Goal: Information Seeking & Learning: Check status

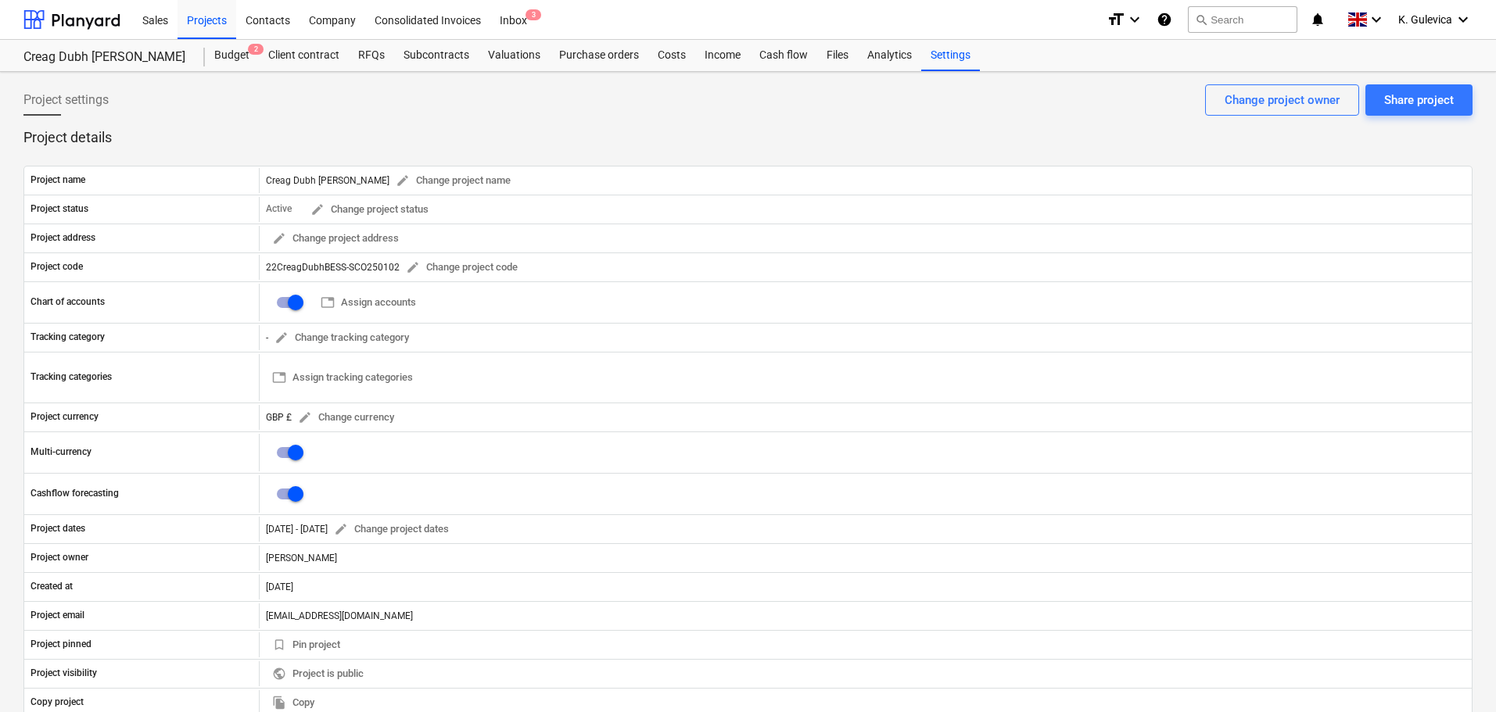
drag, startPoint x: 219, startPoint y: 16, endPoint x: 264, endPoint y: 40, distance: 51.1
click at [219, 16] on div "Projects" at bounding box center [206, 19] width 59 height 40
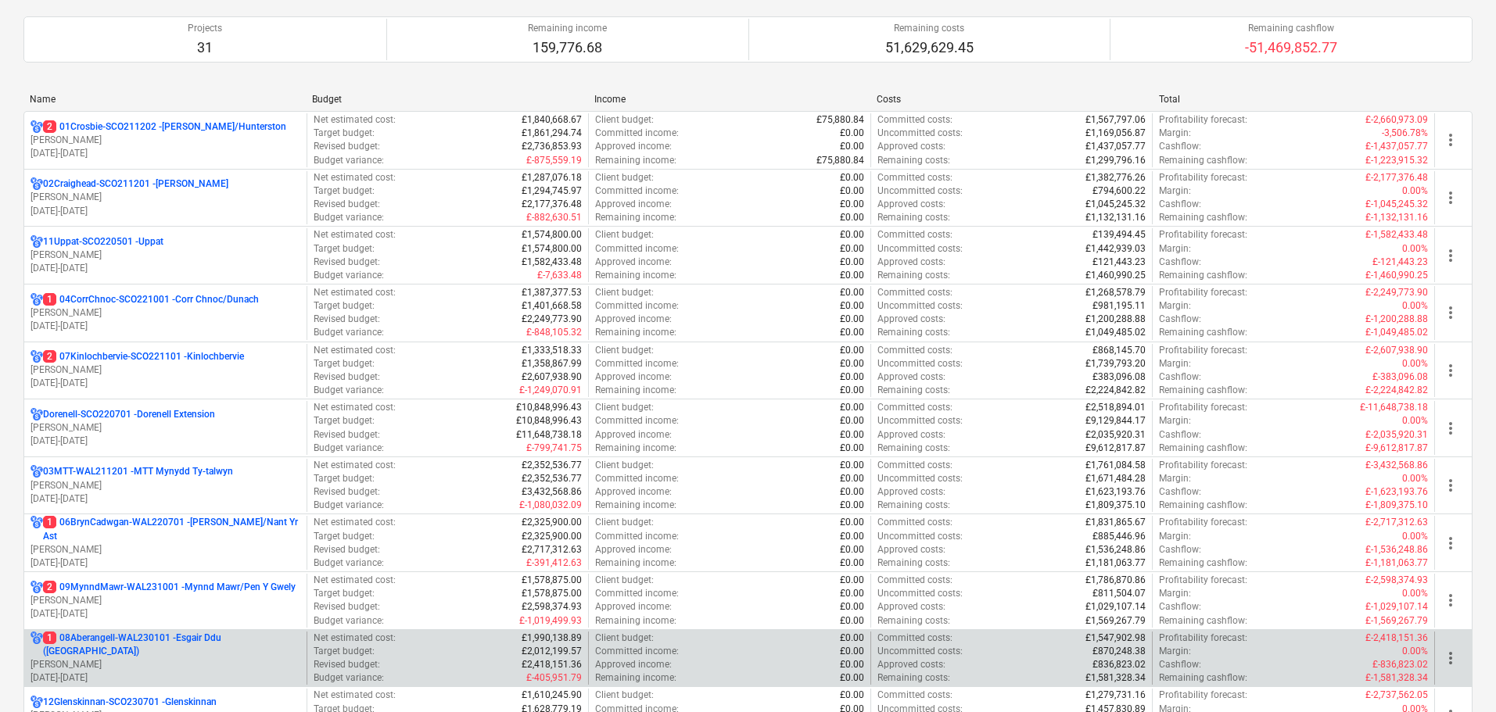
scroll to position [313, 0]
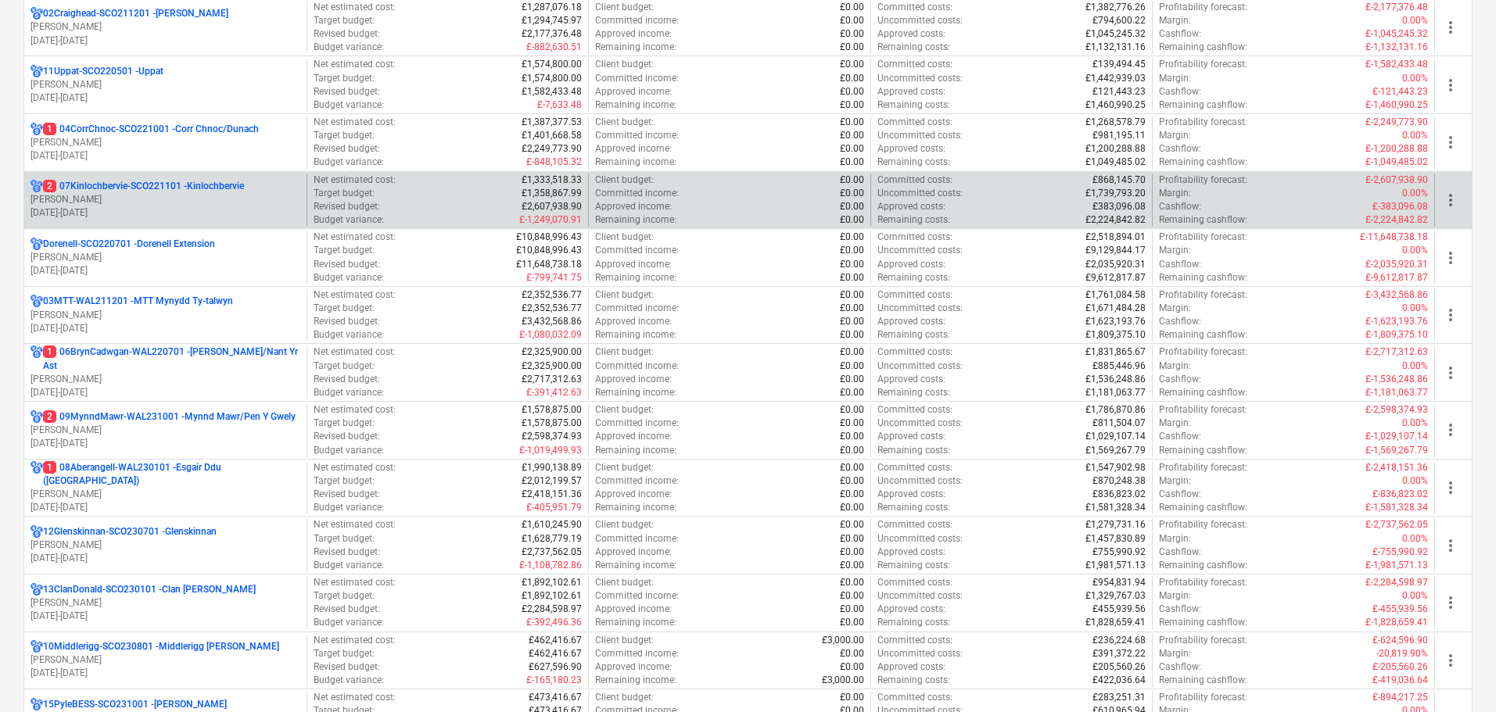
click at [131, 203] on p "[PERSON_NAME]" at bounding box center [165, 199] width 270 height 13
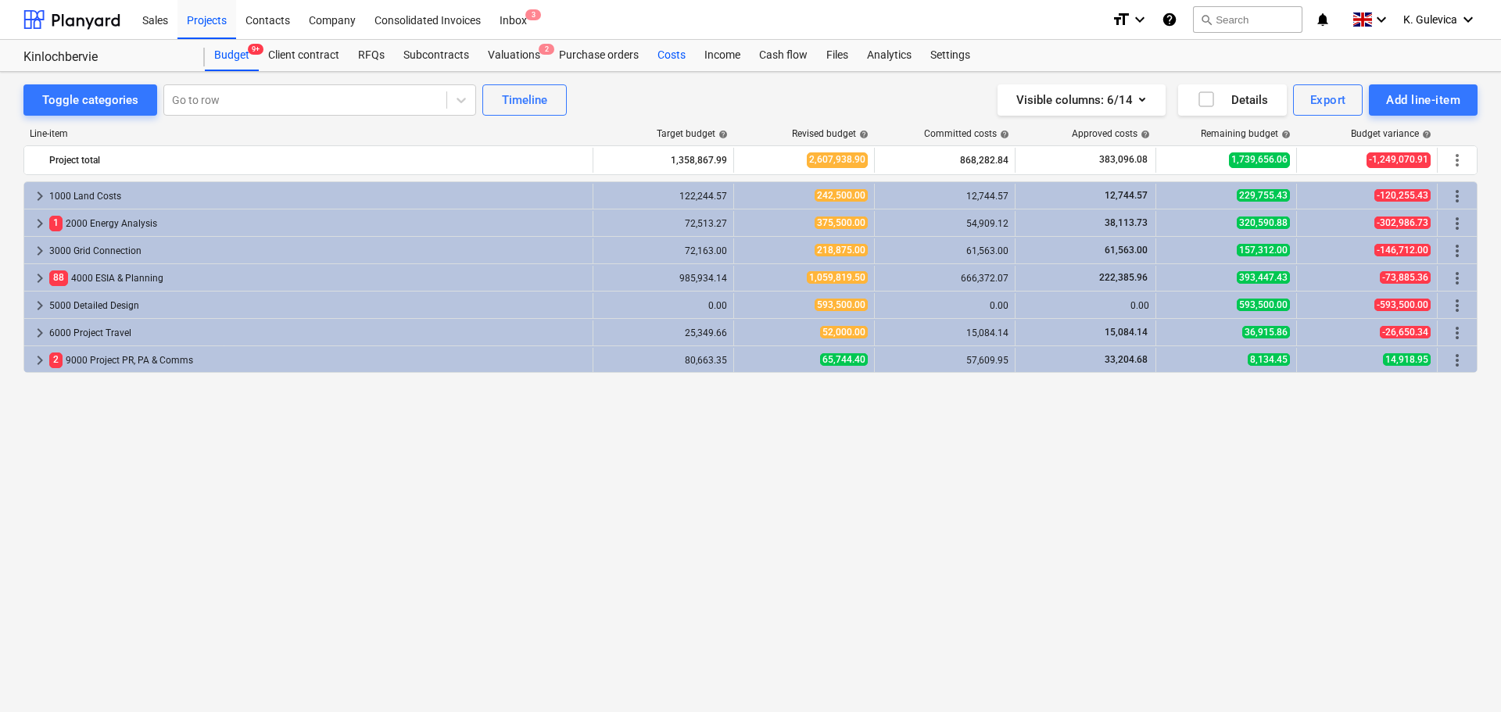
drag, startPoint x: 672, startPoint y: 59, endPoint x: 688, endPoint y: 66, distance: 16.8
click at [672, 59] on div "Costs" at bounding box center [671, 55] width 47 height 31
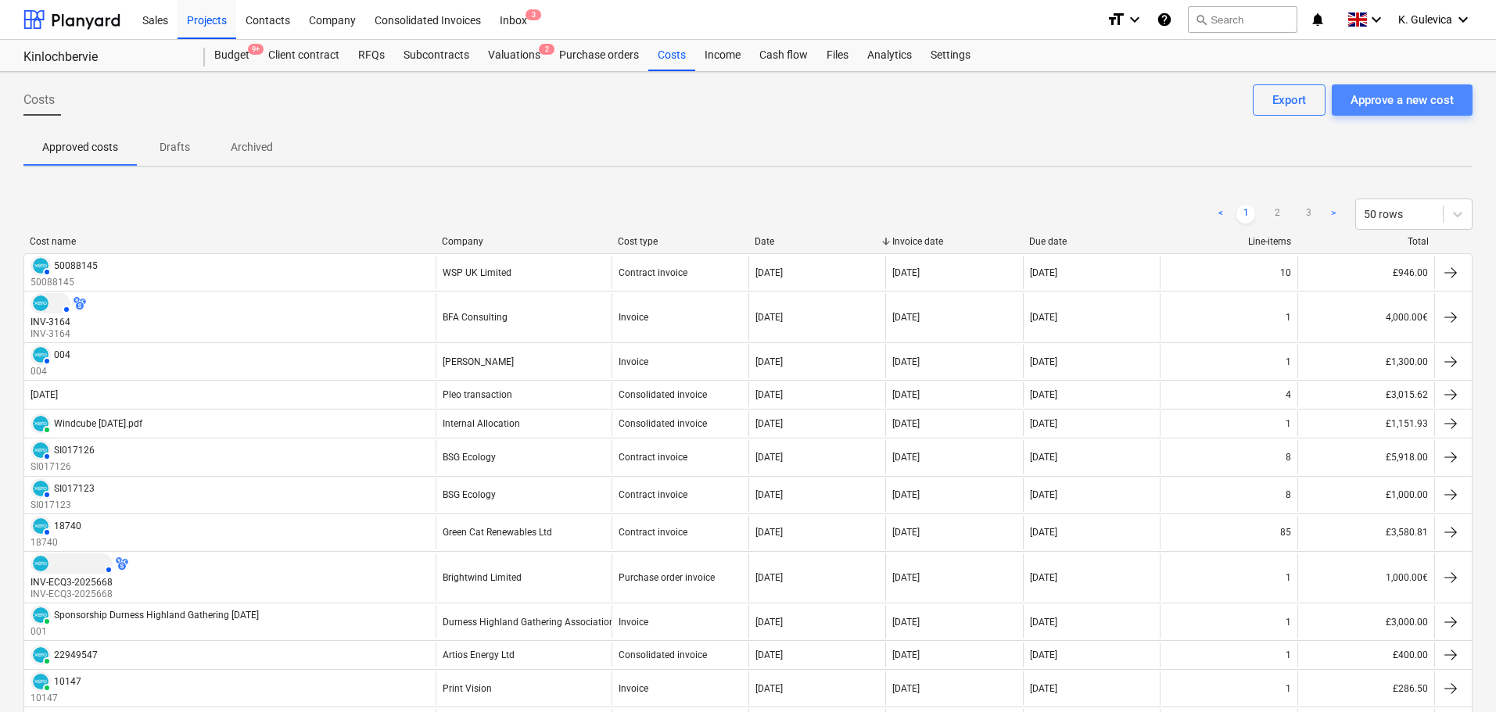
click at [1401, 101] on div "Approve a new cost" at bounding box center [1401, 100] width 103 height 20
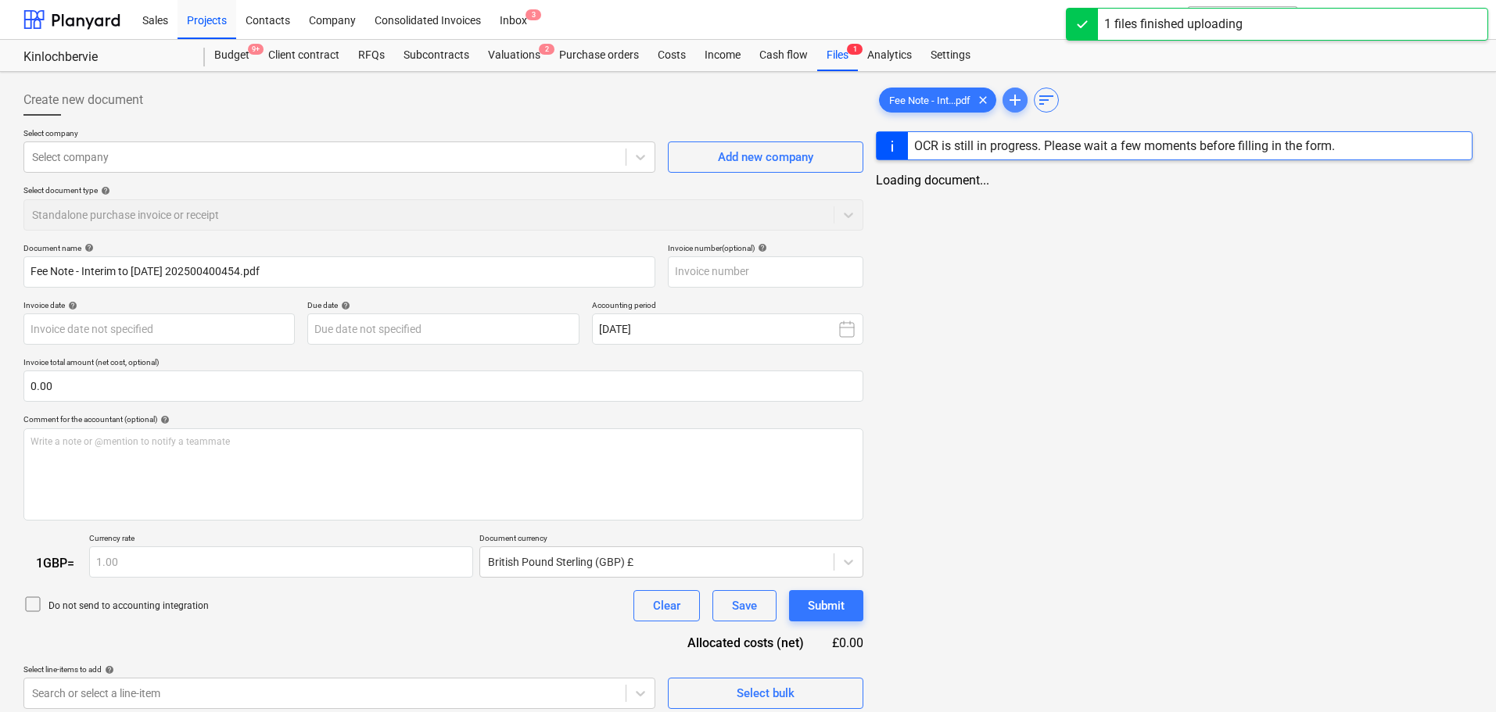
click at [1020, 97] on span "add" at bounding box center [1015, 100] width 19 height 19
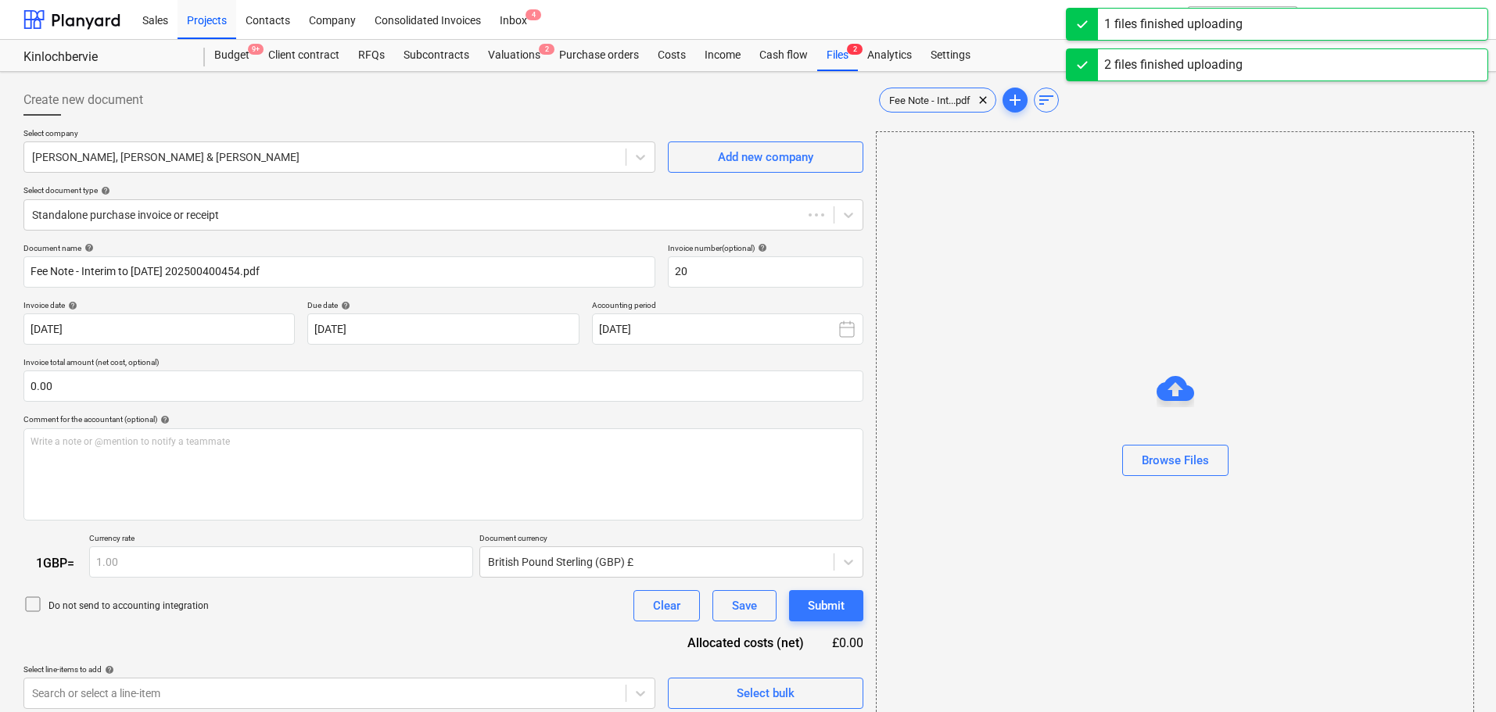
type input "20"
type input "[DATE]"
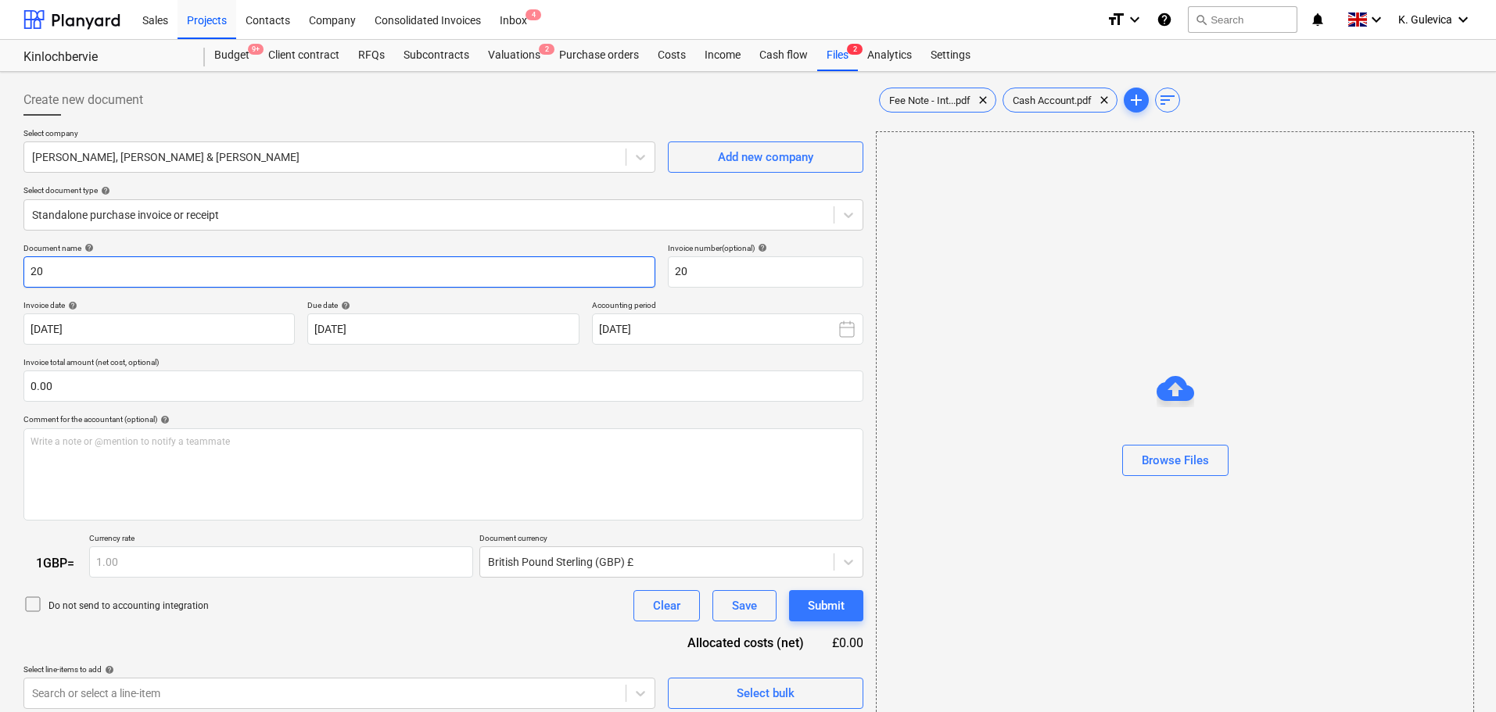
drag, startPoint x: 57, startPoint y: 270, endPoint x: 30, endPoint y: 270, distance: 27.4
click at [8, 270] on div "Create new document Select company Miller, Beckett & Jackson Add new company Se…" at bounding box center [748, 406] width 1496 height 669
paste input "361/25"
type input "361/25"
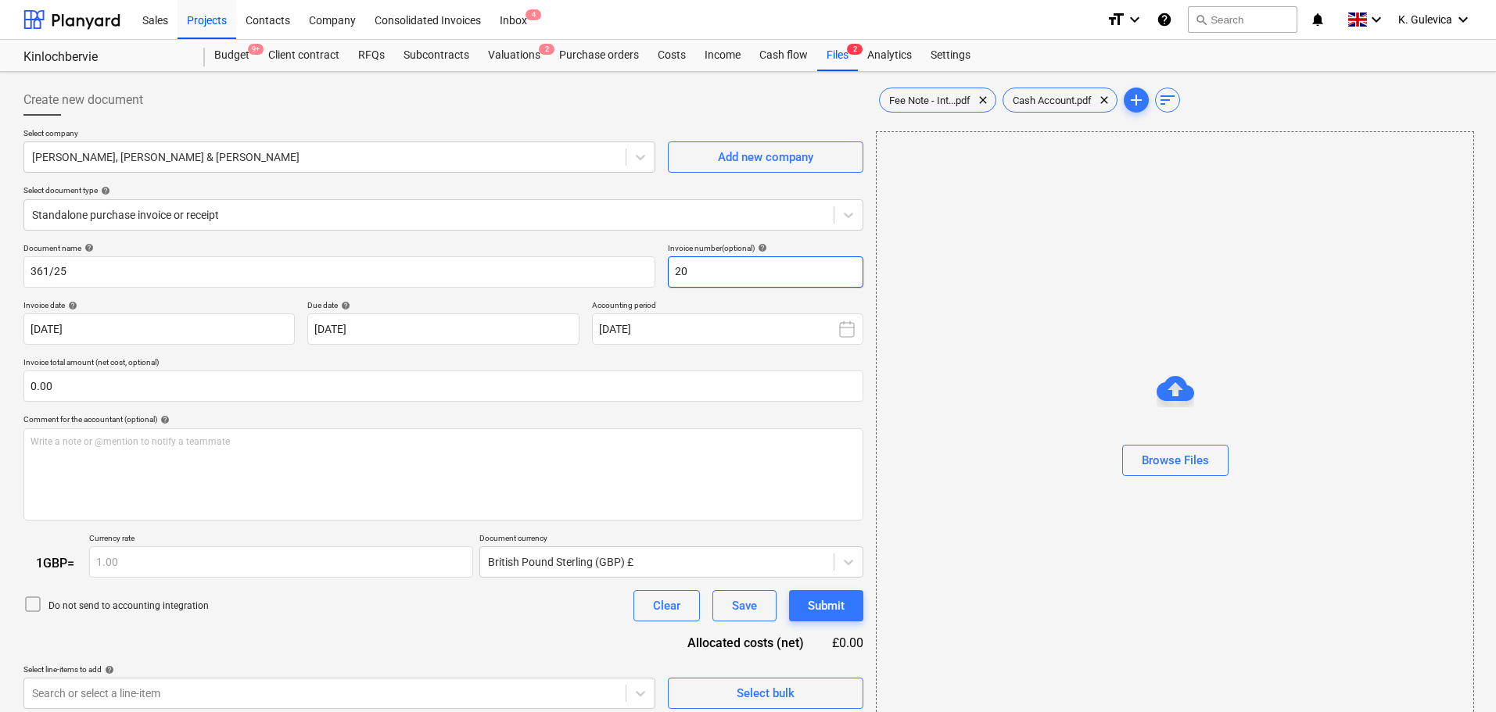
drag, startPoint x: 709, startPoint y: 263, endPoint x: 678, endPoint y: 271, distance: 32.2
click at [675, 271] on input "20" at bounding box center [765, 271] width 195 height 31
paste input "361/25"
type input "361/25"
click at [884, 99] on span "Fee Note - Int...pdf" at bounding box center [930, 101] width 100 height 12
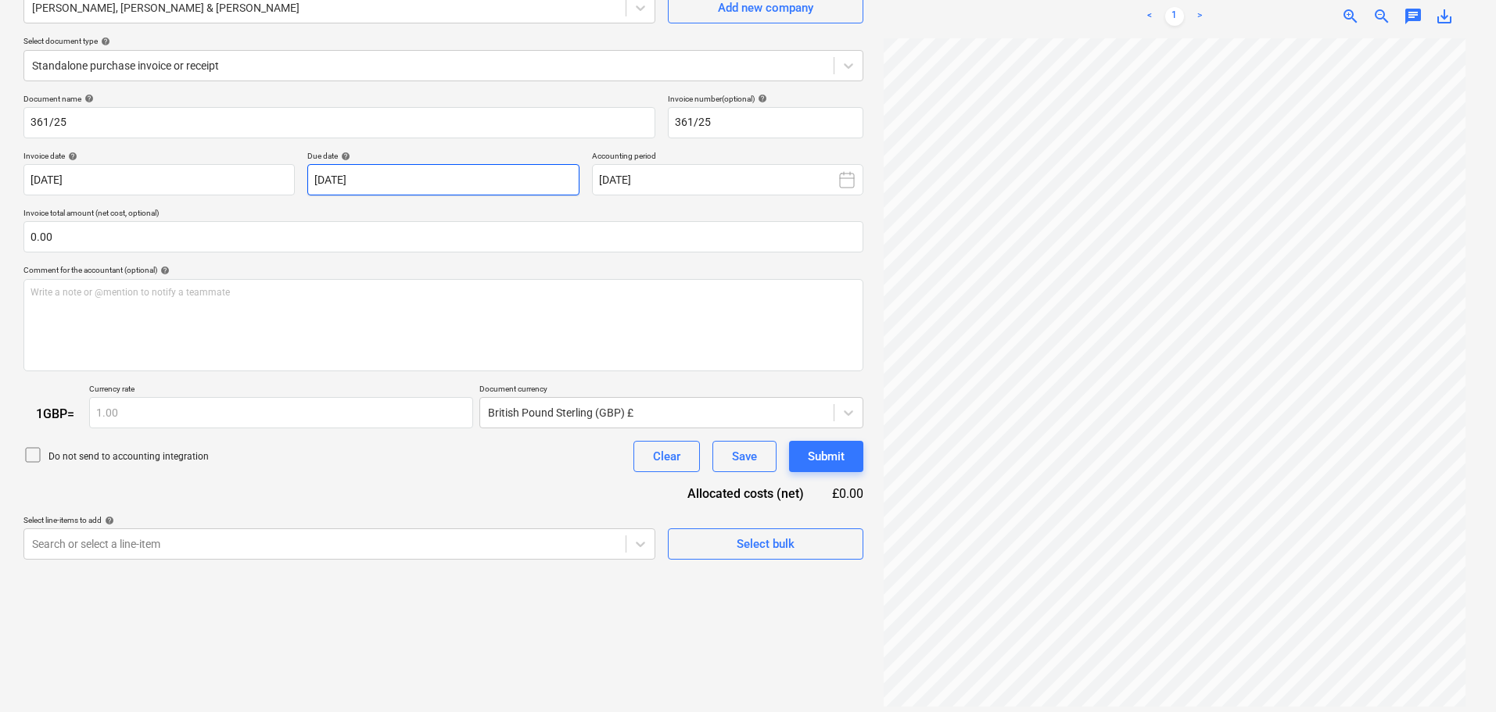
scroll to position [156, 0]
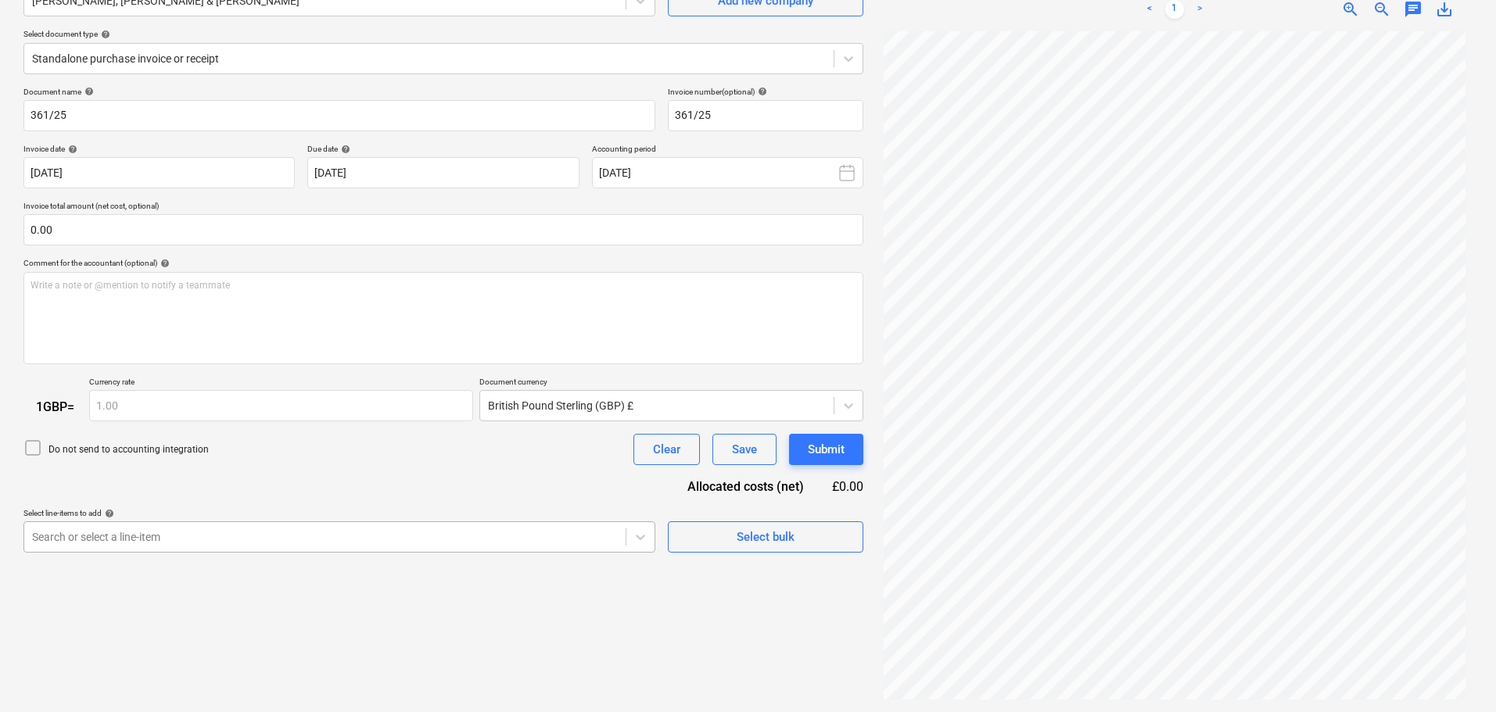
click at [222, 529] on body "Sales Projects Contacts Company Consolidated Invoices Inbox 4 format_size keybo…" at bounding box center [748, 200] width 1496 height 712
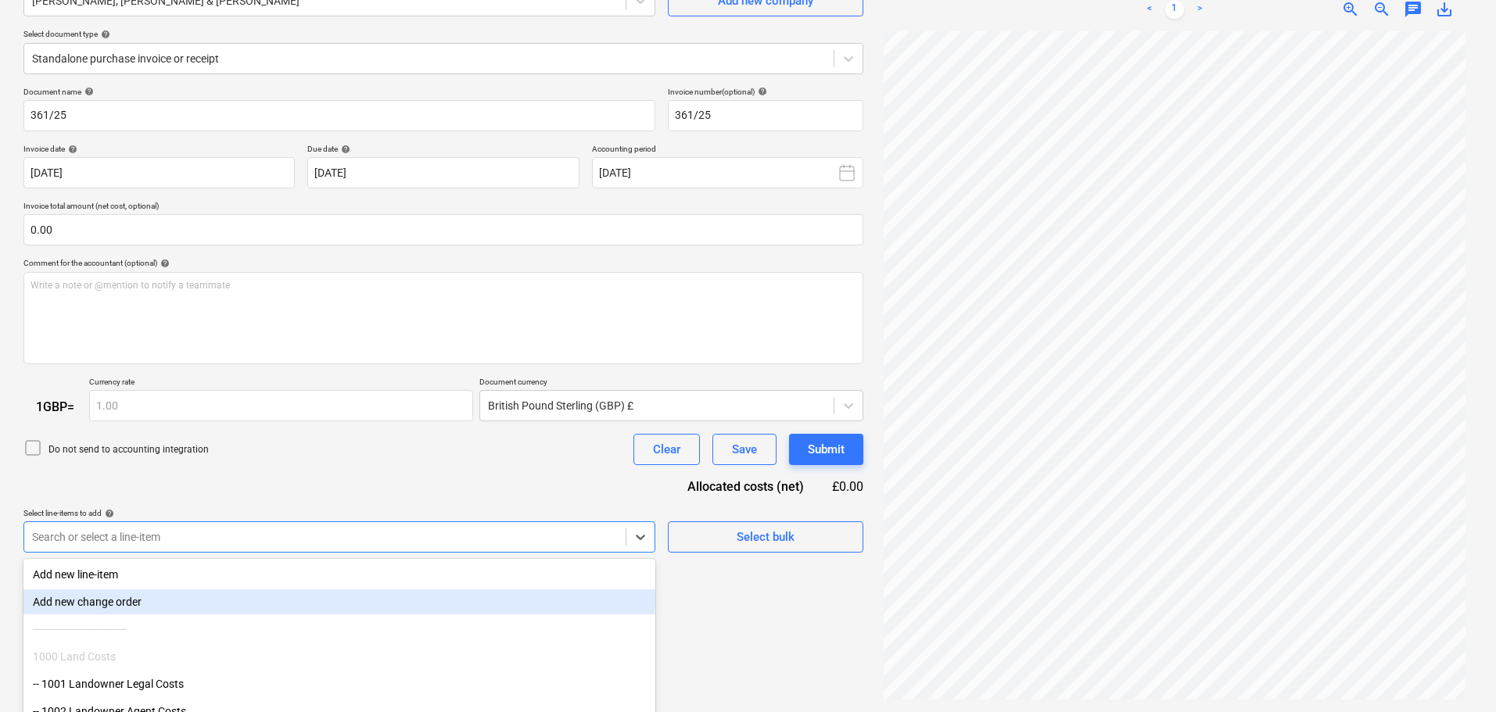
scroll to position [241, 0]
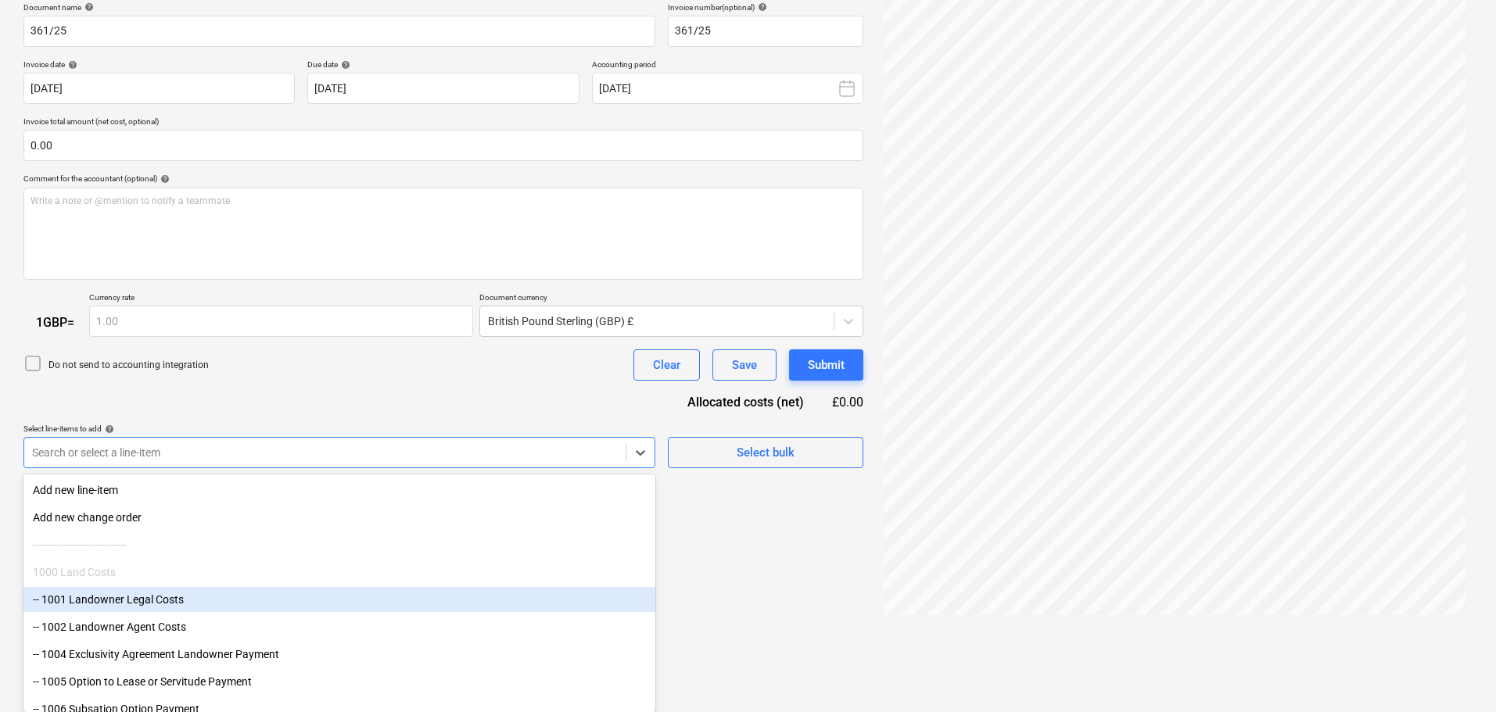
click at [148, 597] on div "-- 1001 Landowner Legal Costs" at bounding box center [339, 599] width 632 height 25
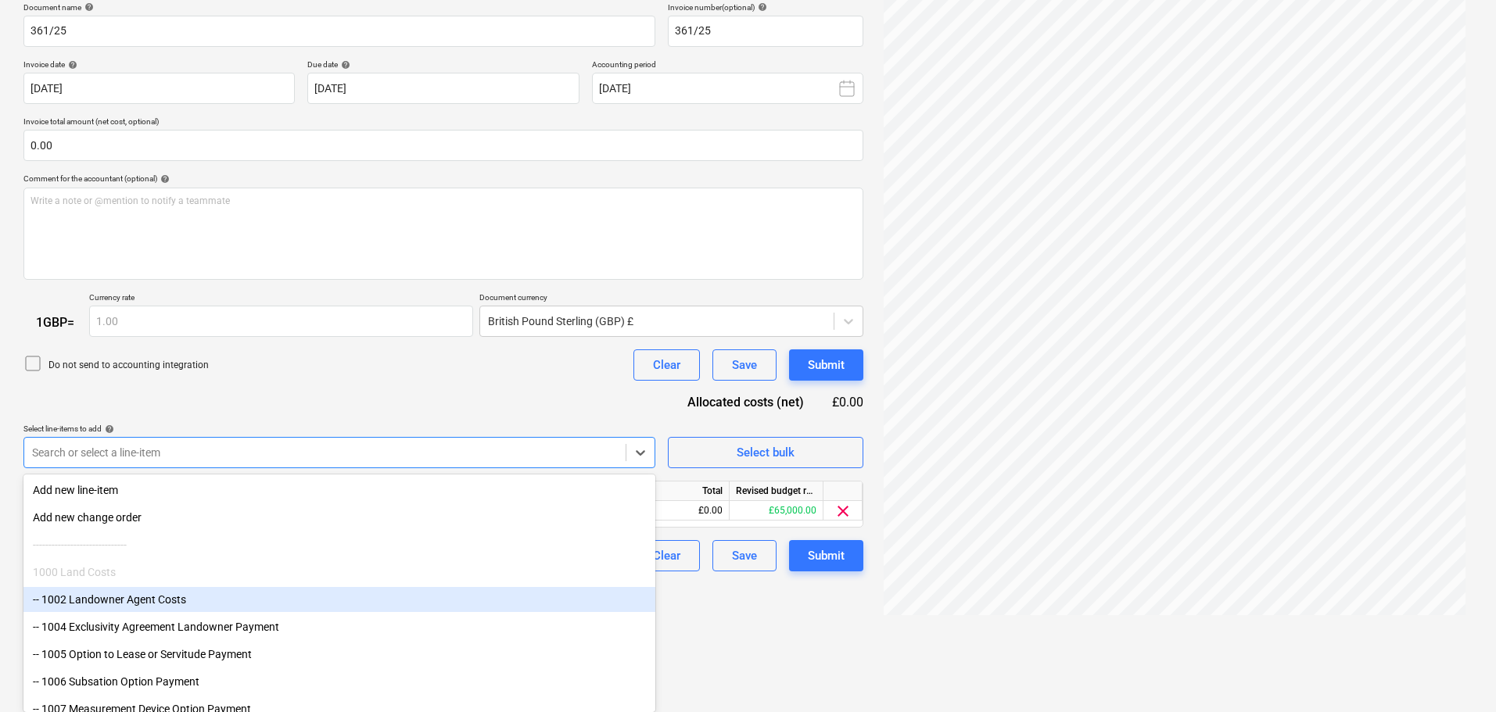
scroll to position [156, 0]
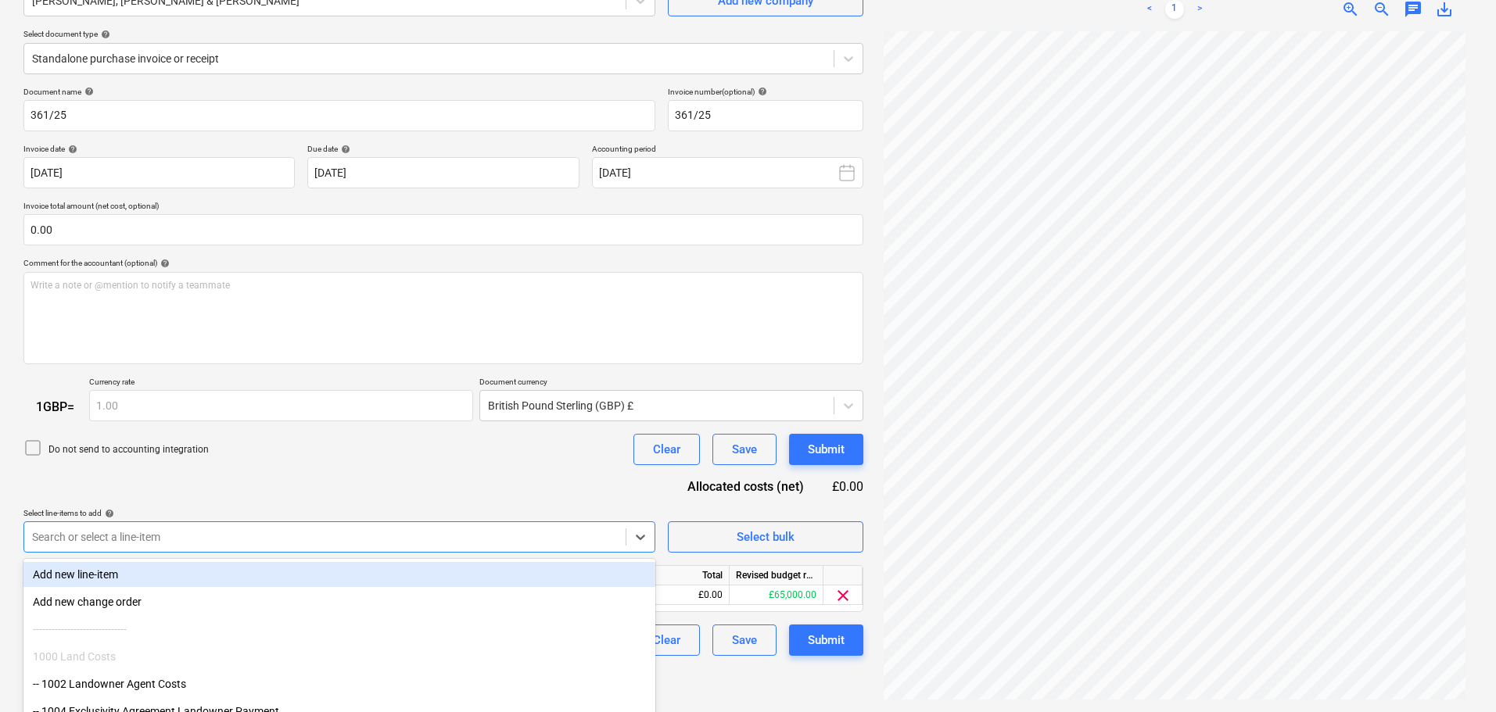
click at [87, 532] on body "Sales Projects Contacts Company Consolidated Invoices Inbox 4 format_size keybo…" at bounding box center [748, 200] width 1496 height 712
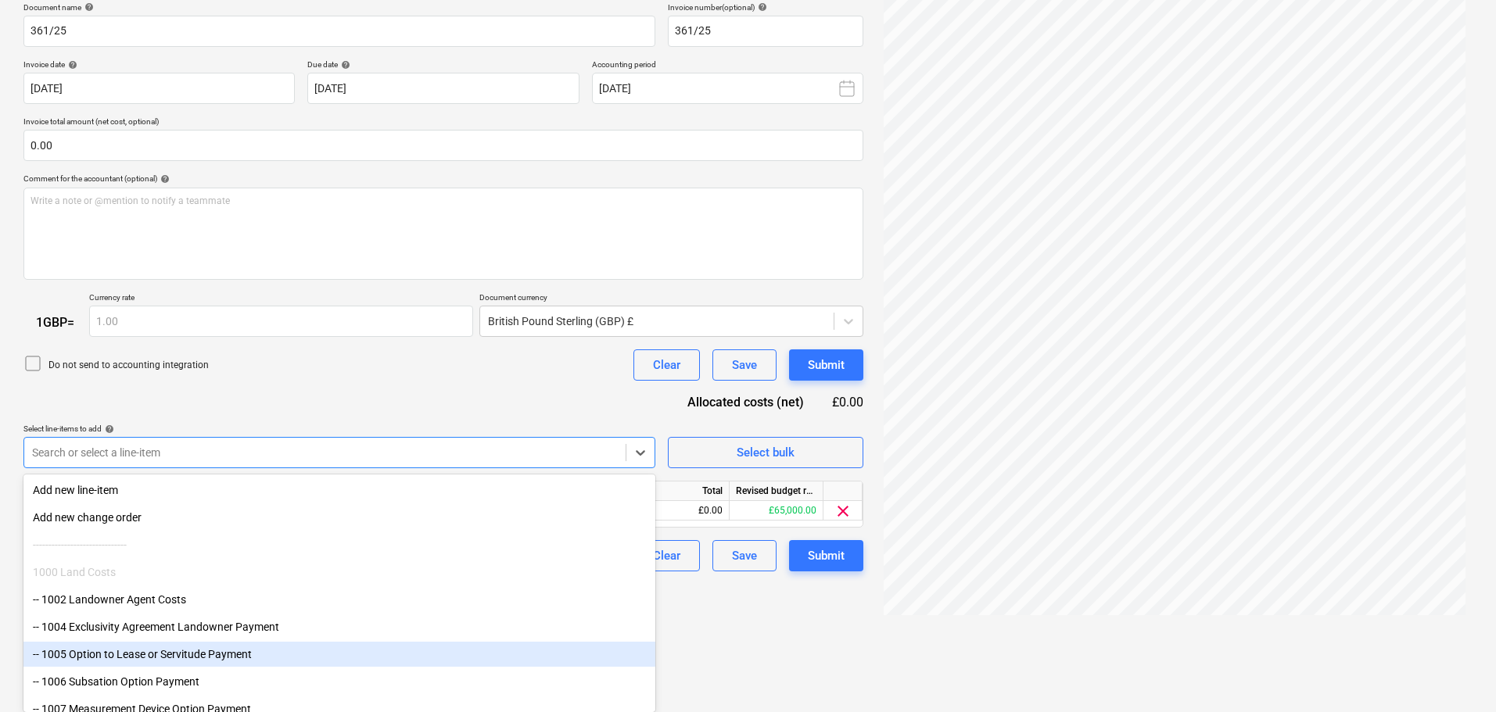
click at [132, 654] on div "-- 1005 Option to Lease or Servitude Payment" at bounding box center [339, 654] width 632 height 25
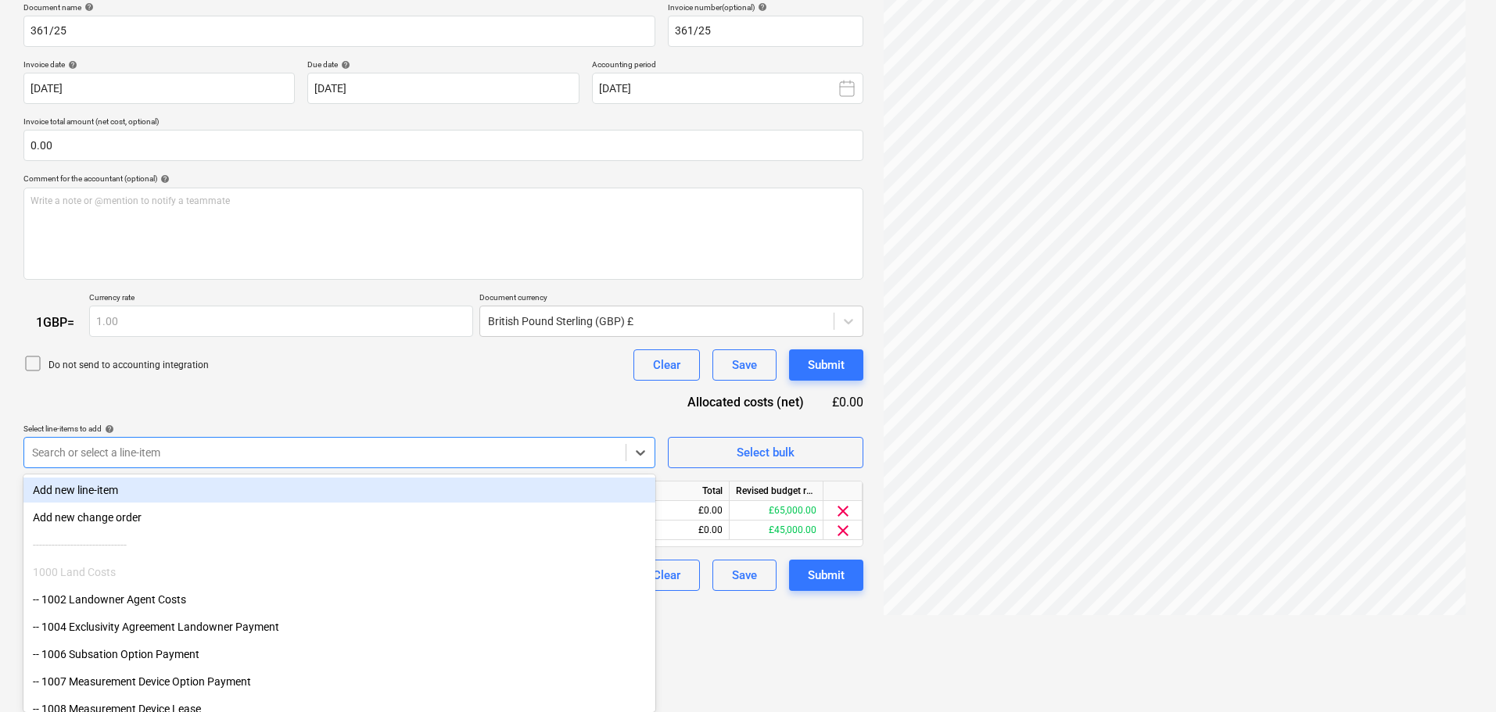
click at [324, 383] on div "Document name help 361/25 Invoice number (optional) help 361/25 Invoice date he…" at bounding box center [443, 297] width 840 height 590
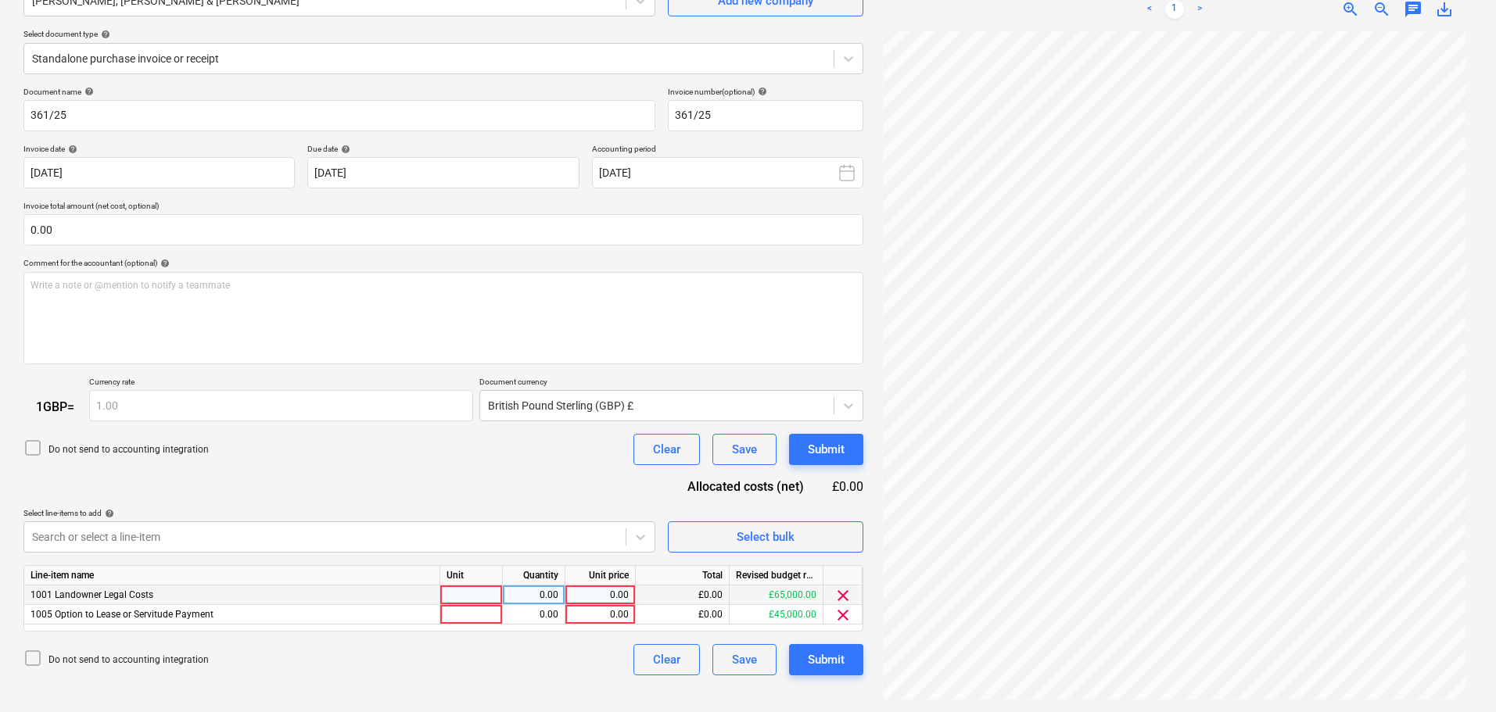
click at [608, 591] on div "0.00" at bounding box center [600, 596] width 57 height 20
type input "14250"
click at [596, 608] on div "0.00" at bounding box center [600, 615] width 57 height 20
type input "15000"
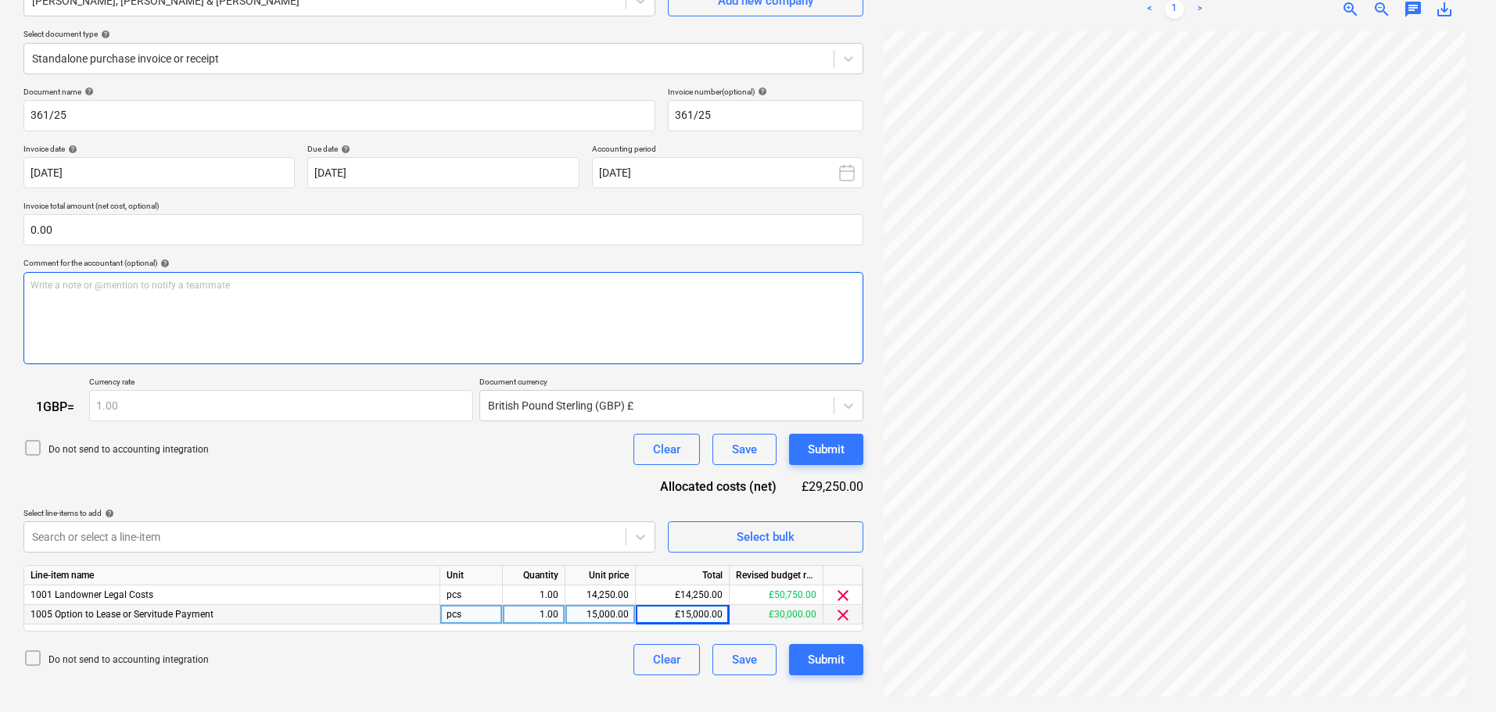
click at [242, 299] on div "Write a note or @mention to notify a teammate ﻿" at bounding box center [443, 318] width 840 height 92
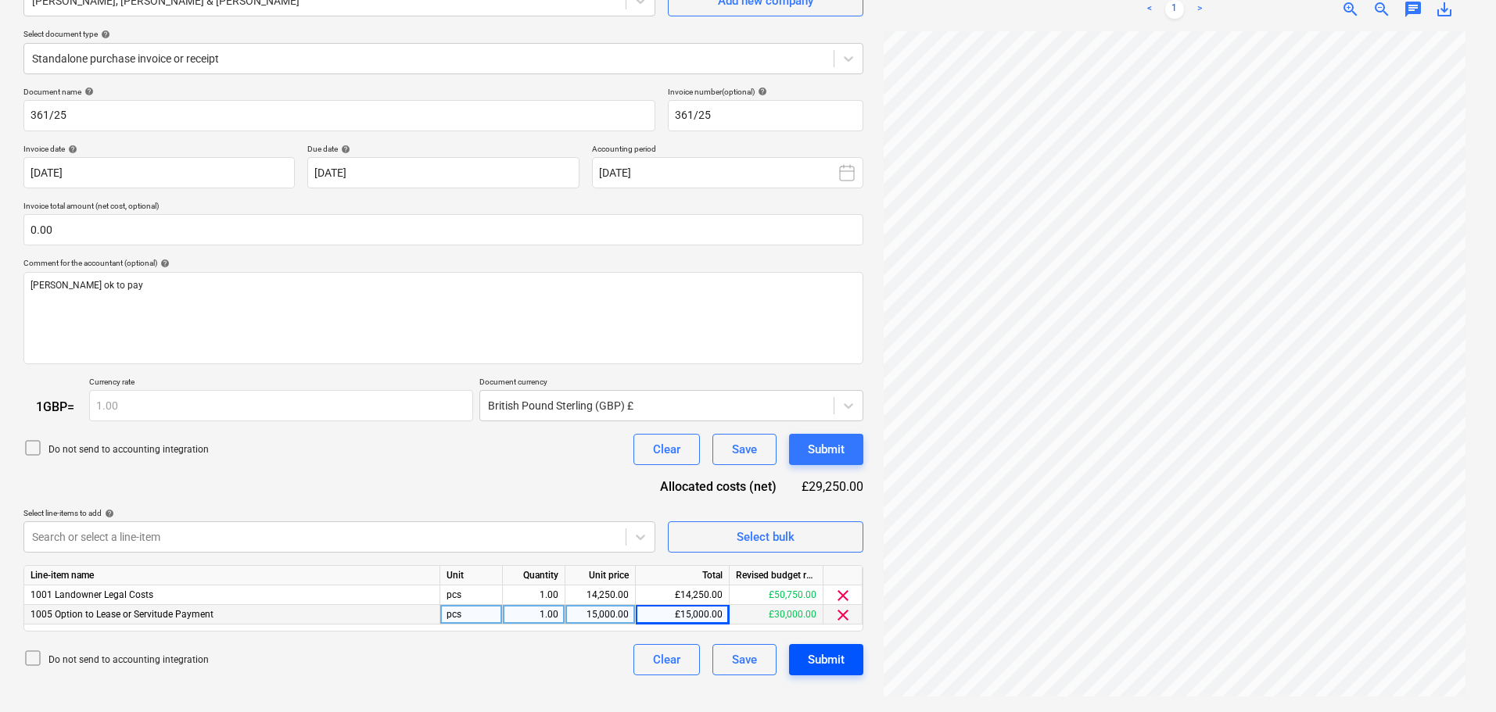
click at [843, 661] on div "Submit" at bounding box center [826, 660] width 37 height 20
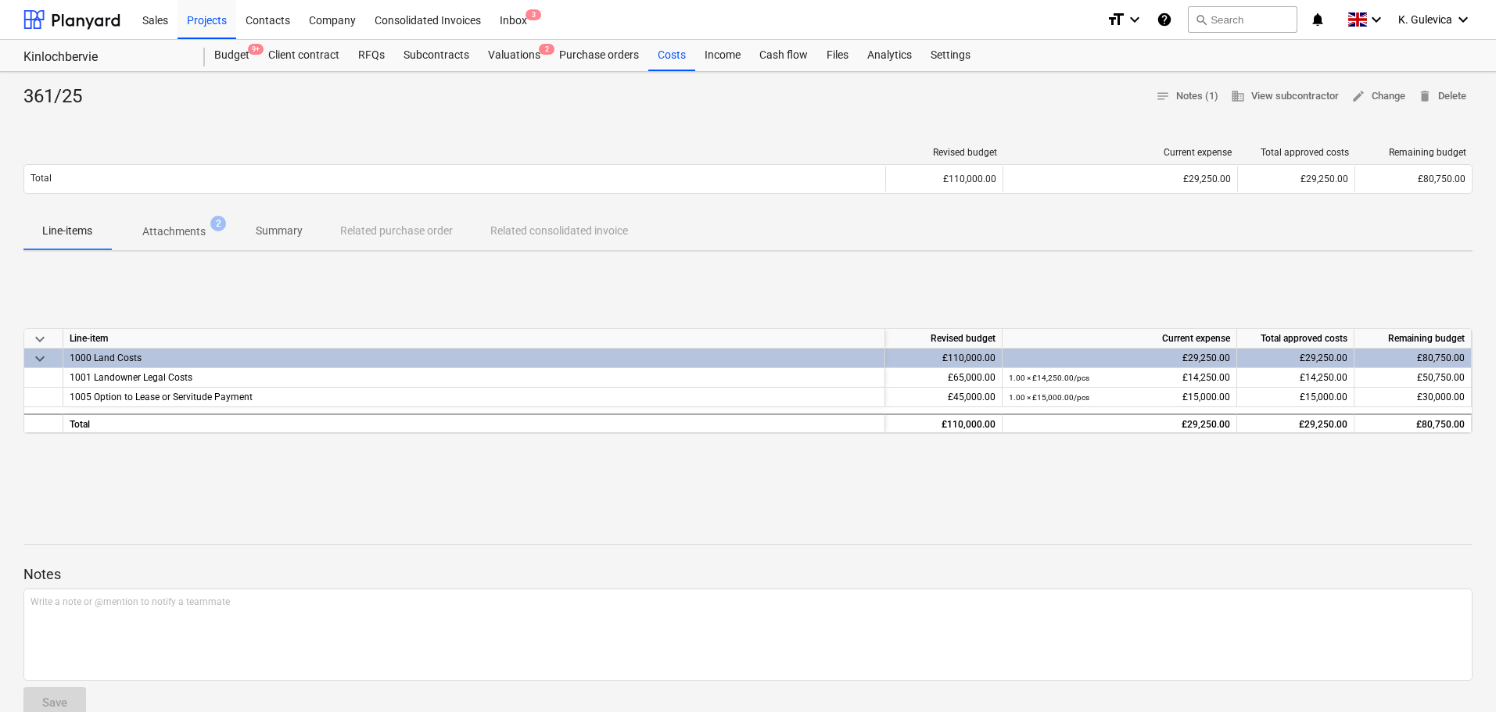
drag, startPoint x: 194, startPoint y: 18, endPoint x: 221, endPoint y: 44, distance: 37.6
click at [194, 18] on div "Projects" at bounding box center [206, 19] width 59 height 40
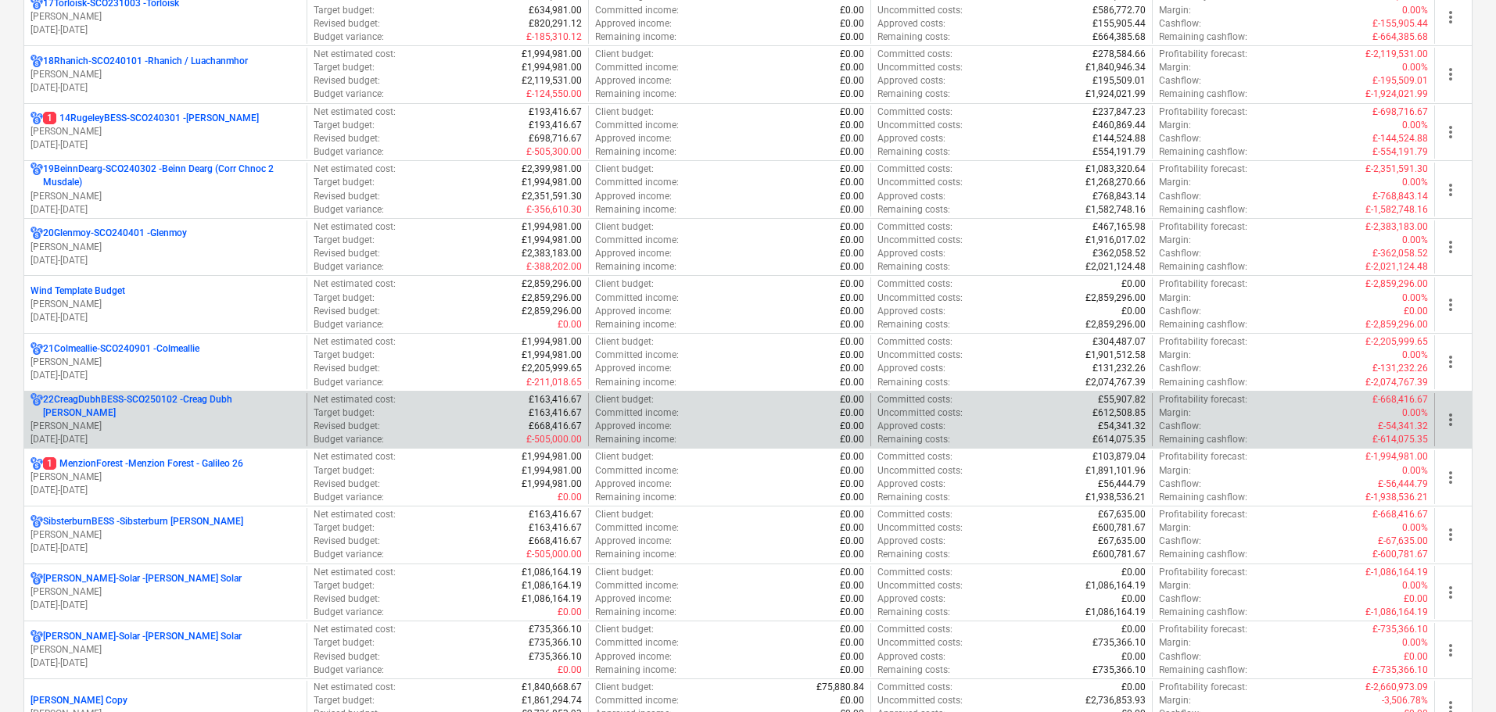
scroll to position [1329, 0]
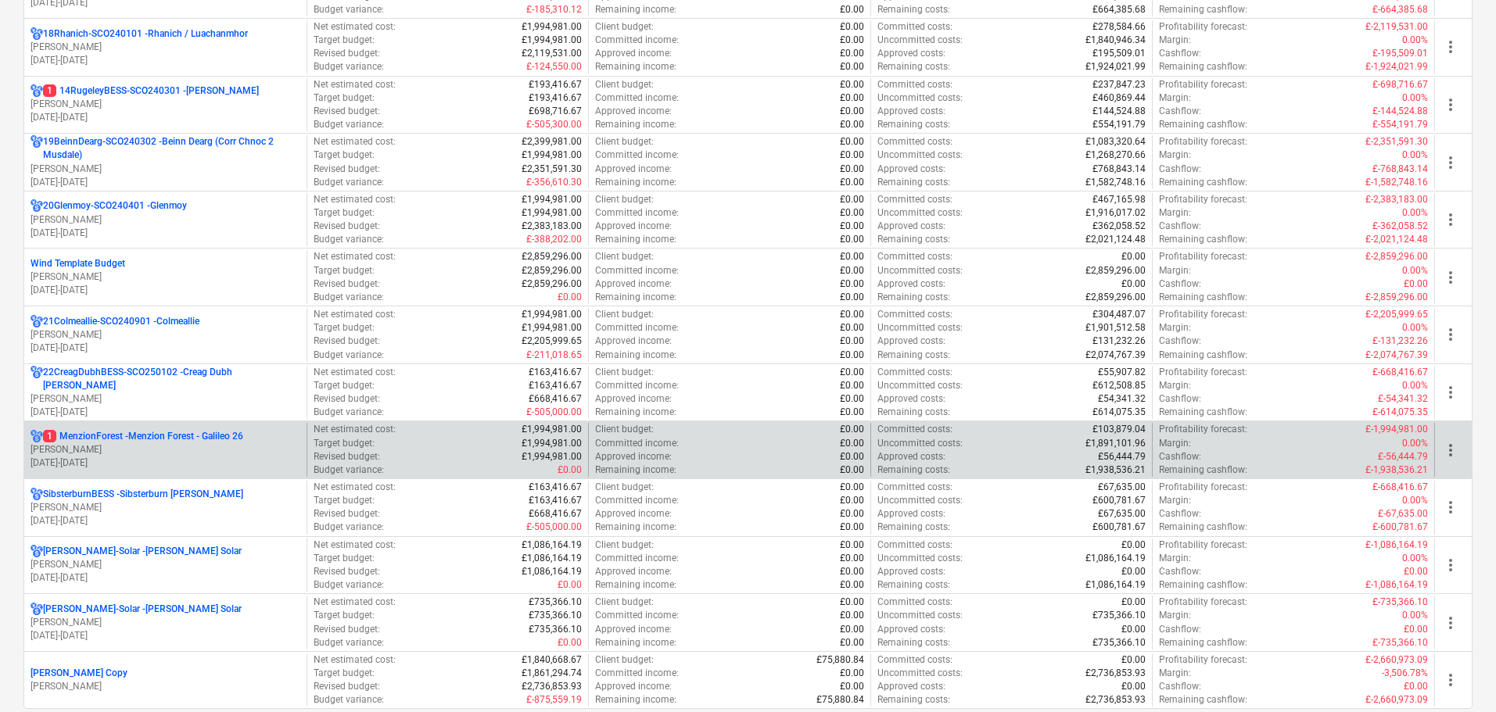
click at [199, 438] on p "1 MenzionForest - Menzion Forest - Galileo 26" at bounding box center [143, 436] width 200 height 13
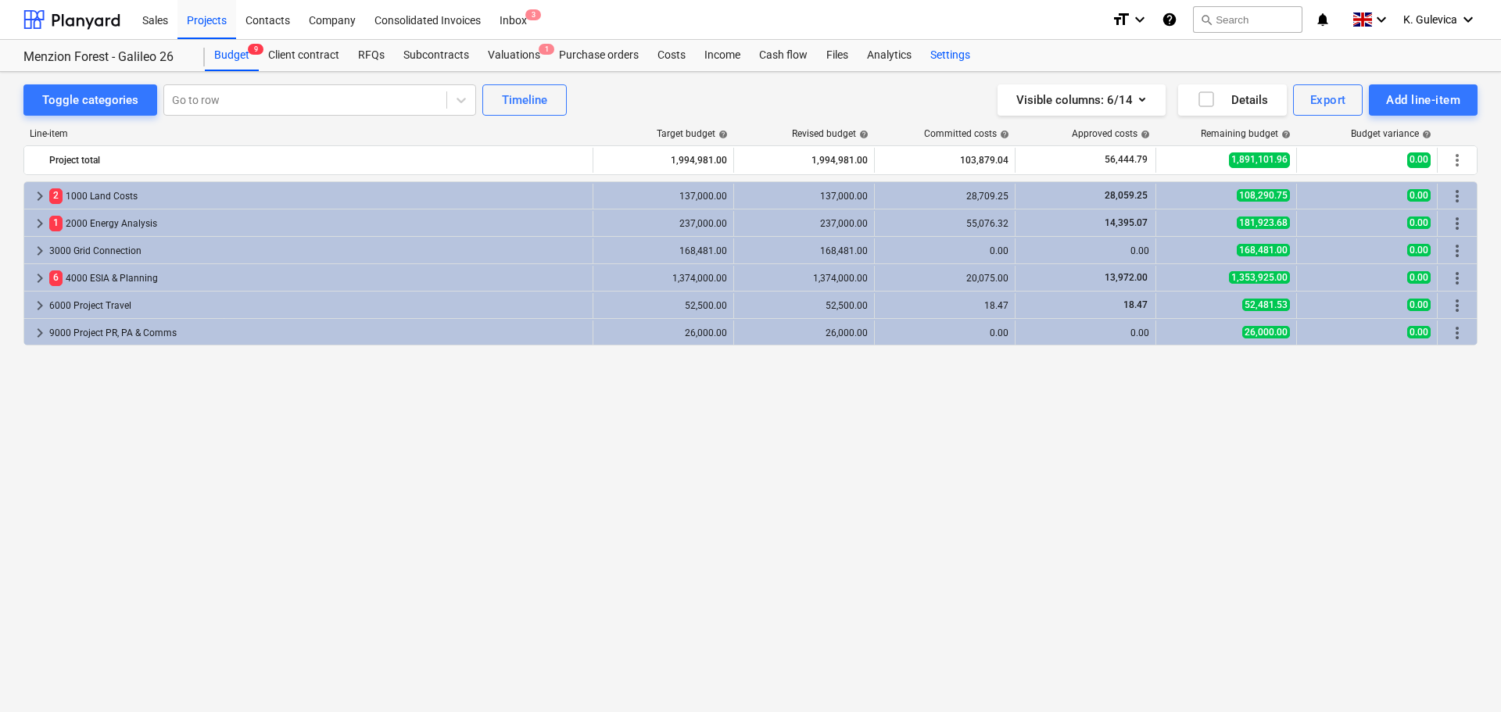
click at [942, 55] on div "Settings" at bounding box center [950, 55] width 59 height 31
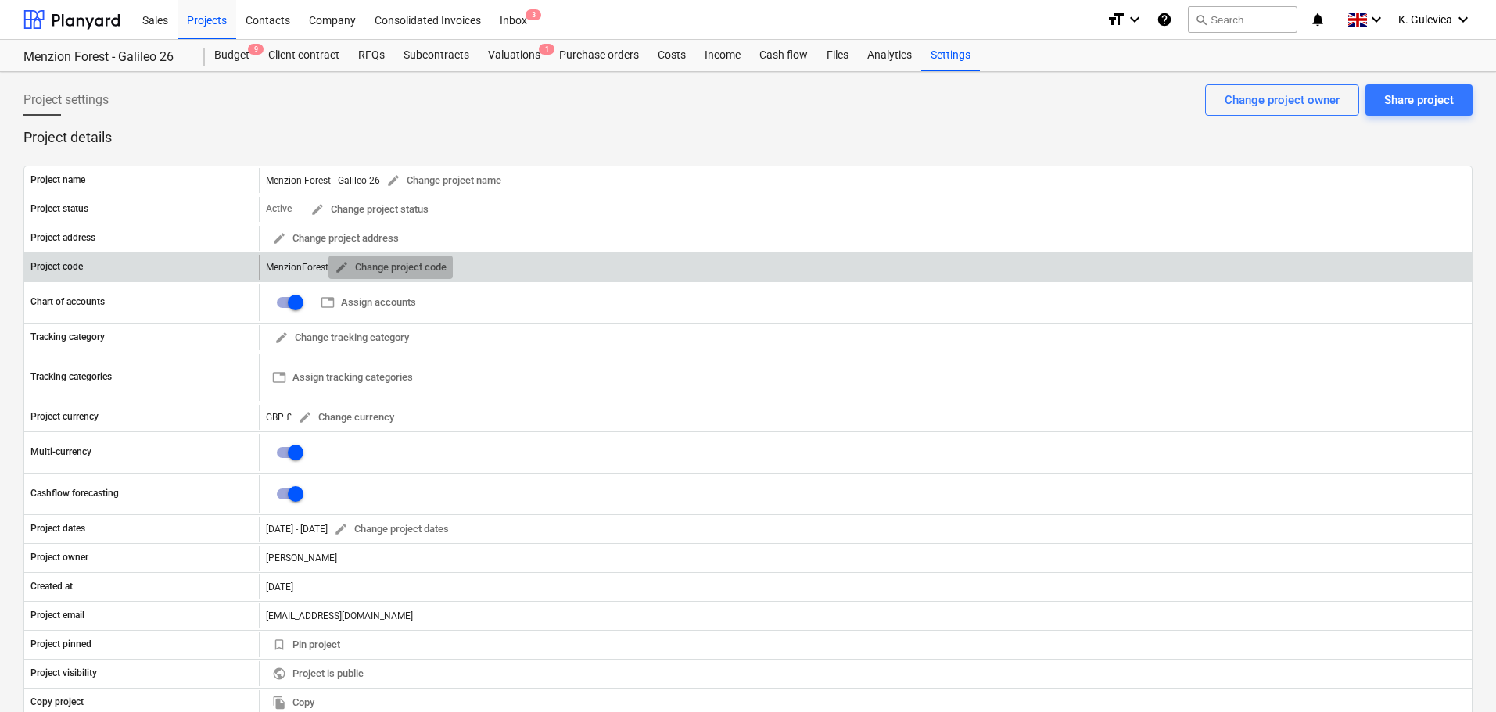
click at [335, 263] on span "edit" at bounding box center [342, 267] width 14 height 14
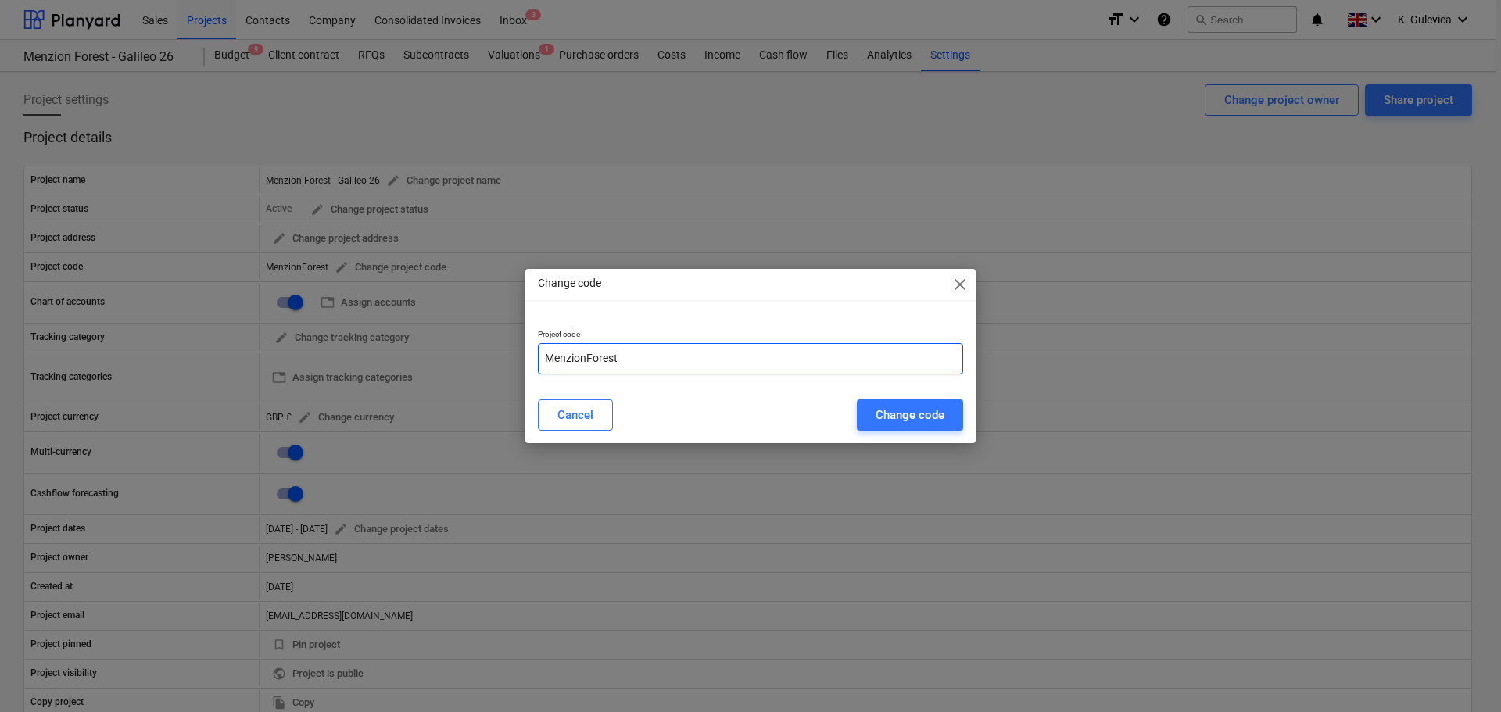
click at [543, 357] on input "MenzionForest" at bounding box center [750, 358] width 425 height 31
click at [662, 354] on input "26MenzionForest" at bounding box center [750, 358] width 425 height 31
click at [651, 364] on input "26MenzionForest-" at bounding box center [750, 358] width 425 height 31
paste input "SCO250101"
type input "26MenzionForest-SCO250101"
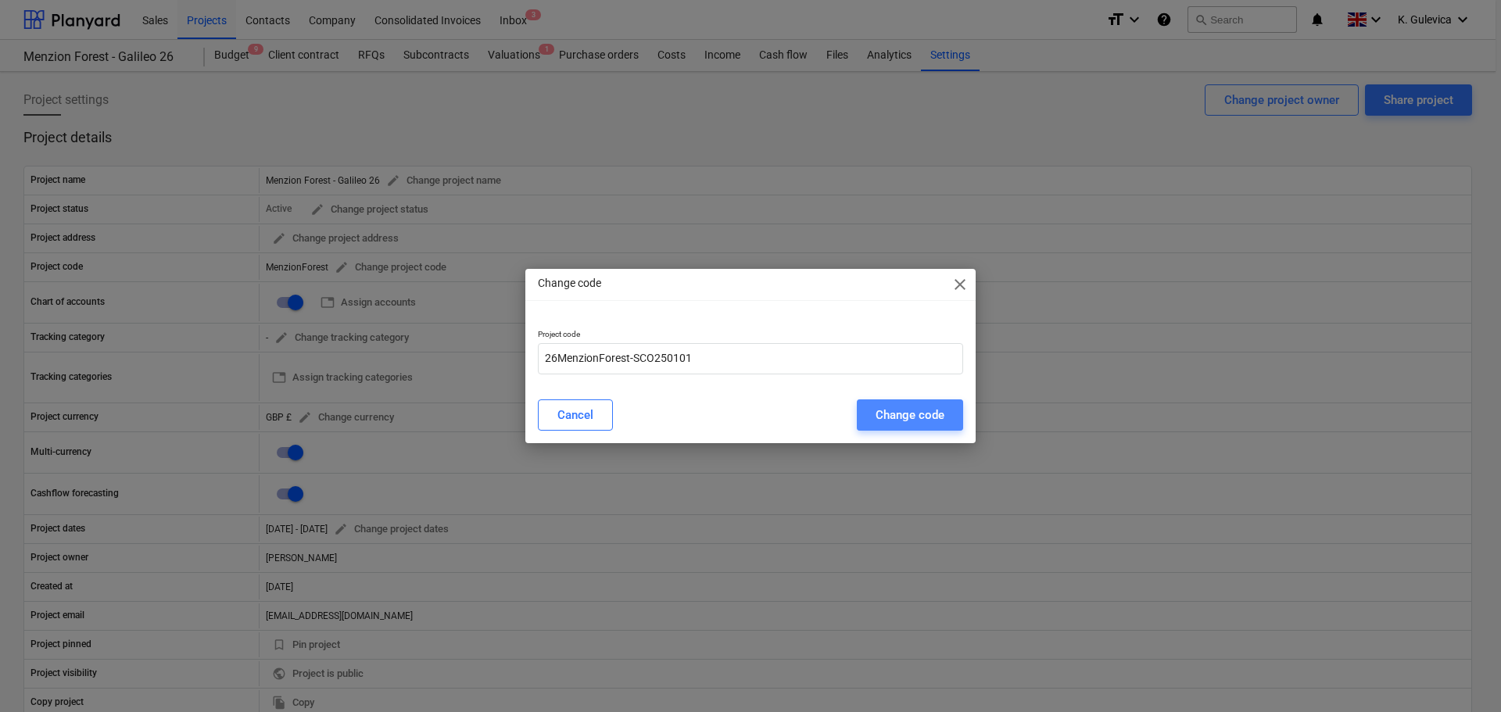
click at [907, 418] on div "Change code" at bounding box center [910, 415] width 69 height 20
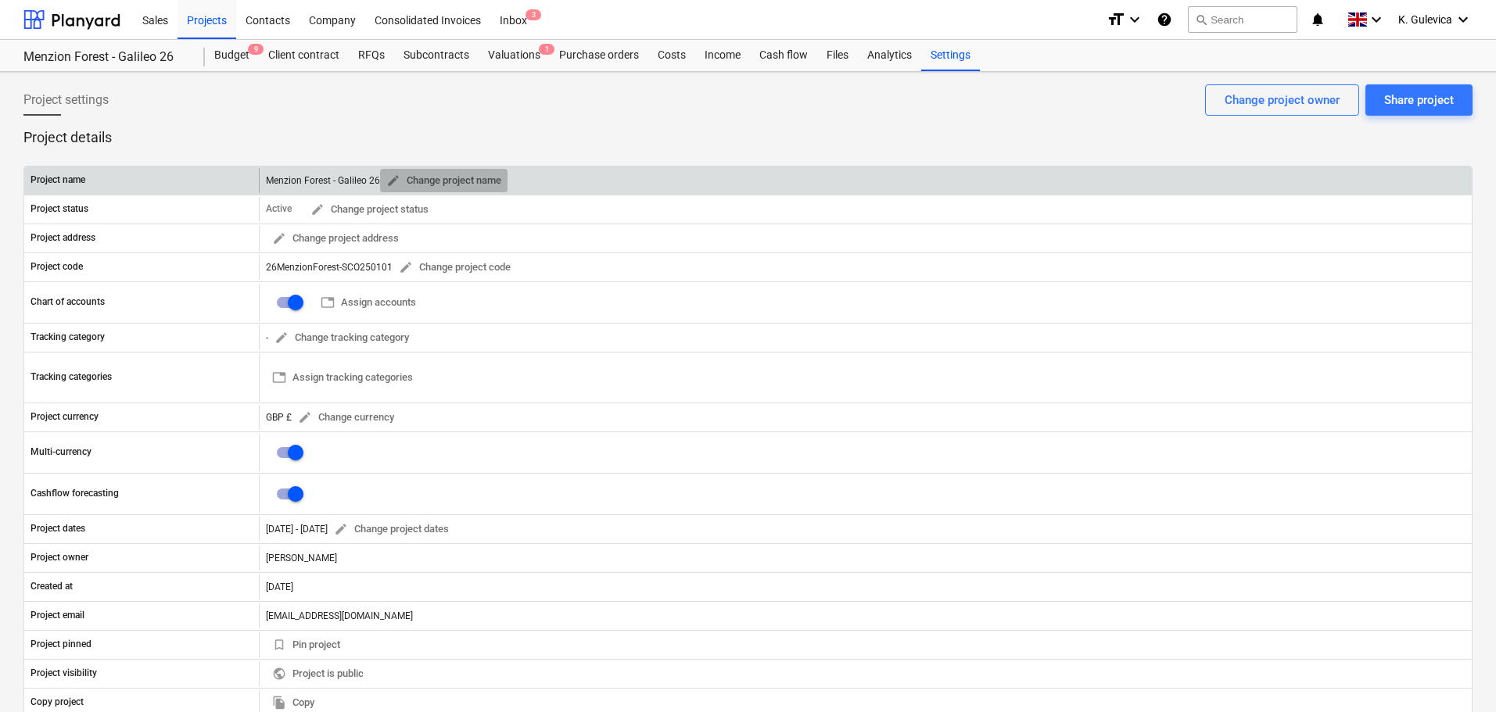
click at [390, 185] on span "edit" at bounding box center [393, 181] width 14 height 14
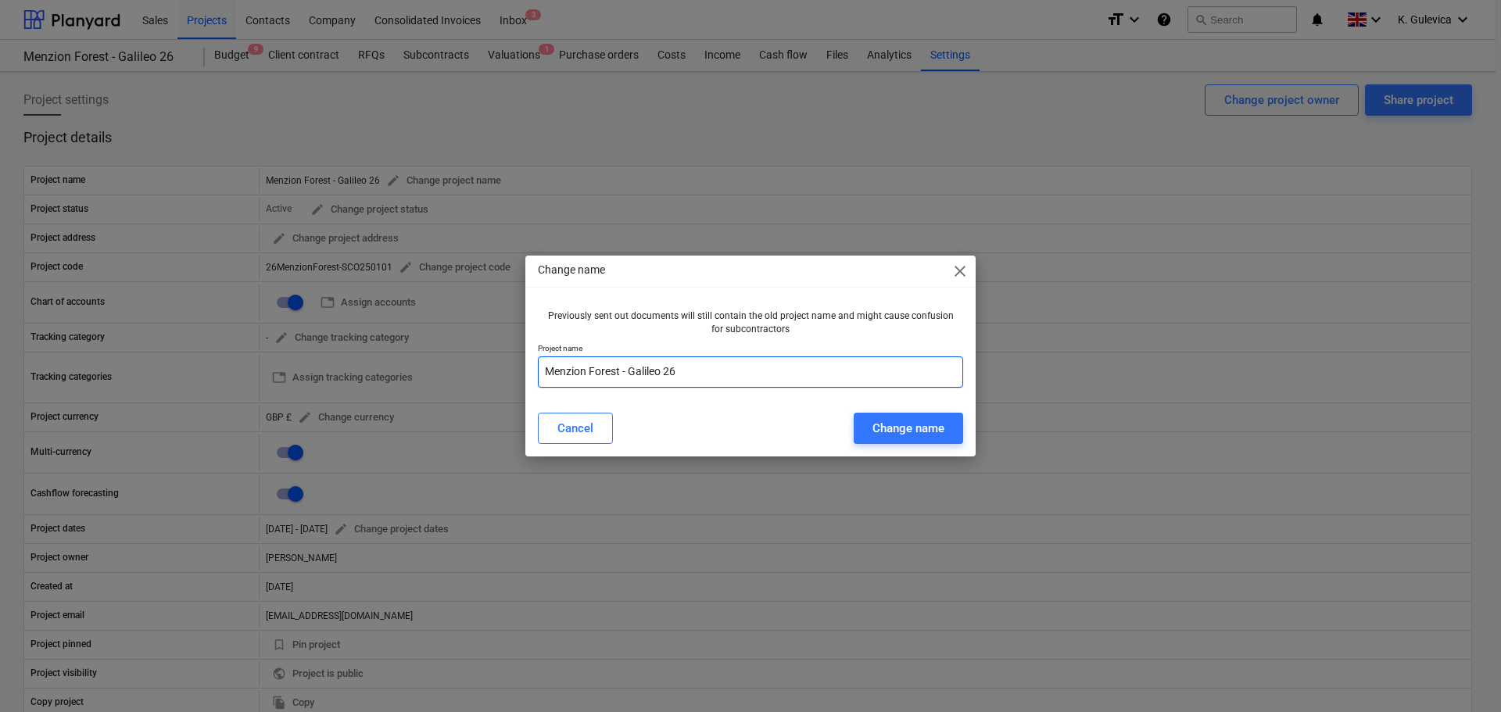
drag, startPoint x: 693, startPoint y: 375, endPoint x: 622, endPoint y: 376, distance: 71.2
click at [619, 375] on input "Menzion Forest - Galileo 26" at bounding box center [750, 372] width 425 height 31
type input "Menzion Forest"
click at [923, 432] on div "Change name" at bounding box center [909, 428] width 72 height 20
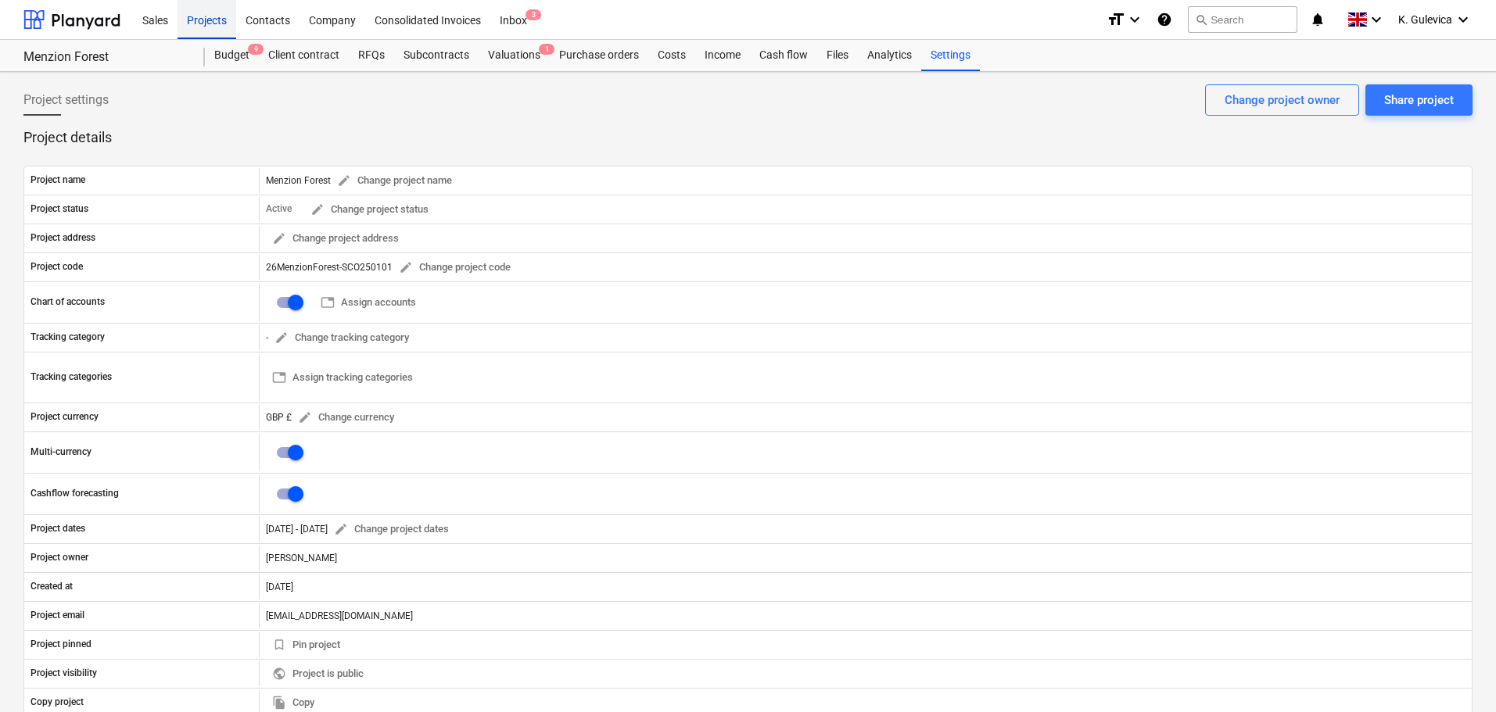
click at [203, 24] on div "Projects" at bounding box center [206, 19] width 59 height 40
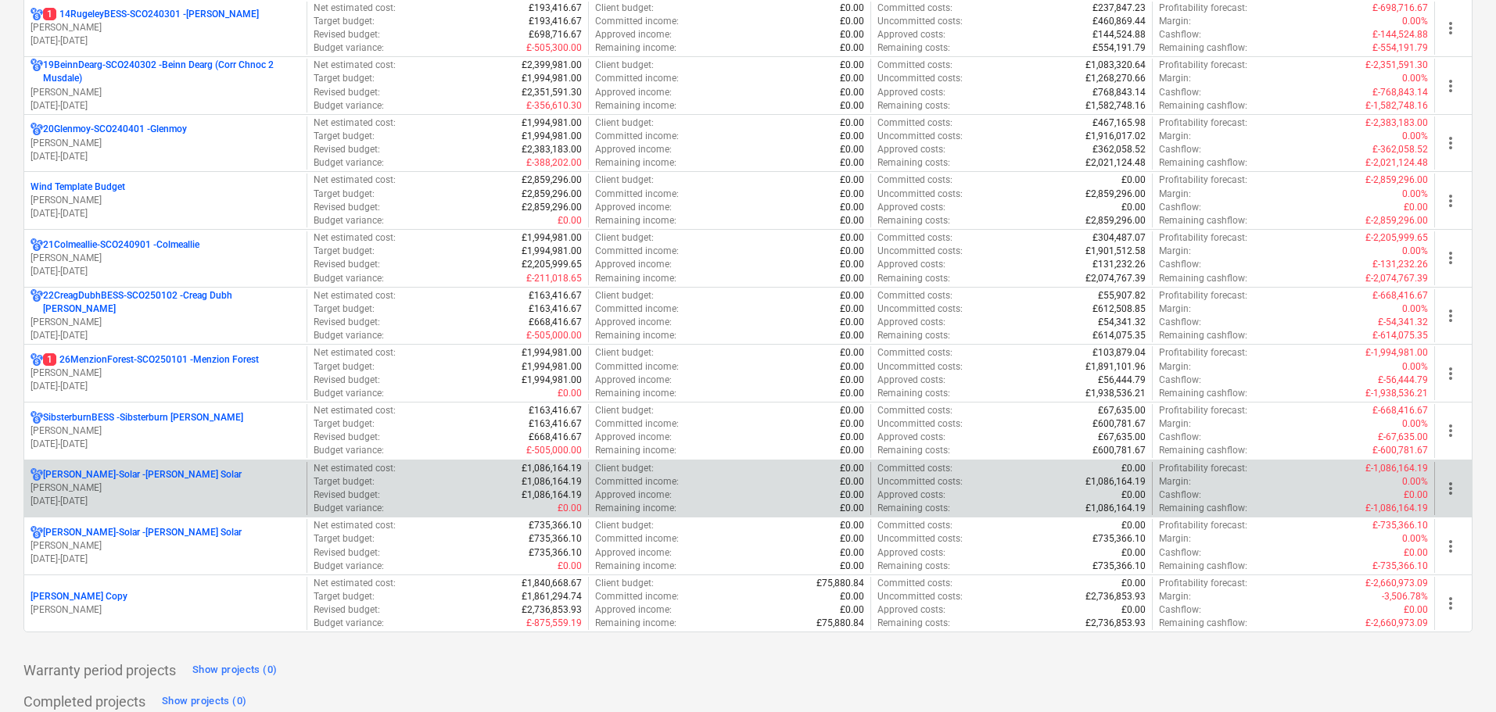
scroll to position [1407, 0]
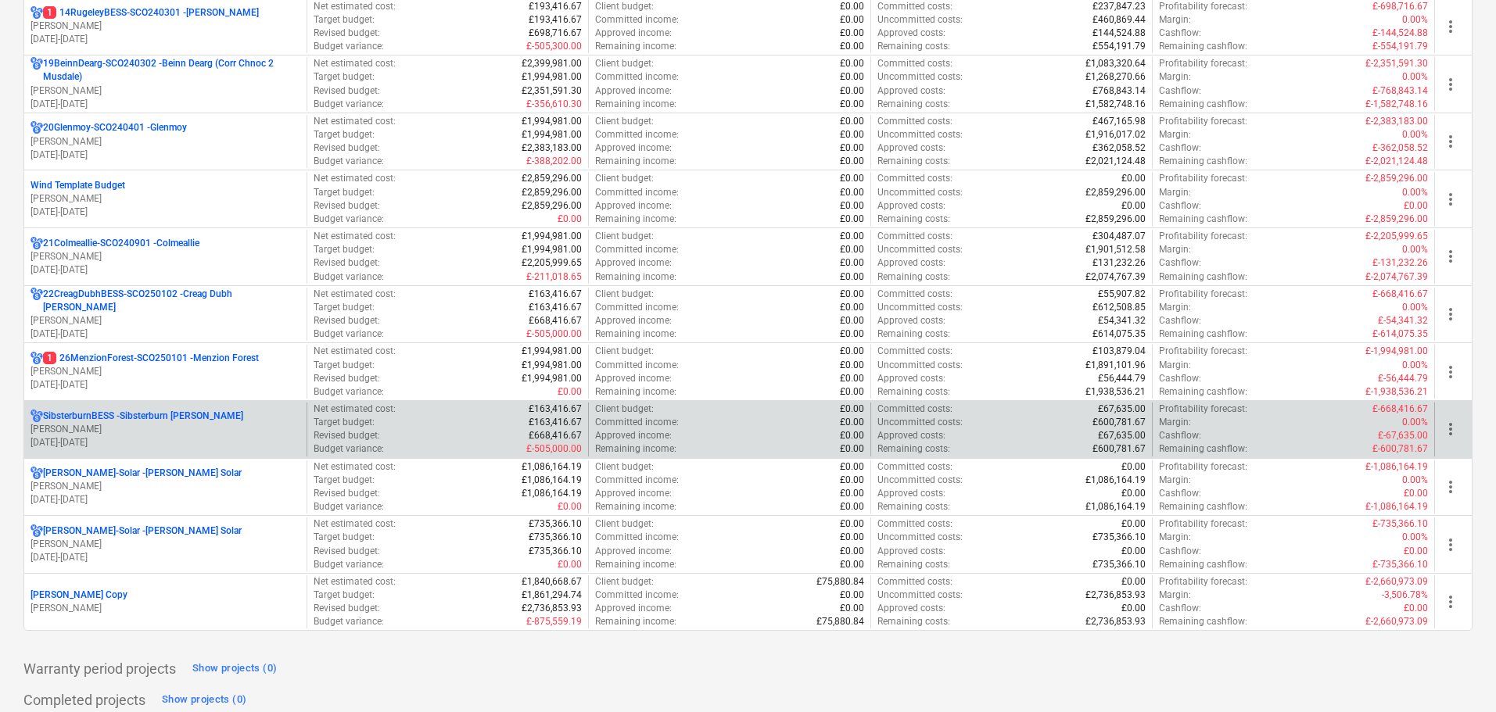
click at [195, 429] on p "[PERSON_NAME]" at bounding box center [165, 429] width 270 height 13
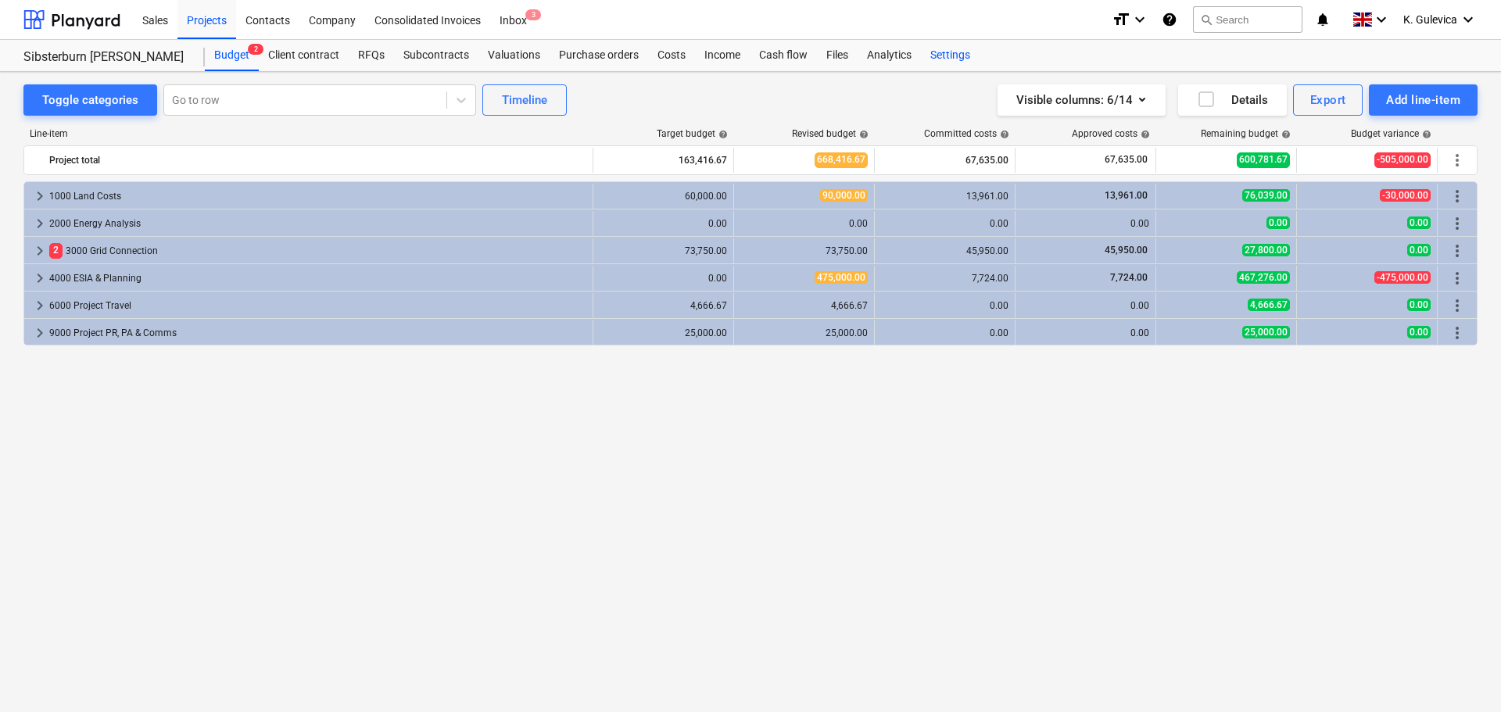
click at [953, 59] on div "Settings" at bounding box center [950, 55] width 59 height 31
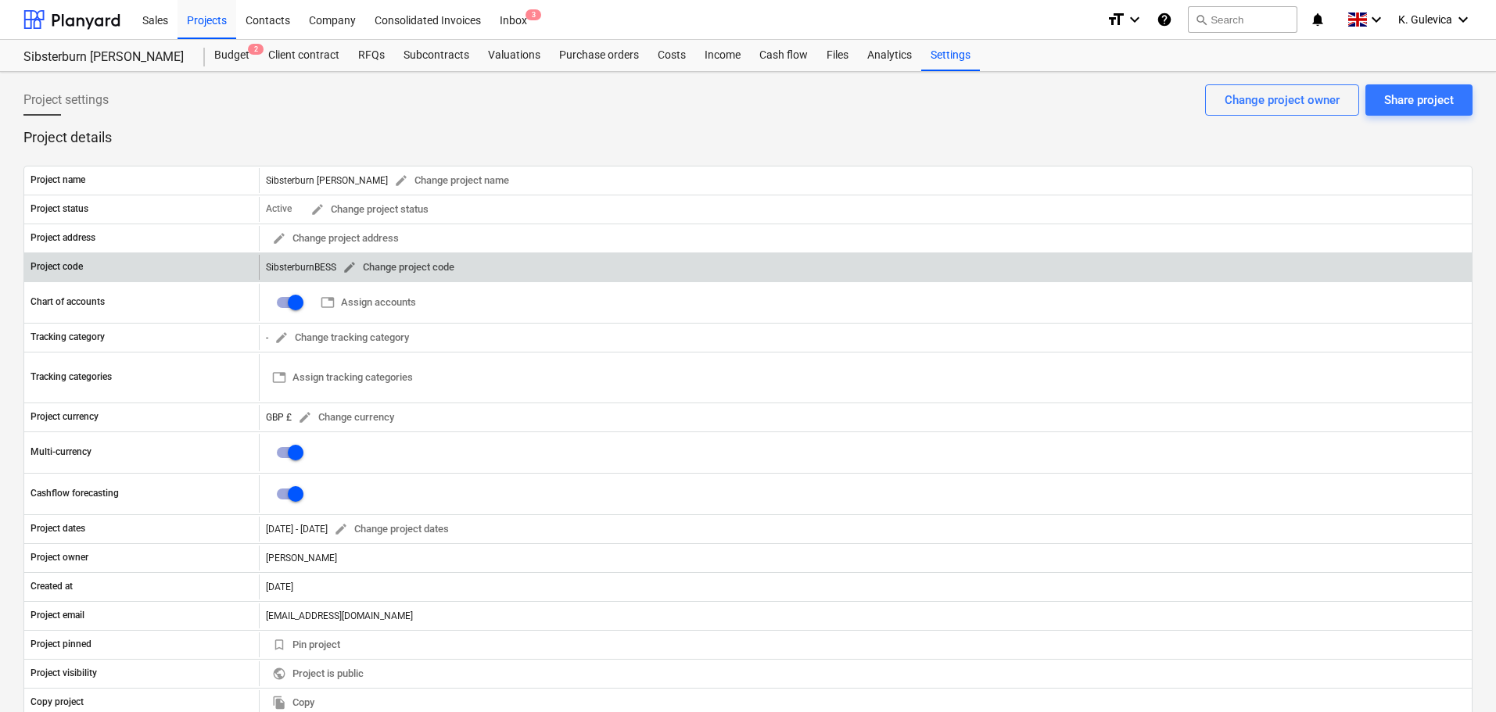
click at [348, 266] on span "edit" at bounding box center [349, 267] width 14 height 14
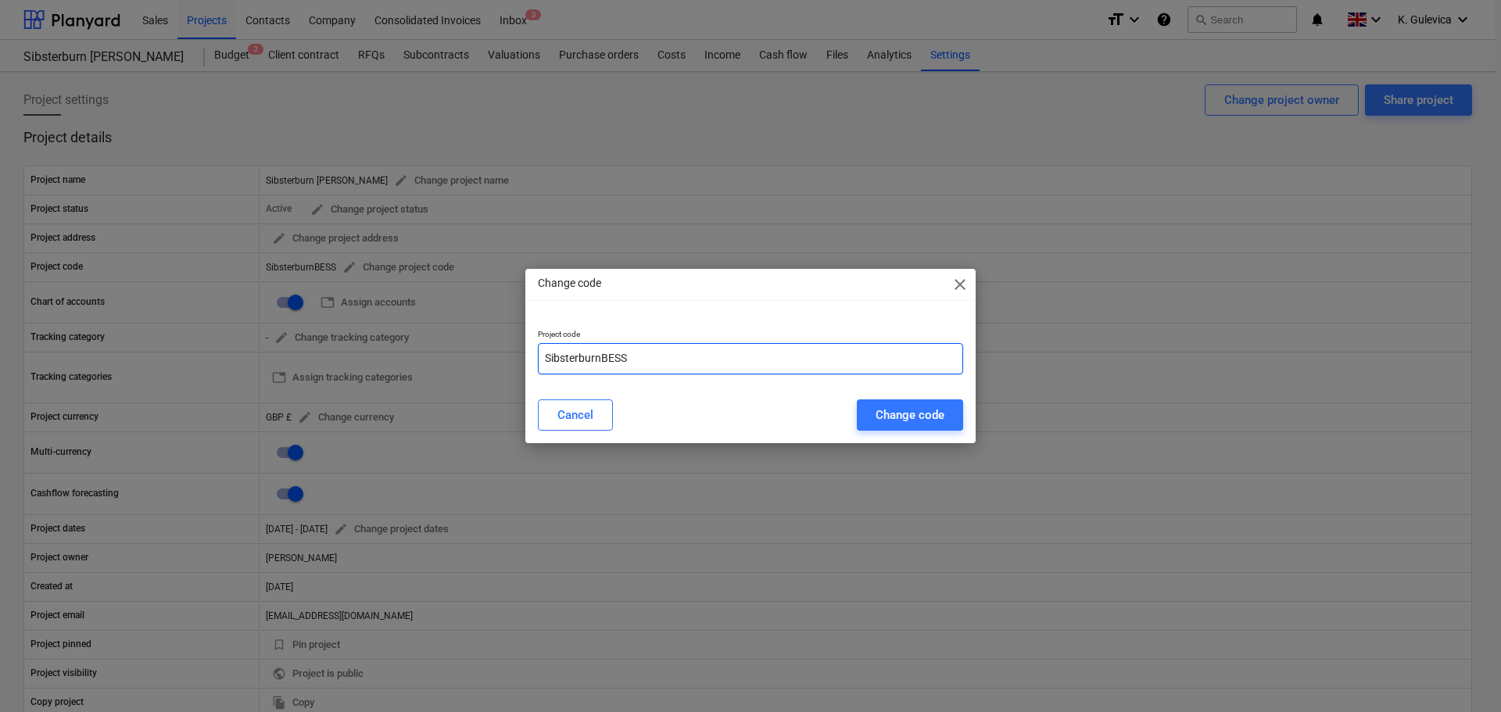
click at [543, 357] on input "SibsterburnBESS" at bounding box center [750, 358] width 425 height 31
click at [644, 354] on input "11SibsterburnBESS" at bounding box center [750, 358] width 425 height 31
click at [669, 363] on input "11SibsterburnBESS-" at bounding box center [750, 358] width 425 height 31
paste input "SCO250103"
type input "11SibsterburnBESS-SCO250103"
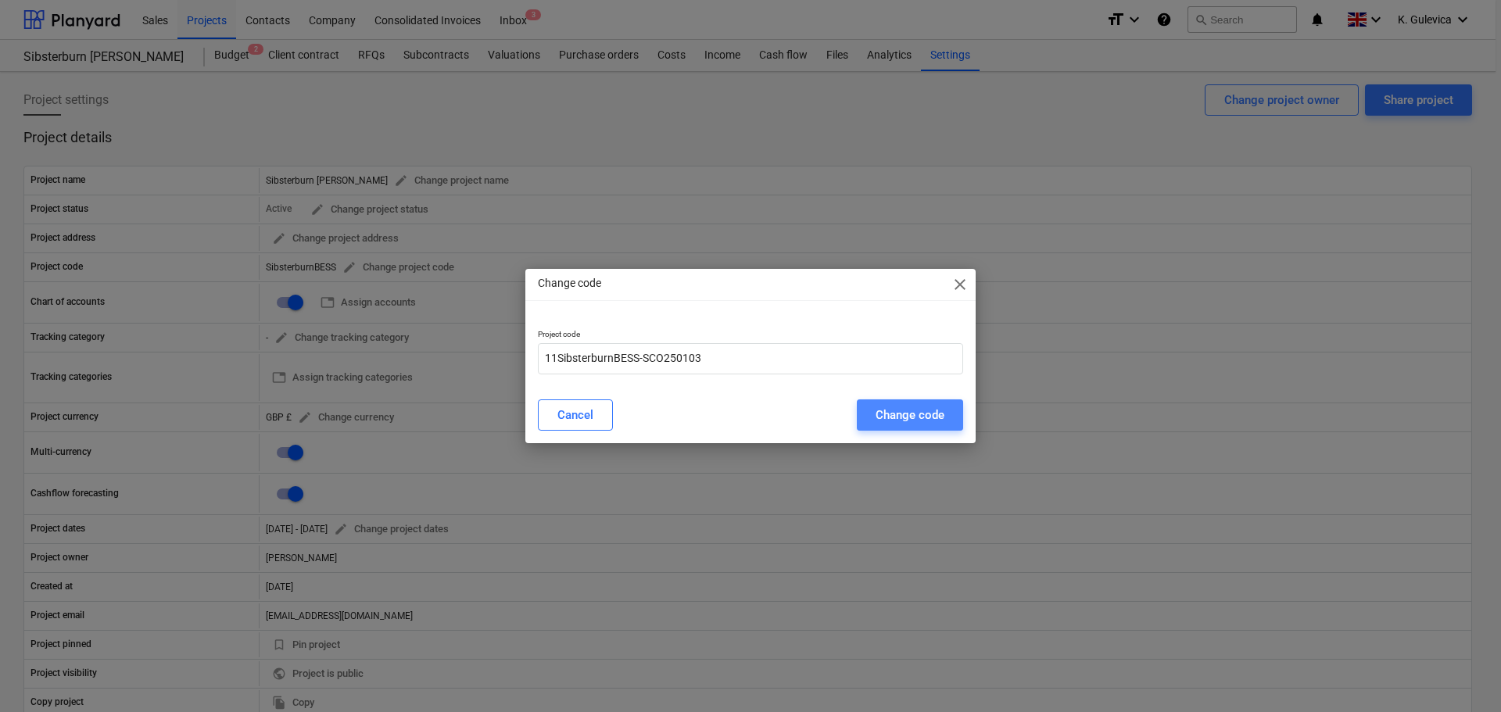
click at [926, 412] on div "Change code" at bounding box center [910, 415] width 69 height 20
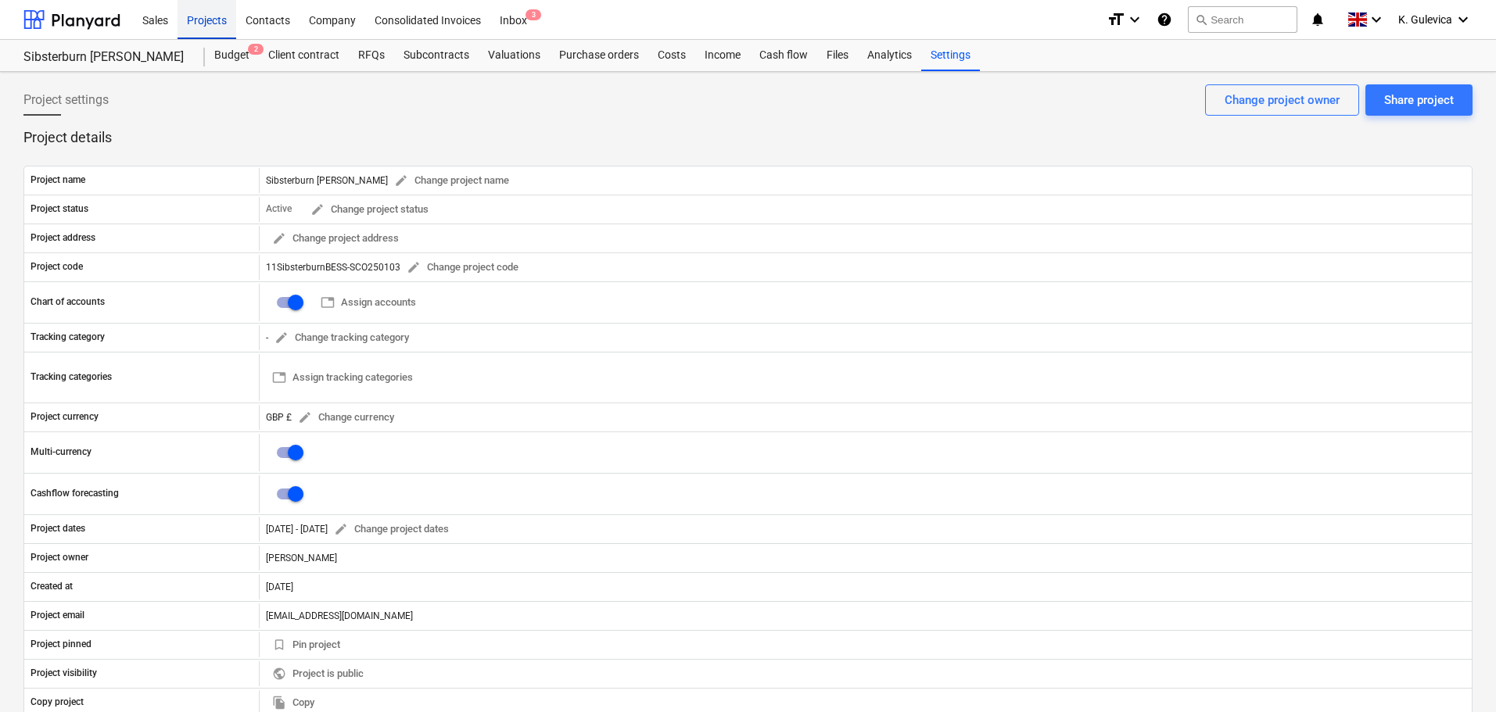
click at [195, 27] on div "Projects" at bounding box center [206, 19] width 59 height 40
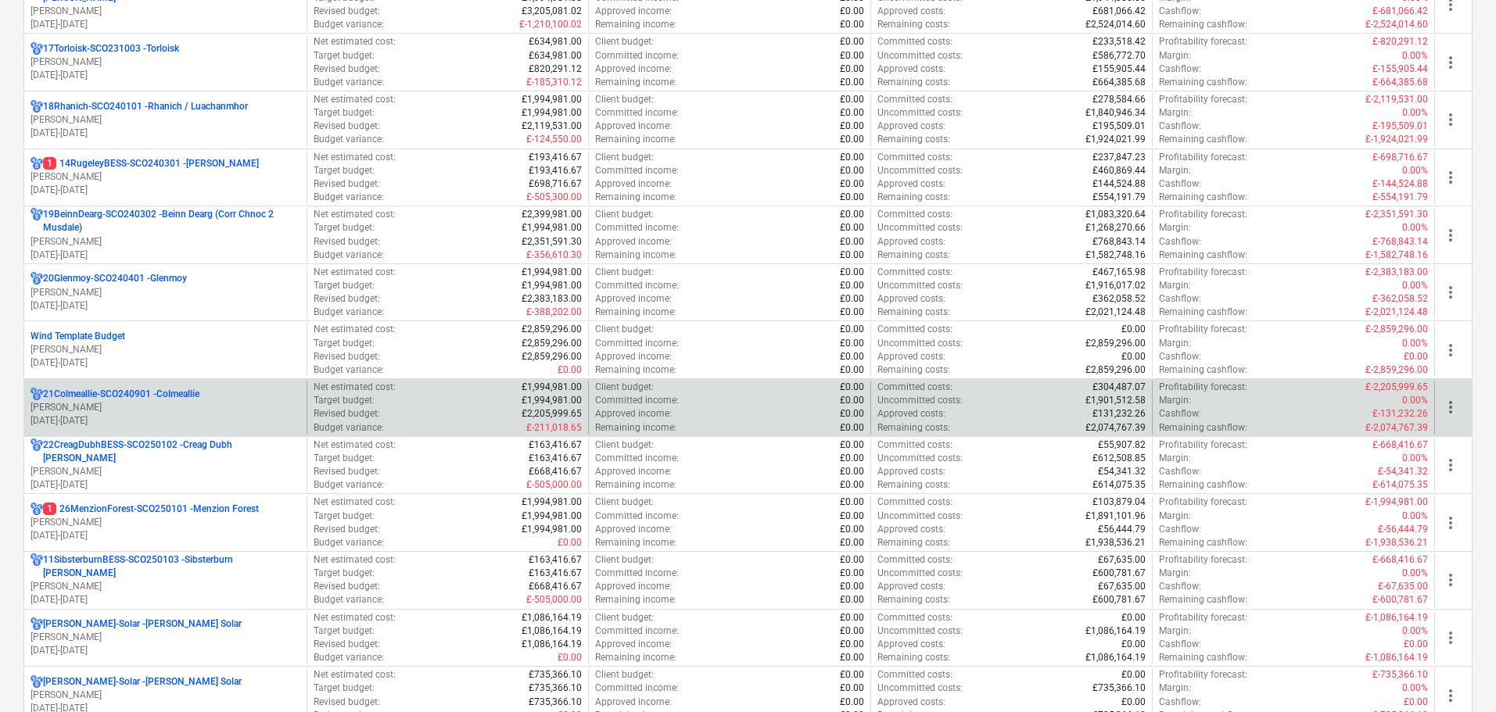
scroll to position [1407, 0]
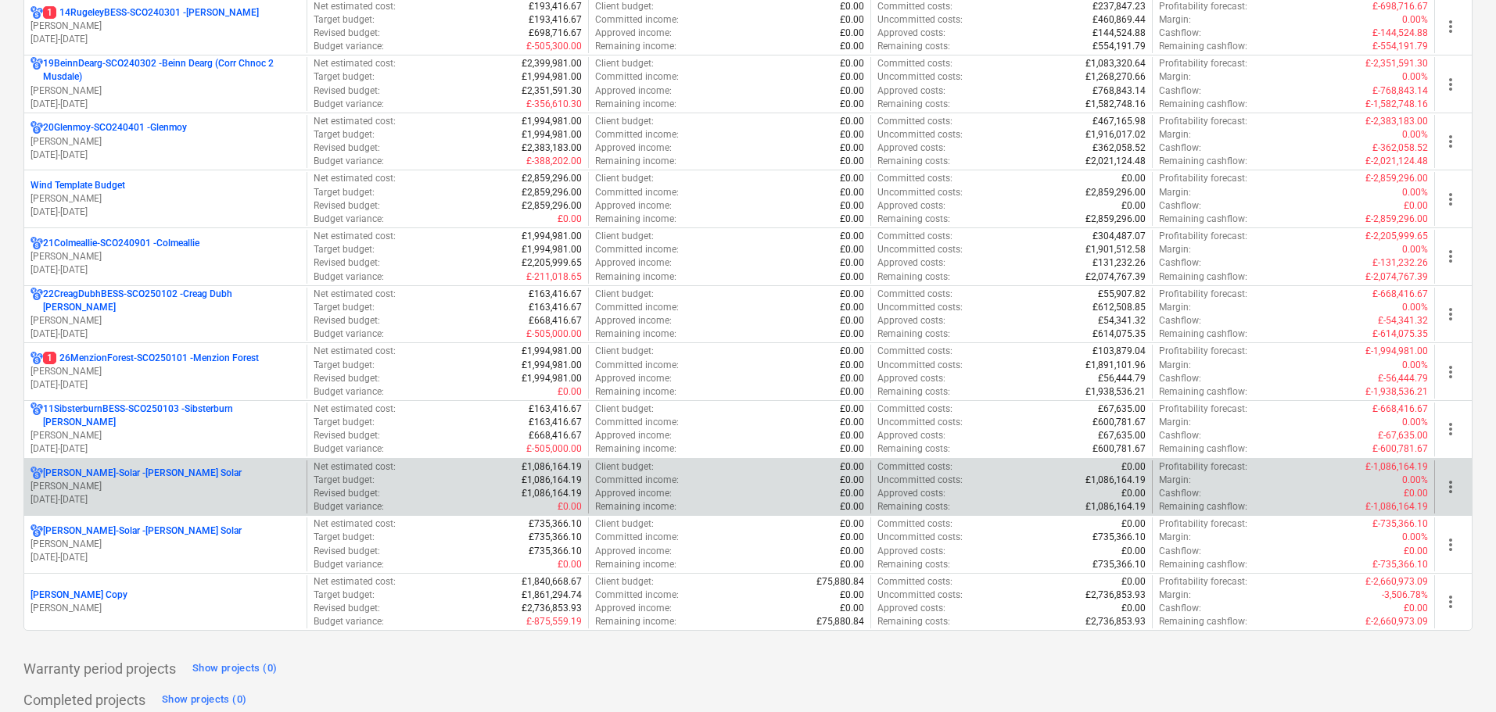
click at [149, 479] on p "Crosbie-Solar - Crosbie Solar" at bounding box center [142, 473] width 199 height 13
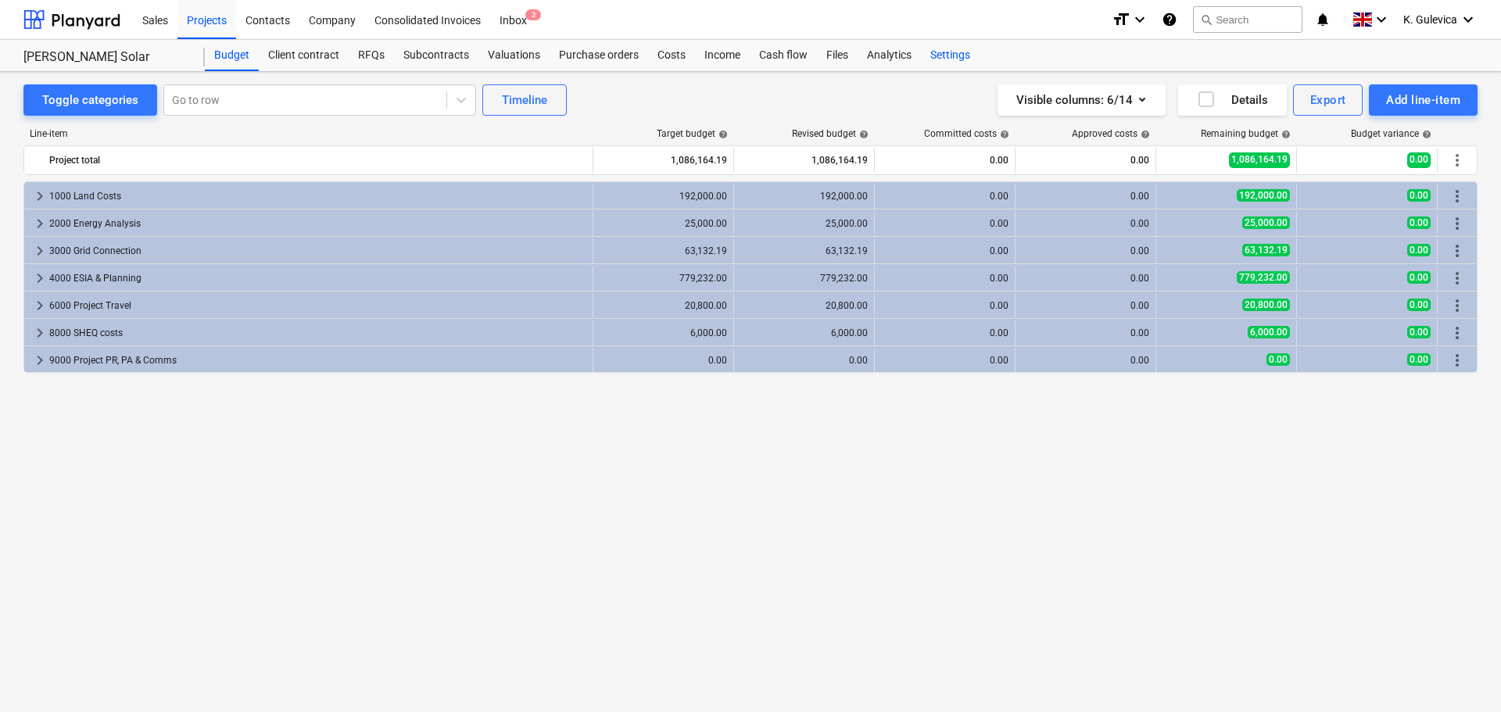
click at [959, 52] on div "Settings" at bounding box center [950, 55] width 59 height 31
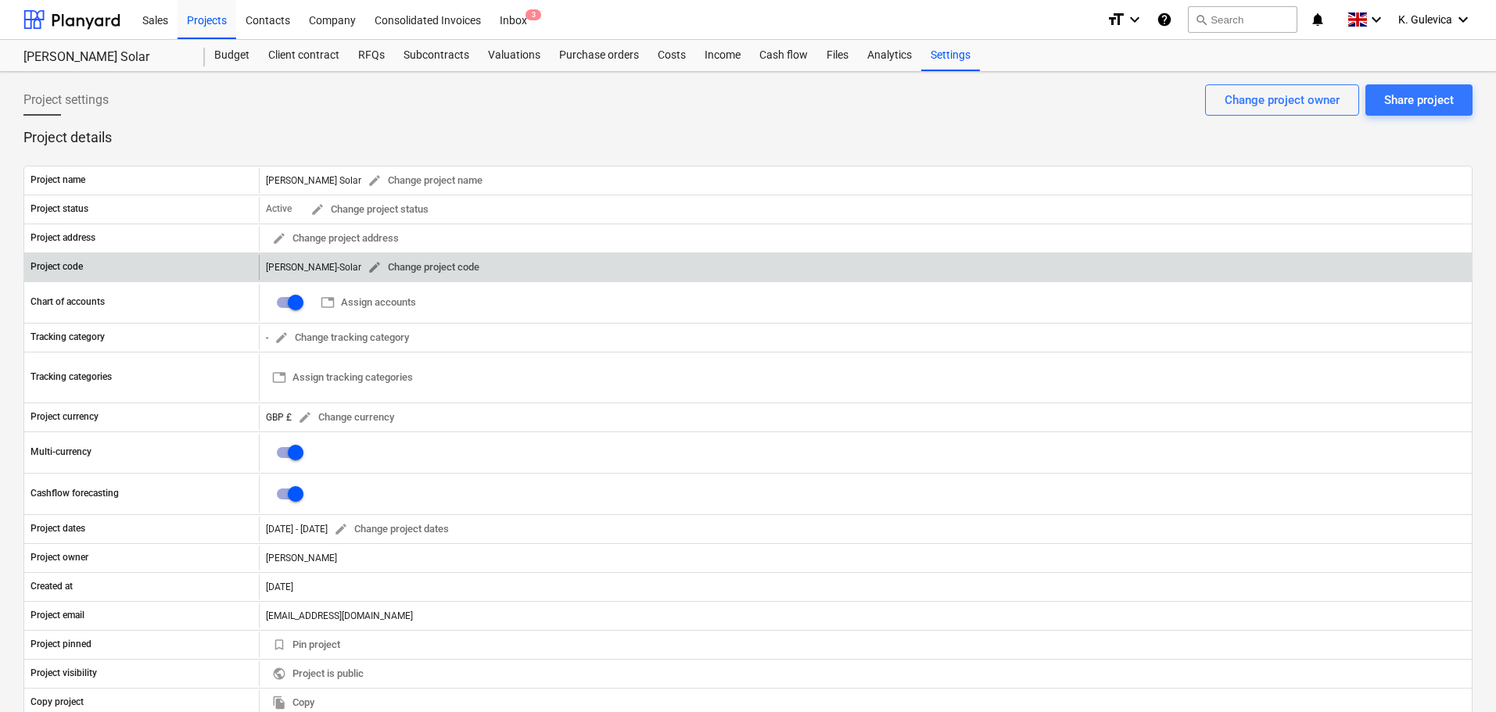
click at [367, 267] on span "edit" at bounding box center [374, 267] width 14 height 14
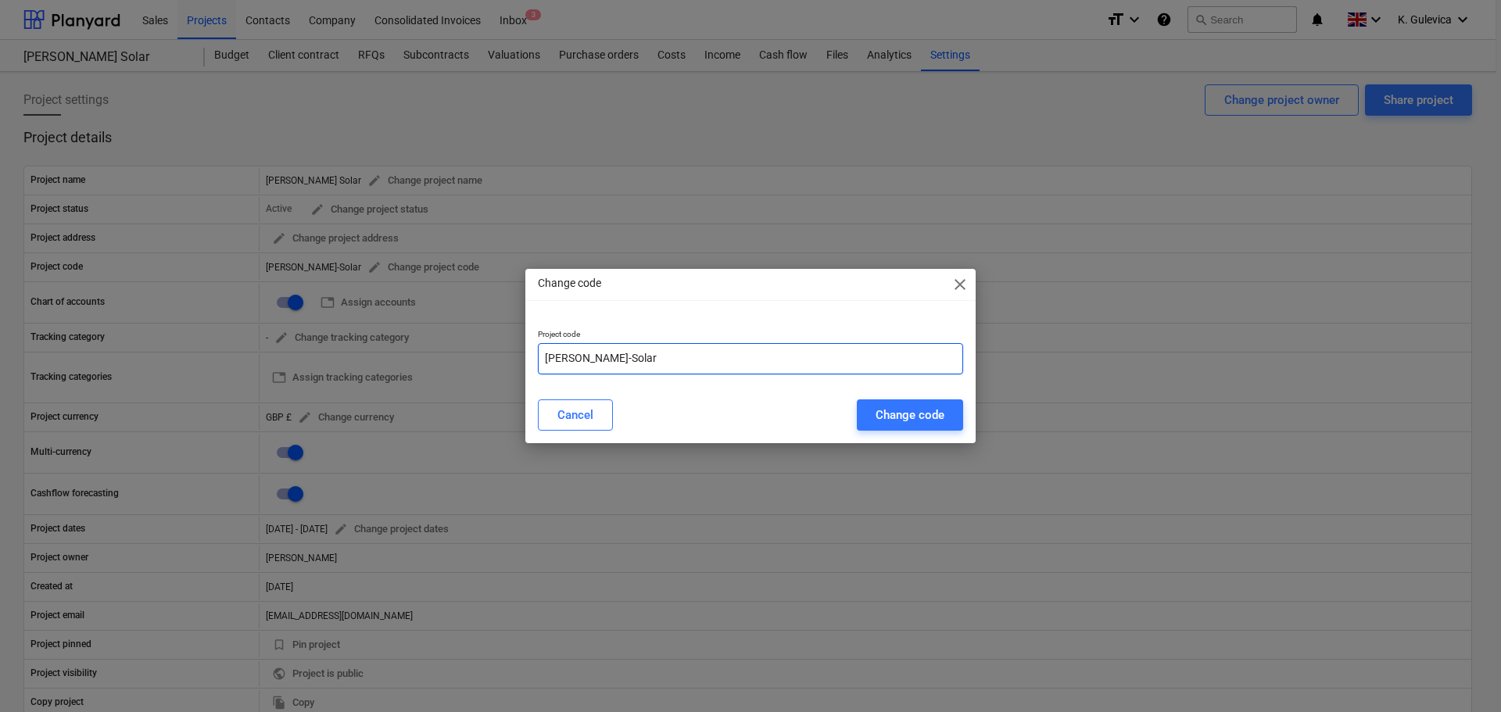
click at [585, 359] on input "Crosbie-Solar" at bounding box center [750, 358] width 425 height 31
click at [669, 359] on input "CrosbieSolar" at bounding box center [750, 358] width 425 height 31
click at [627, 357] on input "CrosbieSolar" at bounding box center [750, 358] width 425 height 31
paste input "SCO250202"
type input "CrosbieSolar-SCO250202"
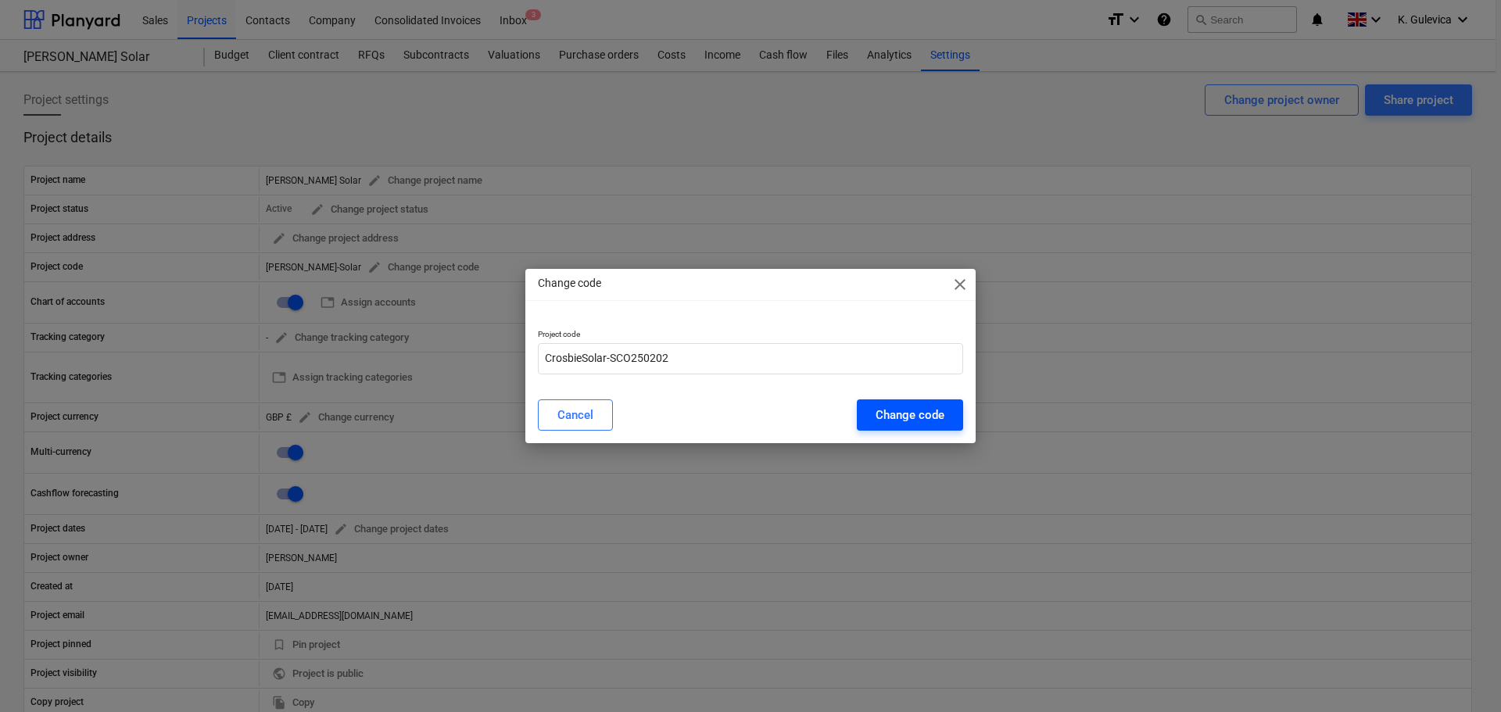
click at [891, 421] on div "Change code" at bounding box center [910, 415] width 69 height 20
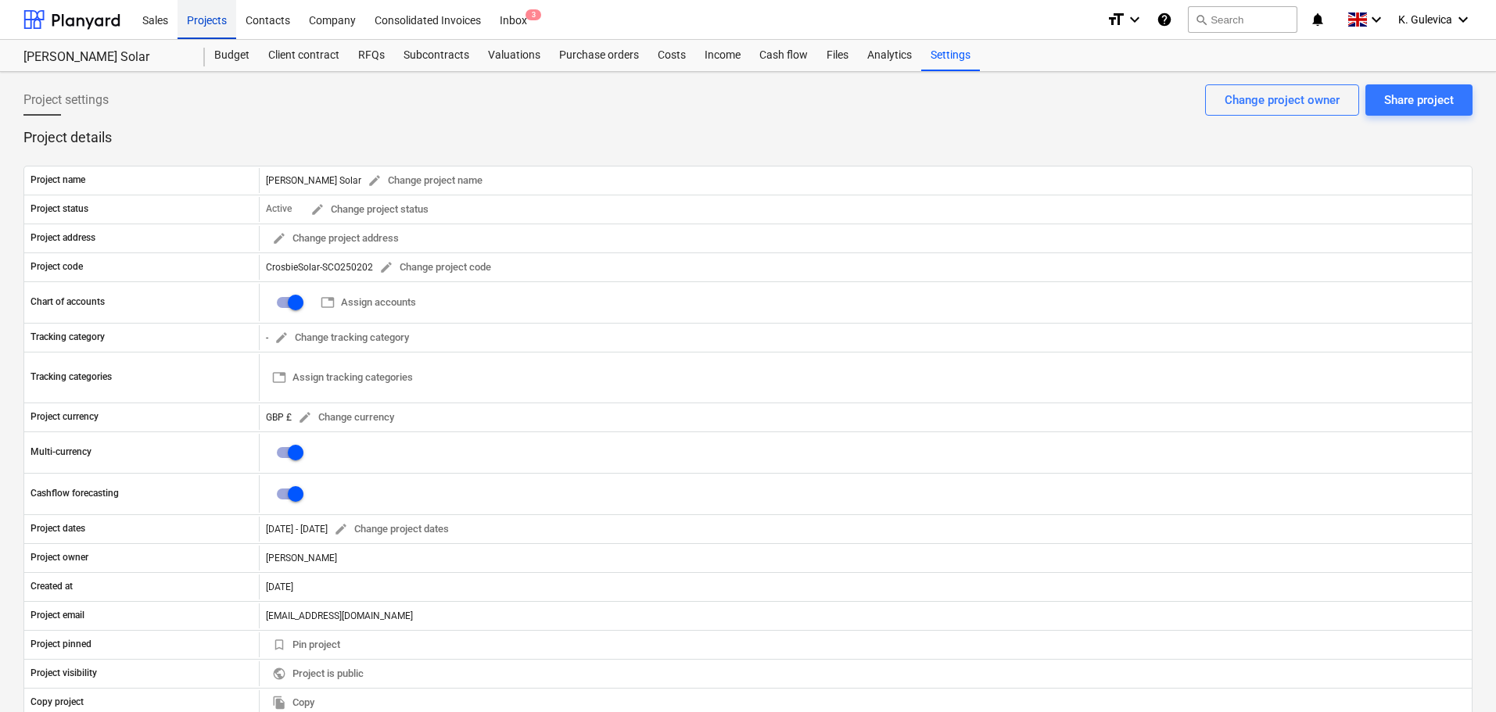
click at [201, 16] on div "Projects" at bounding box center [206, 19] width 59 height 40
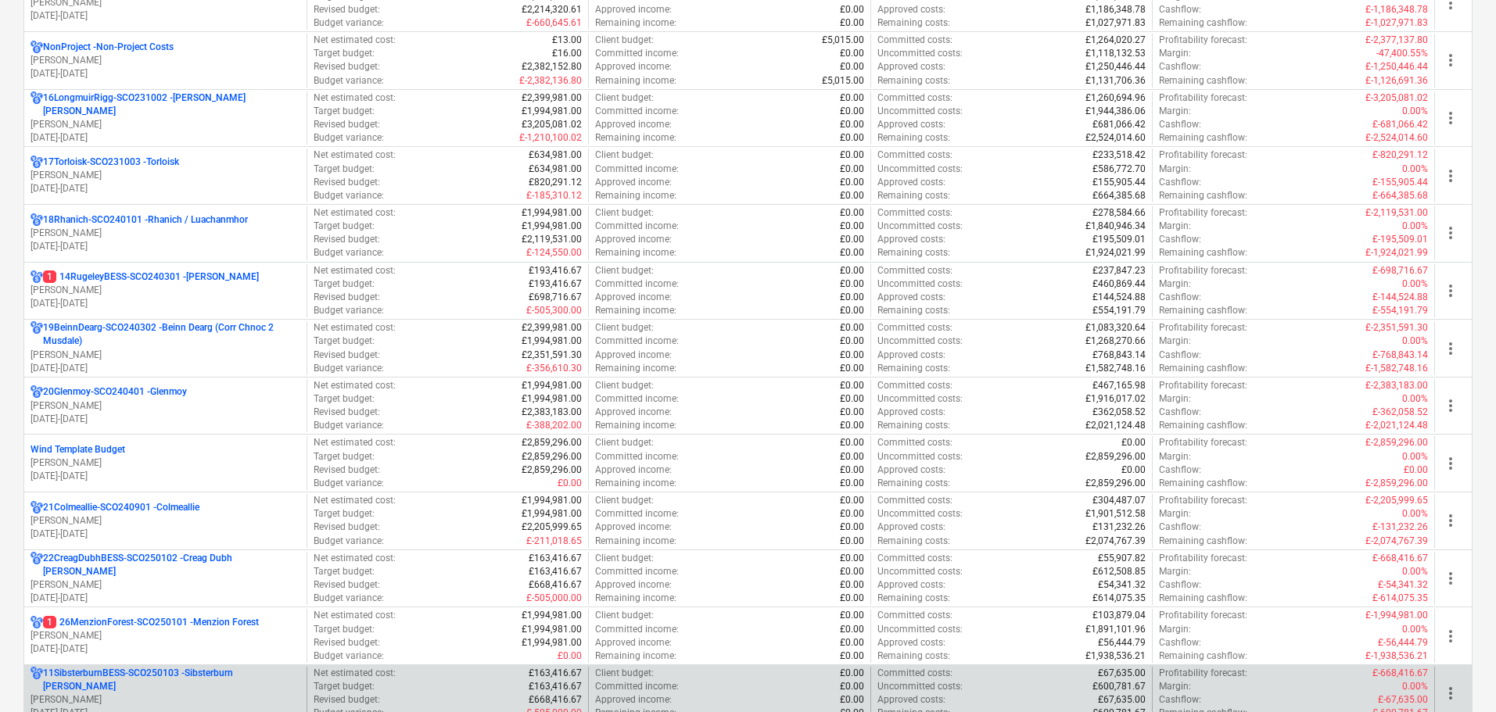
scroll to position [1564, 0]
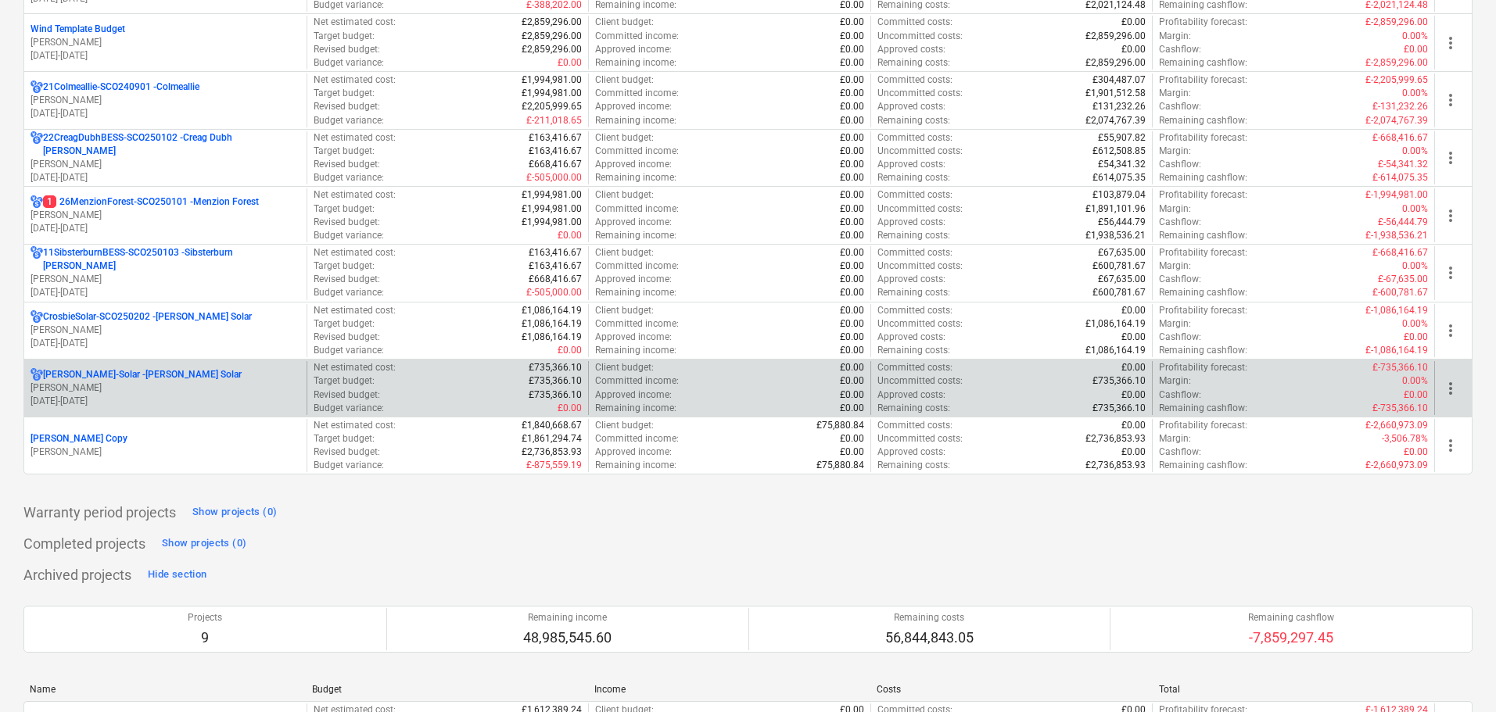
click at [177, 379] on p "Craighead-Solar - Craighead Solar" at bounding box center [142, 374] width 199 height 13
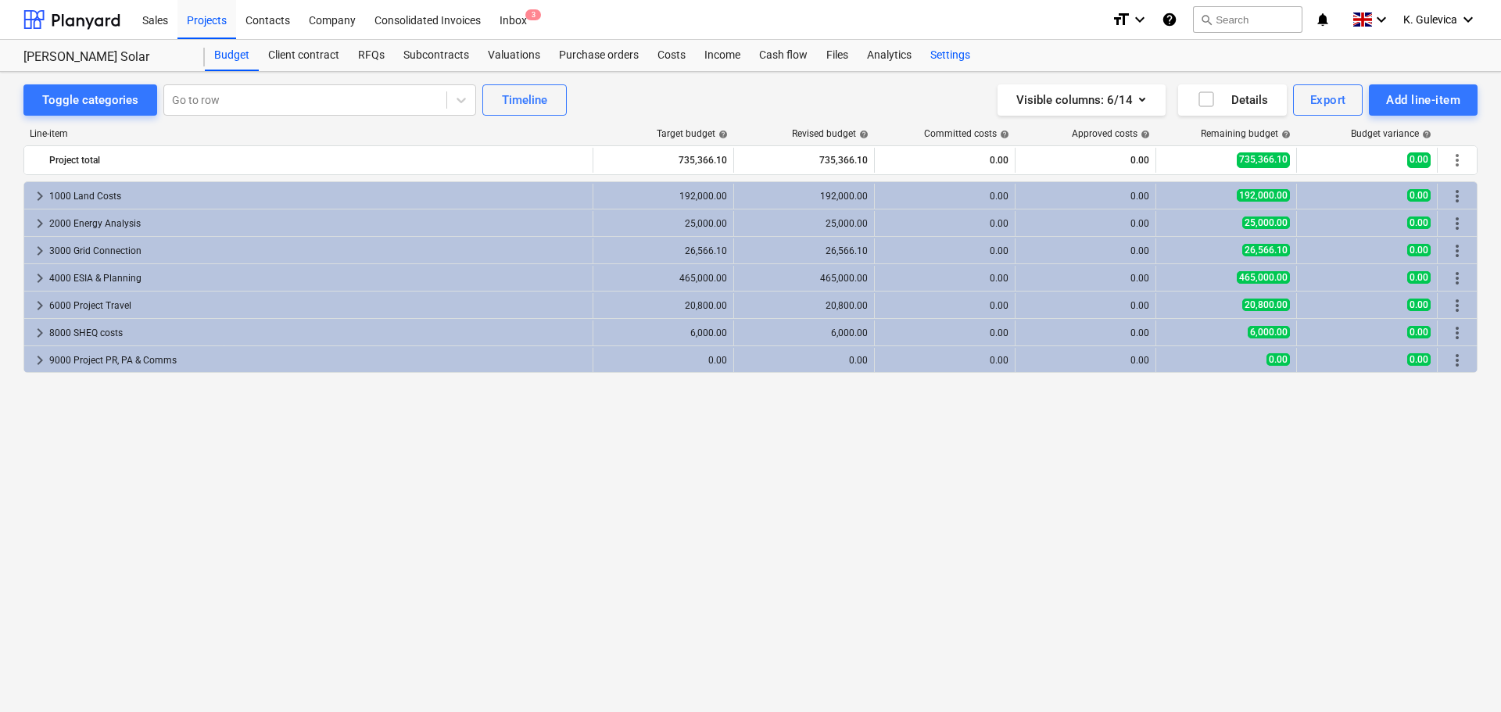
click at [950, 57] on div "Settings" at bounding box center [950, 55] width 59 height 31
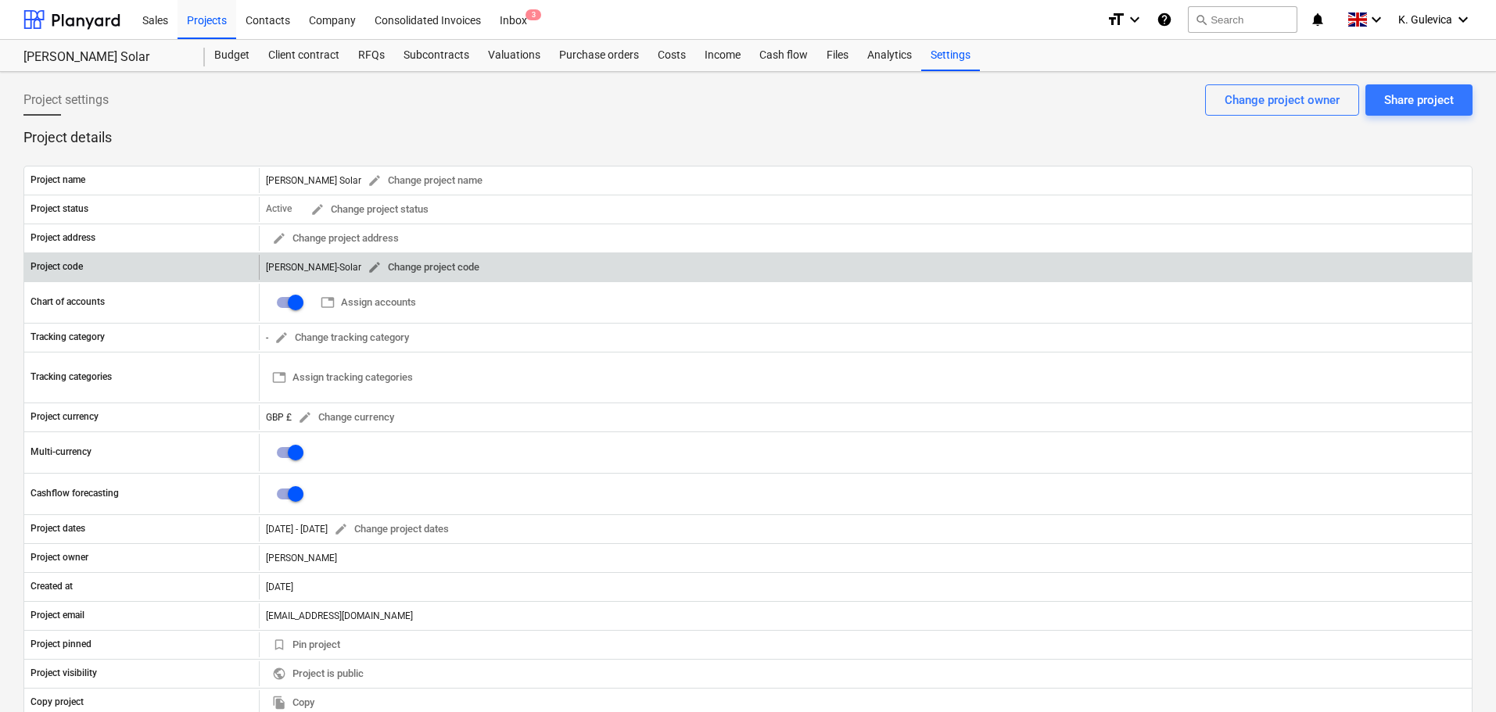
click at [367, 263] on span "edit" at bounding box center [374, 267] width 14 height 14
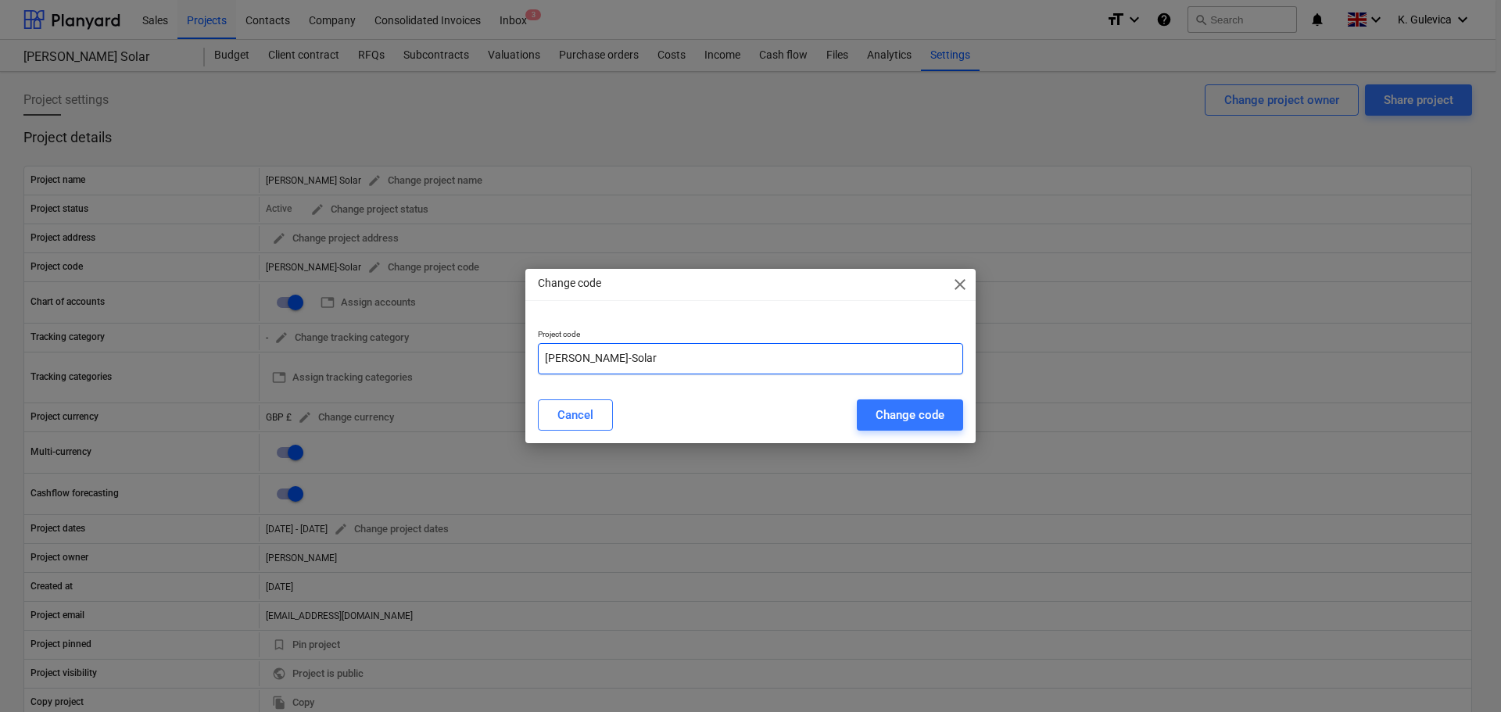
click at [598, 357] on input "Craighead-Solar" at bounding box center [750, 358] width 425 height 31
click at [649, 366] on input "CraigheadSolar" at bounding box center [750, 358] width 425 height 31
paste input "SCO250201"
type input "CraigheadSolar-SCO250201"
click at [893, 417] on div "Change code" at bounding box center [910, 415] width 69 height 20
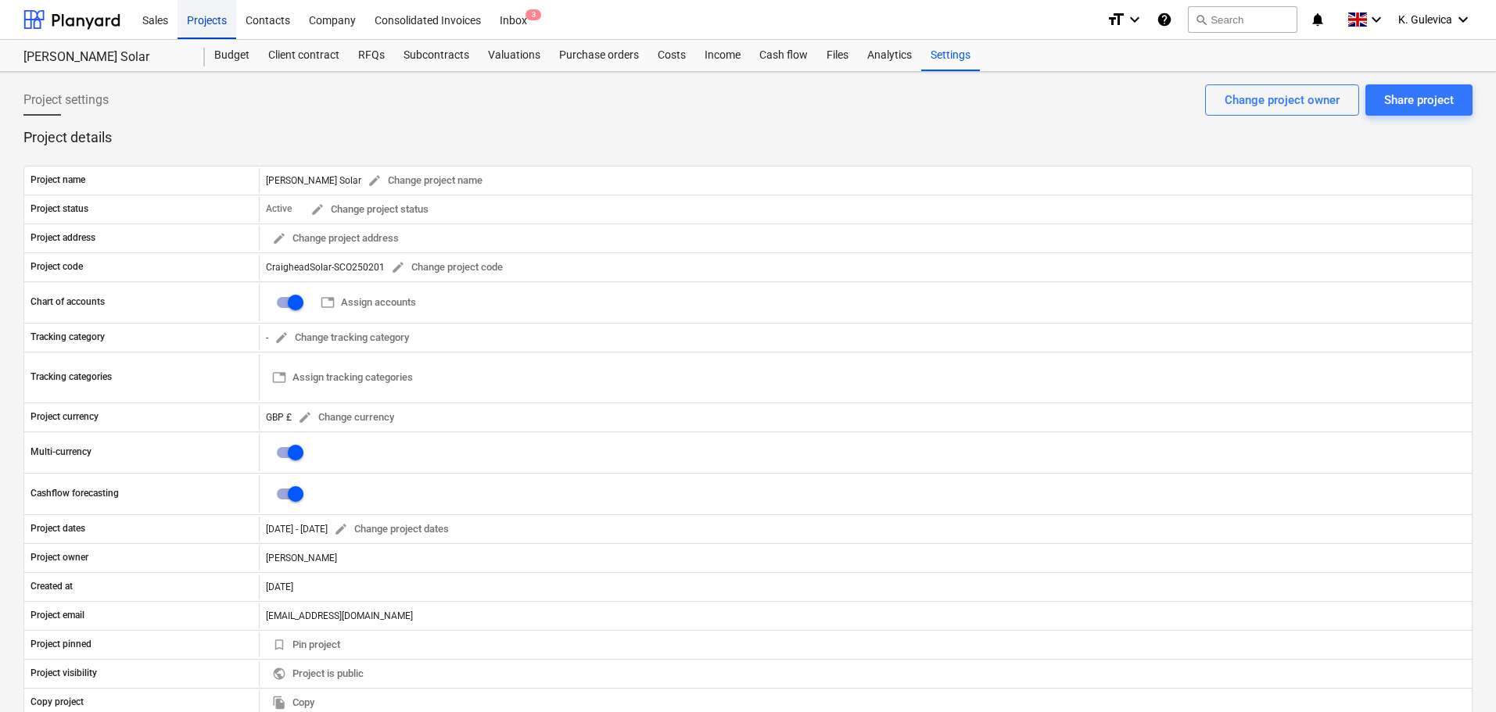
click at [217, 14] on div "Projects" at bounding box center [206, 19] width 59 height 40
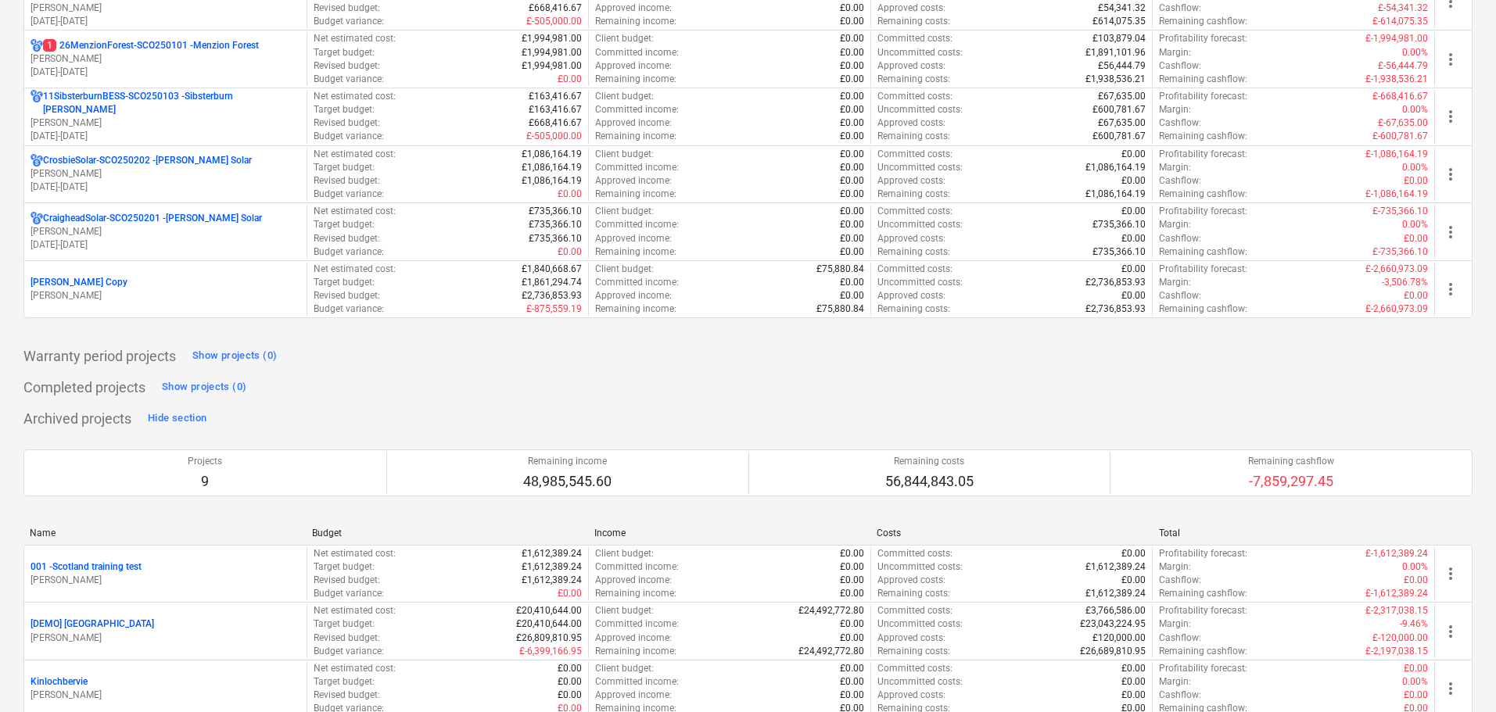
scroll to position [1642, 0]
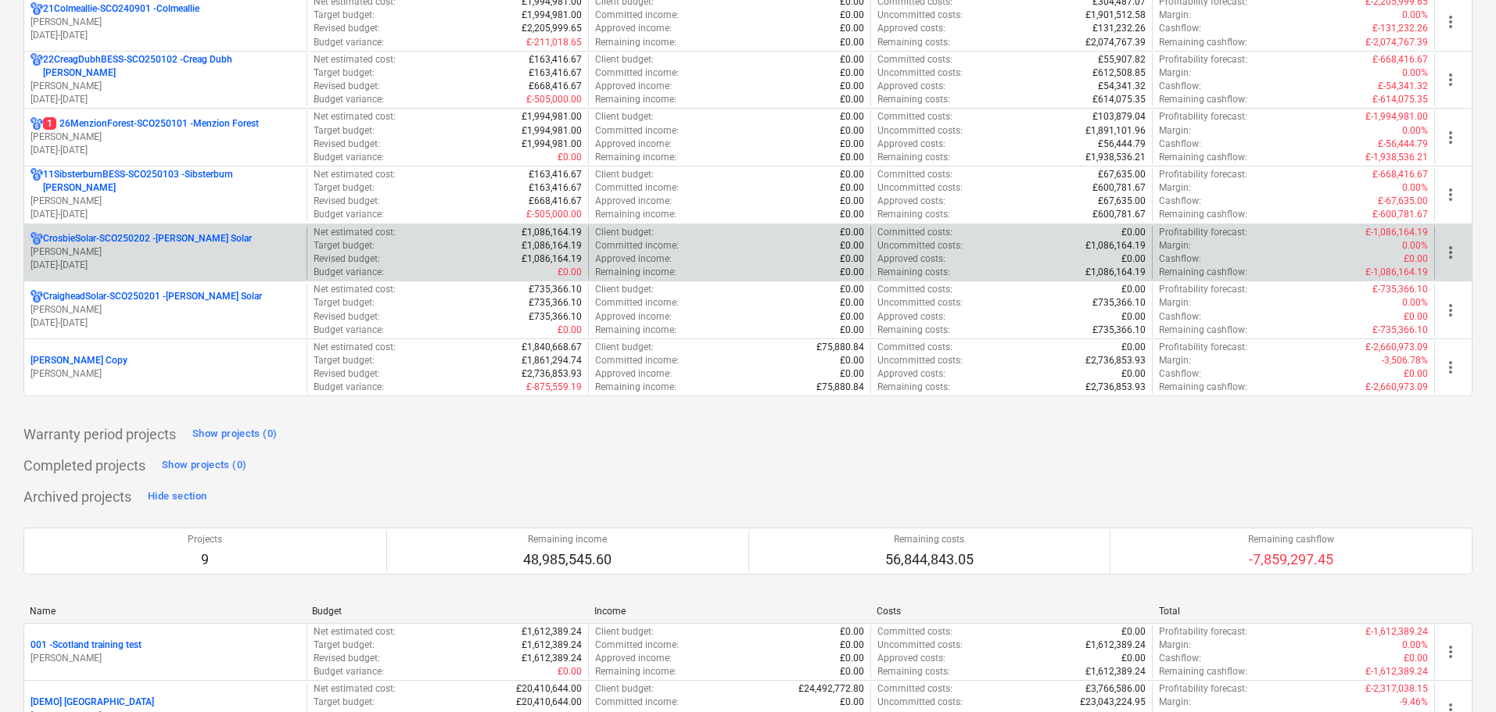
click at [109, 246] on p "[PERSON_NAME]" at bounding box center [165, 252] width 270 height 13
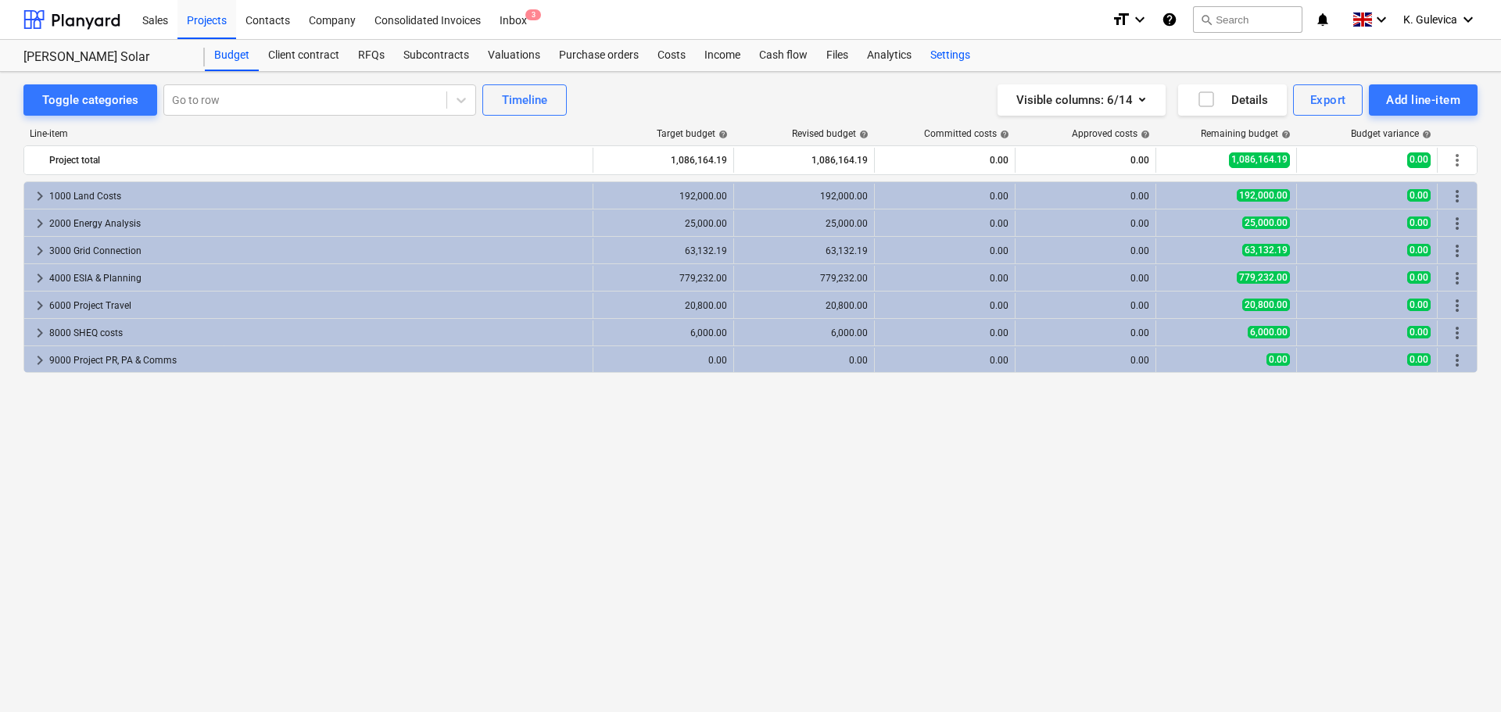
click at [947, 57] on div "Settings" at bounding box center [950, 55] width 59 height 31
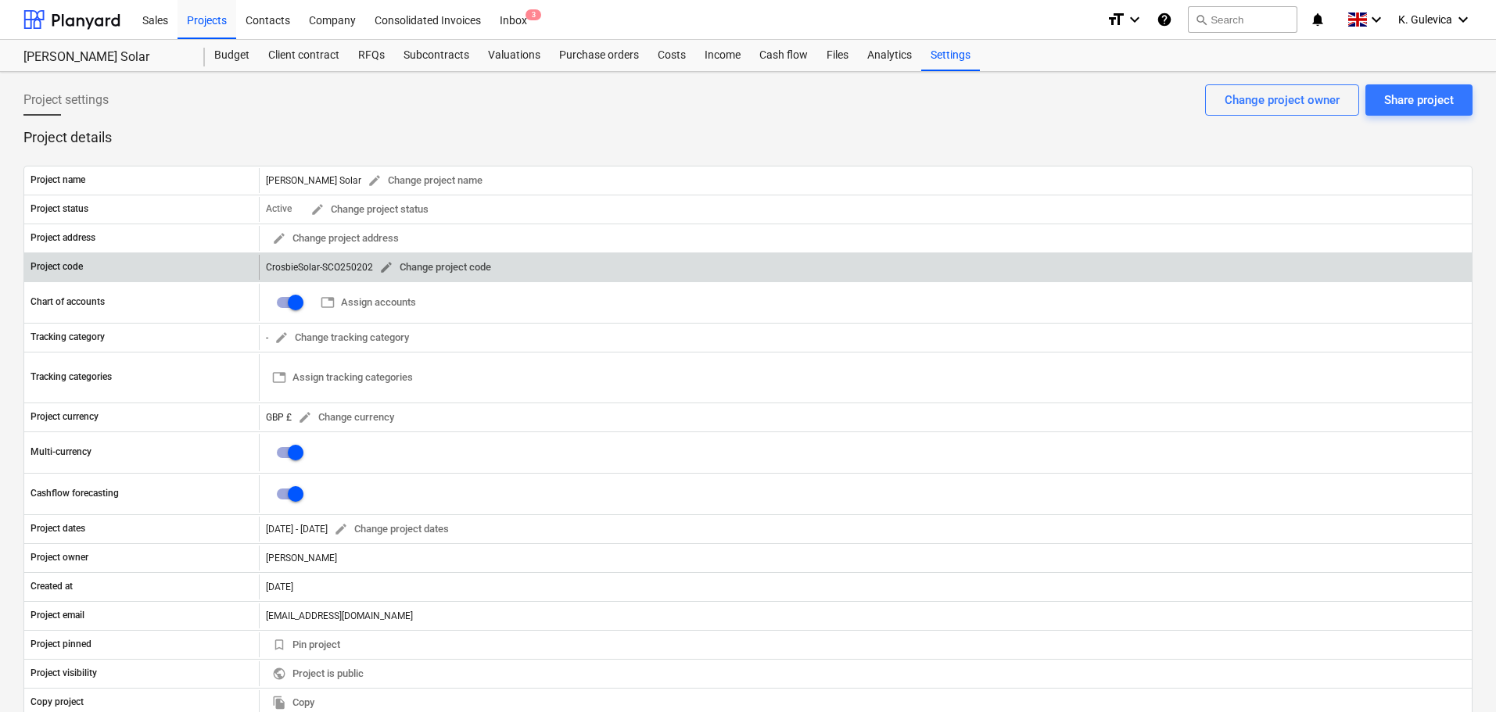
click at [385, 267] on span "edit" at bounding box center [386, 267] width 14 height 14
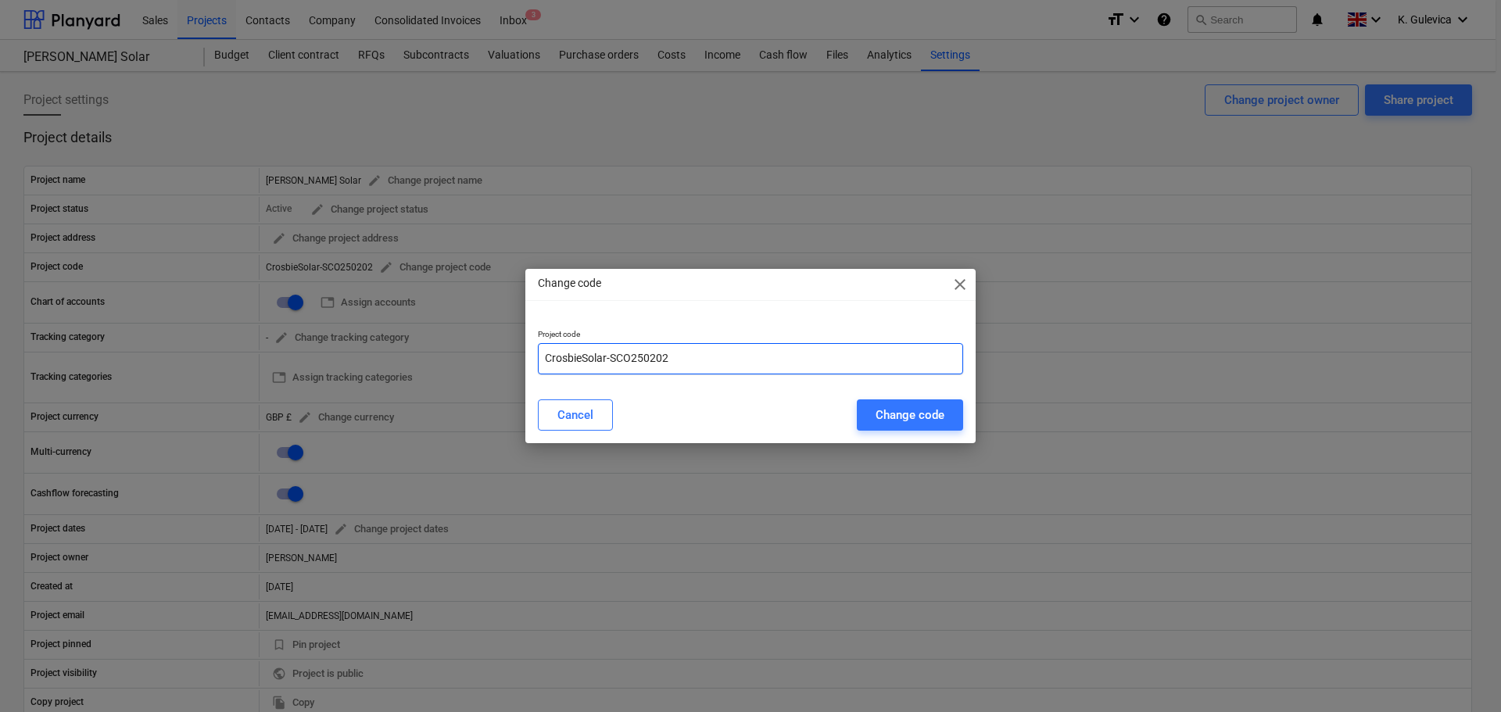
click at [547, 361] on input "CrosbieSolar-SCO250202" at bounding box center [750, 358] width 425 height 31
type input "01CrosbieSolar-SCO250202"
click at [917, 414] on div "Change code" at bounding box center [910, 415] width 69 height 20
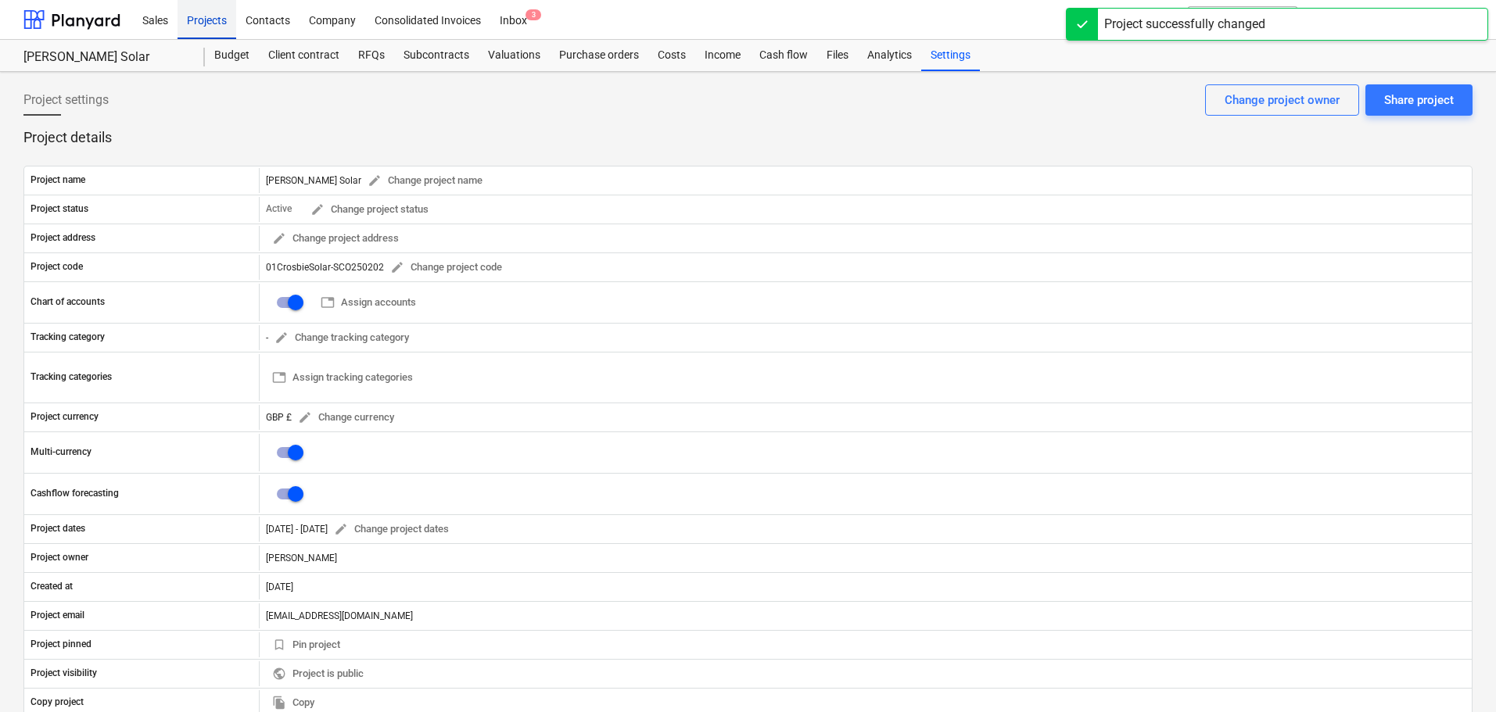
click at [202, 14] on div "Projects" at bounding box center [206, 19] width 59 height 40
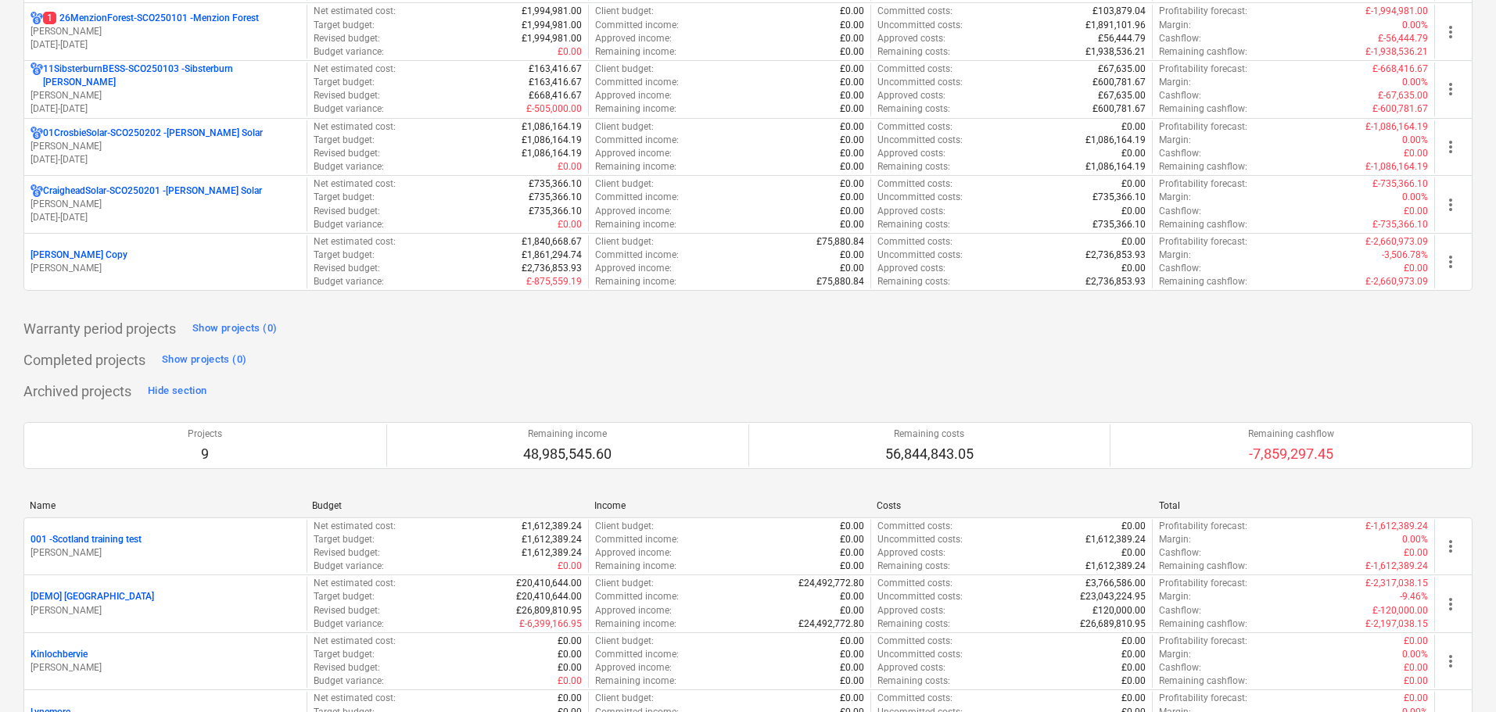
scroll to position [1720, 0]
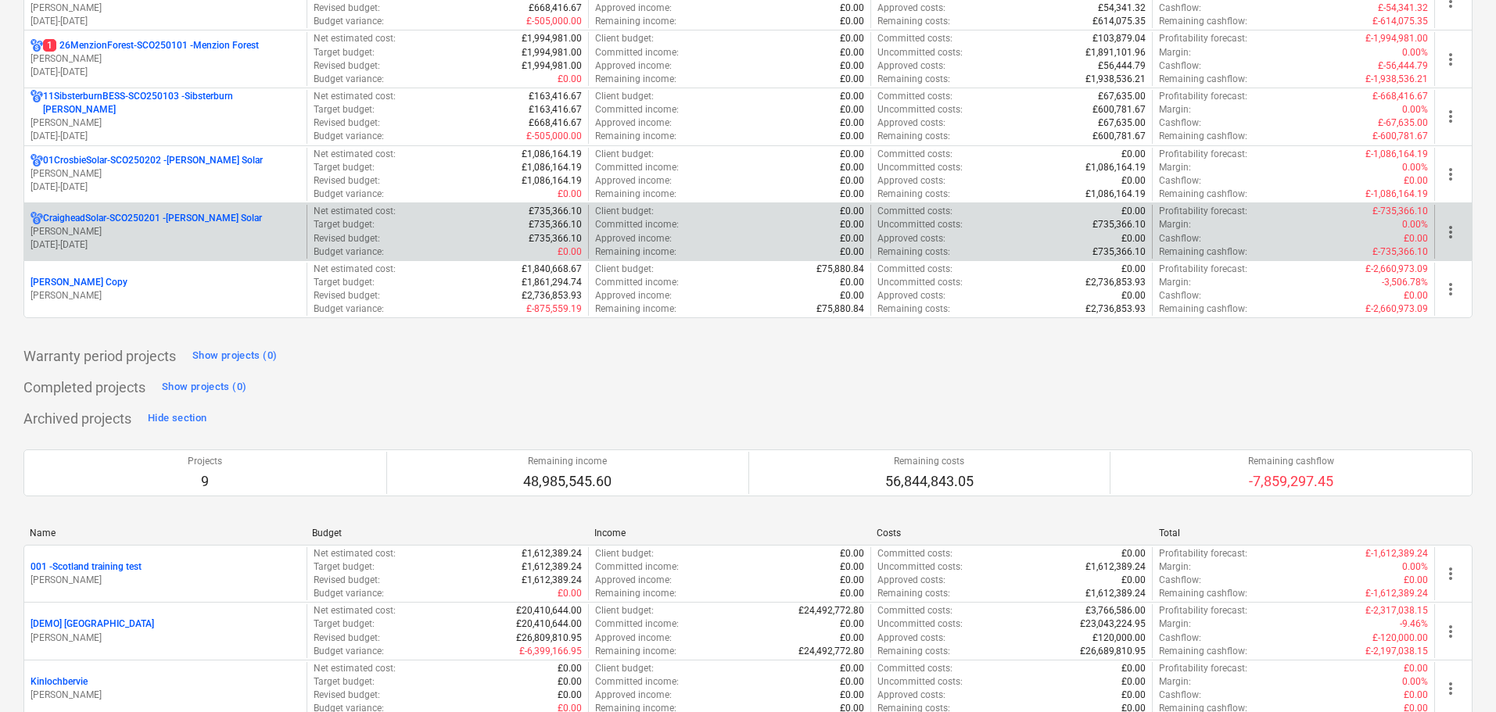
click at [142, 233] on p "[PERSON_NAME]" at bounding box center [165, 231] width 270 height 13
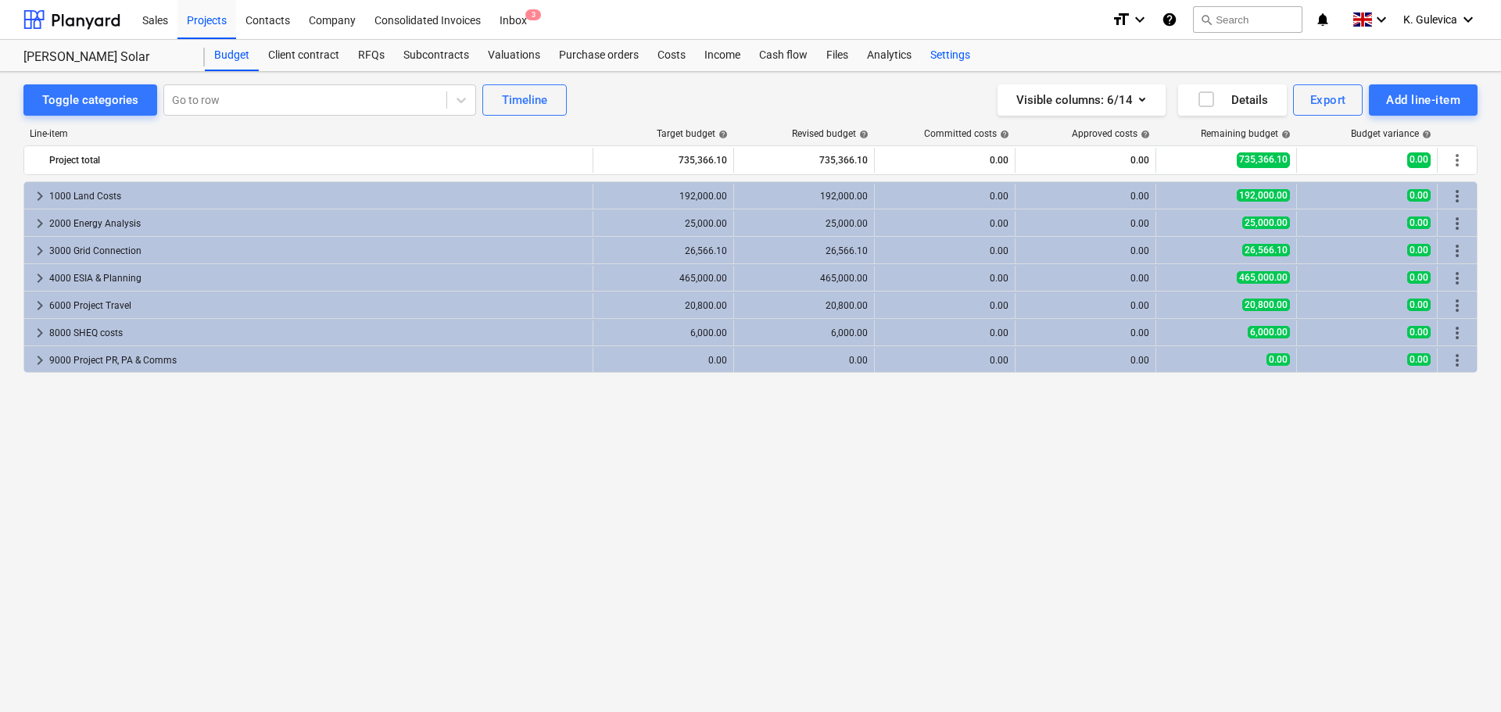
click at [957, 58] on div "Settings" at bounding box center [950, 55] width 59 height 31
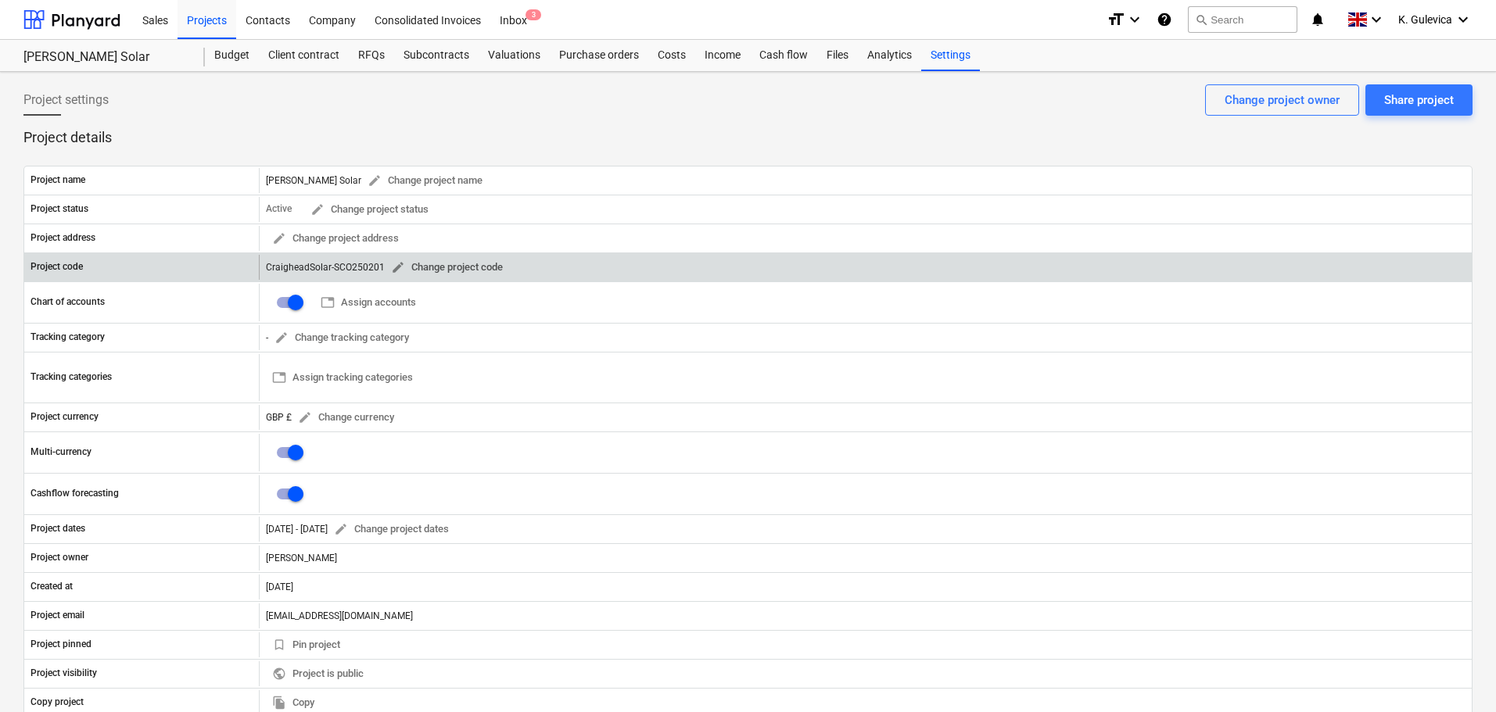
click at [398, 267] on span "edit" at bounding box center [398, 267] width 14 height 14
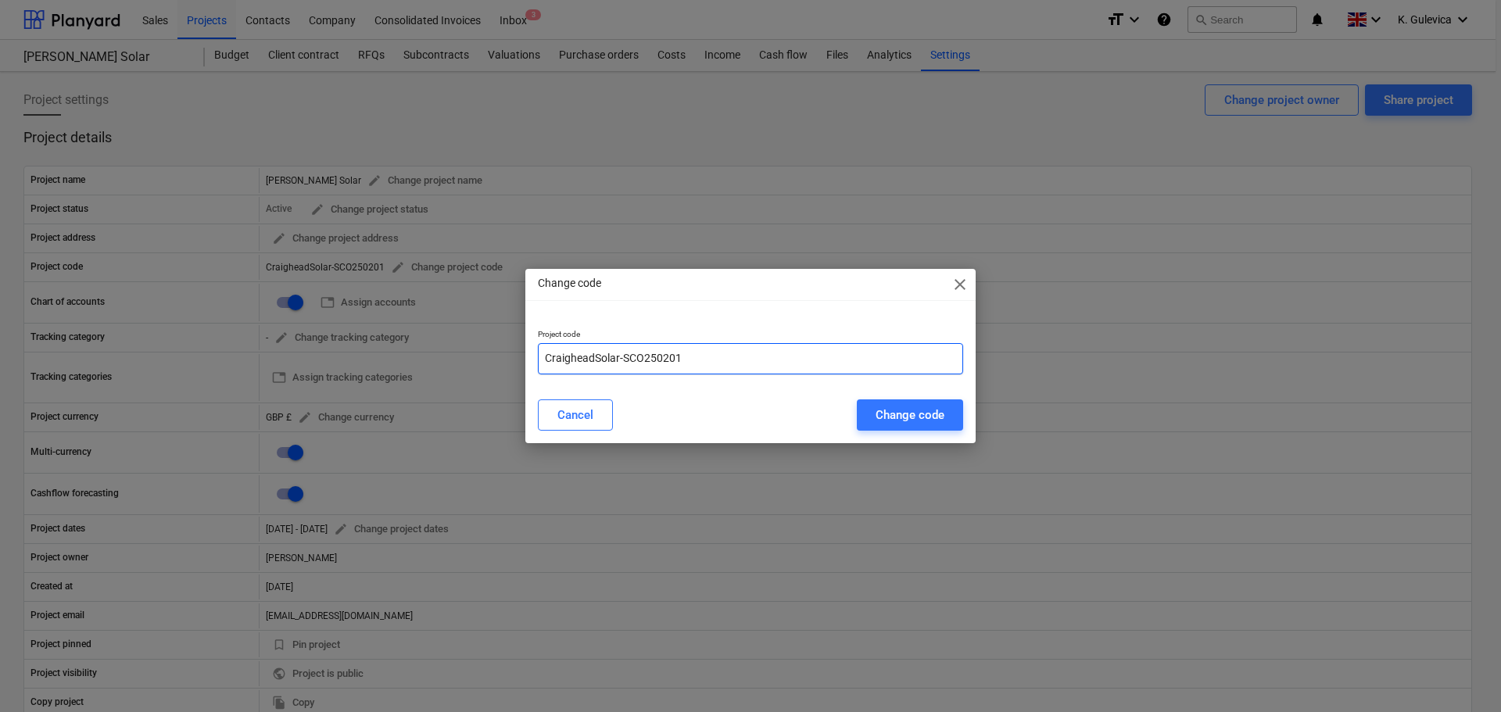
click at [543, 363] on input "CraigheadSolar-SCO250201" at bounding box center [750, 358] width 425 height 31
type input "02CraigheadSolar-SCO250201"
click at [928, 410] on div "Change code" at bounding box center [910, 415] width 69 height 20
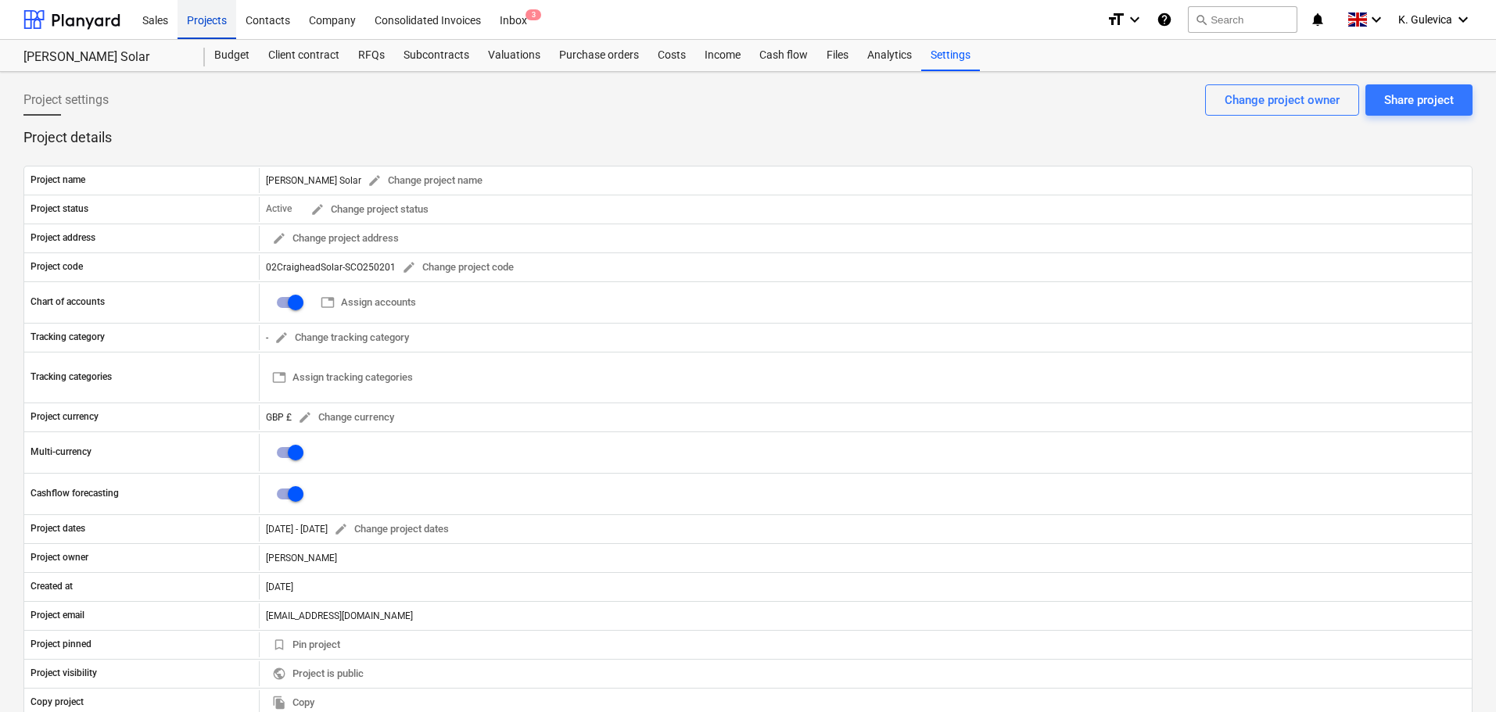
click at [188, 22] on div "Projects" at bounding box center [206, 19] width 59 height 40
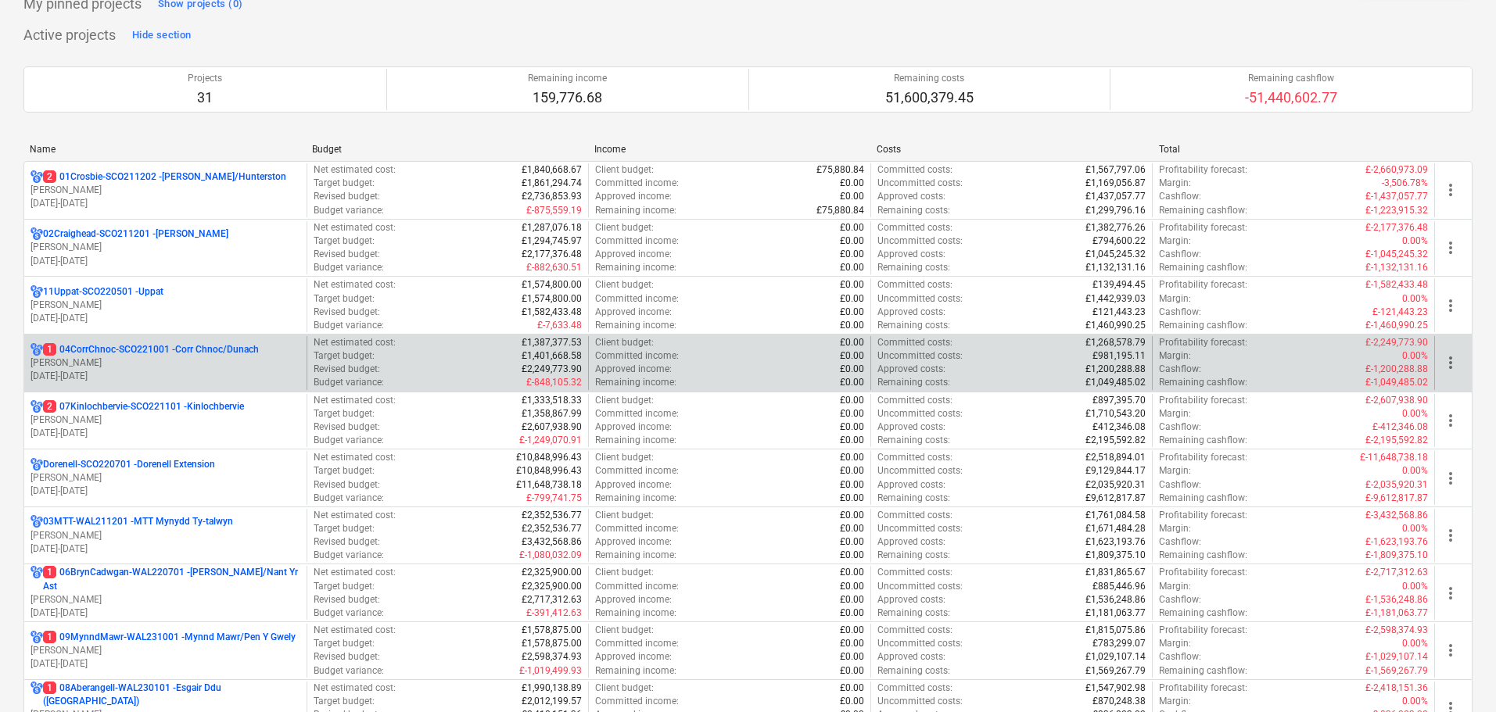
scroll to position [235, 0]
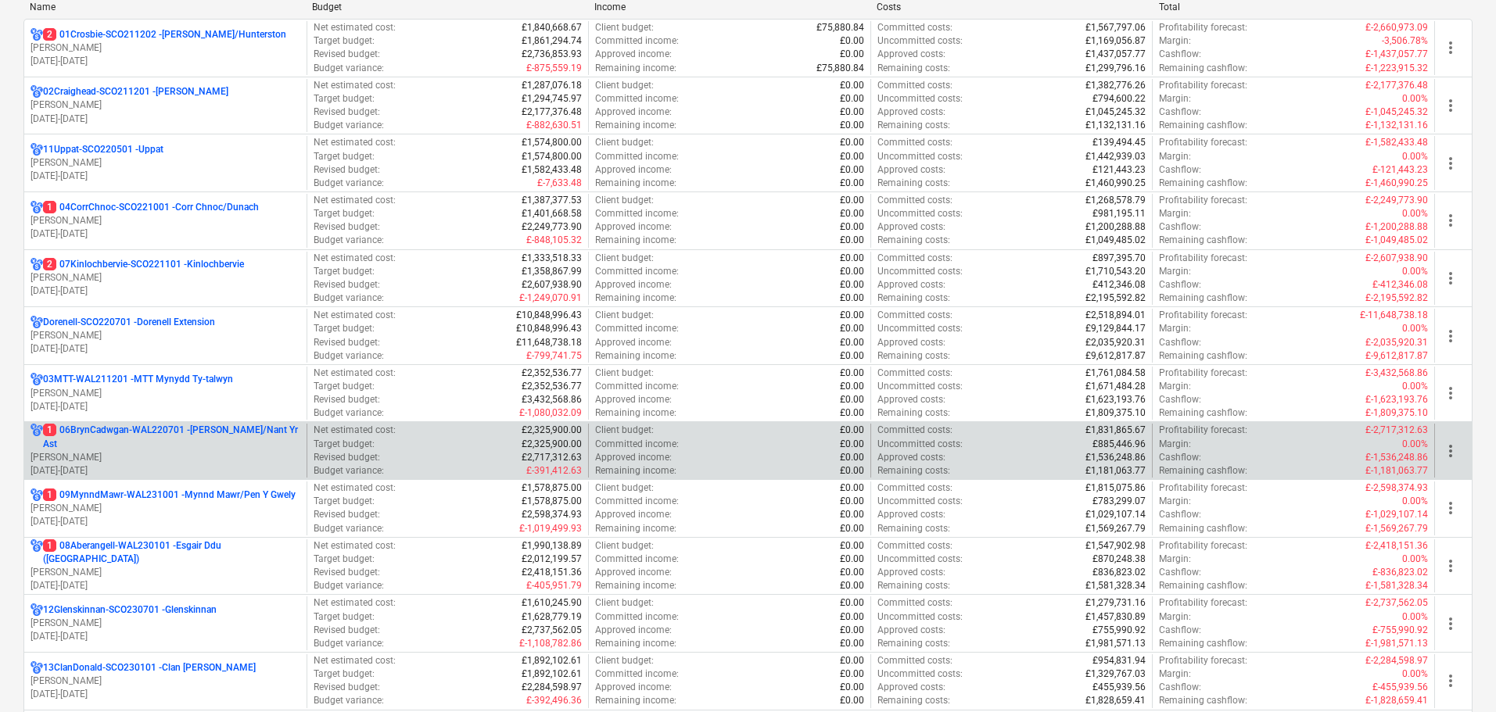
click at [198, 439] on p "1 06BrynCadwgan-WAL220701 - Bryn Cadwgan/Nant Yr Ast" at bounding box center [171, 437] width 257 height 27
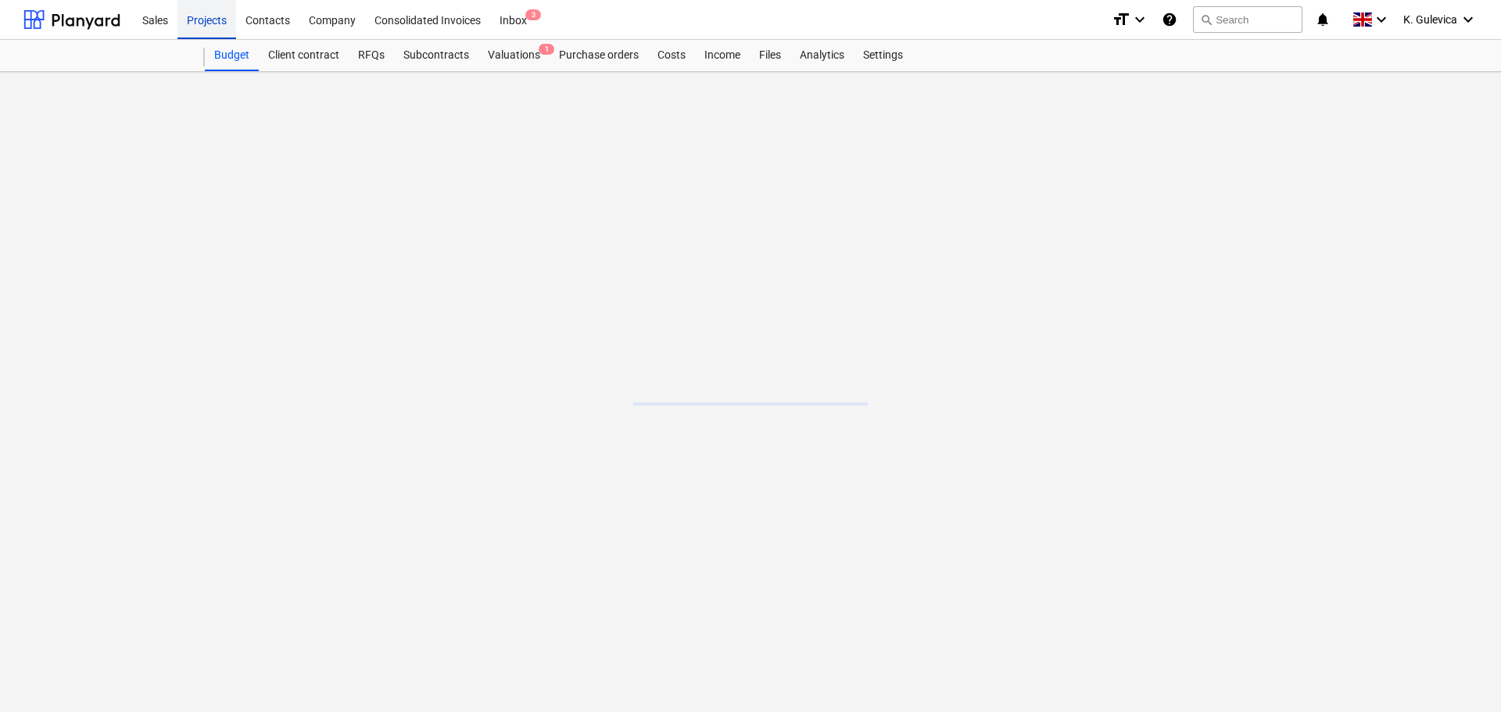
click at [213, 23] on div "Projects" at bounding box center [206, 19] width 59 height 40
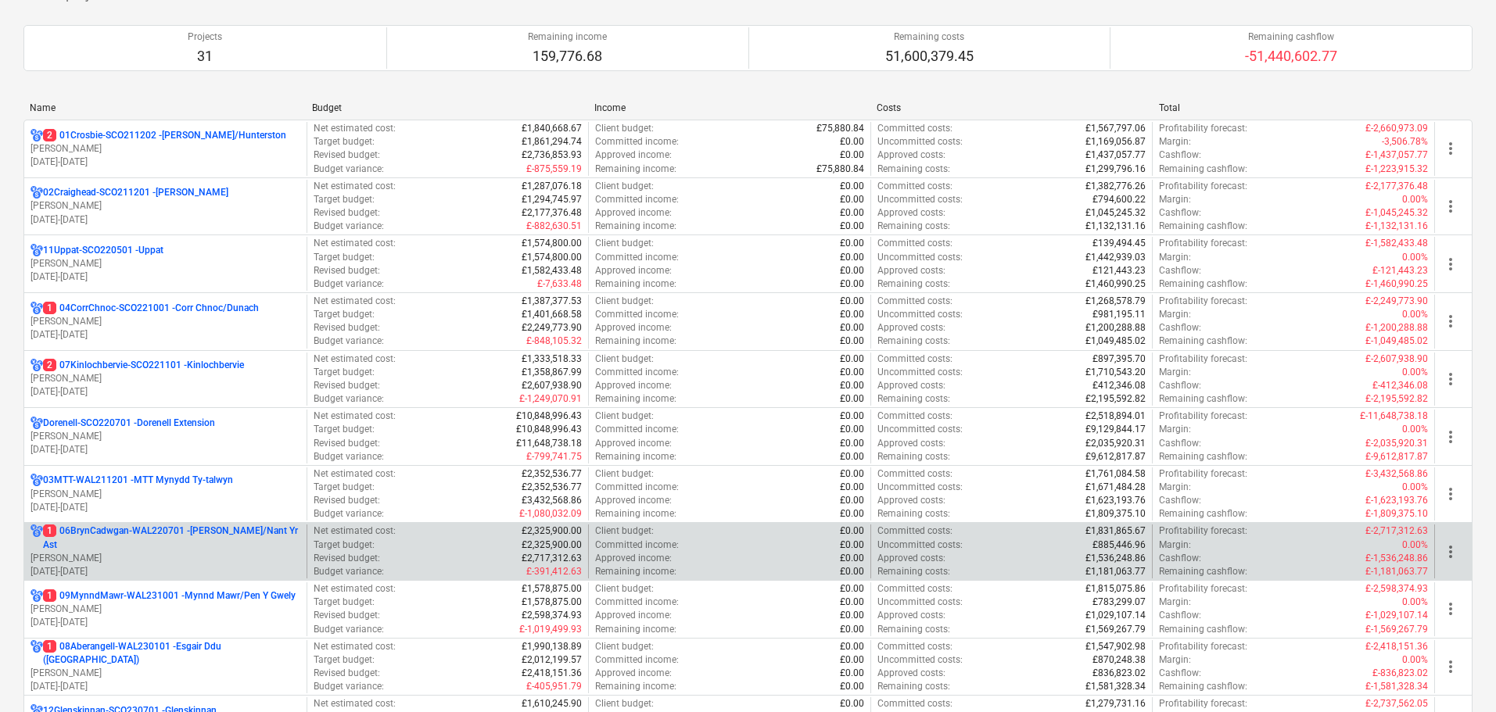
scroll to position [235, 0]
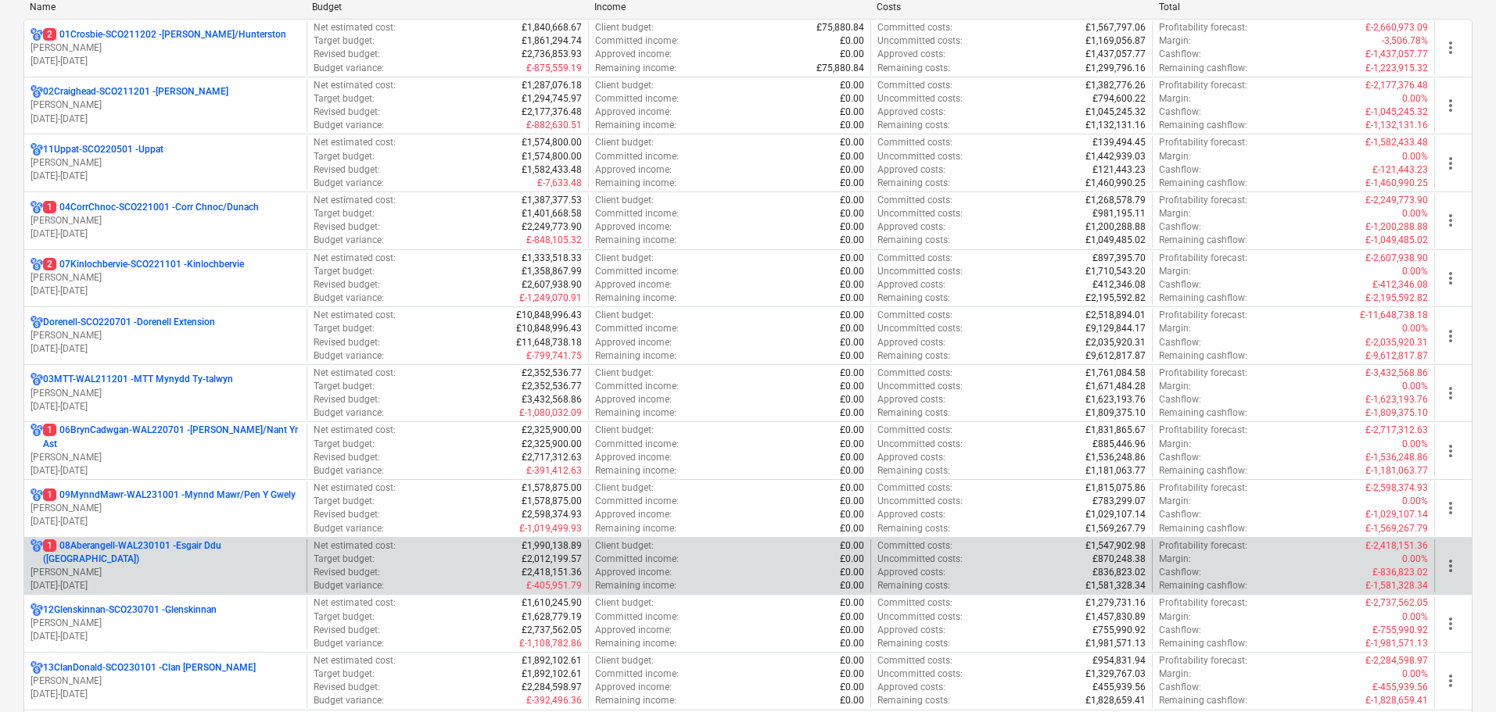
click at [188, 568] on p "[PERSON_NAME]" at bounding box center [165, 572] width 270 height 13
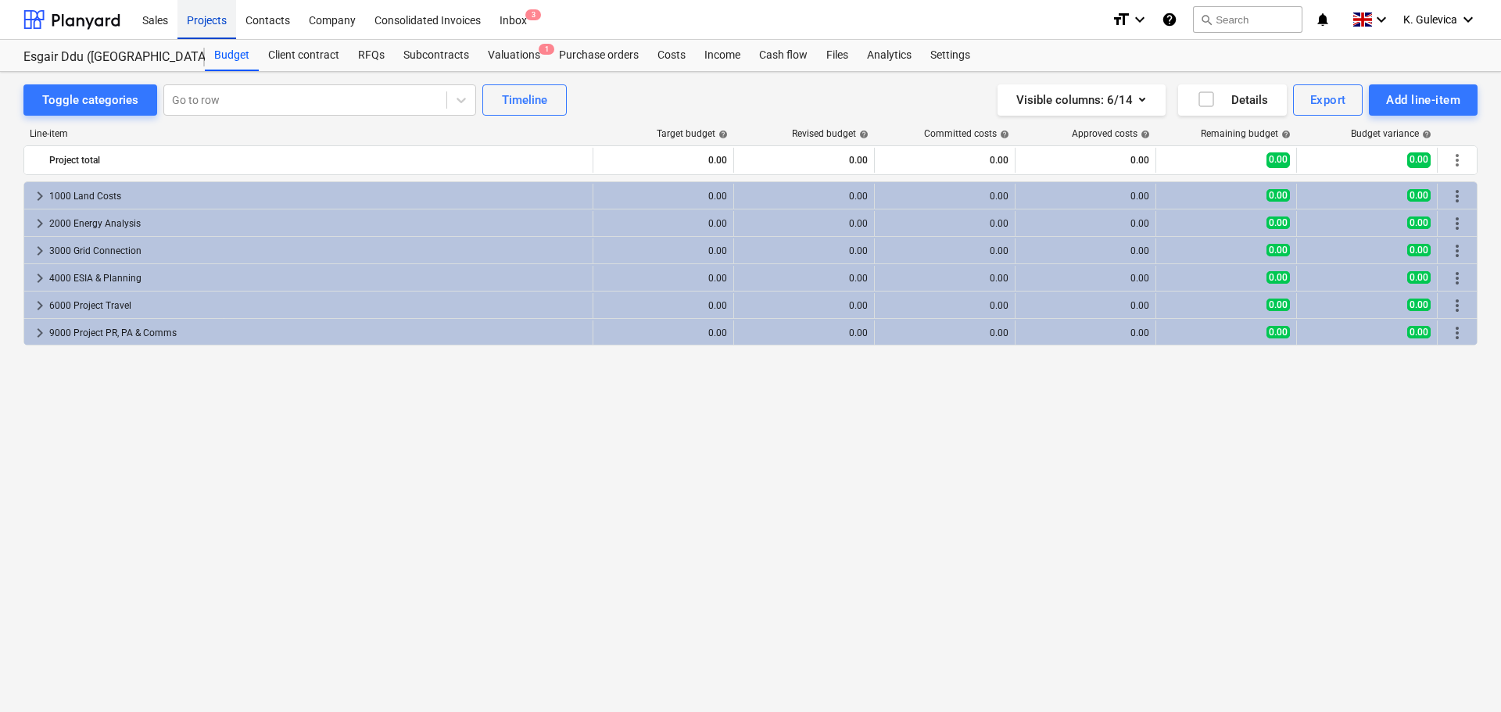
click at [205, 14] on div "Projects" at bounding box center [206, 19] width 59 height 40
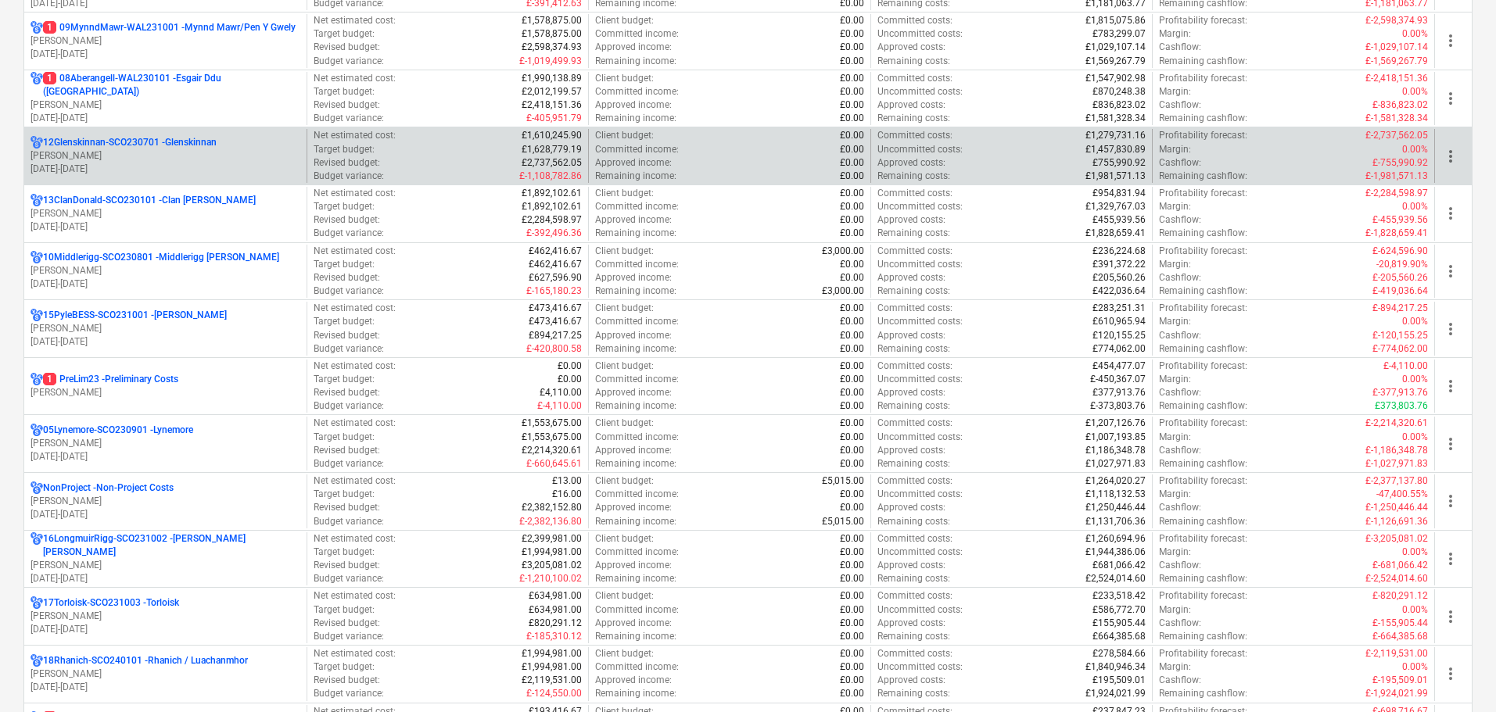
scroll to position [704, 0]
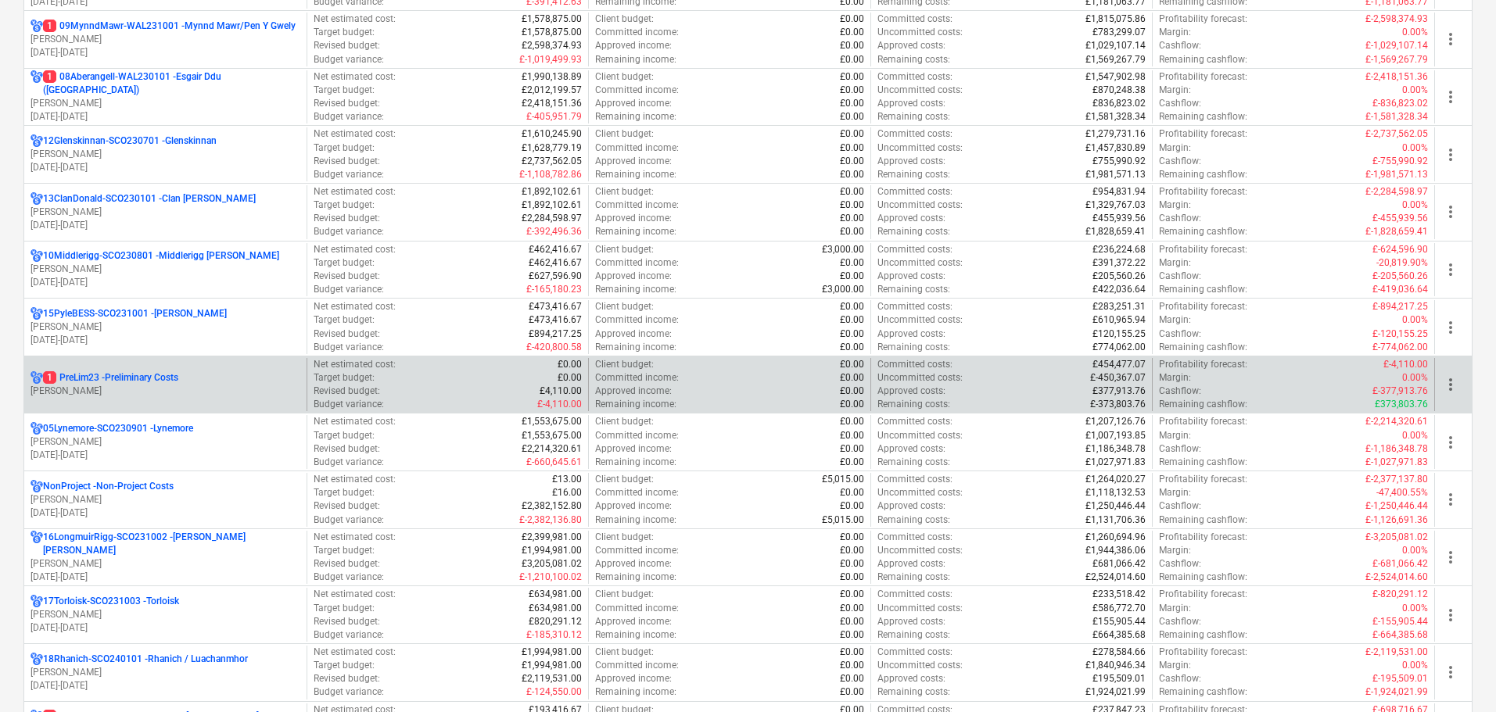
click at [134, 379] on p "1 PreLim23 - Preliminary Costs" at bounding box center [110, 377] width 135 height 13
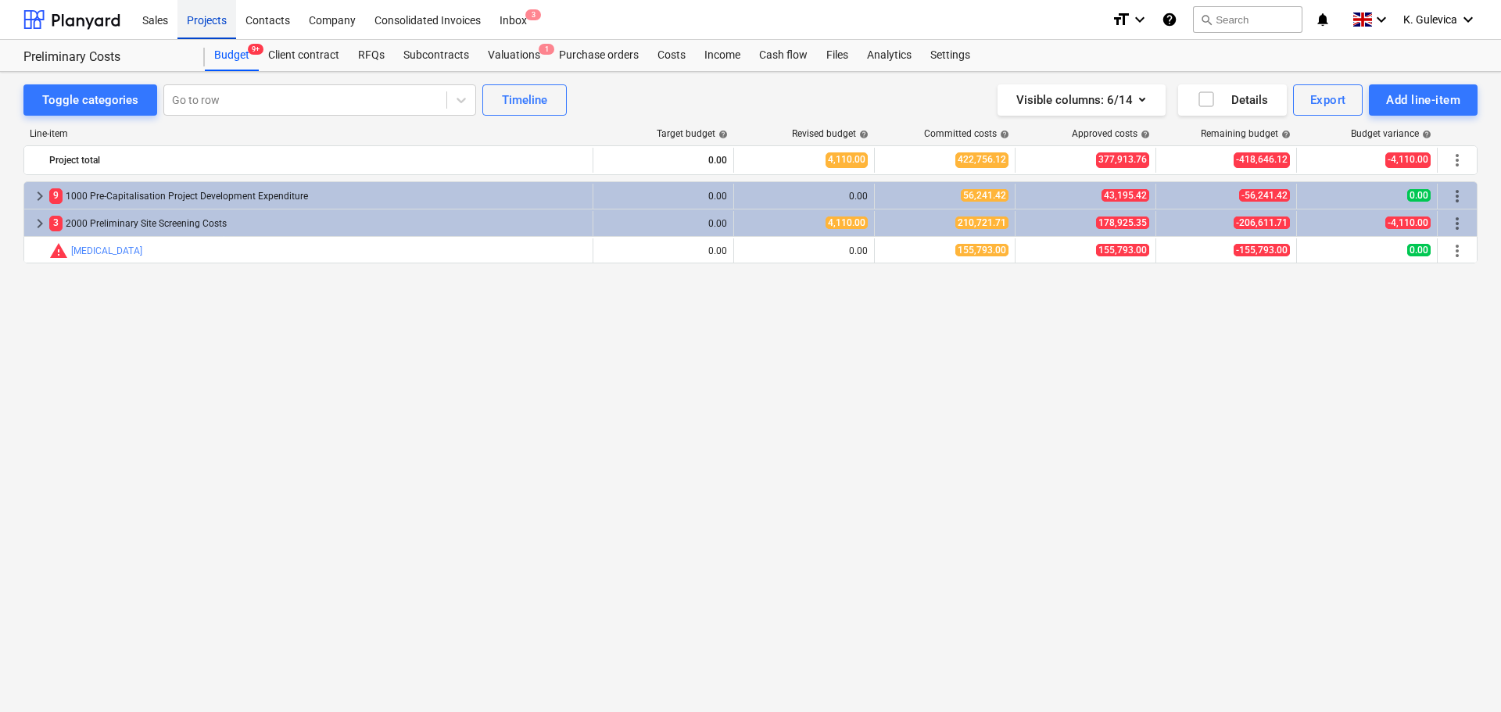
click at [210, 14] on div "Projects" at bounding box center [206, 19] width 59 height 40
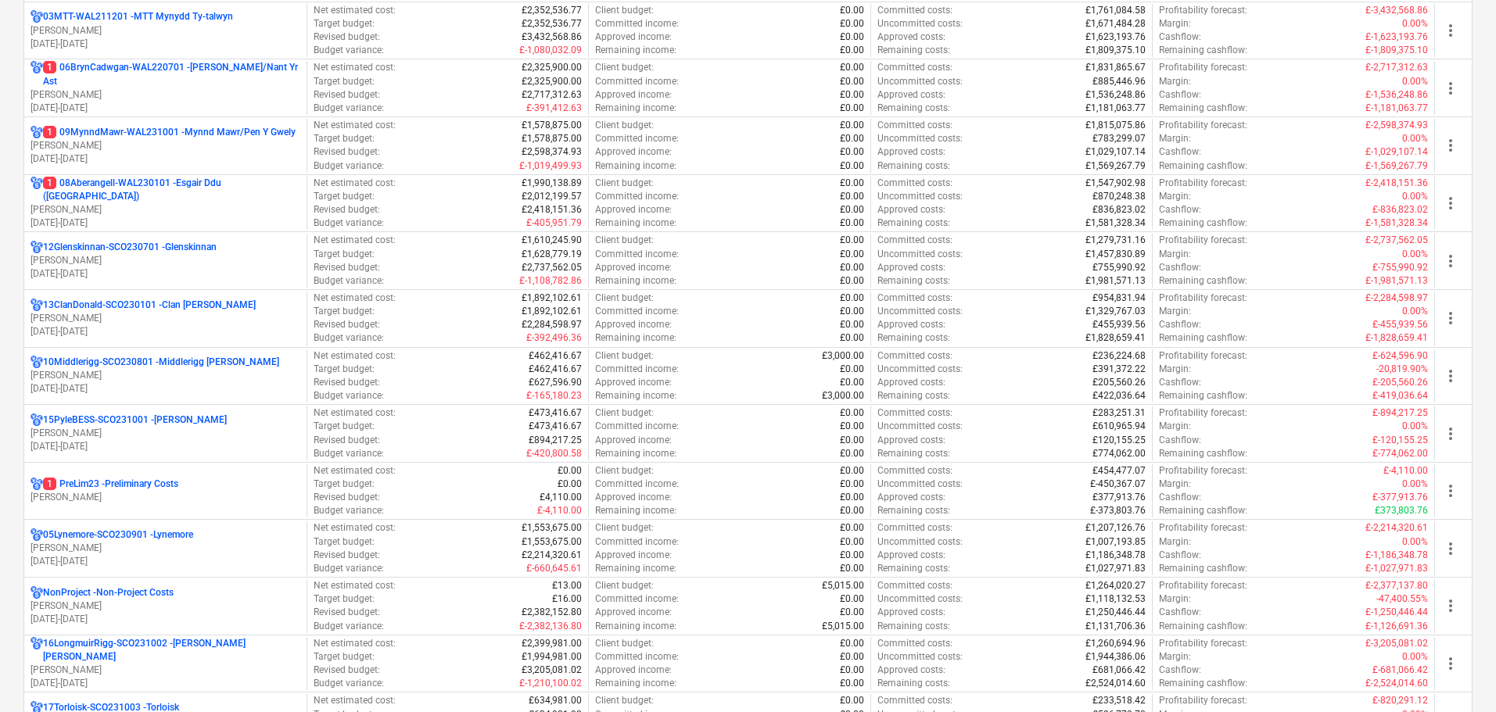
scroll to position [938, 0]
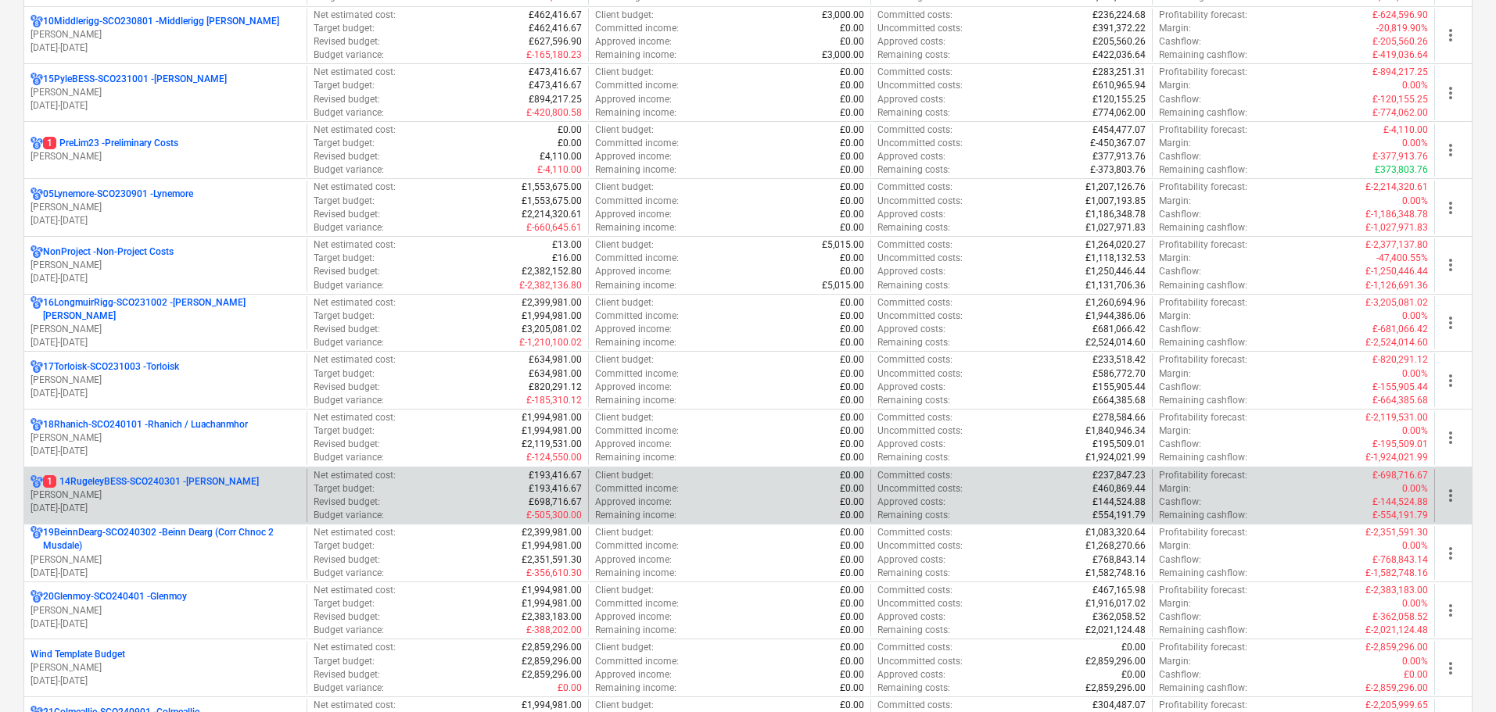
click at [169, 498] on p "[PERSON_NAME]" at bounding box center [165, 495] width 270 height 13
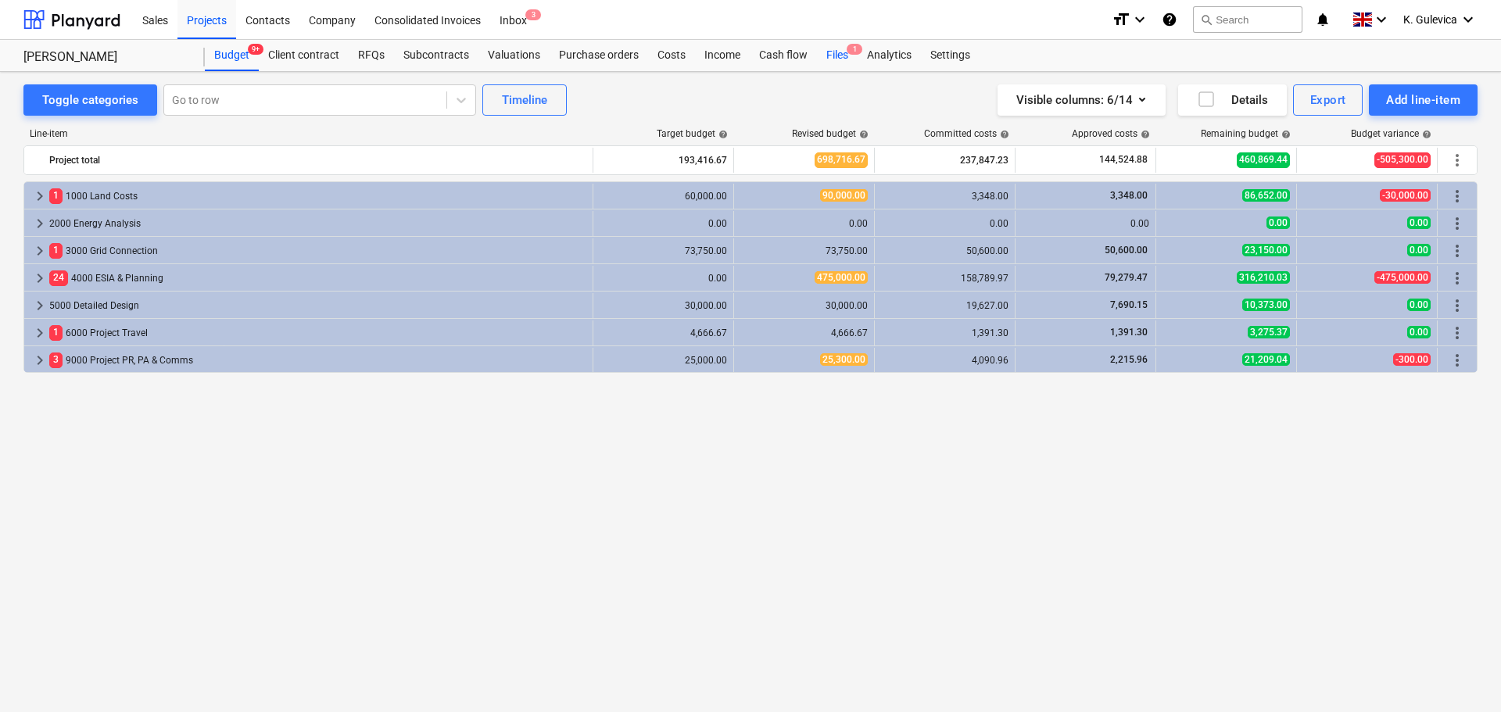
click at [837, 58] on div "Files 1" at bounding box center [837, 55] width 41 height 31
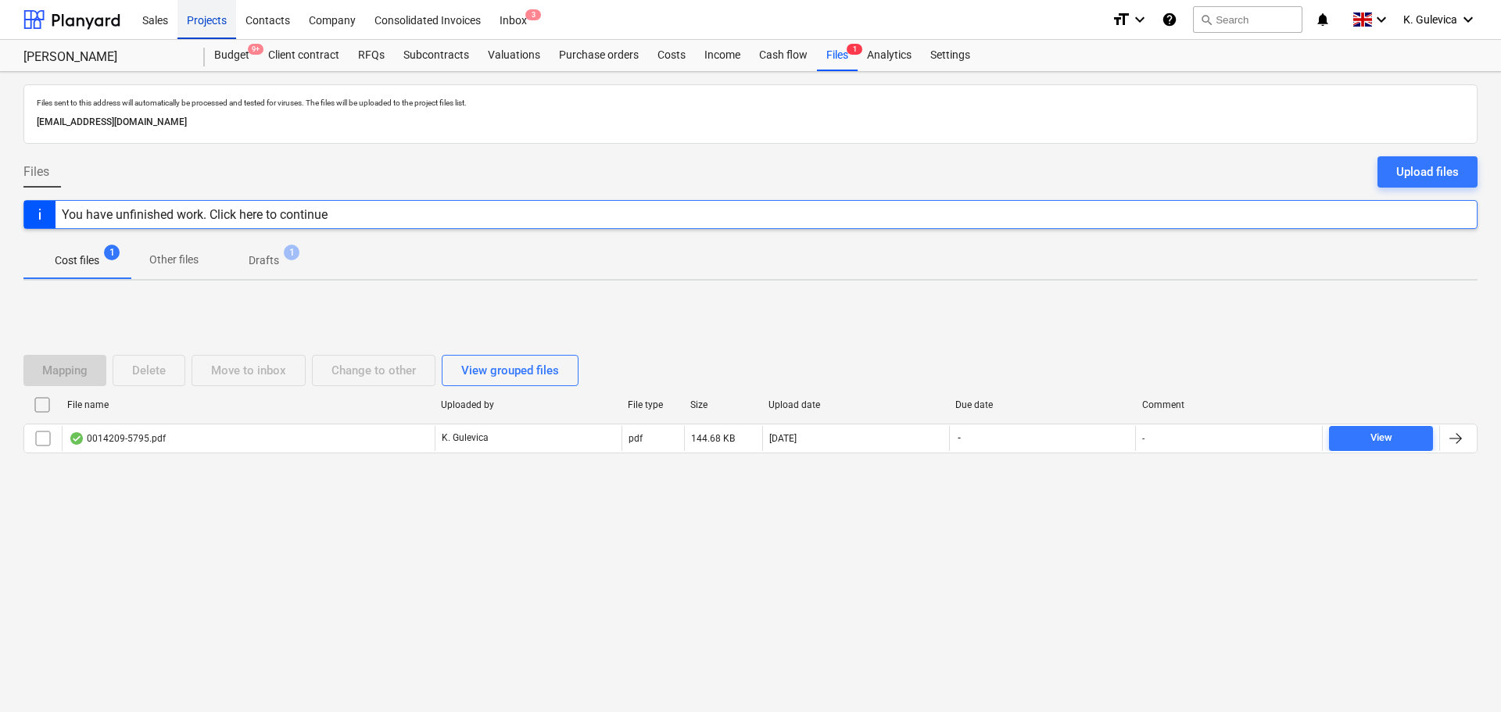
click at [216, 24] on div "Projects" at bounding box center [206, 19] width 59 height 40
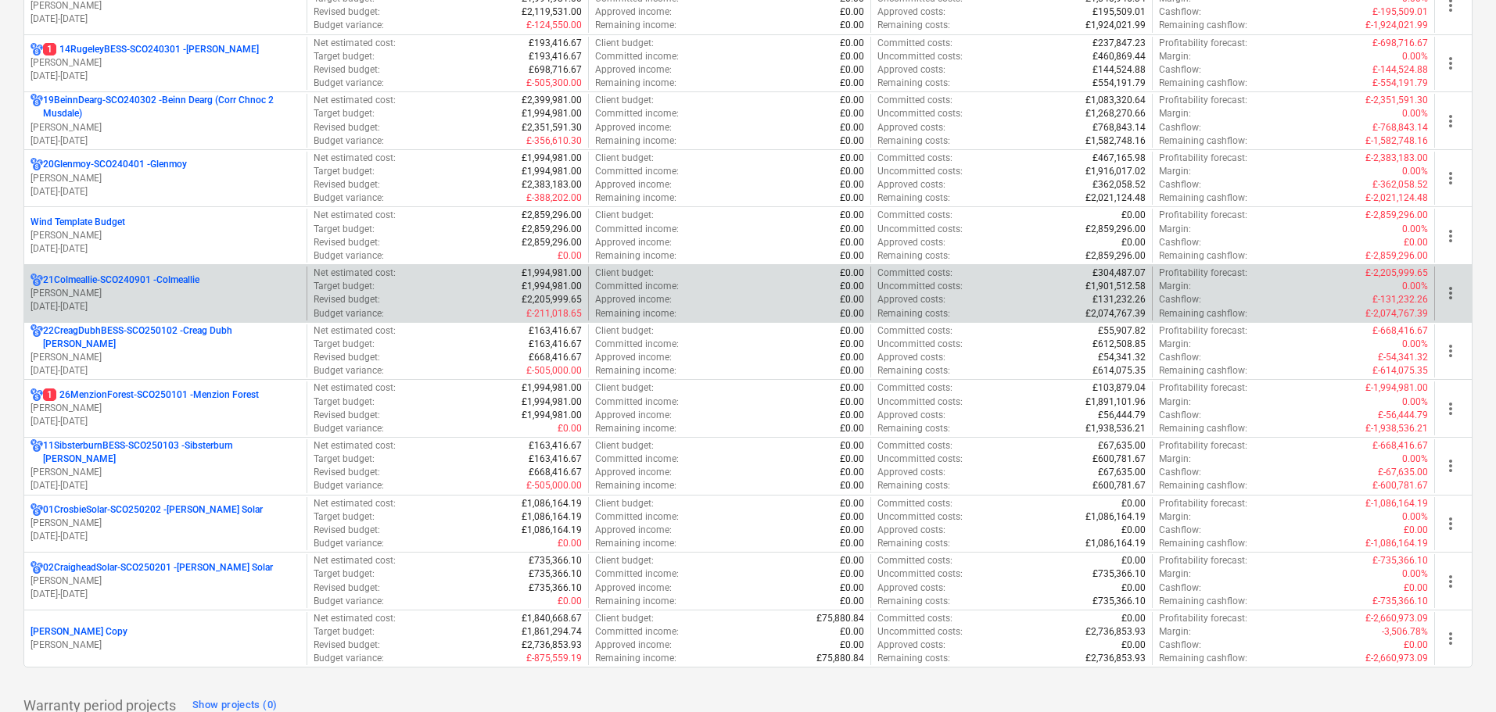
scroll to position [1486, 0]
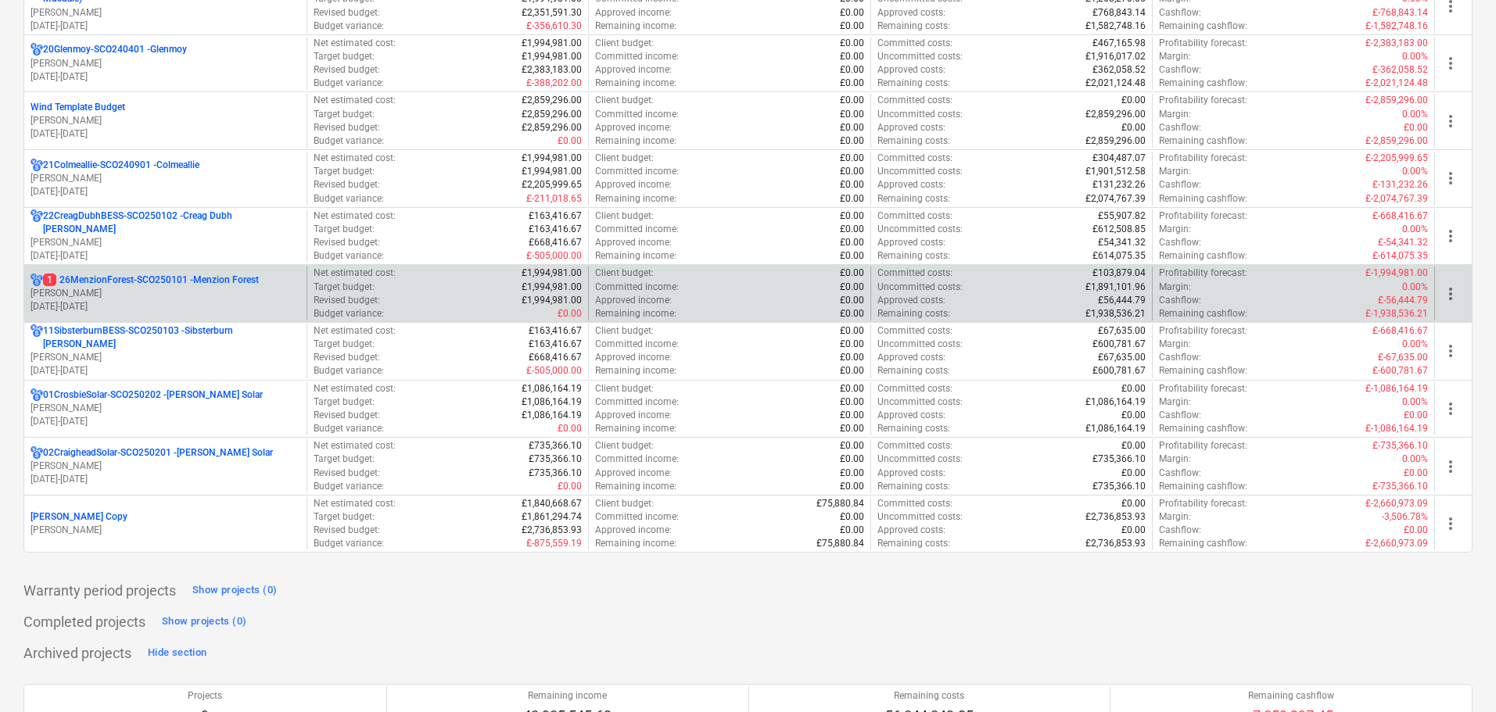
click at [170, 296] on p "[PERSON_NAME]" at bounding box center [165, 293] width 270 height 13
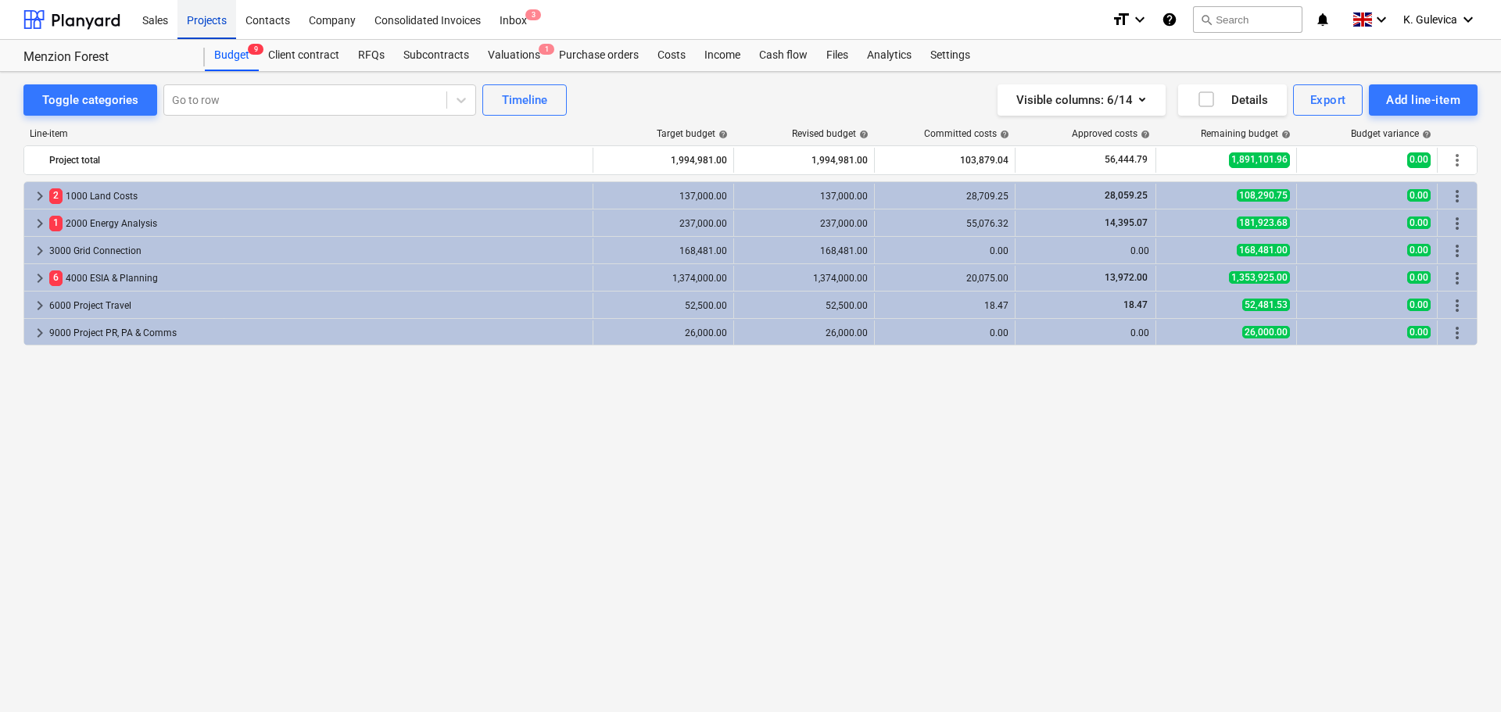
click at [202, 20] on div "Projects" at bounding box center [206, 19] width 59 height 40
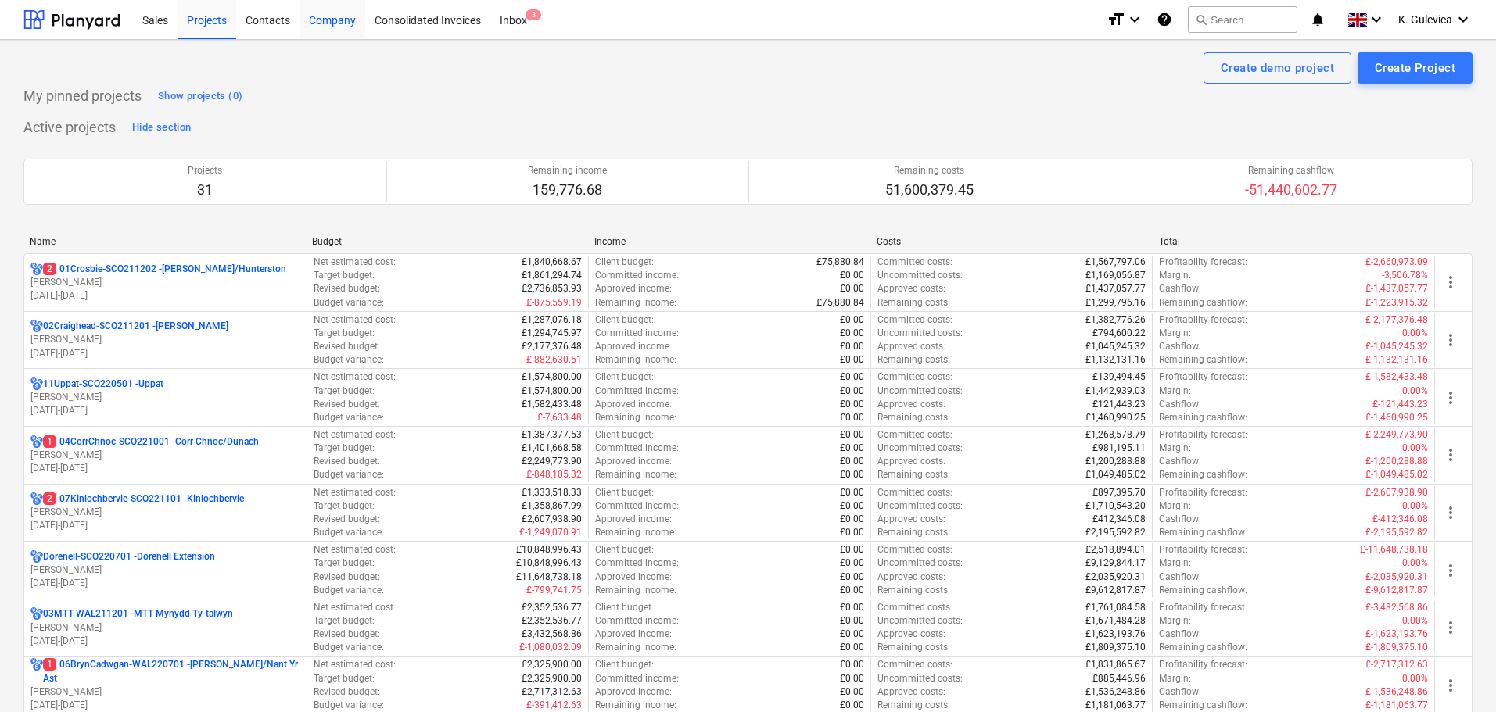
click at [331, 18] on div "Company" at bounding box center [332, 19] width 66 height 40
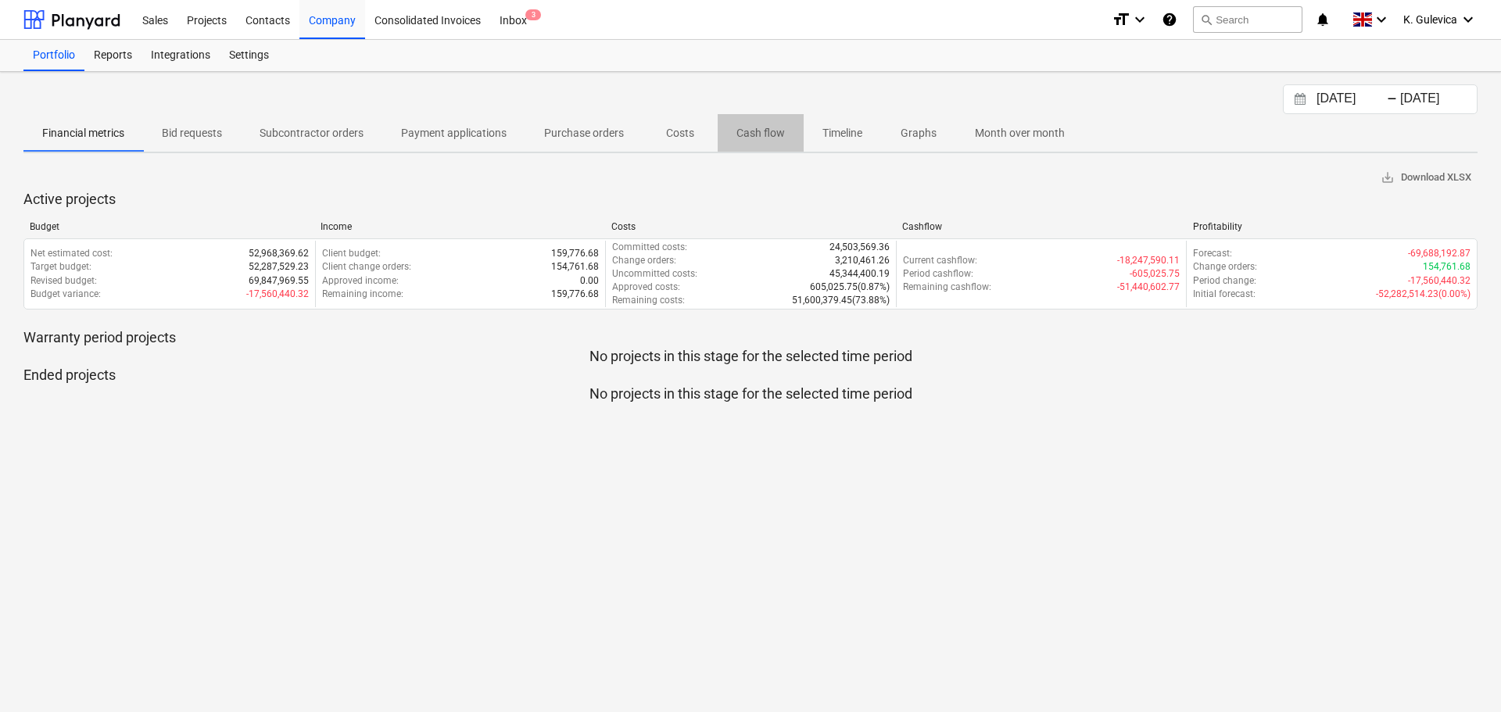
click at [771, 127] on p "Cash flow" at bounding box center [761, 133] width 48 height 16
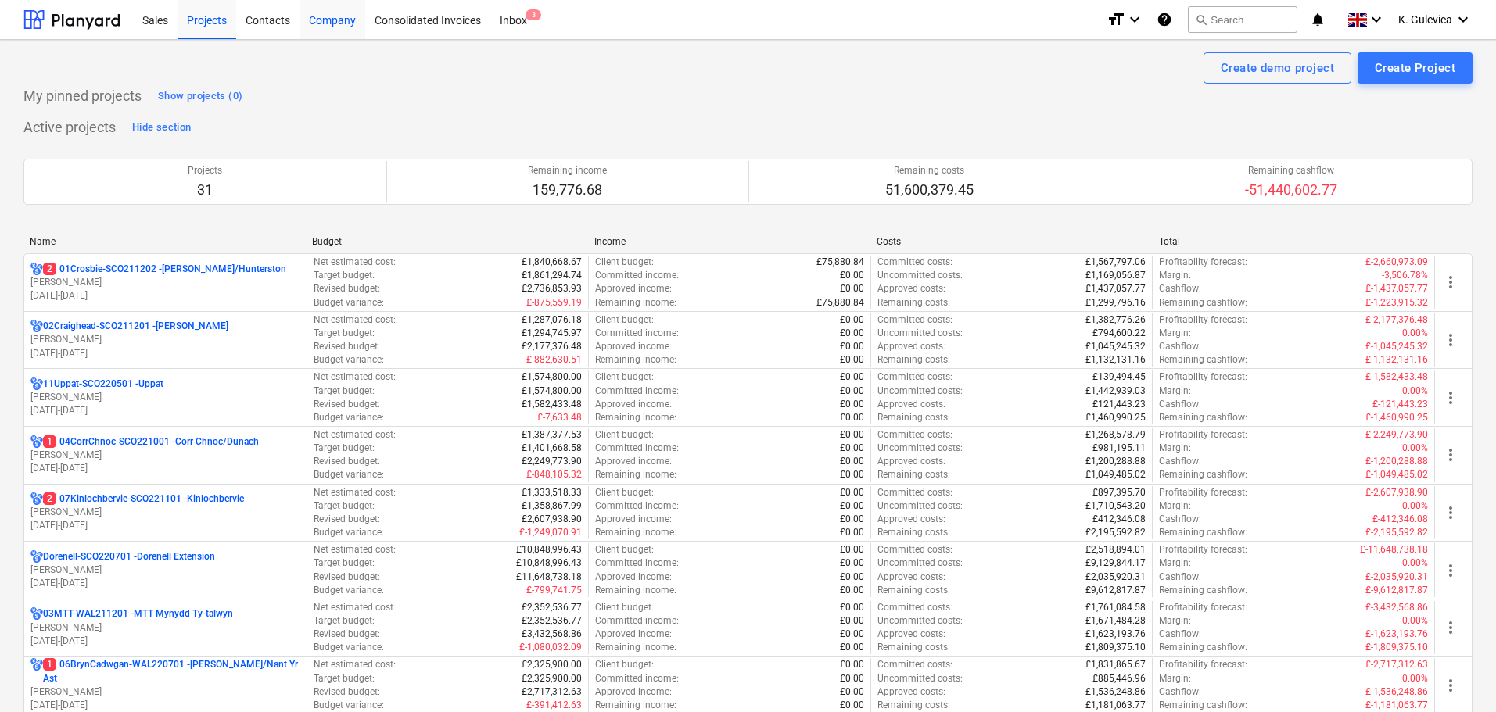
click at [322, 22] on div "Company" at bounding box center [332, 19] width 66 height 40
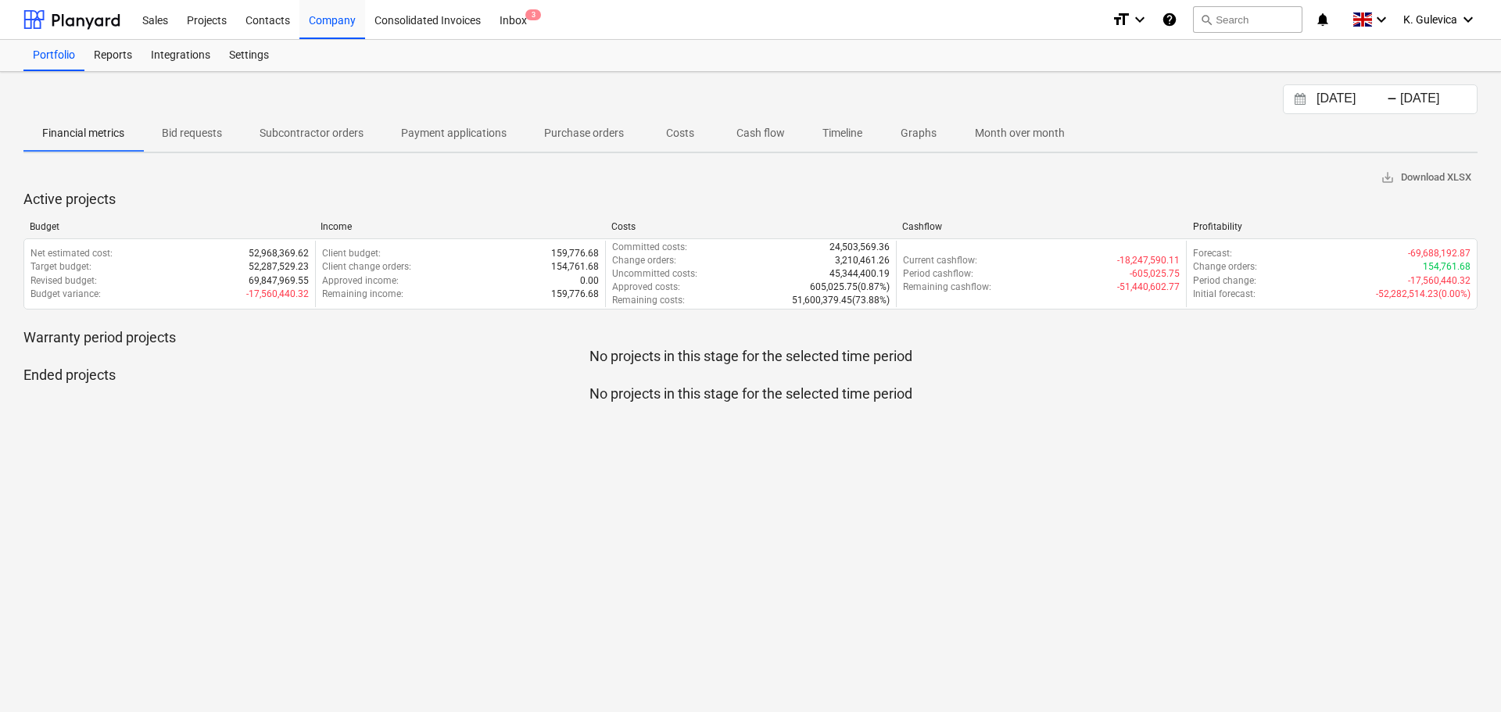
click at [755, 132] on p "Cash flow" at bounding box center [761, 133] width 48 height 16
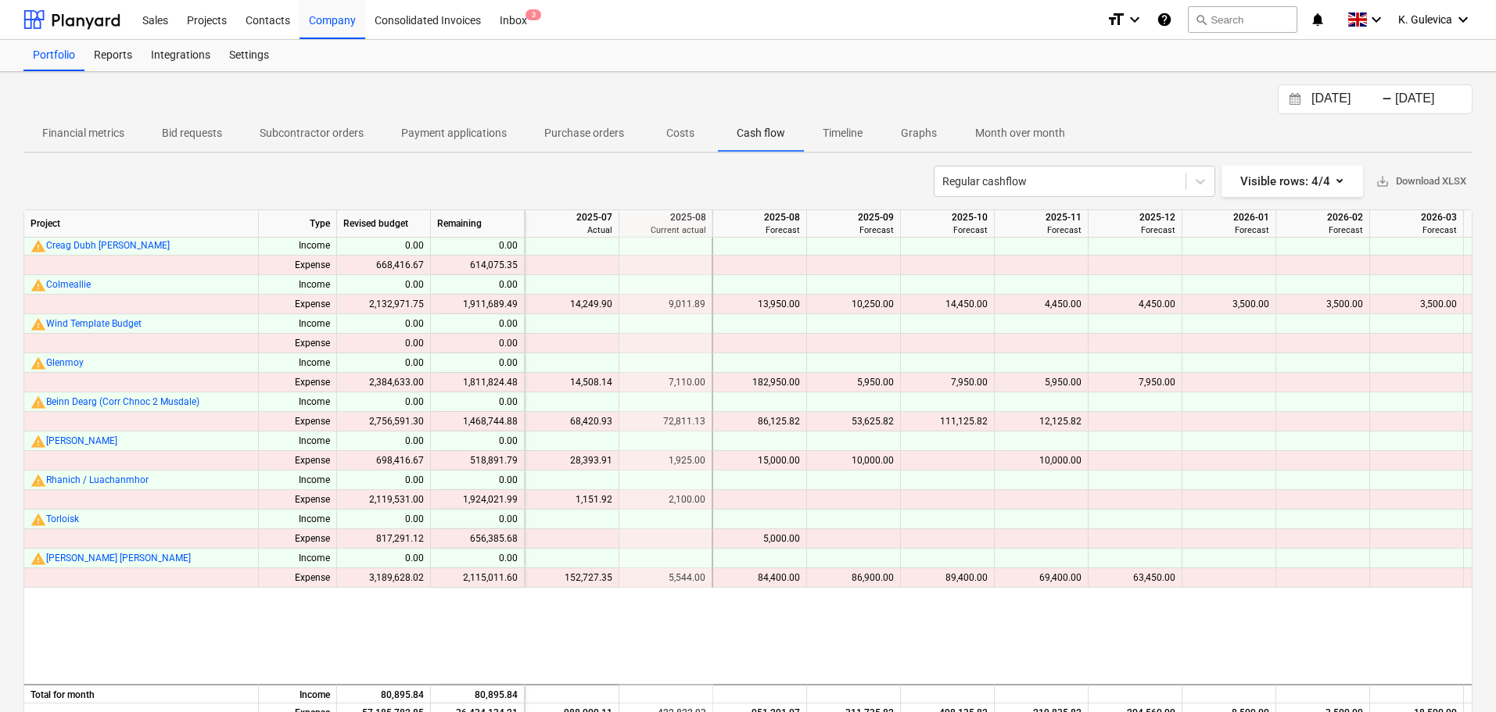
scroll to position [0, 2626]
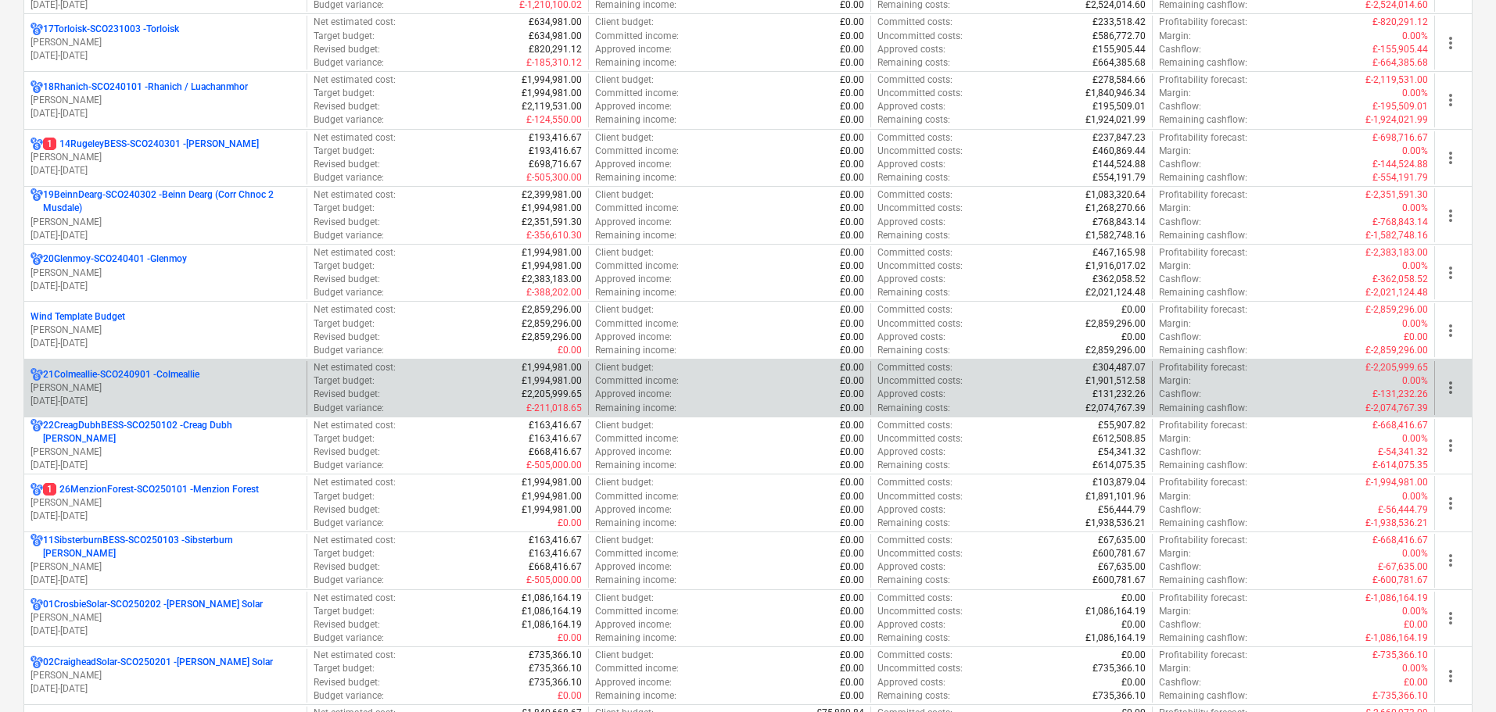
scroll to position [1251, 0]
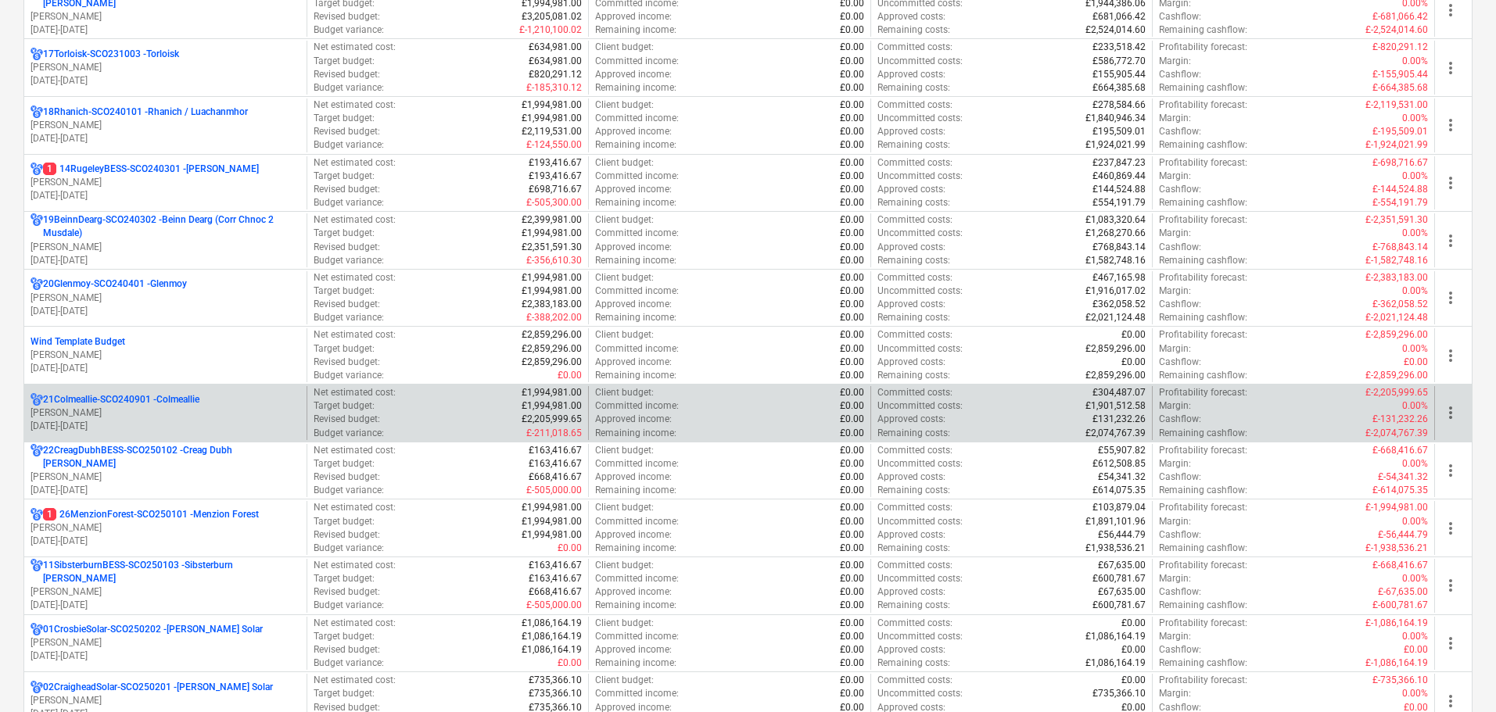
click at [141, 404] on p "21Colmeallie-SCO240901 - Colmeallie" at bounding box center [121, 399] width 156 height 13
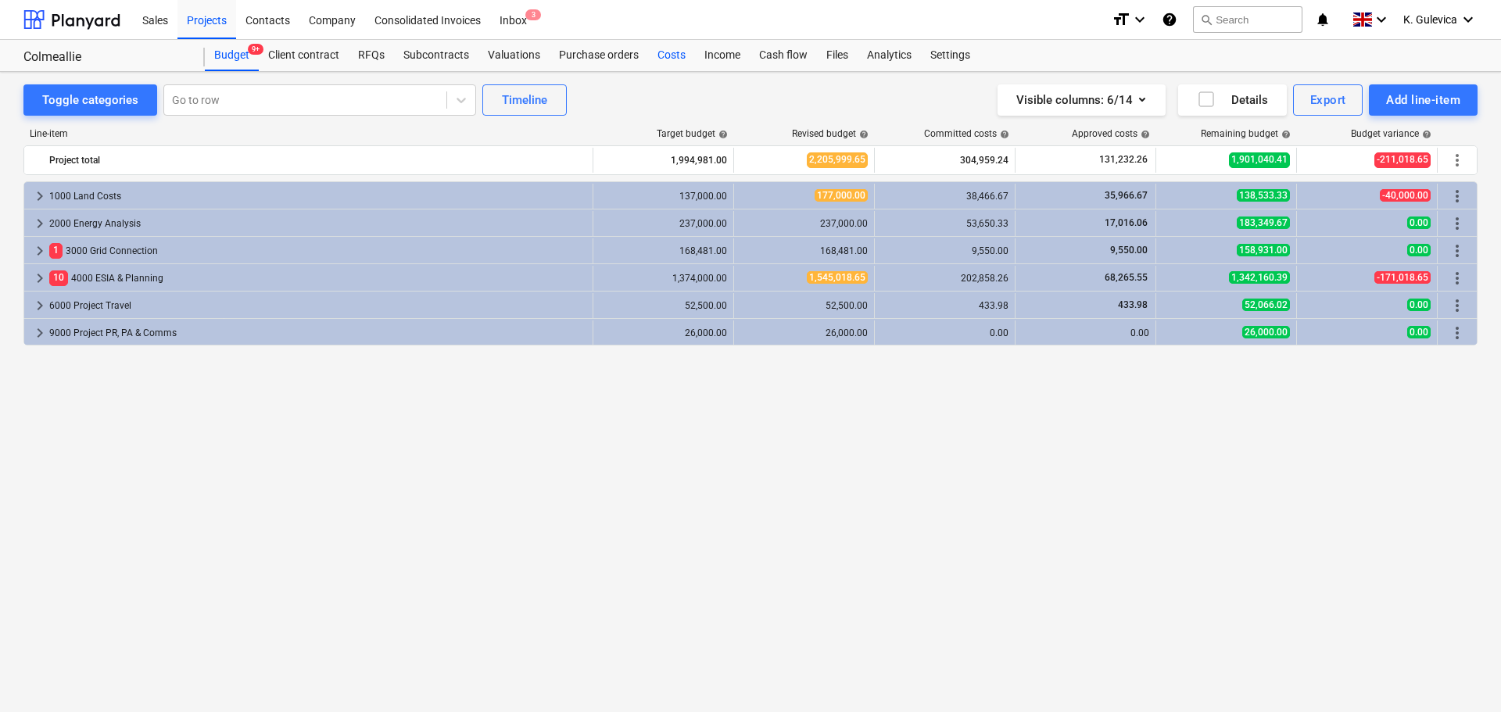
click at [672, 50] on div "Costs" at bounding box center [671, 55] width 47 height 31
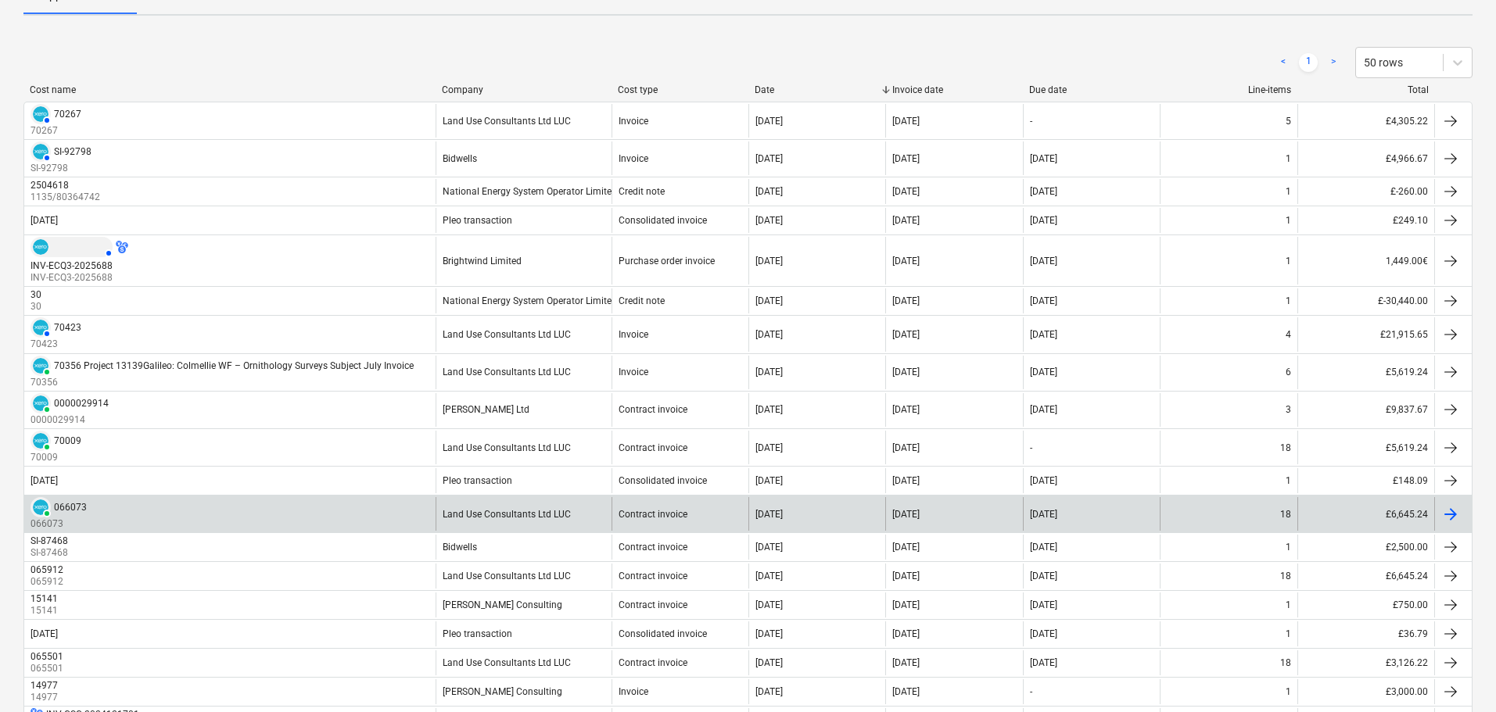
scroll to position [156, 0]
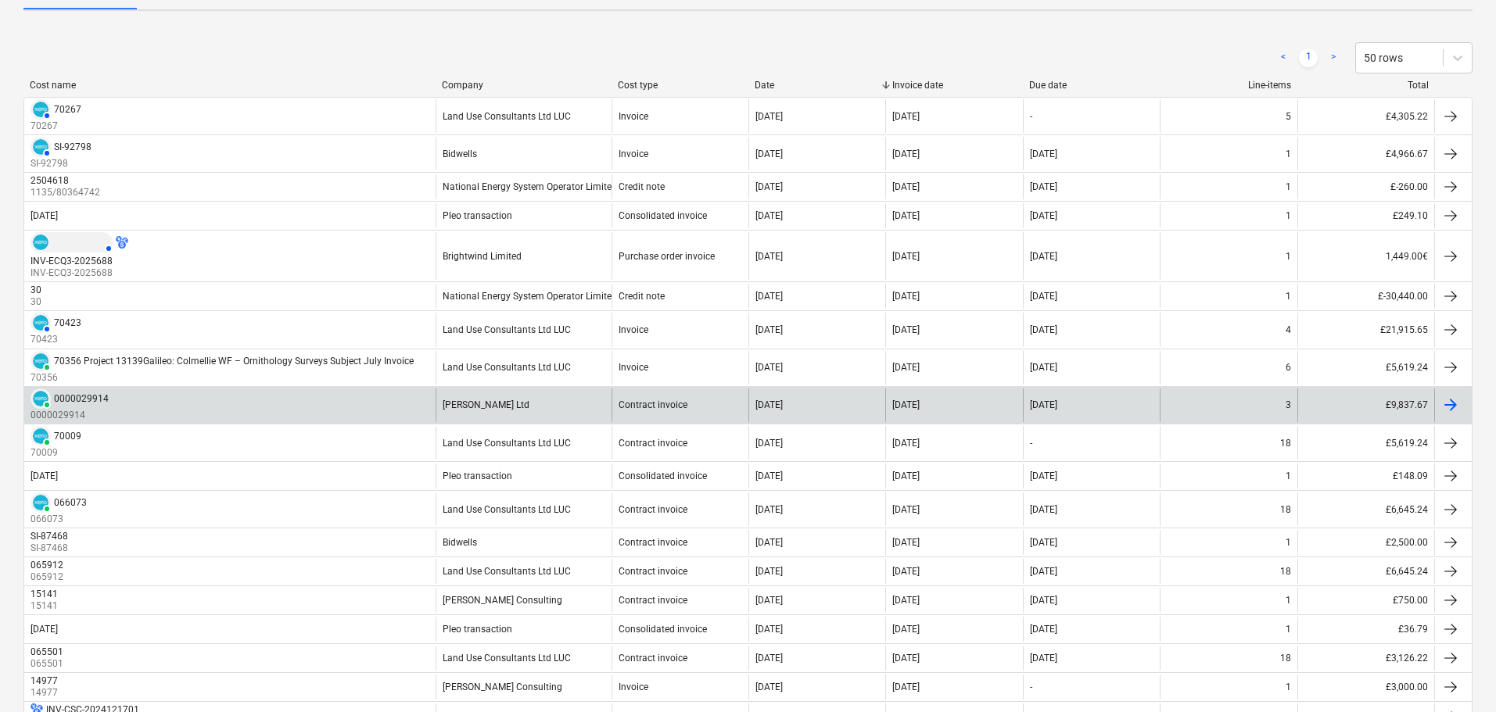
click at [75, 400] on div "0000029914" at bounding box center [81, 398] width 55 height 11
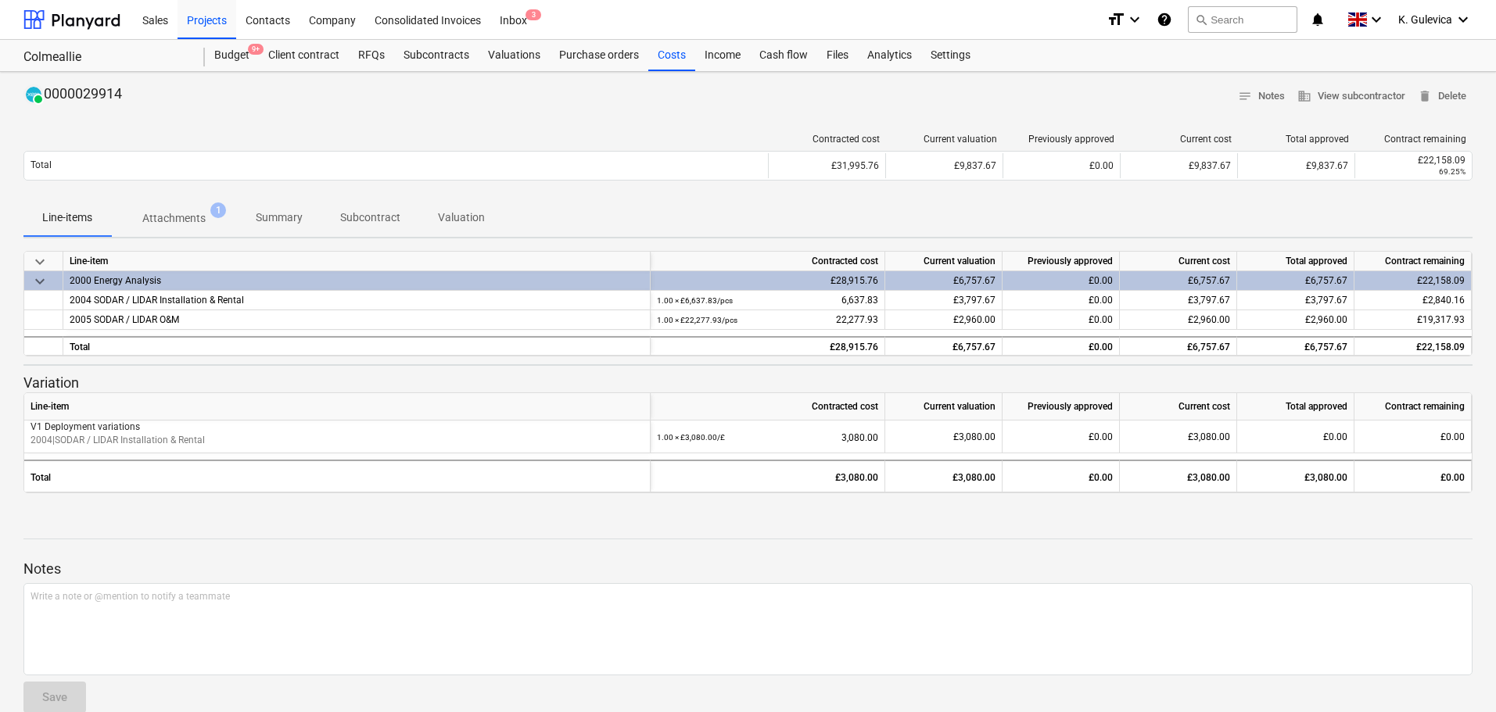
click at [275, 220] on p "Summary" at bounding box center [279, 218] width 47 height 16
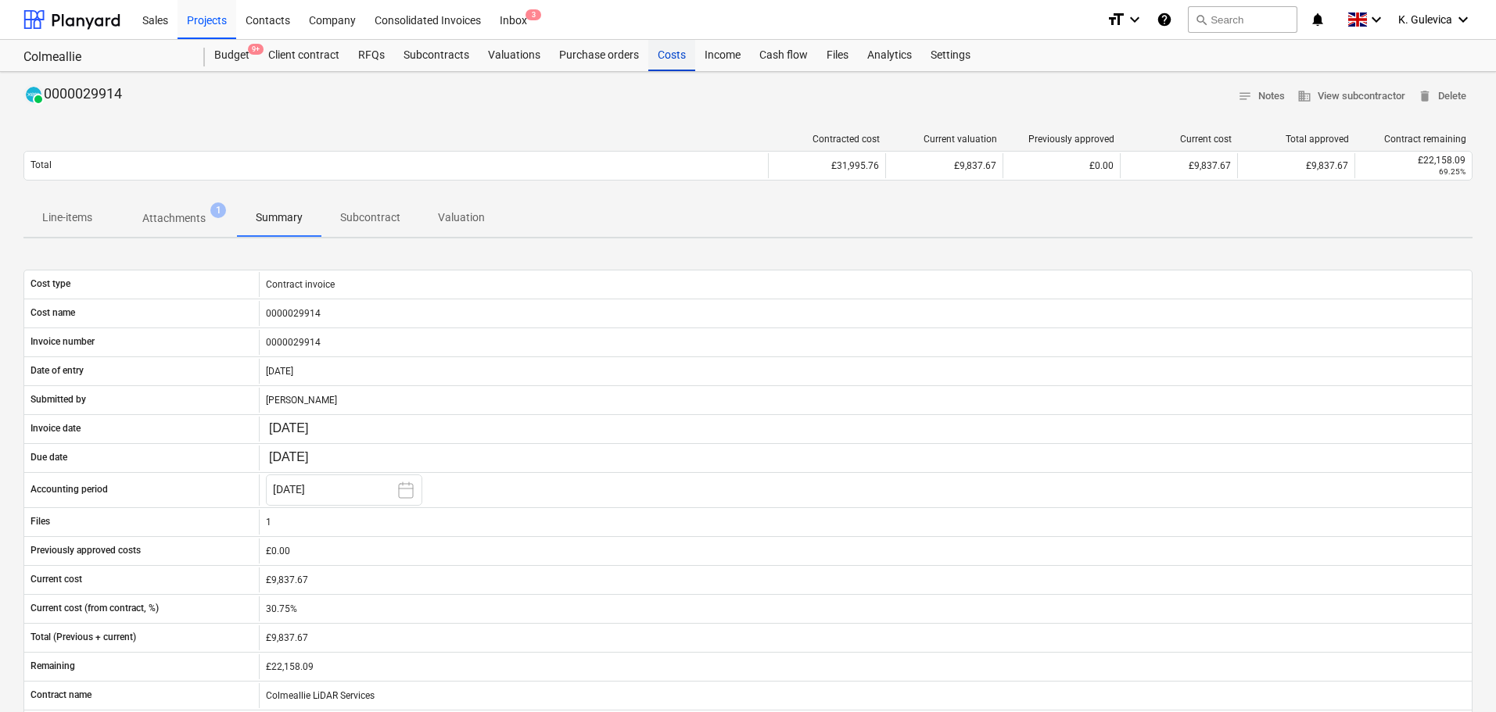
click at [661, 58] on div "Costs" at bounding box center [671, 55] width 47 height 31
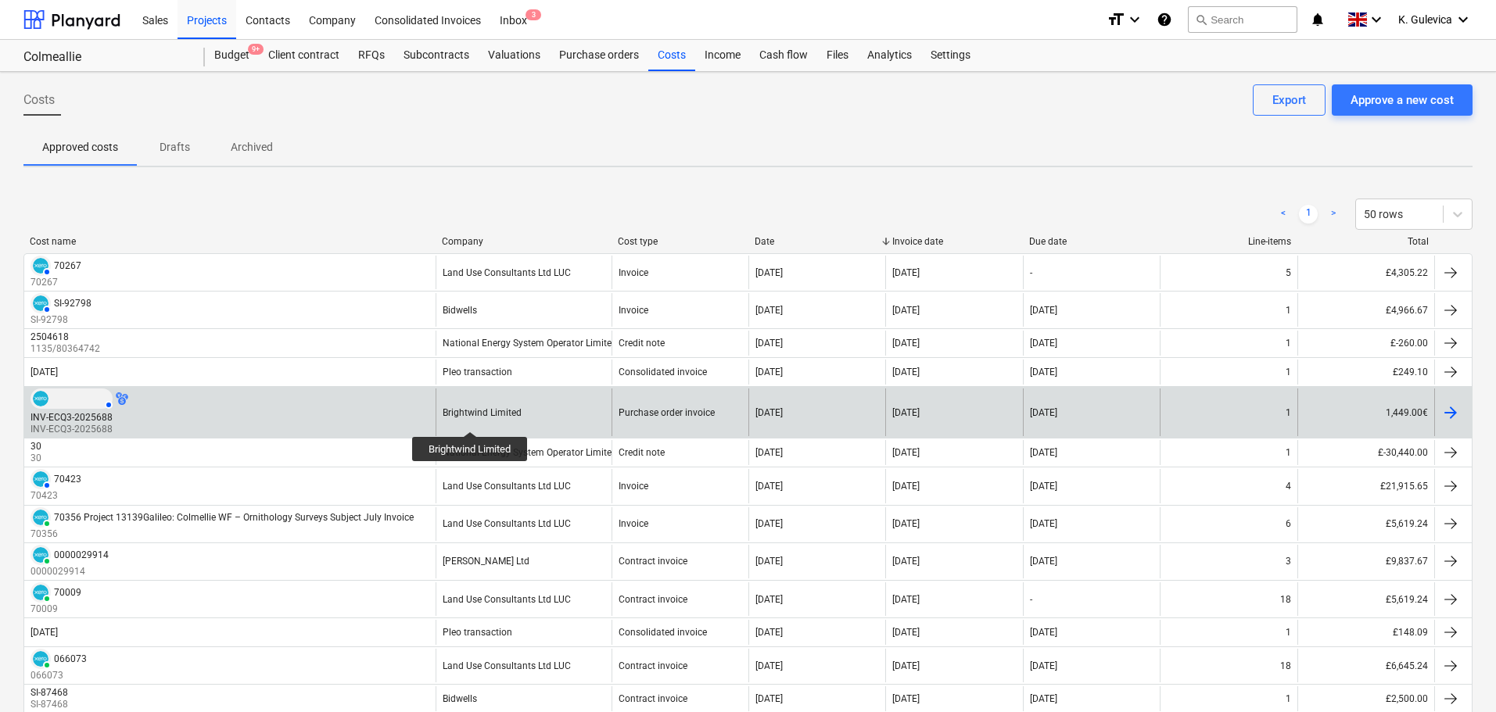
click at [471, 418] on div "Brightwind Limited" at bounding box center [482, 412] width 79 height 11
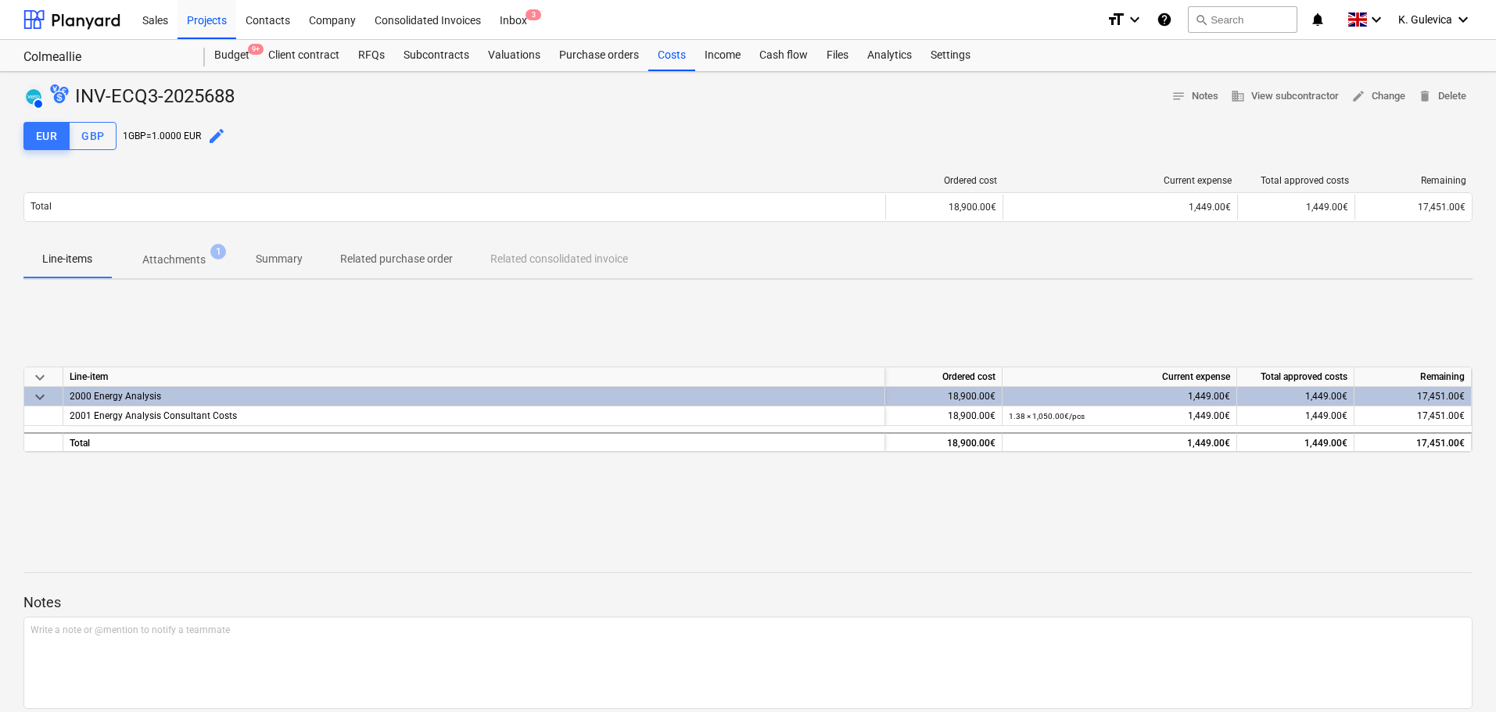
click at [263, 255] on p "Summary" at bounding box center [279, 259] width 47 height 16
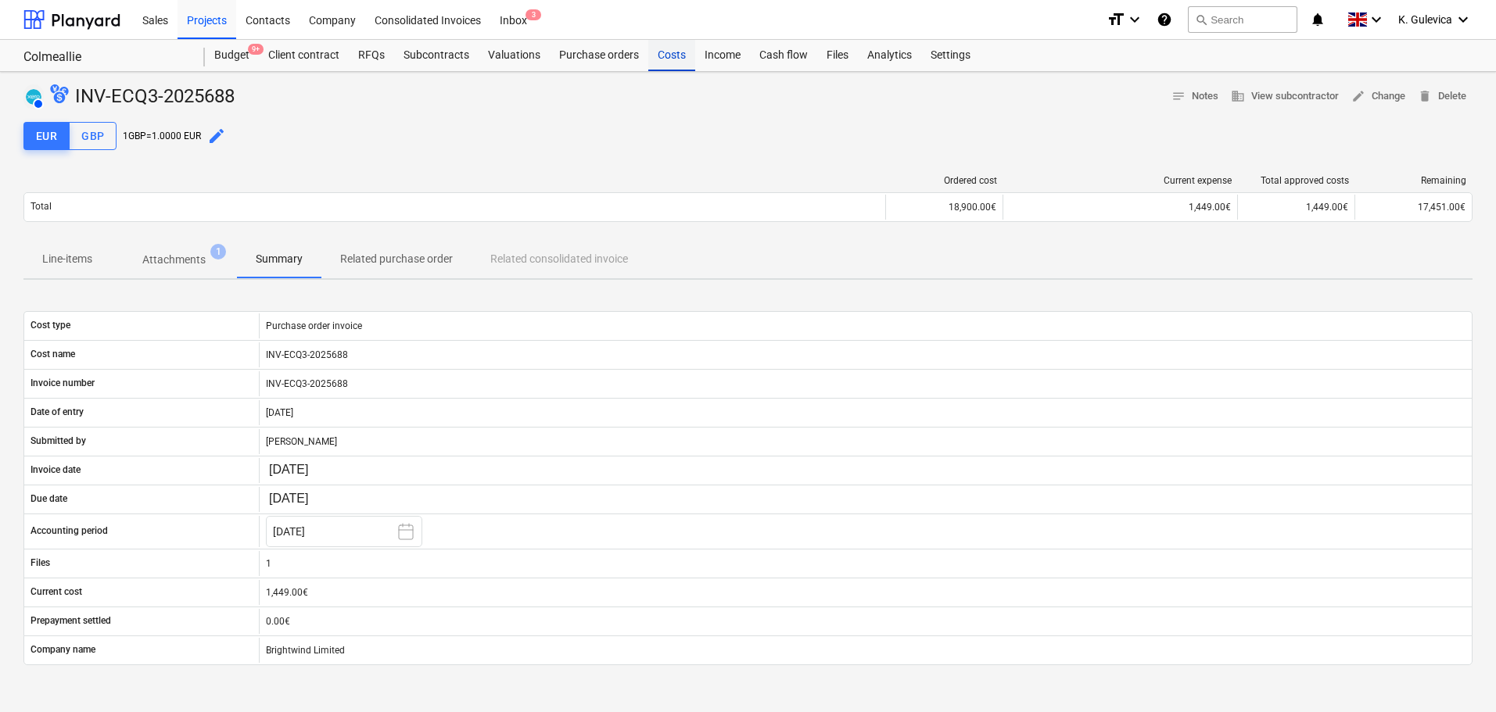
click at [672, 60] on div "Costs" at bounding box center [671, 55] width 47 height 31
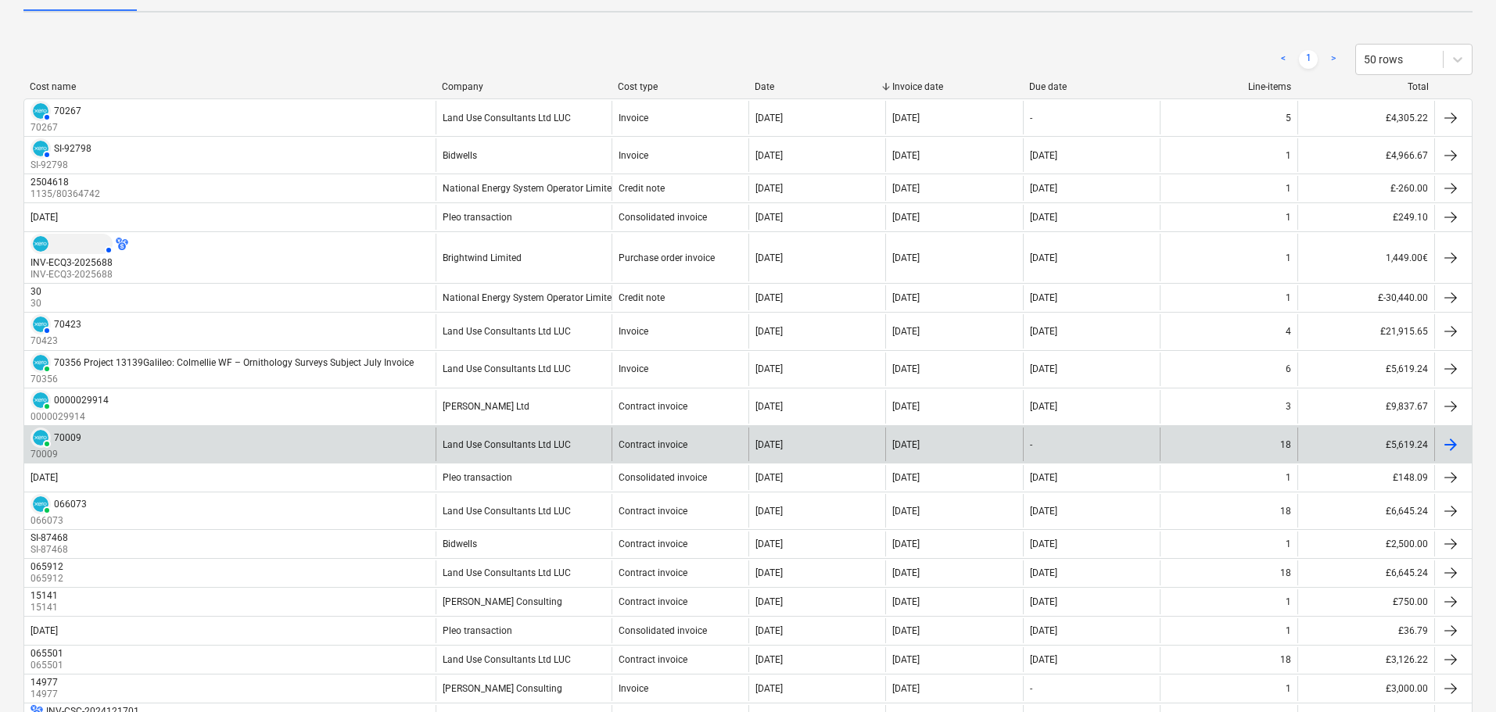
scroll to position [156, 0]
click at [492, 448] on div "Land Use Consultants Ltd LUC" at bounding box center [507, 443] width 128 height 11
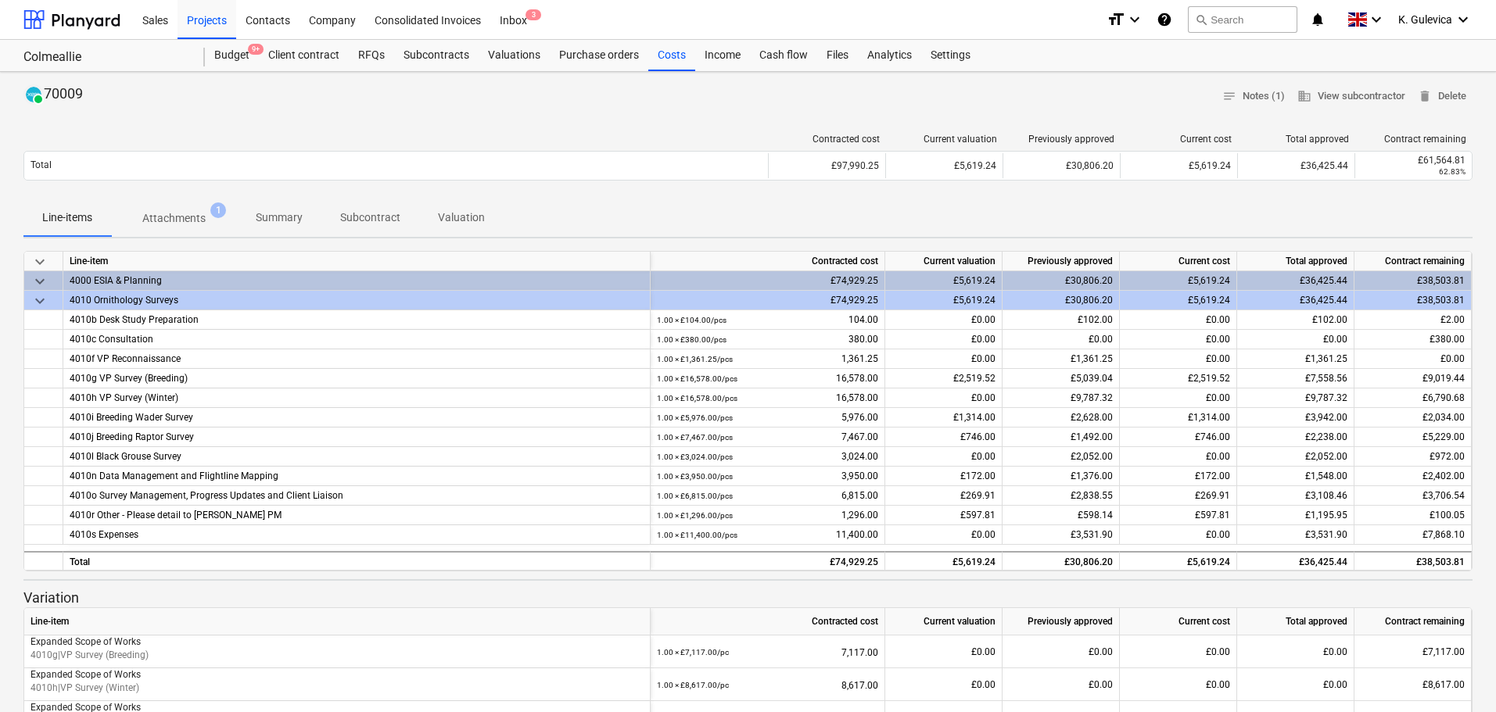
click at [312, 201] on button "Summary" at bounding box center [279, 218] width 84 height 38
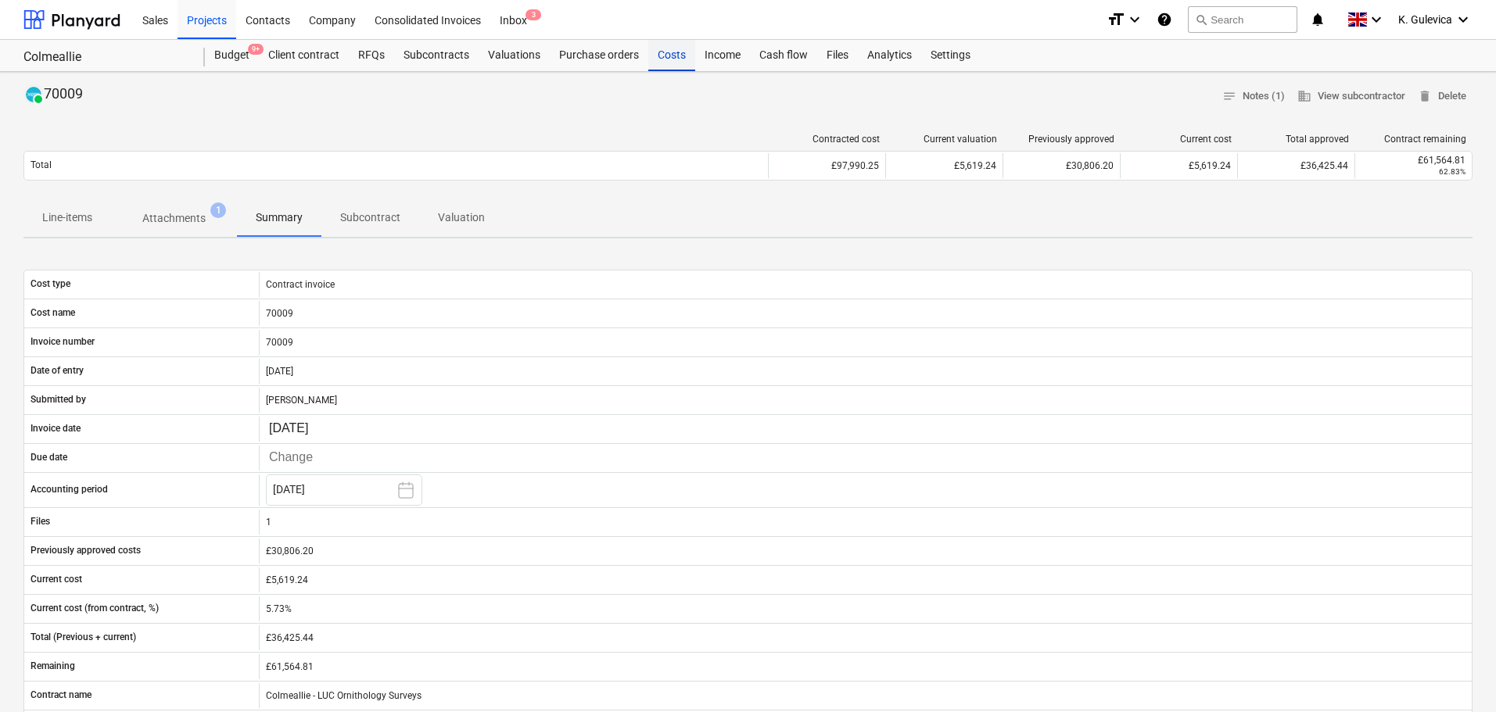
click at [657, 59] on div "Costs" at bounding box center [671, 55] width 47 height 31
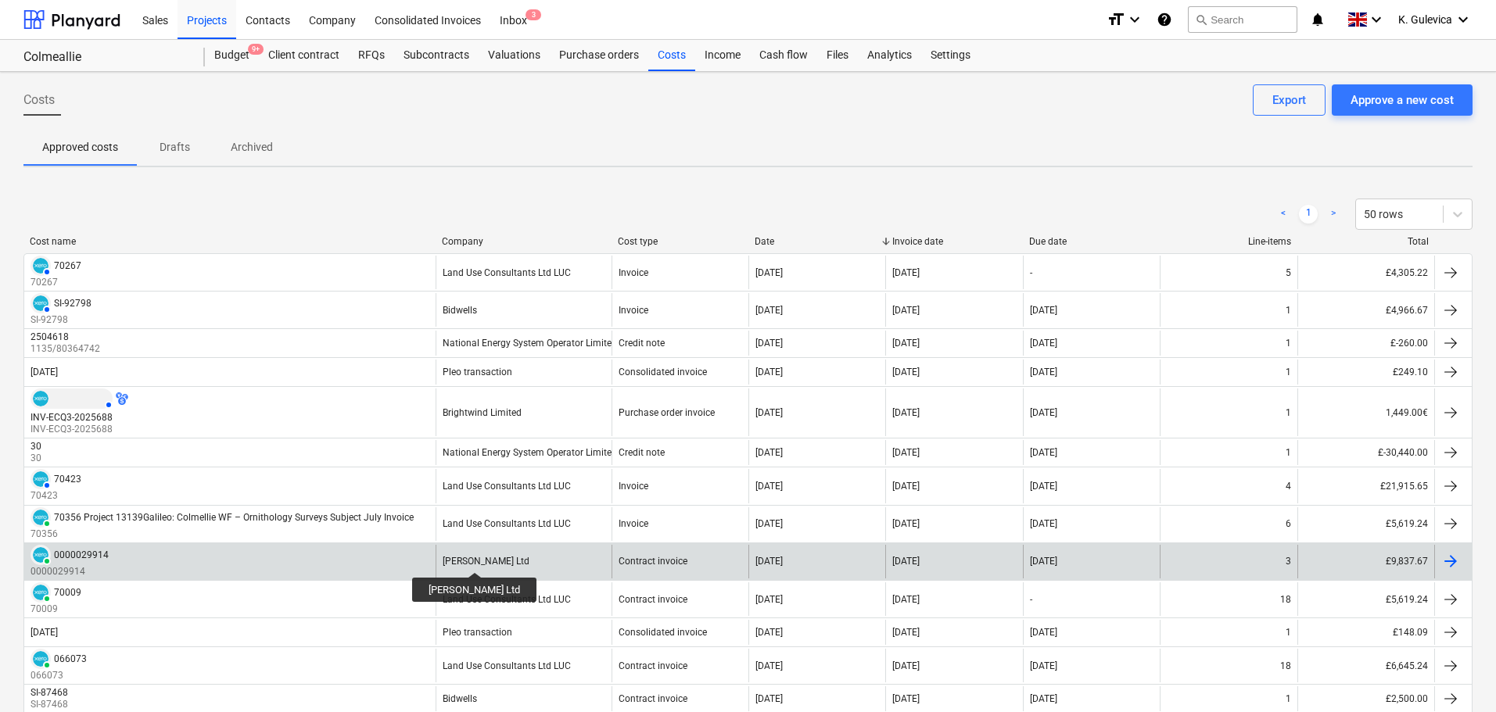
click at [450, 558] on div "[PERSON_NAME] Ltd" at bounding box center [486, 561] width 87 height 11
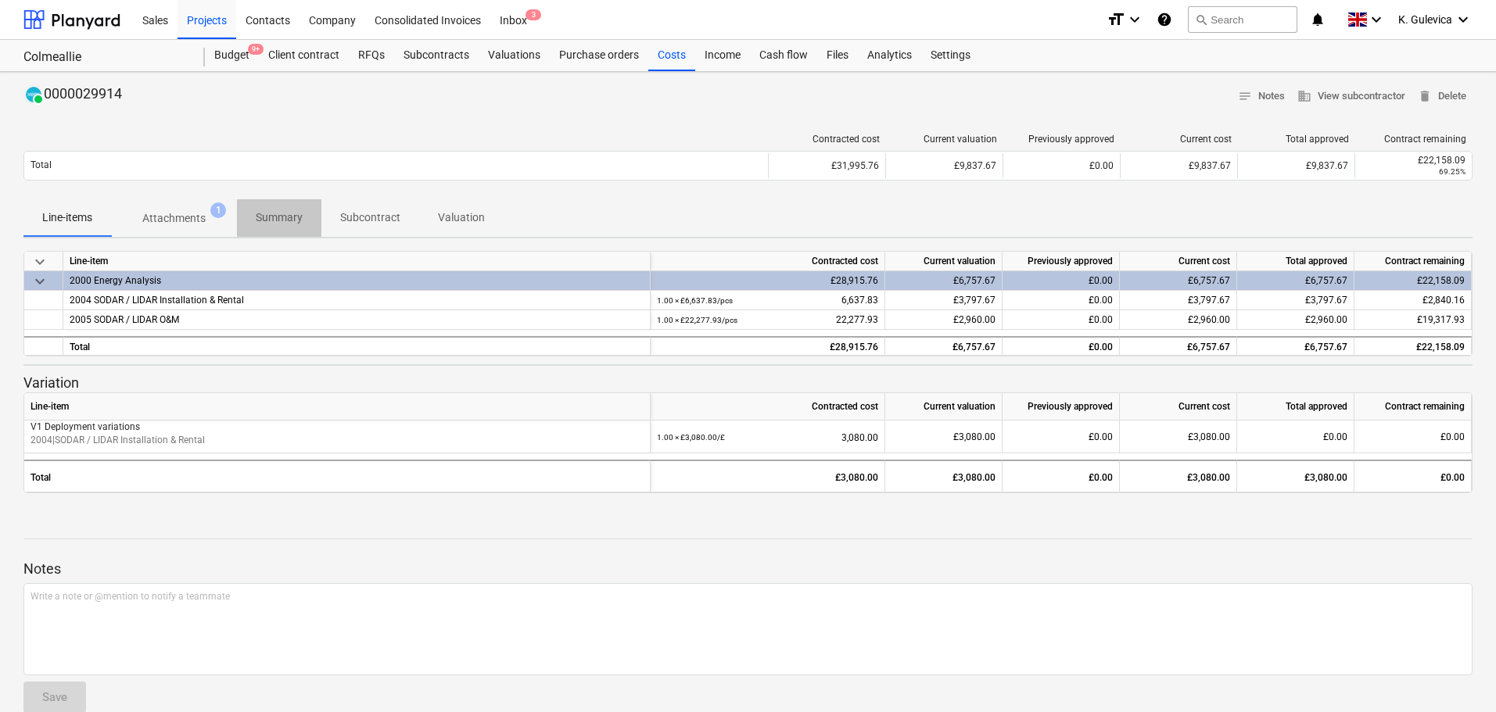
click at [288, 219] on p "Summary" at bounding box center [279, 218] width 47 height 16
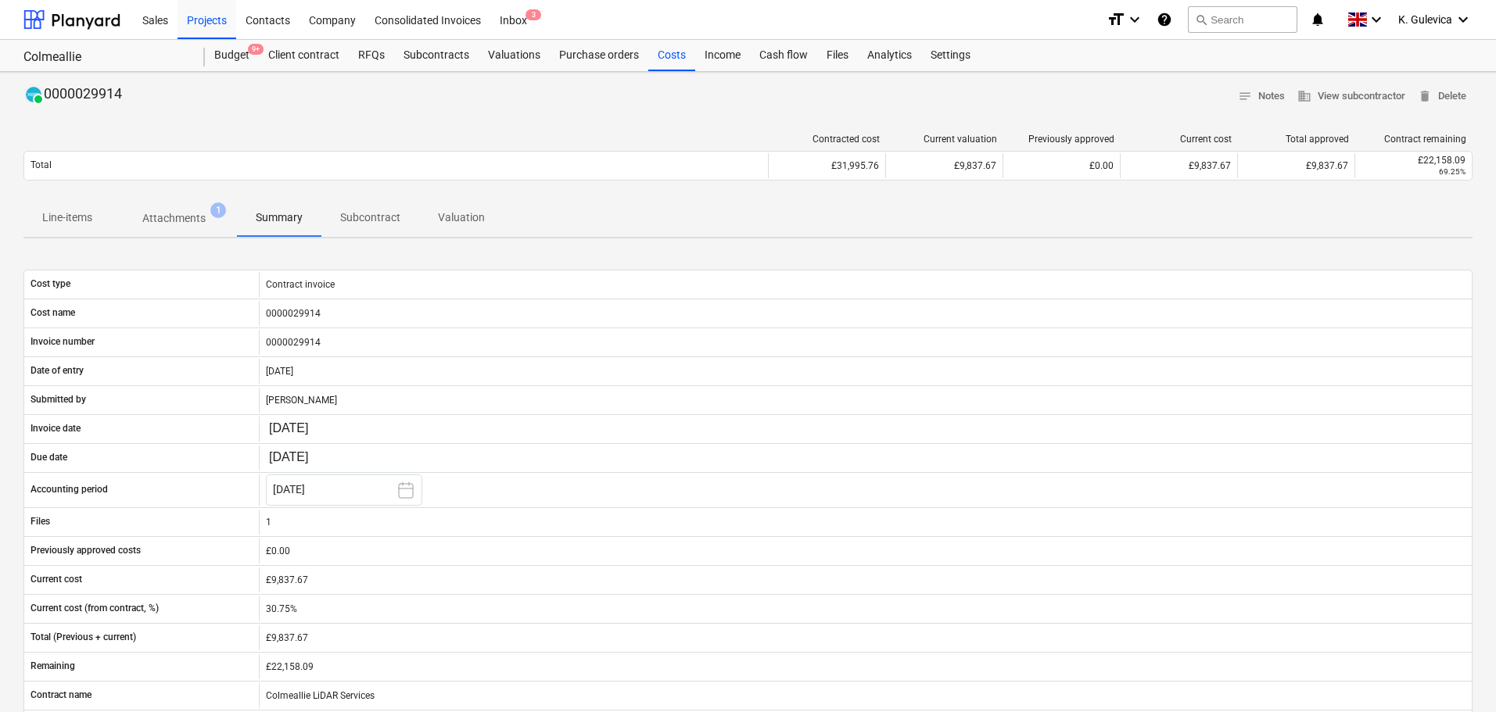
click at [272, 228] on span "Summary" at bounding box center [279, 218] width 84 height 26
click at [655, 57] on div "Costs" at bounding box center [671, 55] width 47 height 31
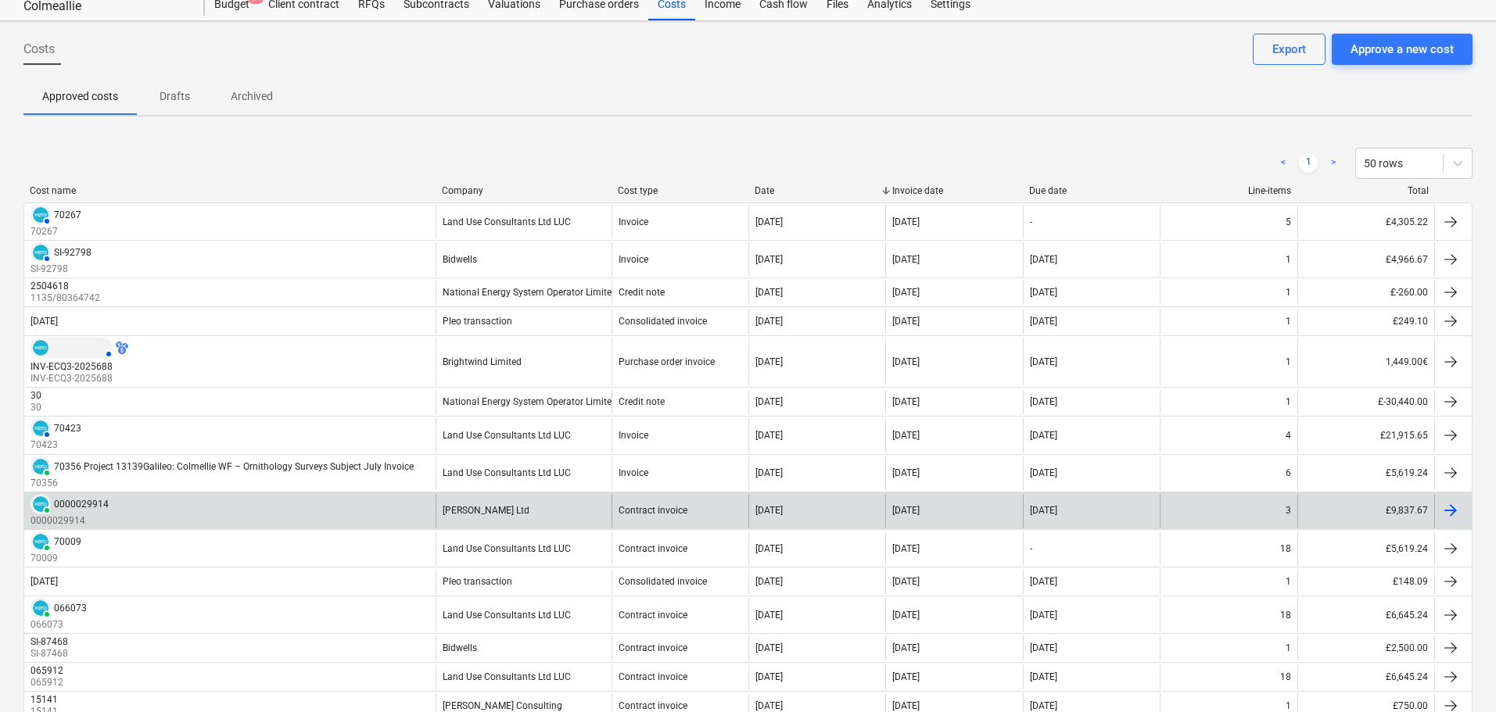
scroll to position [78, 0]
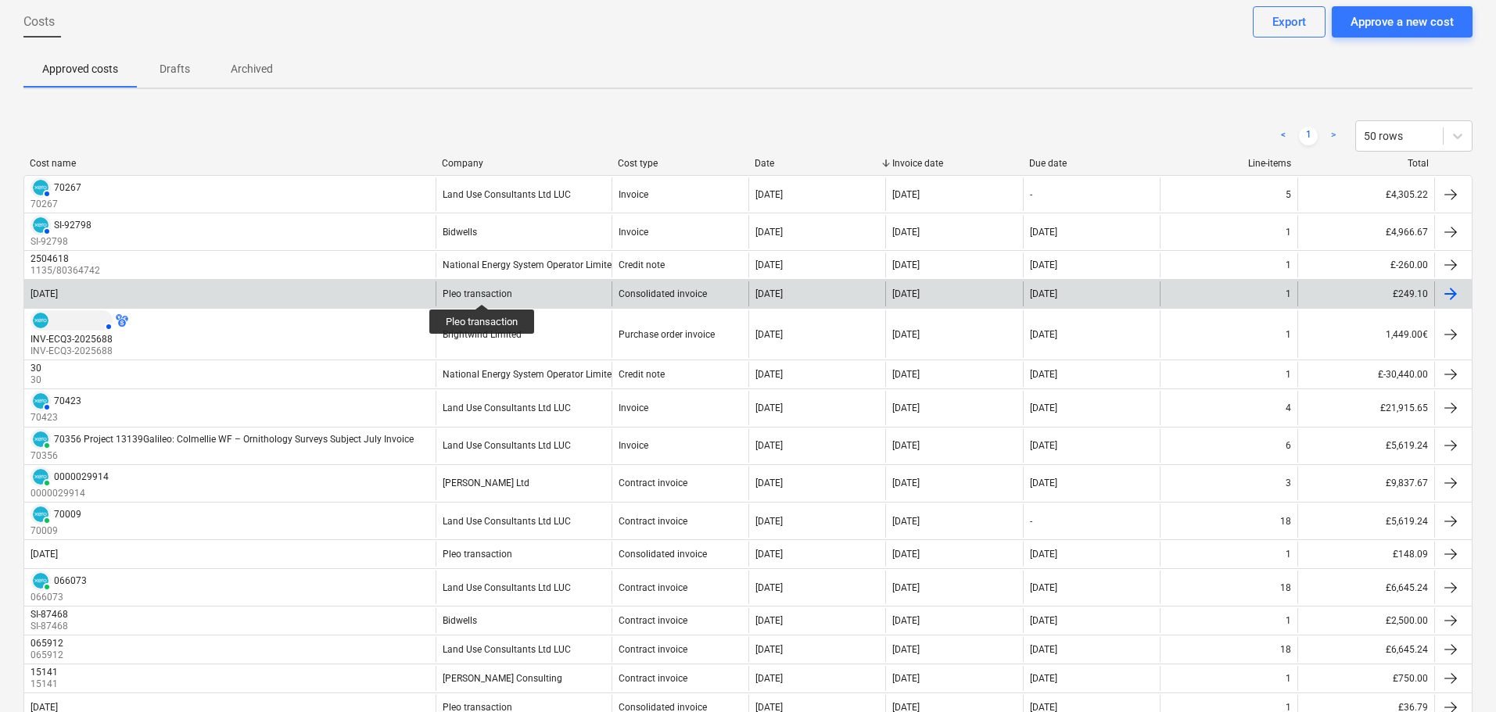
click at [482, 290] on div "Pleo transaction" at bounding box center [478, 294] width 70 height 11
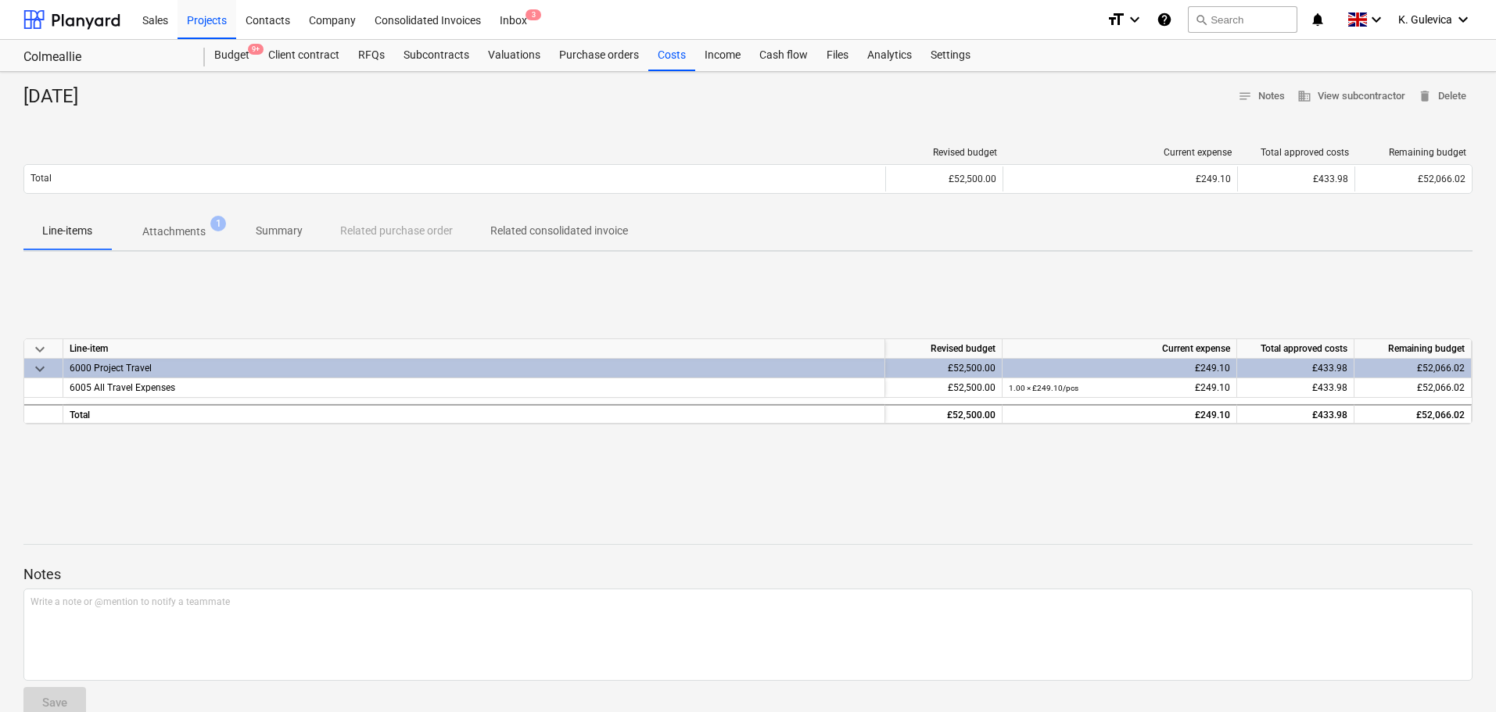
click at [278, 230] on p "Summary" at bounding box center [279, 231] width 47 height 16
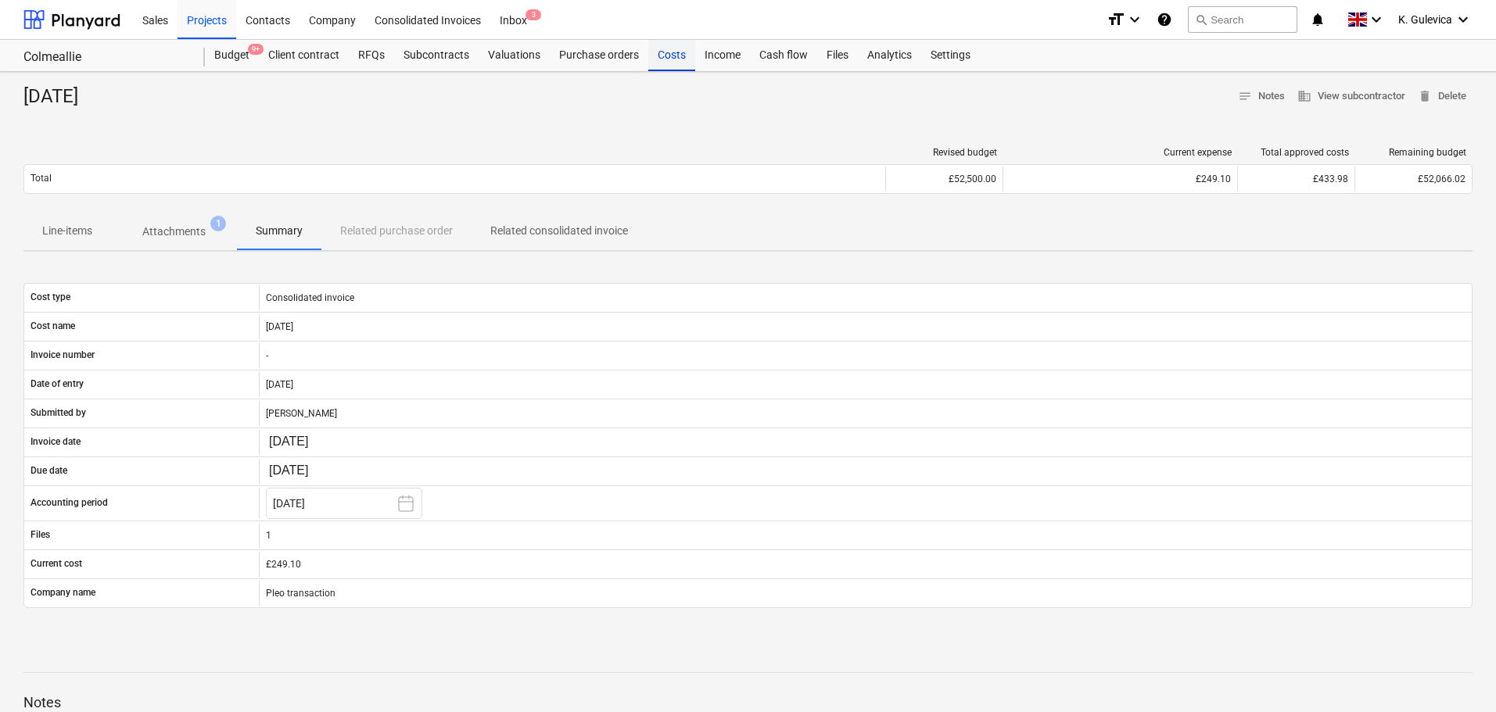
click at [674, 52] on div "Costs" at bounding box center [671, 55] width 47 height 31
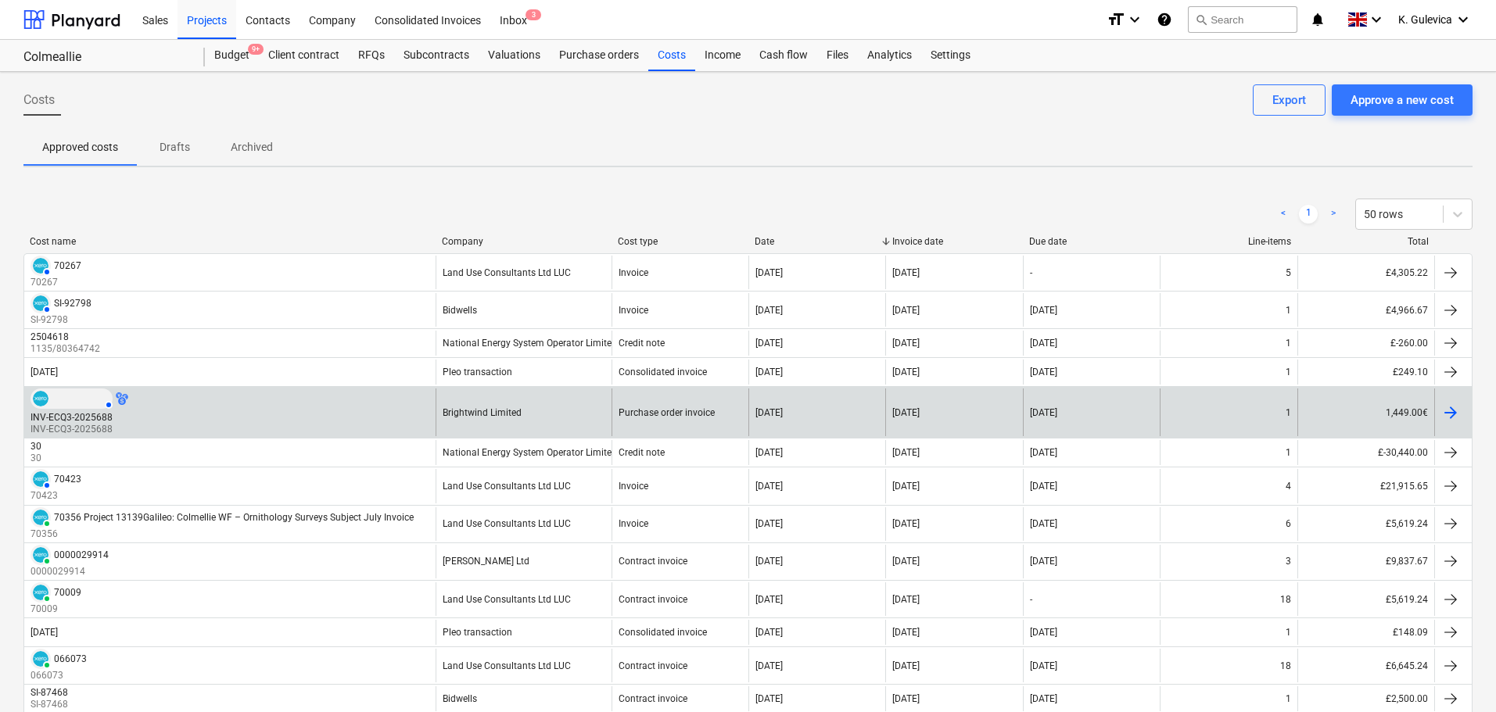
click at [557, 413] on div "Brightwind Limited" at bounding box center [524, 413] width 176 height 48
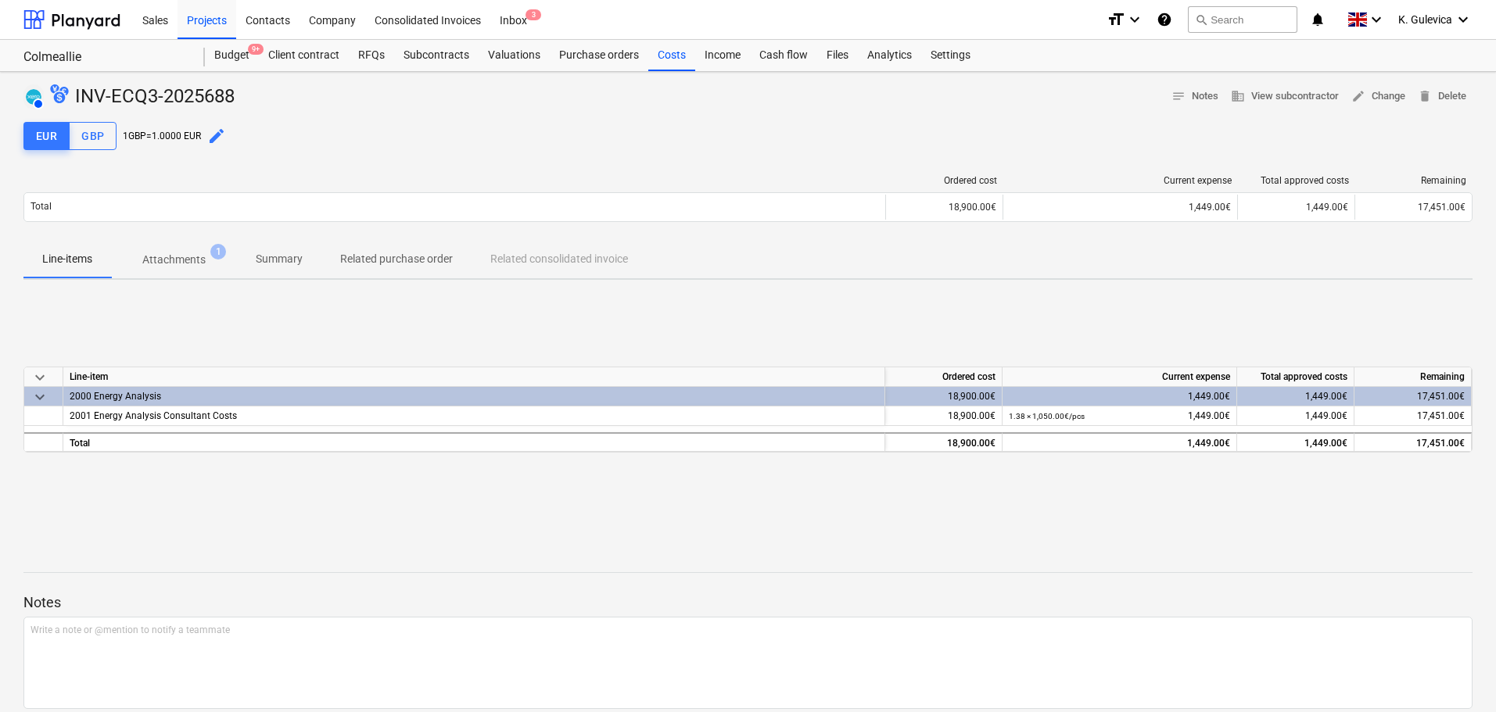
click at [286, 253] on p "Summary" at bounding box center [279, 259] width 47 height 16
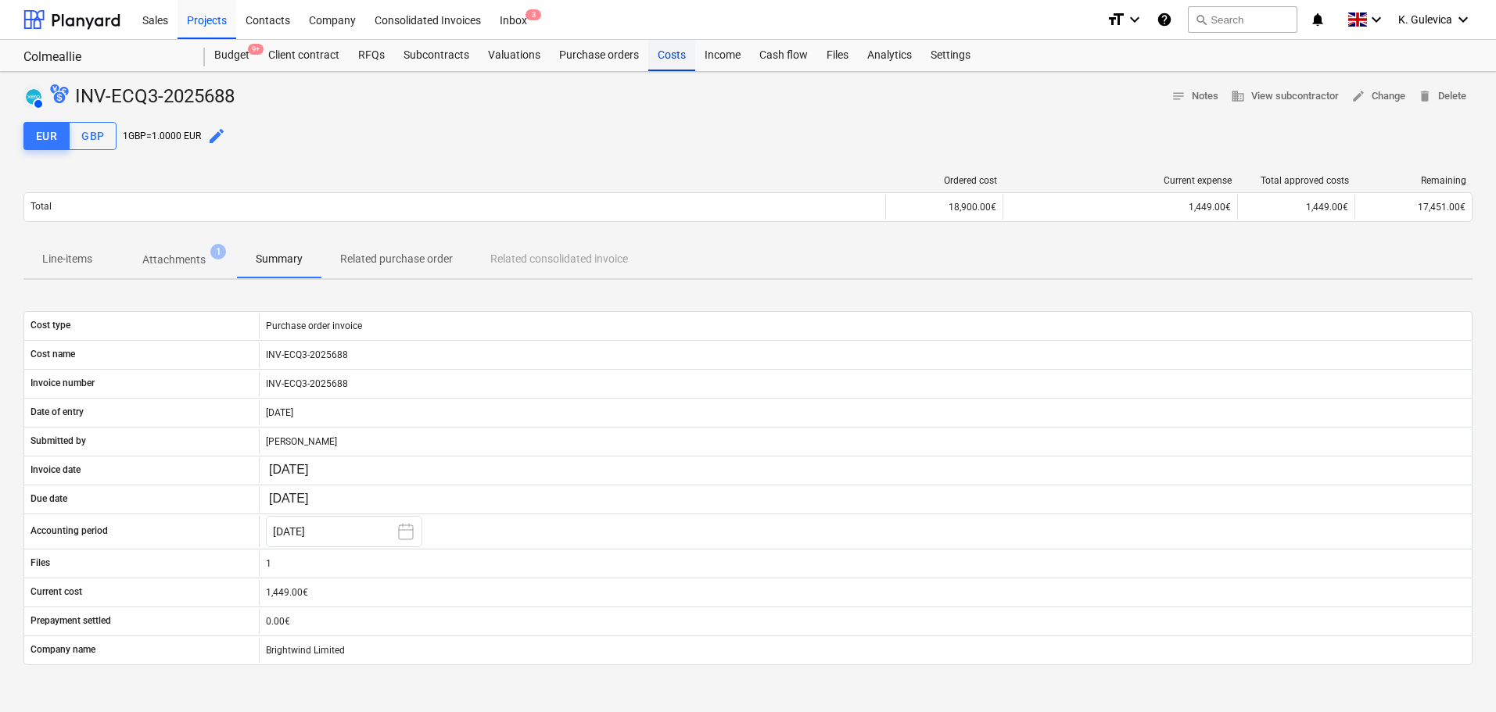
click at [665, 53] on div "Costs" at bounding box center [671, 55] width 47 height 31
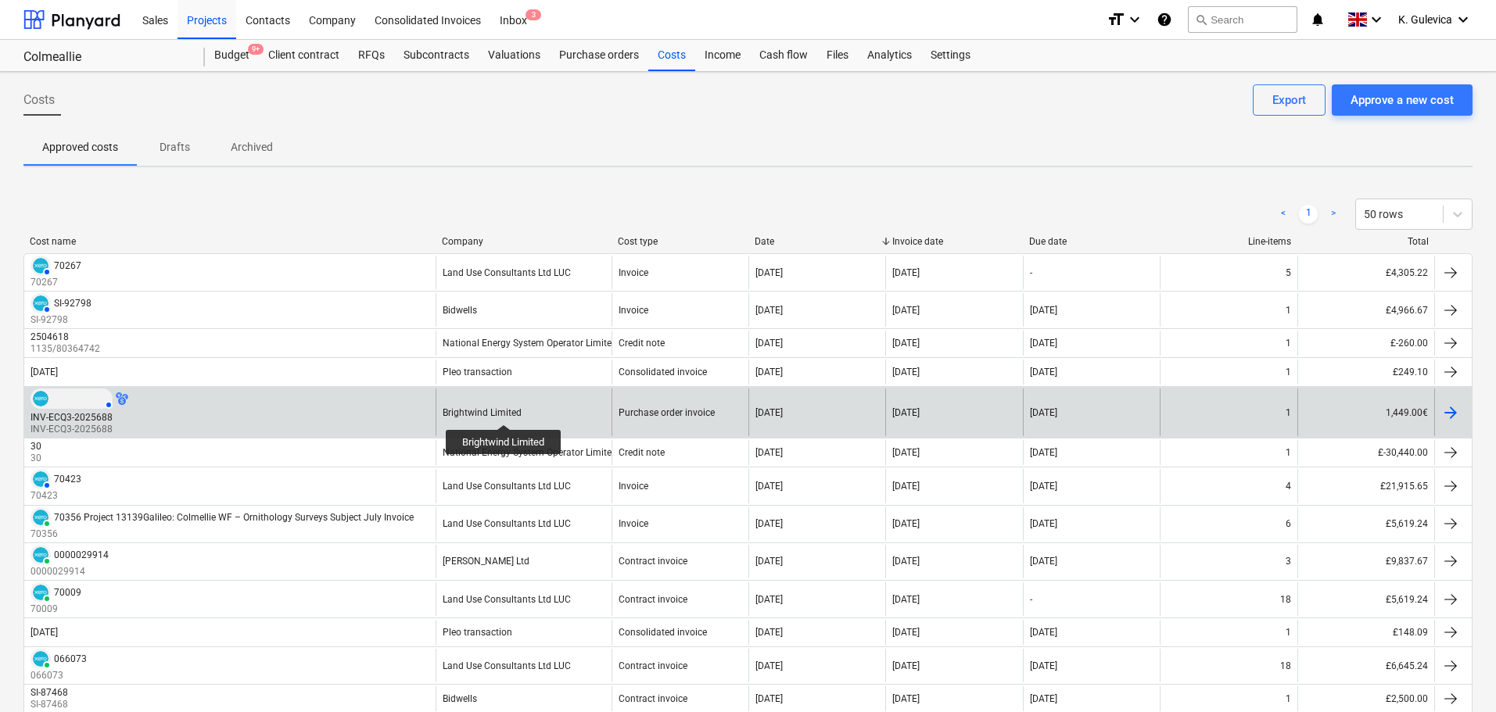
click at [504, 410] on div "Brightwind Limited" at bounding box center [482, 412] width 79 height 11
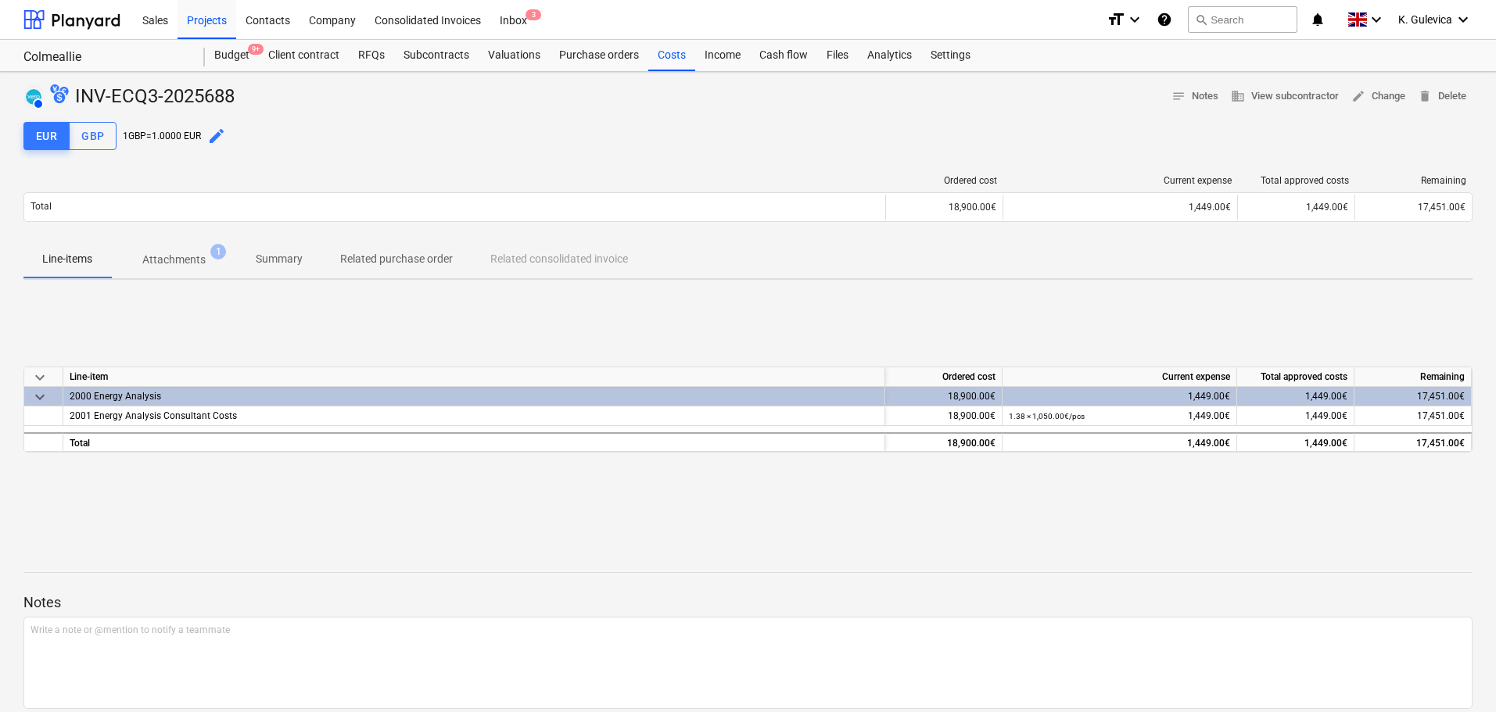
click at [274, 256] on p "Summary" at bounding box center [279, 259] width 47 height 16
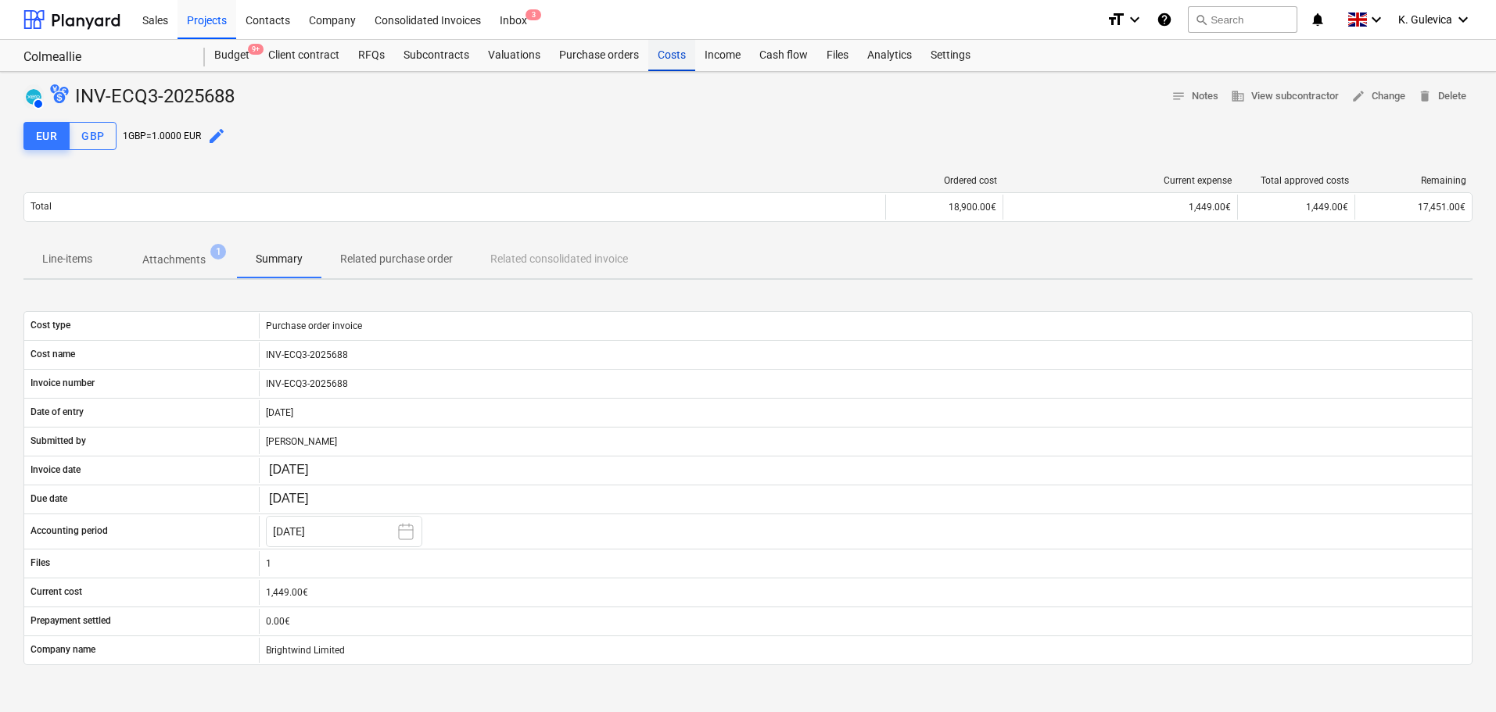
click at [664, 53] on div "Costs" at bounding box center [671, 55] width 47 height 31
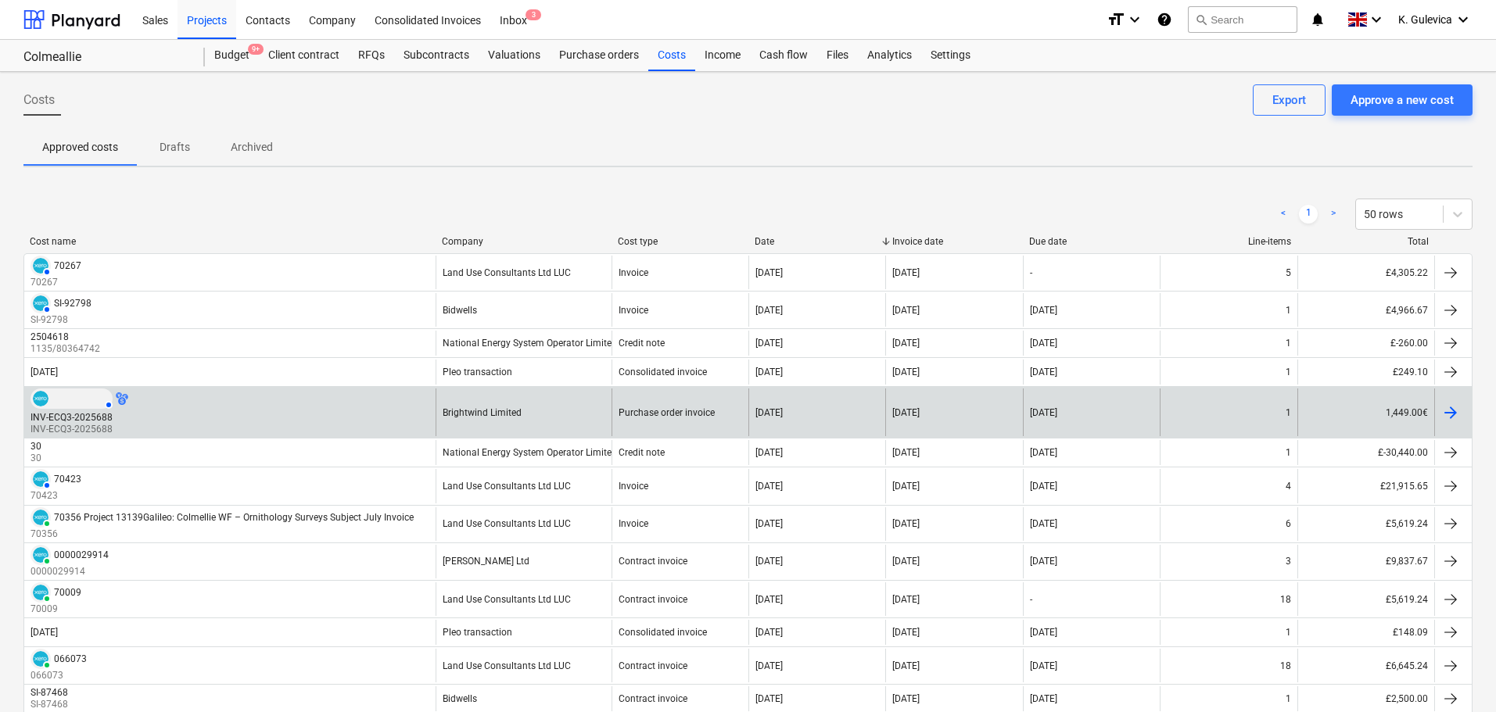
scroll to position [78, 0]
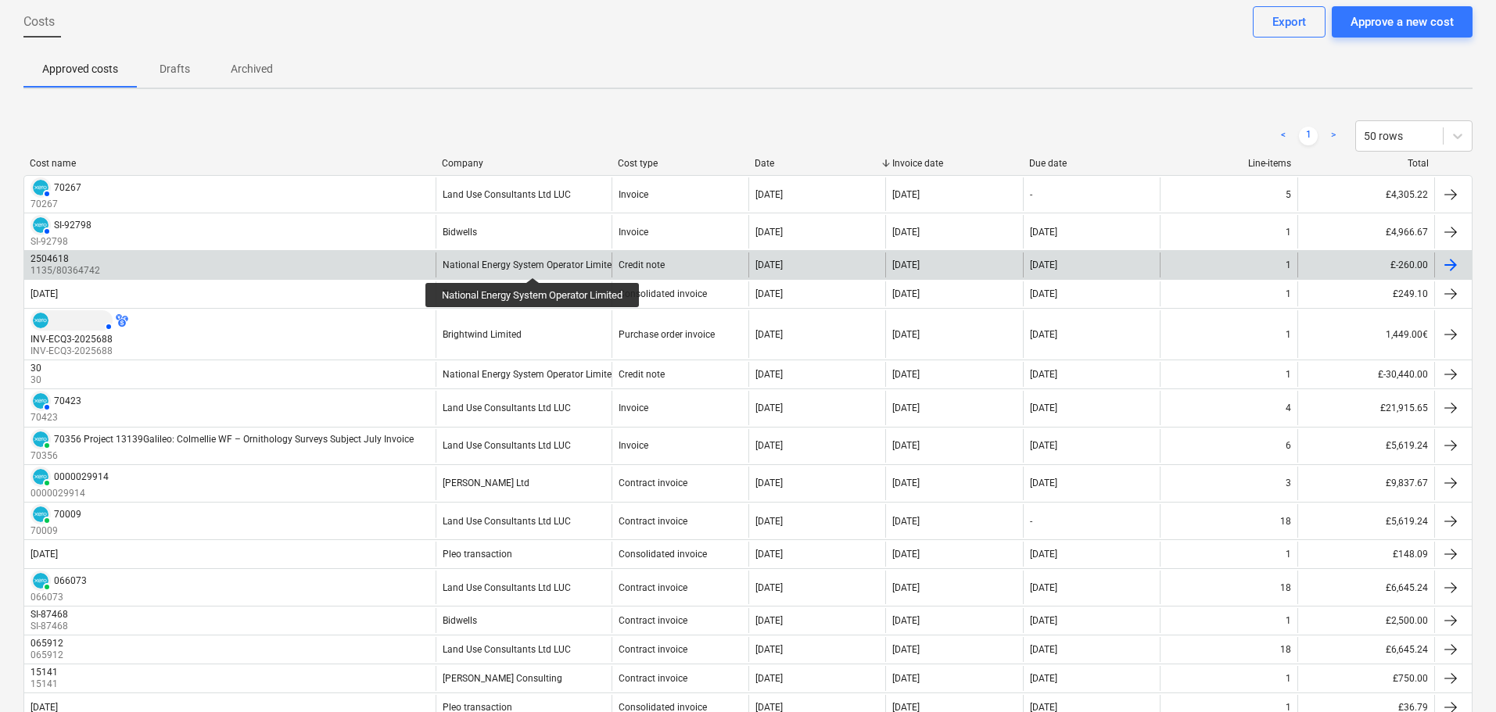
click at [535, 263] on div "National Energy System Operator Limited" at bounding box center [530, 265] width 174 height 11
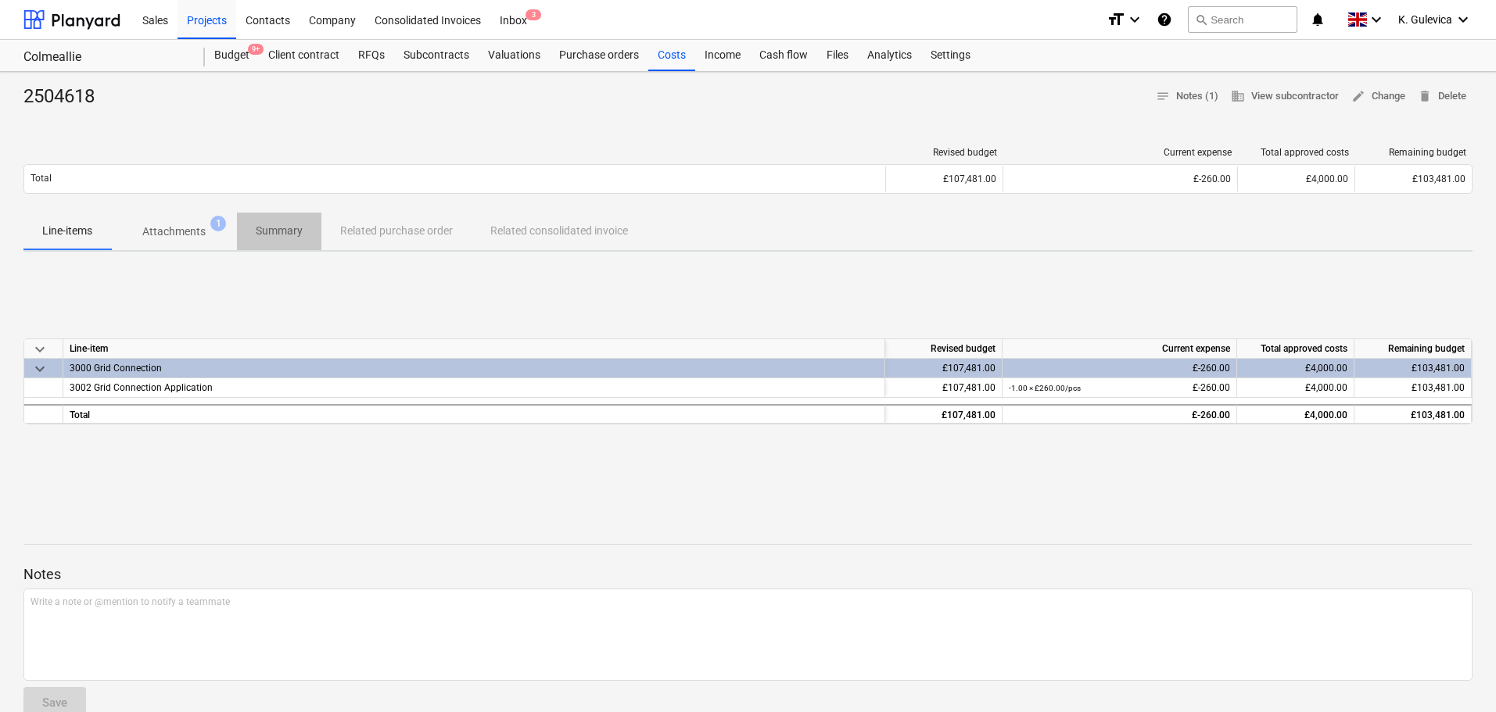
click at [281, 223] on p "Summary" at bounding box center [279, 231] width 47 height 16
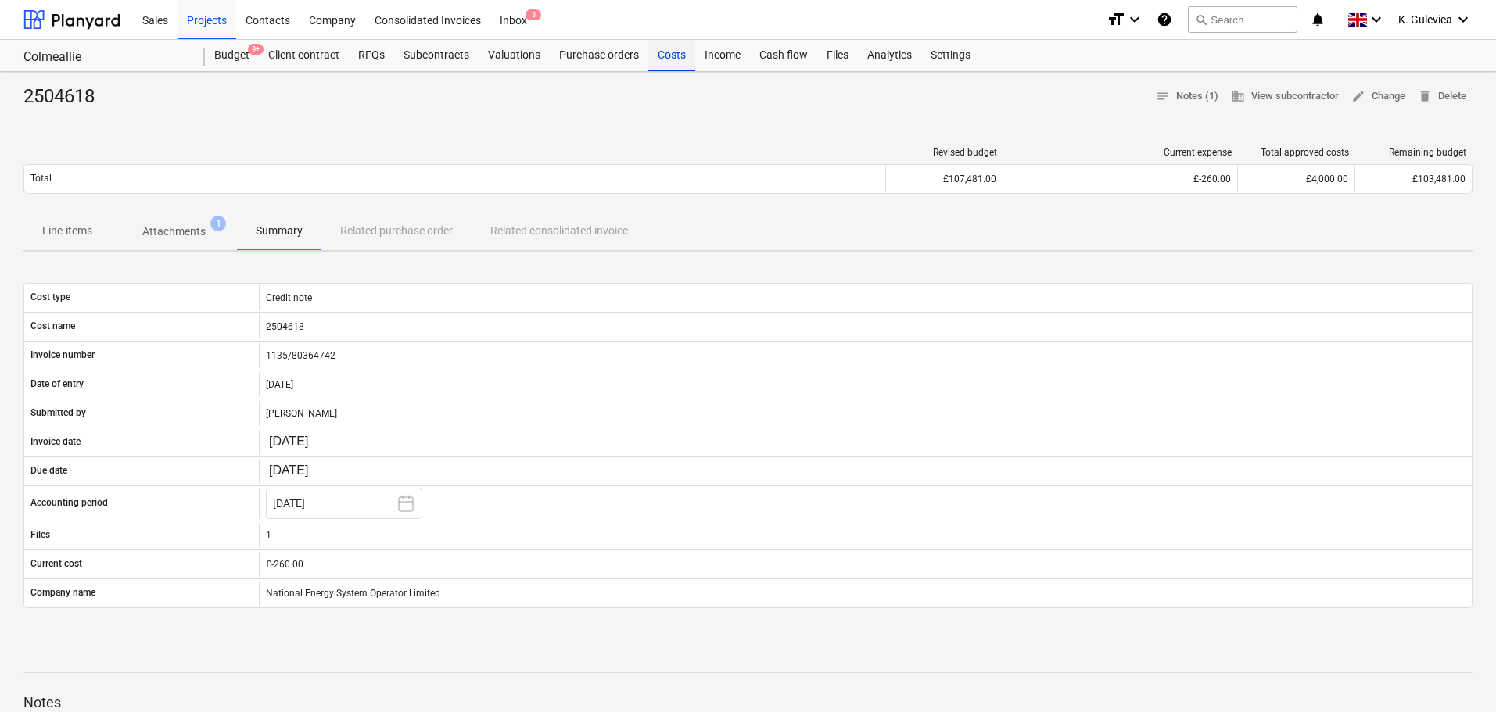
click at [667, 66] on div "Costs" at bounding box center [671, 55] width 47 height 31
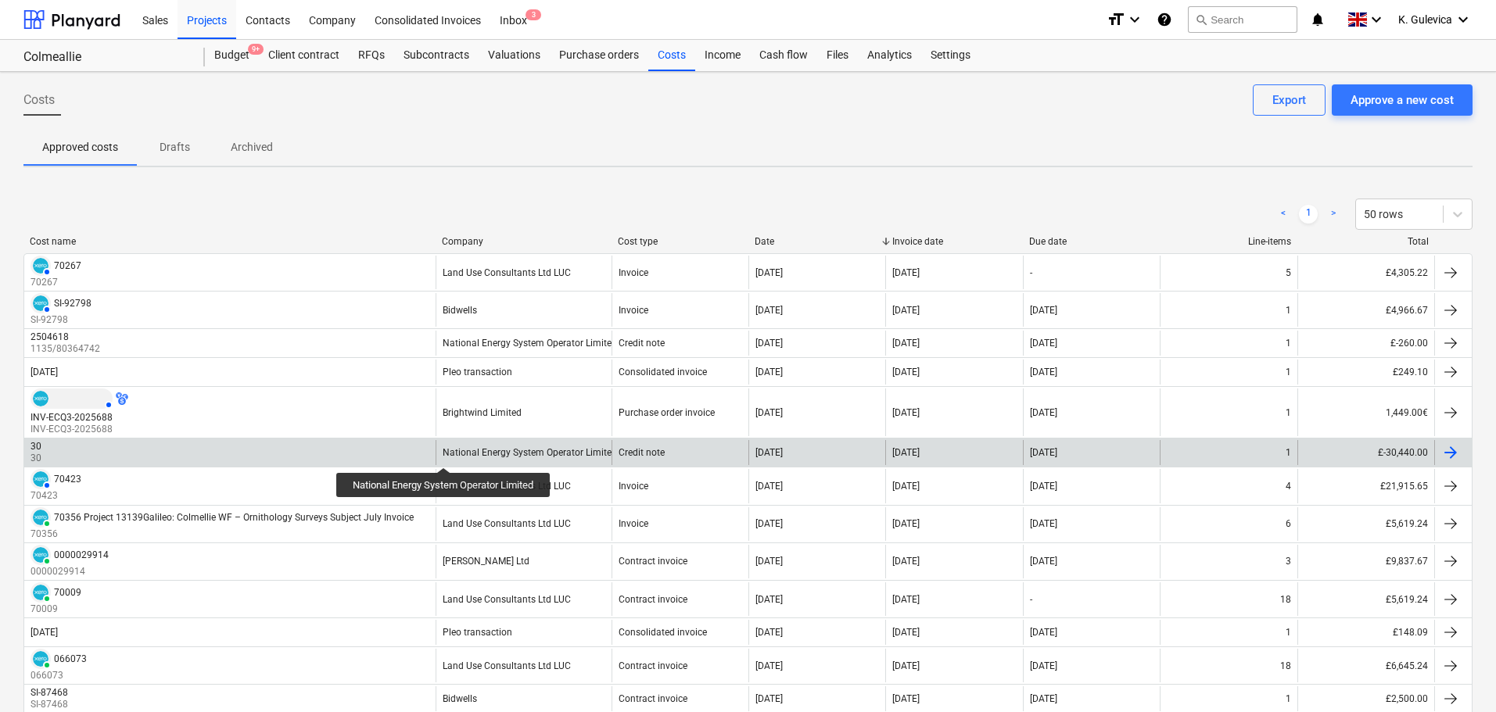
click at [446, 454] on div "National Energy System Operator Limited" at bounding box center [530, 452] width 174 height 11
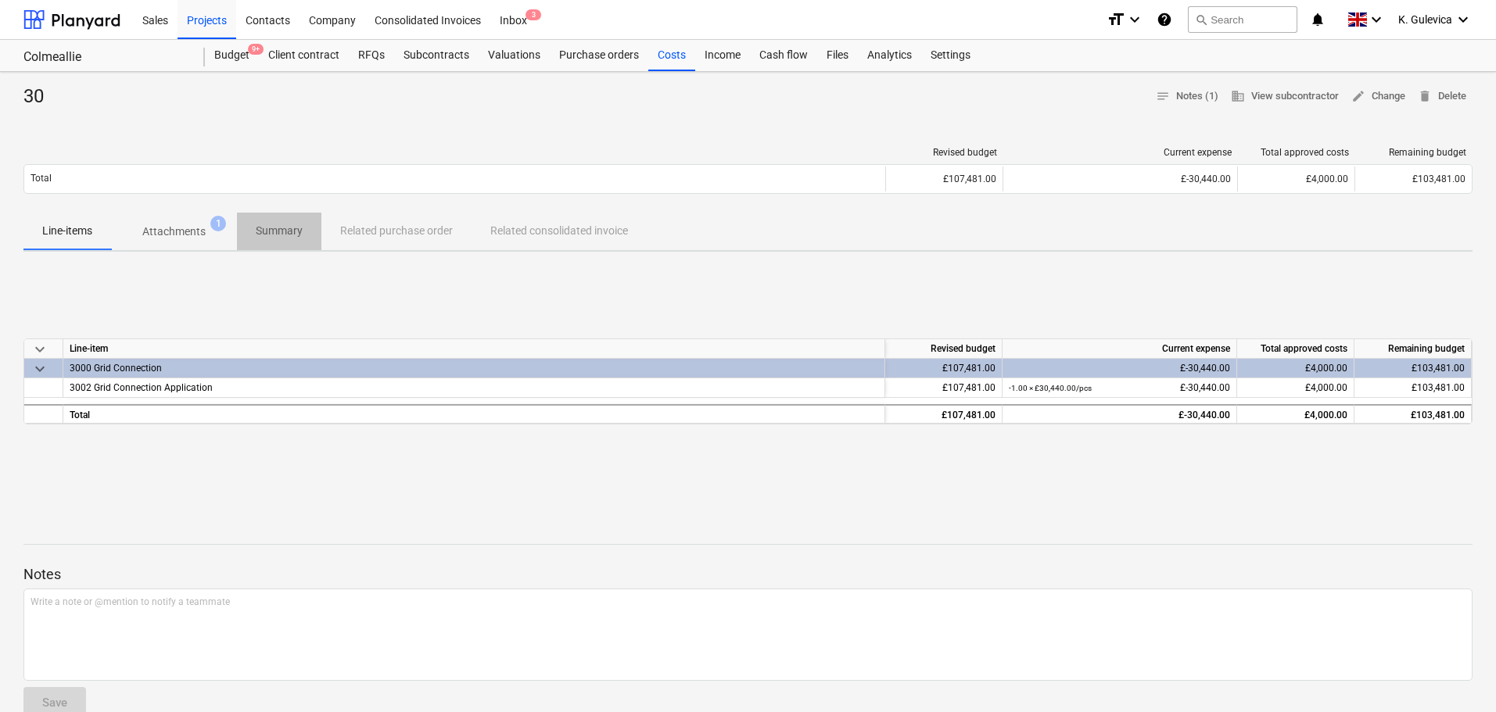
click at [292, 231] on p "Summary" at bounding box center [279, 231] width 47 height 16
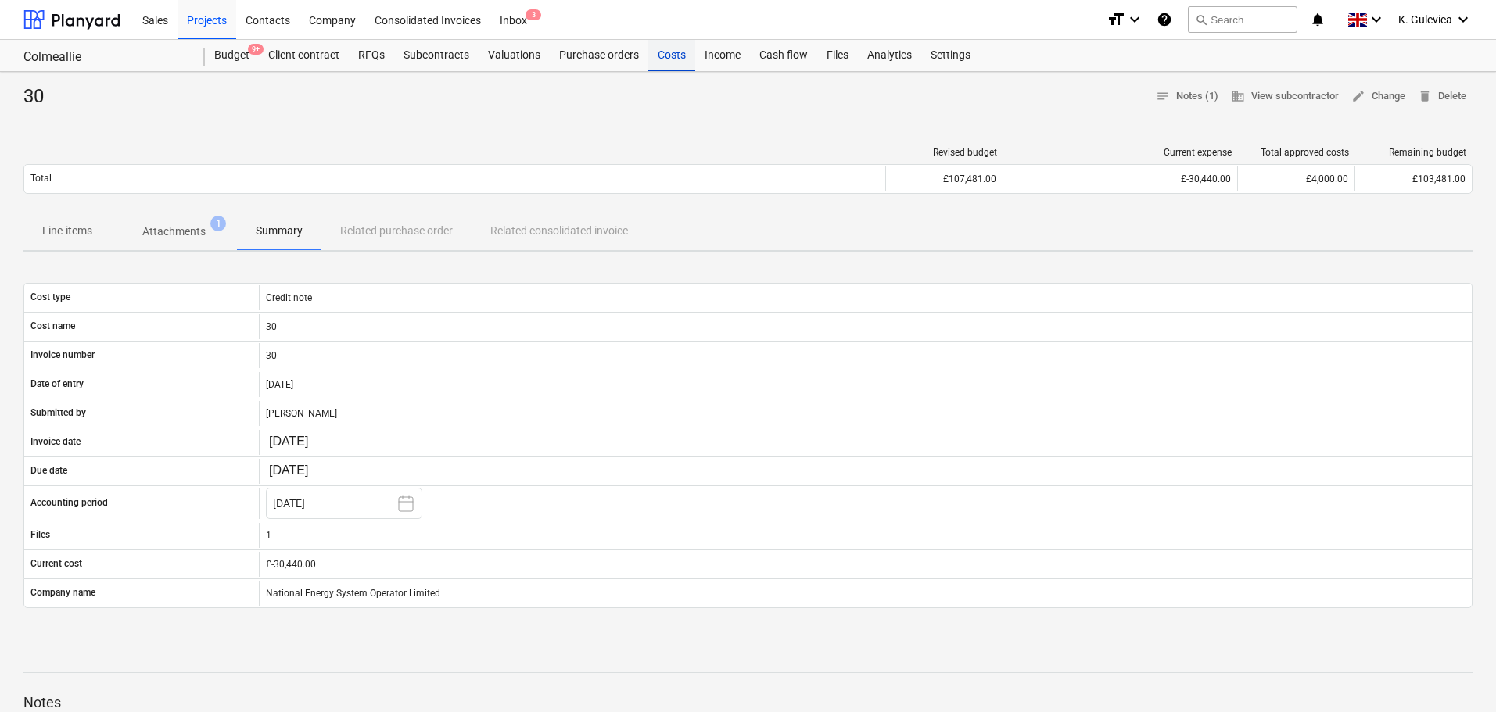
click at [673, 63] on div "Costs" at bounding box center [671, 55] width 47 height 31
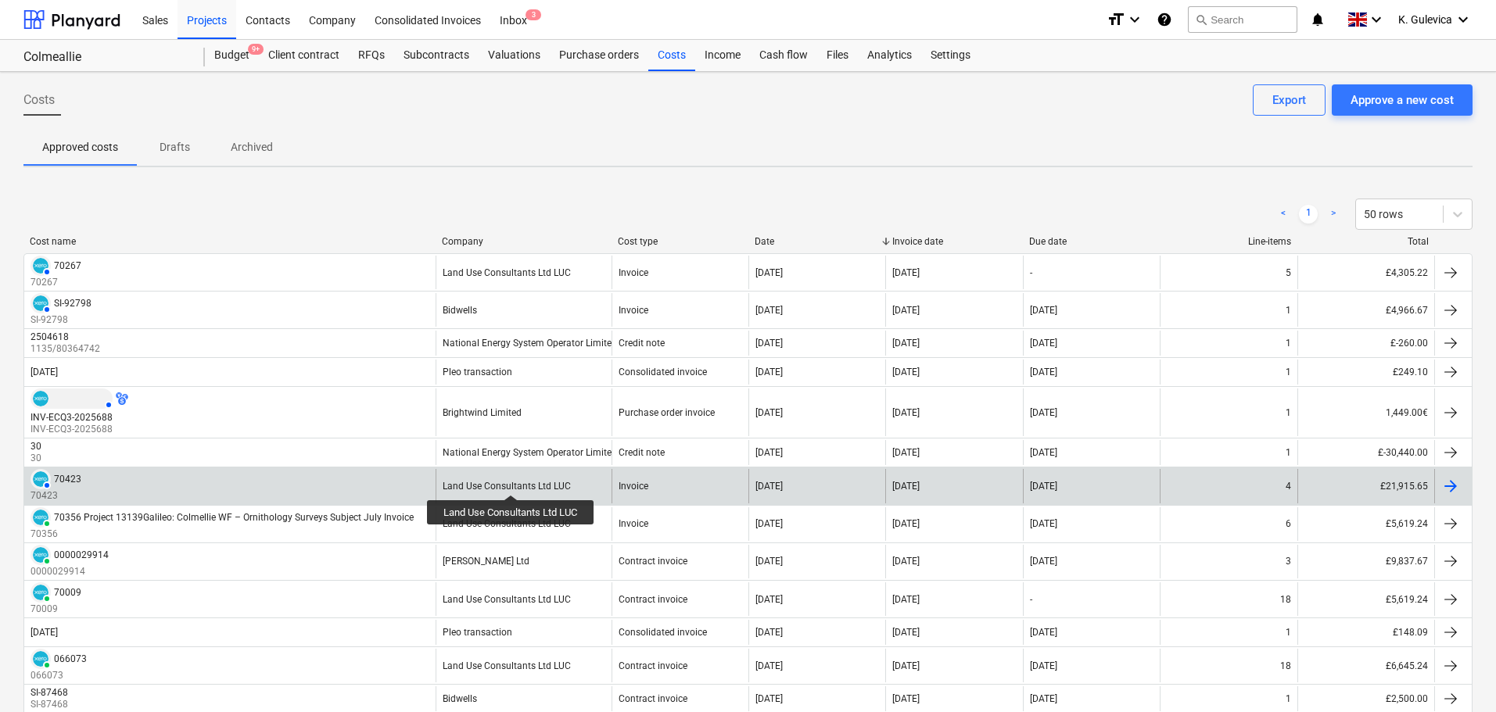
click at [512, 481] on div "Land Use Consultants Ltd LUC" at bounding box center [507, 486] width 128 height 11
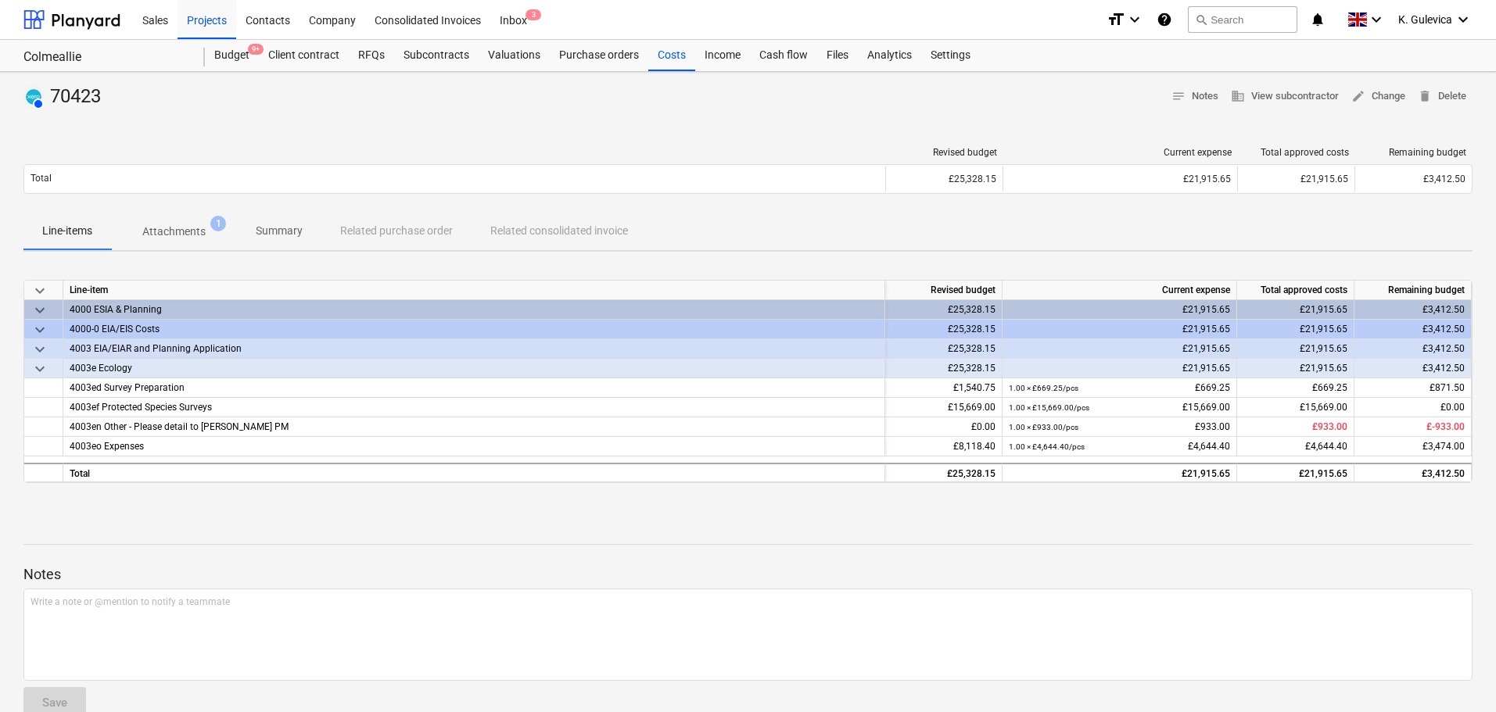
click at [270, 228] on p "Summary" at bounding box center [279, 231] width 47 height 16
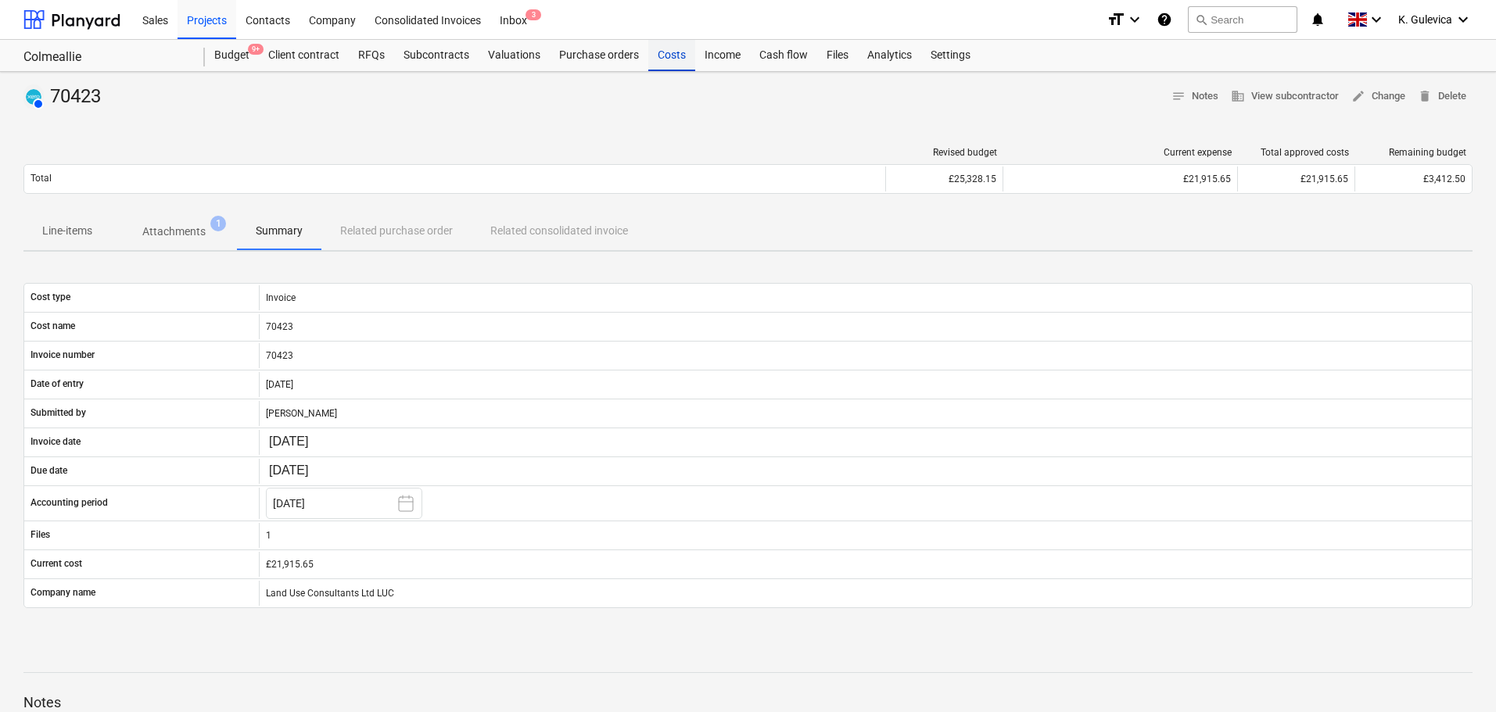
click at [669, 59] on div "Costs" at bounding box center [671, 55] width 47 height 31
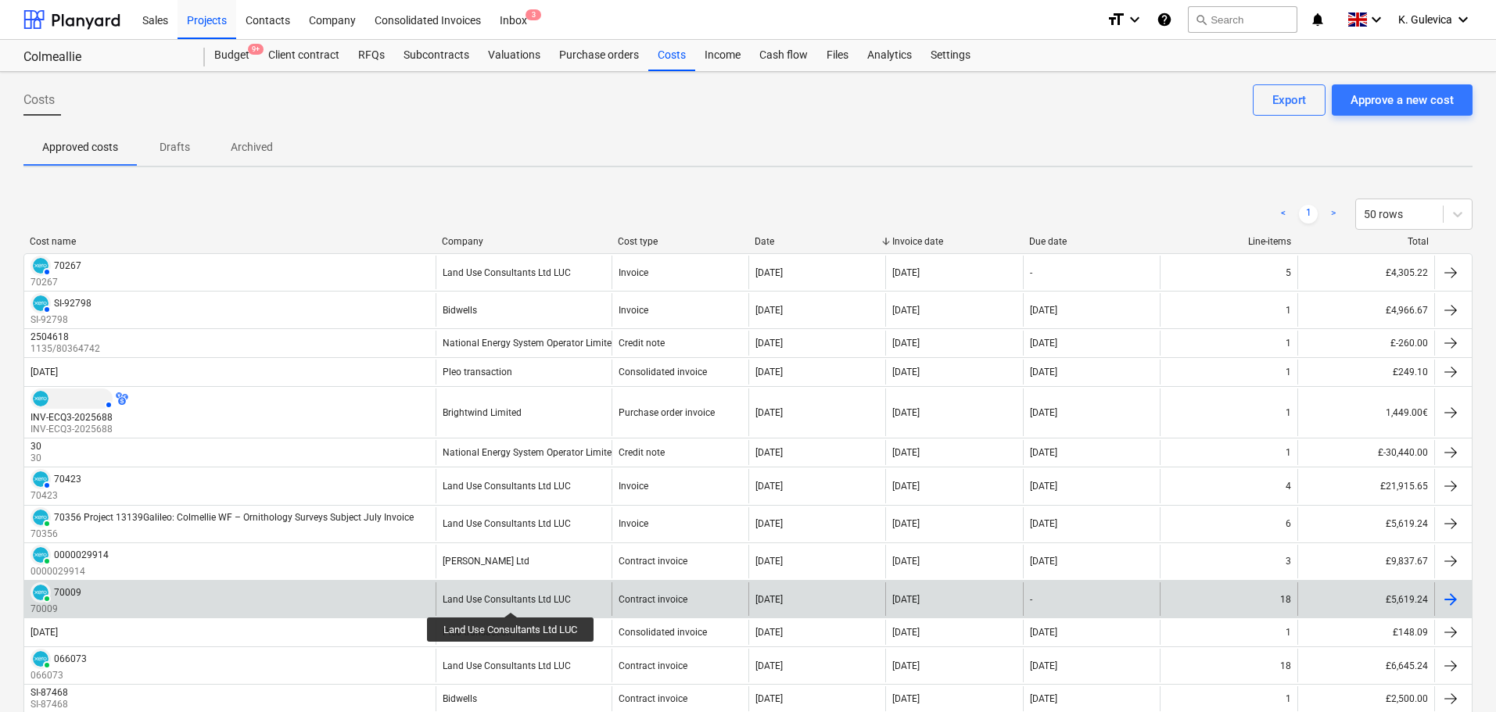
click at [512, 598] on div "Land Use Consultants Ltd LUC" at bounding box center [507, 599] width 128 height 11
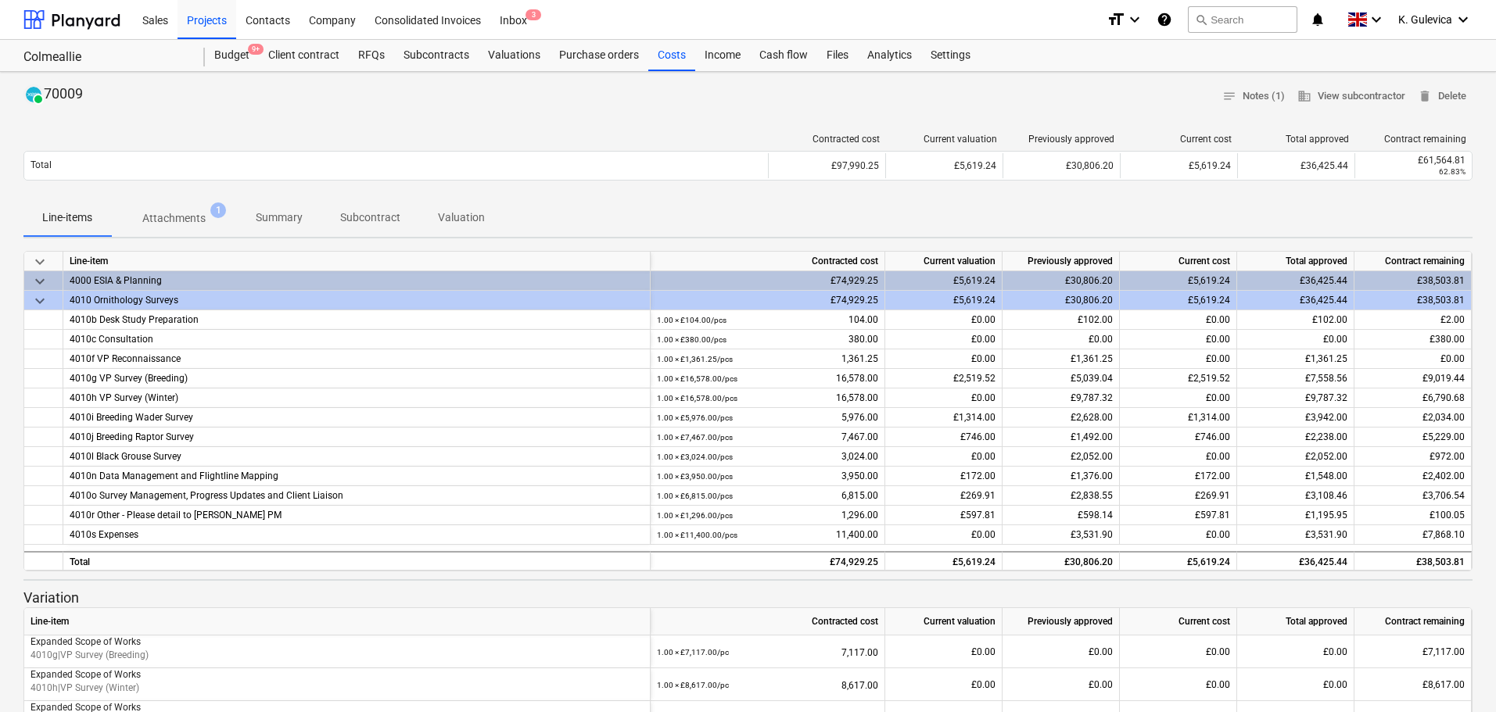
click at [277, 222] on p "Summary" at bounding box center [279, 218] width 47 height 16
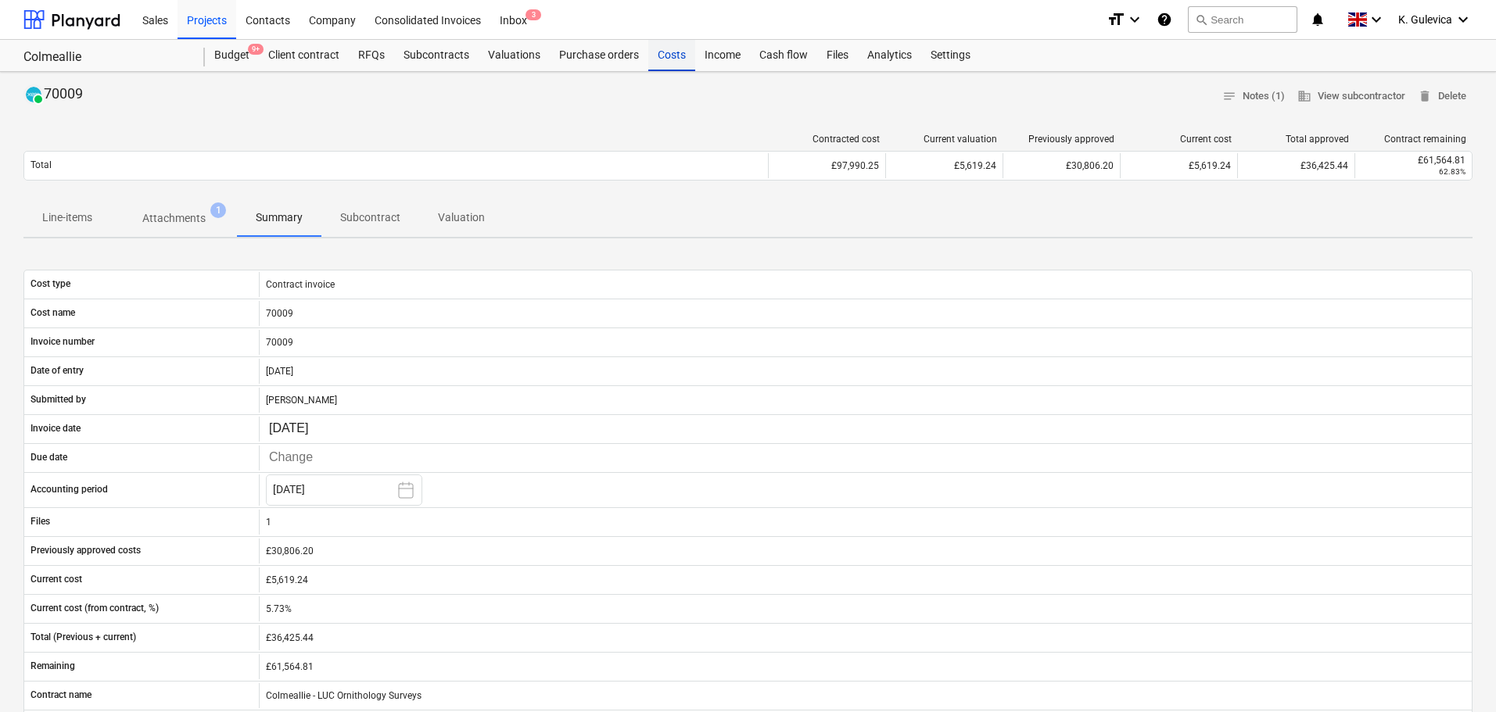
click at [656, 57] on div "Costs" at bounding box center [671, 55] width 47 height 31
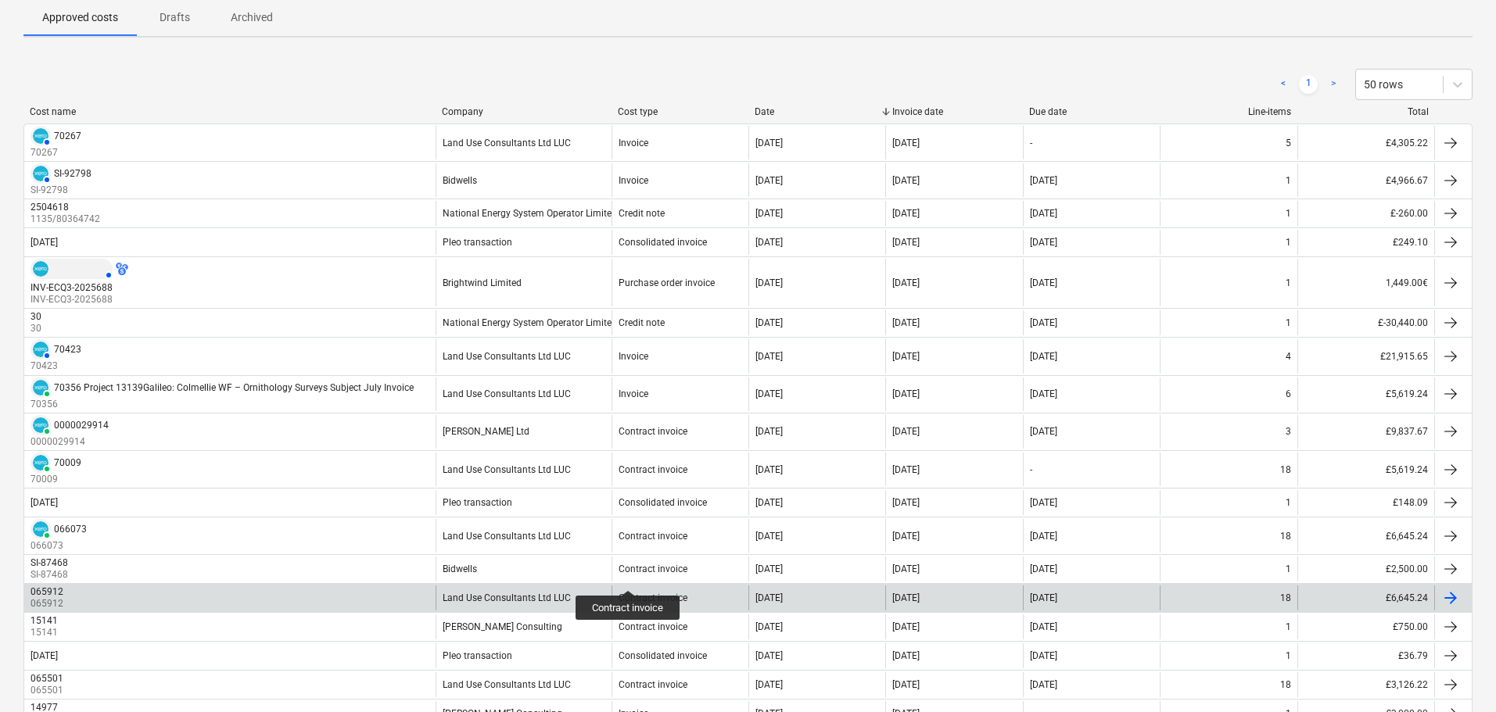
scroll to position [156, 0]
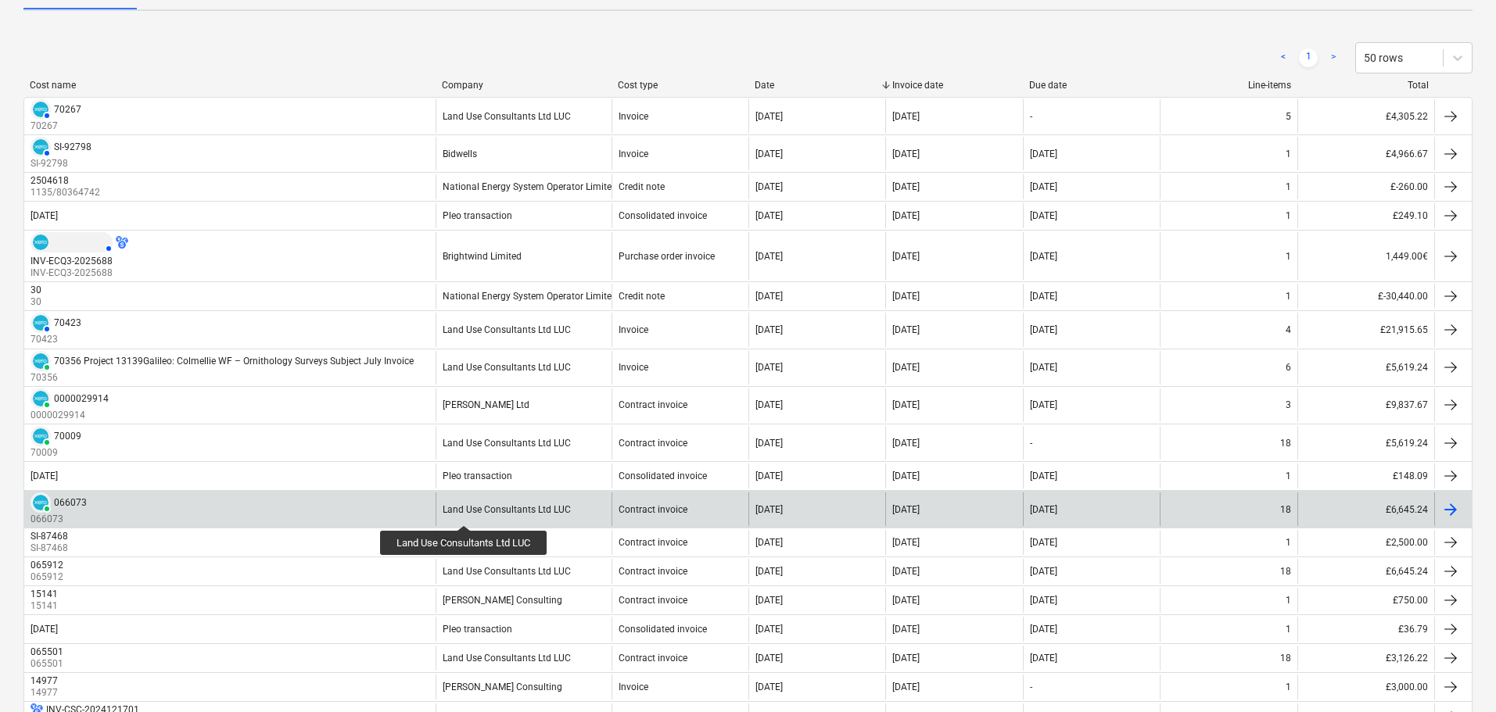
click at [465, 511] on div "Land Use Consultants Ltd LUC" at bounding box center [507, 509] width 128 height 11
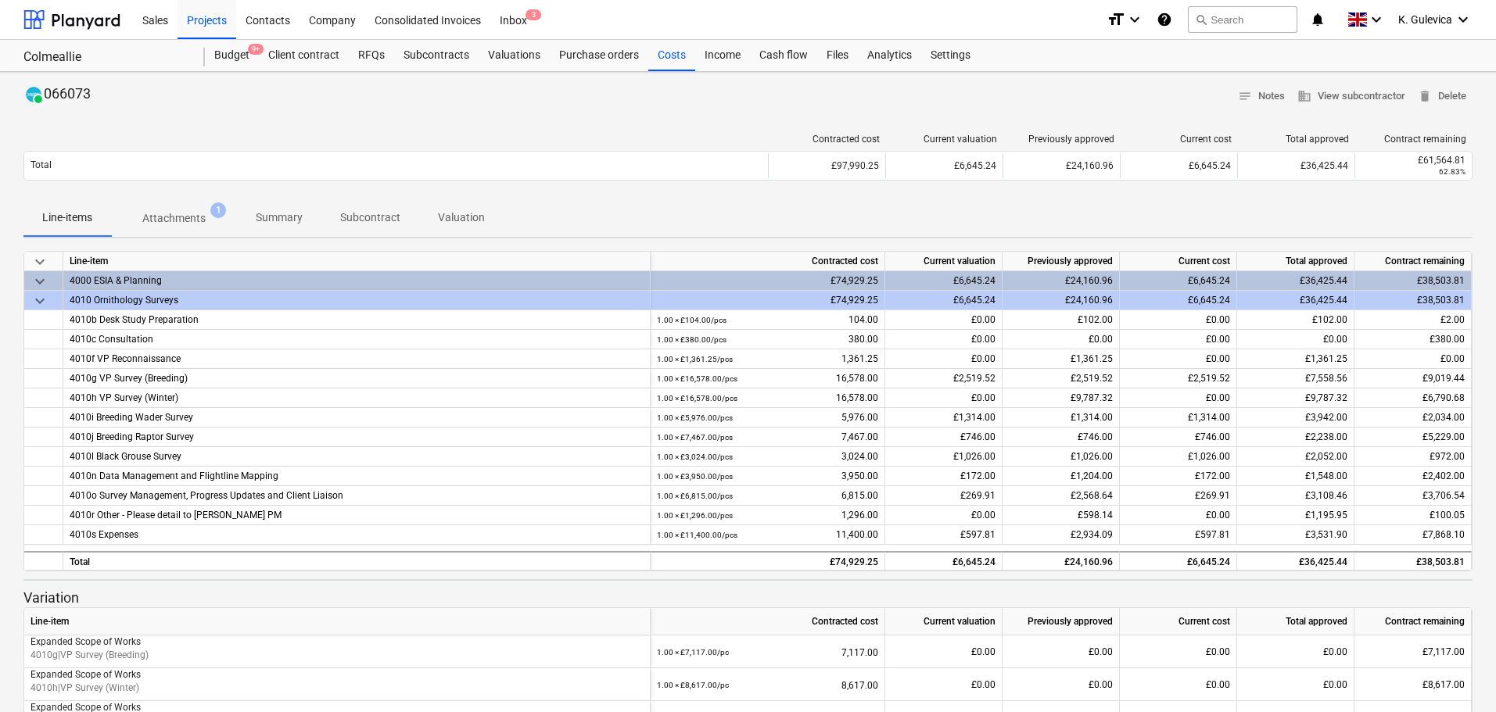
click at [270, 217] on p "Summary" at bounding box center [279, 218] width 47 height 16
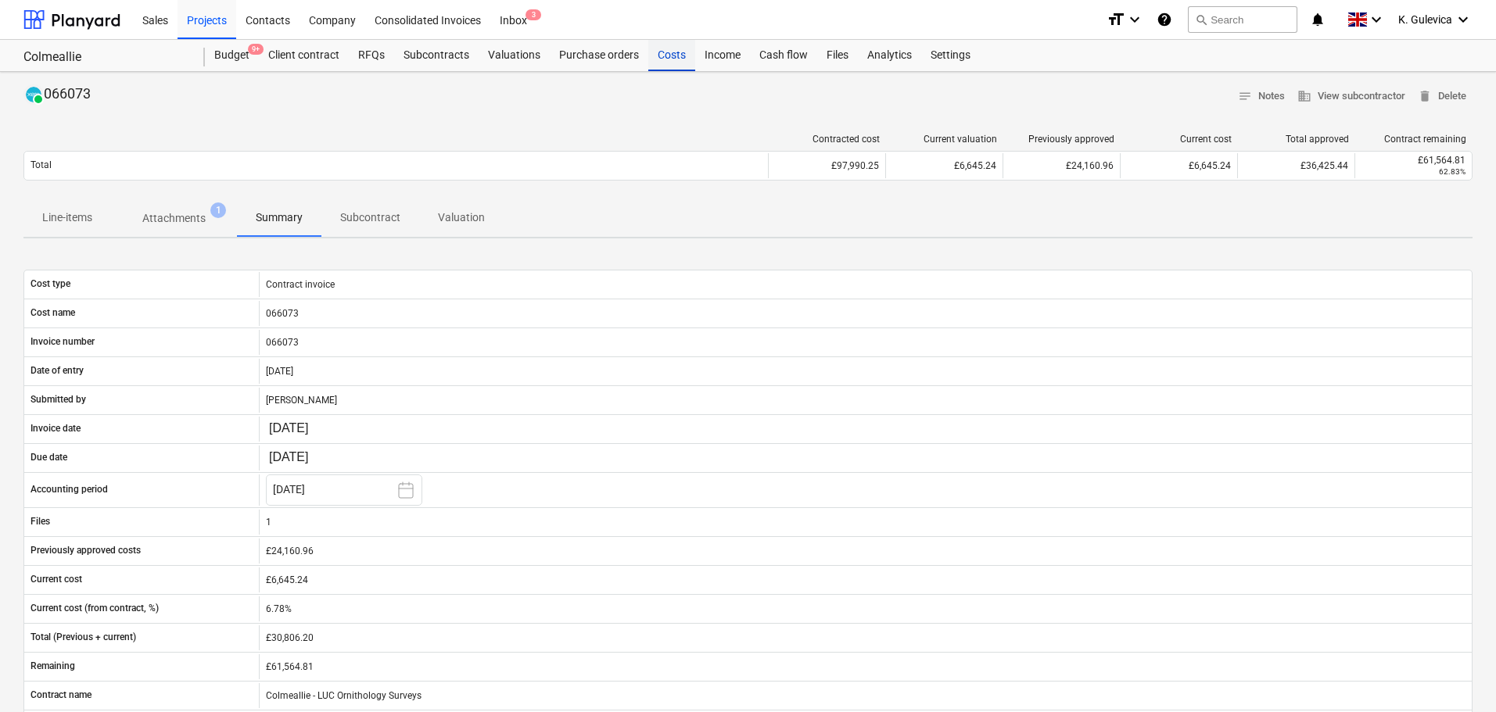
click at [664, 59] on div "Costs" at bounding box center [671, 55] width 47 height 31
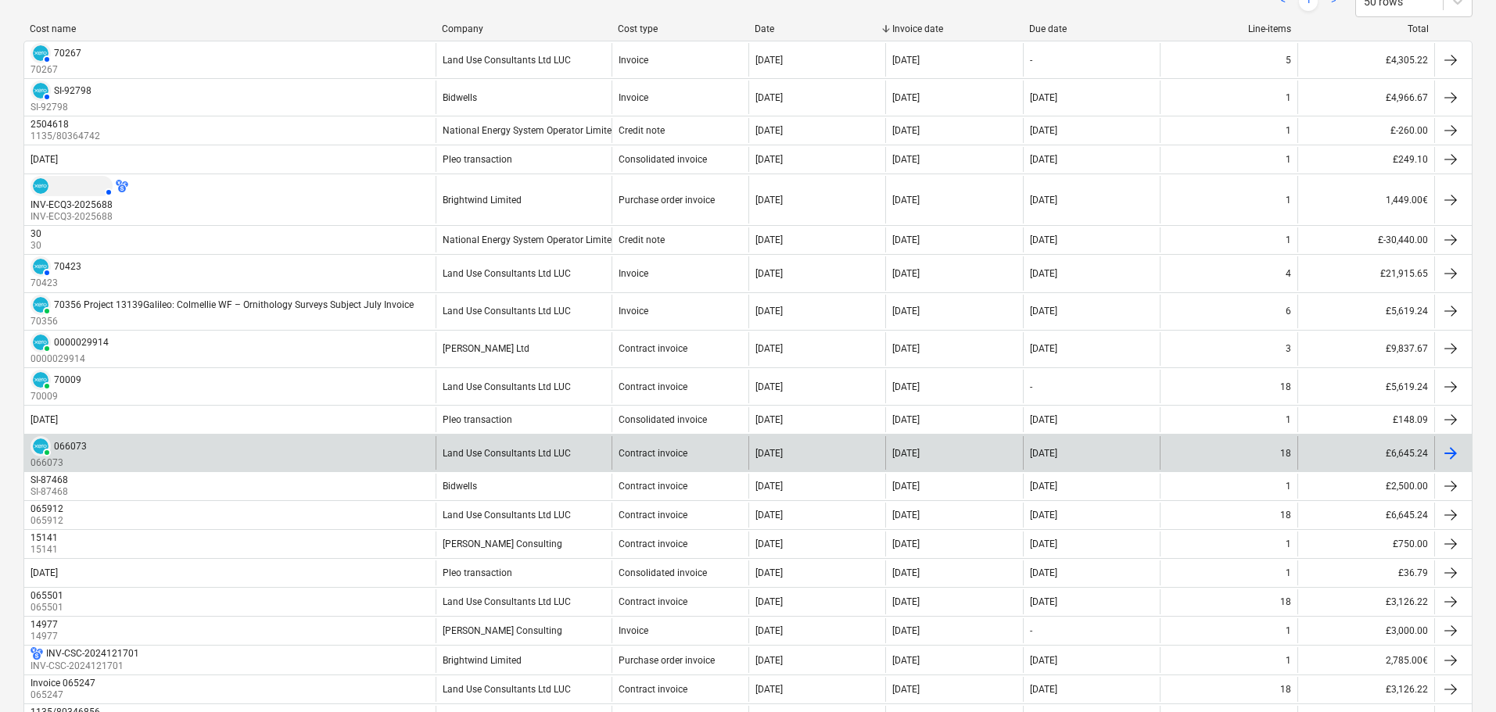
scroll to position [235, 0]
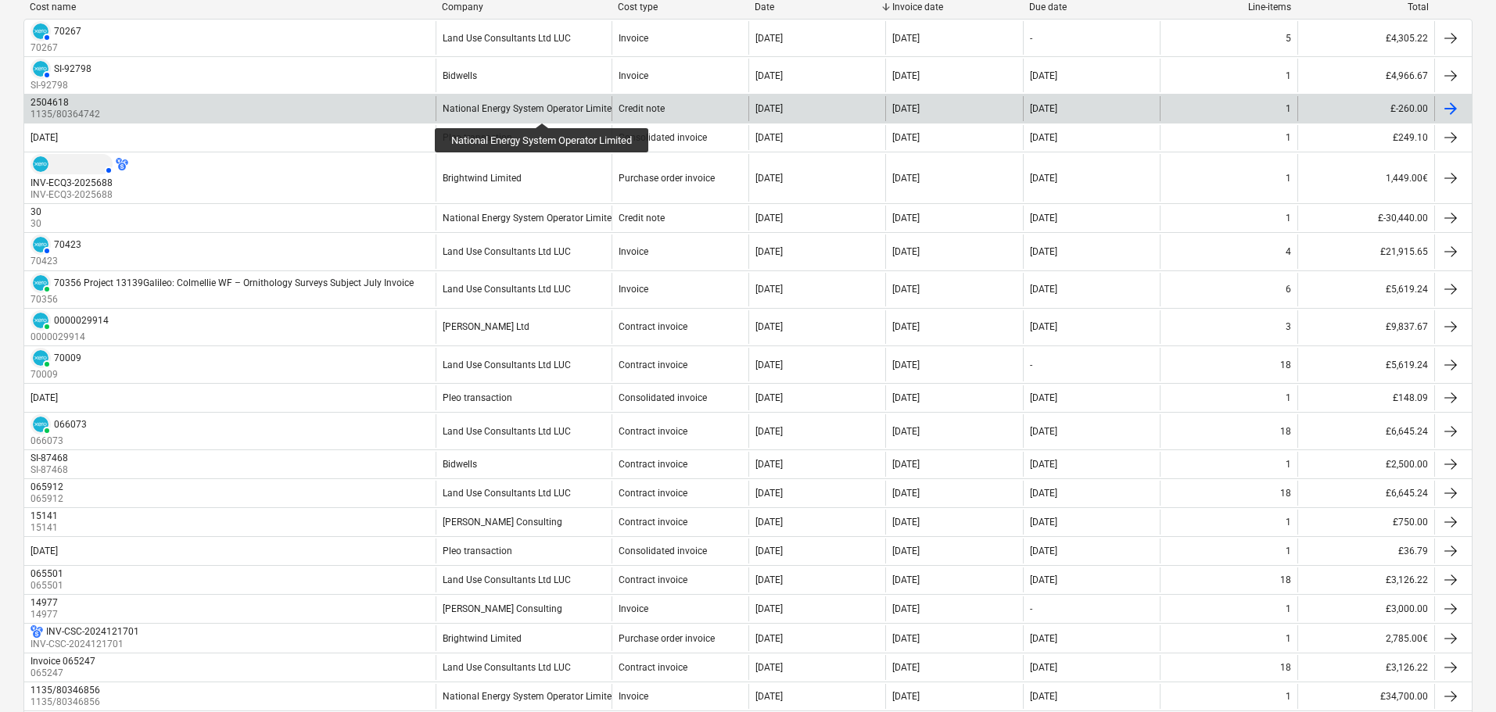
click at [544, 109] on div "National Energy System Operator Limited" at bounding box center [530, 108] width 174 height 11
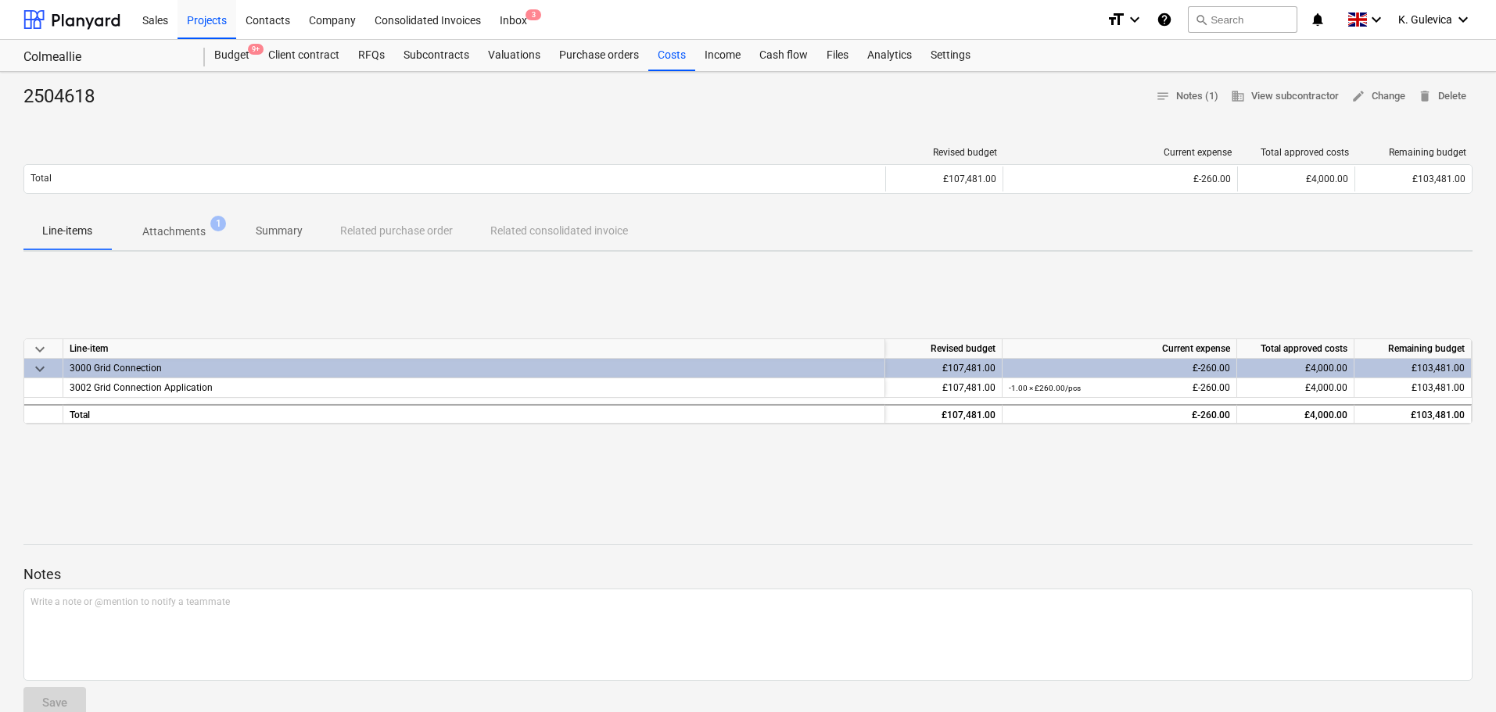
click at [263, 224] on p "Summary" at bounding box center [279, 231] width 47 height 16
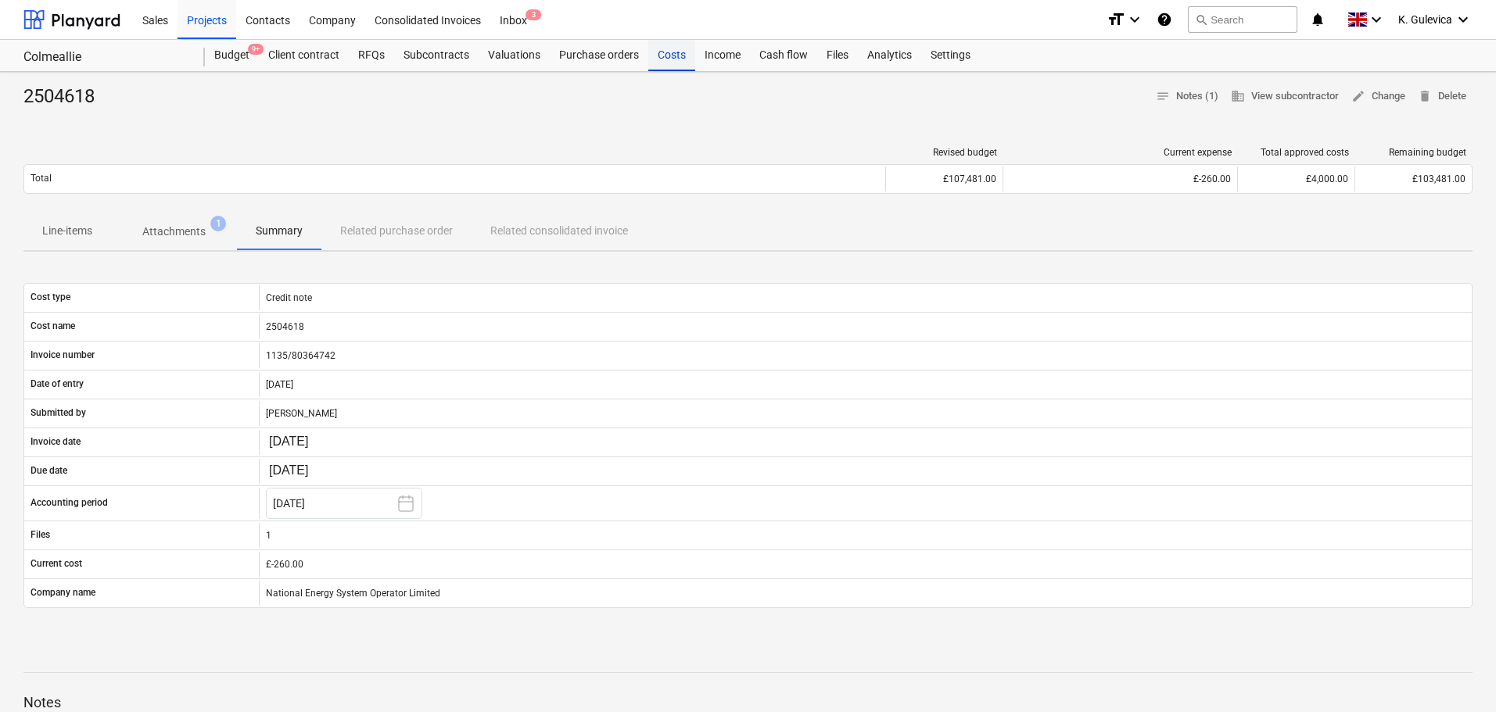
click at [674, 49] on div "Costs" at bounding box center [671, 55] width 47 height 31
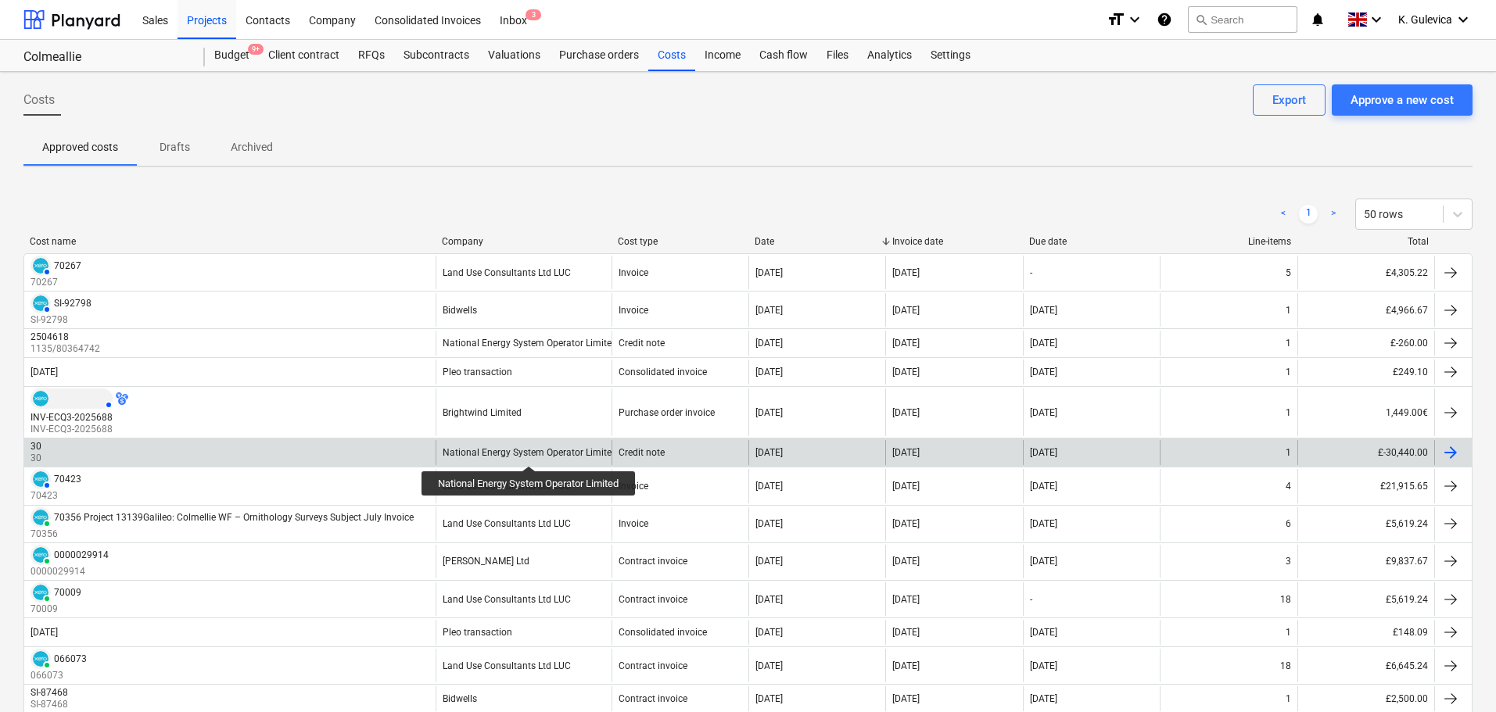
click at [531, 452] on div "National Energy System Operator Limited" at bounding box center [530, 452] width 174 height 11
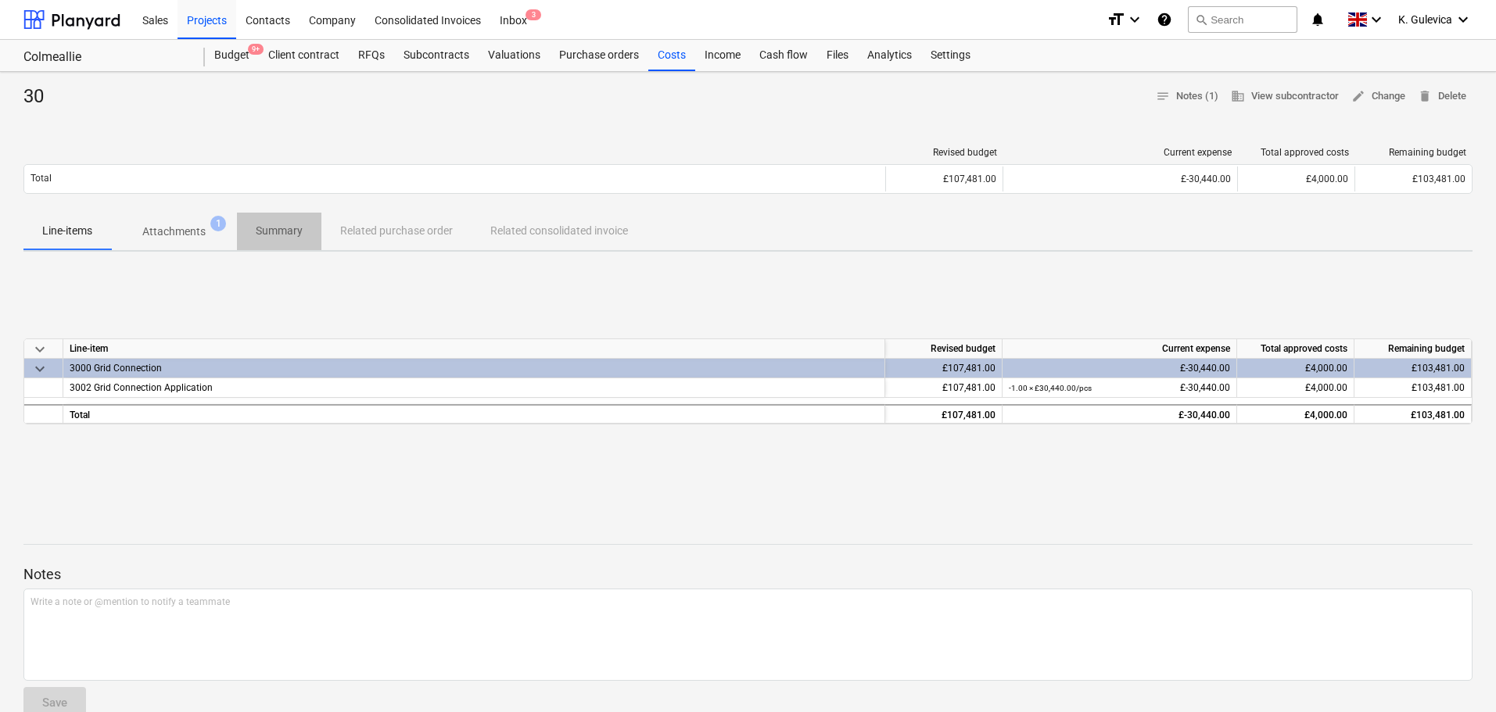
click at [273, 228] on p "Summary" at bounding box center [279, 231] width 47 height 16
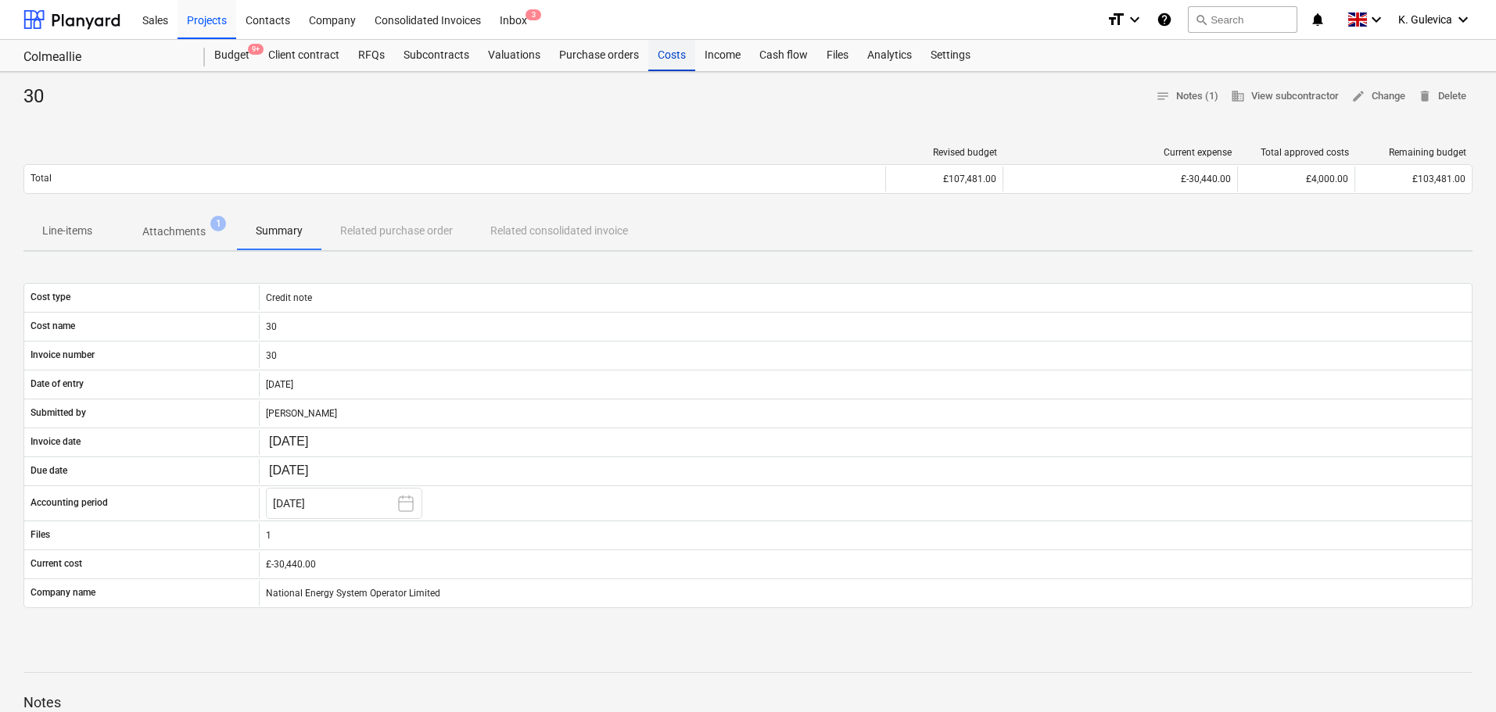
click at [664, 58] on div "Costs" at bounding box center [671, 55] width 47 height 31
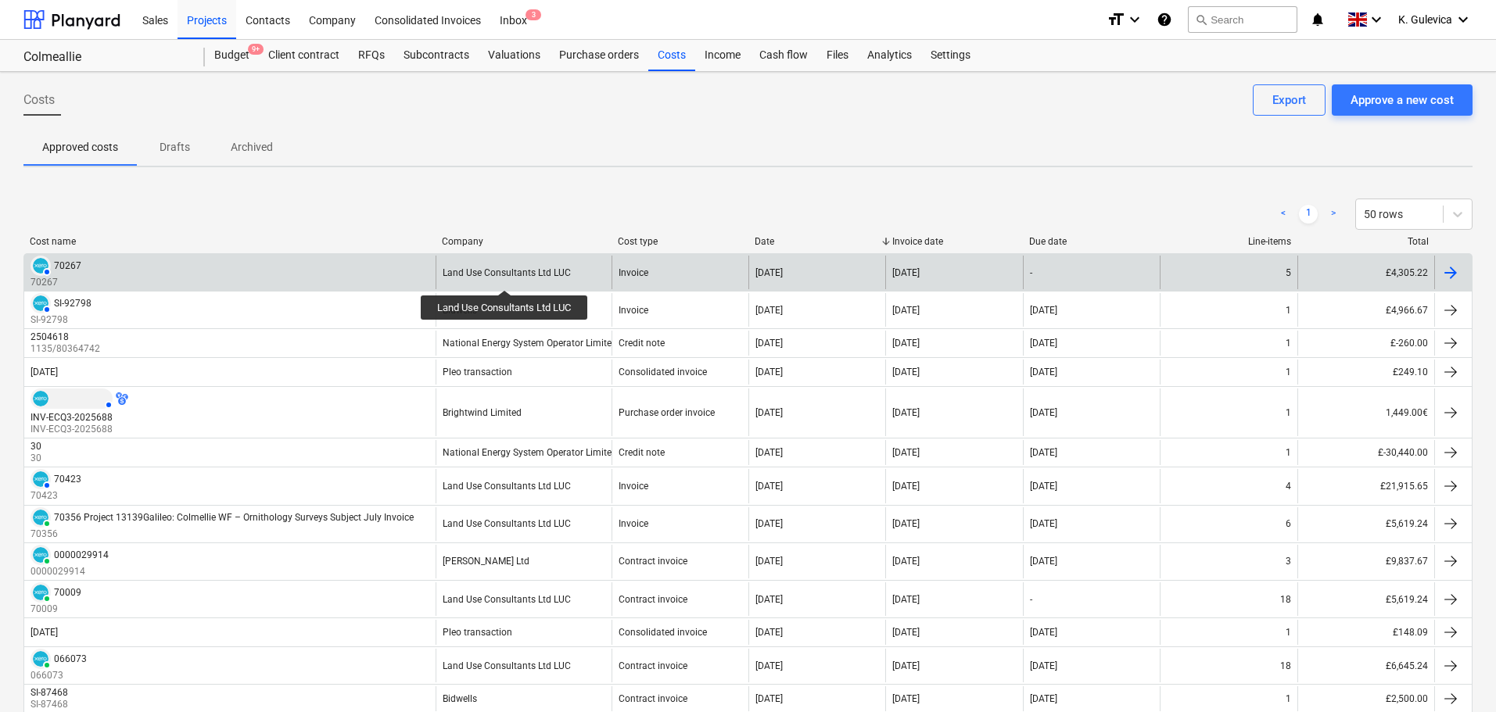
click at [506, 276] on div "Land Use Consultants Ltd LUC" at bounding box center [507, 272] width 128 height 11
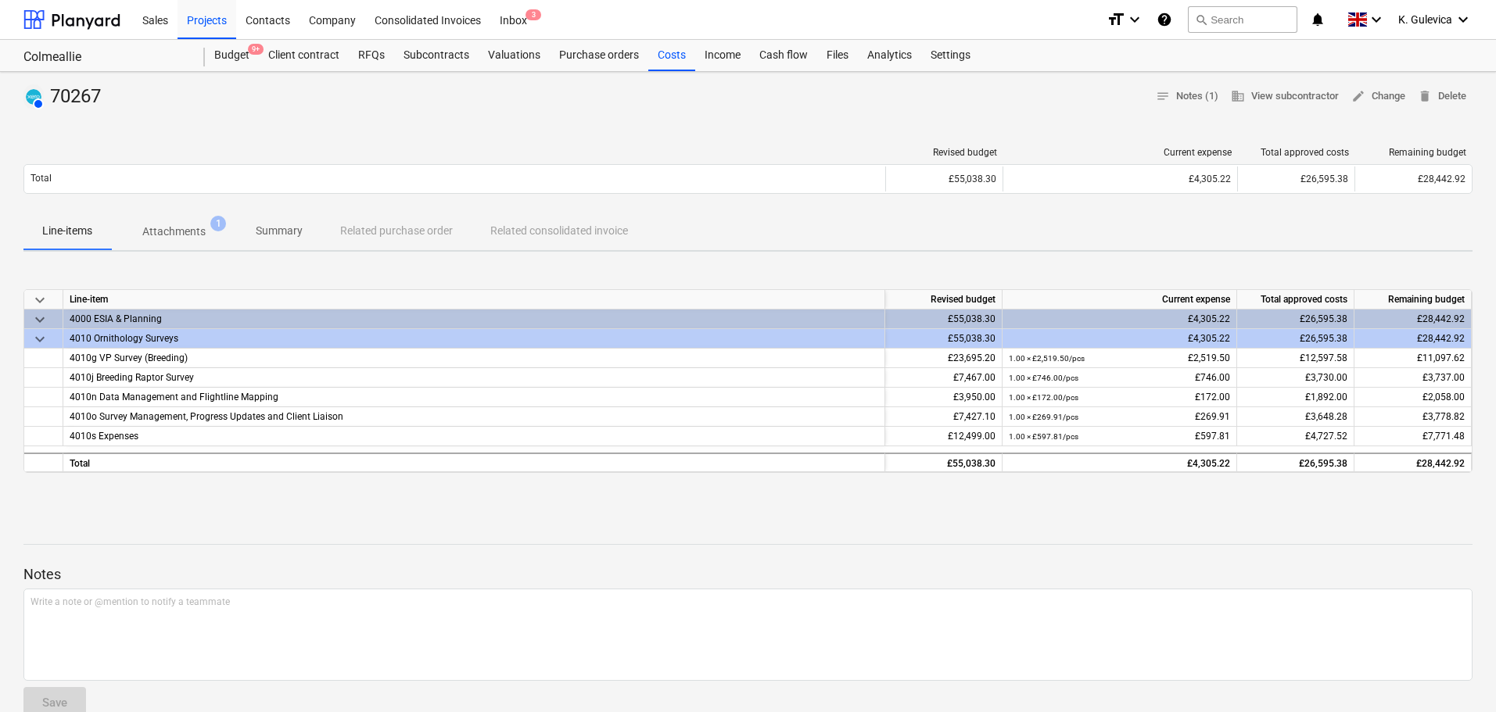
click at [280, 228] on p "Summary" at bounding box center [279, 231] width 47 height 16
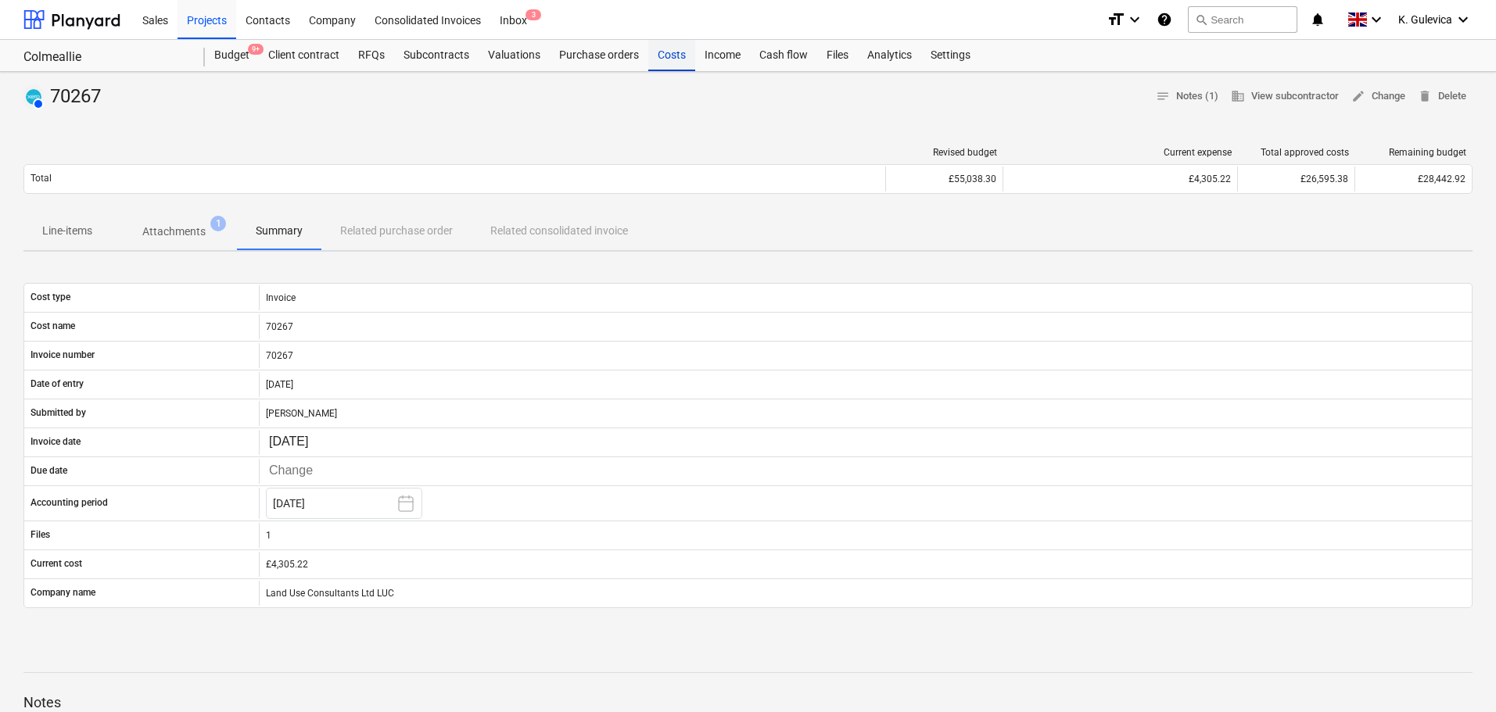
click at [667, 56] on div "Costs" at bounding box center [671, 55] width 47 height 31
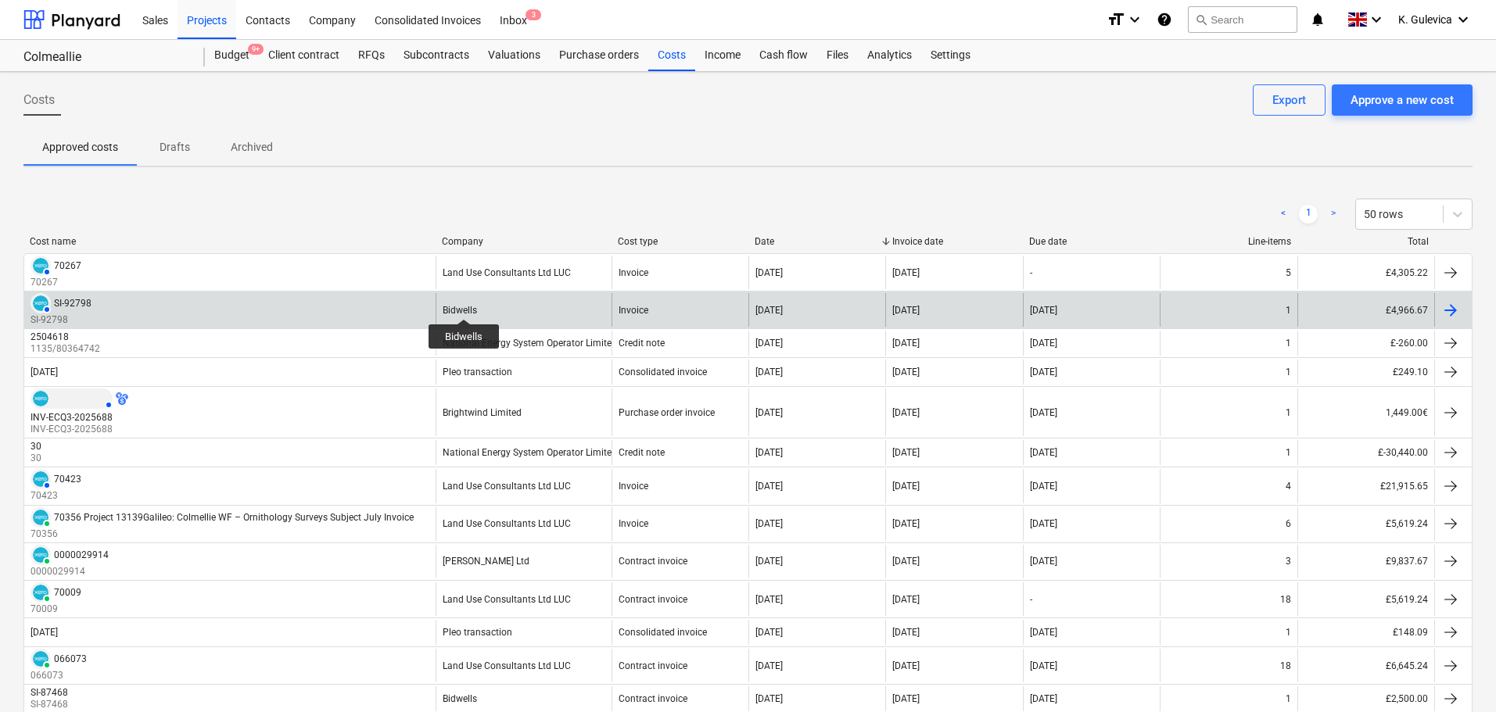
click at [464, 305] on div "Bidwells" at bounding box center [460, 310] width 34 height 11
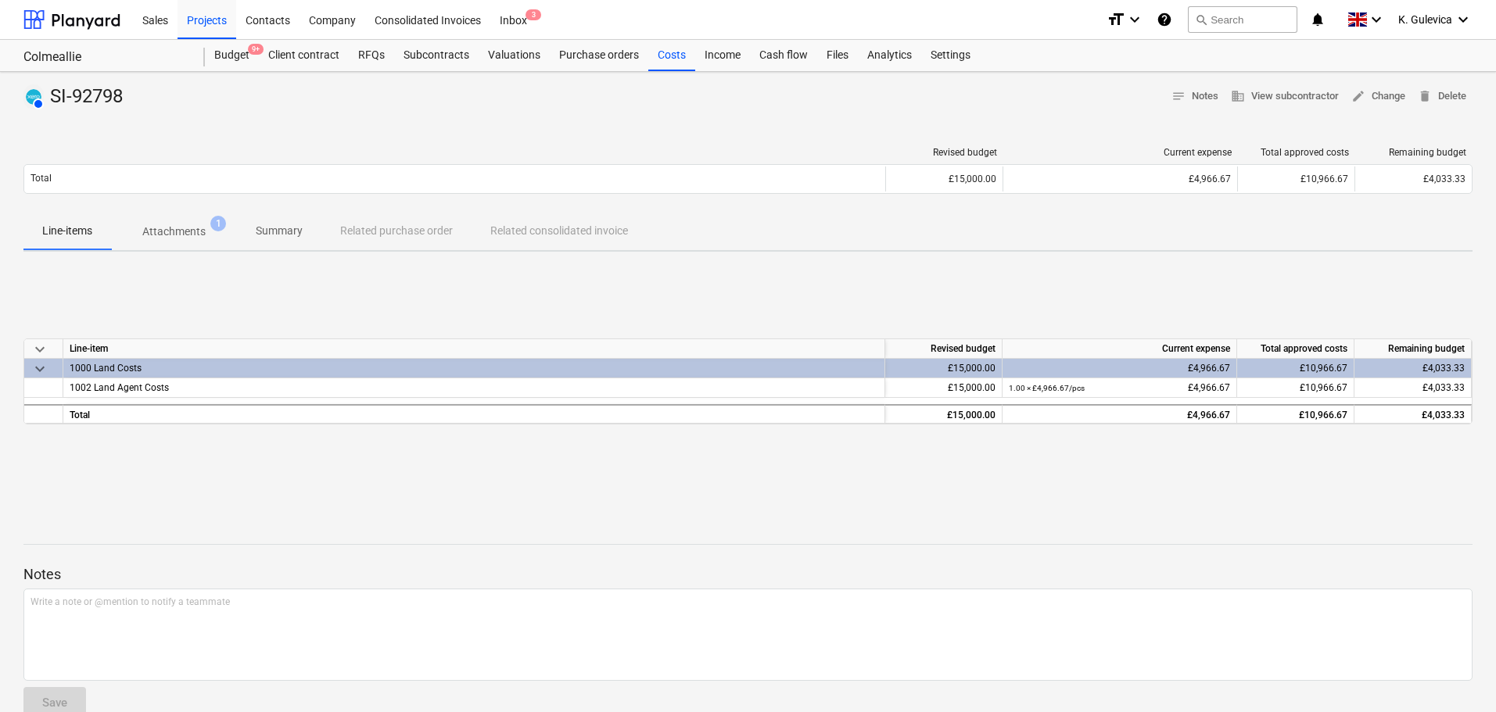
click at [275, 235] on p "Summary" at bounding box center [279, 231] width 47 height 16
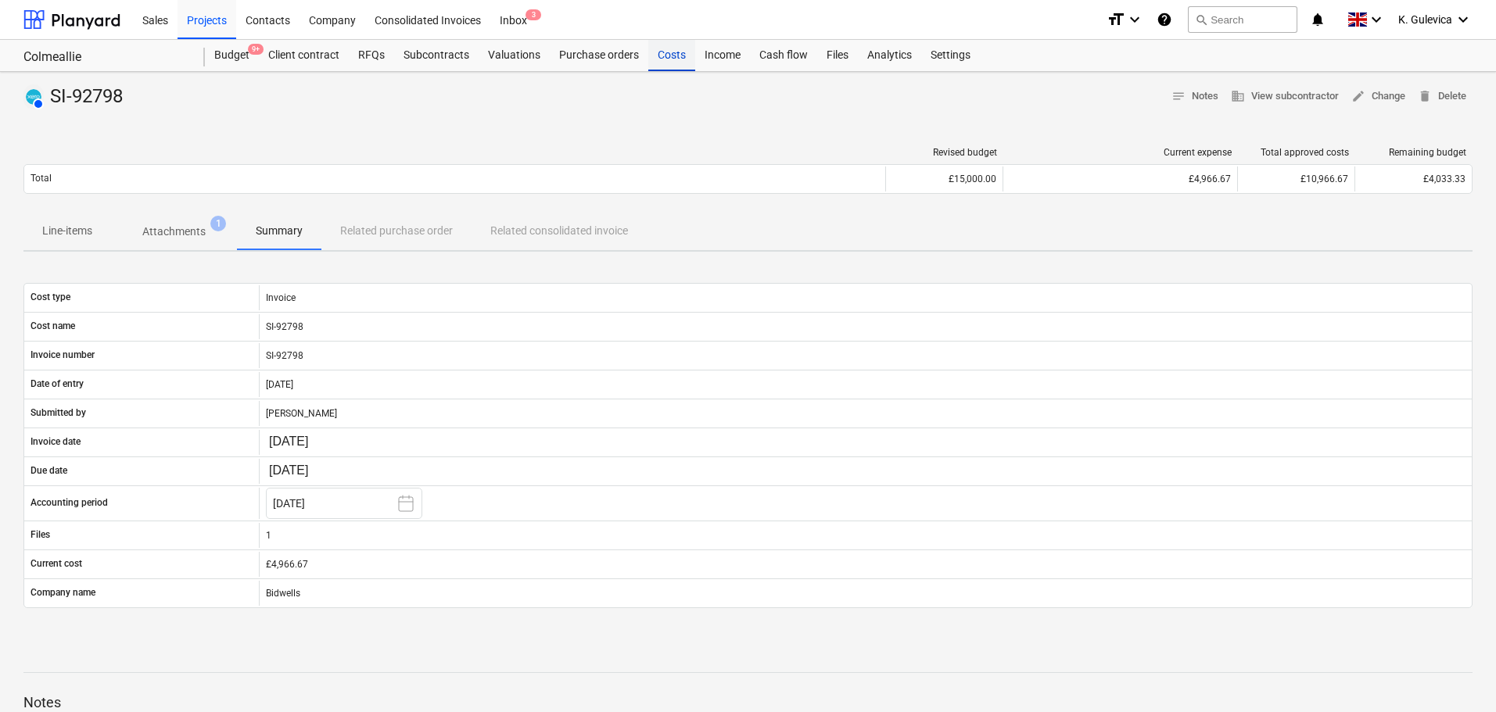
click at [666, 52] on div "Costs" at bounding box center [671, 55] width 47 height 31
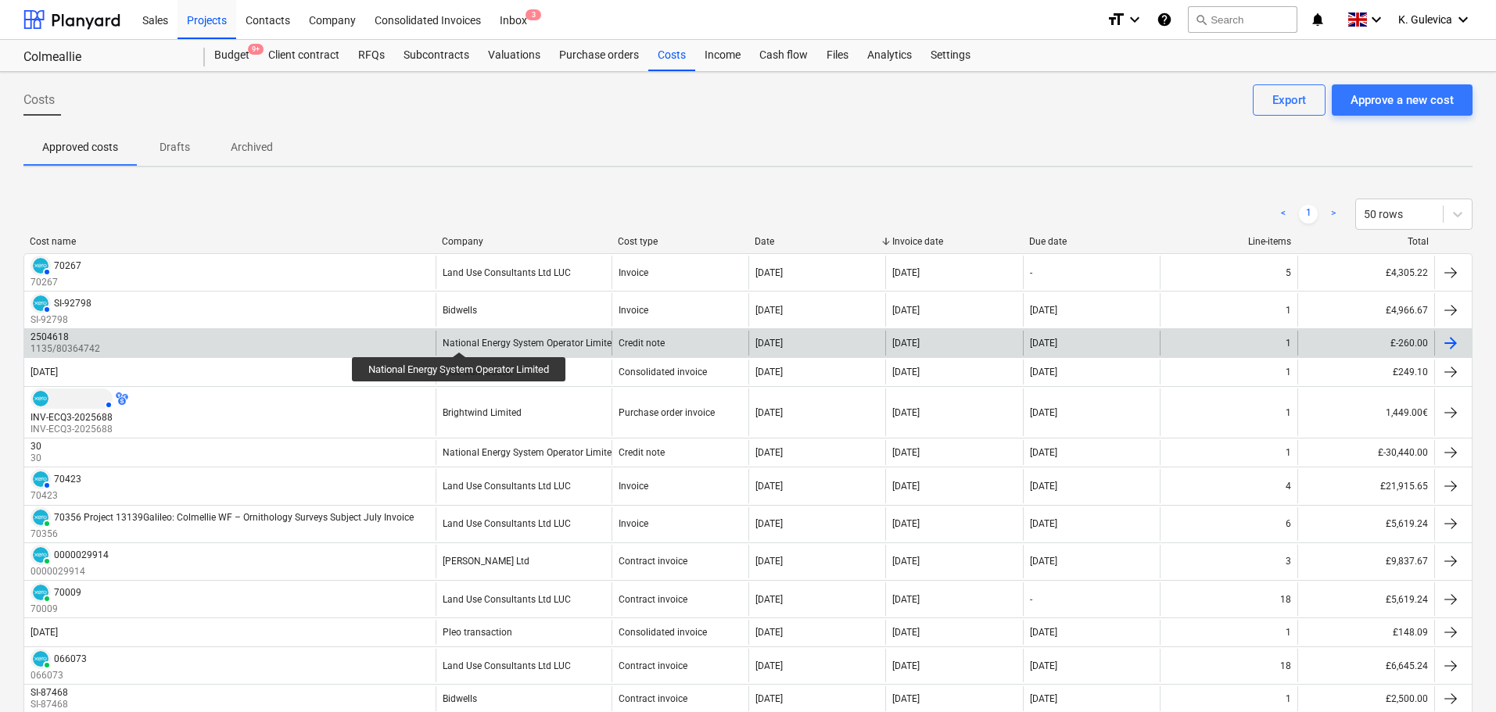
click at [461, 338] on div "National Energy System Operator Limited" at bounding box center [530, 343] width 174 height 11
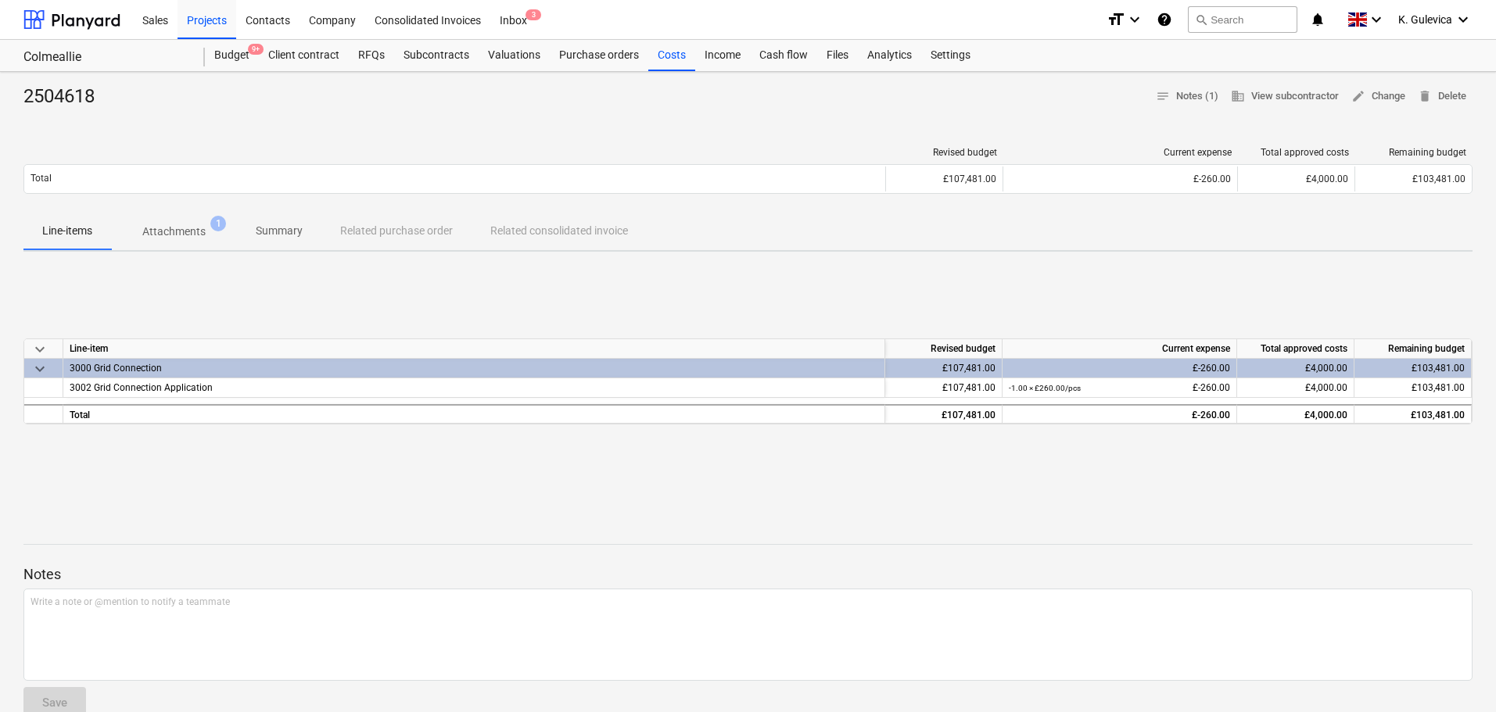
click at [271, 220] on span "Summary" at bounding box center [279, 231] width 84 height 26
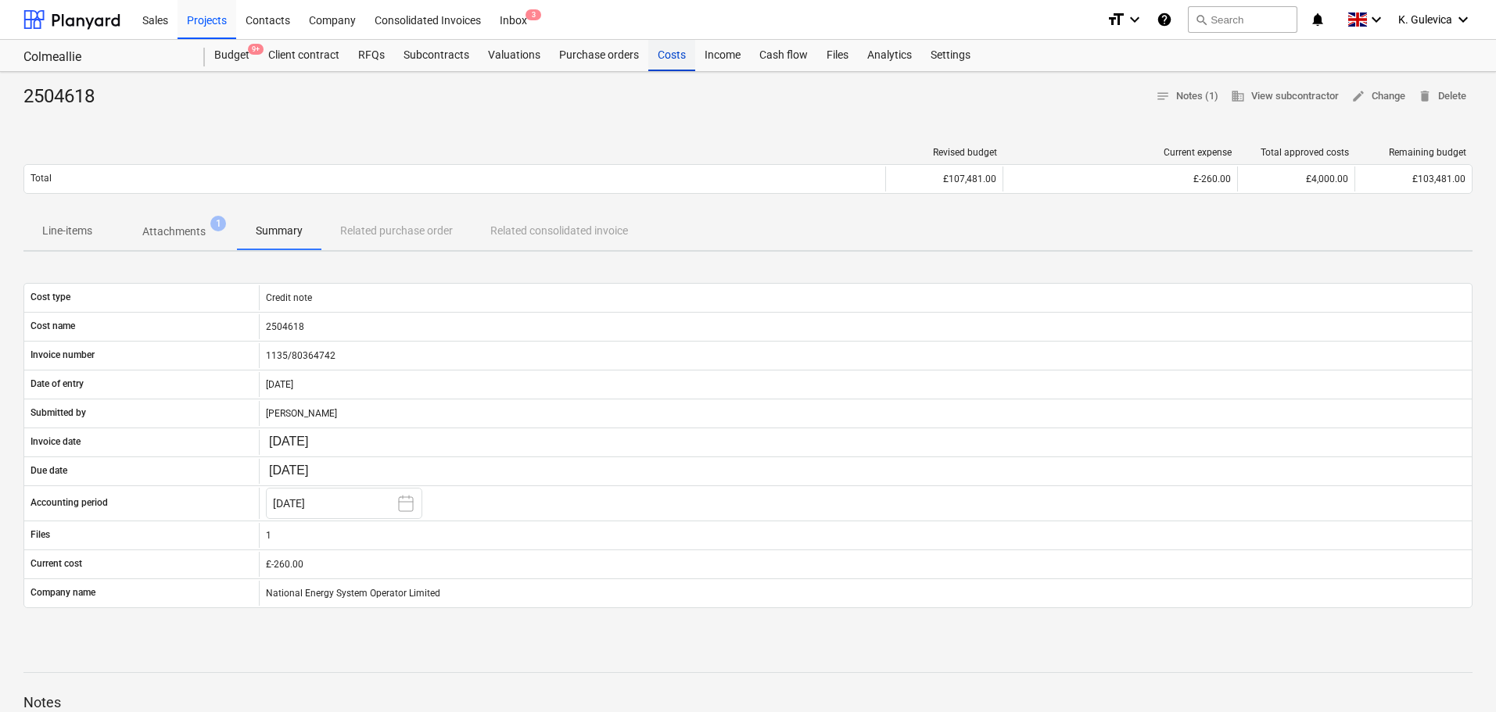
click at [679, 62] on div "Costs" at bounding box center [671, 55] width 47 height 31
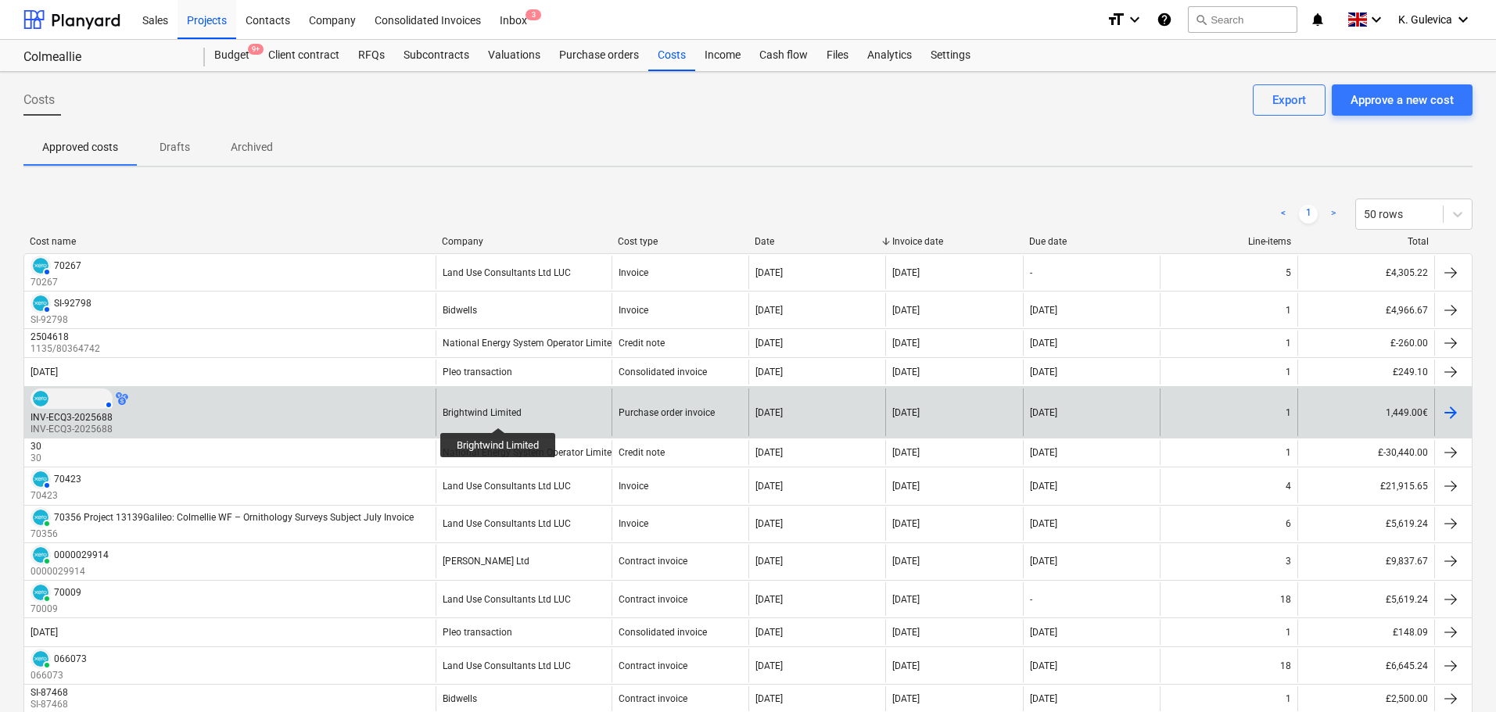
click at [499, 414] on div "Brightwind Limited" at bounding box center [482, 412] width 79 height 11
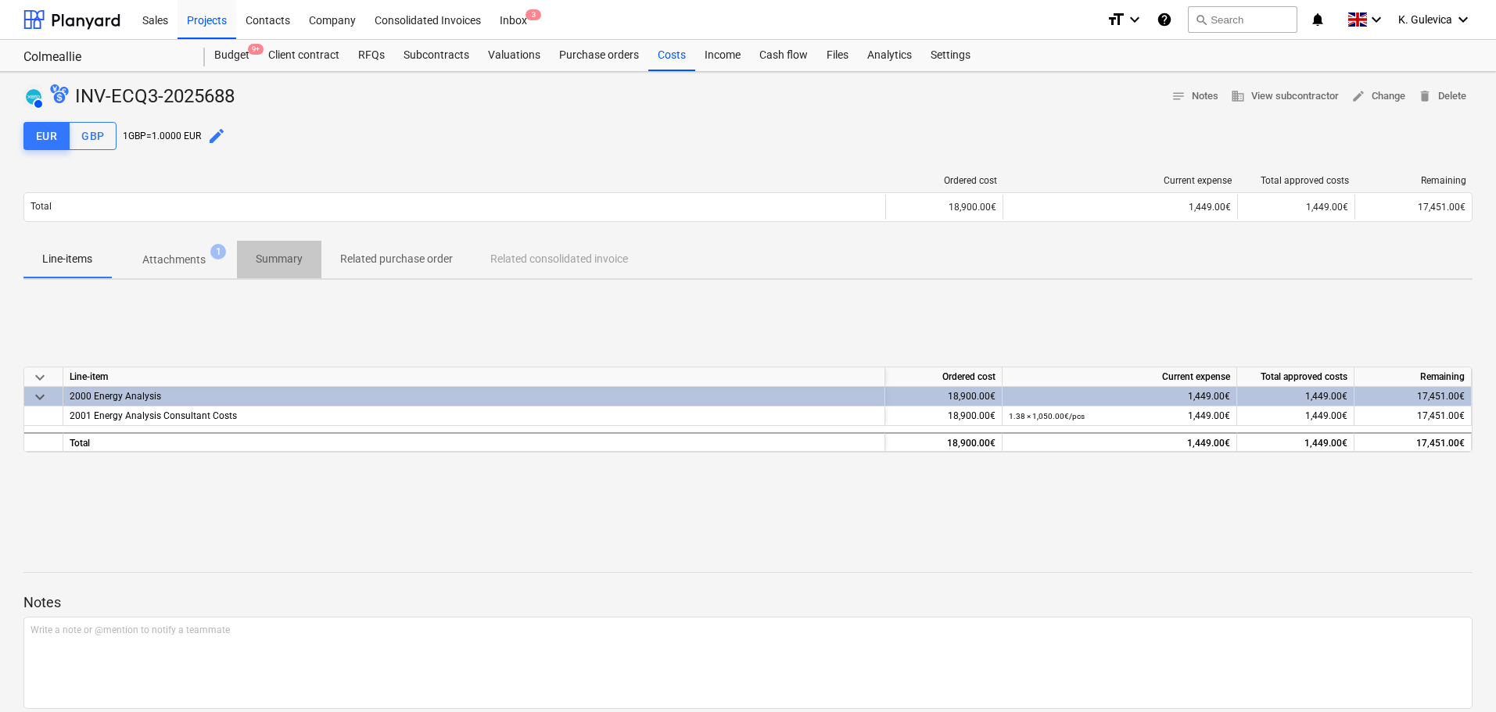
click at [282, 257] on p "Summary" at bounding box center [279, 259] width 47 height 16
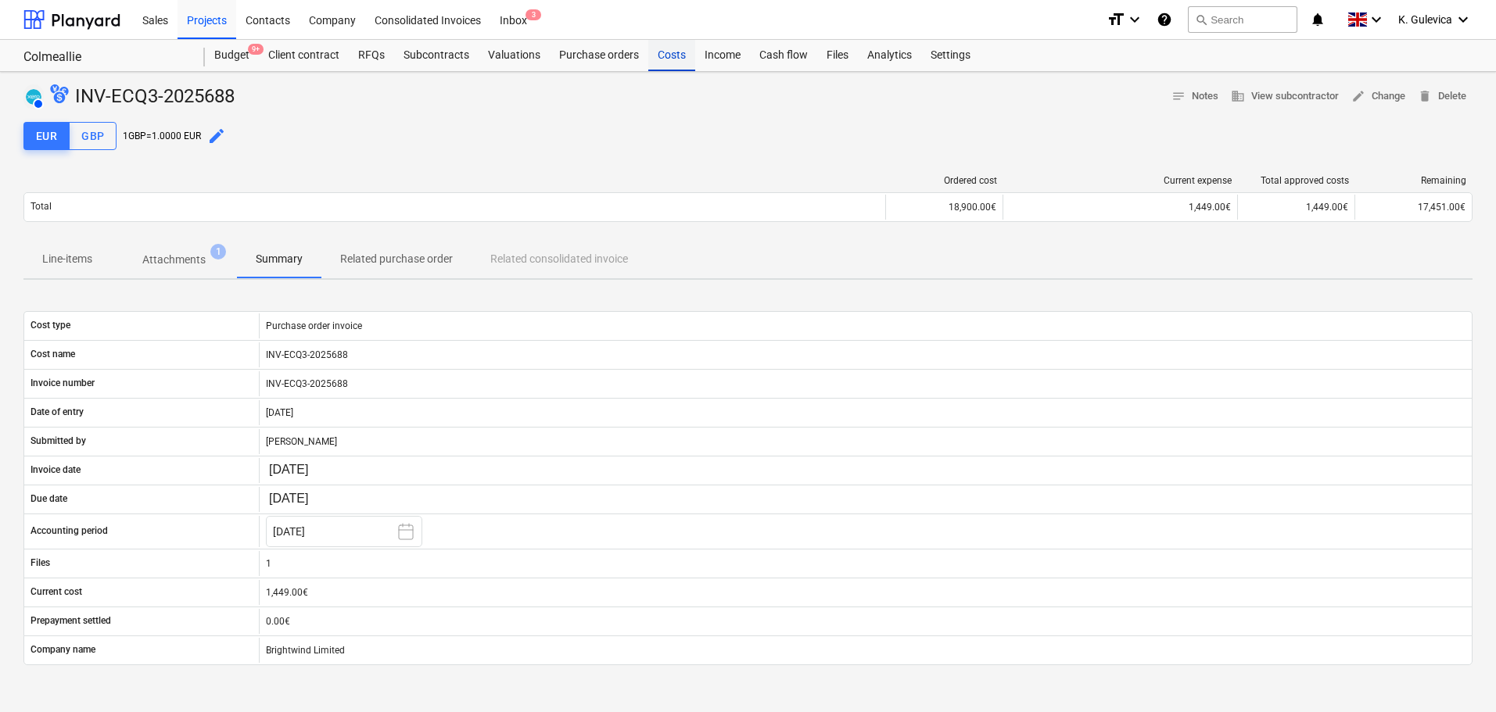
click at [665, 59] on div "Costs" at bounding box center [671, 55] width 47 height 31
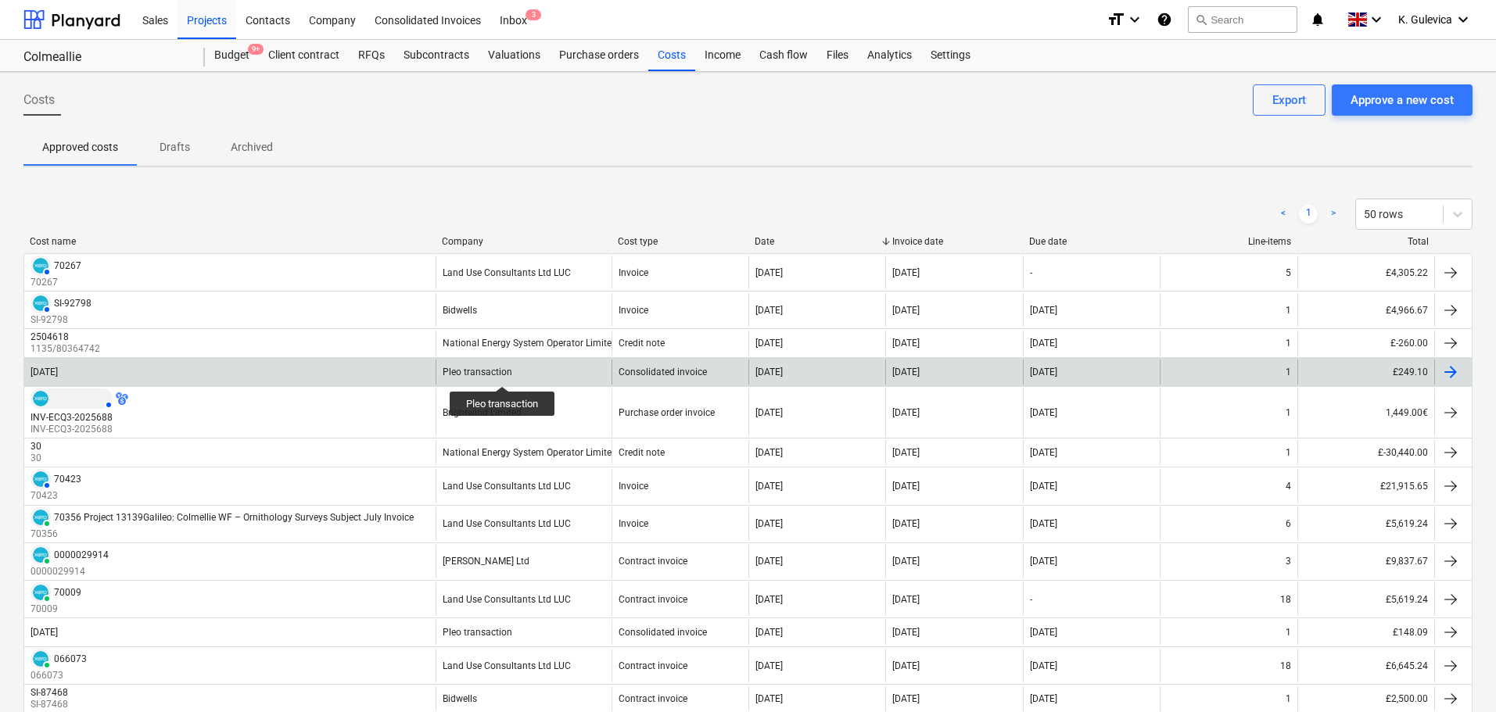
click at [503, 372] on div "Pleo transaction" at bounding box center [478, 372] width 70 height 11
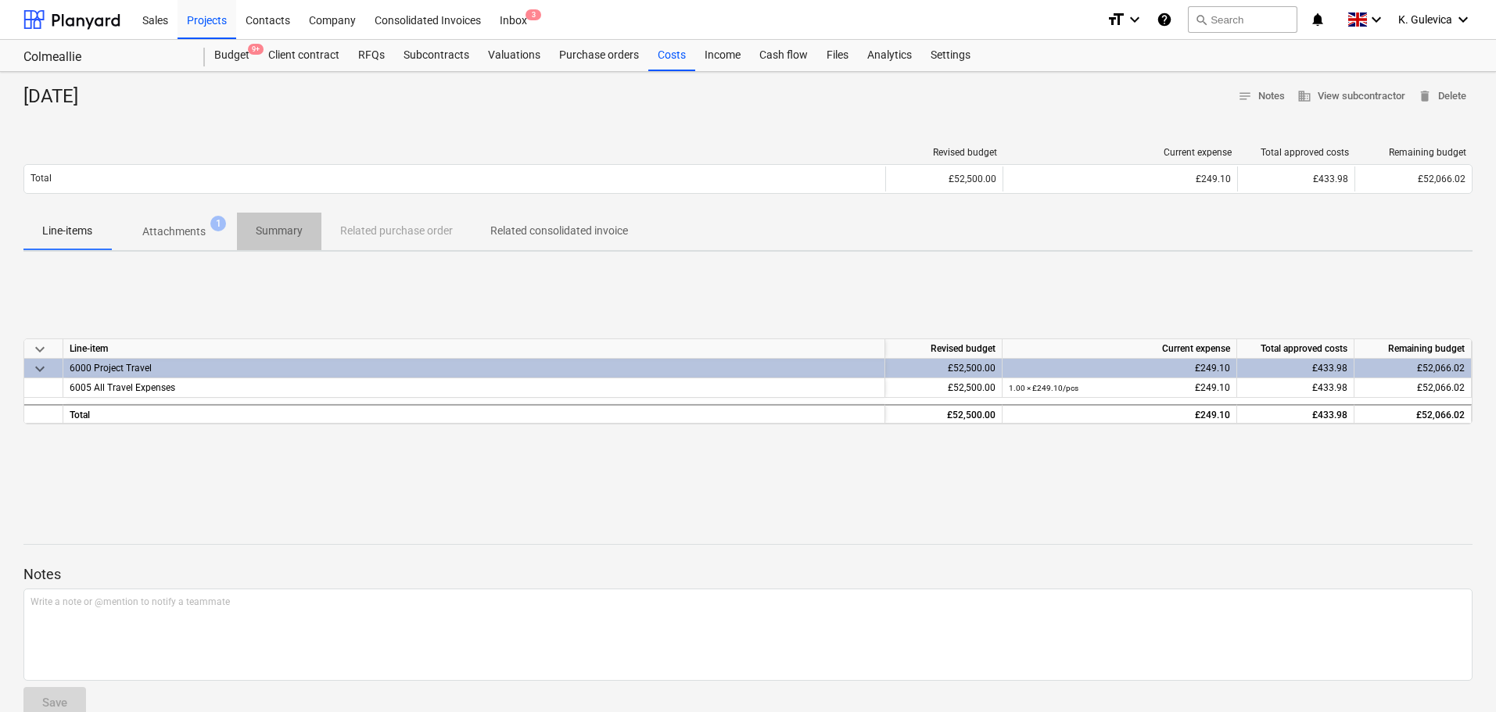
click at [281, 235] on p "Summary" at bounding box center [279, 231] width 47 height 16
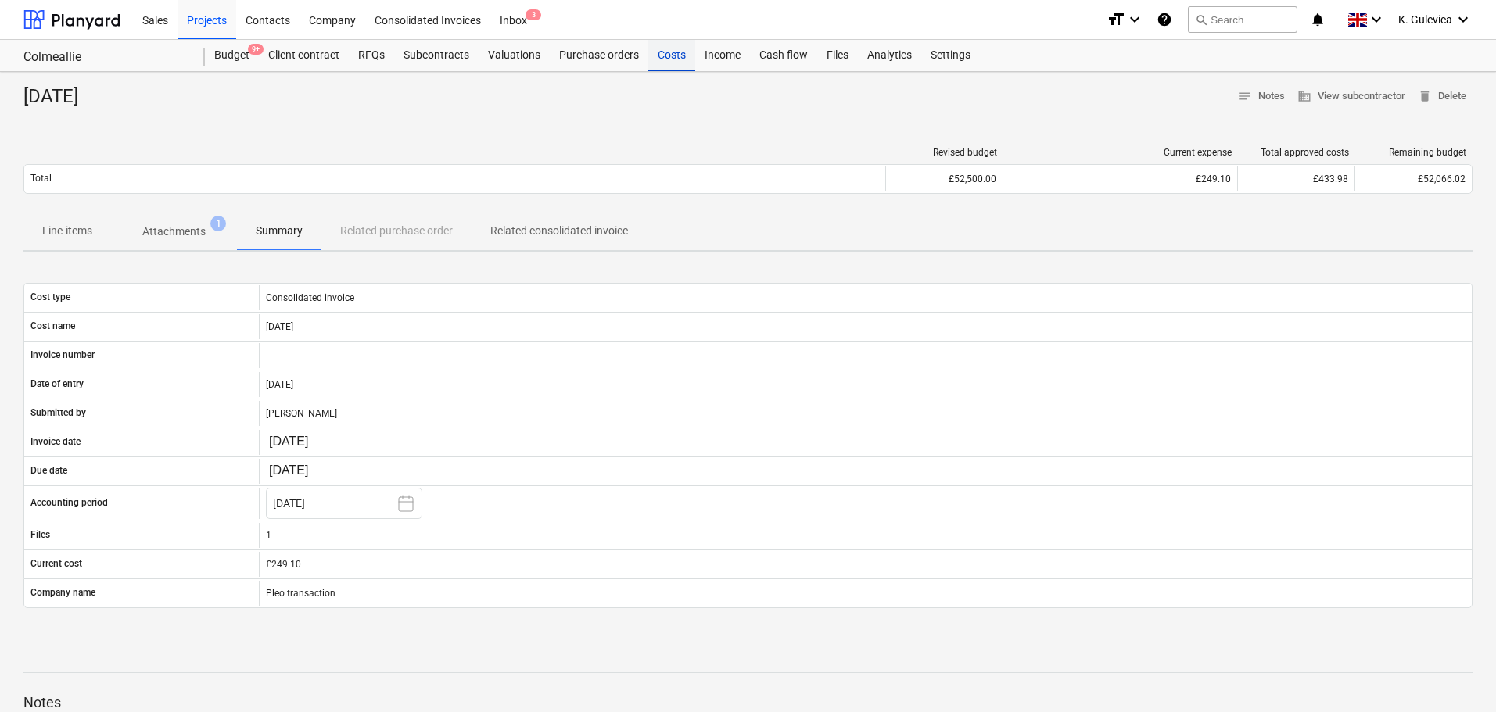
click at [673, 56] on div "Costs" at bounding box center [671, 55] width 47 height 31
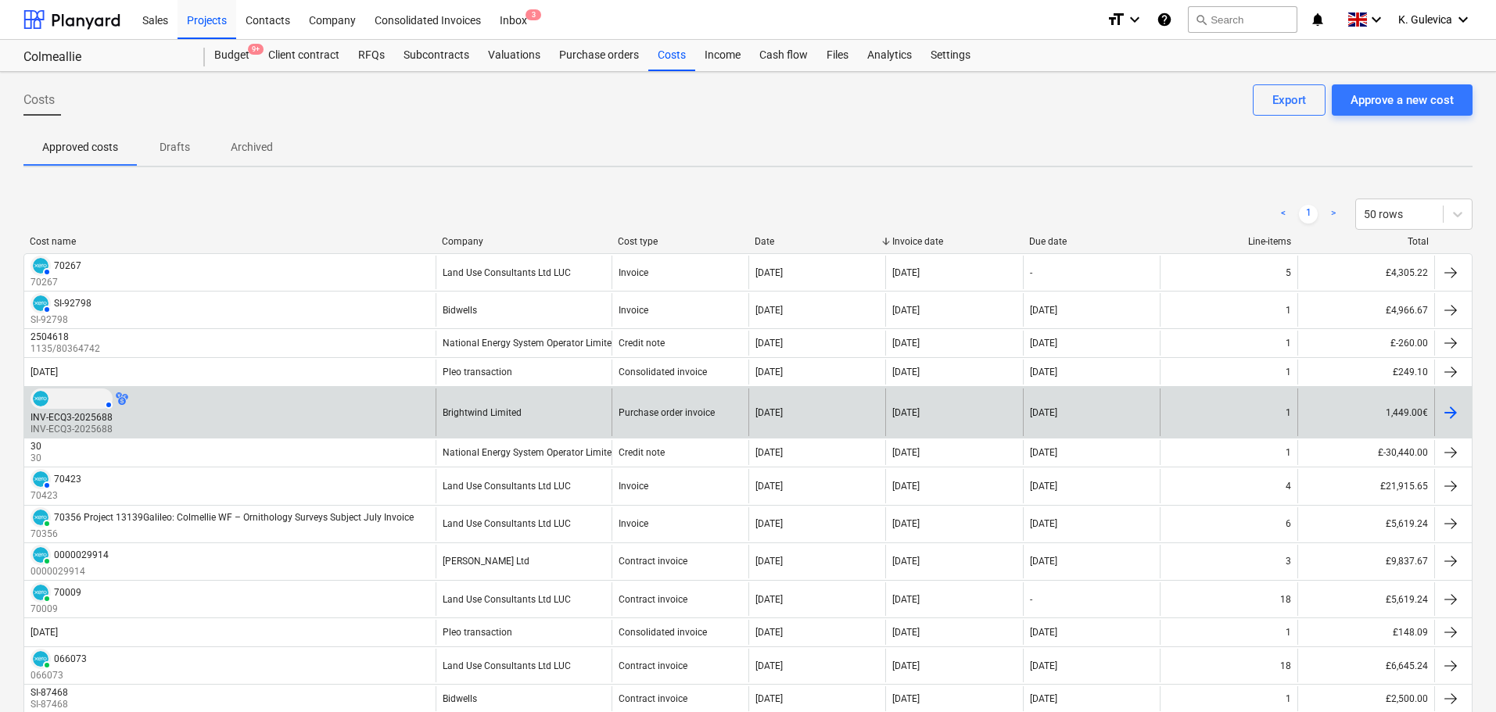
click at [518, 421] on div "Brightwind Limited" at bounding box center [524, 413] width 176 height 48
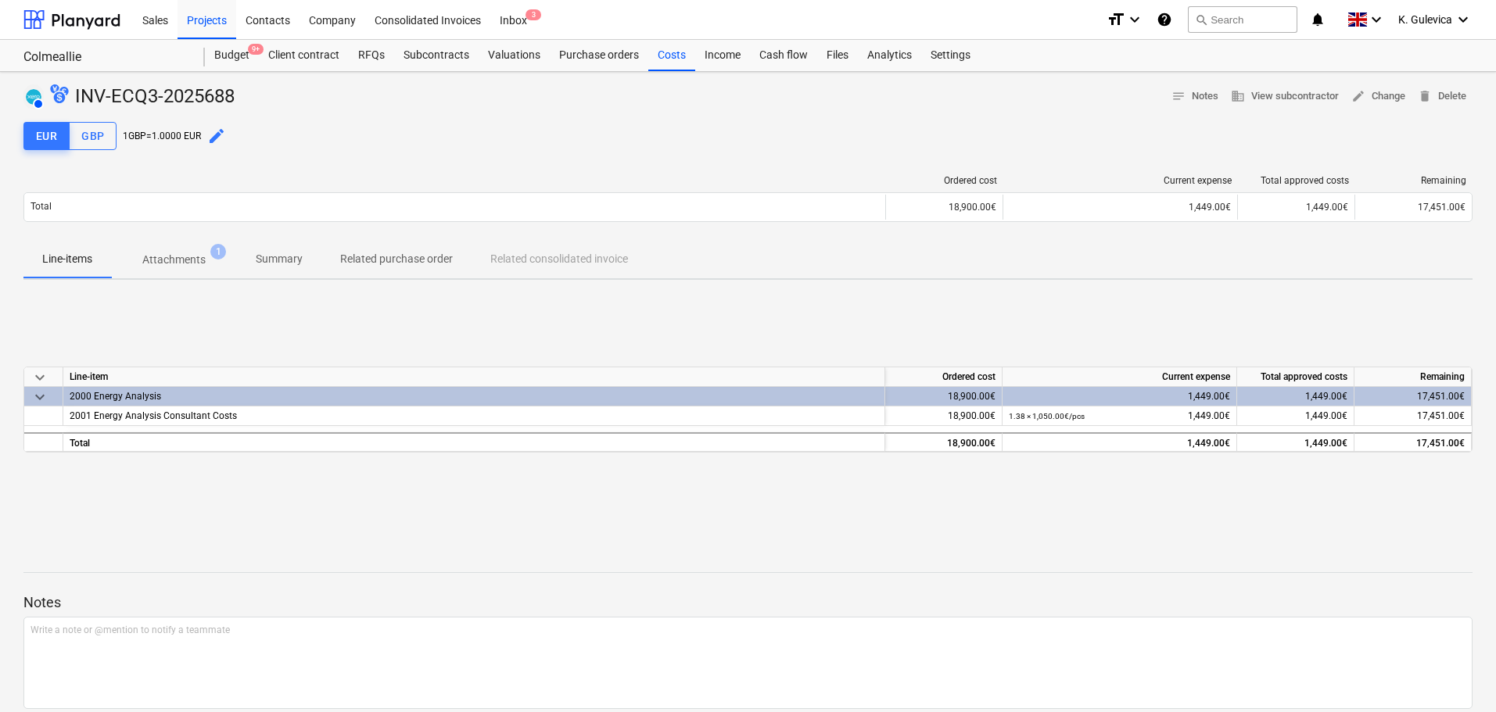
click at [281, 262] on p "Summary" at bounding box center [279, 259] width 47 height 16
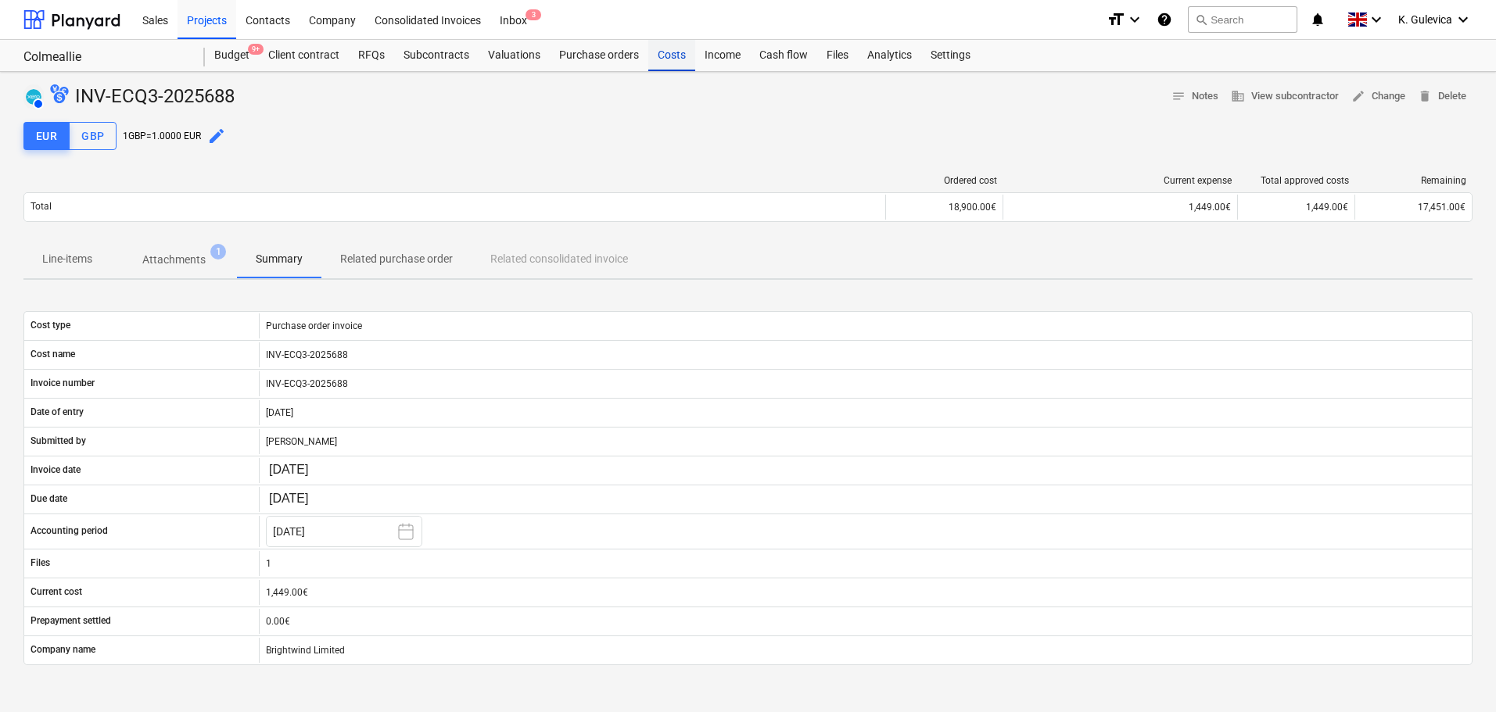
click at [669, 56] on div "Costs" at bounding box center [671, 55] width 47 height 31
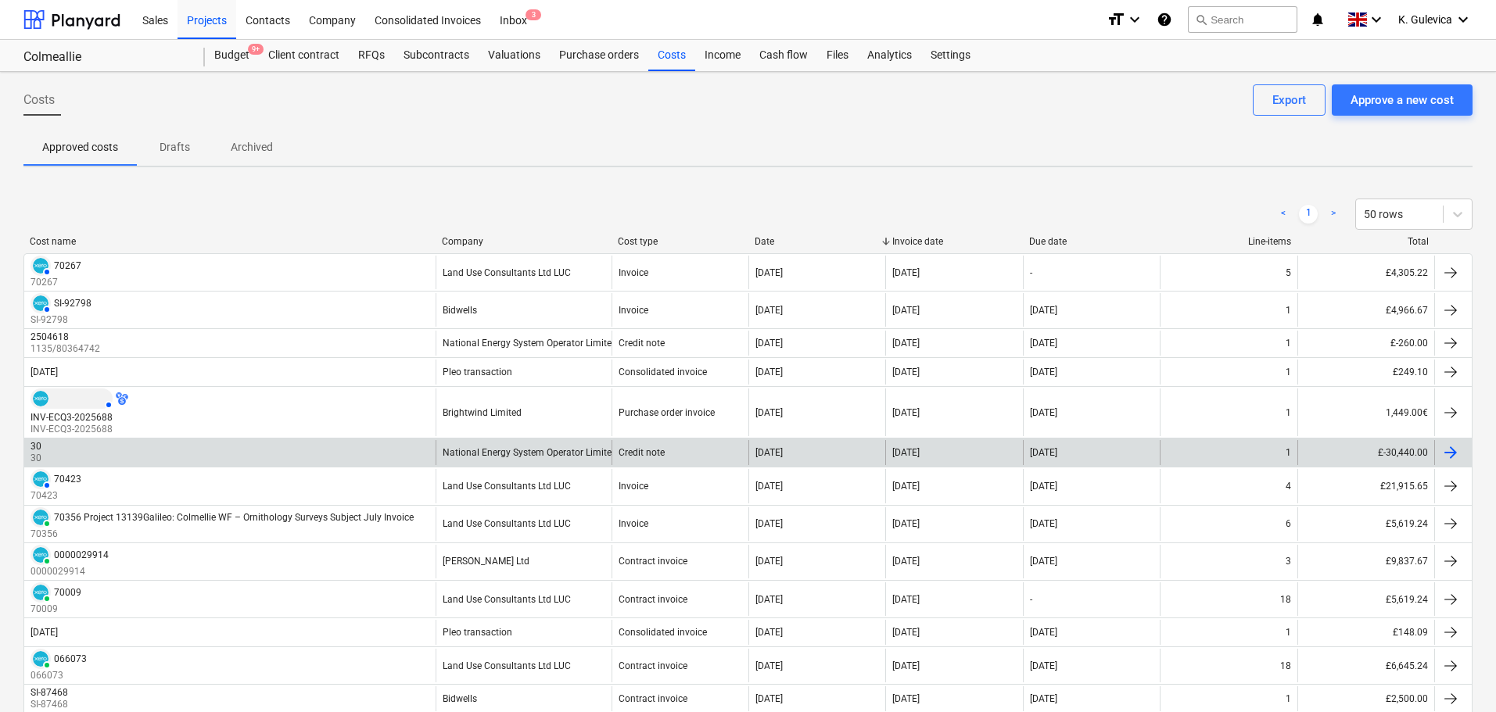
click at [515, 446] on div "National Energy System Operator Limited" at bounding box center [524, 452] width 176 height 25
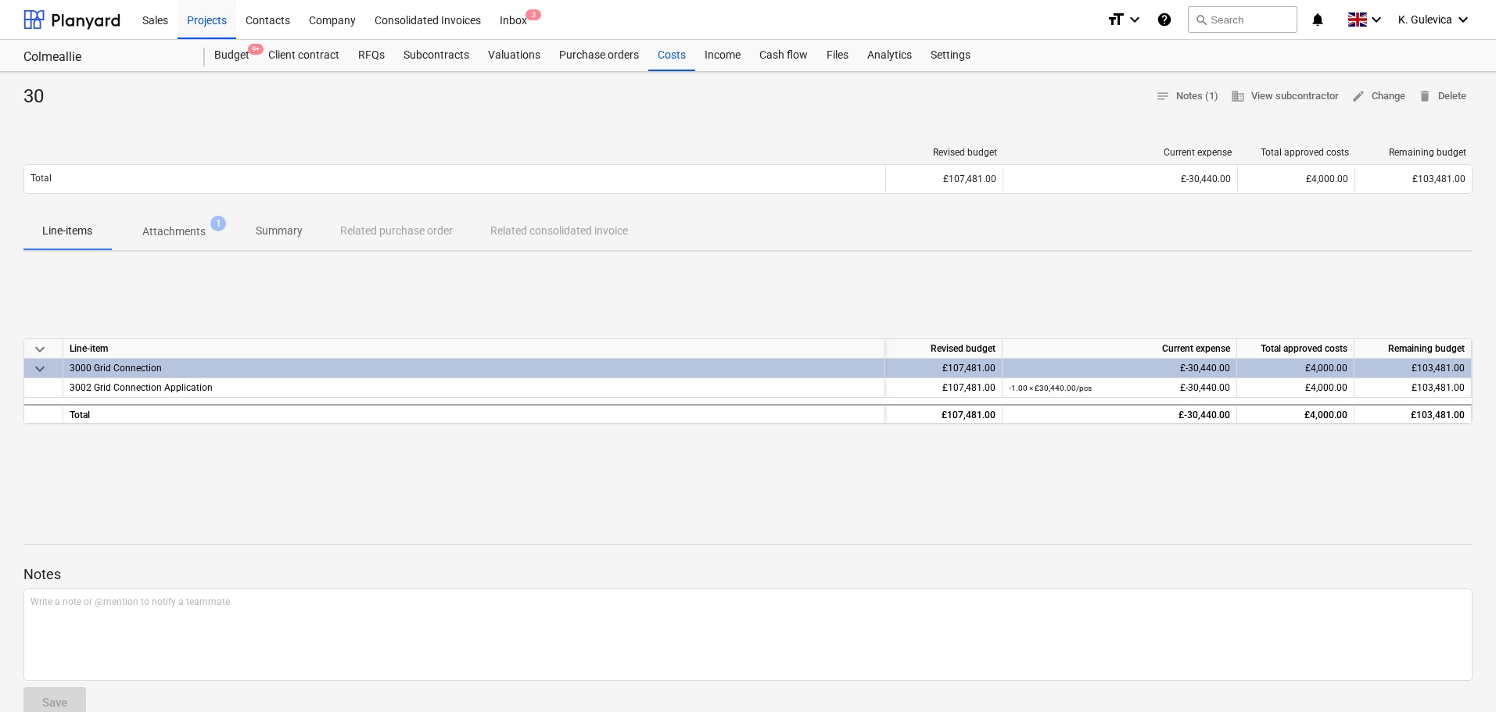
click at [271, 229] on p "Summary" at bounding box center [279, 231] width 47 height 16
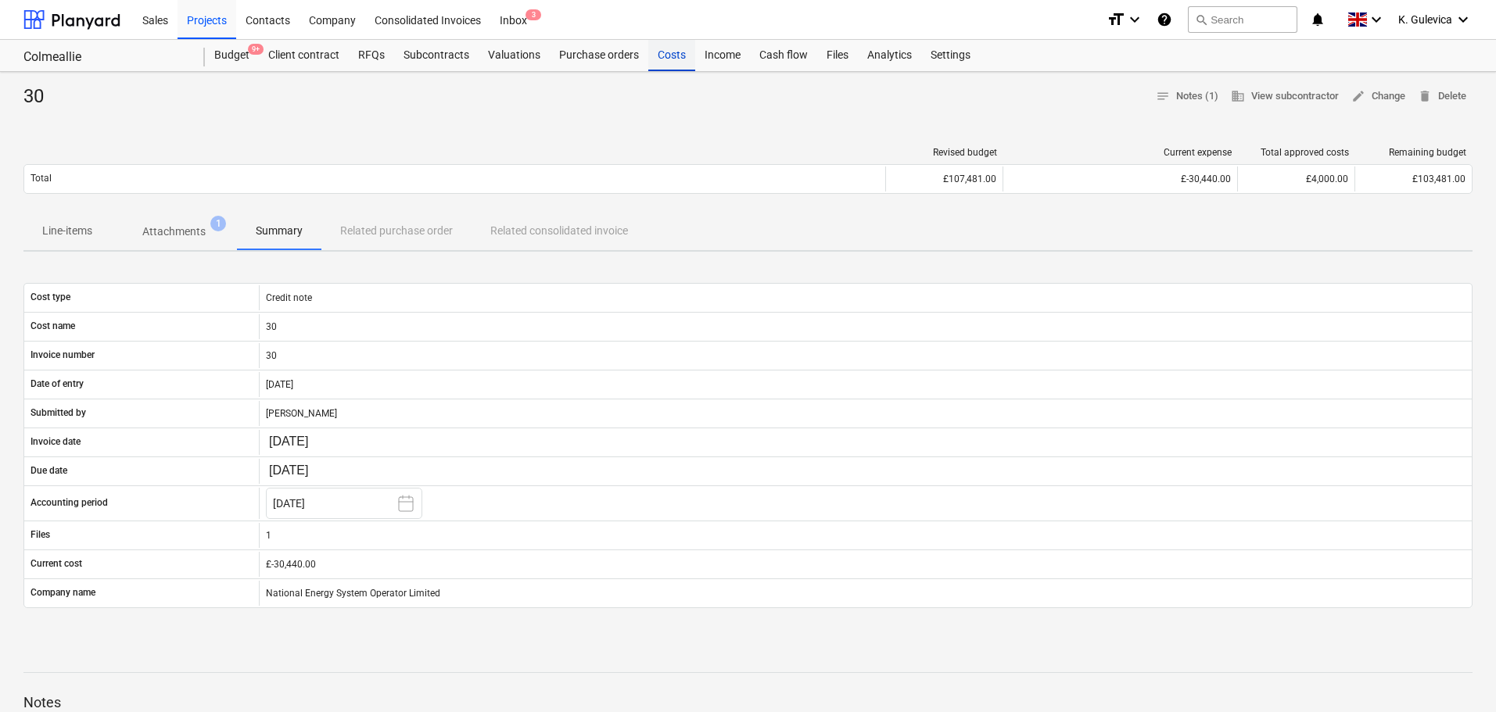
click at [665, 56] on div "Costs" at bounding box center [671, 55] width 47 height 31
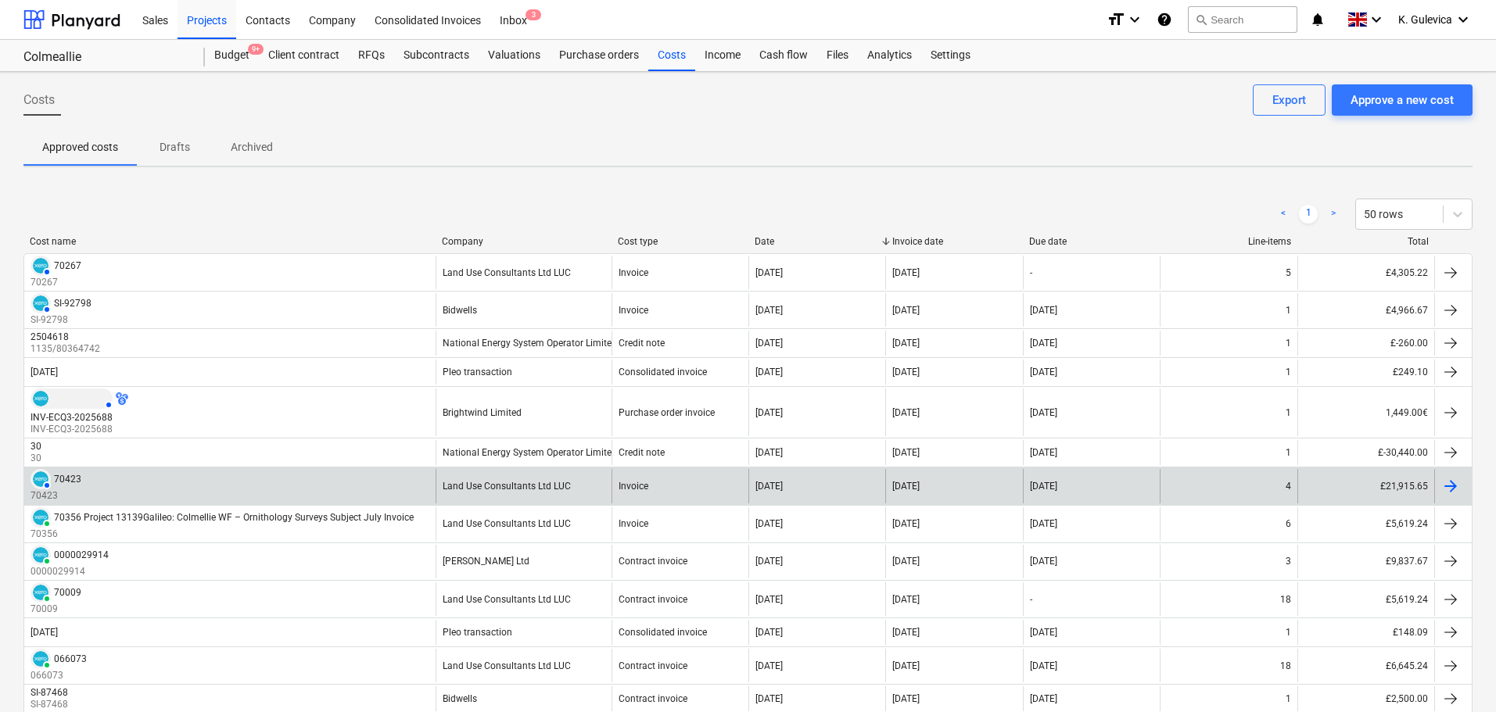
click at [527, 479] on div "Land Use Consultants Ltd LUC" at bounding box center [524, 486] width 176 height 34
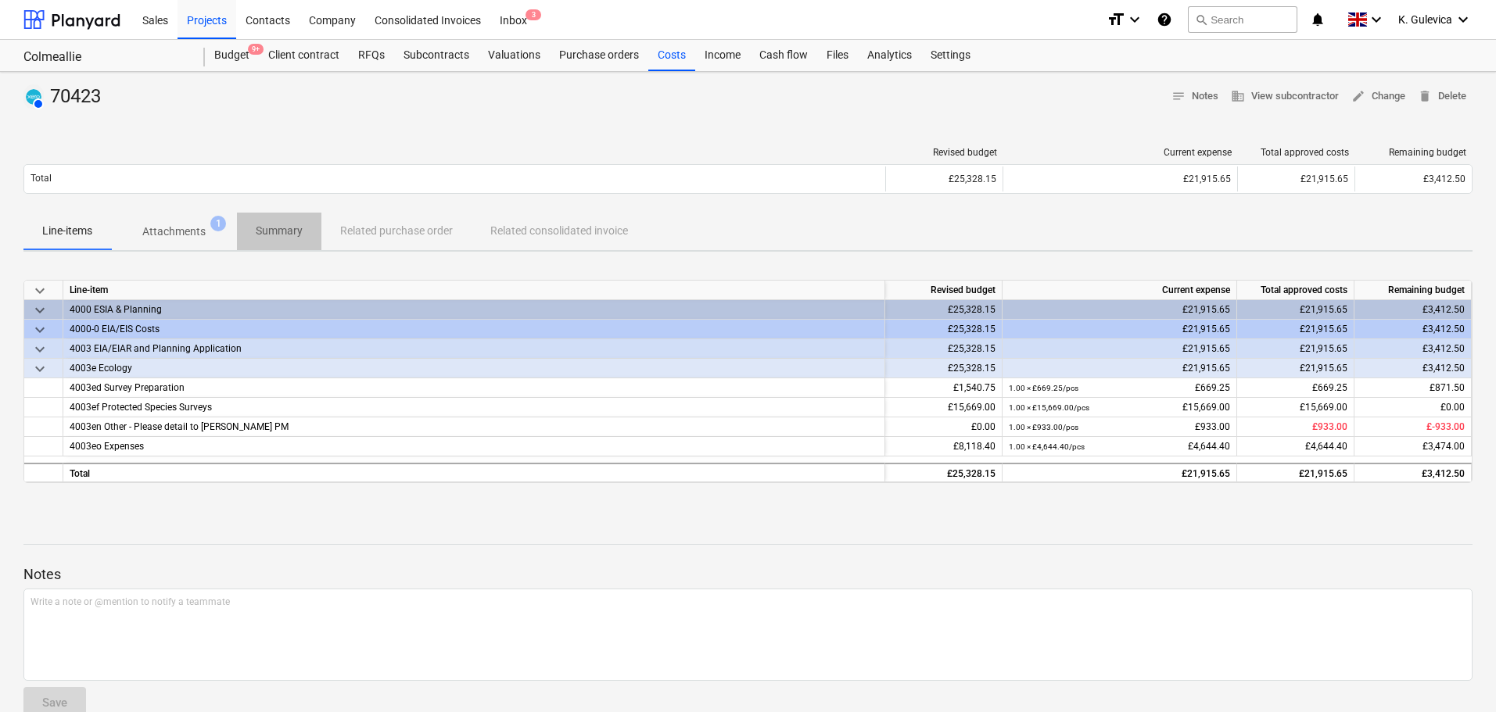
click at [275, 235] on p "Summary" at bounding box center [279, 231] width 47 height 16
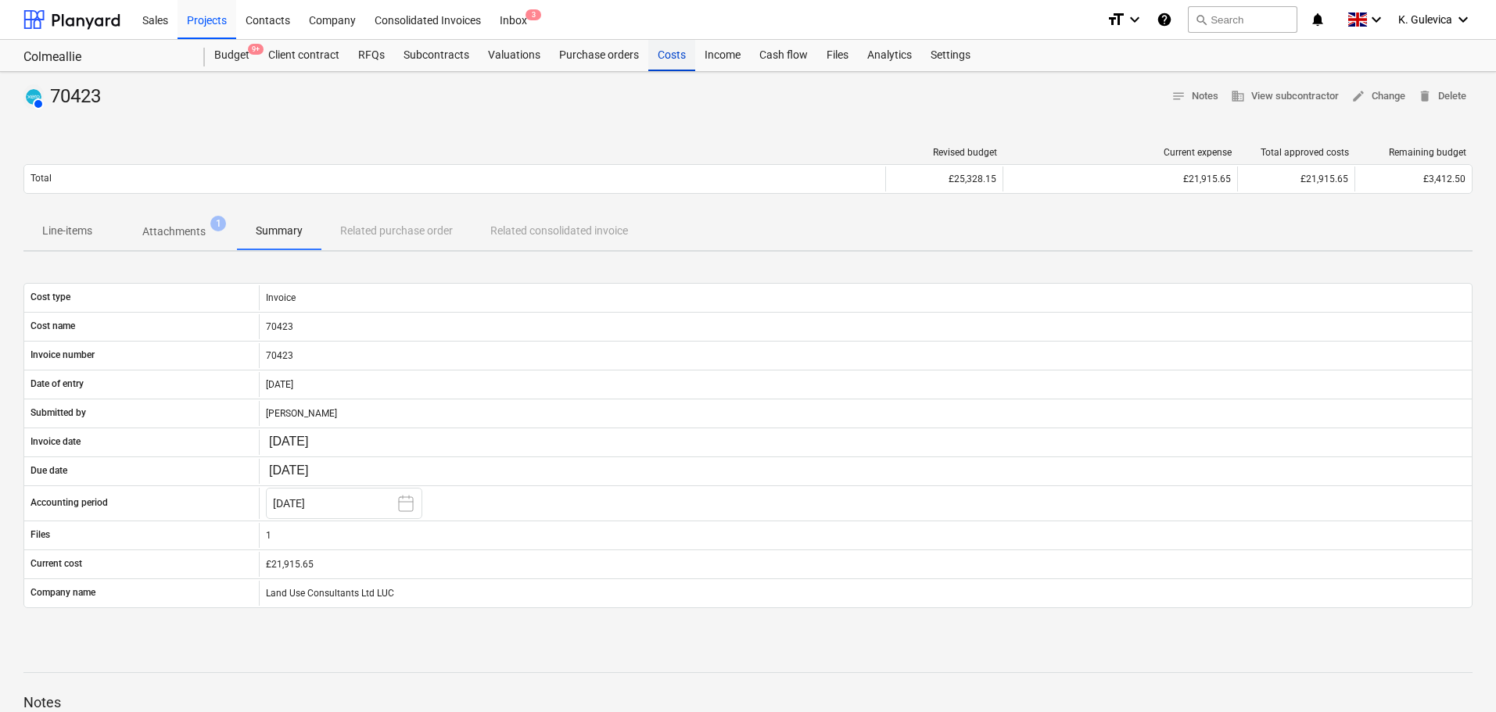
click at [664, 56] on div "Costs" at bounding box center [671, 55] width 47 height 31
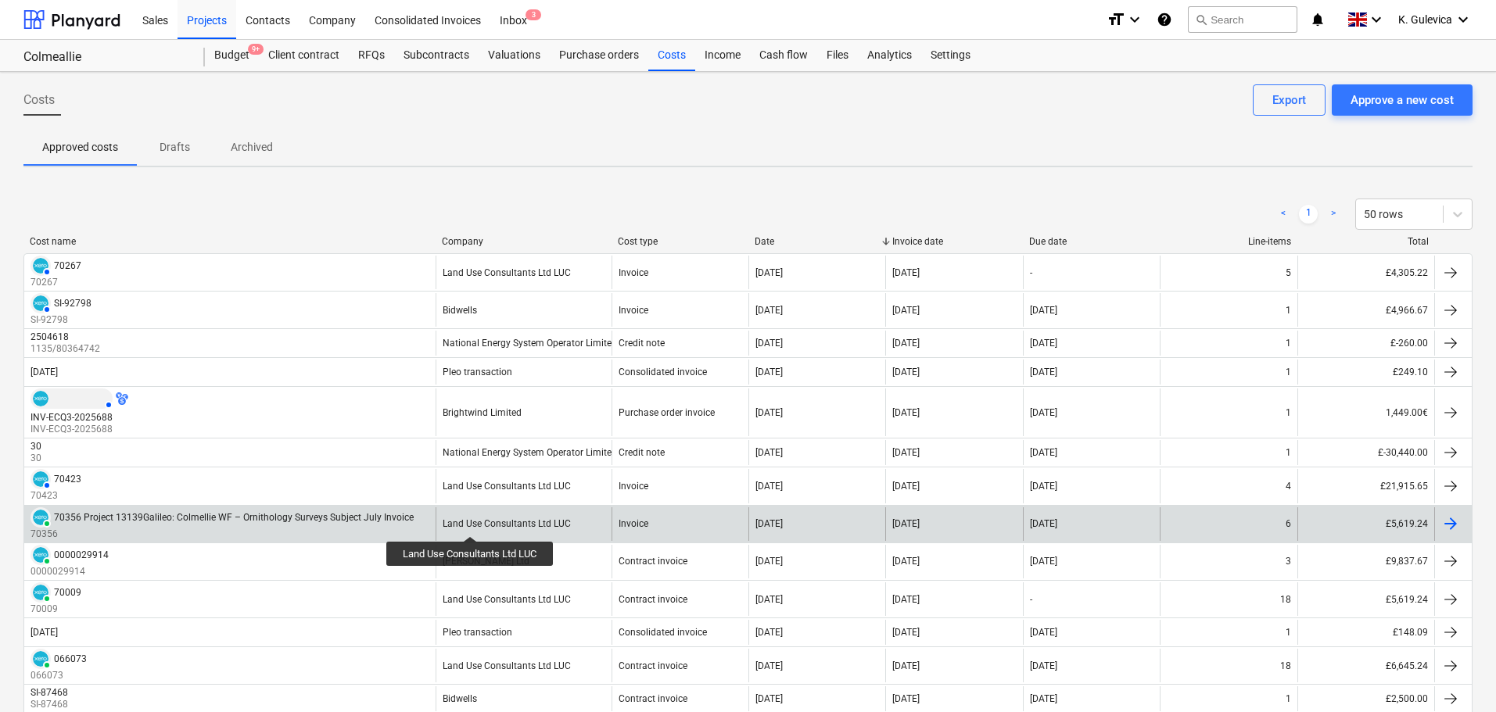
click at [471, 522] on div "Land Use Consultants Ltd LUC" at bounding box center [507, 523] width 128 height 11
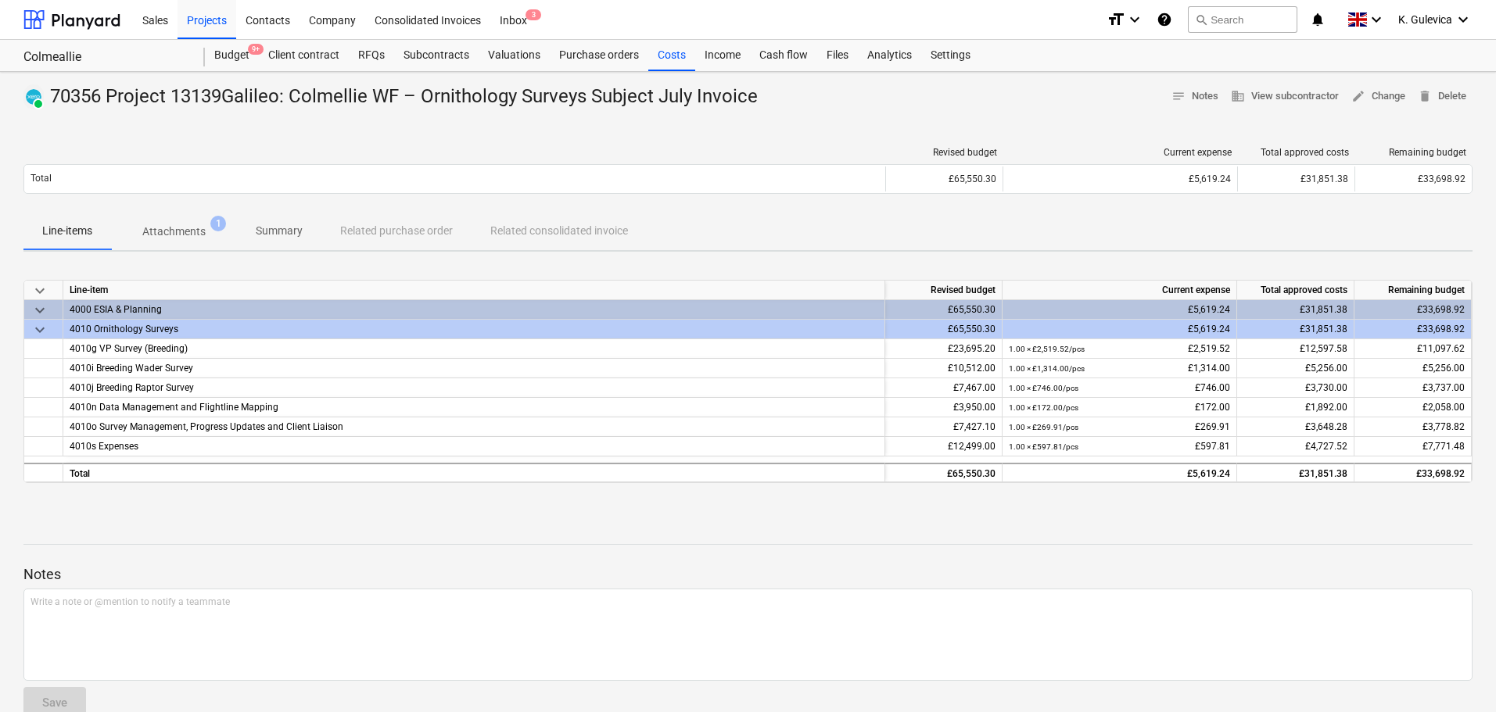
click at [271, 230] on p "Summary" at bounding box center [279, 231] width 47 height 16
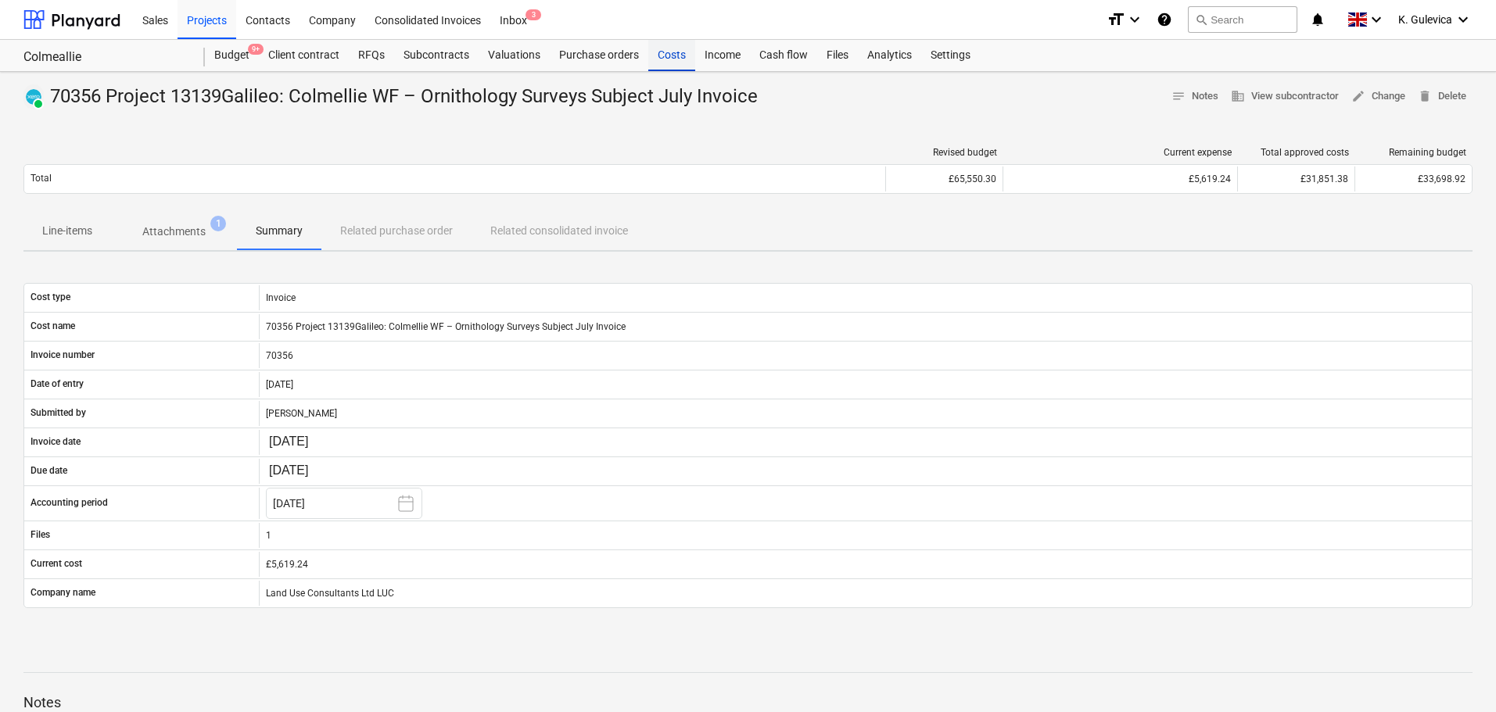
click at [665, 60] on div "Costs" at bounding box center [671, 55] width 47 height 31
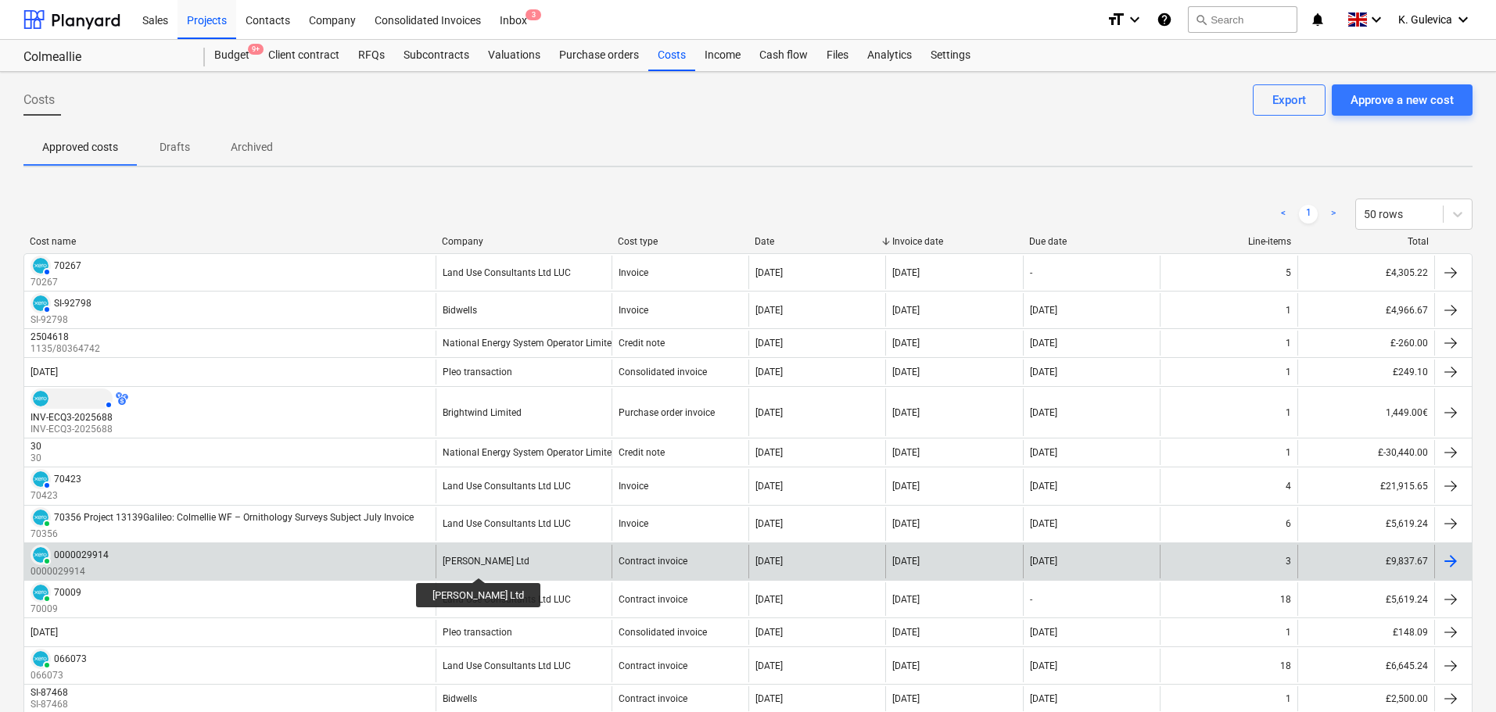
click at [455, 564] on div "[PERSON_NAME] Ltd" at bounding box center [486, 561] width 87 height 11
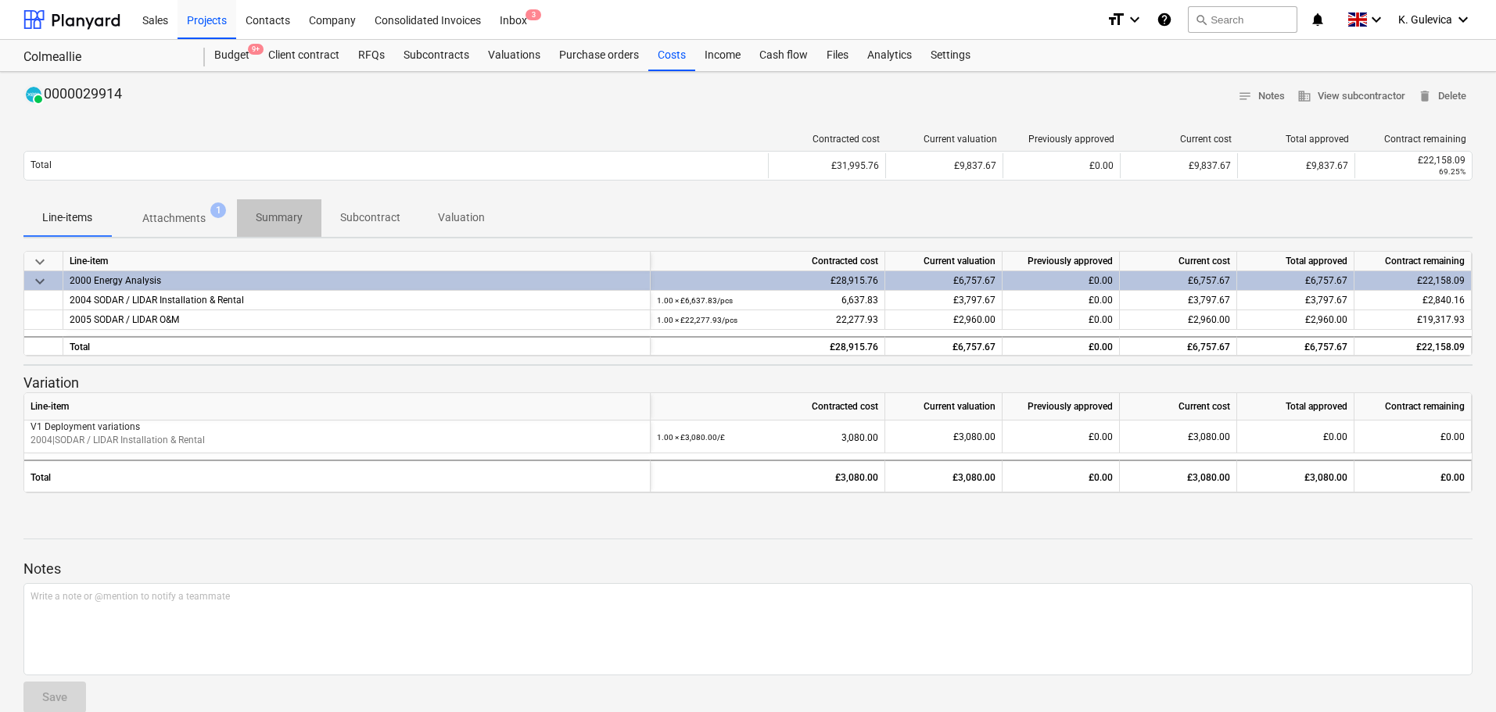
drag, startPoint x: 284, startPoint y: 217, endPoint x: 360, endPoint y: 534, distance: 326.4
click at [356, 514] on div "PAID 0000029914 notes Notes business View subcontractor delete Delete Contracte…" at bounding box center [748, 405] width 1496 height 666
click at [269, 207] on span "Summary" at bounding box center [279, 218] width 84 height 26
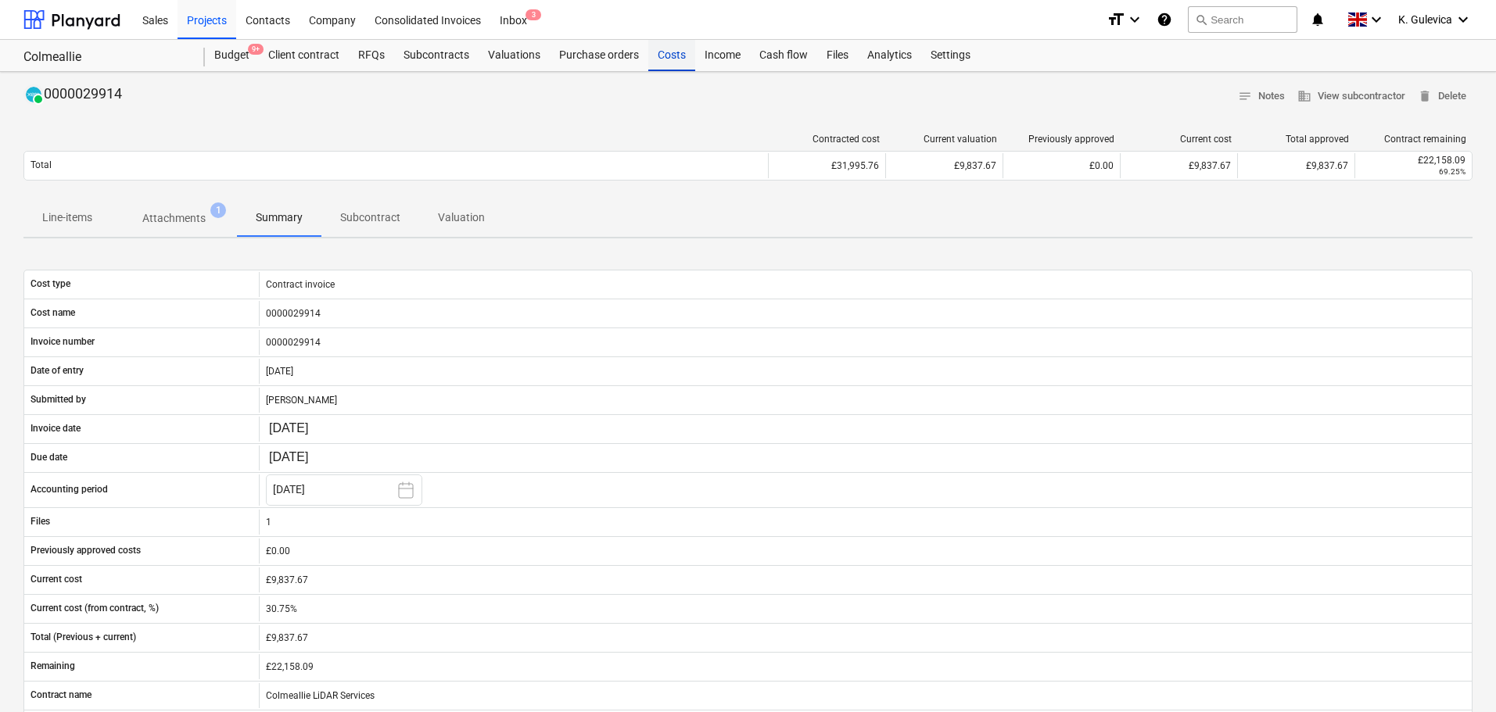
click at [665, 50] on div "Costs" at bounding box center [671, 55] width 47 height 31
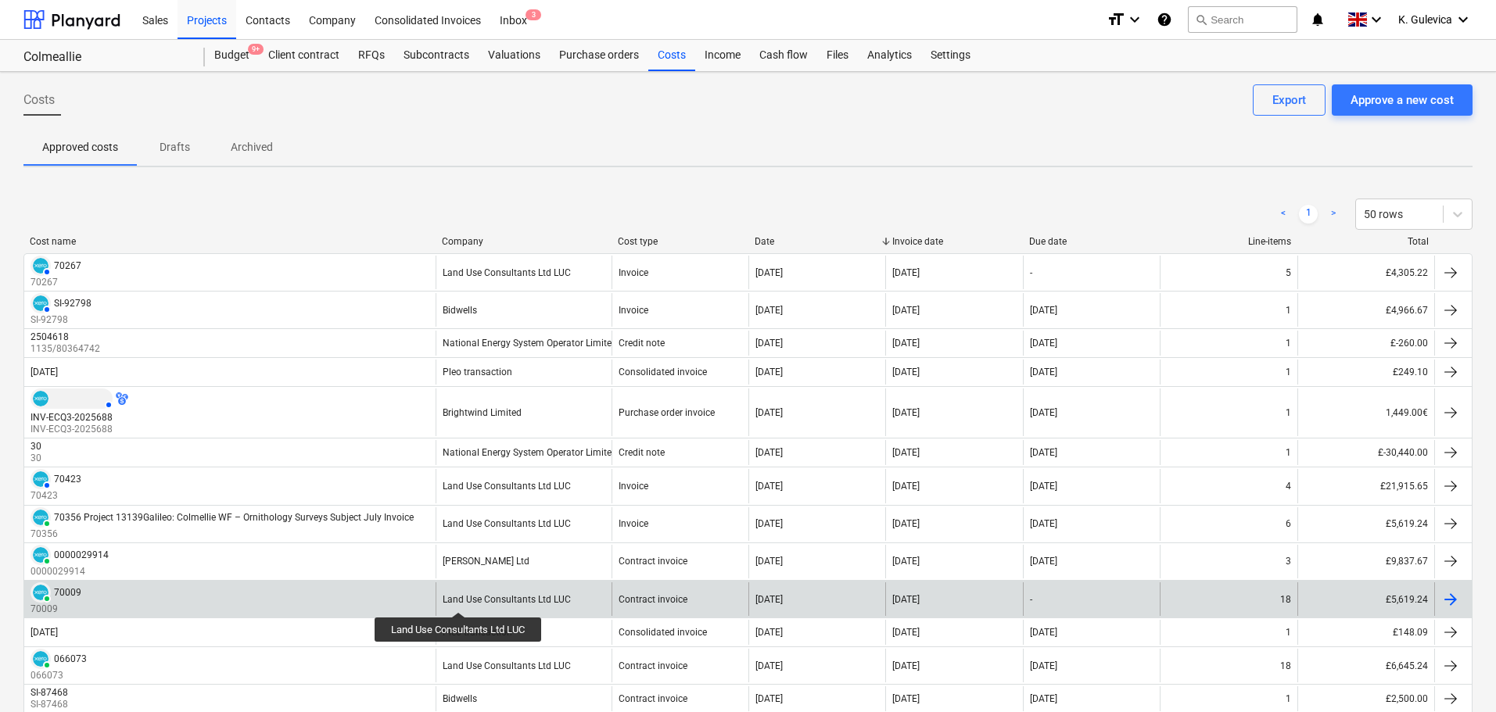
click at [460, 598] on div "Land Use Consultants Ltd LUC" at bounding box center [507, 599] width 128 height 11
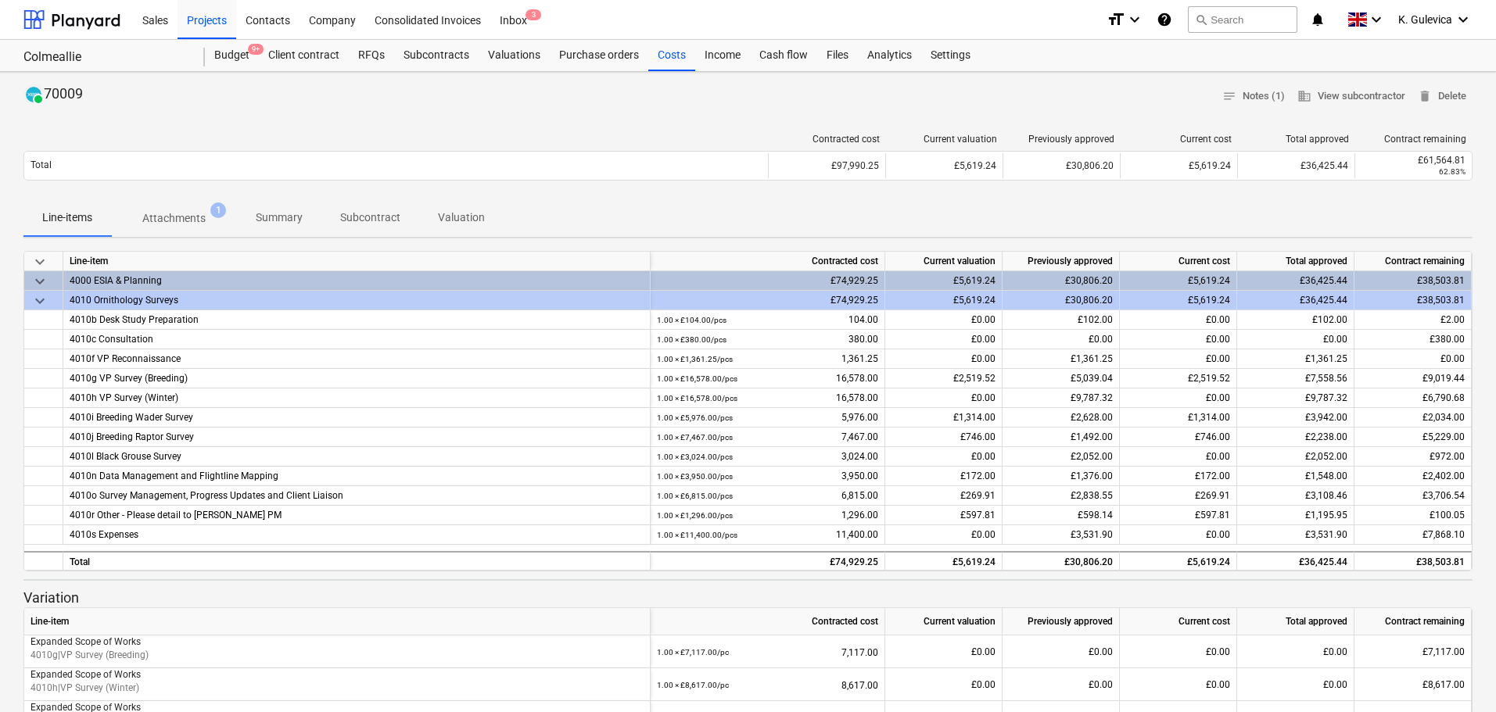
click at [278, 213] on p "Summary" at bounding box center [279, 218] width 47 height 16
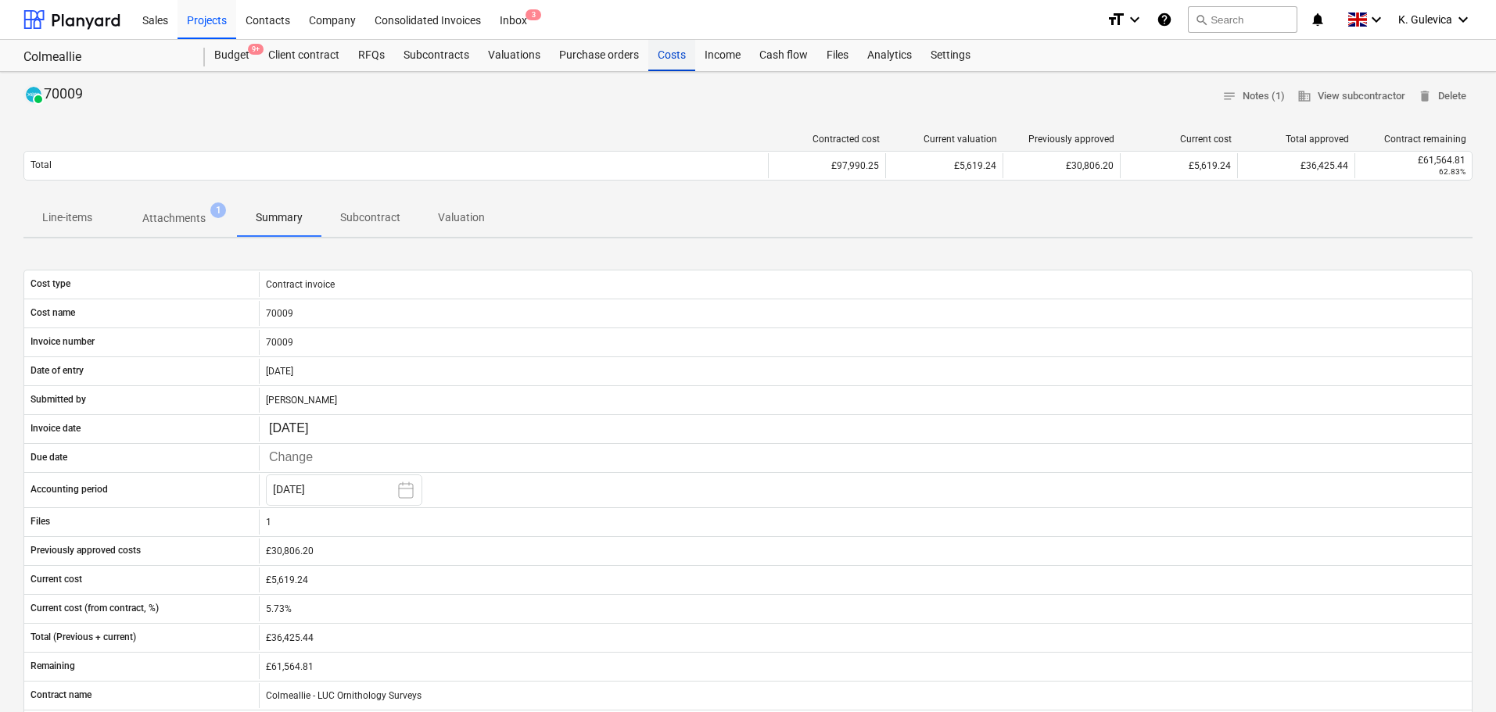
click at [662, 57] on div "Costs" at bounding box center [671, 55] width 47 height 31
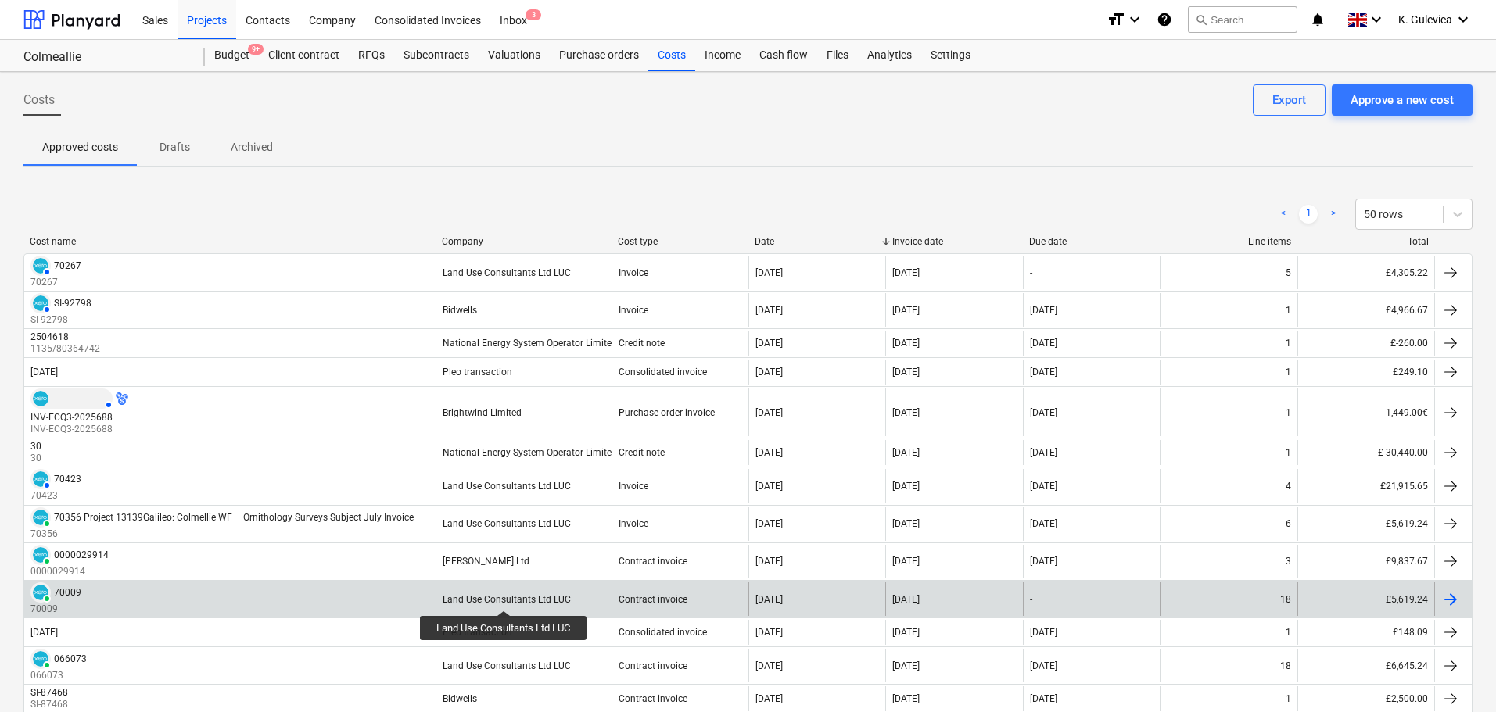
click at [505, 597] on div "Land Use Consultants Ltd LUC" at bounding box center [507, 599] width 128 height 11
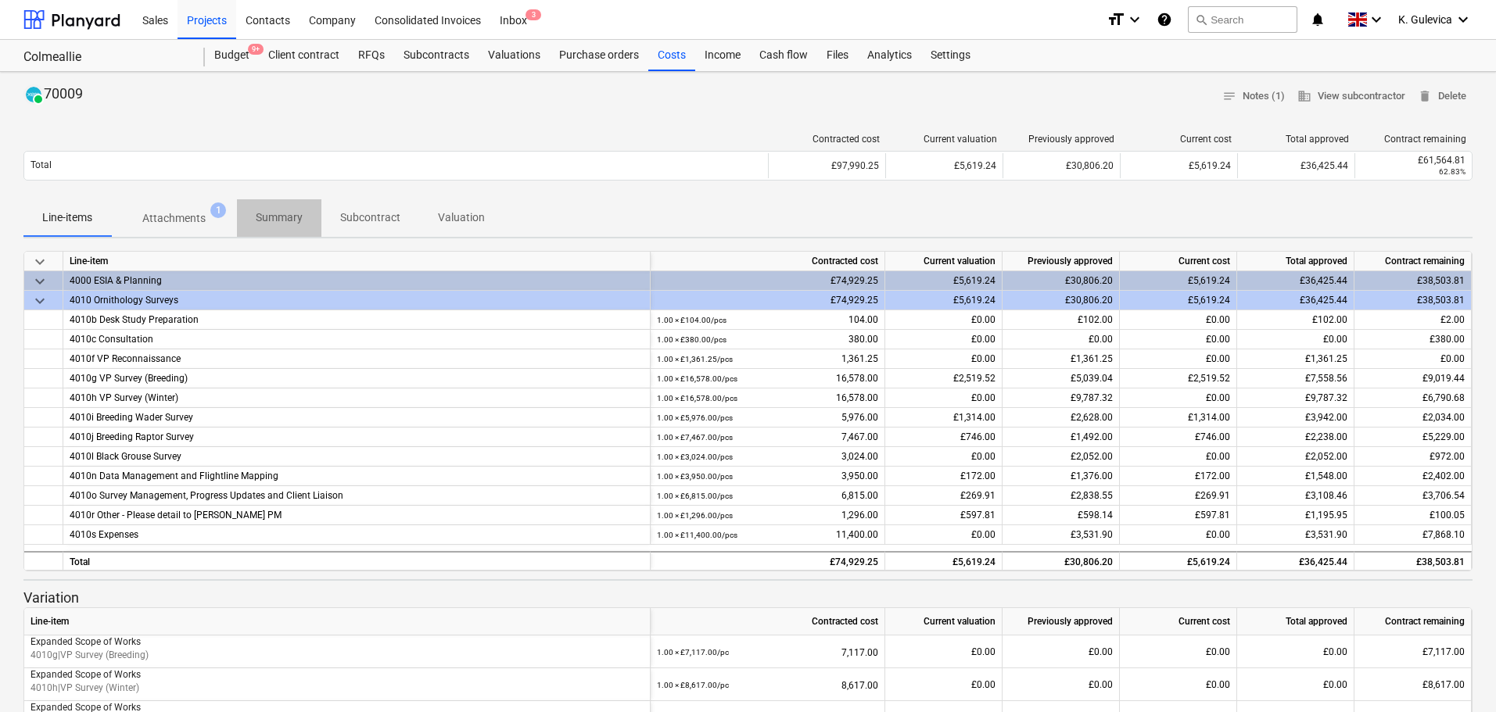
click at [281, 217] on p "Summary" at bounding box center [279, 218] width 47 height 16
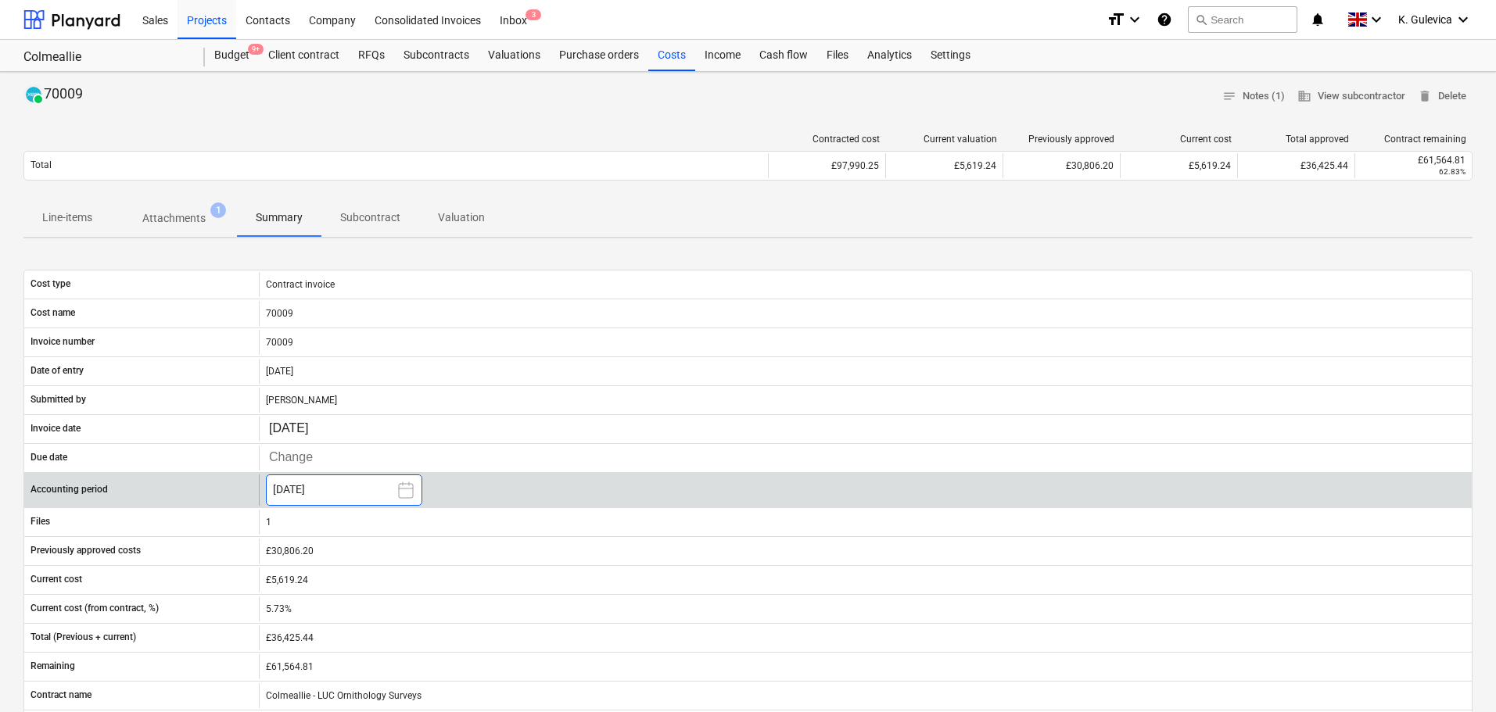
click at [396, 489] on icon at bounding box center [405, 490] width 19 height 19
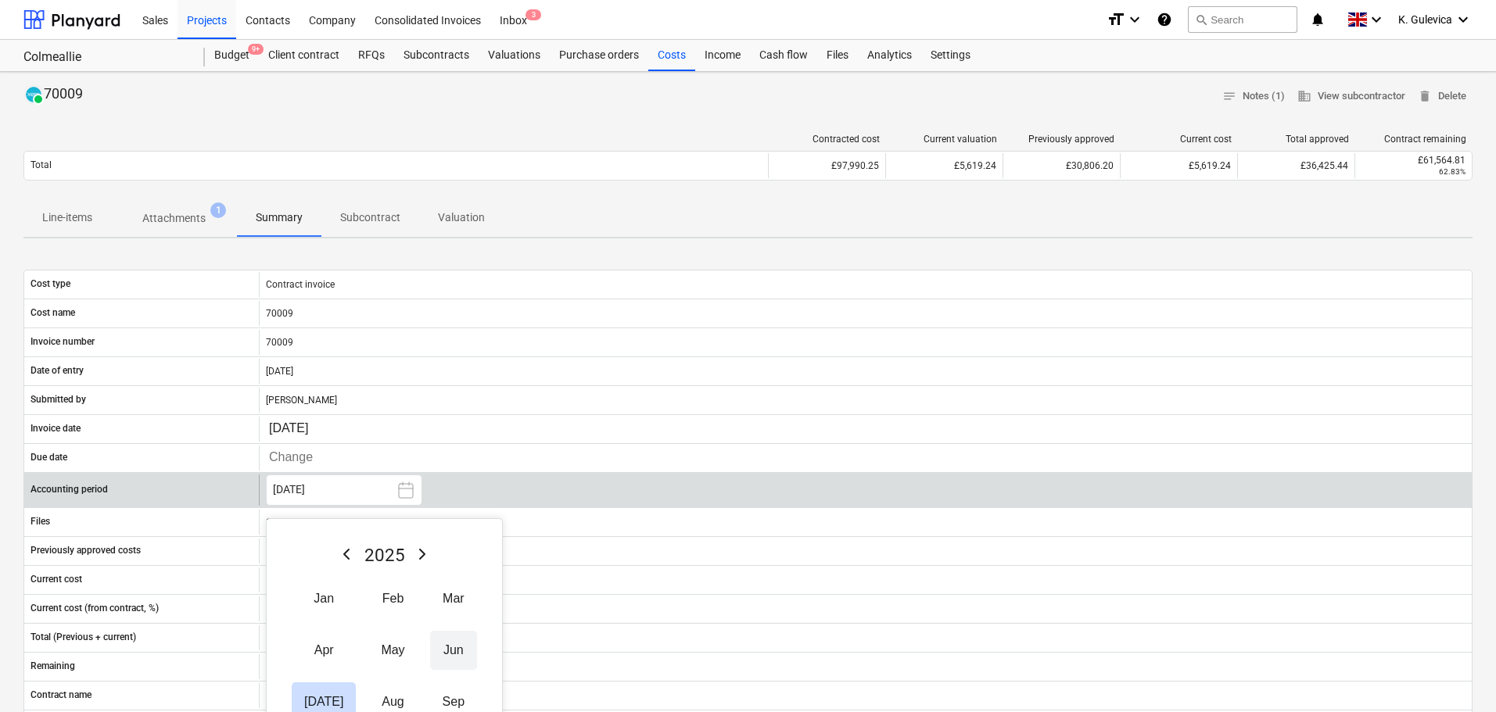
click at [438, 650] on button "Jun" at bounding box center [453, 650] width 47 height 39
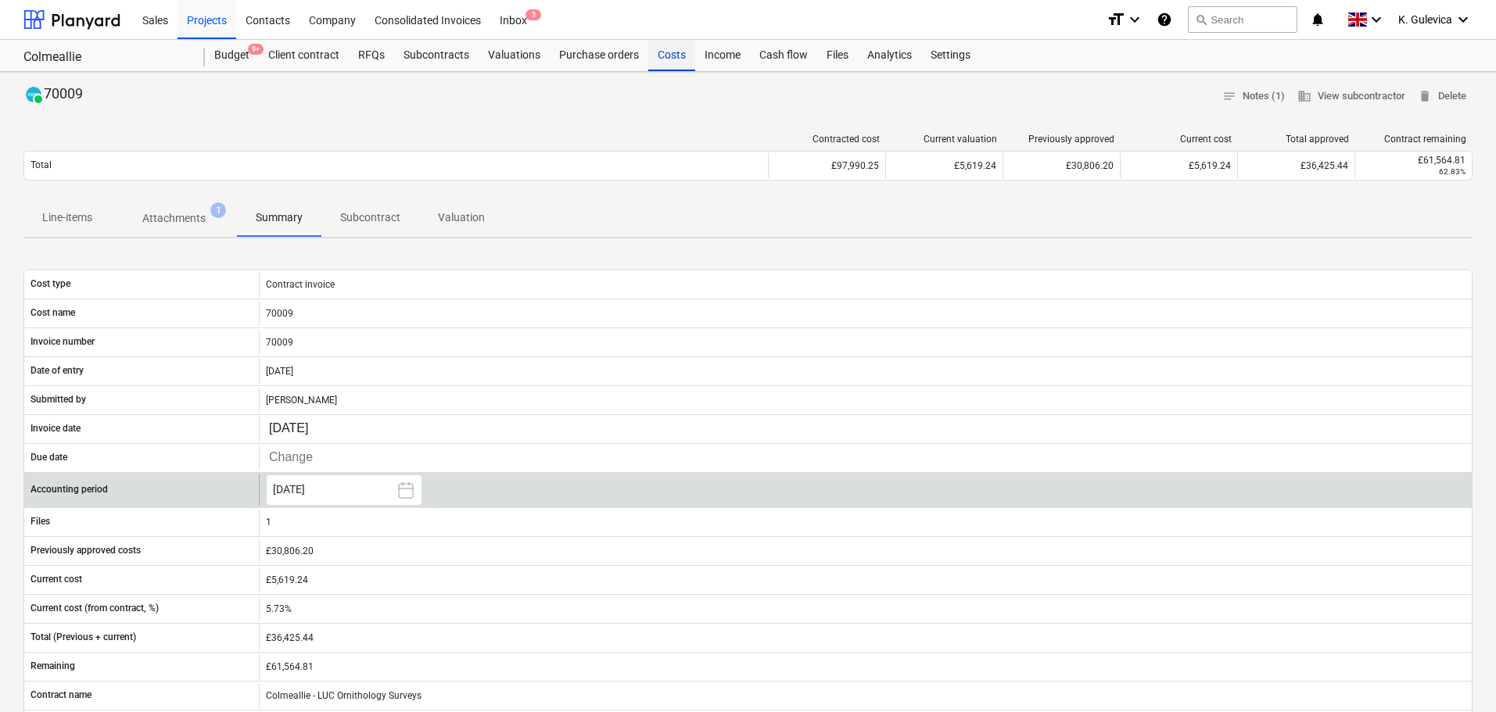
click at [667, 56] on div "Costs" at bounding box center [671, 55] width 47 height 31
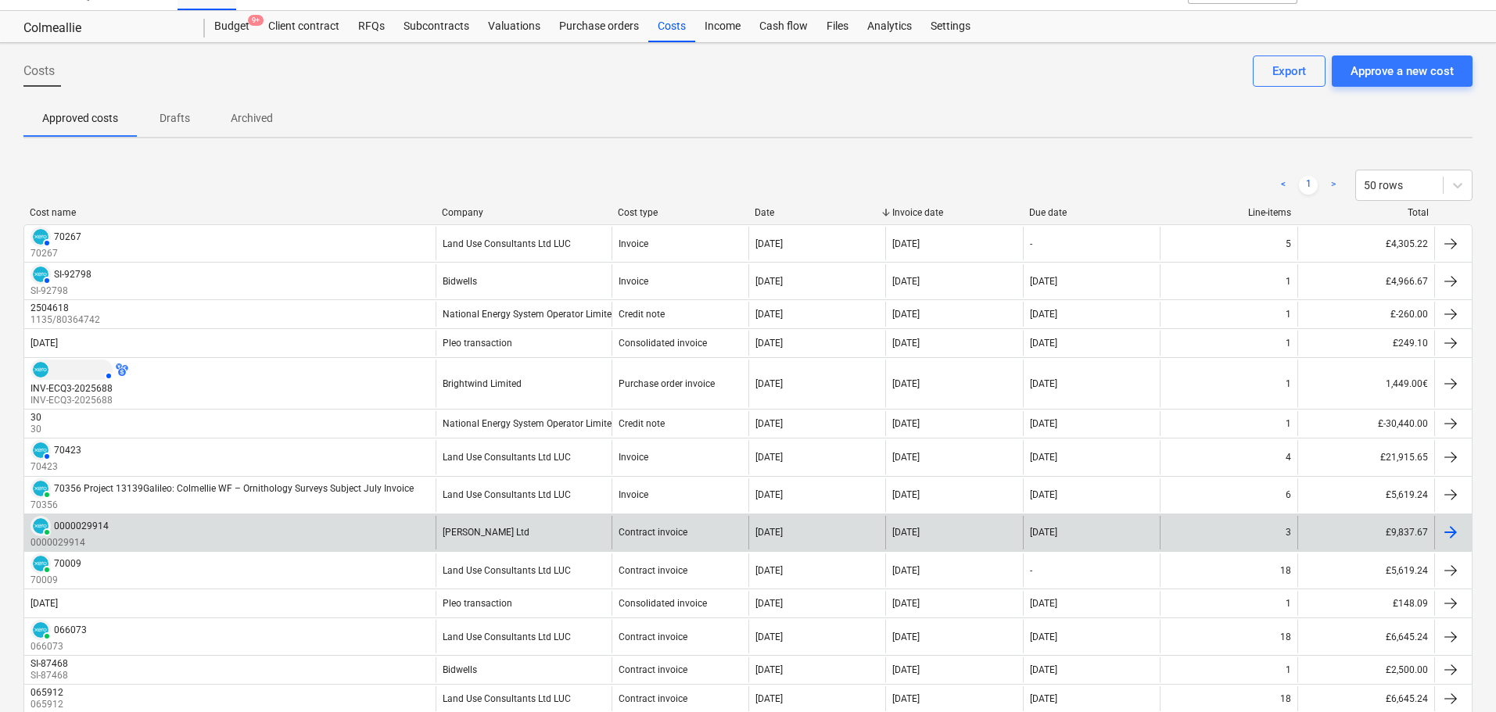
scroll to position [78, 0]
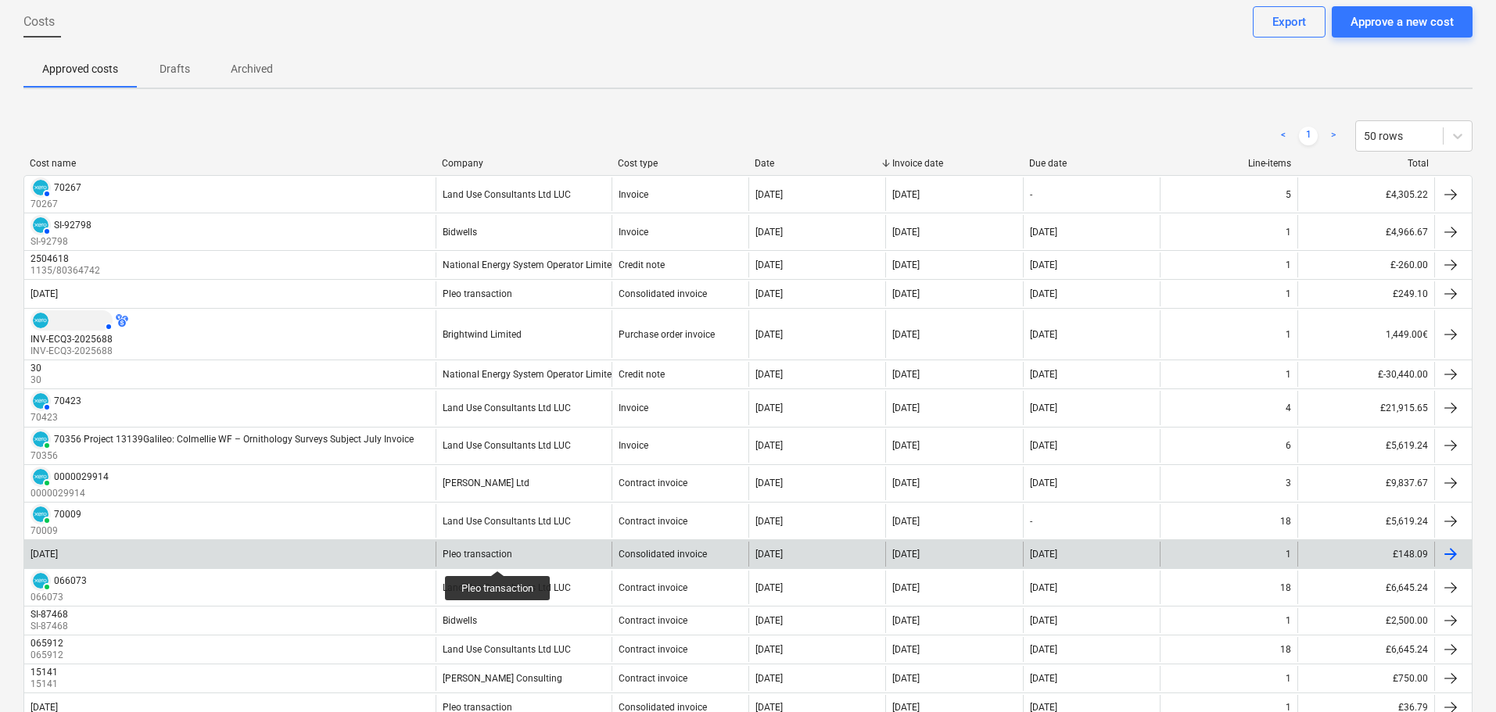
click at [498, 557] on div "Pleo transaction" at bounding box center [478, 554] width 70 height 11
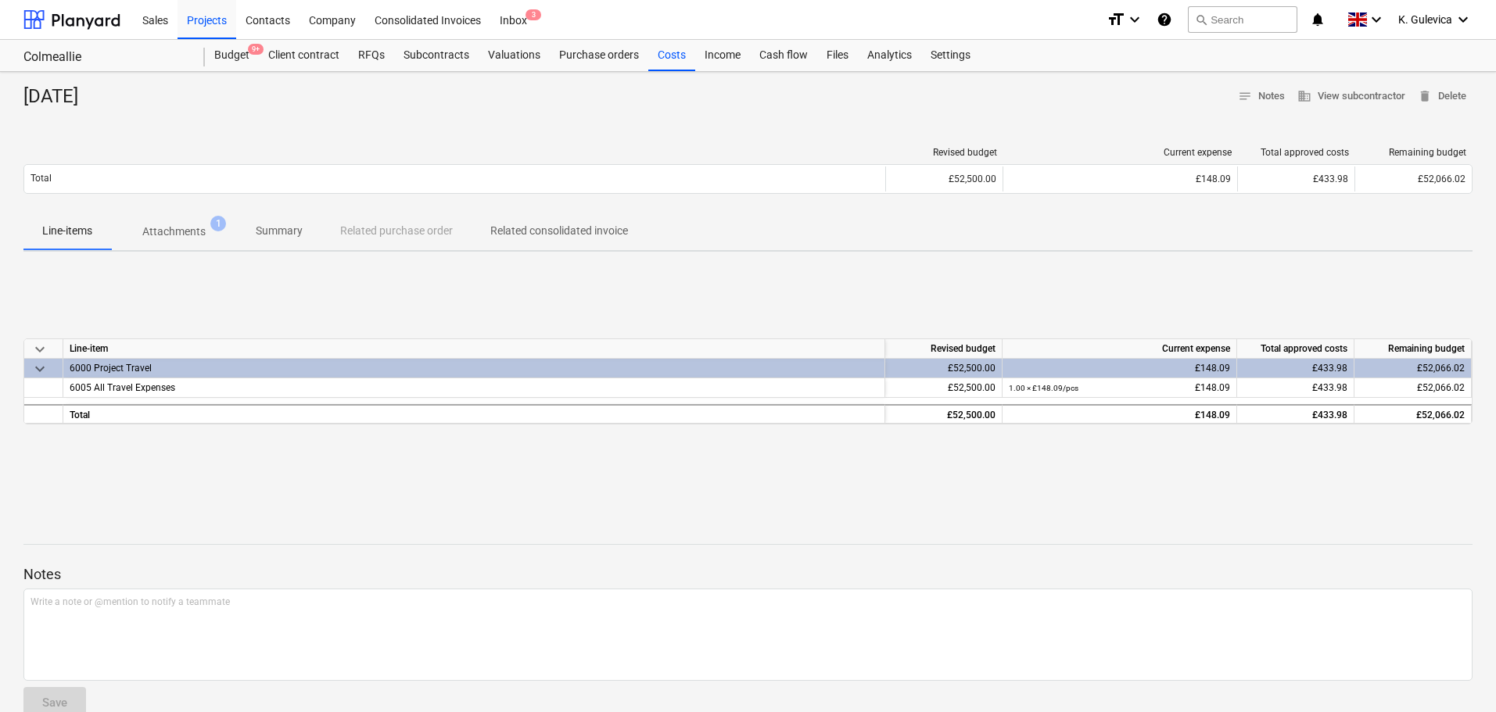
click at [272, 232] on p "Summary" at bounding box center [279, 231] width 47 height 16
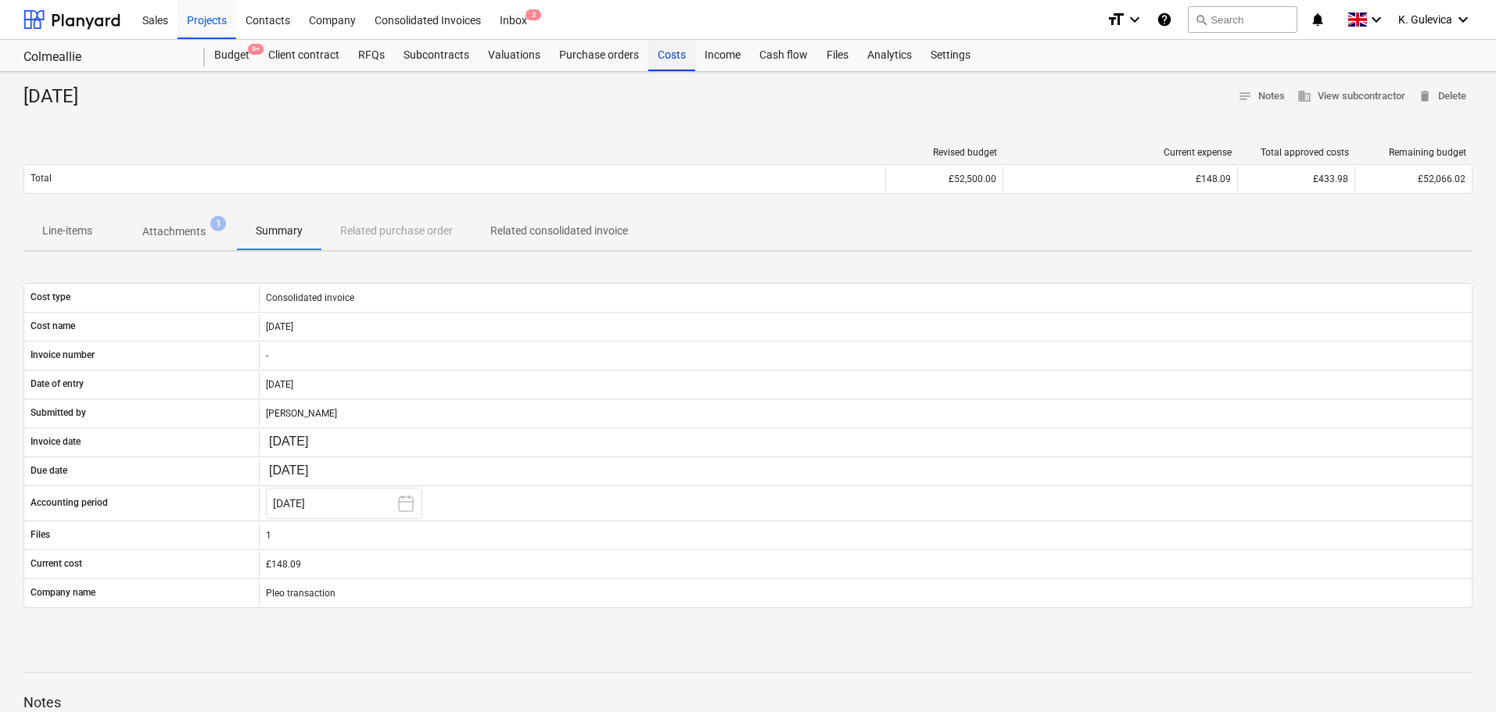
click at [665, 57] on div "Costs" at bounding box center [671, 55] width 47 height 31
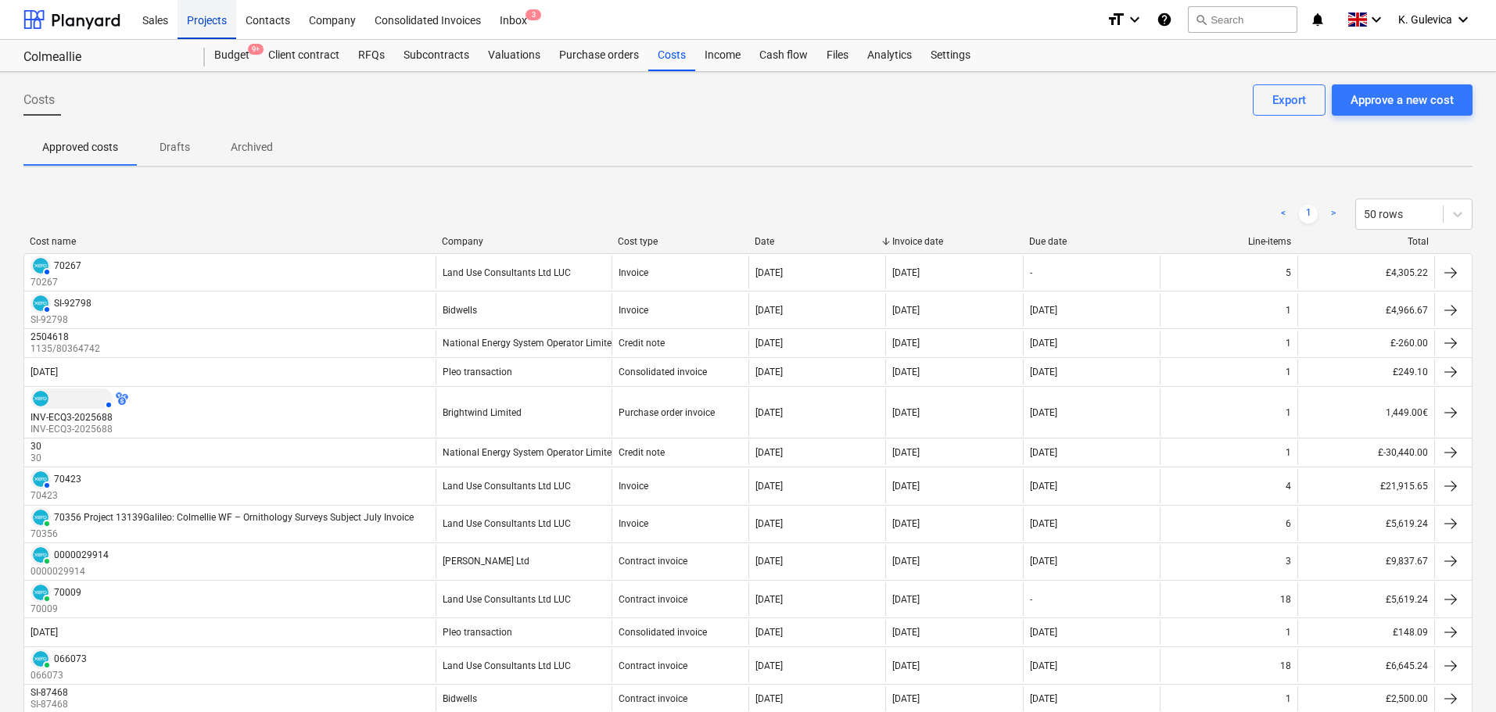
click at [205, 16] on div "Projects" at bounding box center [206, 19] width 59 height 40
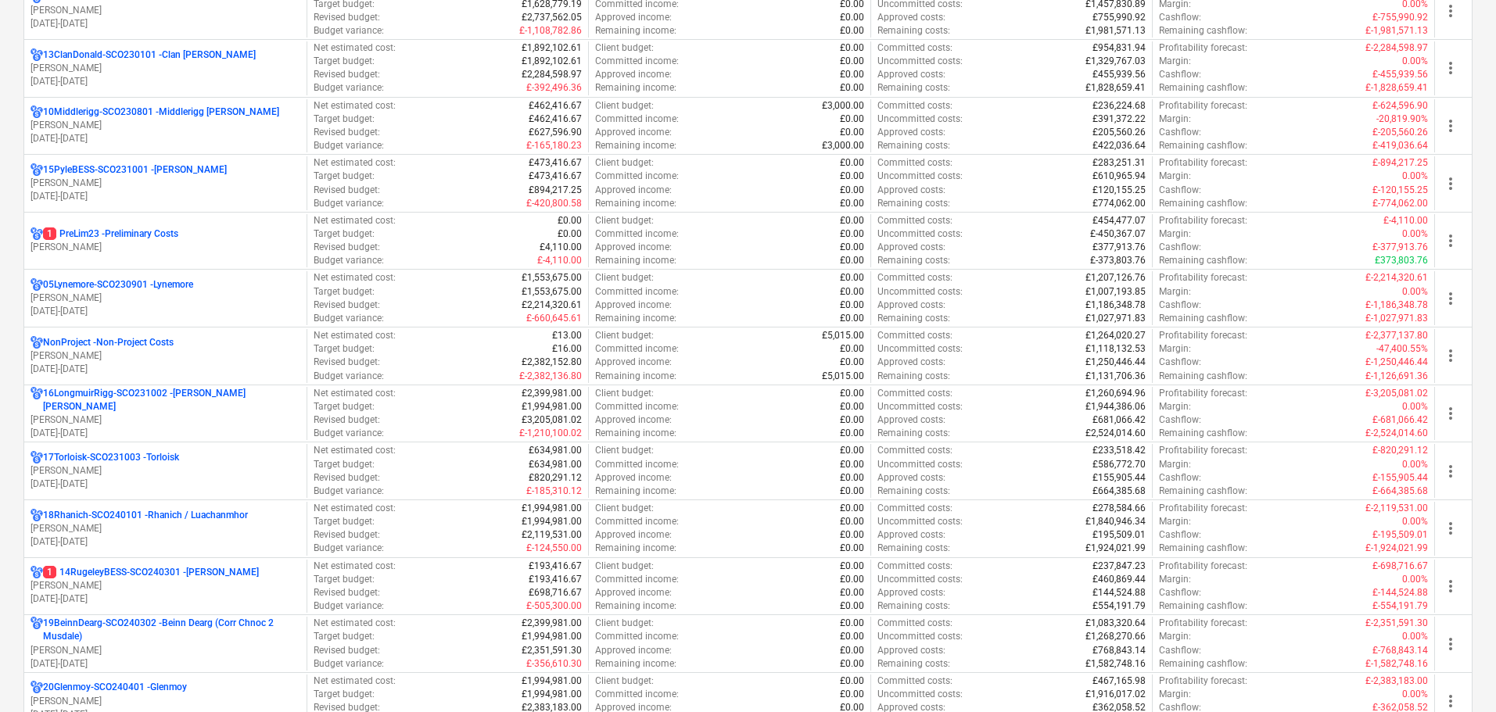
scroll to position [938, 0]
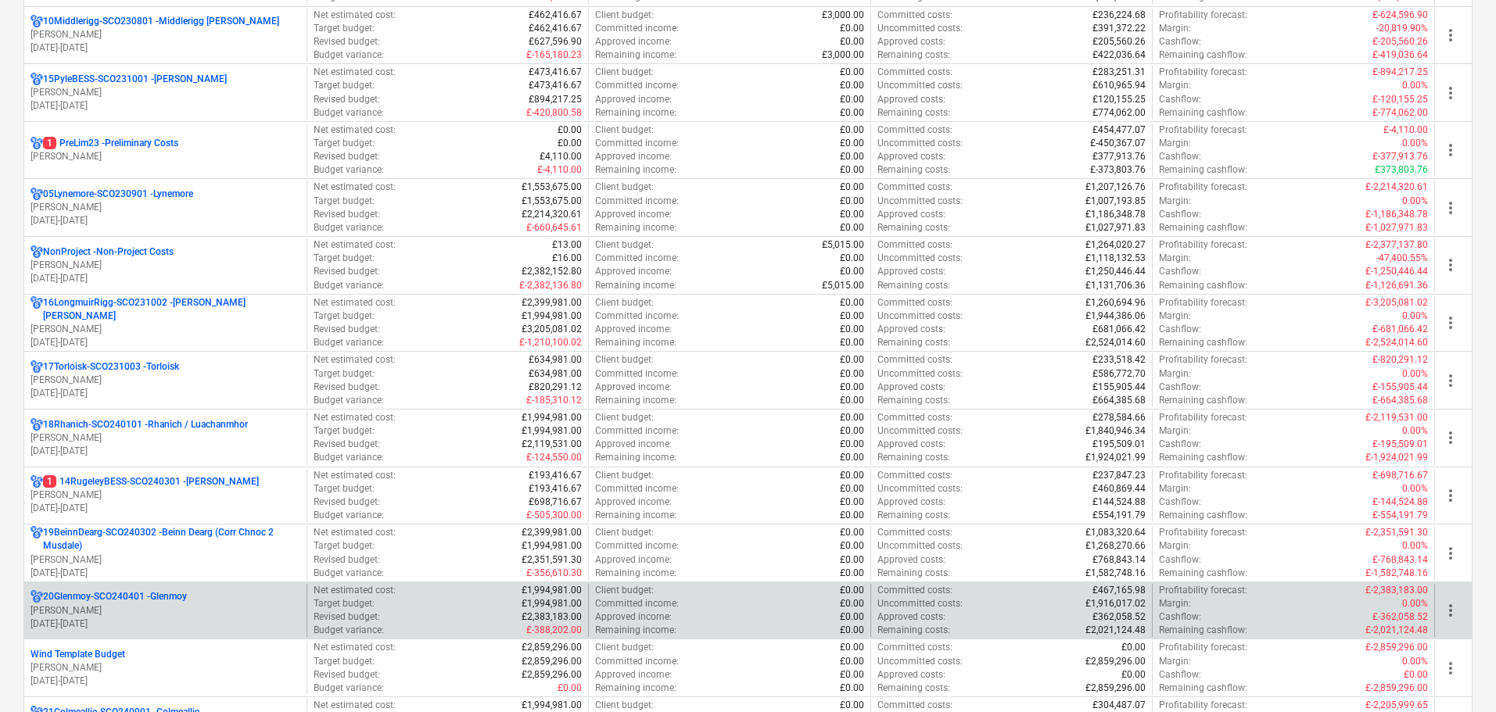
click at [110, 610] on p "[PERSON_NAME]" at bounding box center [165, 610] width 270 height 13
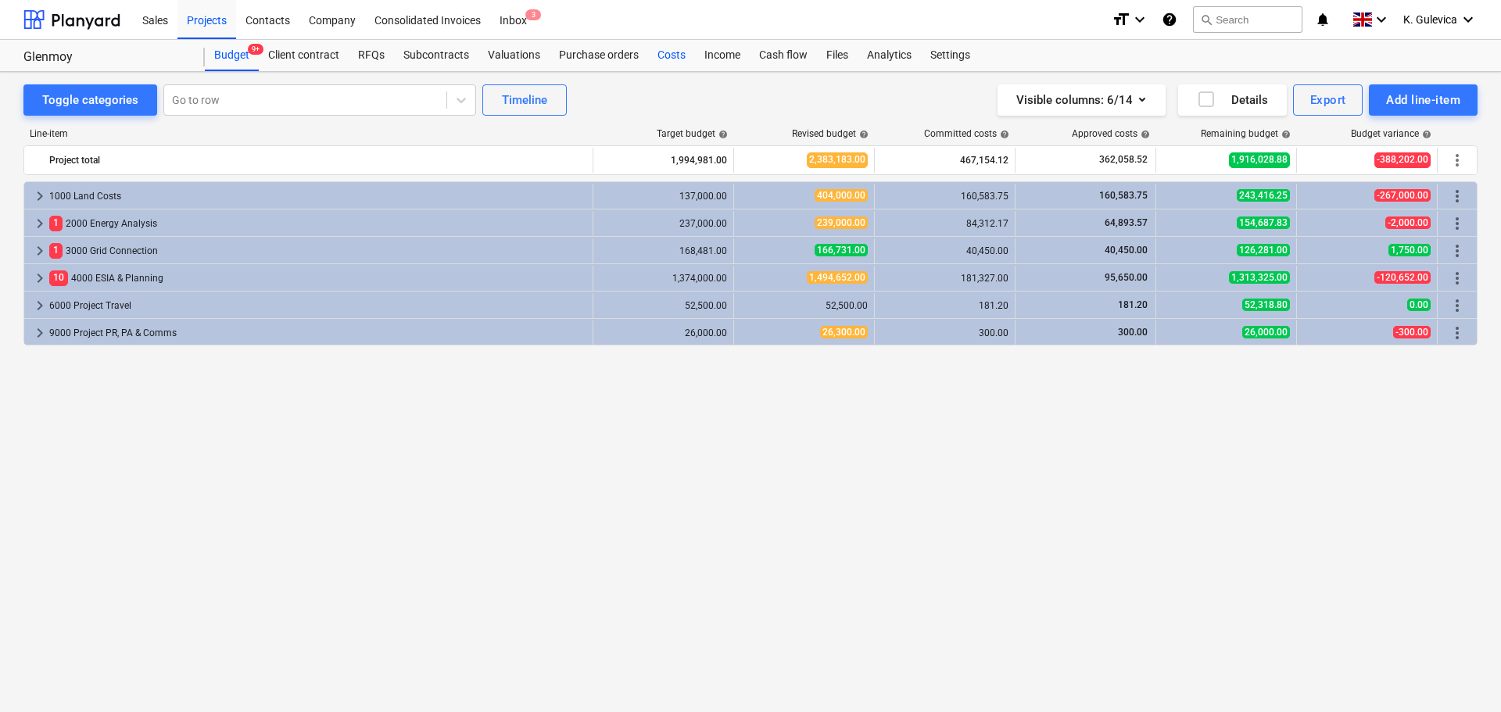
click at [660, 54] on div "Costs" at bounding box center [671, 55] width 47 height 31
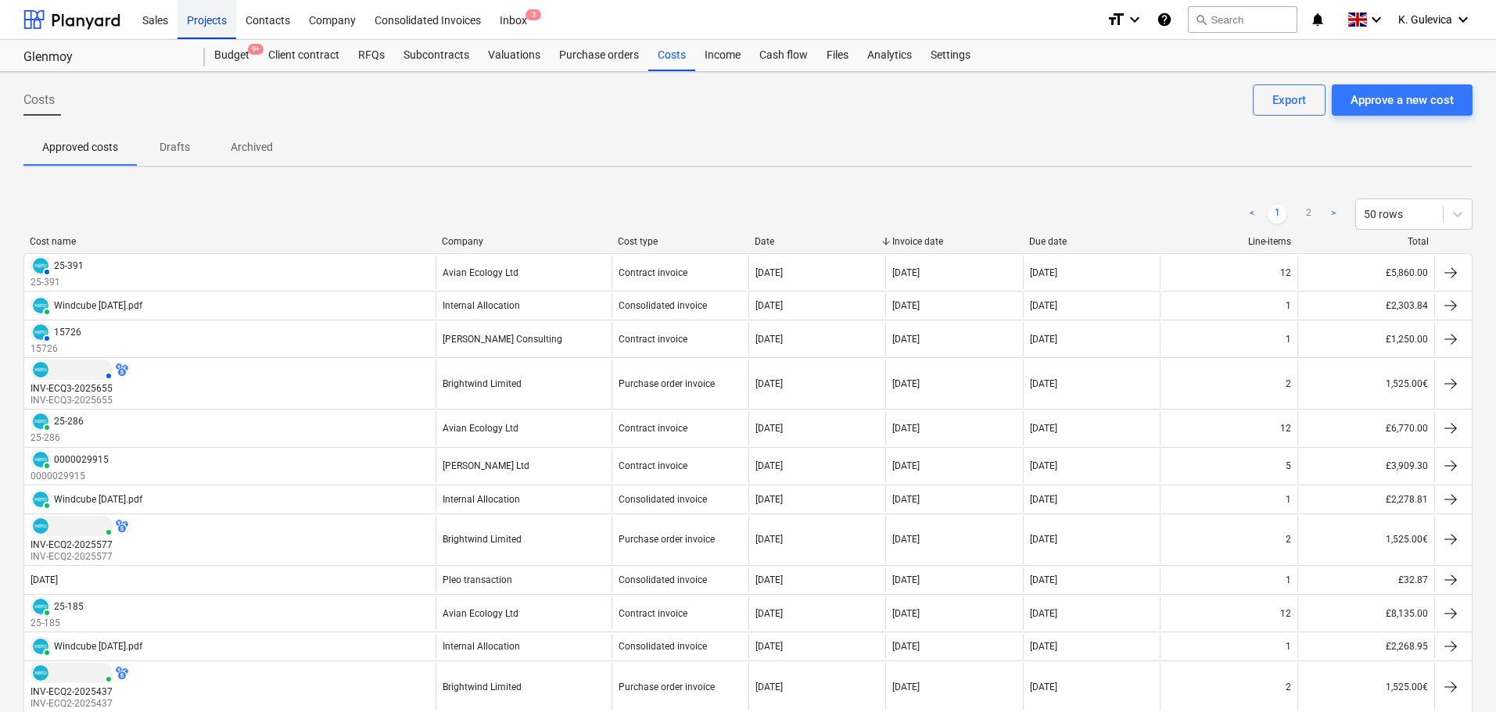
click at [203, 24] on div "Projects" at bounding box center [206, 19] width 59 height 40
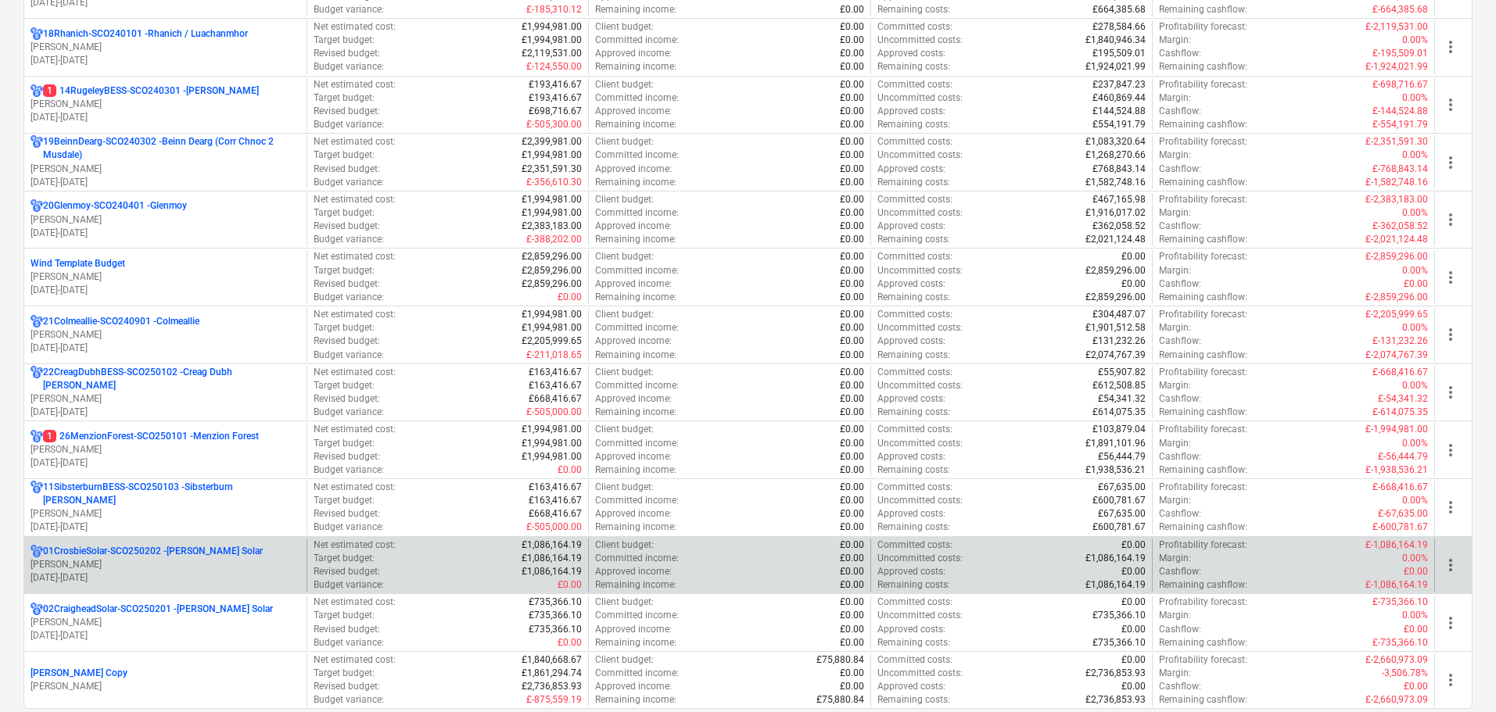
scroll to position [1251, 0]
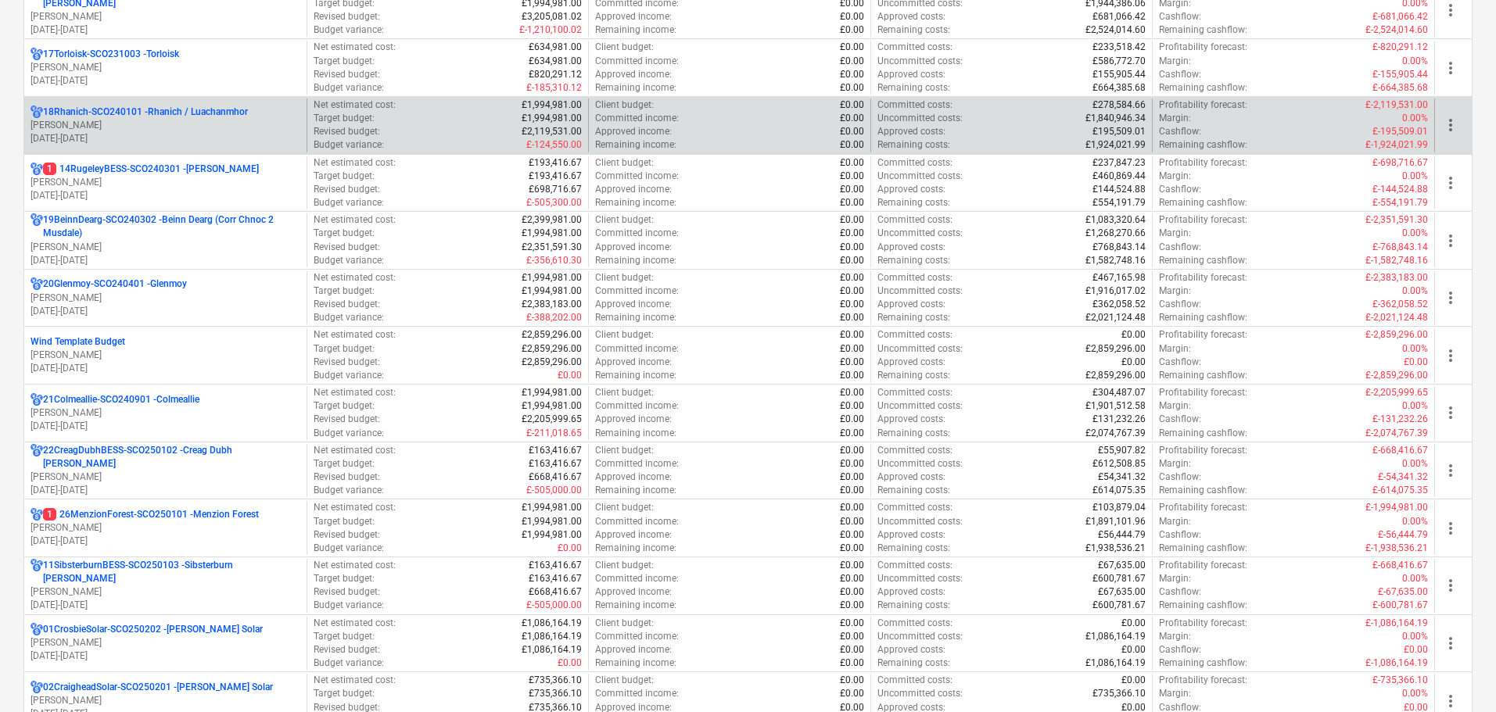
click at [96, 126] on p "[PERSON_NAME]" at bounding box center [165, 125] width 270 height 13
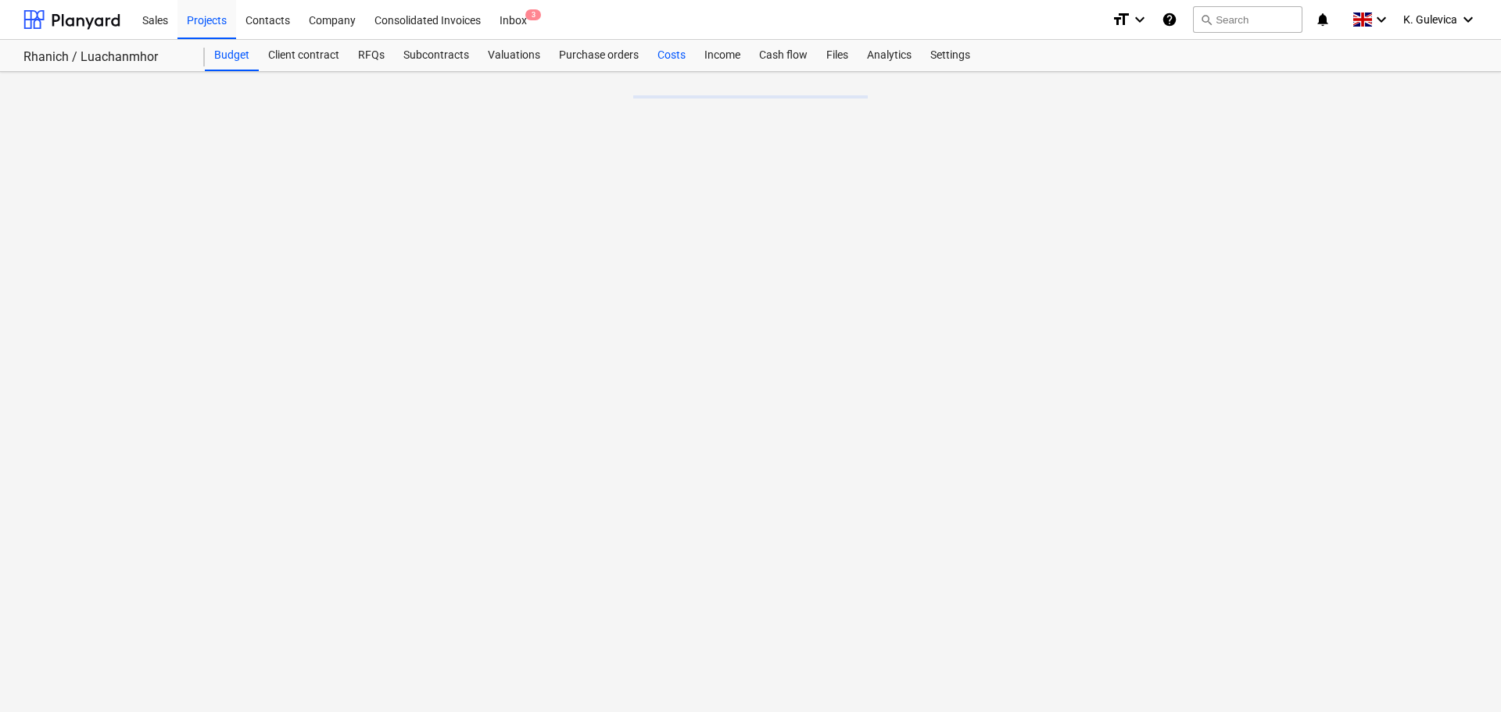
click at [671, 61] on div "Costs" at bounding box center [671, 55] width 47 height 31
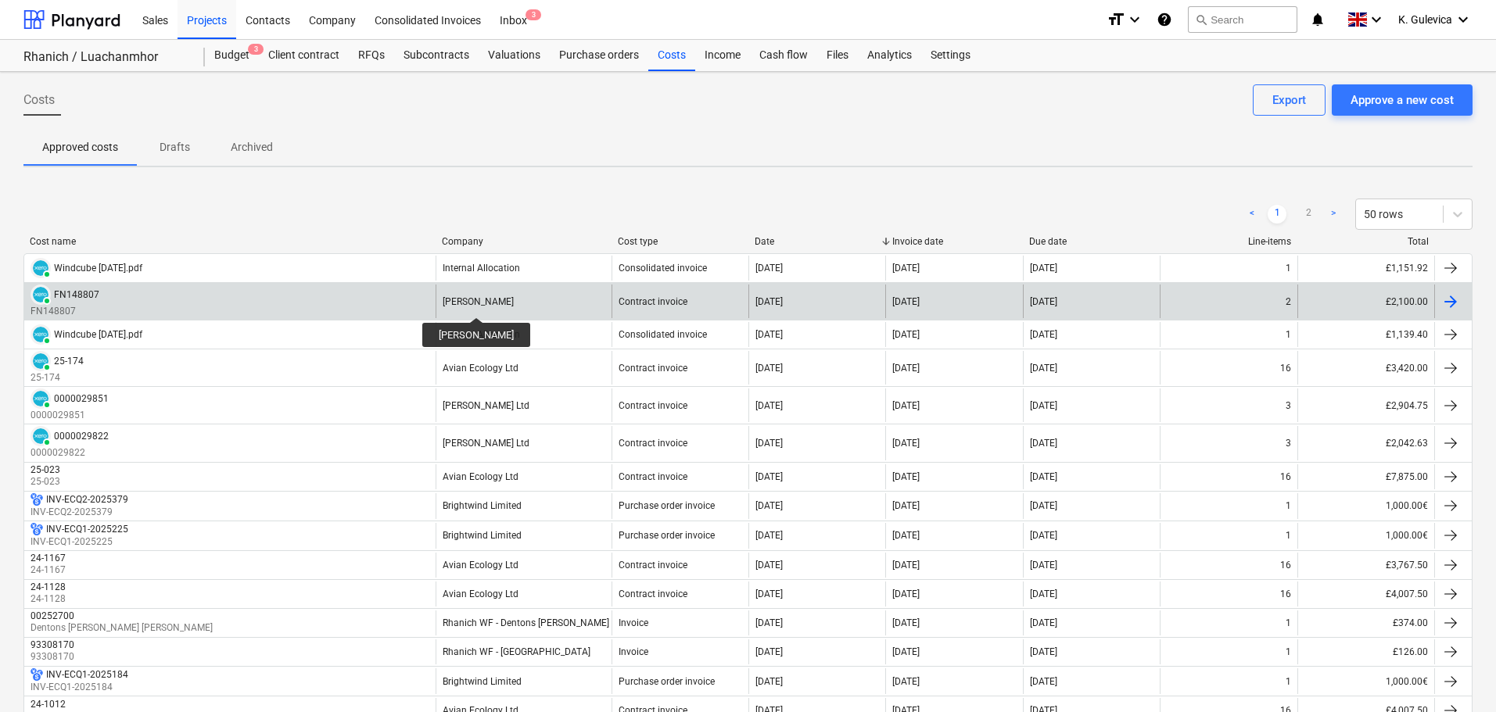
click at [459, 303] on div "[PERSON_NAME]" at bounding box center [478, 301] width 71 height 11
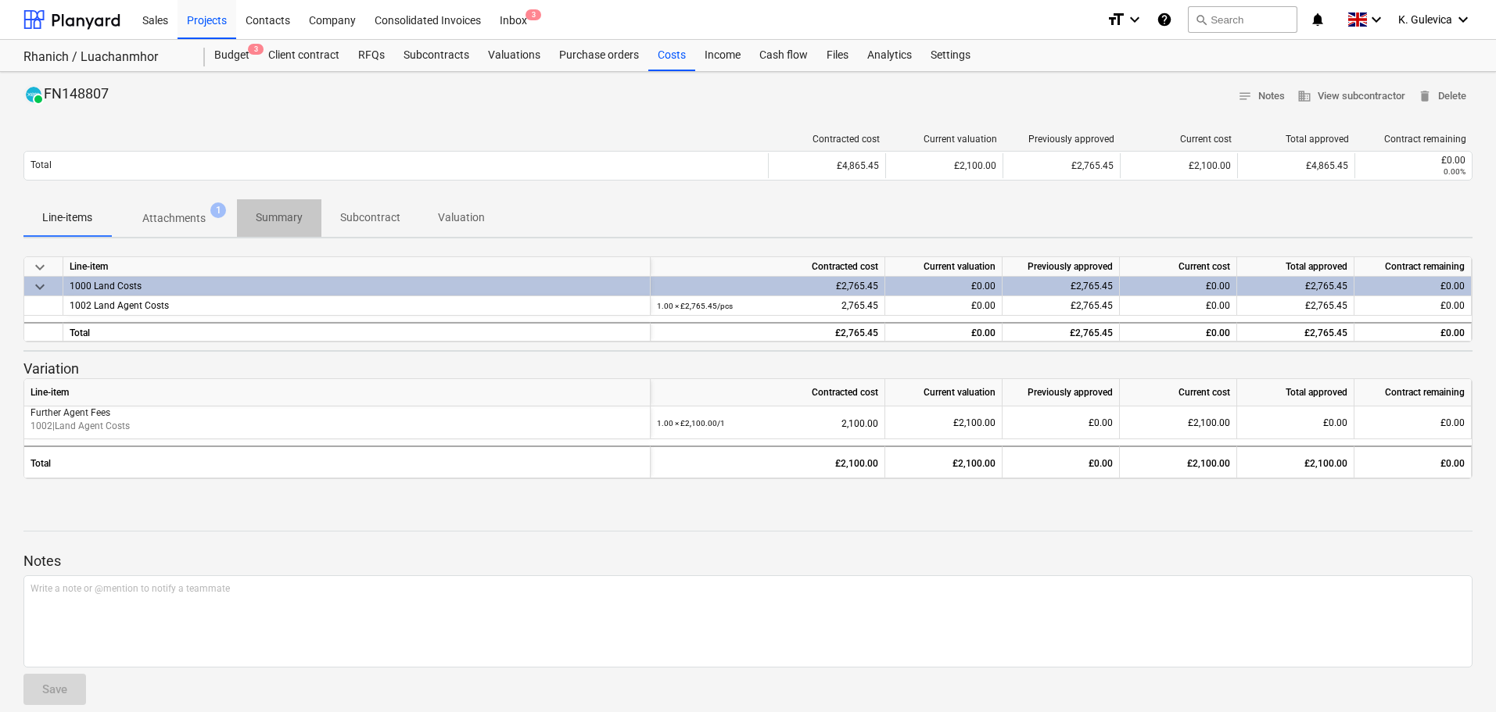
click at [297, 214] on p "Summary" at bounding box center [279, 218] width 47 height 16
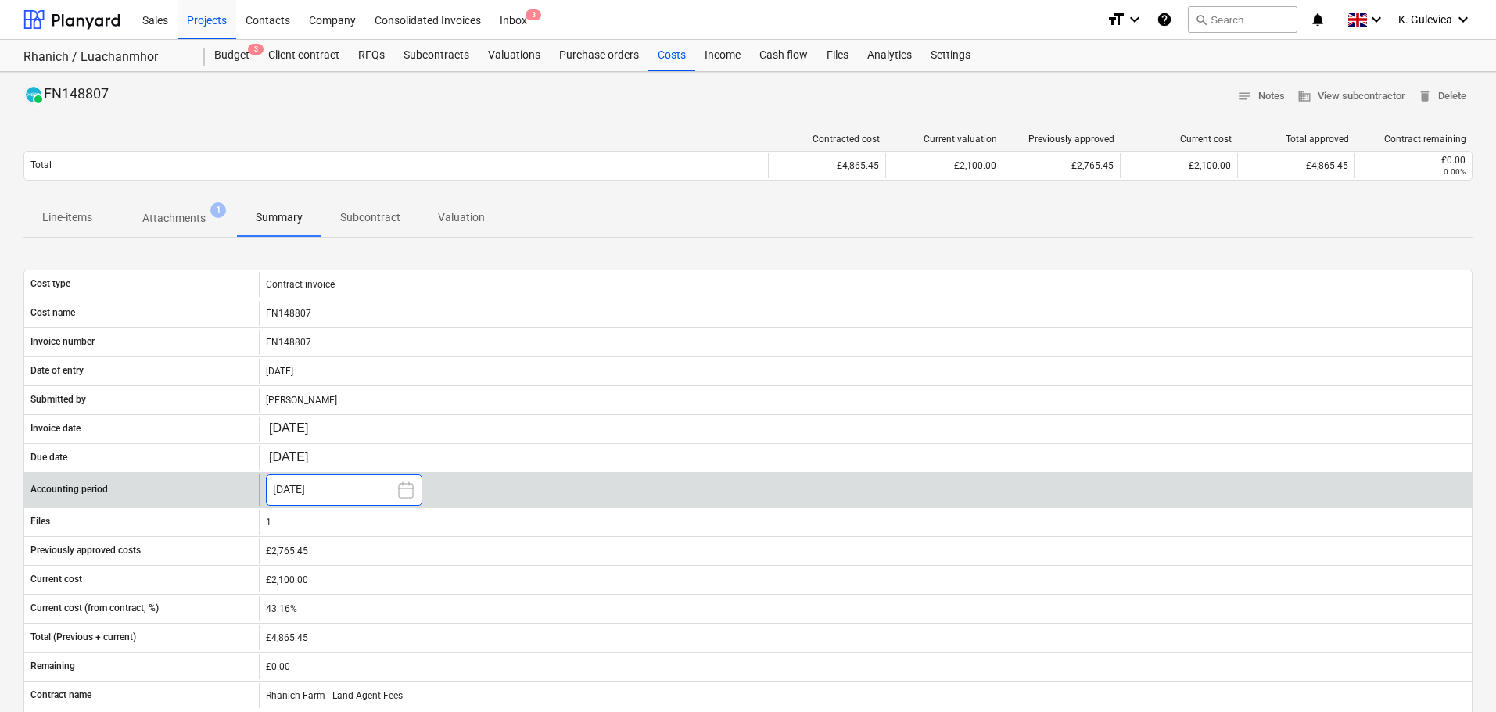
click at [317, 490] on button "[DATE]" at bounding box center [344, 490] width 156 height 31
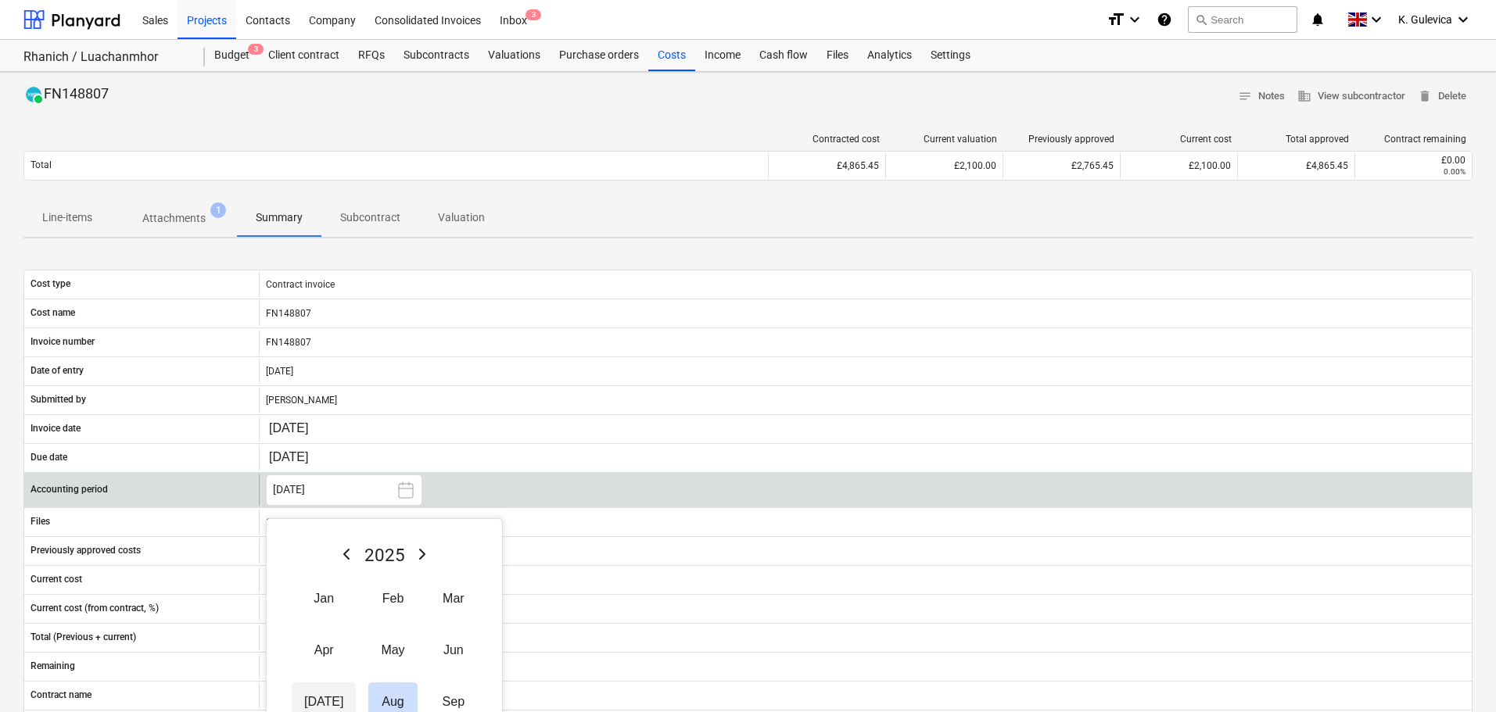
click at [310, 701] on button "[DATE]" at bounding box center [324, 702] width 64 height 39
click at [196, 17] on div "Projects" at bounding box center [206, 19] width 59 height 40
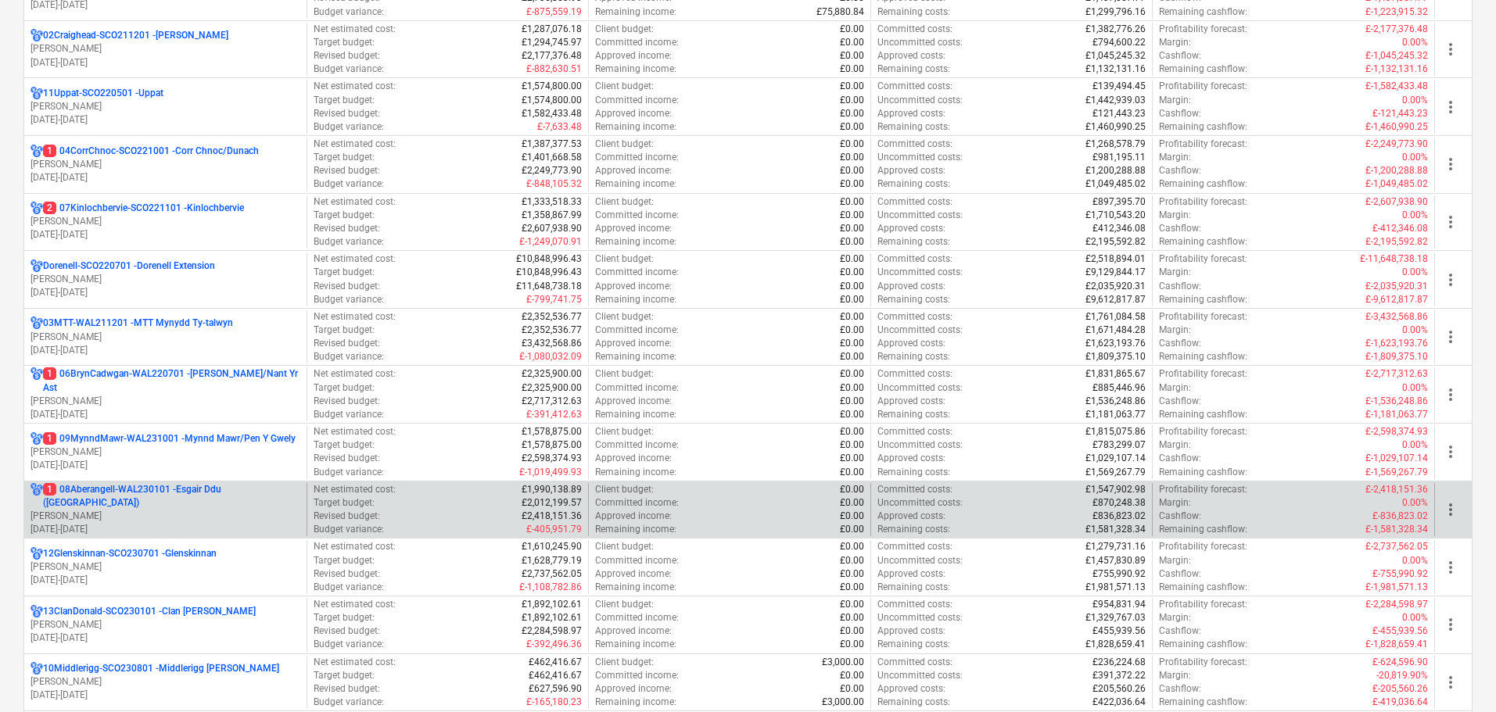
scroll to position [313, 0]
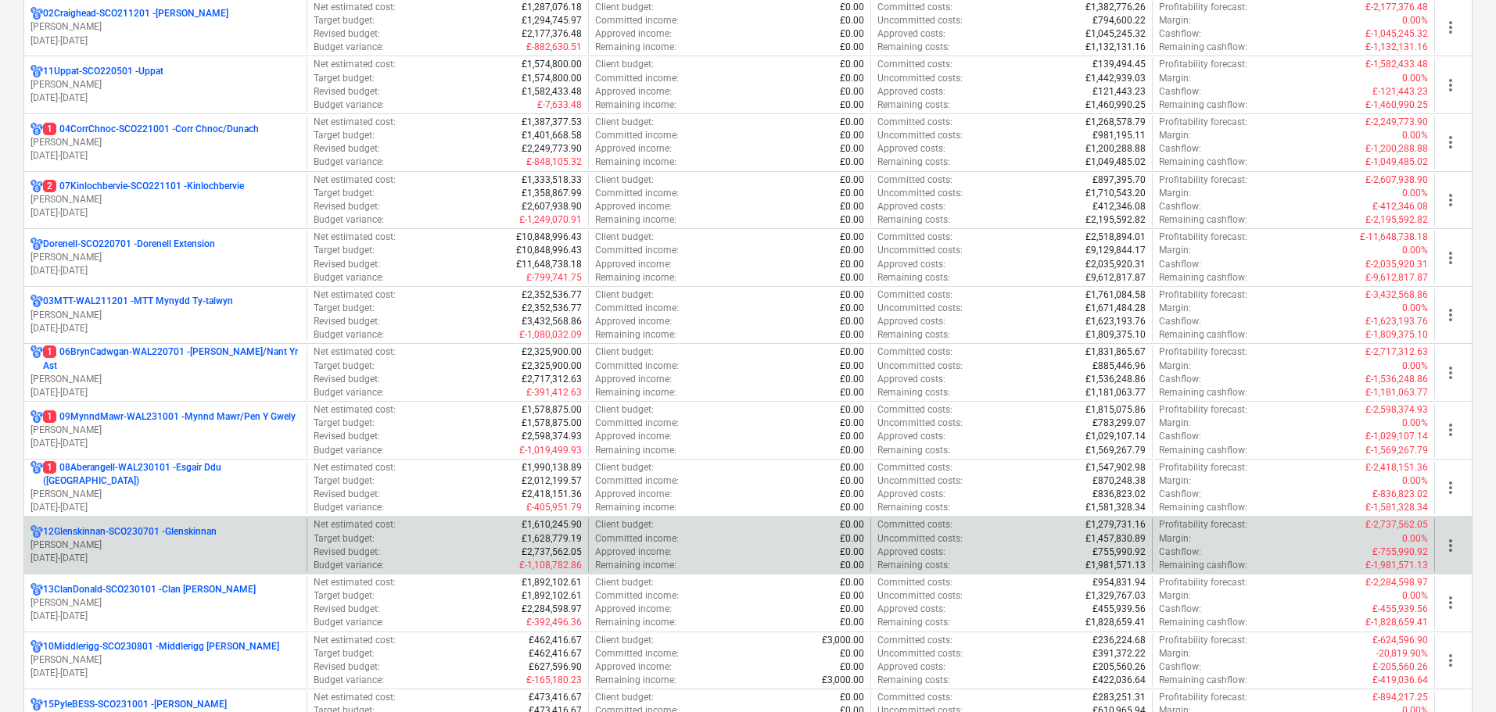
click at [161, 544] on p "[PERSON_NAME]" at bounding box center [165, 545] width 270 height 13
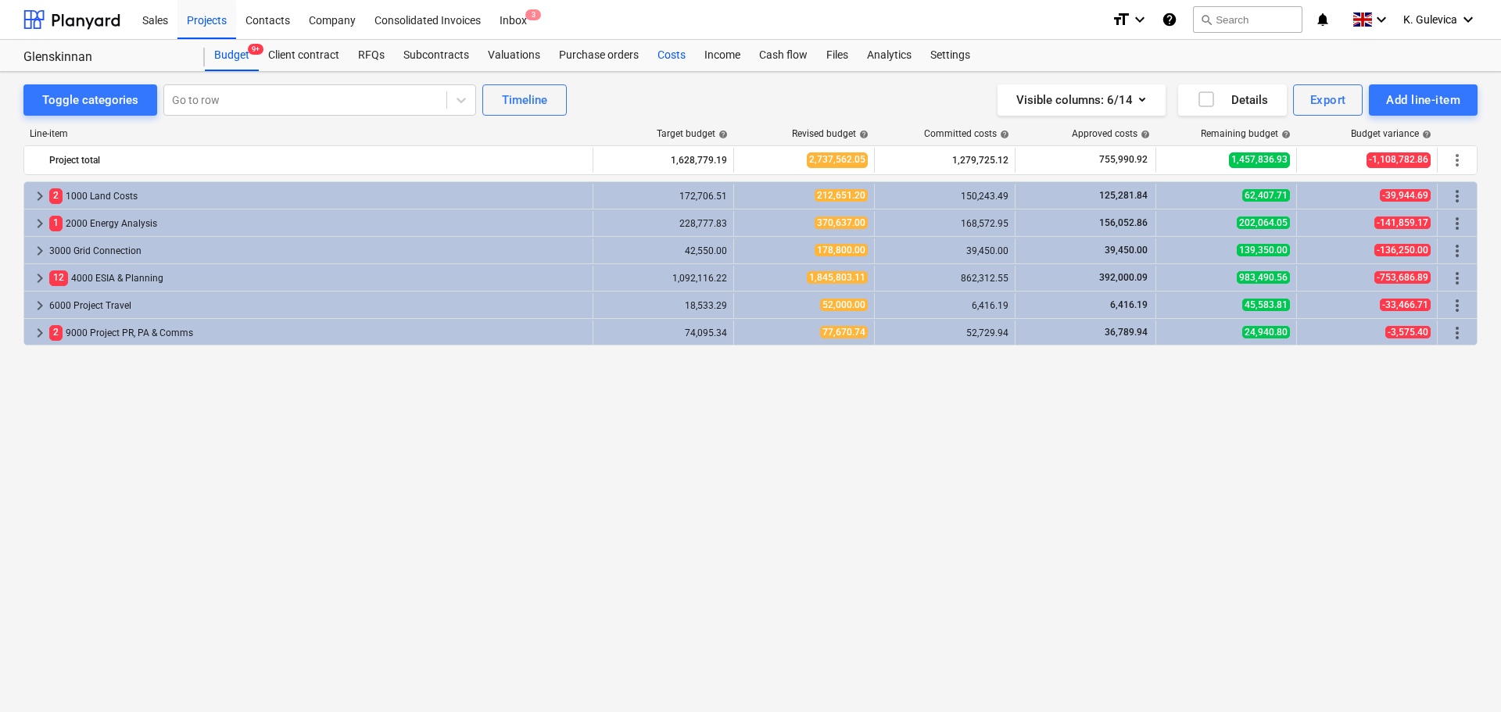
click at [669, 56] on div "Costs" at bounding box center [671, 55] width 47 height 31
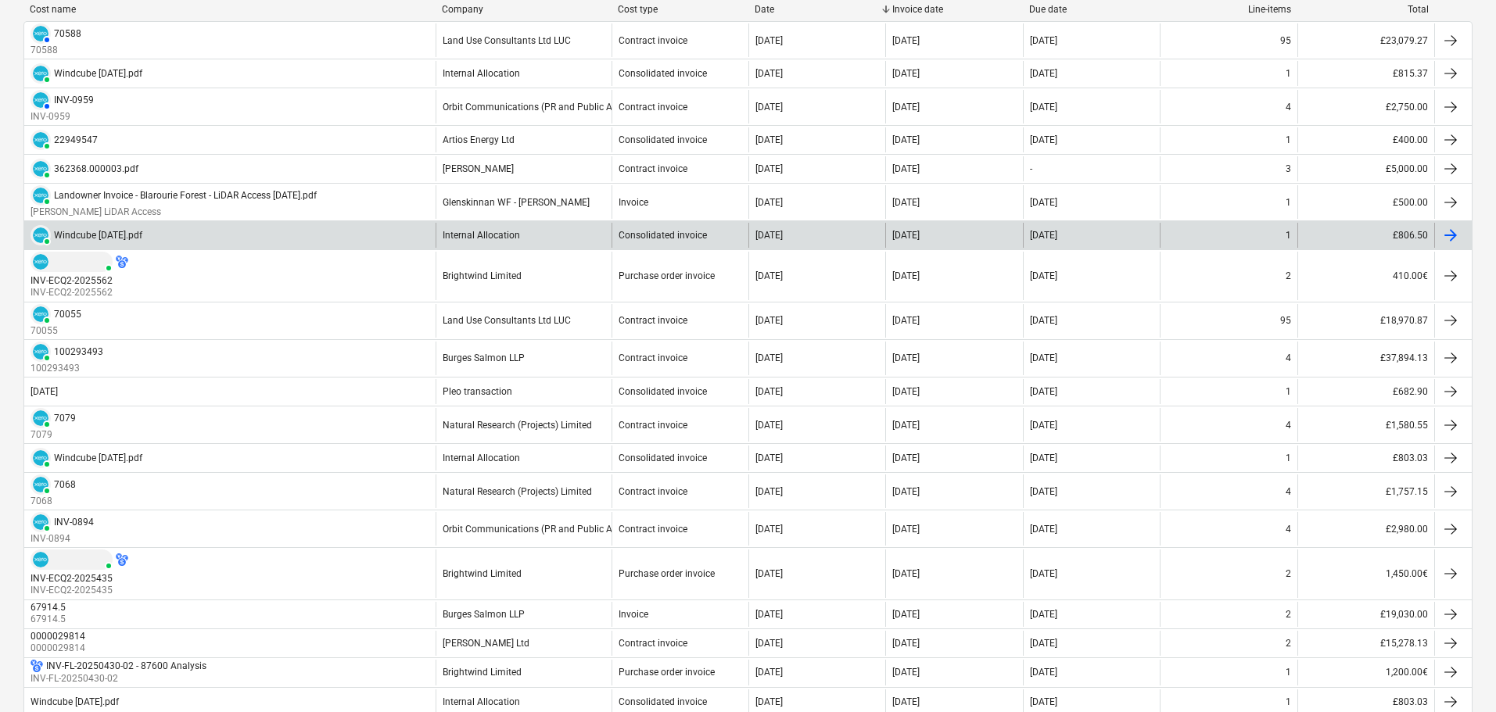
scroll to position [156, 0]
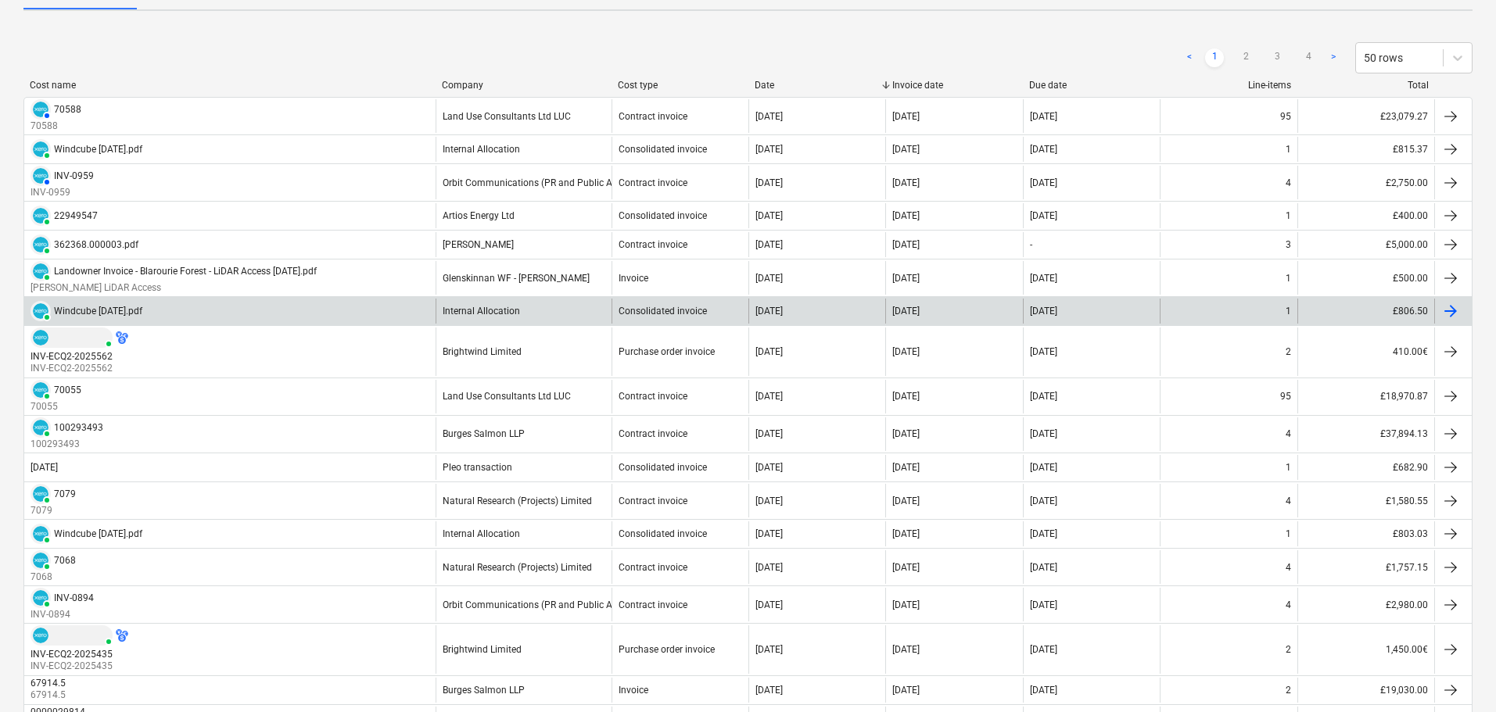
drag, startPoint x: 115, startPoint y: 310, endPoint x: 64, endPoint y: 310, distance: 50.8
click at [64, 310] on div "Windcube [DATE].pdf" at bounding box center [98, 311] width 88 height 11
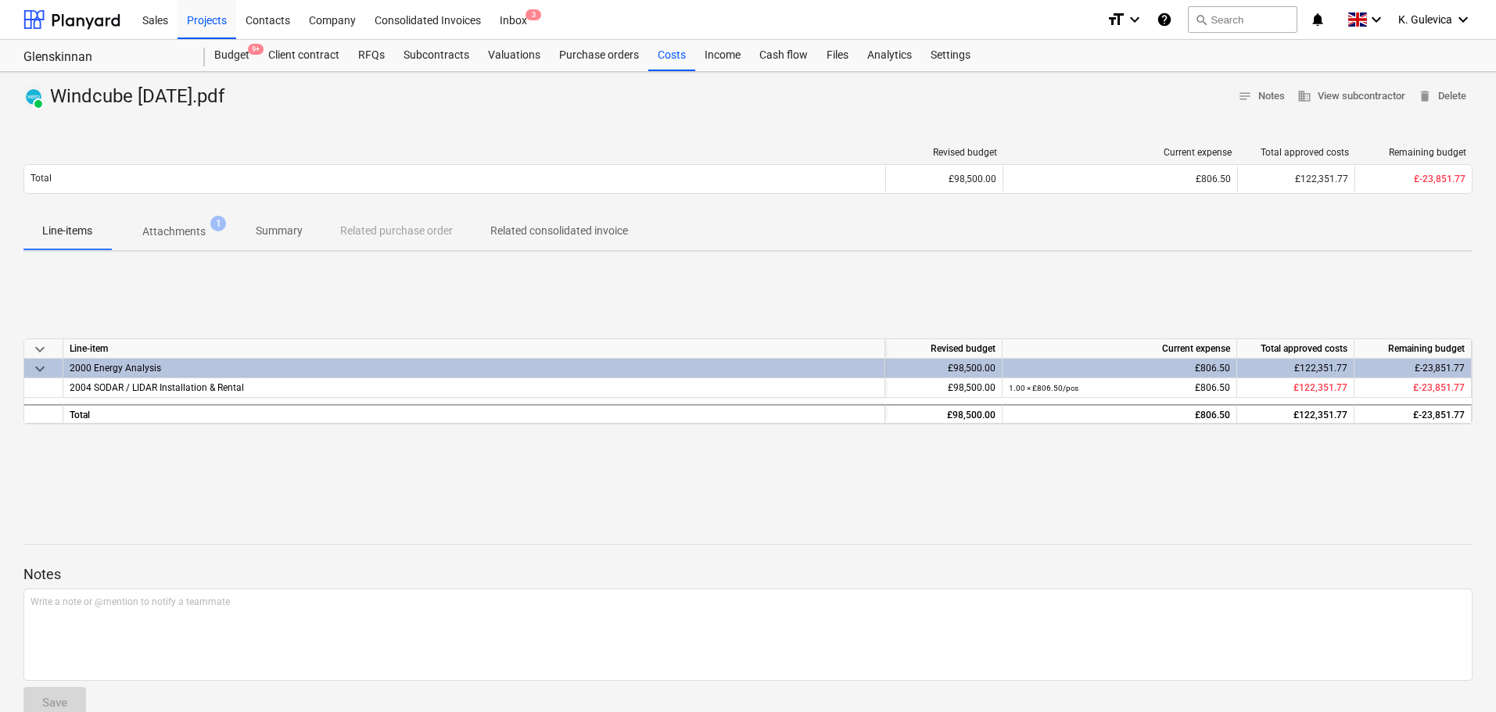
click at [169, 237] on p "Attachments" at bounding box center [173, 232] width 63 height 16
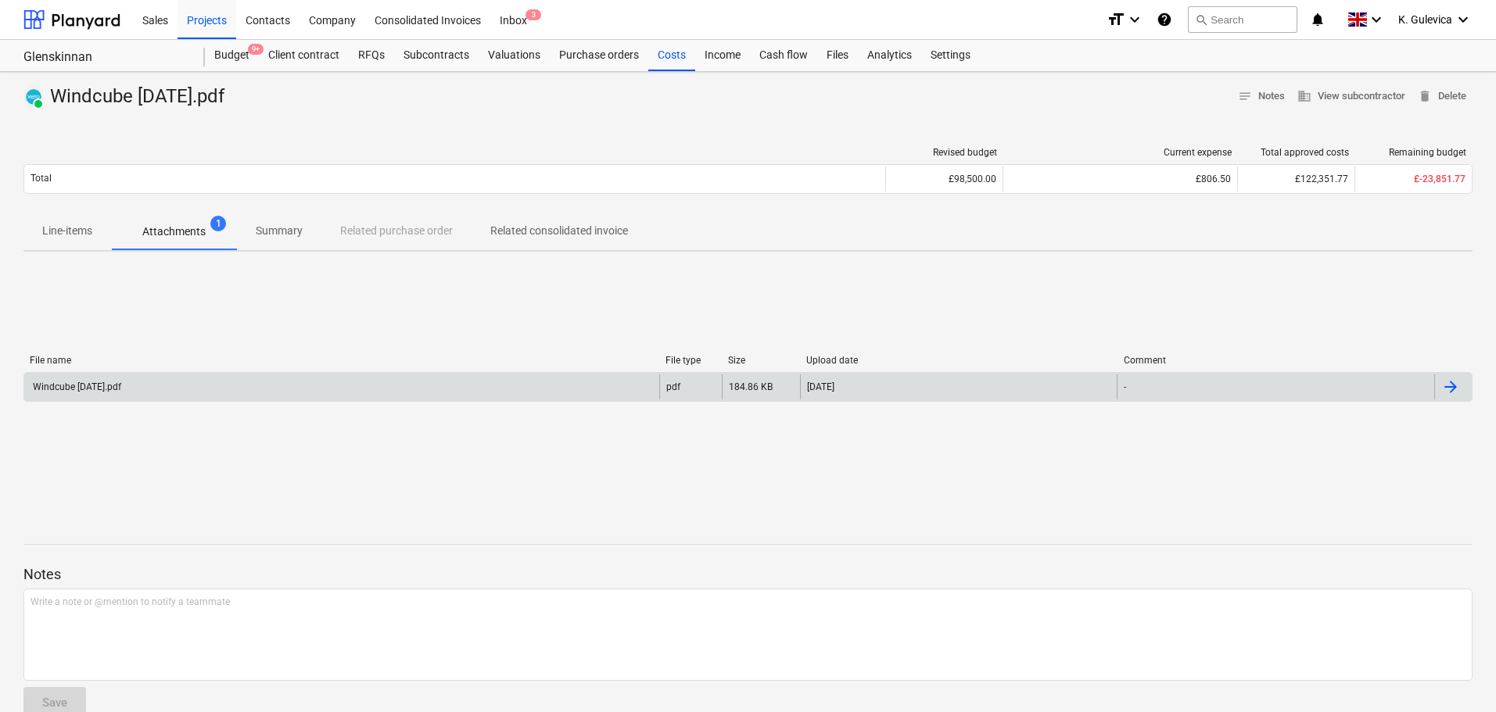
click at [266, 385] on div "Windcube [DATE].pdf" at bounding box center [341, 387] width 635 height 25
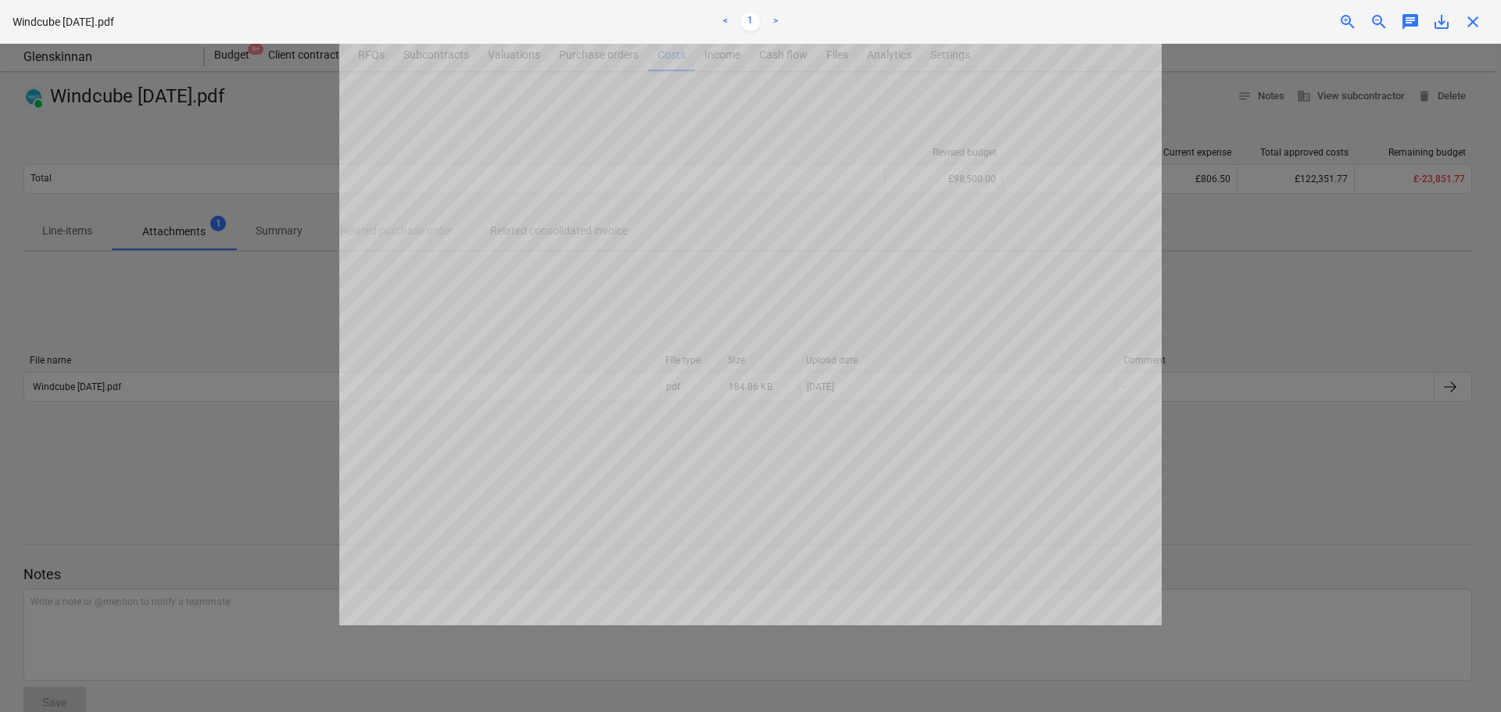
click at [1475, 26] on span "close" at bounding box center [1473, 22] width 19 height 19
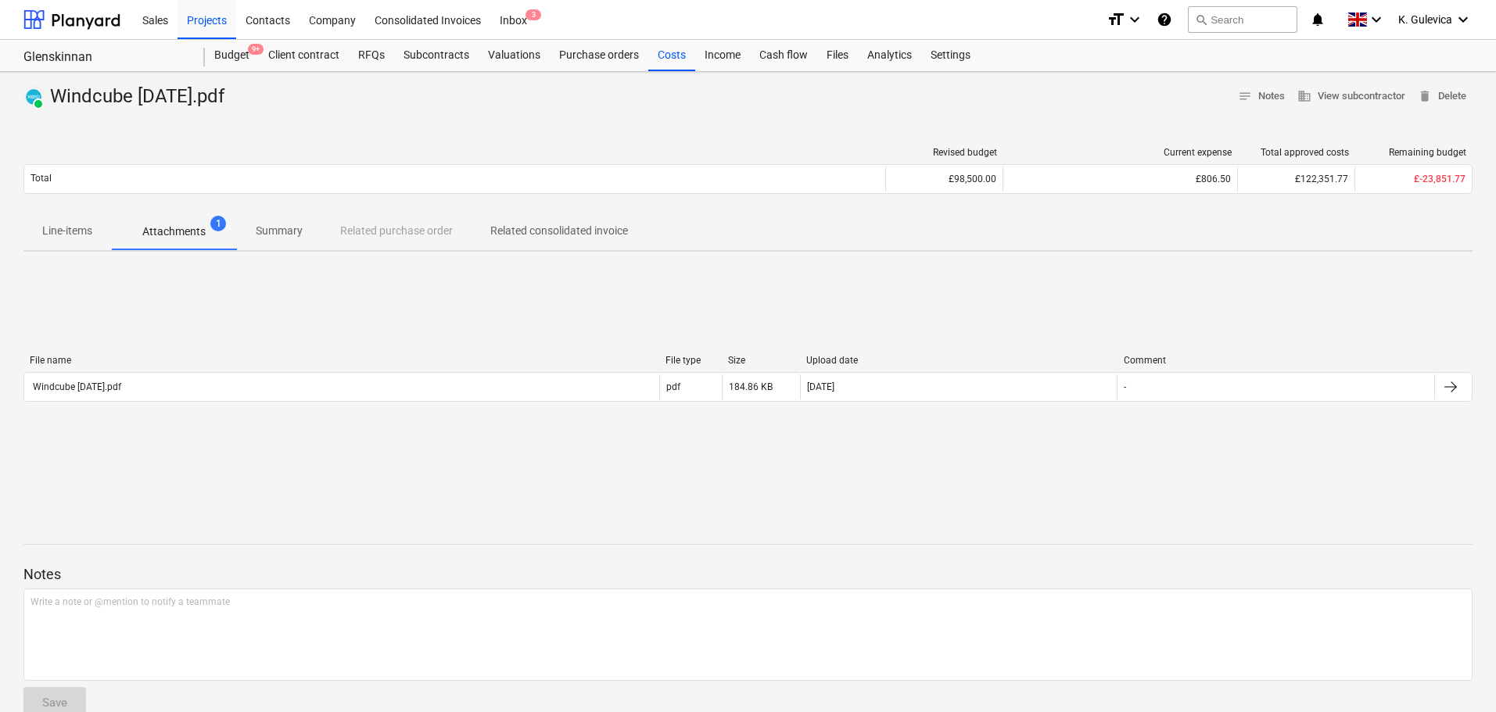
drag, startPoint x: 60, startPoint y: 228, endPoint x: 66, endPoint y: 235, distance: 8.8
click at [60, 228] on p "Line-items" at bounding box center [67, 231] width 50 height 16
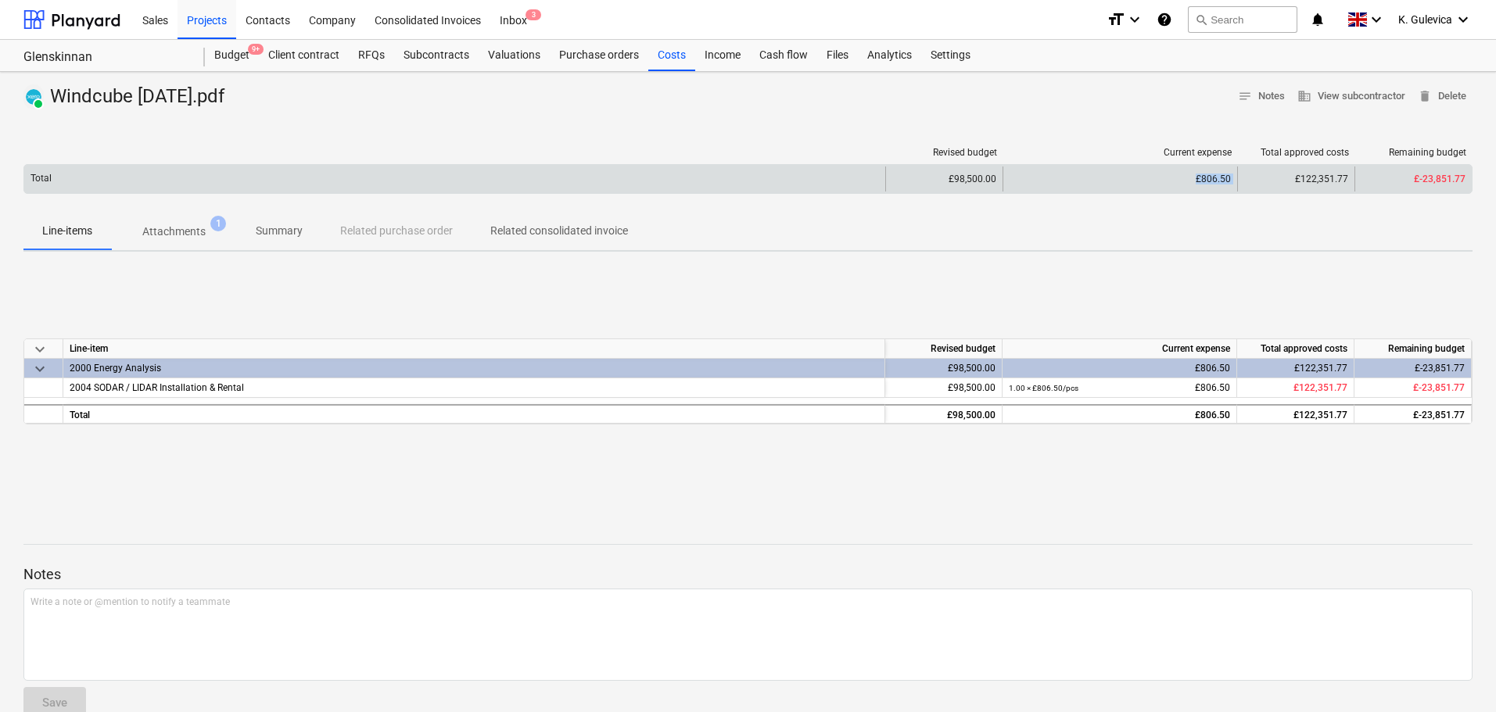
drag, startPoint x: 1173, startPoint y: 187, endPoint x: 1249, endPoint y: 179, distance: 76.2
click at [1249, 179] on div "Total £98,500.00 £806.50 £122,351.77 £-23,851.77" at bounding box center [747, 179] width 1447 height 25
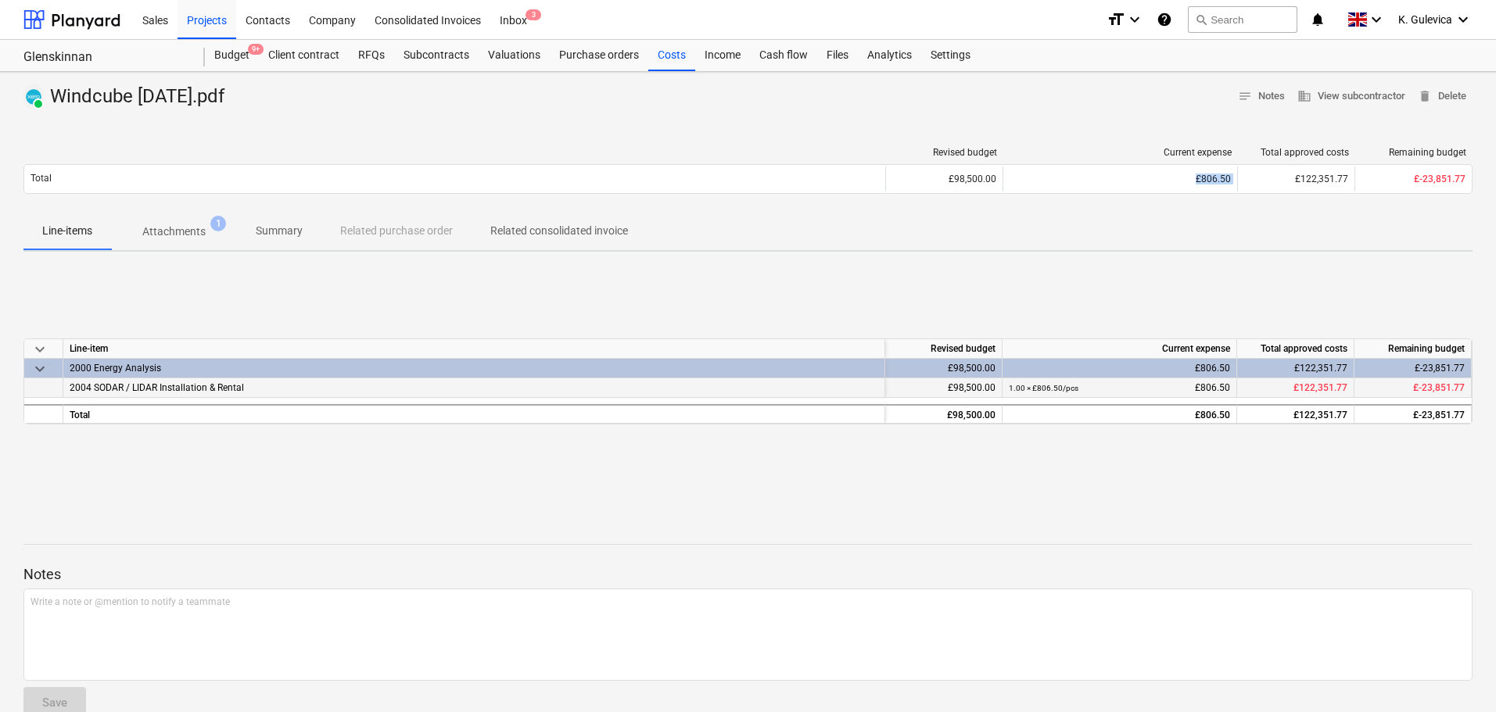
drag, startPoint x: 276, startPoint y: 246, endPoint x: 274, endPoint y: 385, distance: 138.4
click at [279, 407] on div "PAID Windcube [DATE].pdf notes Notes business View subcontractor delete Delete …" at bounding box center [748, 408] width 1496 height 672
click at [285, 236] on p "Summary" at bounding box center [279, 231] width 47 height 16
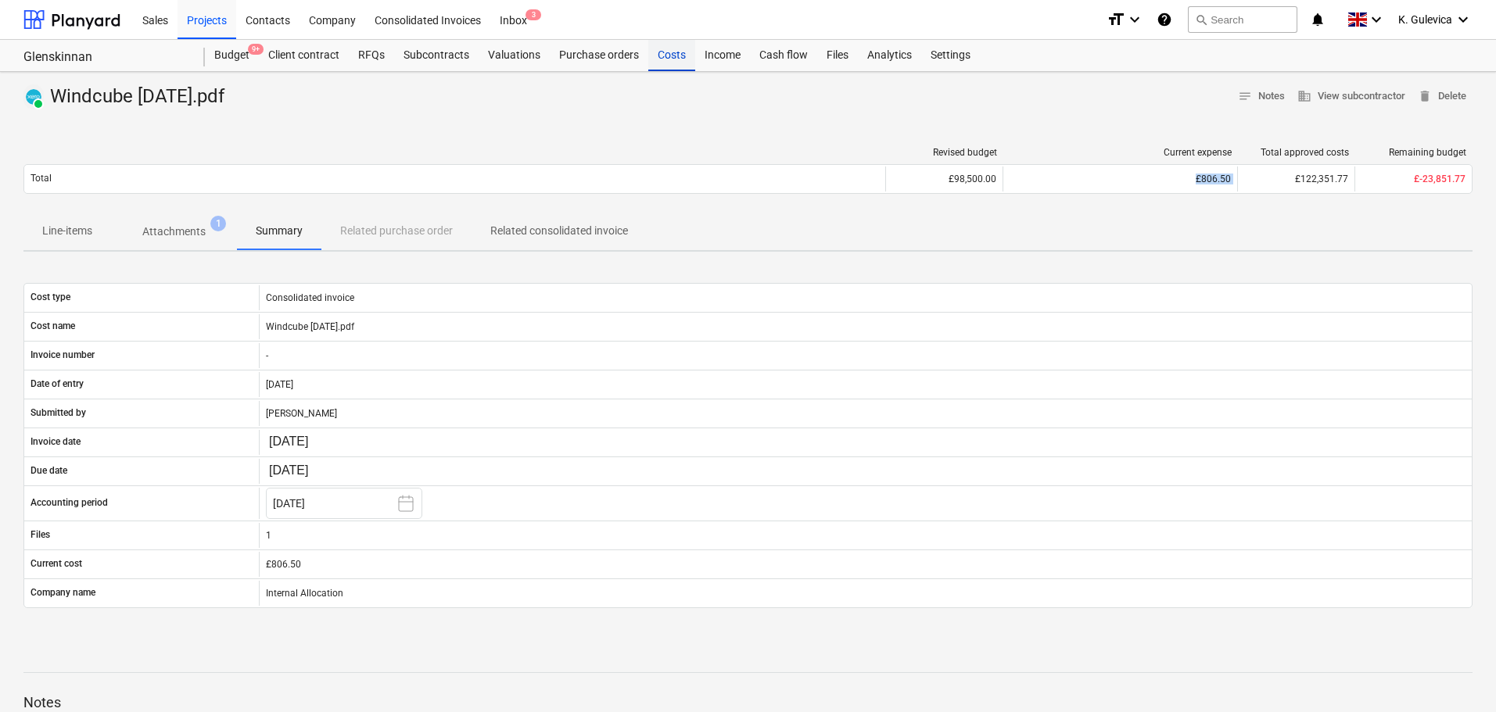
click at [673, 57] on div "Costs" at bounding box center [671, 55] width 47 height 31
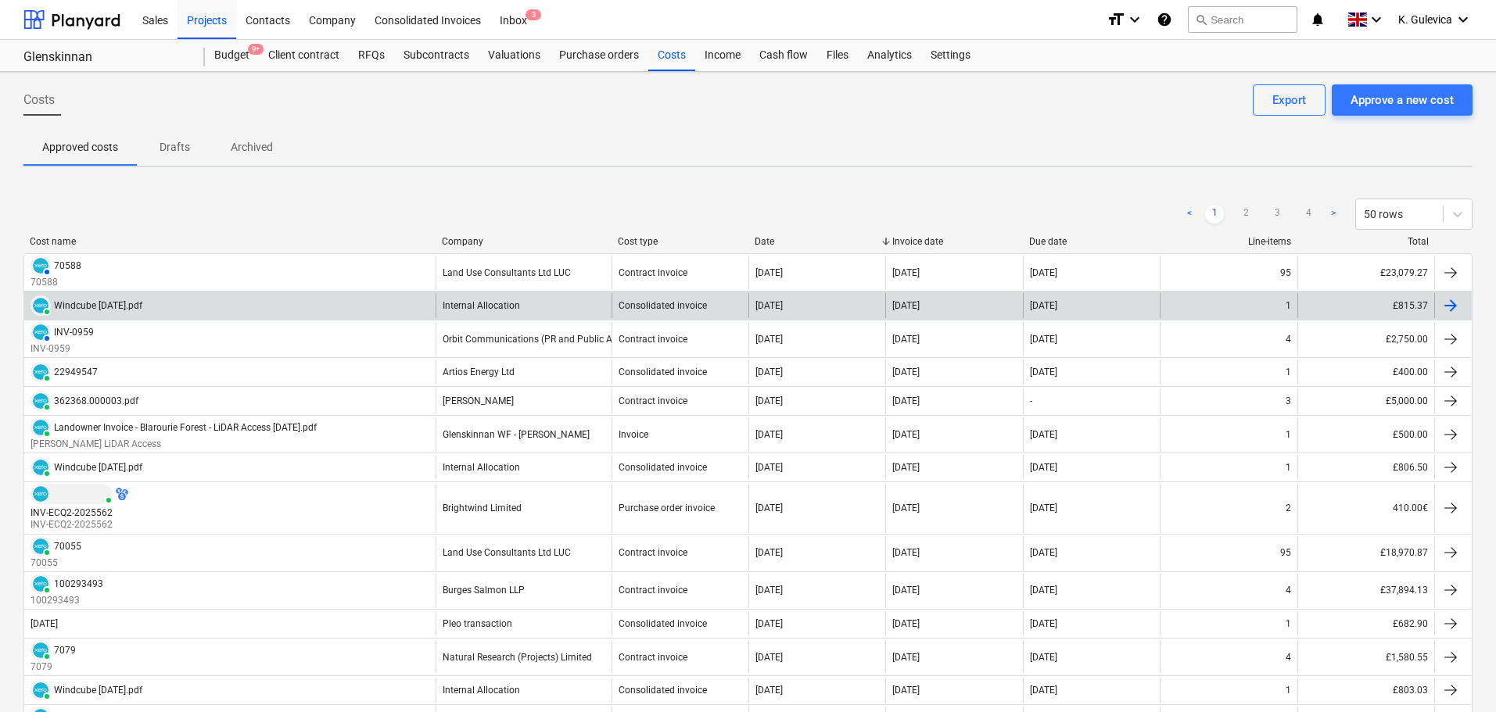
click at [511, 310] on div "Internal Allocation" at bounding box center [481, 305] width 77 height 11
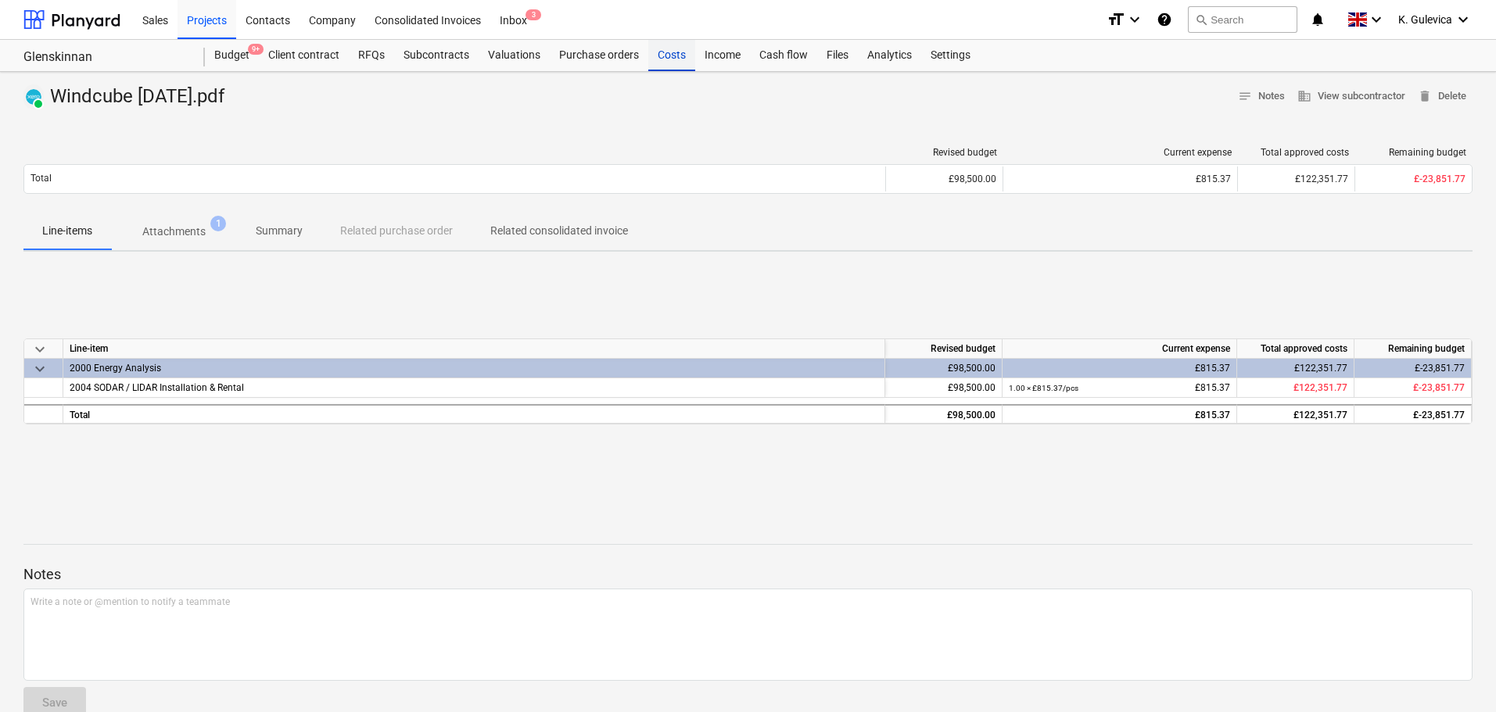
drag, startPoint x: 657, startPoint y: 57, endPoint x: 664, endPoint y: 67, distance: 12.4
click at [657, 57] on div "Costs" at bounding box center [671, 55] width 47 height 31
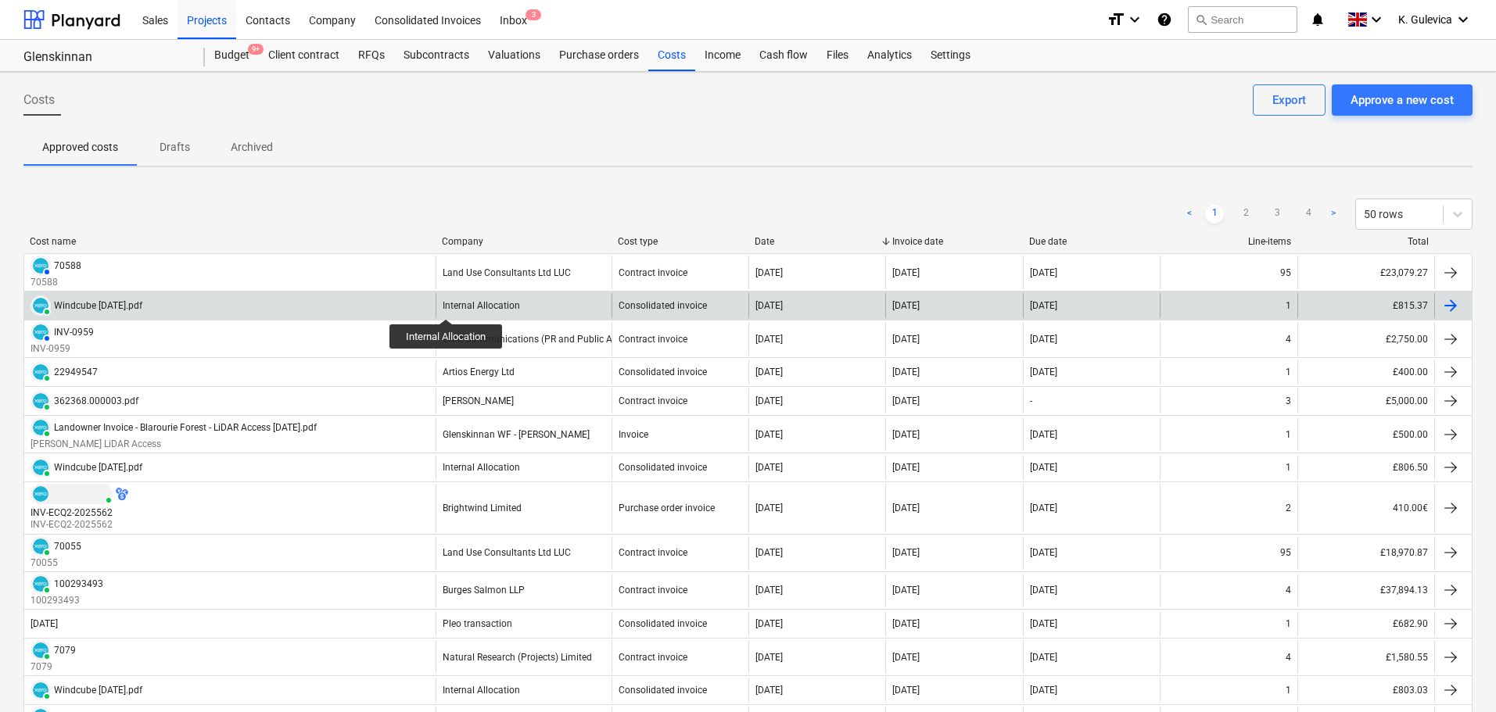
click at [447, 305] on div "Internal Allocation" at bounding box center [481, 305] width 77 height 11
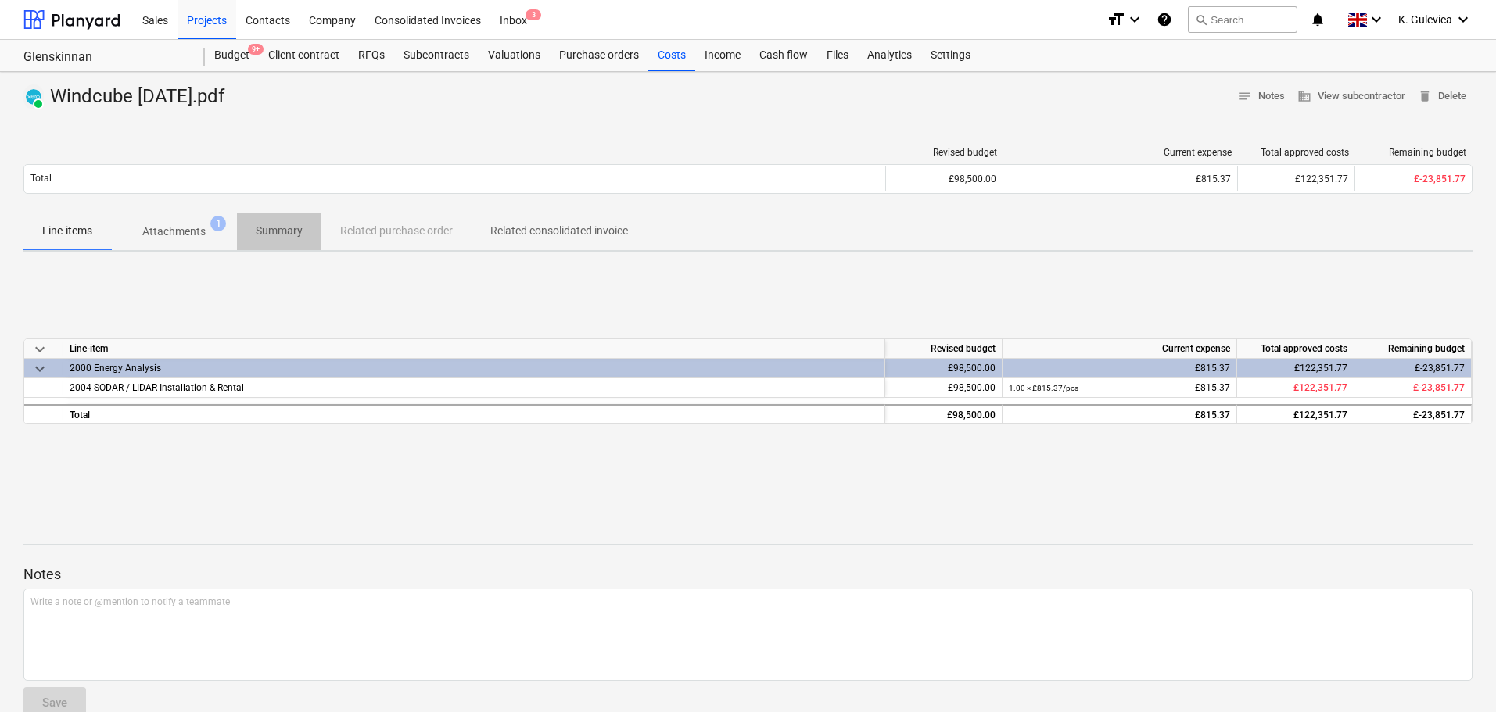
click at [281, 229] on p "Summary" at bounding box center [279, 231] width 47 height 16
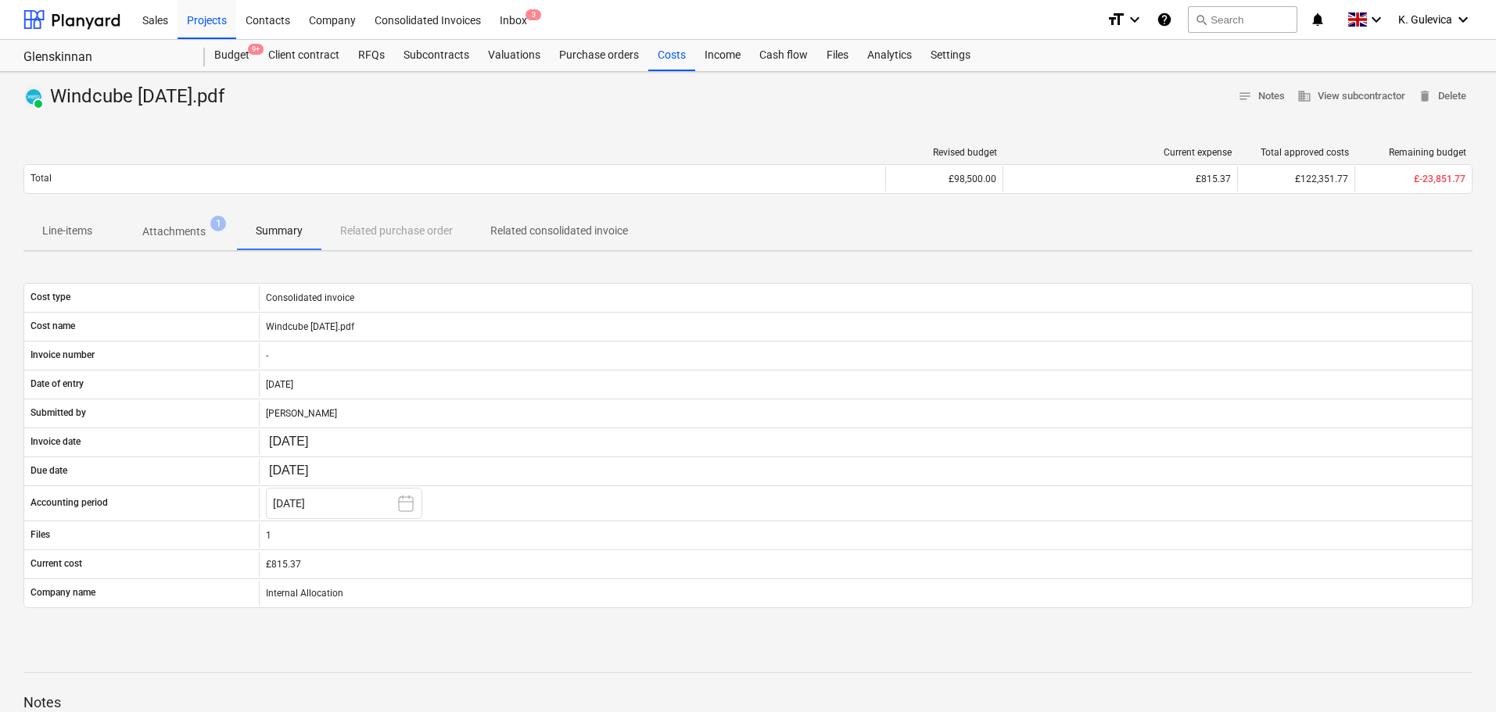
click at [84, 228] on p "Line-items" at bounding box center [67, 231] width 50 height 16
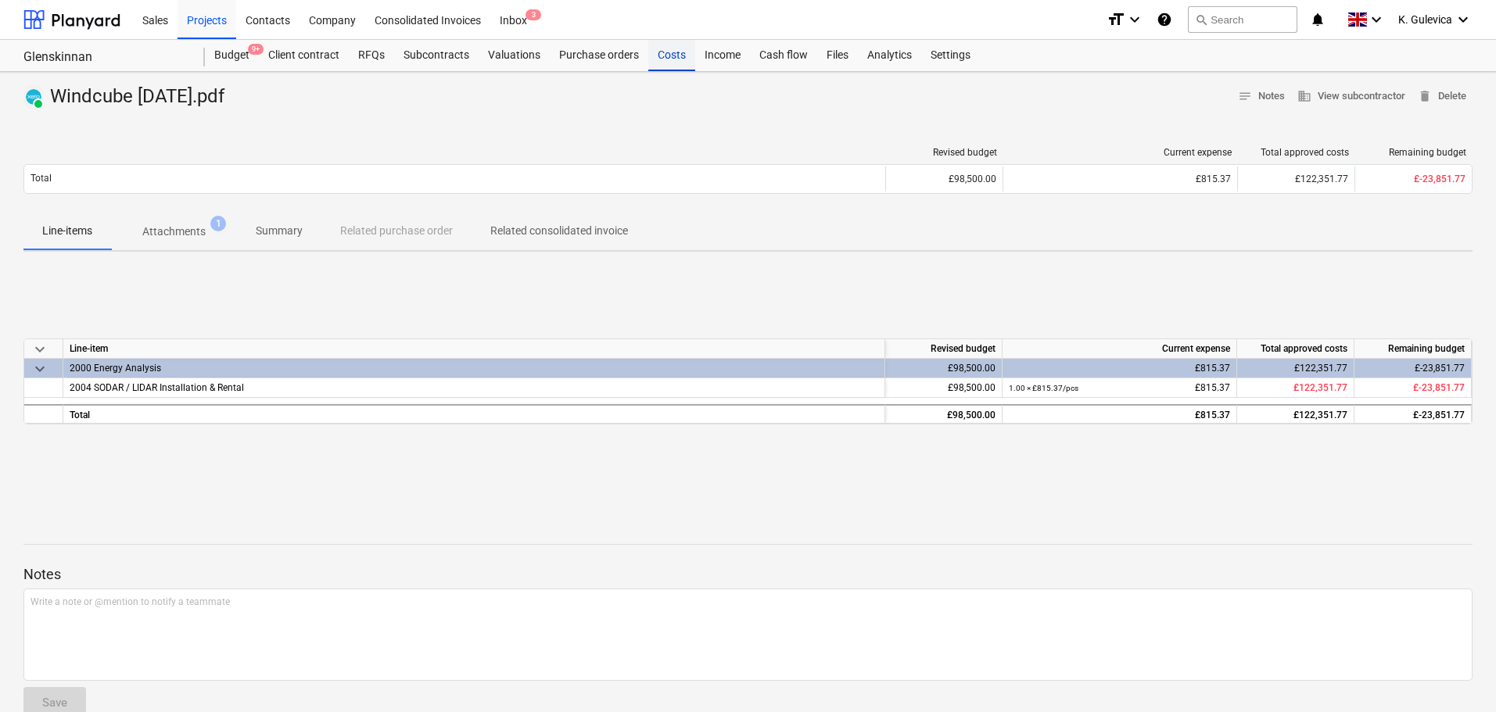
click at [676, 56] on div "Costs" at bounding box center [671, 55] width 47 height 31
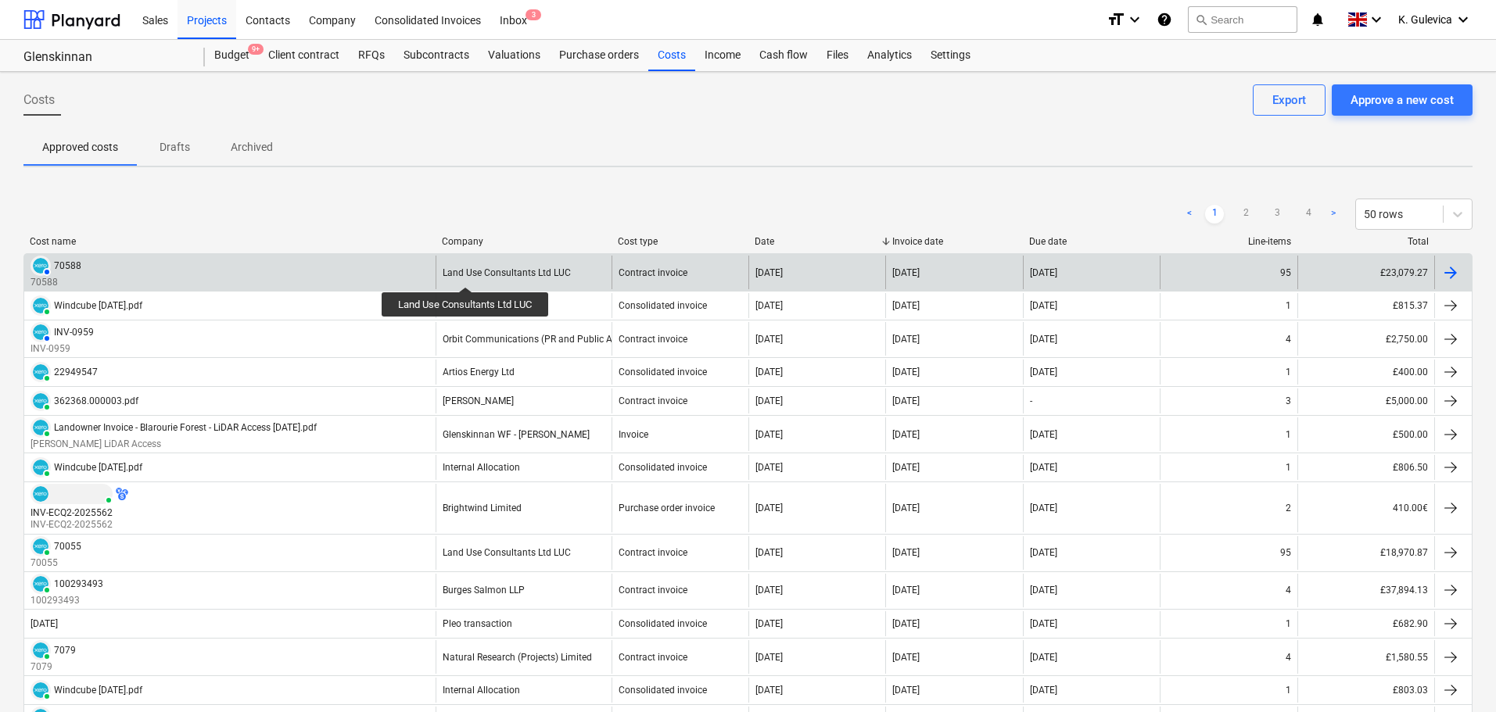
click at [467, 273] on div "Land Use Consultants Ltd LUC" at bounding box center [507, 272] width 128 height 11
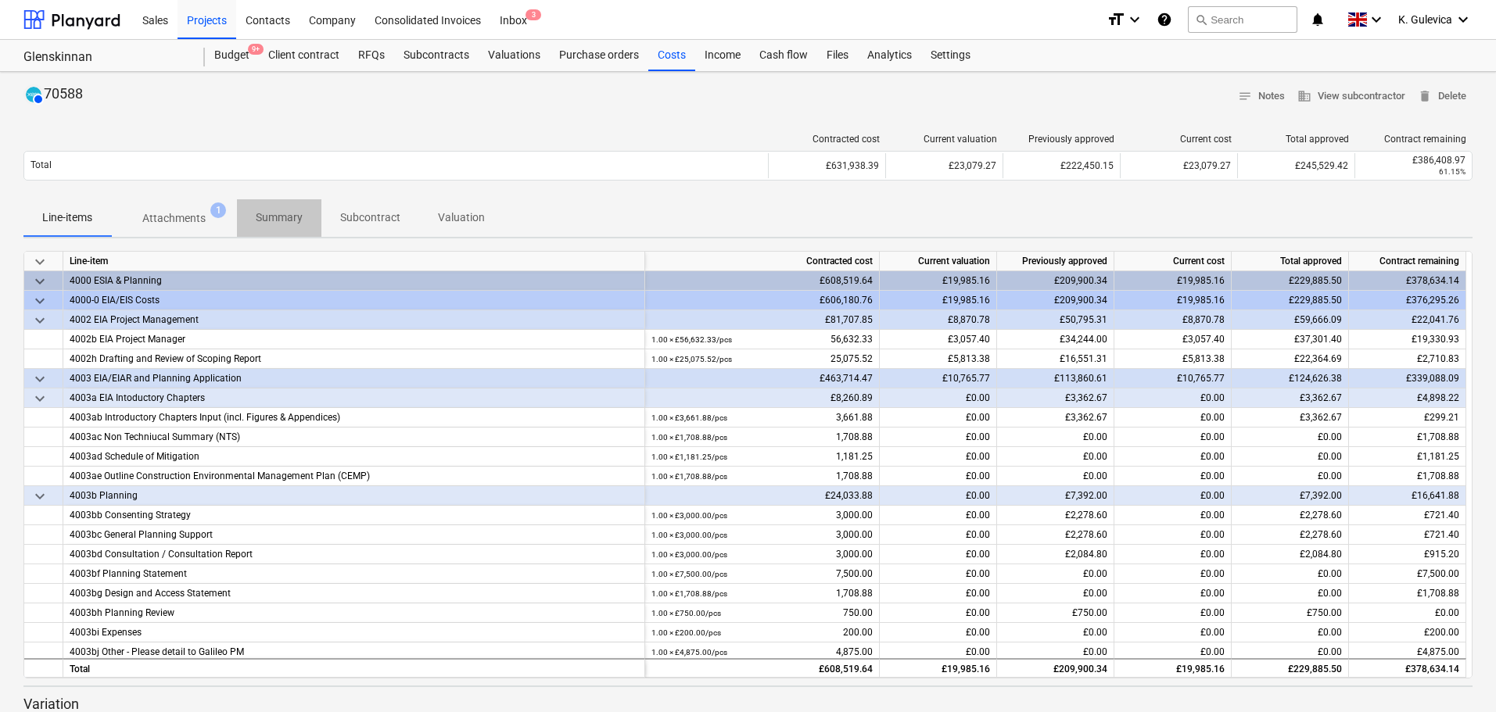
click at [279, 220] on p "Summary" at bounding box center [279, 218] width 47 height 16
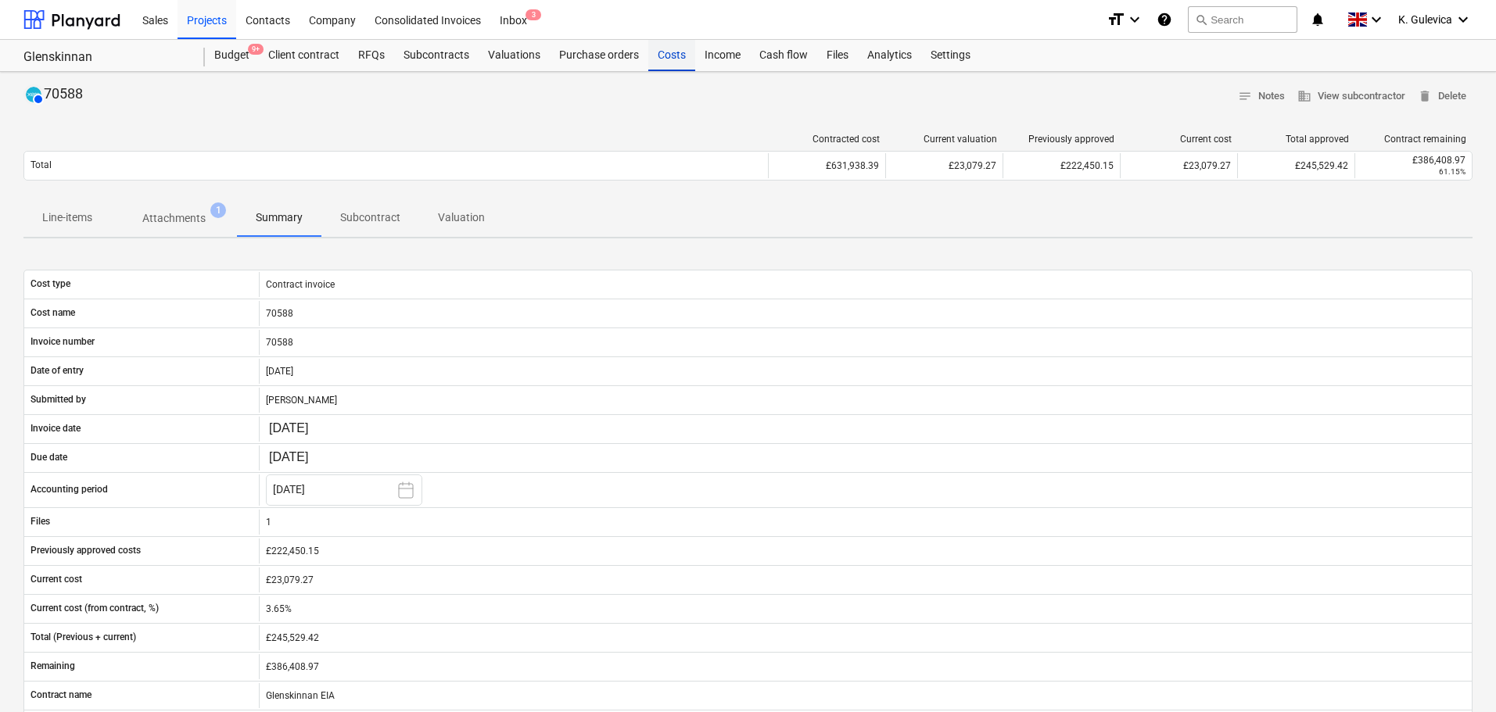
drag, startPoint x: 683, startPoint y: 56, endPoint x: 672, endPoint y: 63, distance: 12.4
click at [683, 56] on div "Costs" at bounding box center [671, 55] width 47 height 31
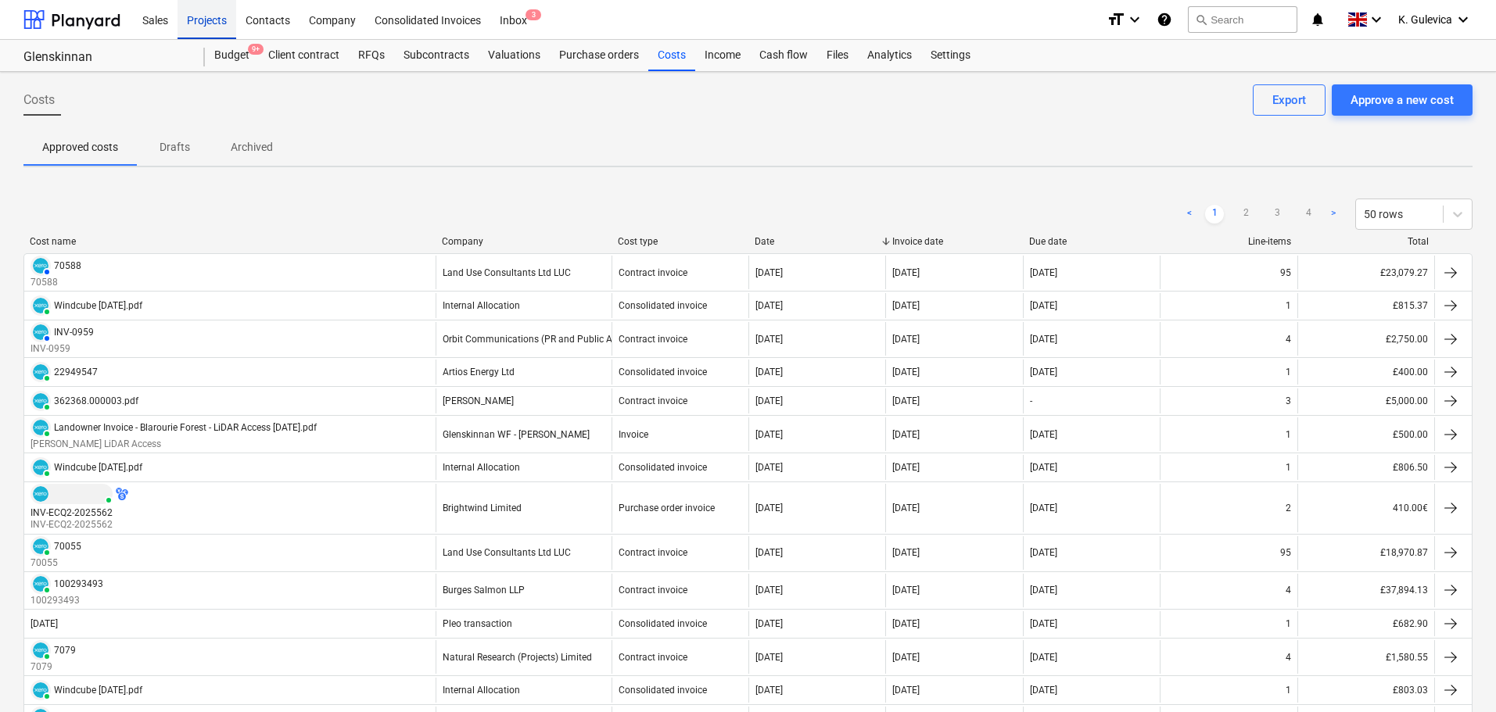
click at [209, 16] on div "Projects" at bounding box center [206, 19] width 59 height 40
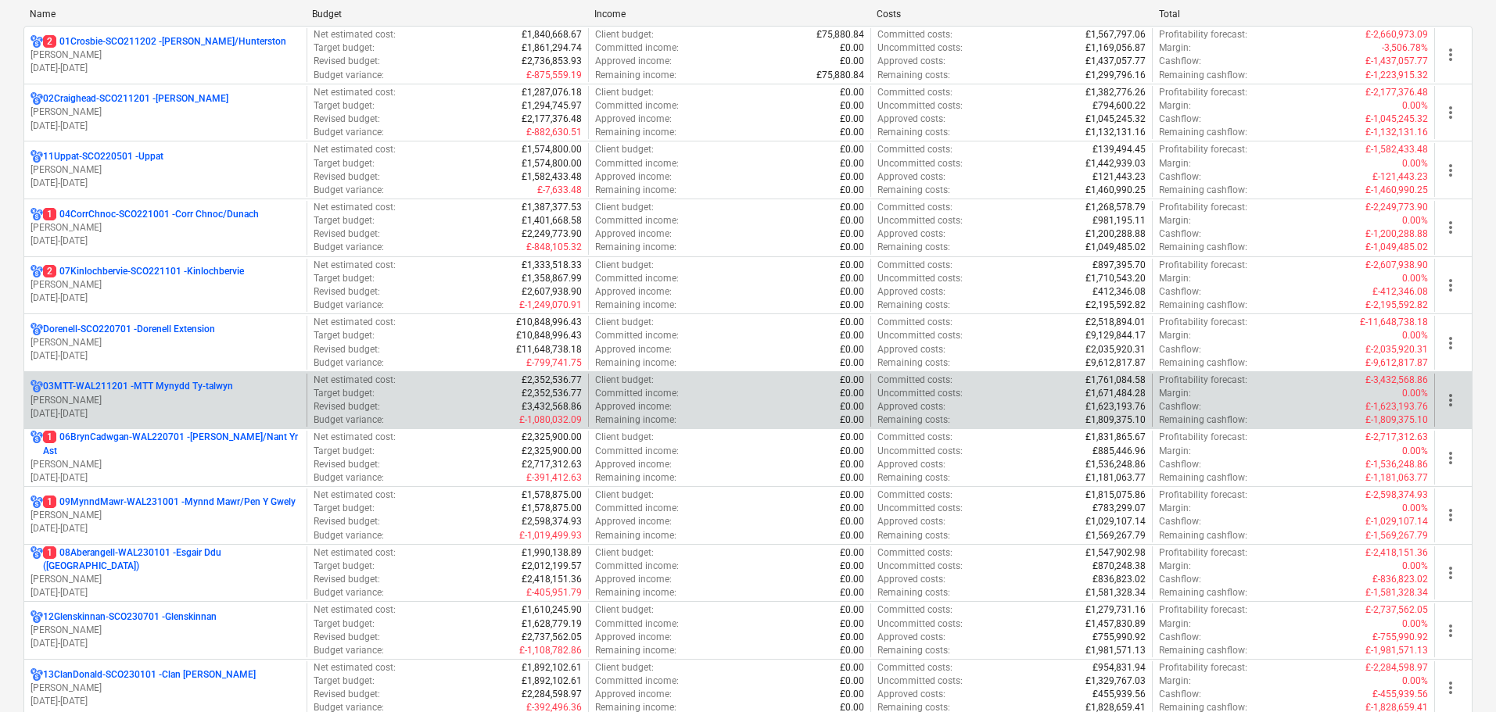
scroll to position [235, 0]
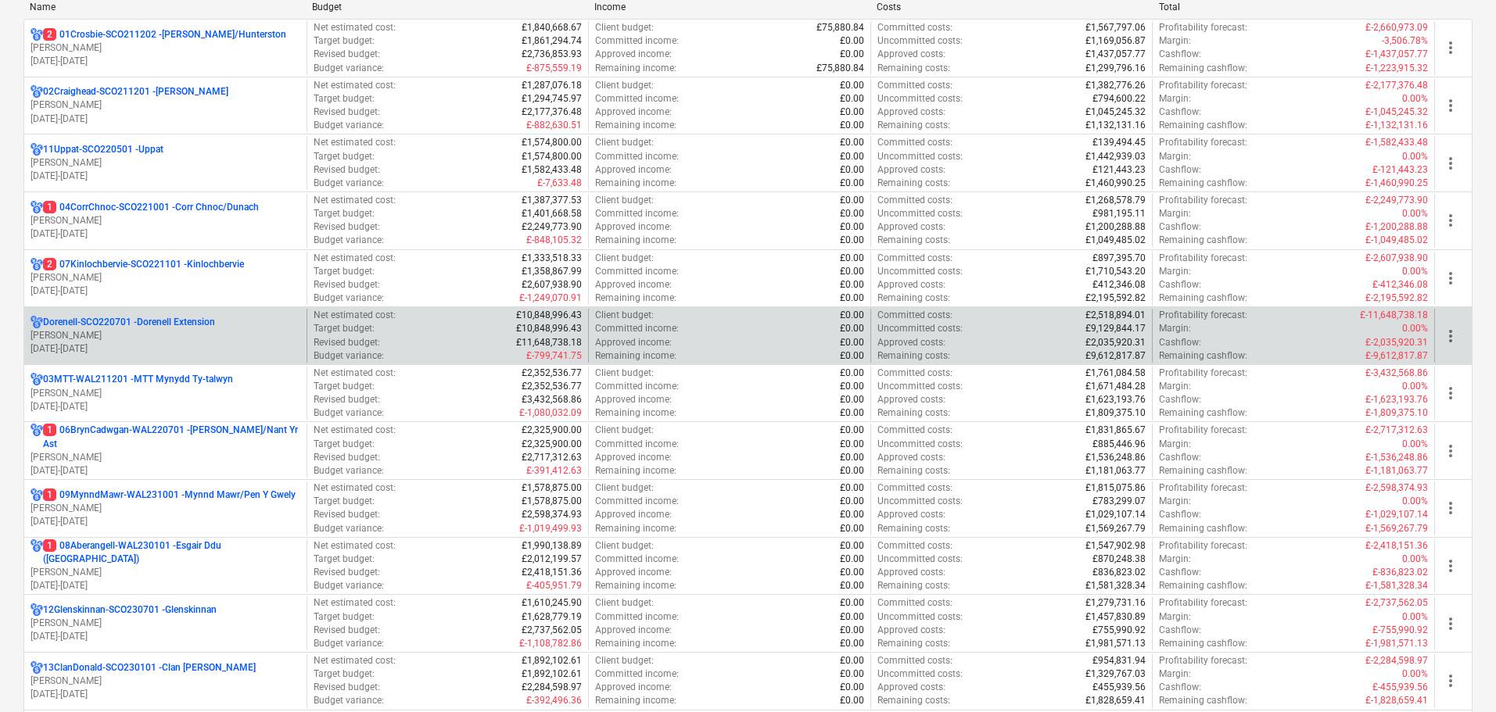
click at [137, 346] on p "[DATE] - [DATE]" at bounding box center [165, 348] width 270 height 13
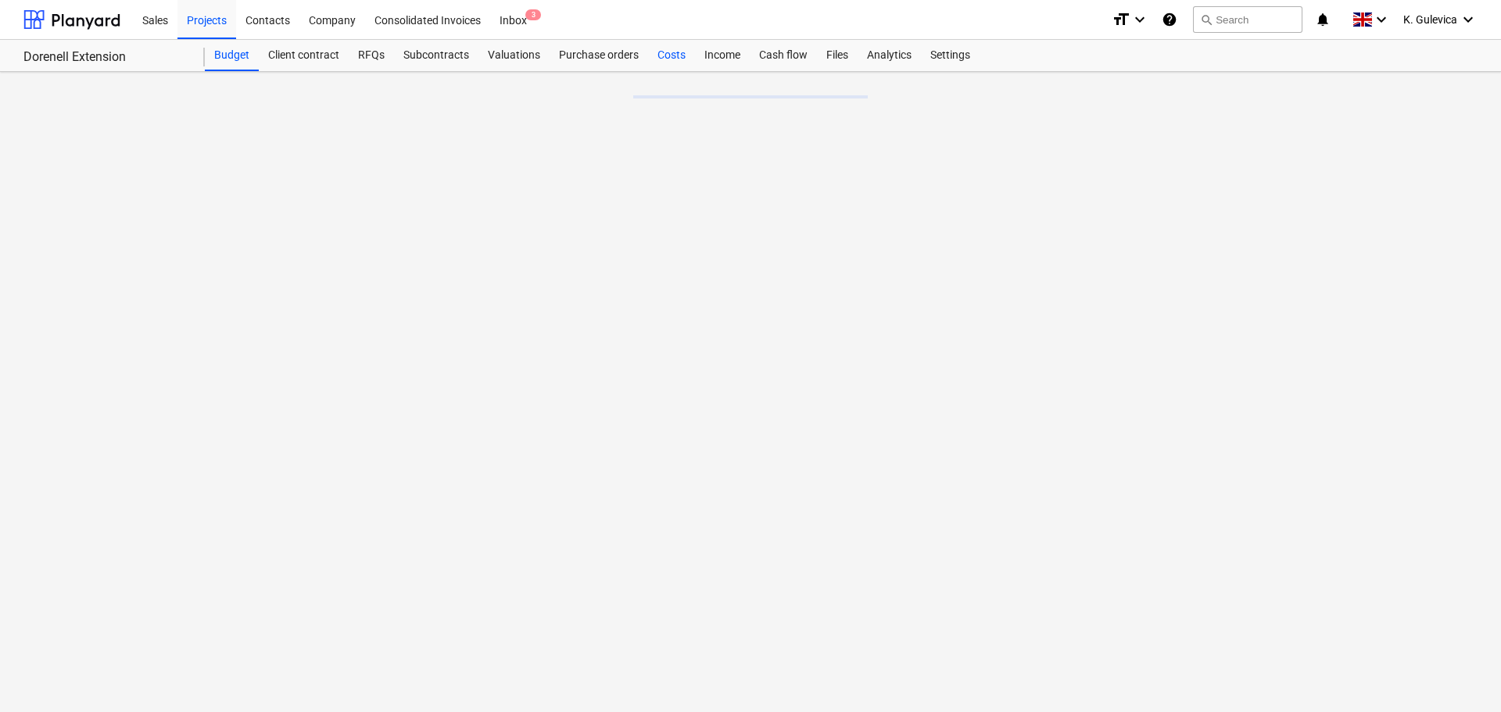
click at [667, 60] on div "Costs" at bounding box center [671, 55] width 47 height 31
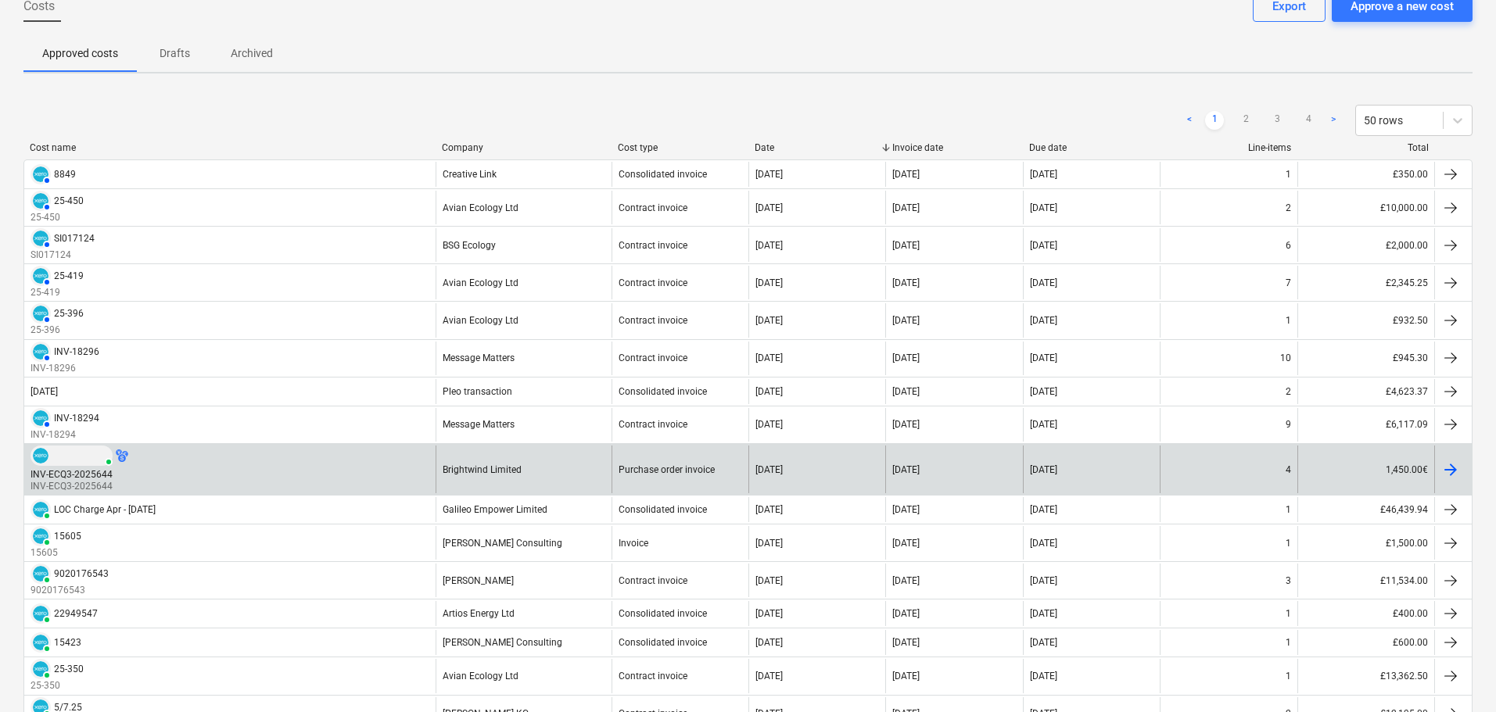
scroll to position [235, 0]
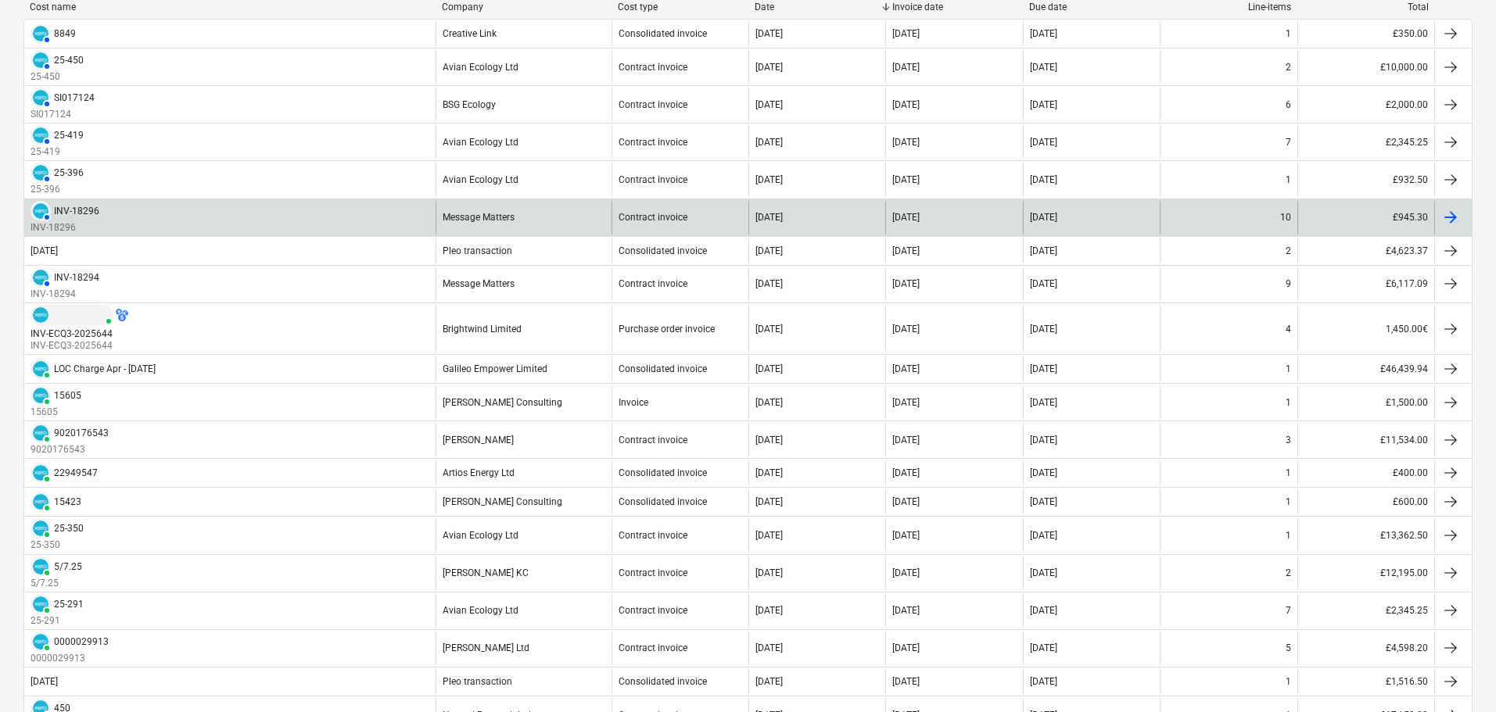
click at [501, 224] on div "Message Matters" at bounding box center [524, 218] width 176 height 34
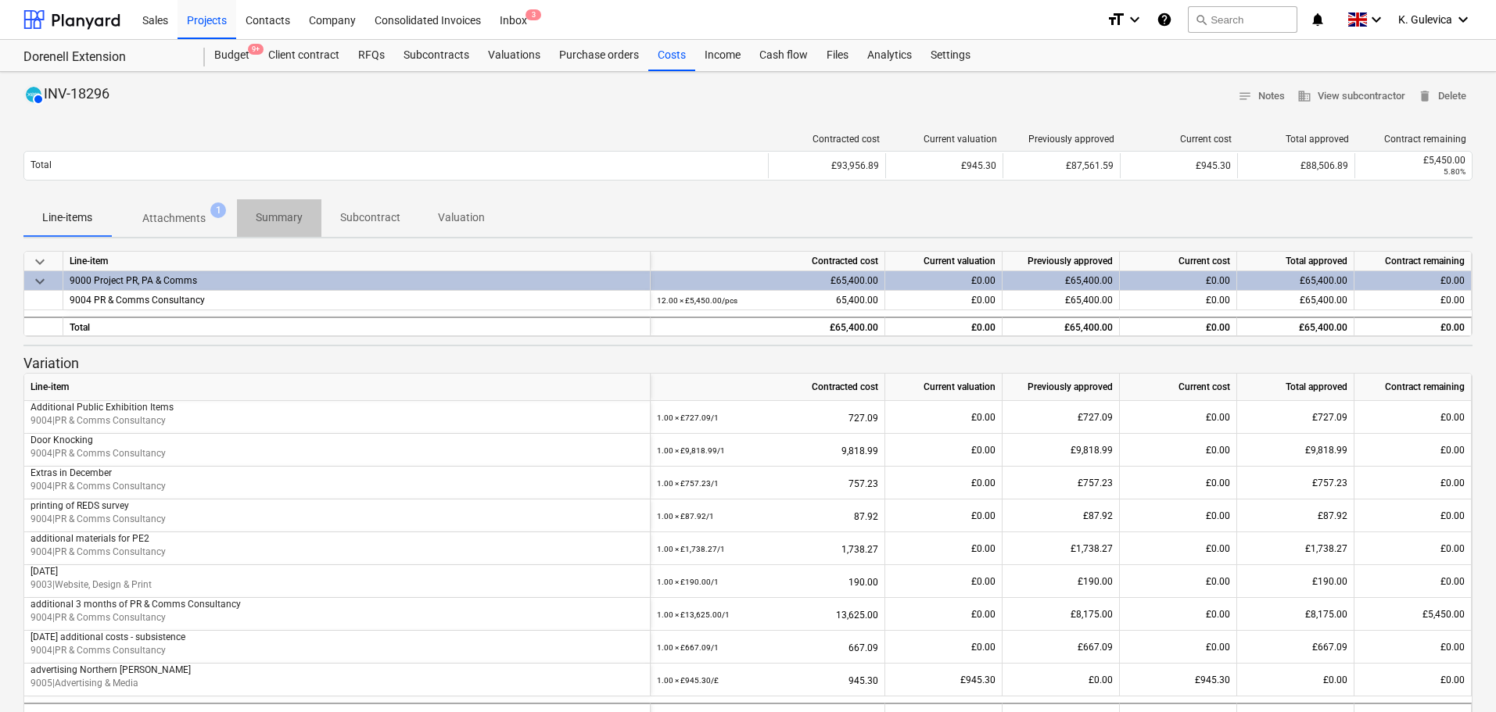
click at [274, 220] on p "Summary" at bounding box center [279, 218] width 47 height 16
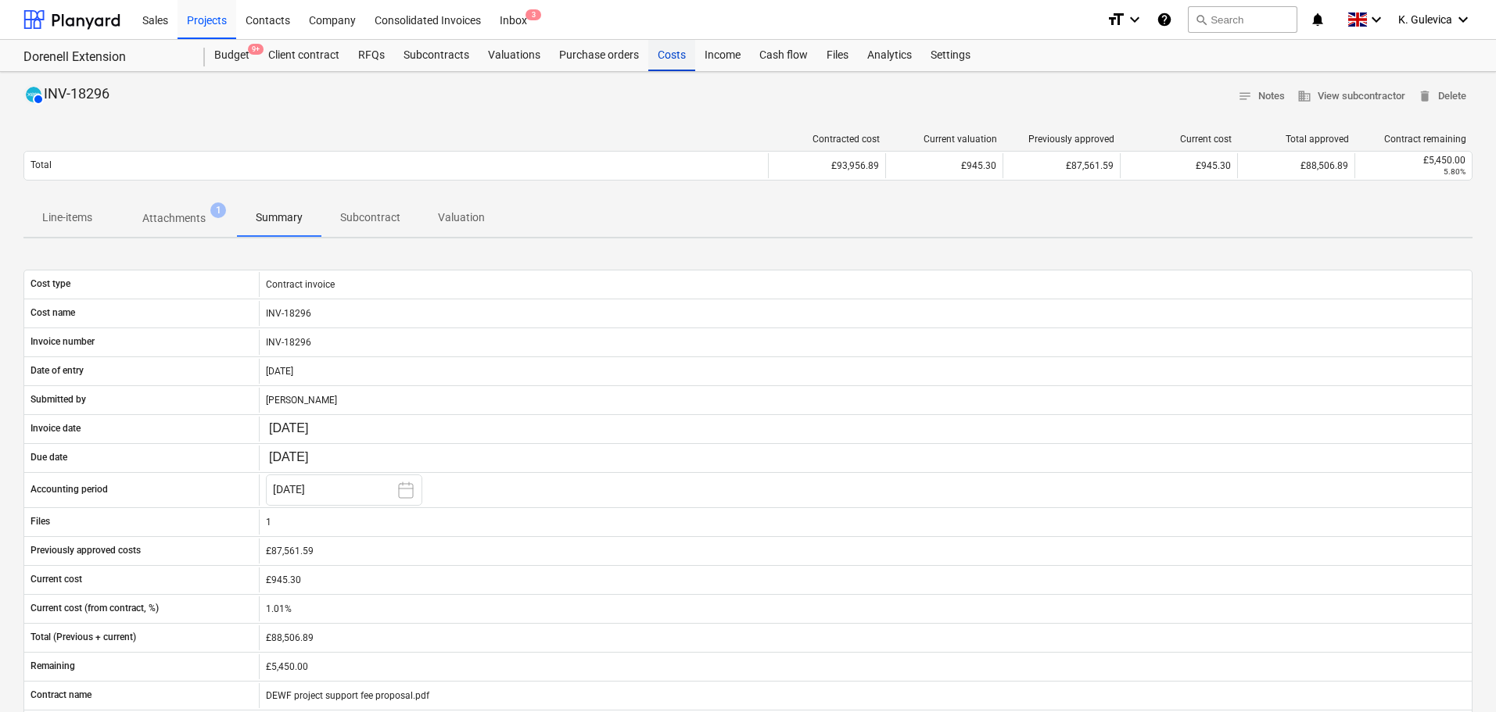
click at [659, 46] on div "Costs" at bounding box center [671, 55] width 47 height 31
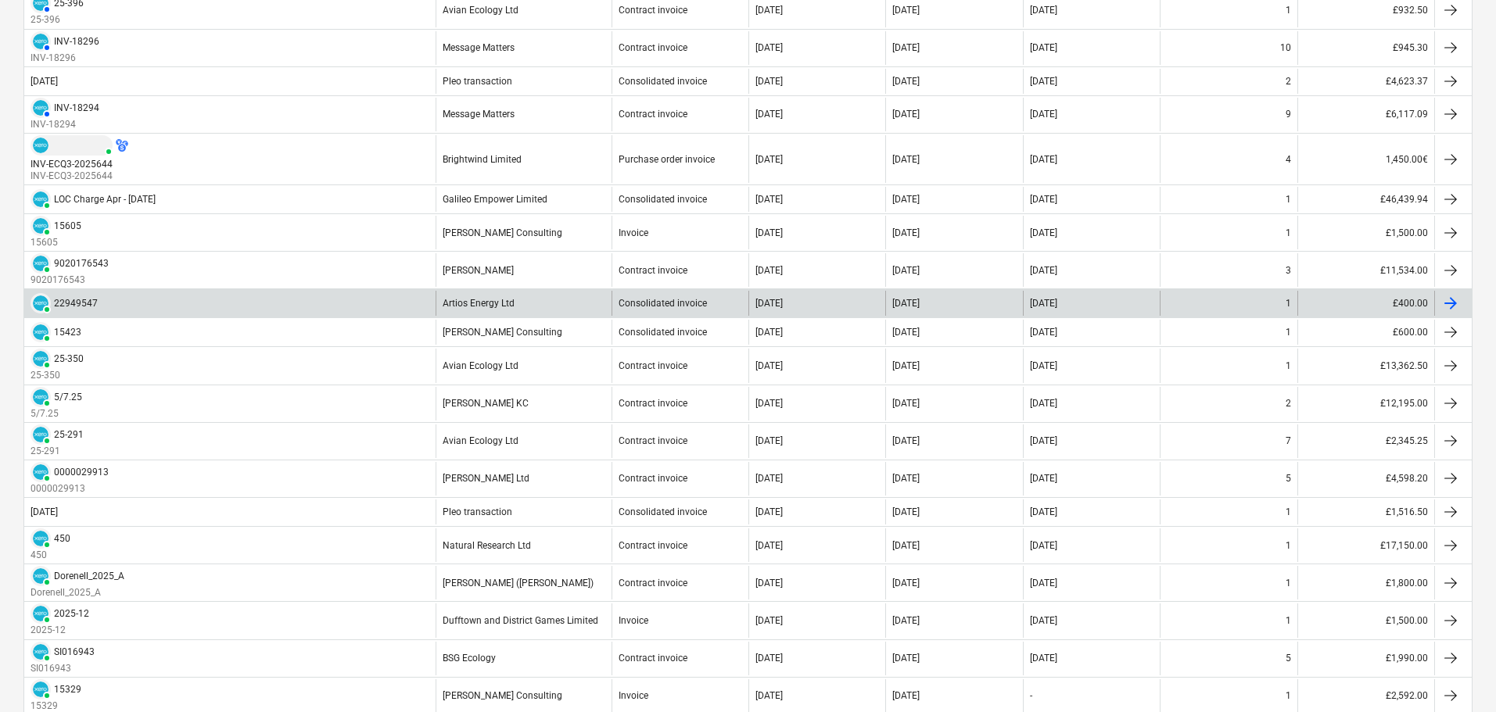
scroll to position [313, 0]
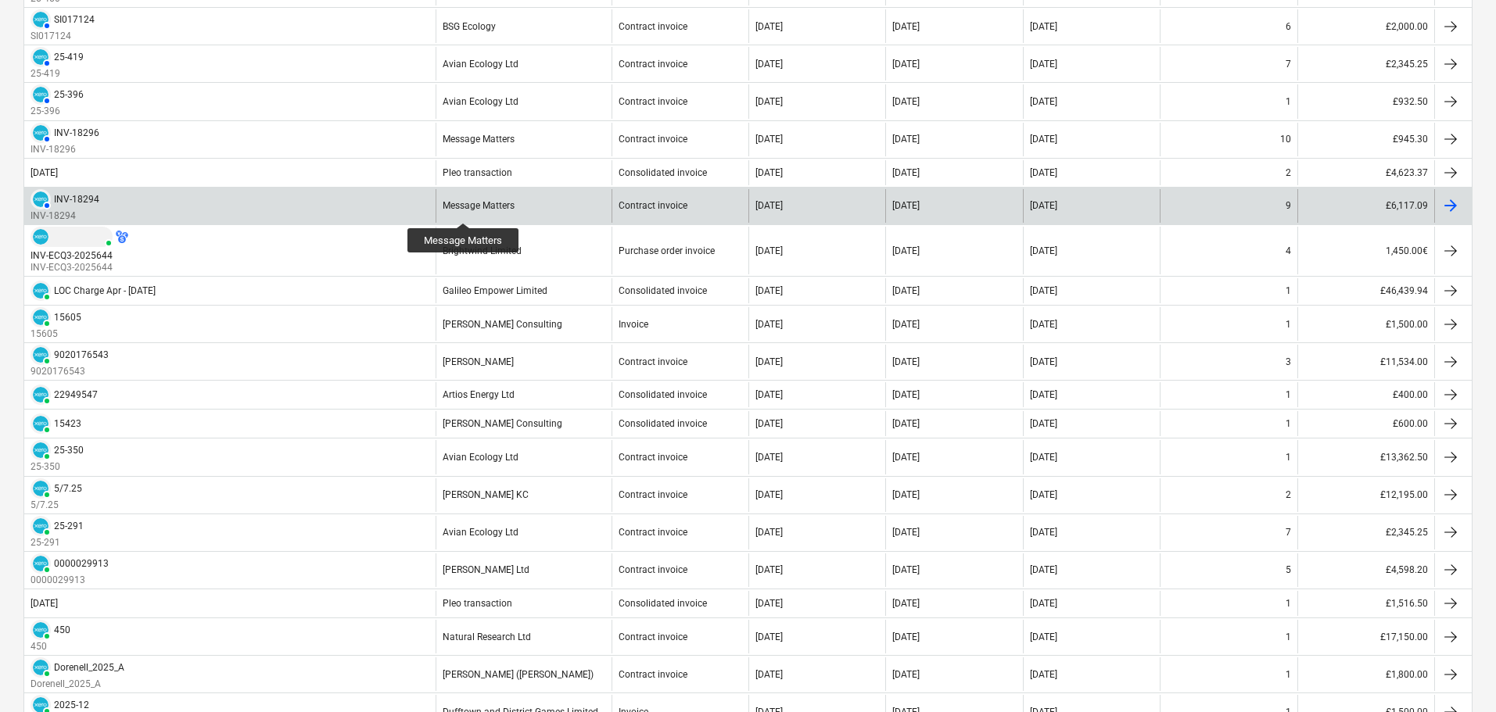
click at [464, 209] on div "Message Matters" at bounding box center [479, 205] width 72 height 11
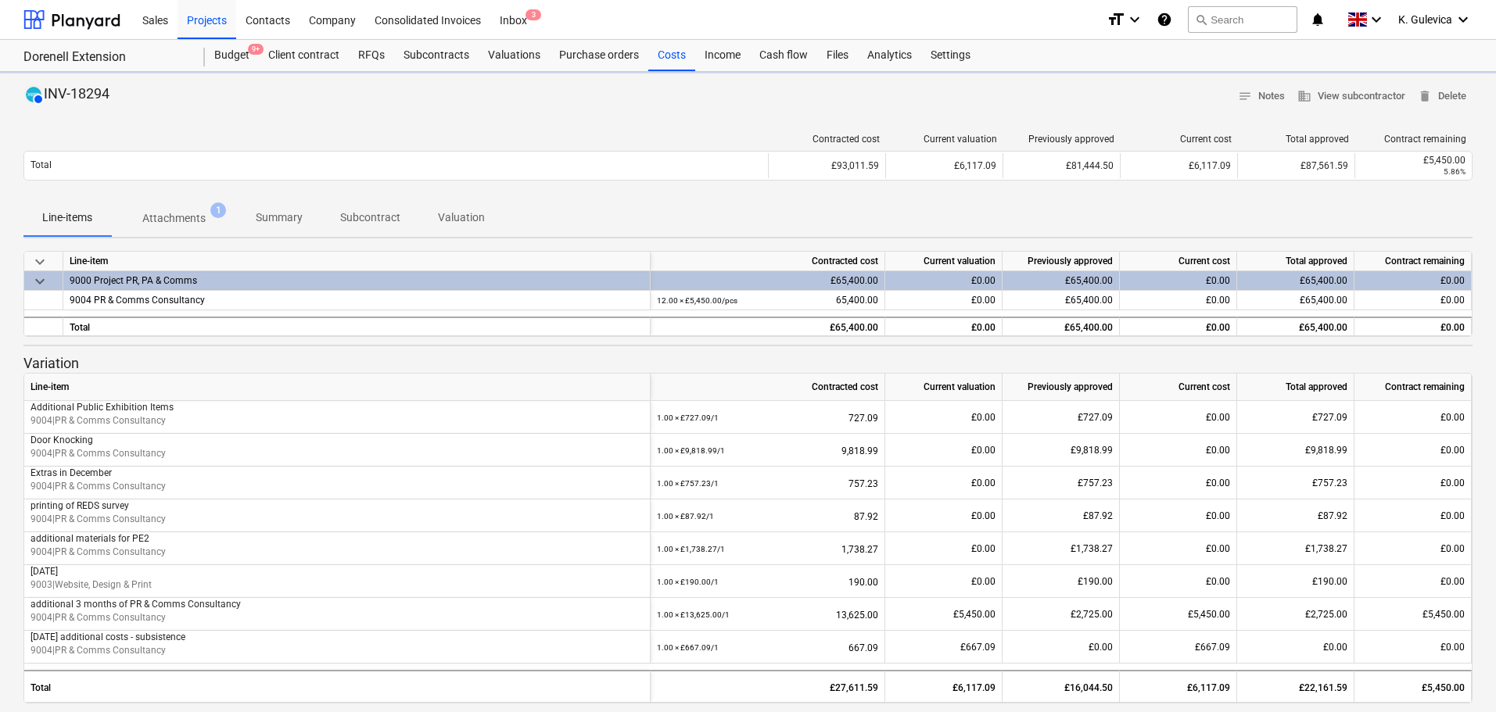
click at [280, 215] on p "Summary" at bounding box center [279, 218] width 47 height 16
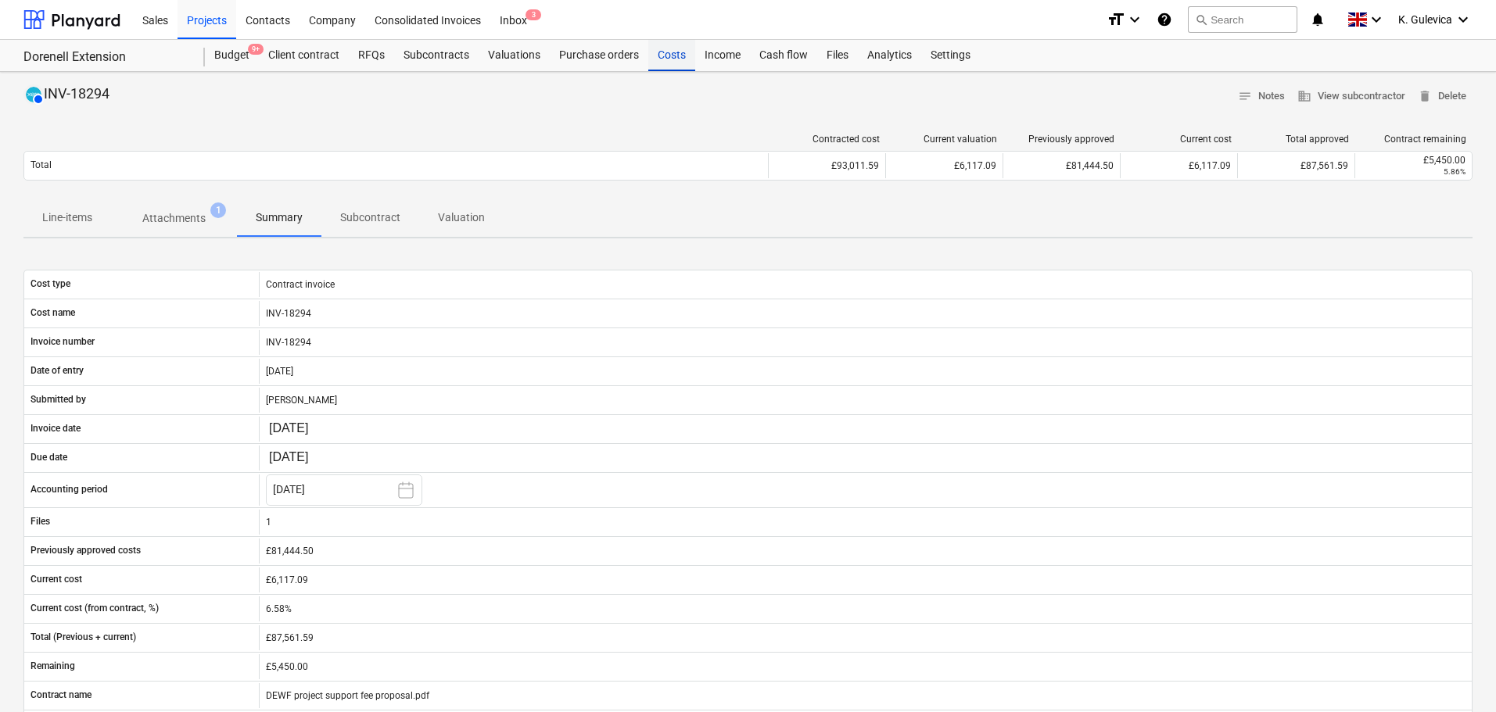
click at [658, 60] on div "Costs" at bounding box center [671, 55] width 47 height 31
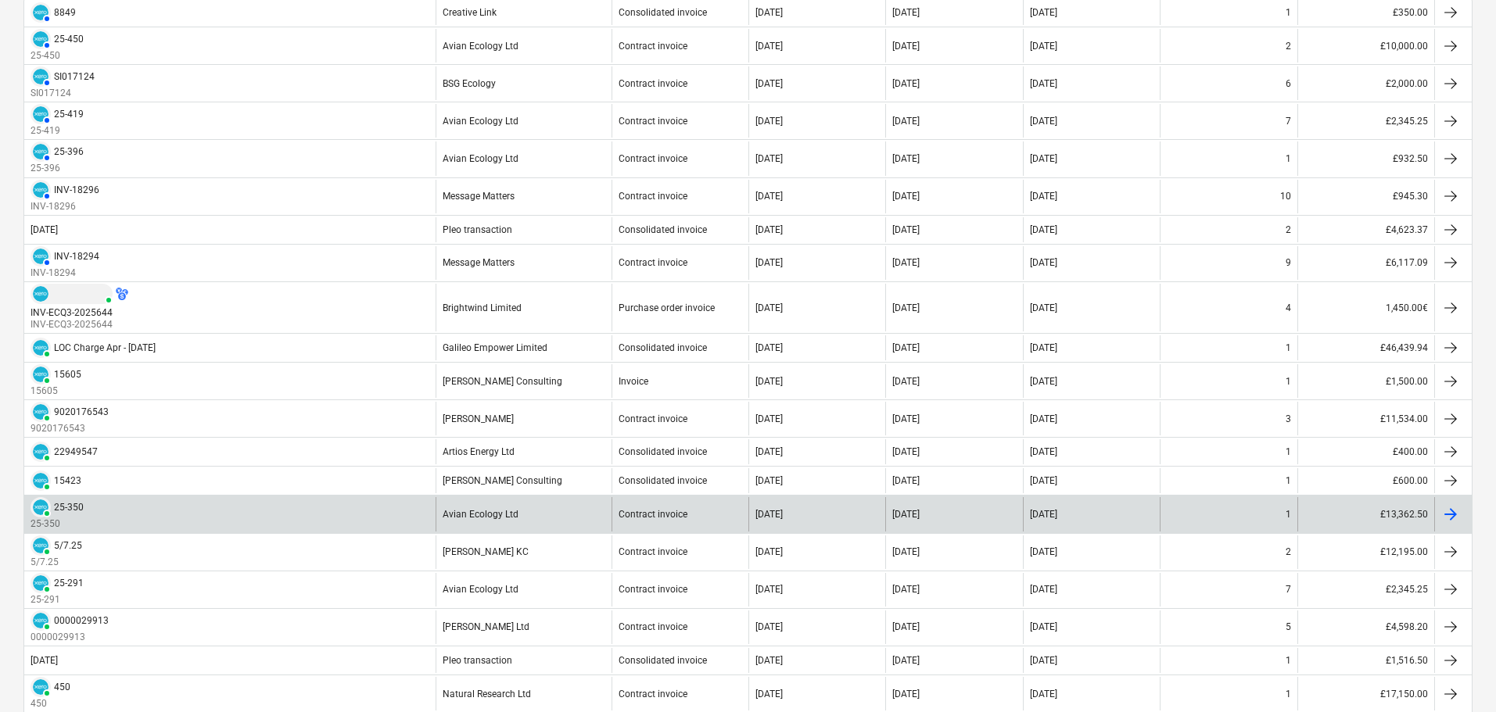
scroll to position [391, 0]
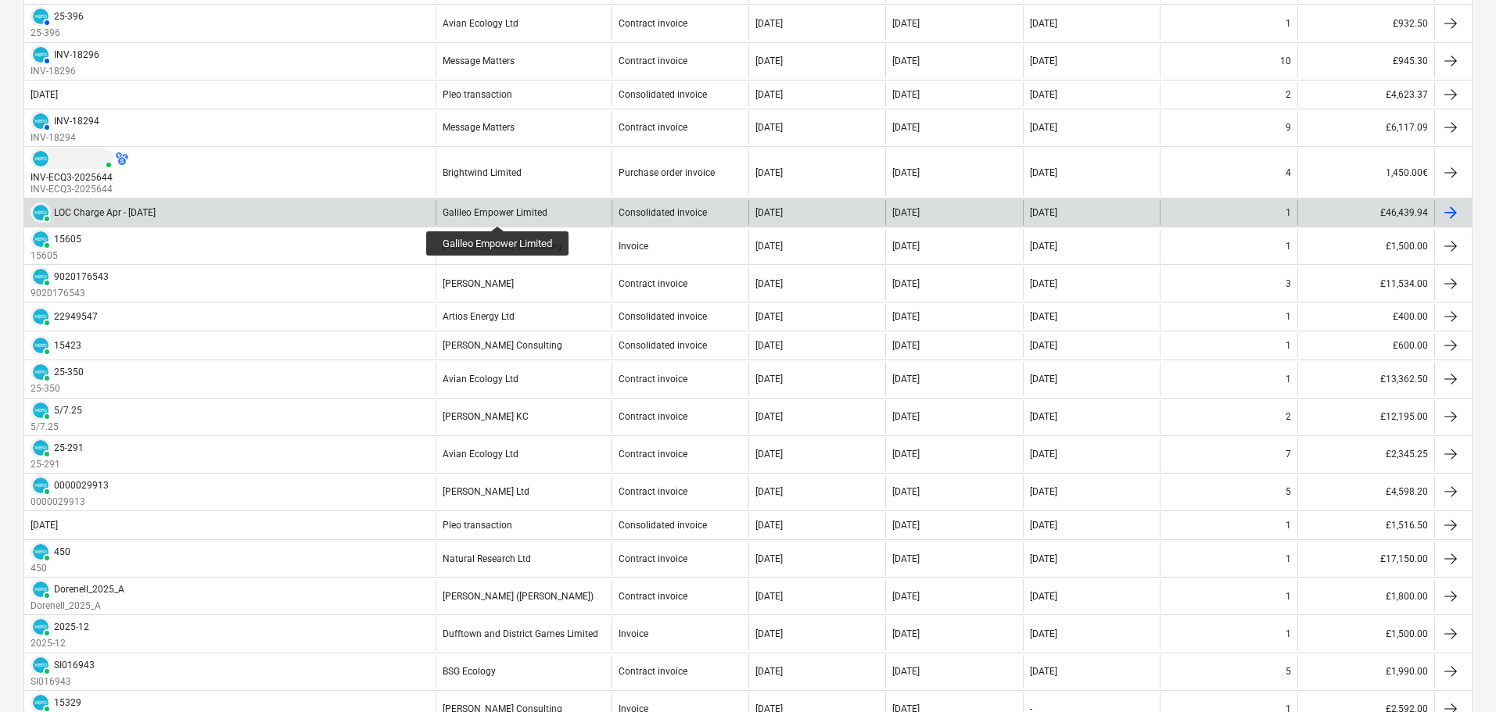
click at [499, 212] on div "Galileo Empower Limited" at bounding box center [495, 212] width 105 height 11
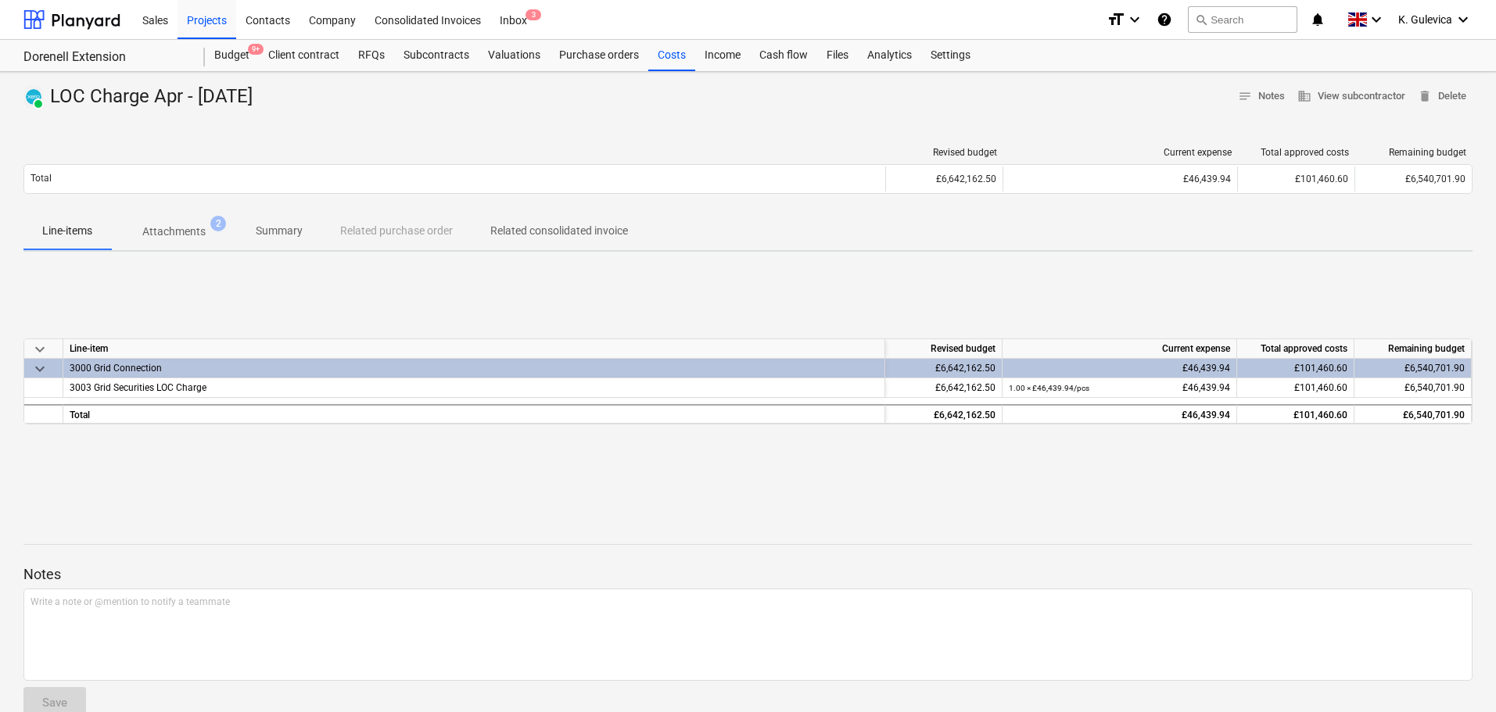
click at [177, 228] on p "Attachments" at bounding box center [173, 232] width 63 height 16
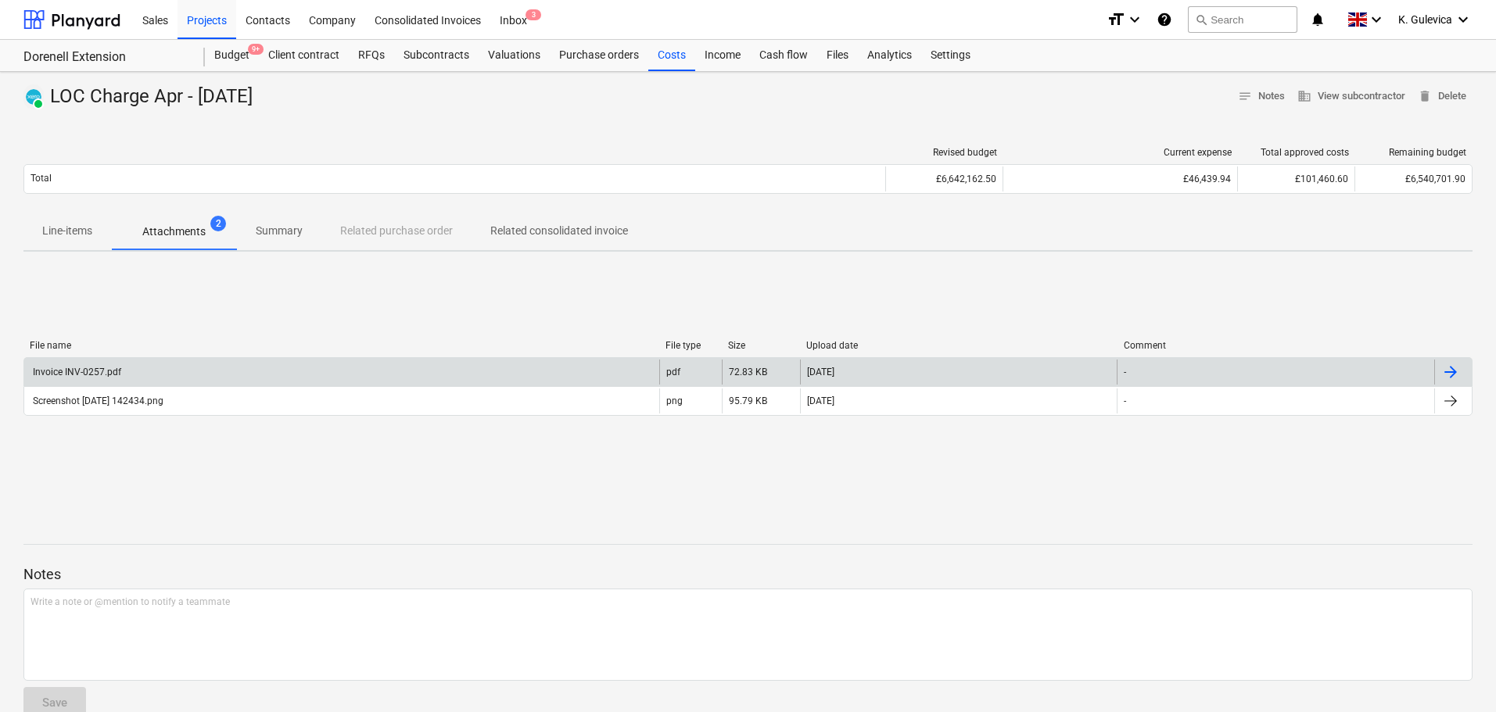
click at [174, 369] on div "Invoice INV-0257.pdf" at bounding box center [341, 372] width 635 height 25
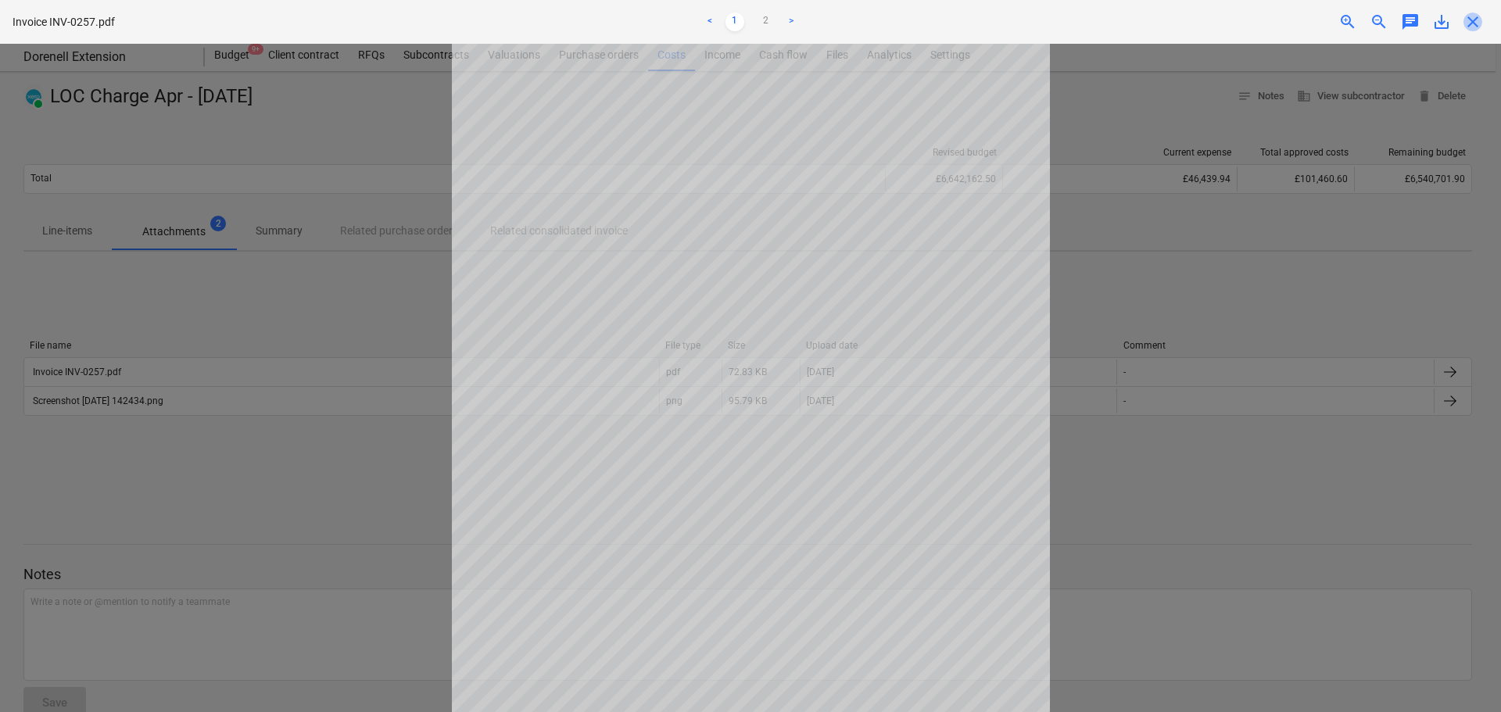
click at [1468, 23] on span "close" at bounding box center [1473, 22] width 19 height 19
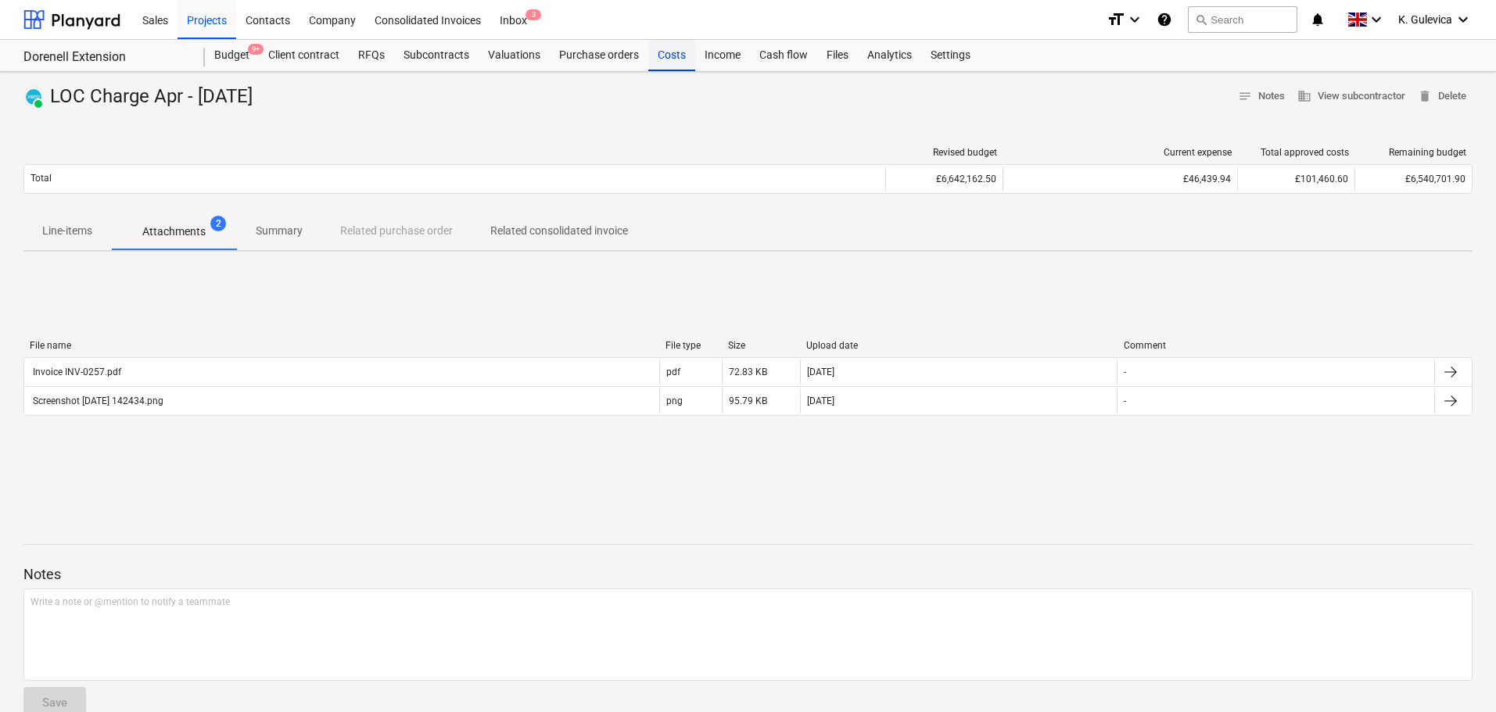
click at [676, 47] on div "Costs" at bounding box center [671, 55] width 47 height 31
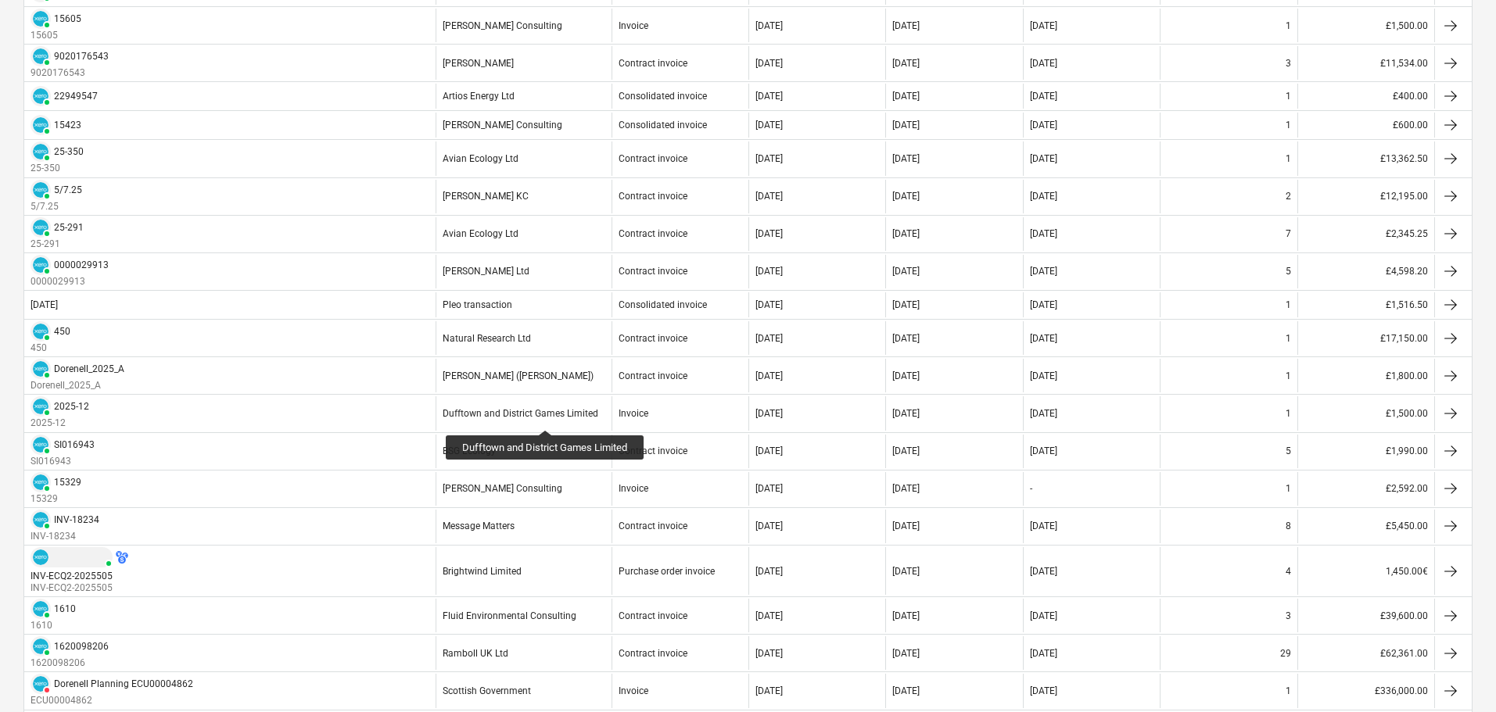
scroll to position [626, 0]
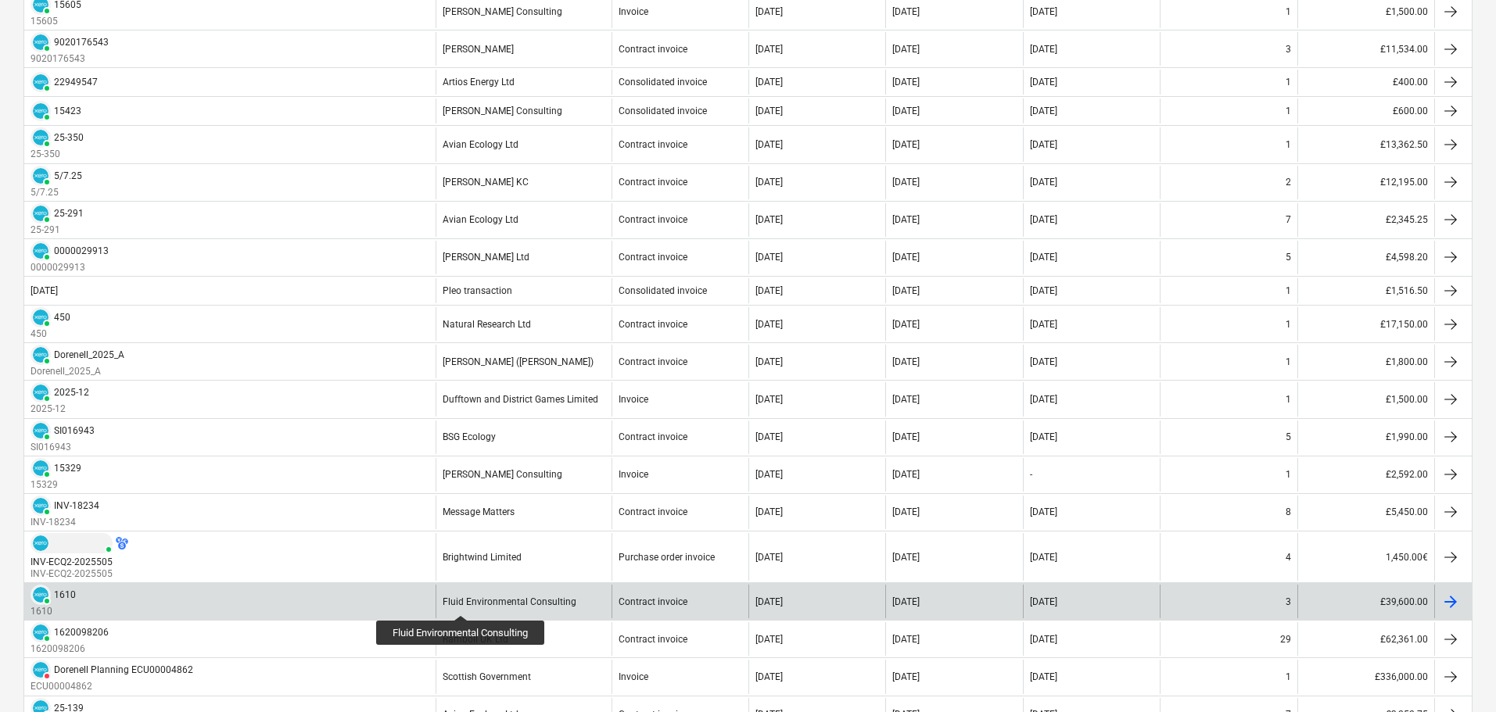
click at [463, 601] on div "Fluid Environmental Consulting" at bounding box center [510, 602] width 134 height 11
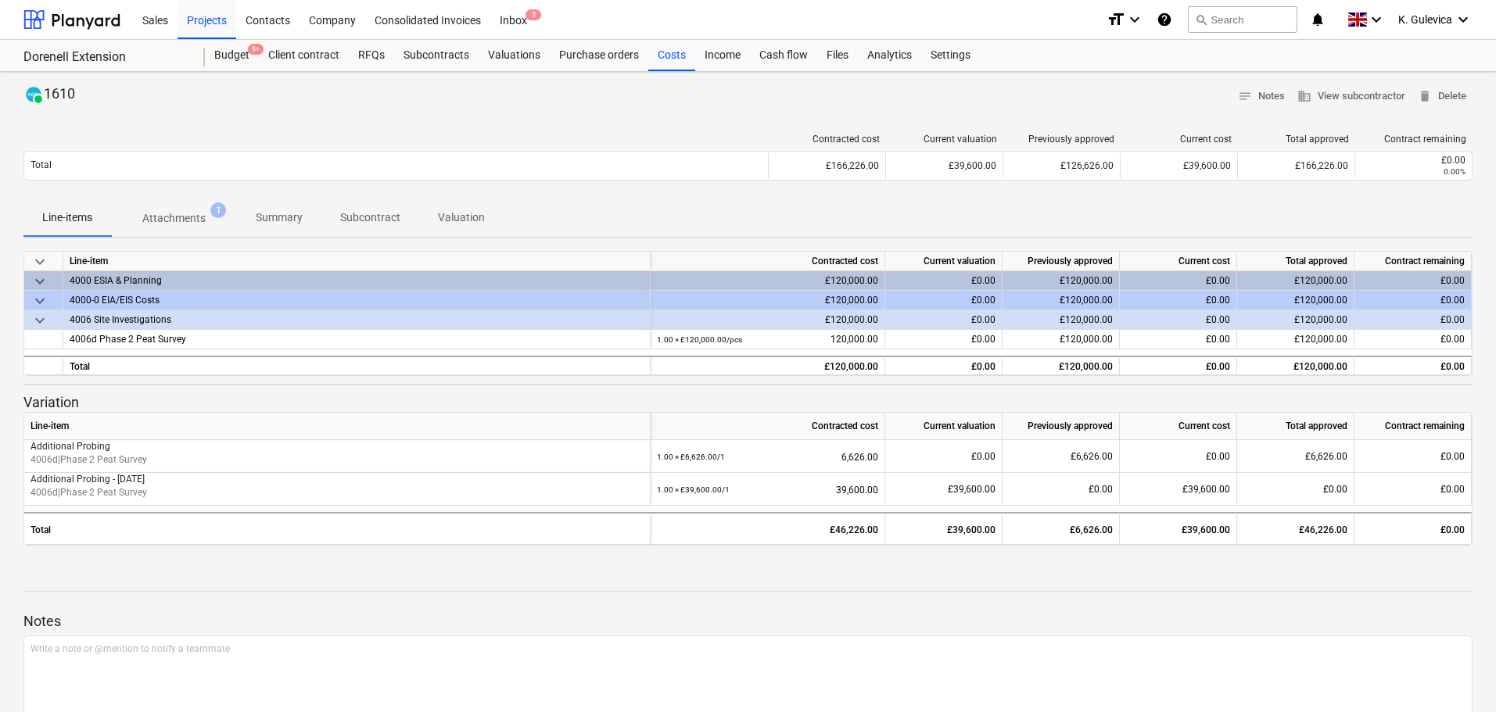
click at [280, 210] on p "Summary" at bounding box center [279, 218] width 47 height 16
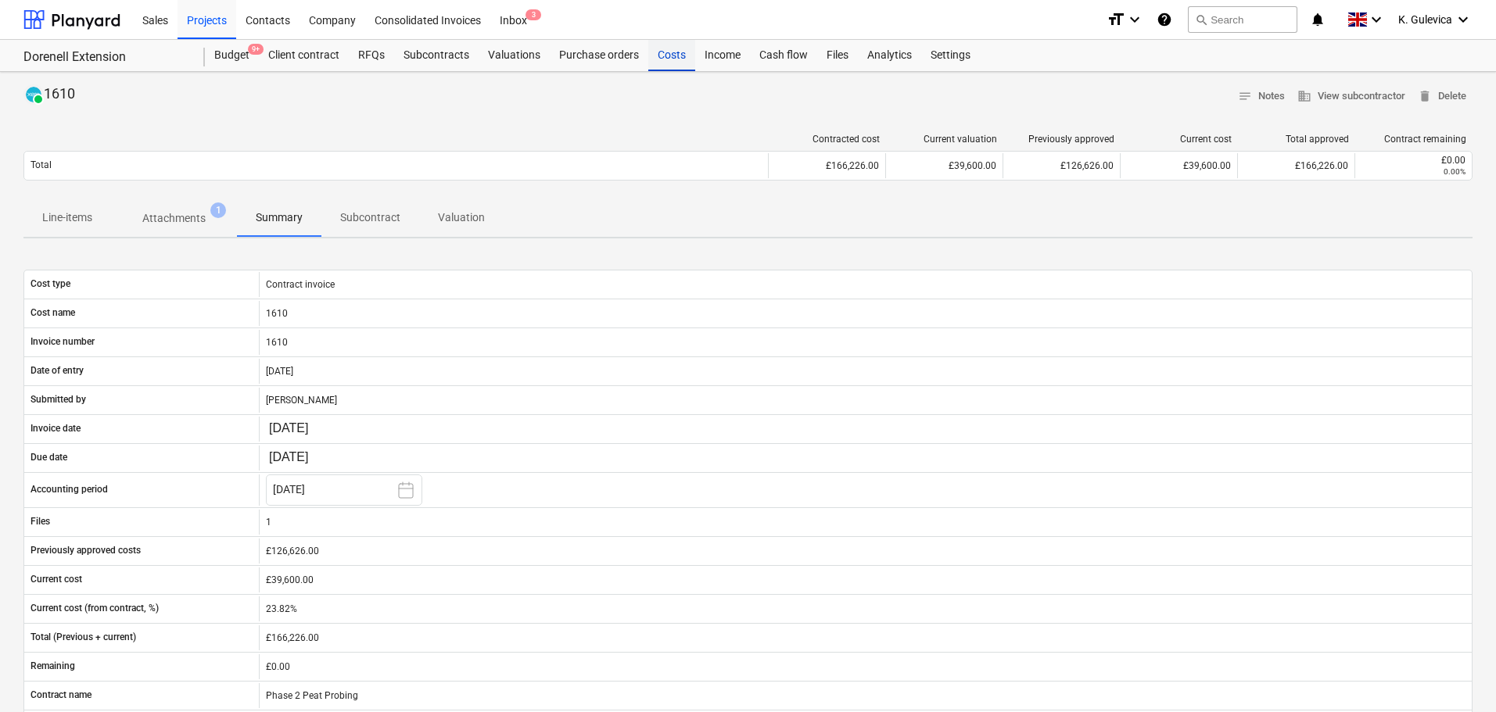
drag, startPoint x: 676, startPoint y: 57, endPoint x: 682, endPoint y: 66, distance: 10.9
click at [676, 57] on div "Costs" at bounding box center [671, 55] width 47 height 31
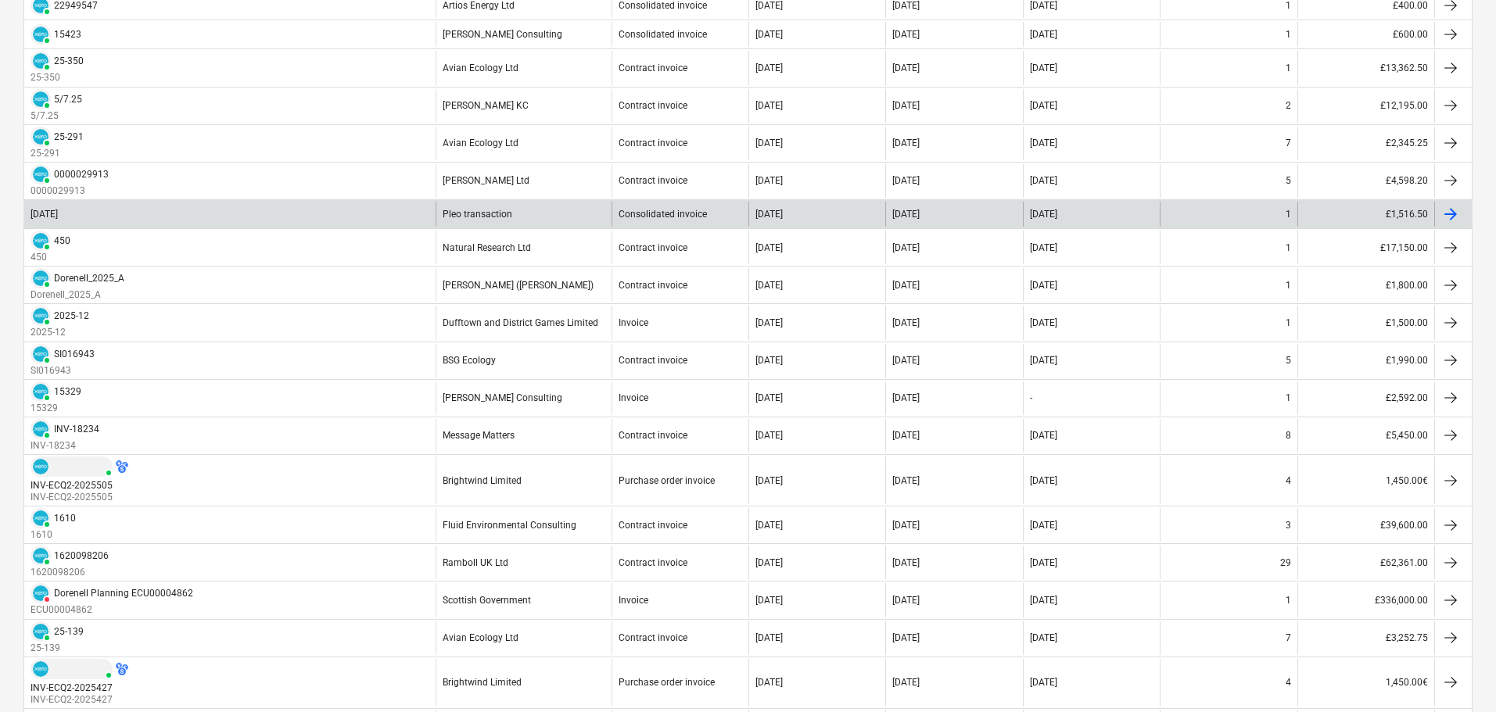
scroll to position [704, 0]
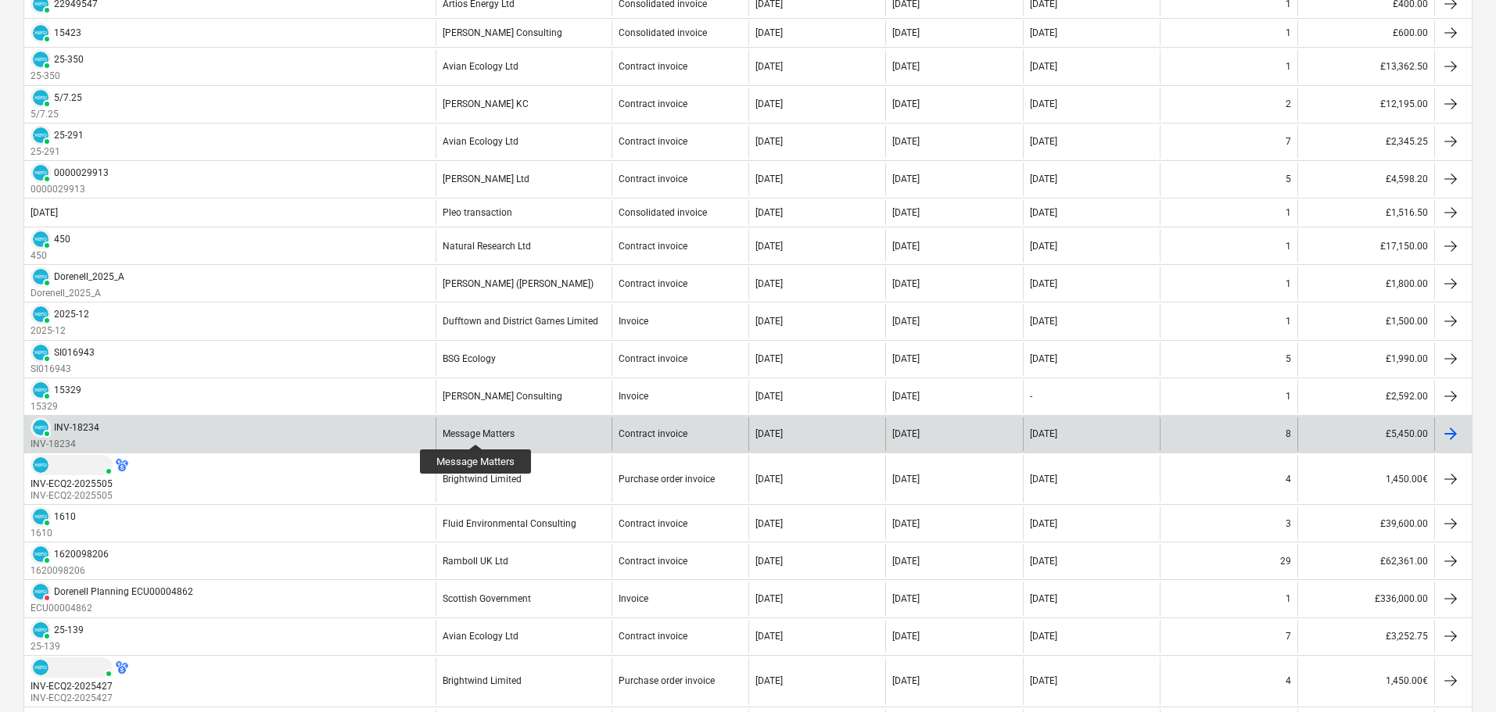
click at [476, 430] on div "Message Matters" at bounding box center [479, 433] width 72 height 11
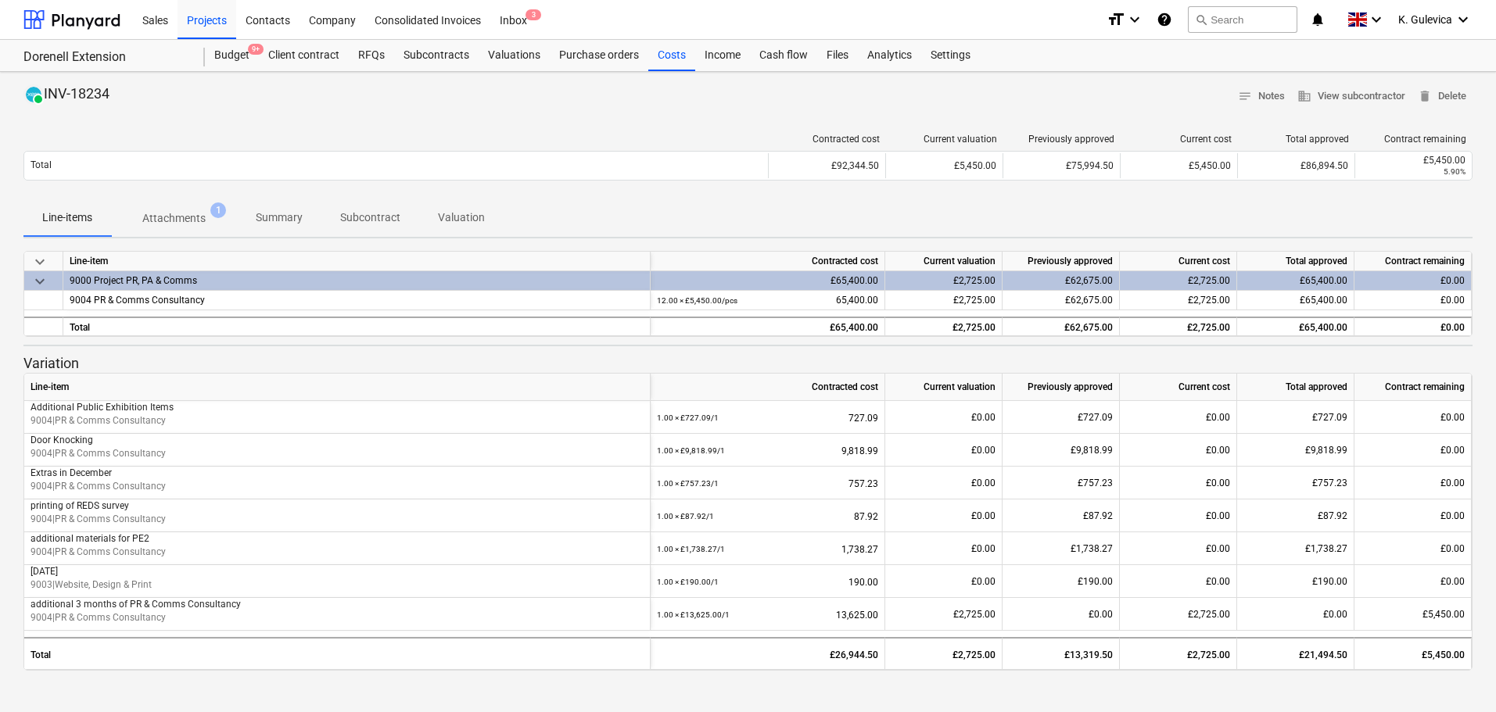
click at [289, 210] on p "Summary" at bounding box center [279, 218] width 47 height 16
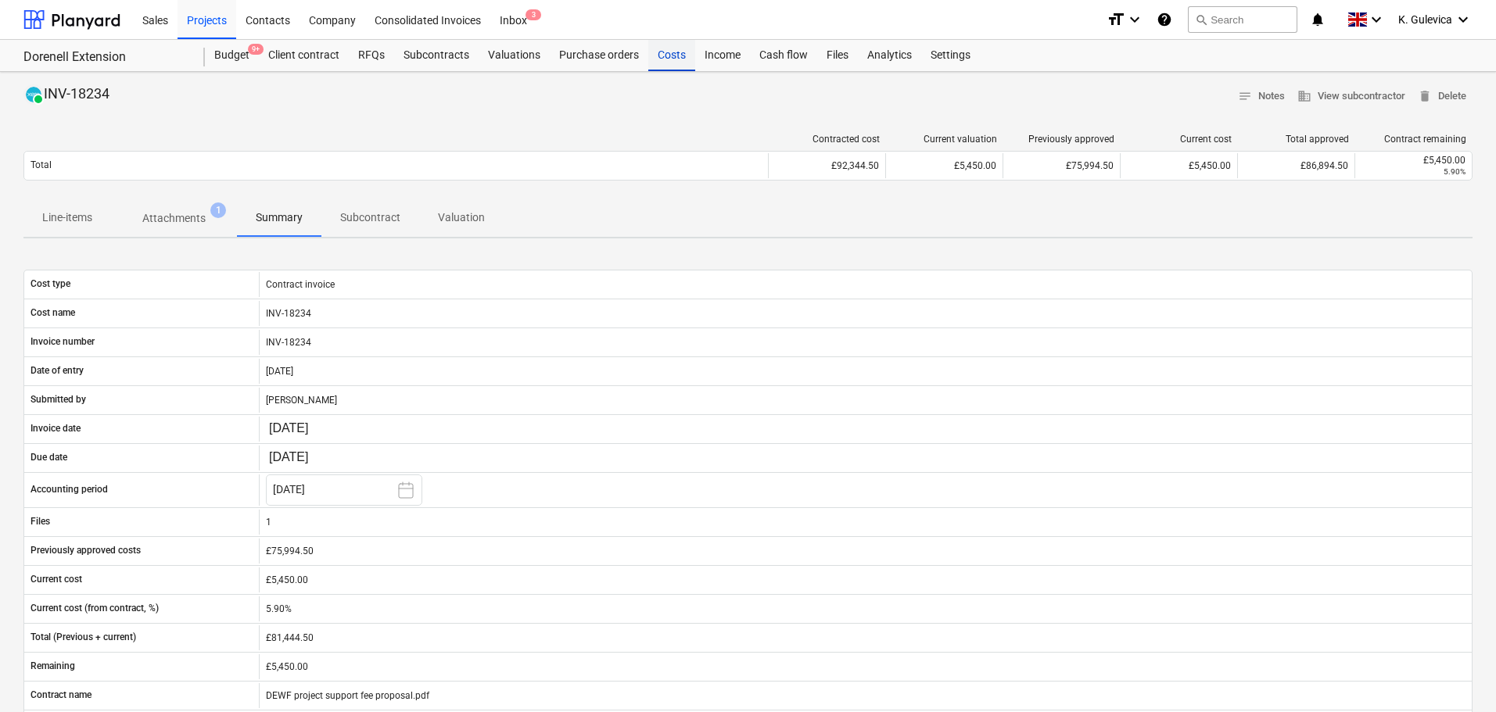
drag, startPoint x: 672, startPoint y: 56, endPoint x: 672, endPoint y: 66, distance: 10.2
click at [672, 56] on div "Costs" at bounding box center [671, 55] width 47 height 31
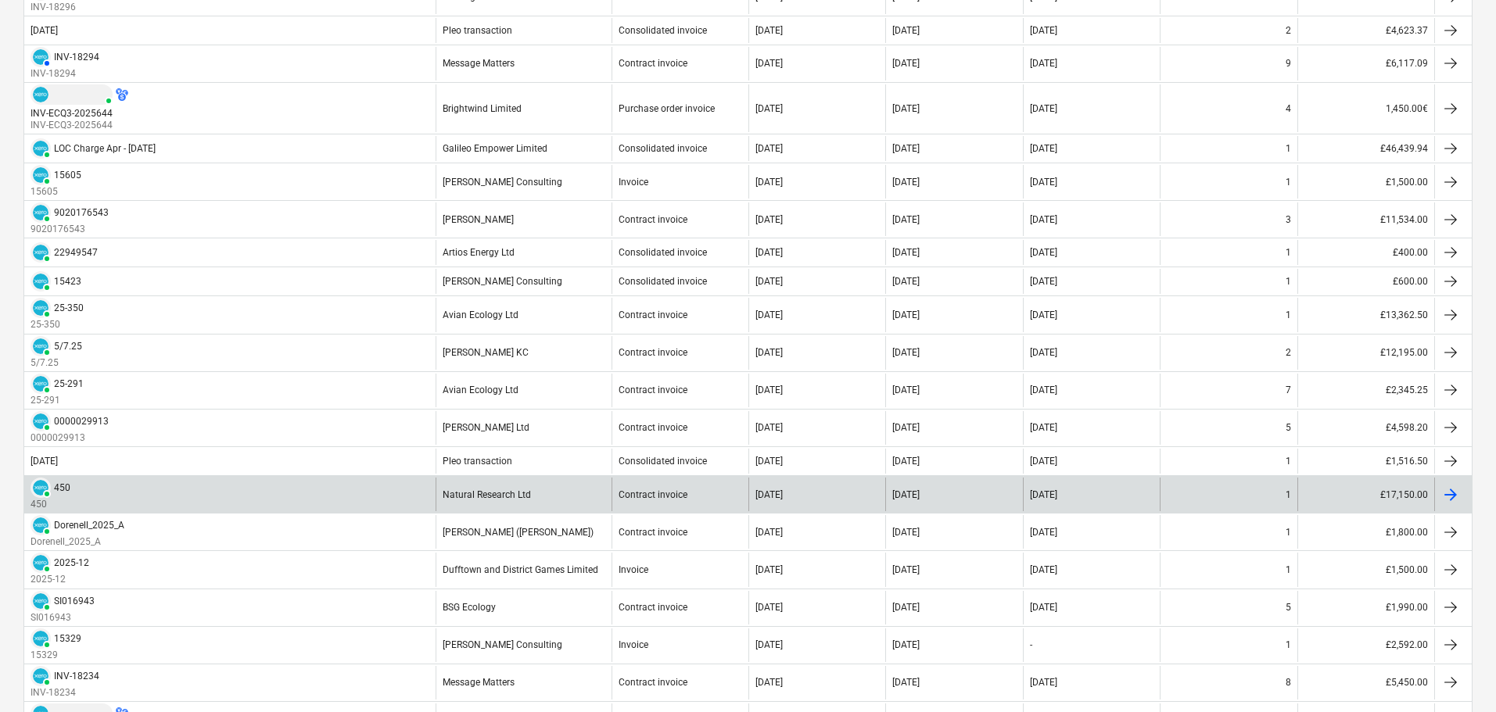
scroll to position [547, 0]
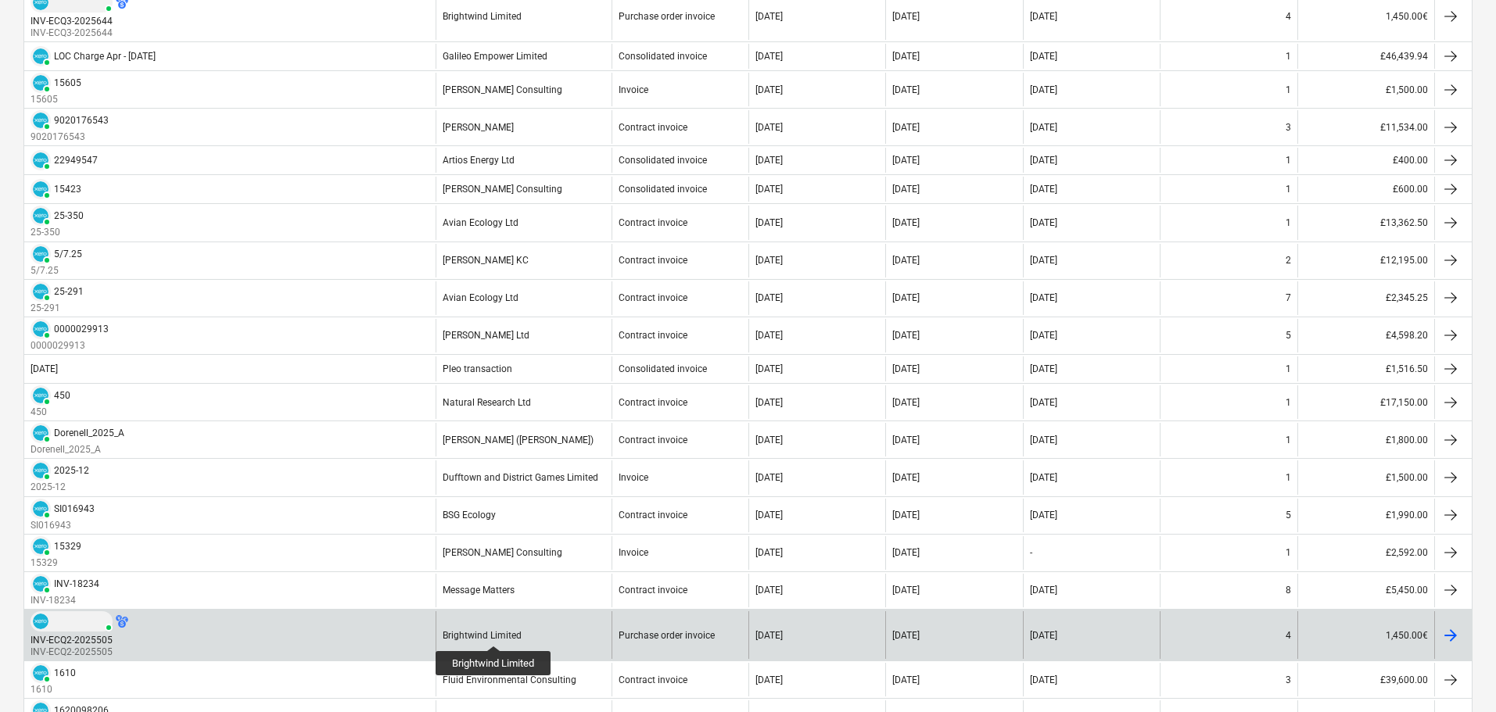
click at [494, 632] on div "Brightwind Limited" at bounding box center [482, 635] width 79 height 11
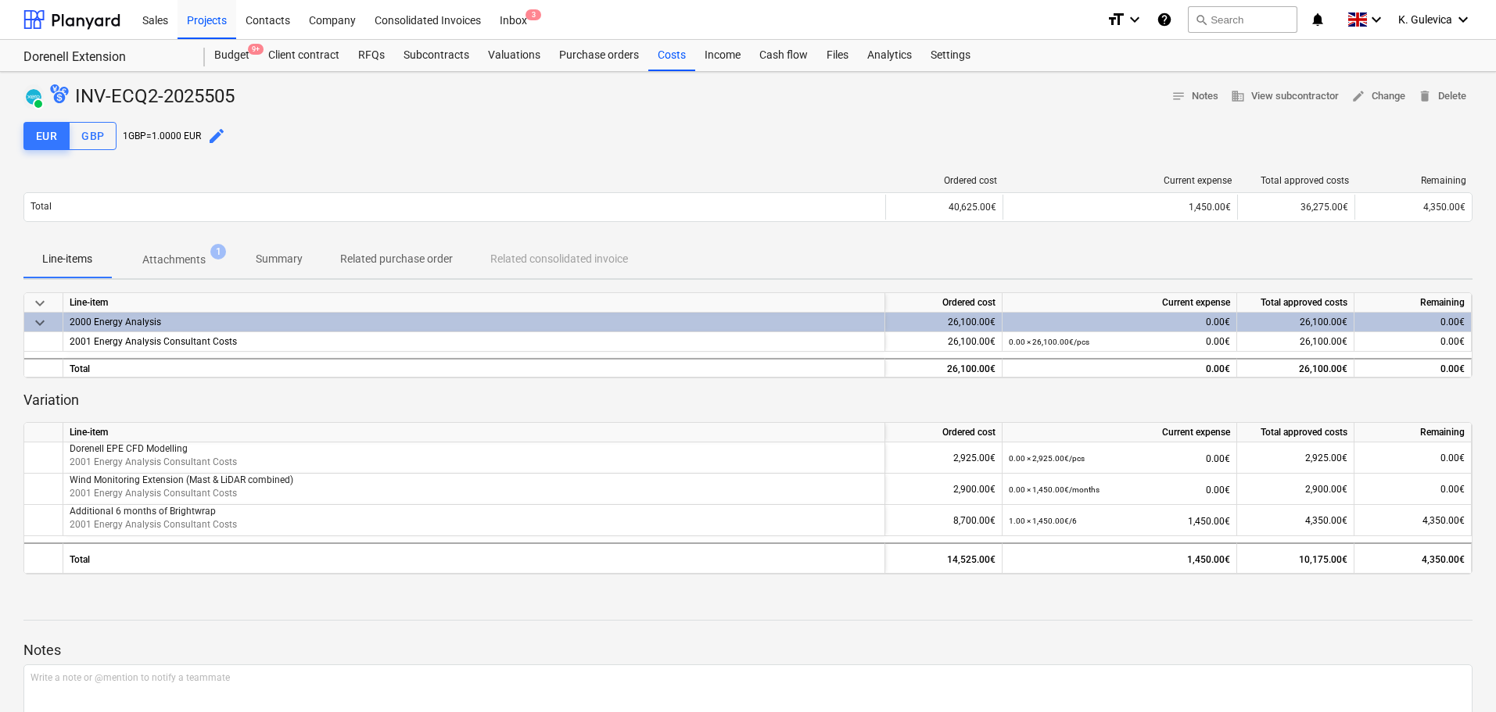
click at [291, 260] on p "Summary" at bounding box center [279, 259] width 47 height 16
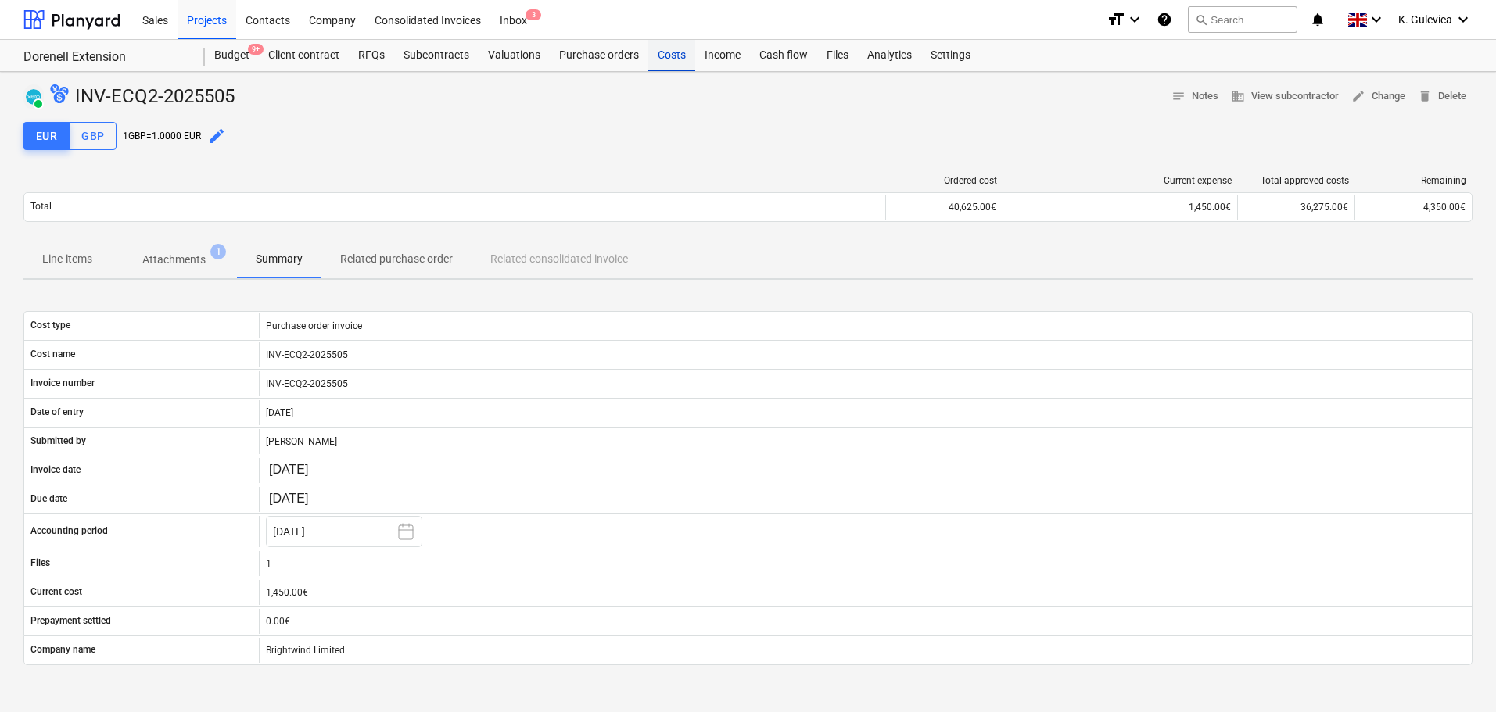
click at [668, 60] on div "Costs" at bounding box center [671, 55] width 47 height 31
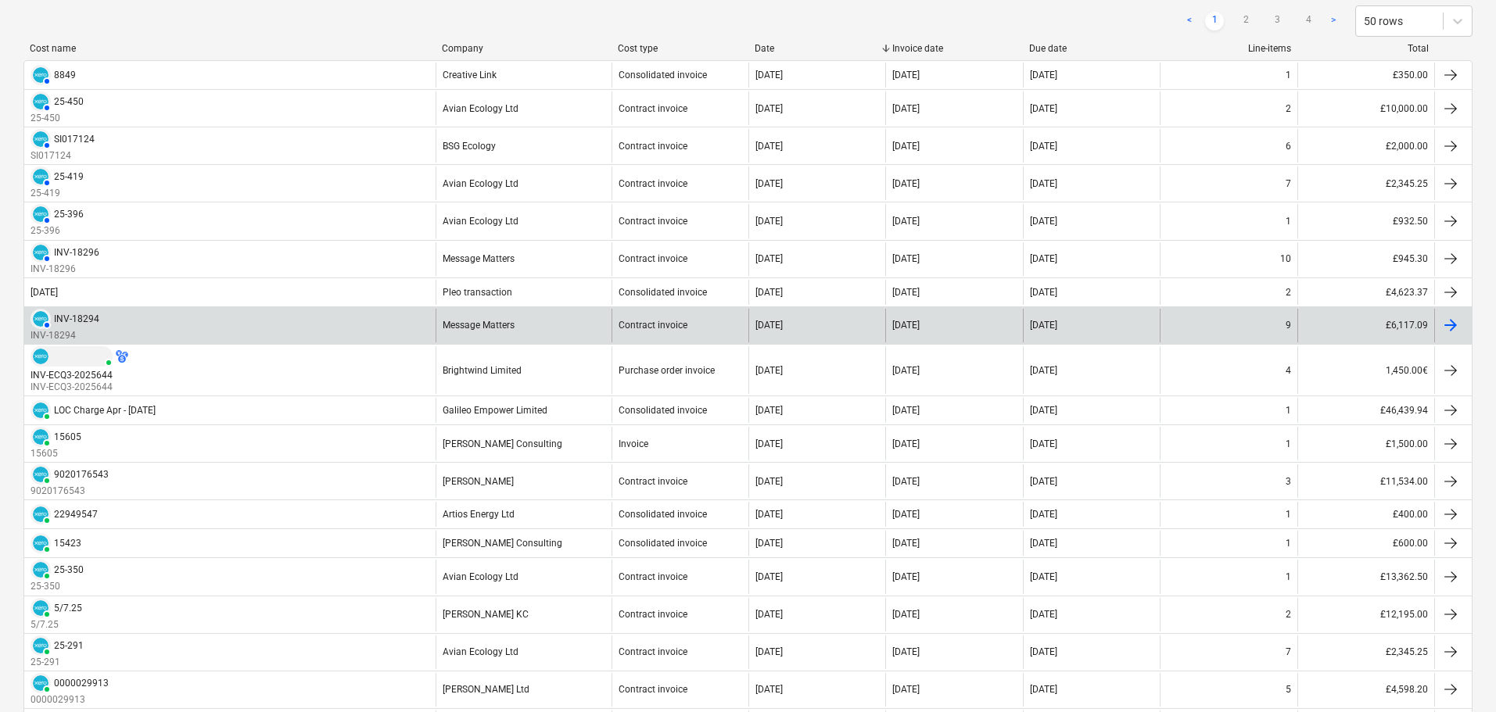
scroll to position [235, 0]
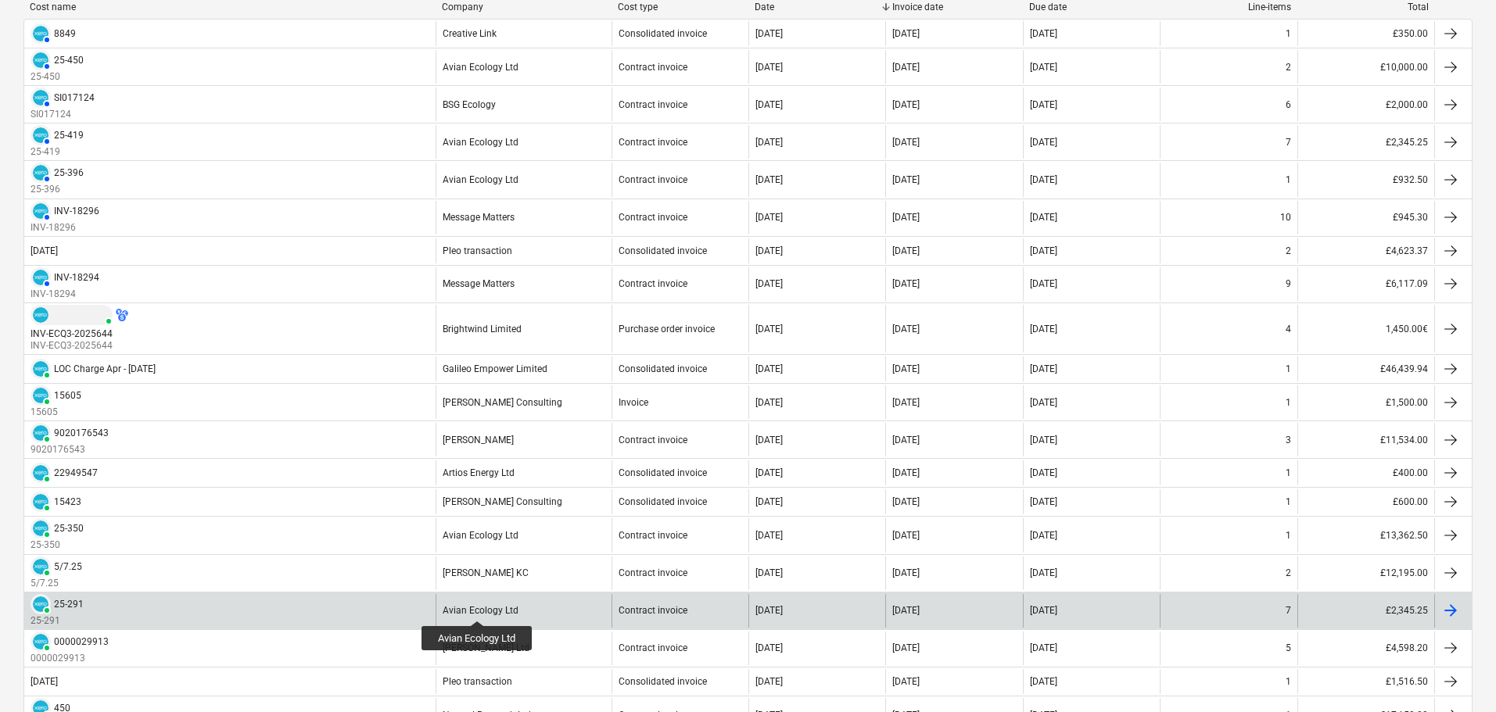
click at [475, 607] on div "Avian Ecology Ltd" at bounding box center [481, 610] width 76 height 11
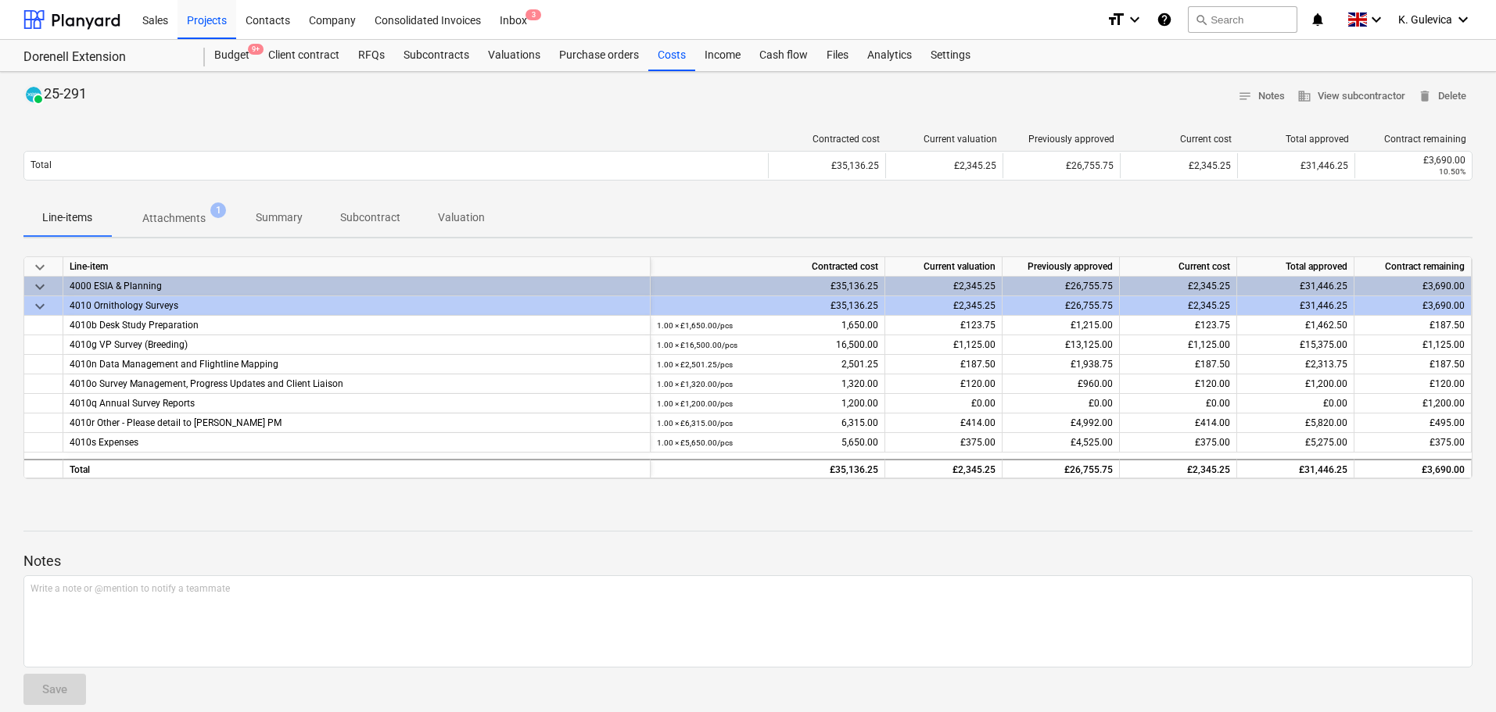
click at [160, 215] on p "Attachments" at bounding box center [173, 218] width 63 height 16
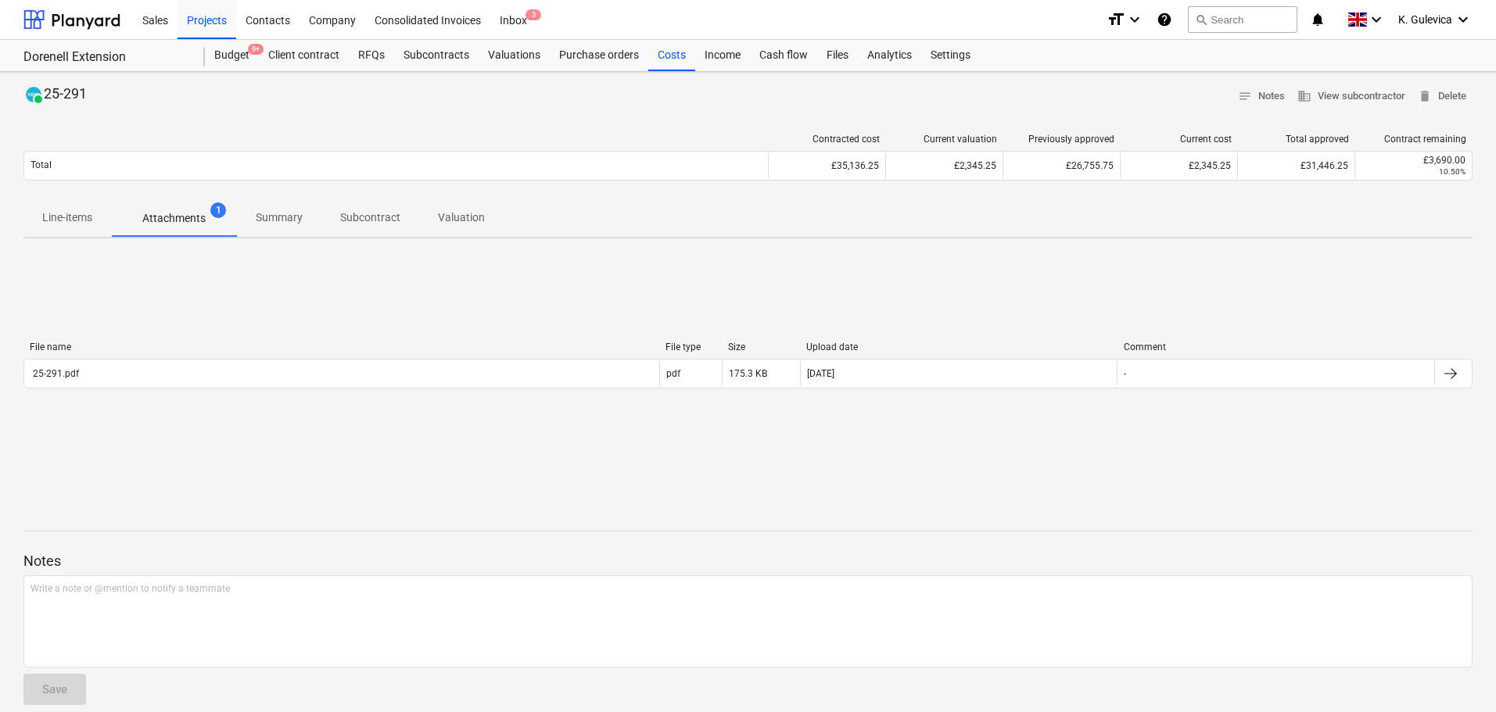
click at [278, 215] on p "Summary" at bounding box center [279, 218] width 47 height 16
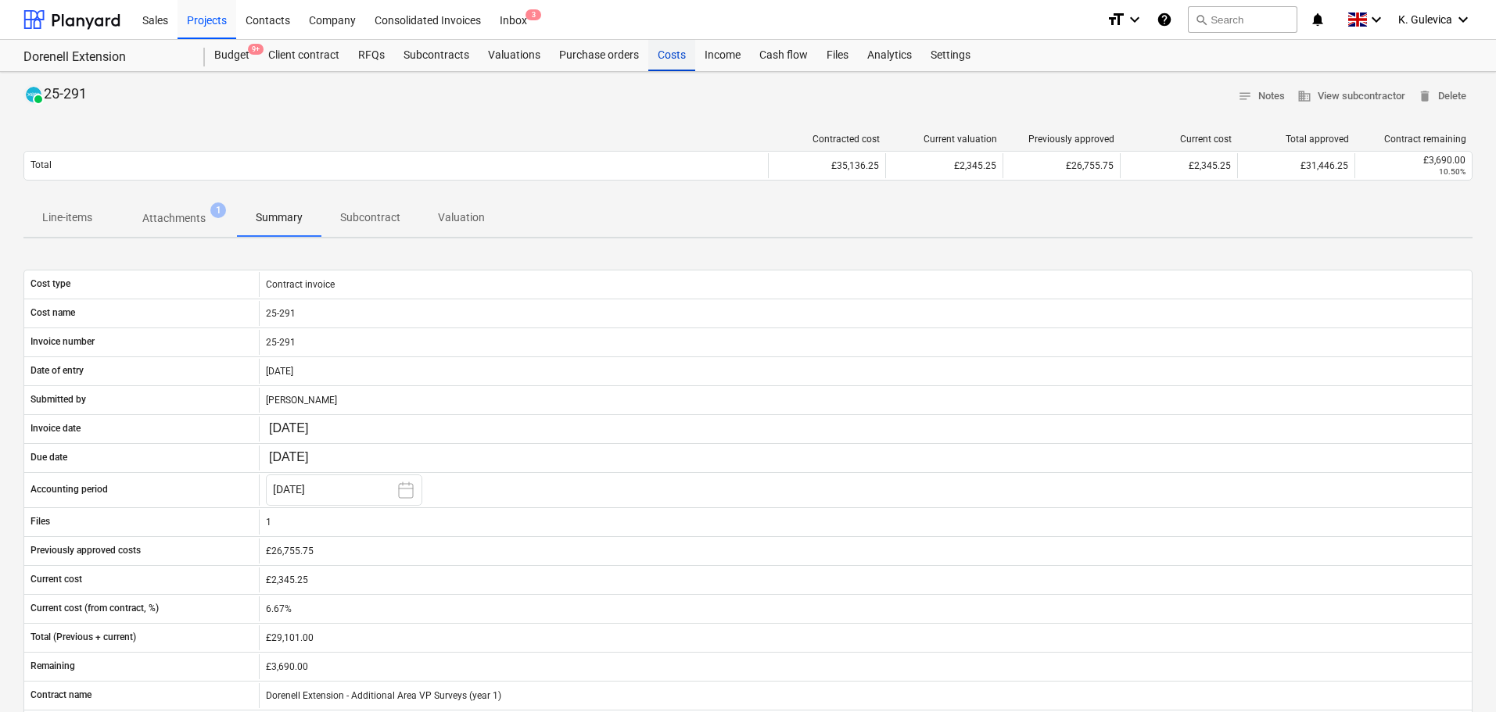
click at [665, 55] on div "Costs" at bounding box center [671, 55] width 47 height 31
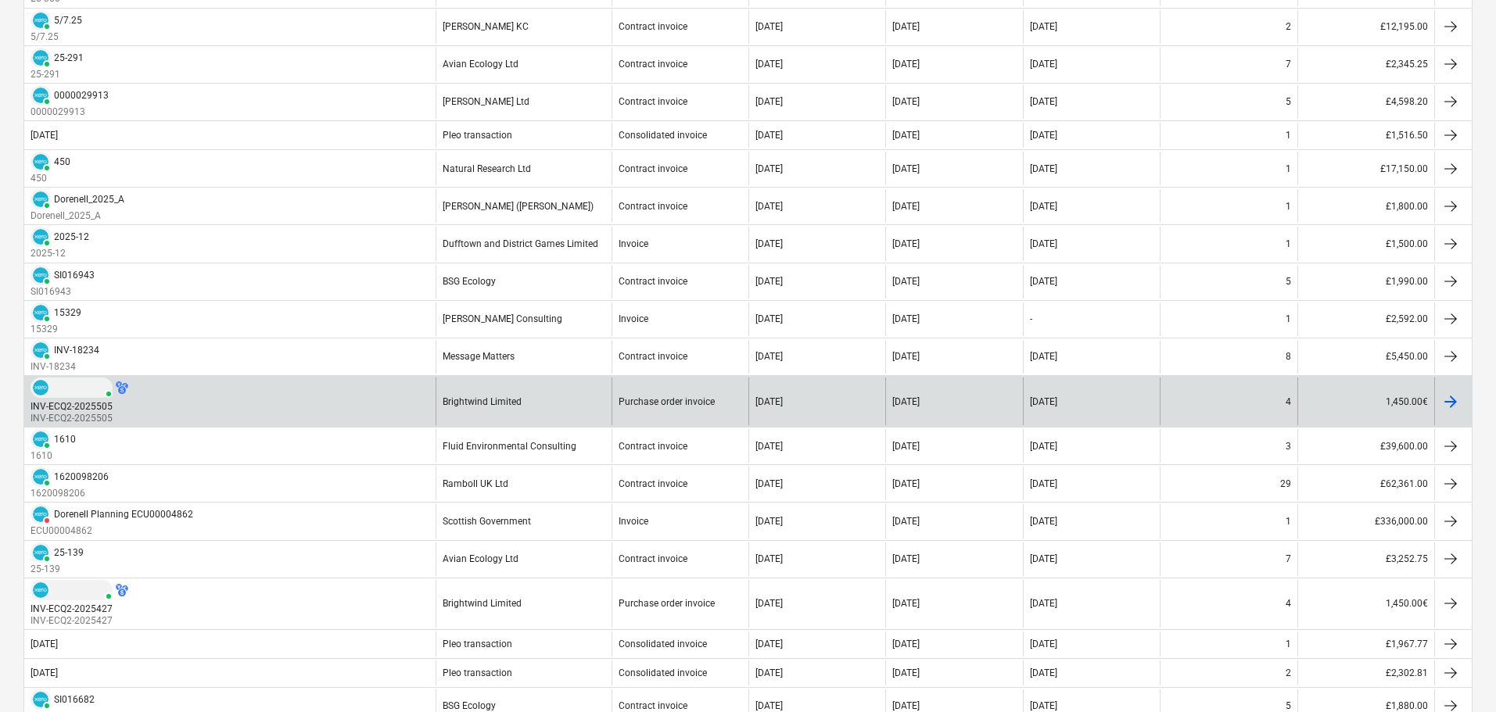
scroll to position [782, 0]
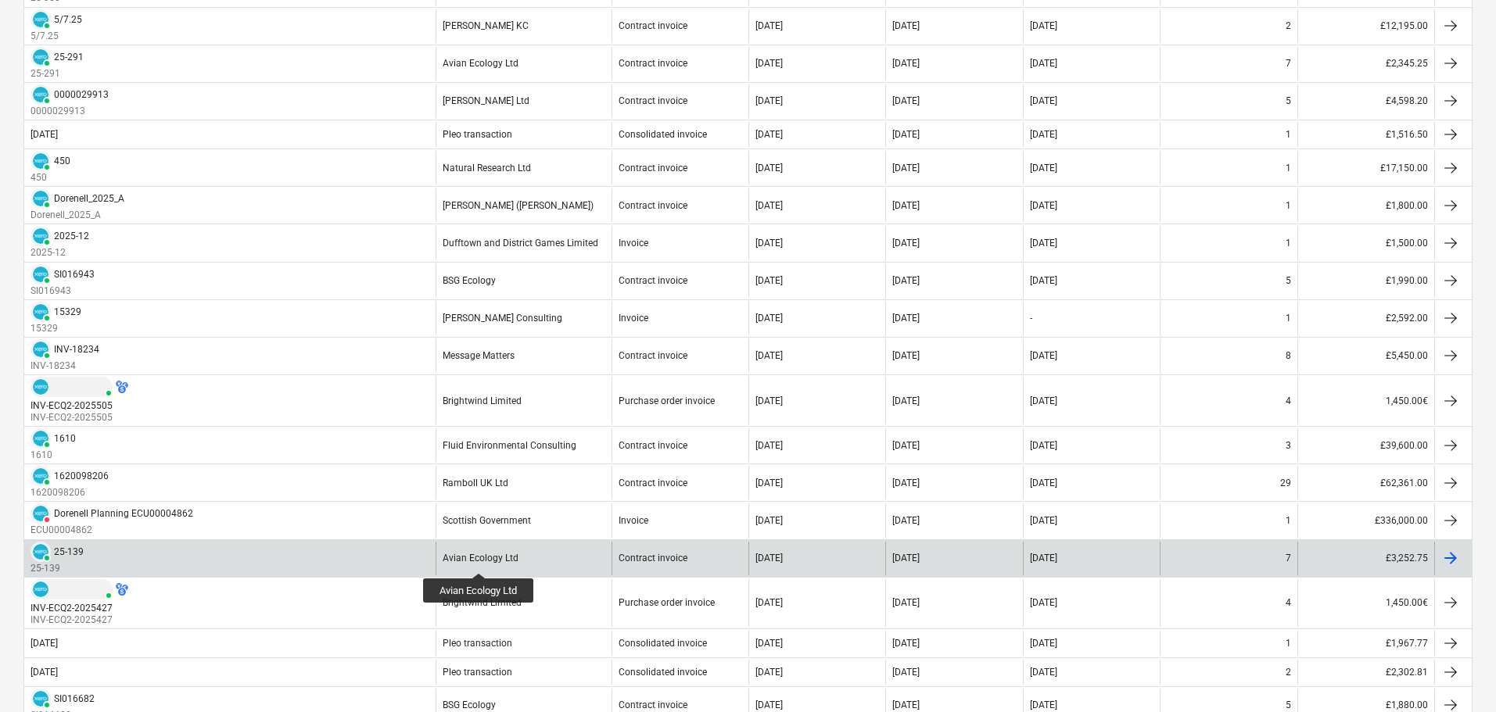
click at [479, 559] on div "Avian Ecology Ltd" at bounding box center [481, 558] width 76 height 11
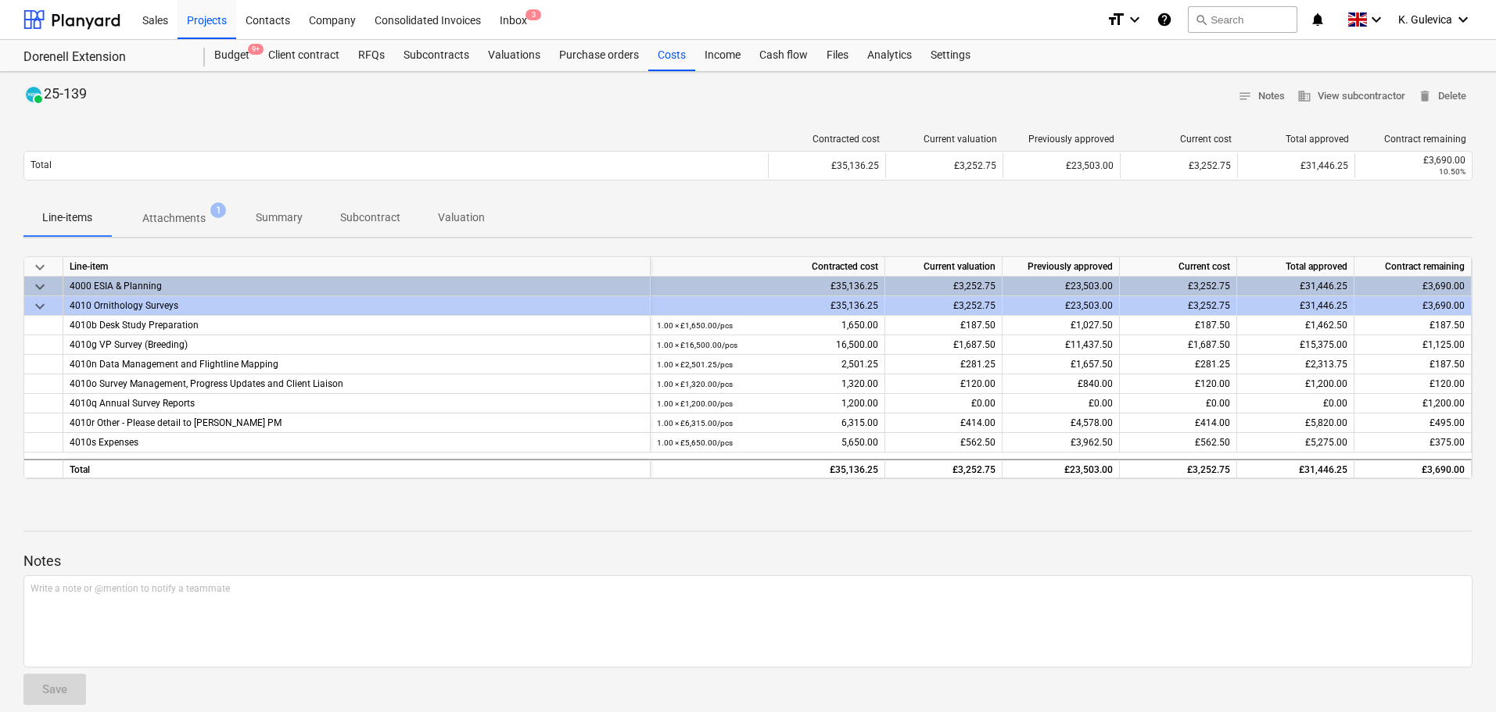
click at [189, 227] on p "Attachments" at bounding box center [173, 218] width 63 height 16
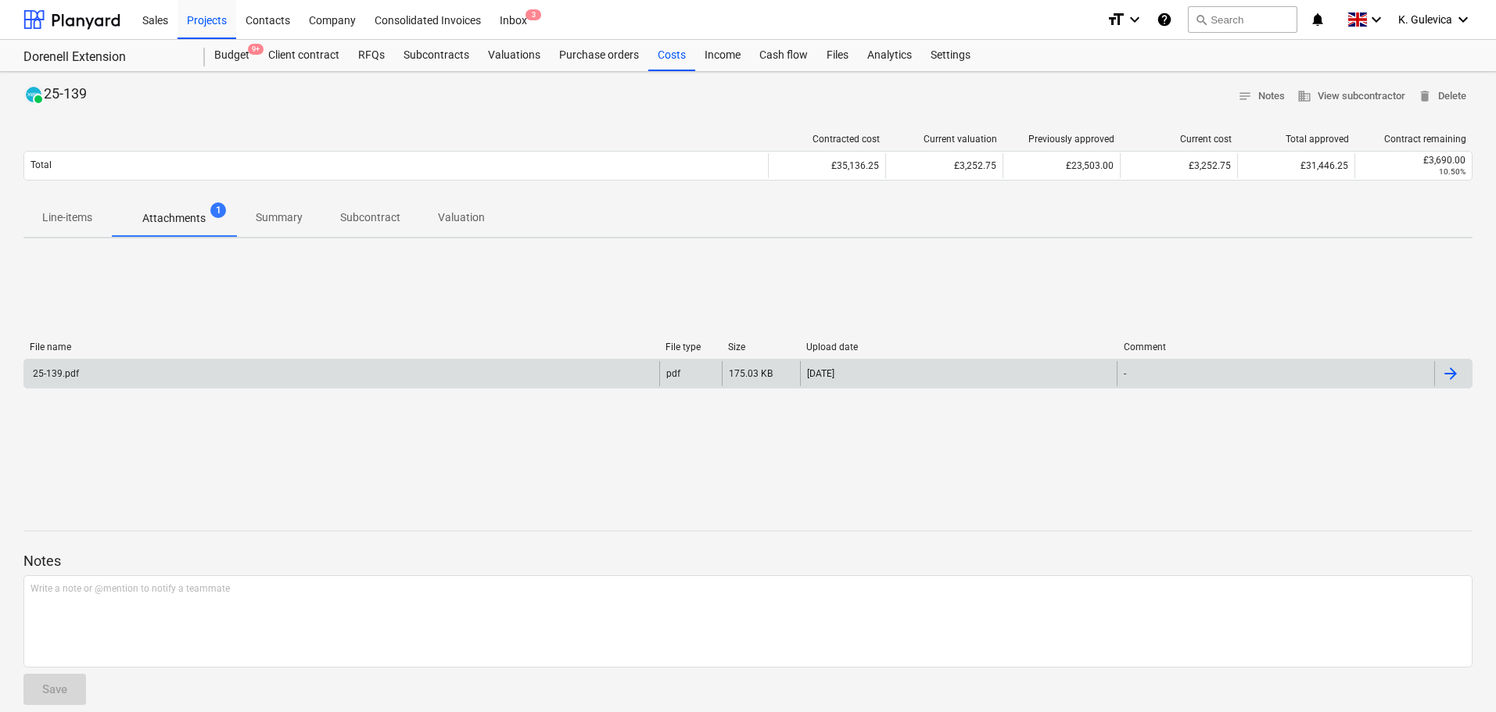
click at [238, 367] on div "25-139.pdf" at bounding box center [341, 373] width 635 height 25
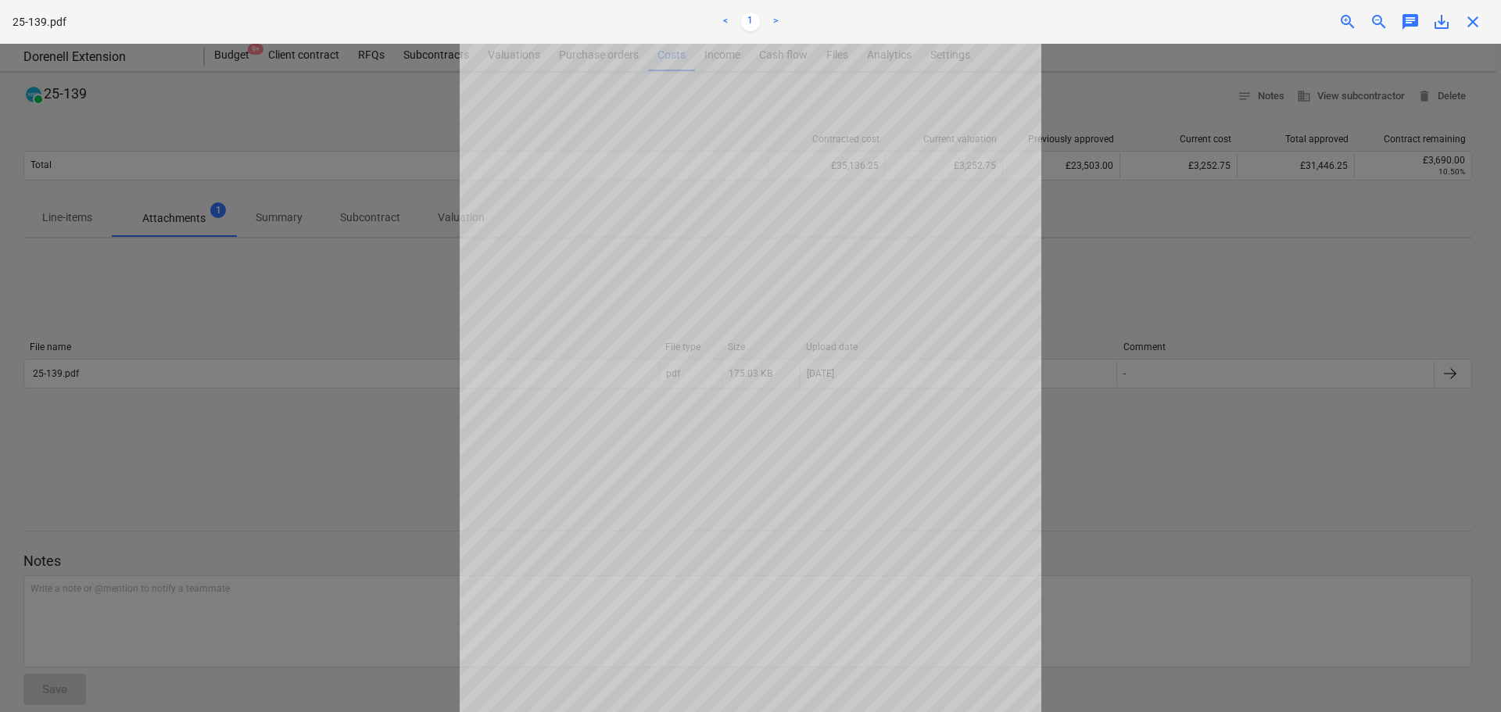
drag, startPoint x: 1464, startPoint y: 24, endPoint x: 1454, endPoint y: 24, distance: 10.9
click at [1464, 24] on span "close" at bounding box center [1473, 22] width 19 height 19
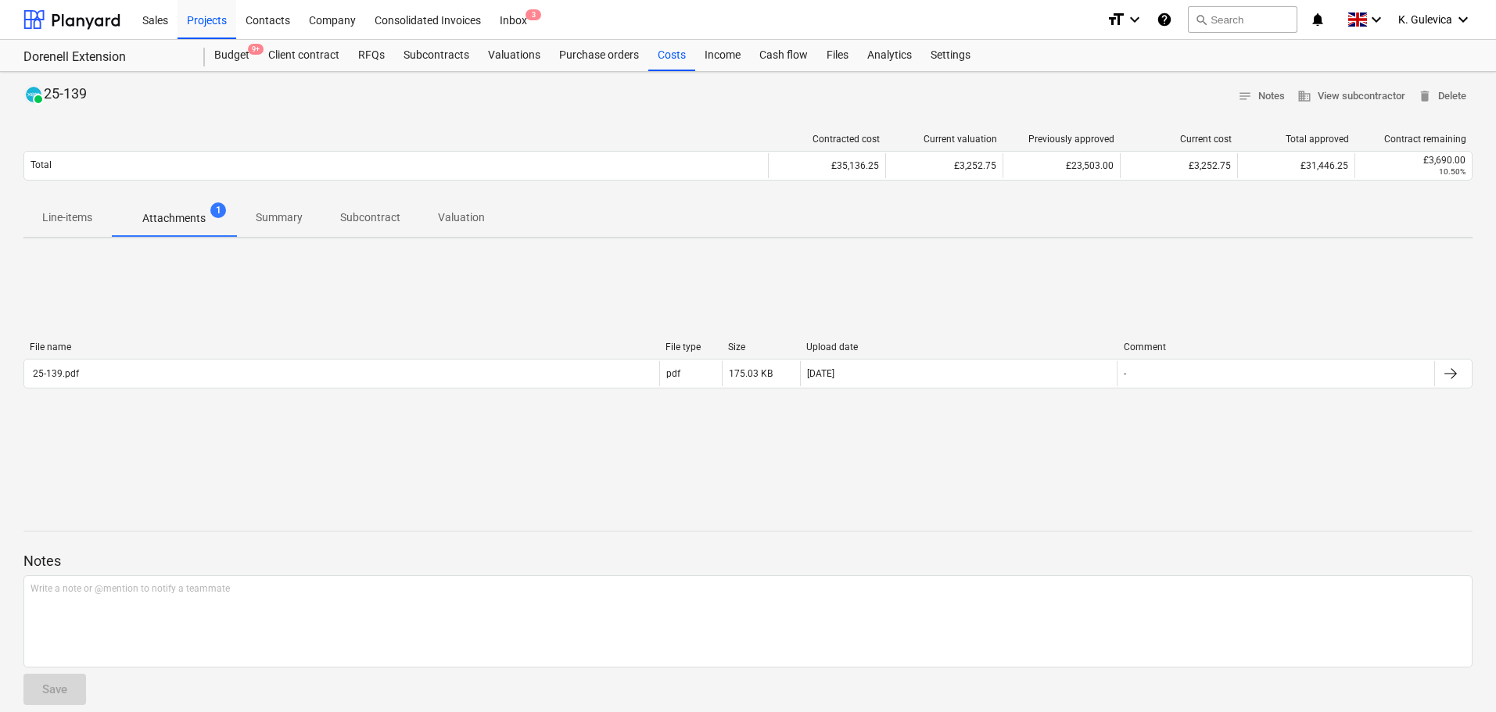
click at [275, 220] on p "Summary" at bounding box center [279, 218] width 47 height 16
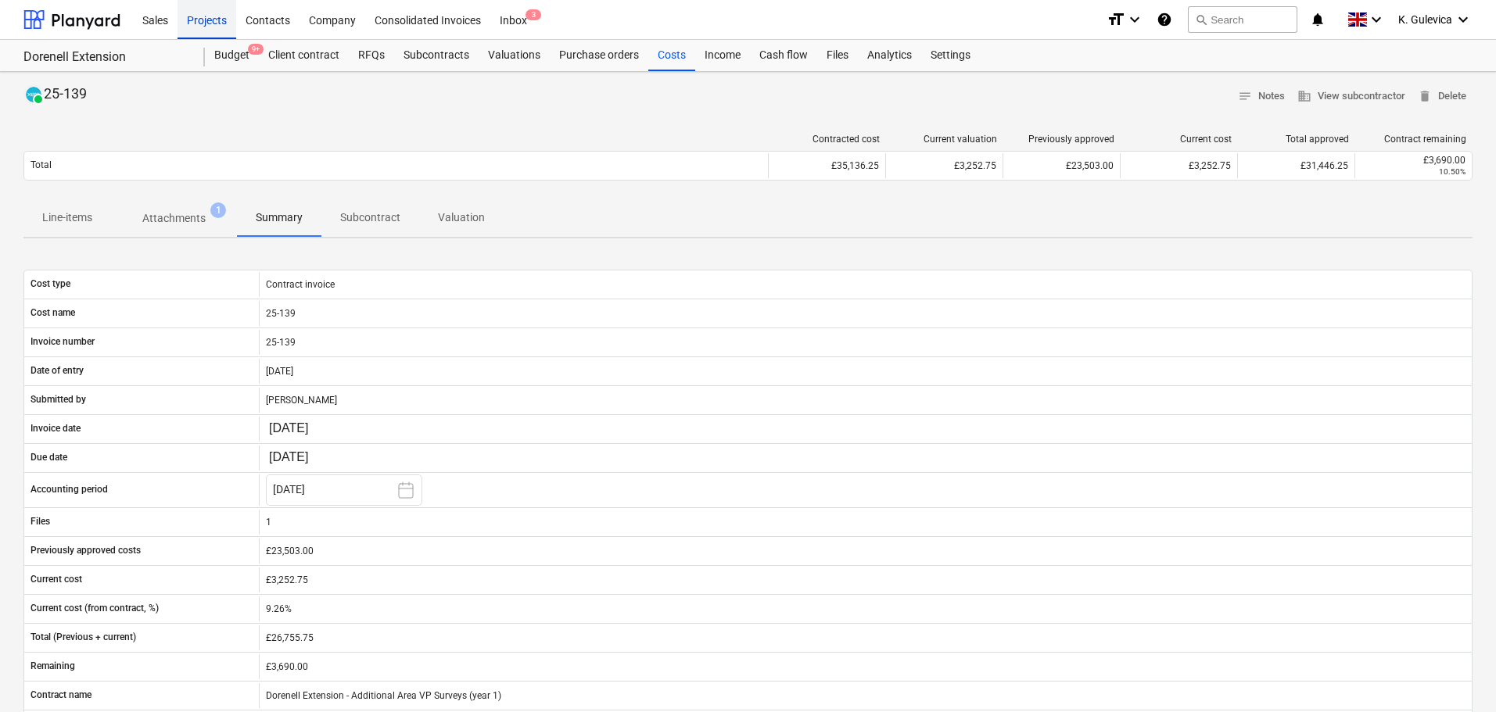
click at [197, 21] on div "Projects" at bounding box center [206, 19] width 59 height 40
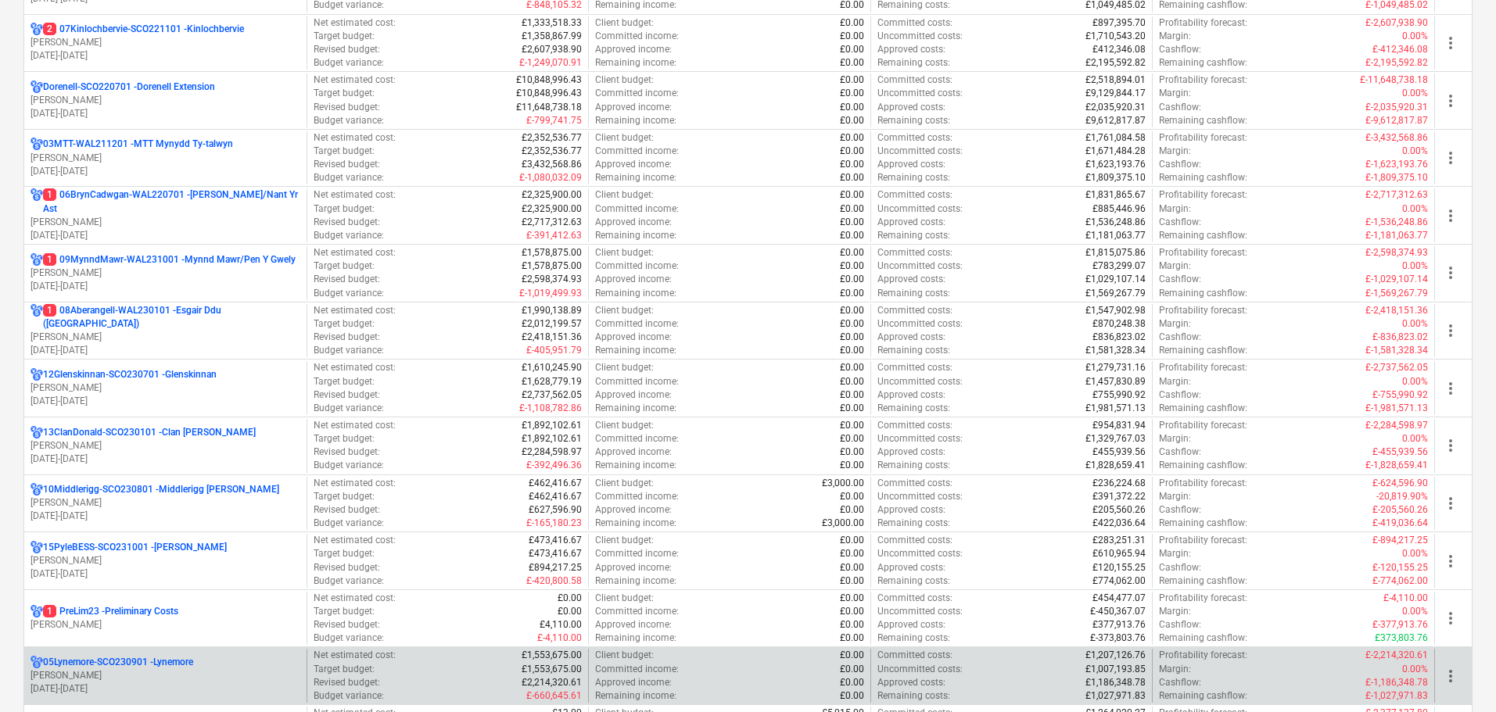
scroll to position [469, 0]
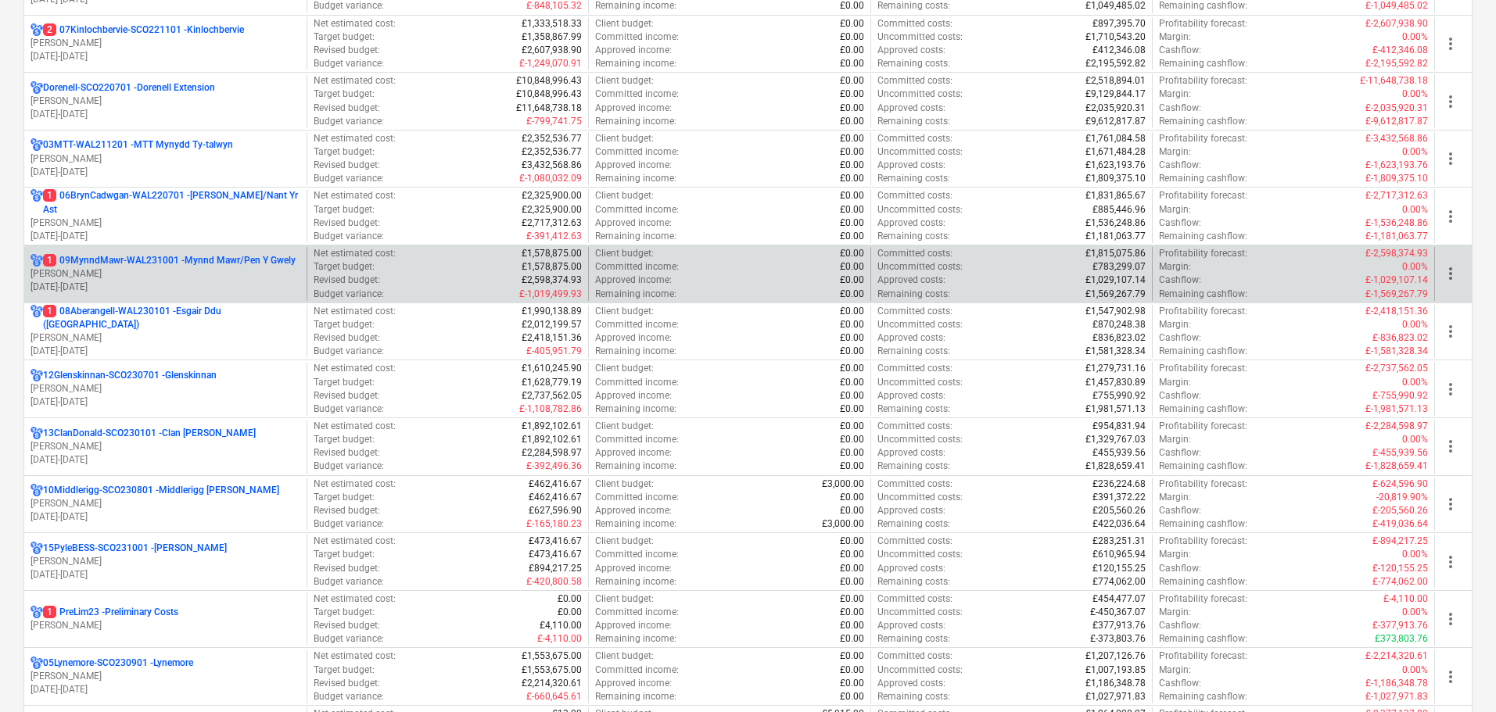
click at [197, 267] on p "1 09MynndMawr-WAL231001 - Mynnd Mawr/Pen Y Gwely" at bounding box center [169, 260] width 253 height 13
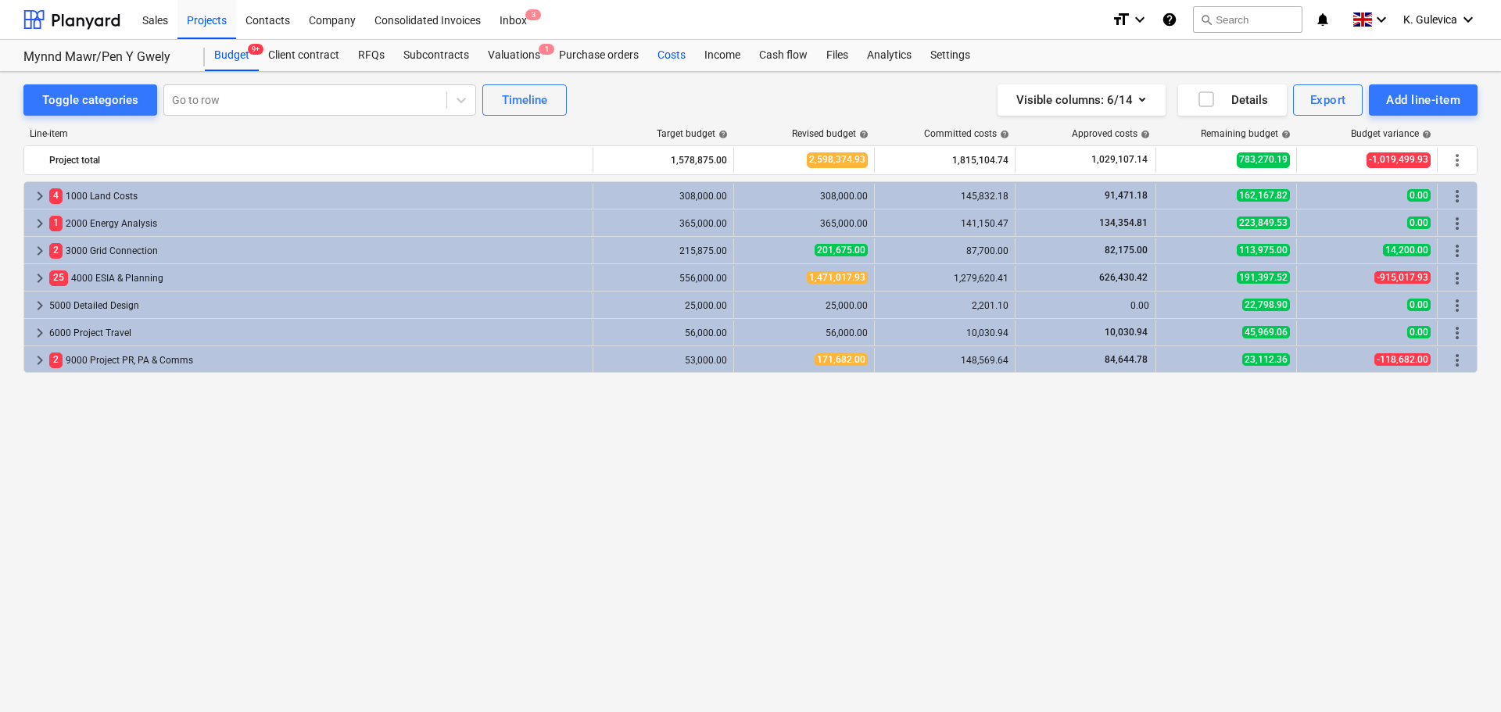
click at [678, 52] on div "Costs" at bounding box center [671, 55] width 47 height 31
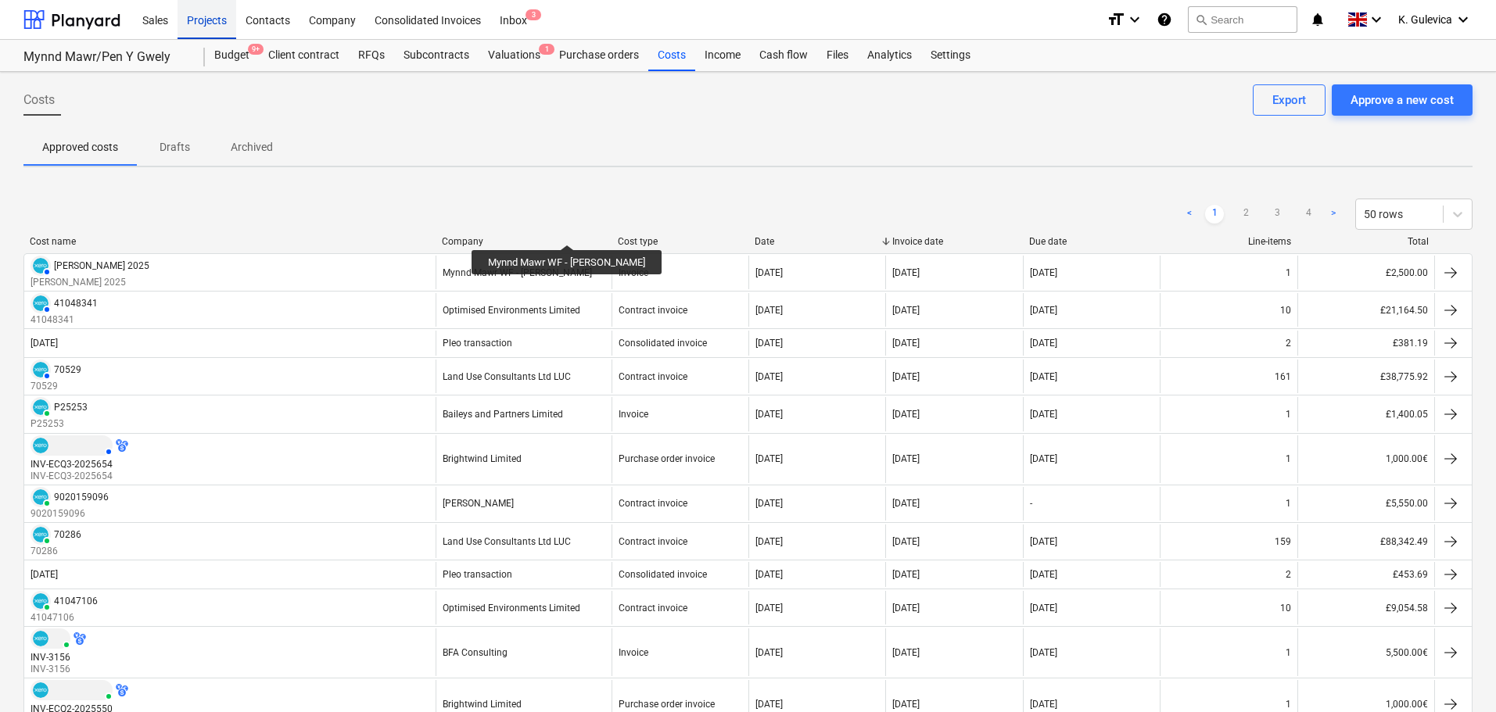
click at [208, 18] on div "Projects" at bounding box center [206, 19] width 59 height 40
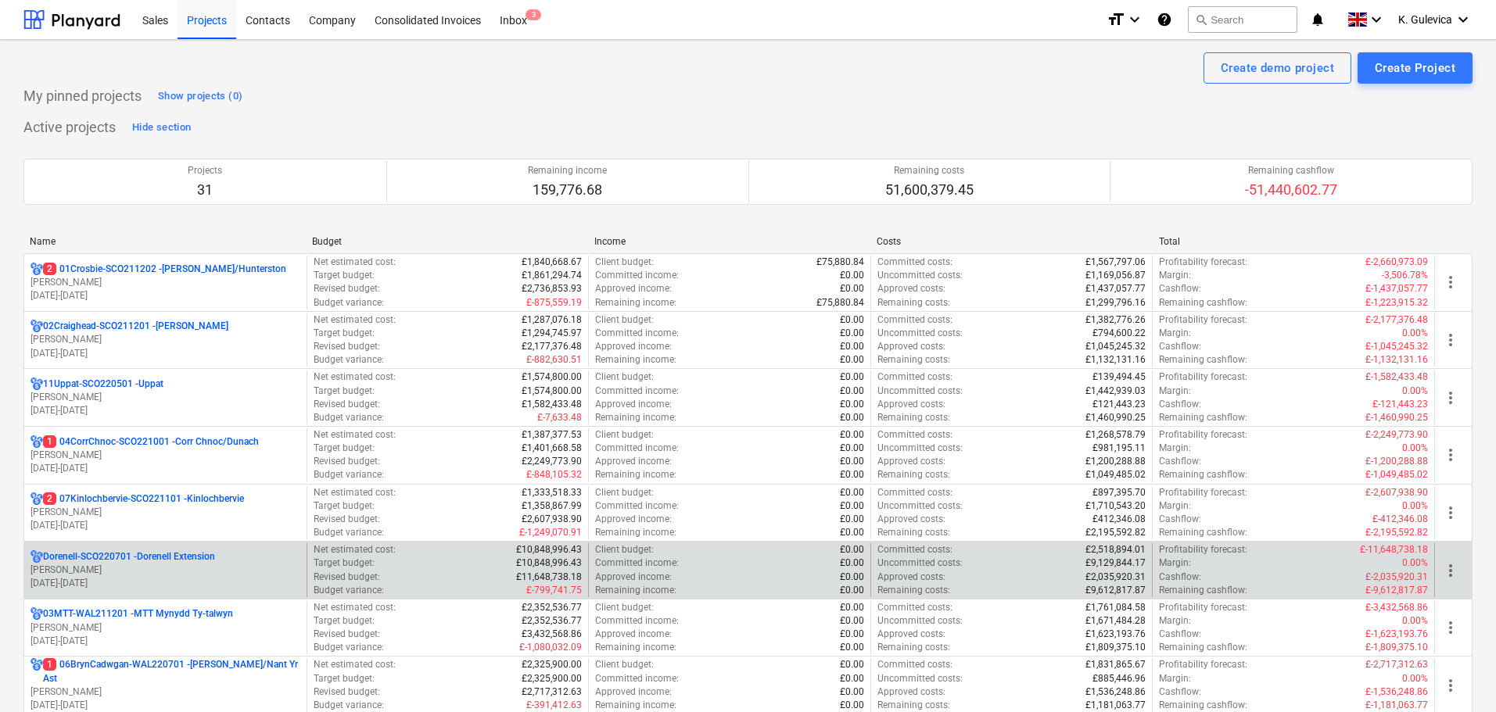
click at [103, 561] on p "Dorenell-SCO220701 - Dorenell Extension" at bounding box center [129, 556] width 172 height 13
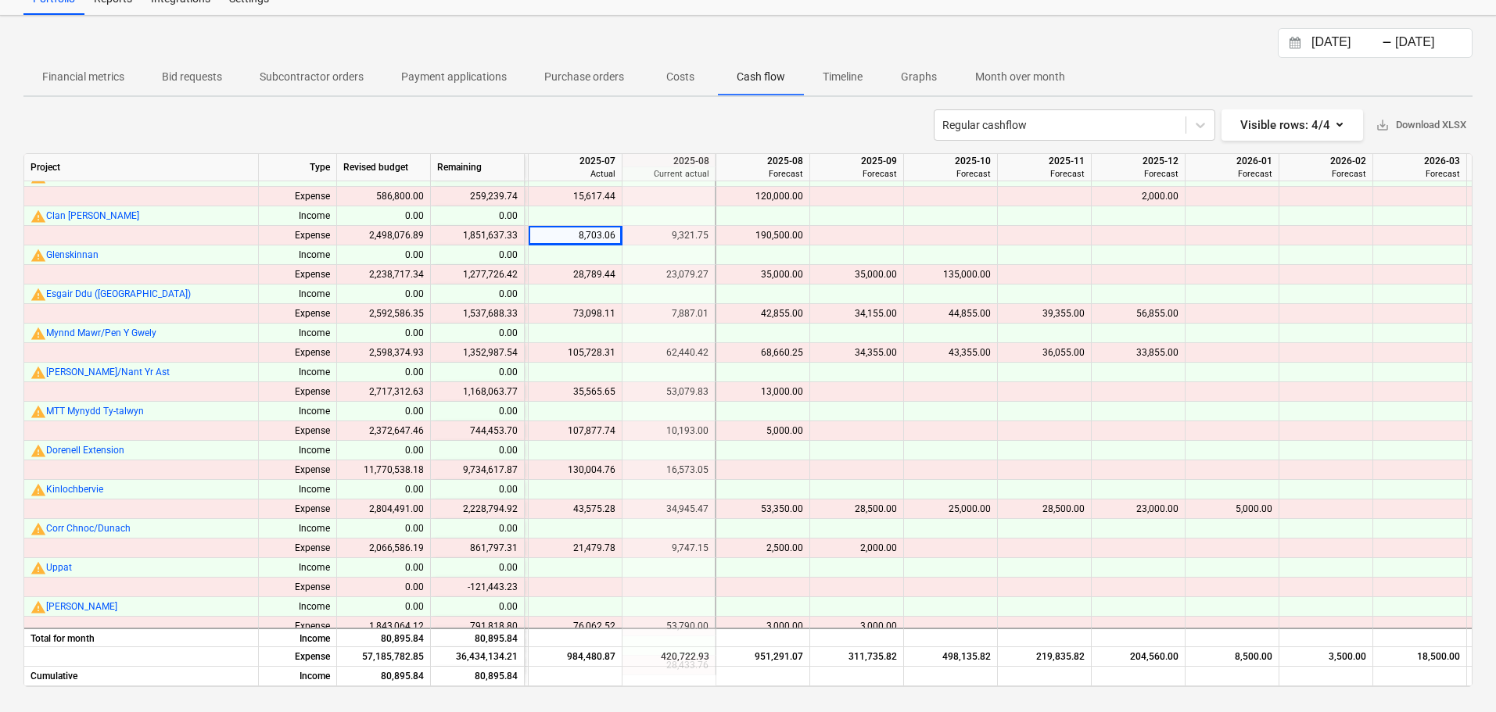
scroll to position [693, 2623]
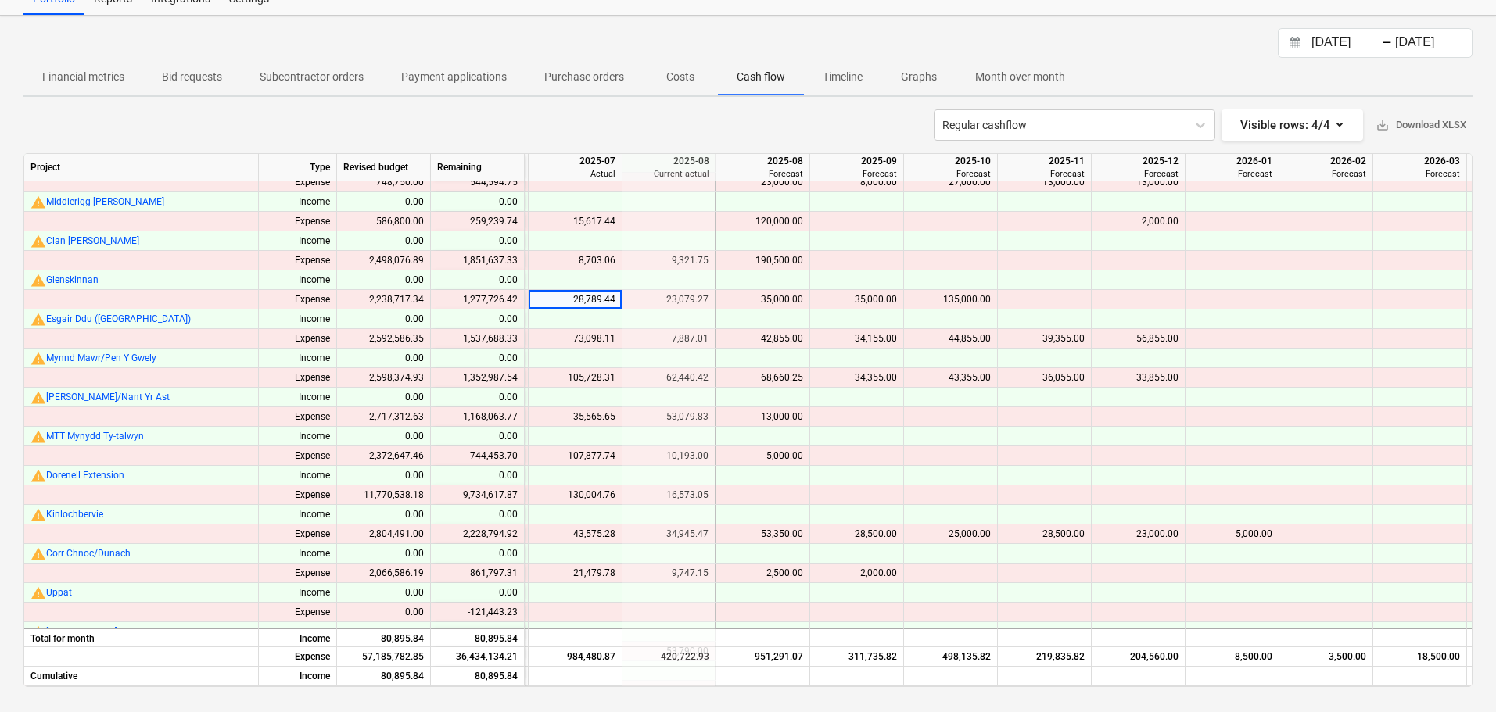
click at [587, 336] on div "73,098.11" at bounding box center [575, 339] width 81 height 20
click at [575, 371] on div "105,728.31" at bounding box center [575, 378] width 81 height 20
drag, startPoint x: 583, startPoint y: 381, endPoint x: 568, endPoint y: 378, distance: 15.9
click at [568, 378] on div "105,728.31" at bounding box center [575, 378] width 81 height 20
click at [586, 373] on div "105,728.31" at bounding box center [575, 378] width 81 height 20
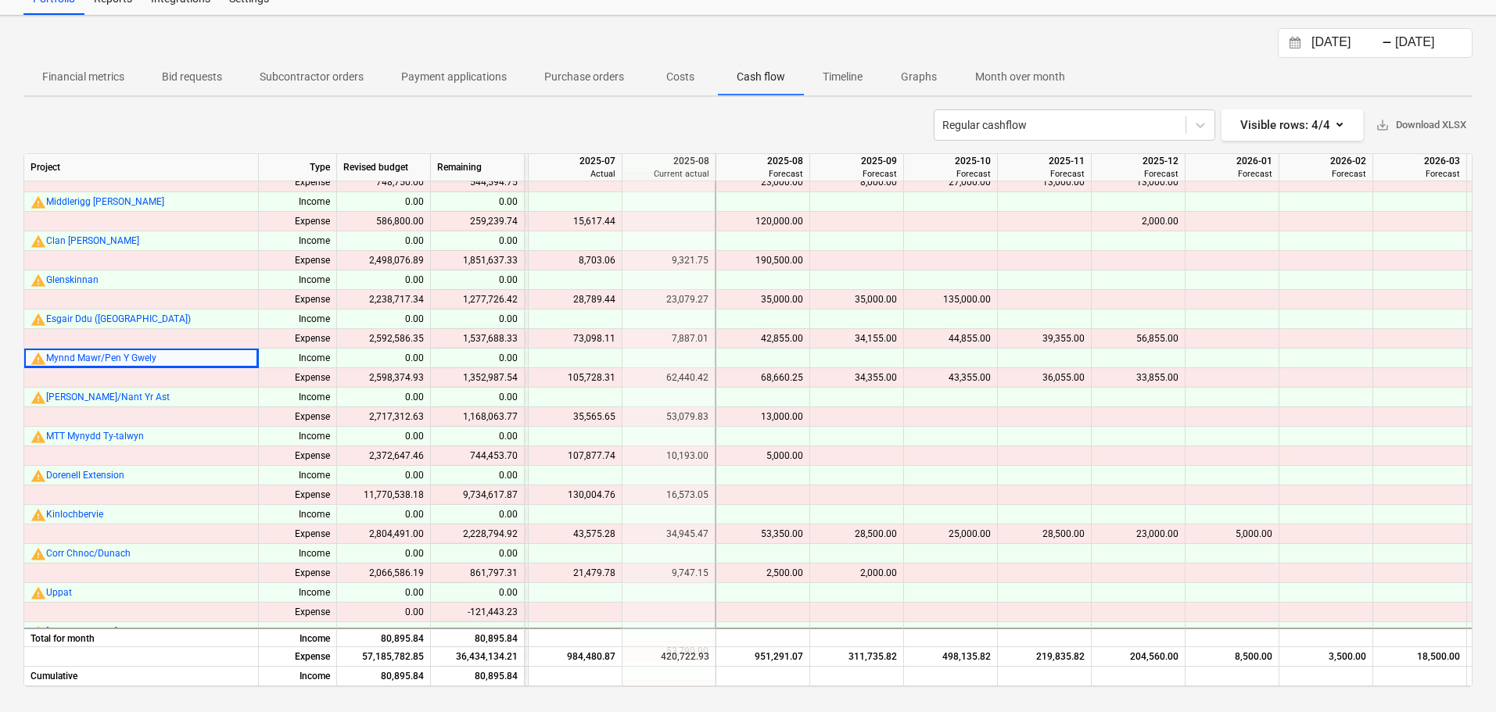
drag, startPoint x: 94, startPoint y: 360, endPoint x: 1124, endPoint y: 59, distance: 1073.6
click at [1120, 56] on div "25.07.2025 Press the down arrow key to interact with the calendar and select a …" at bounding box center [747, 43] width 1449 height 30
click at [571, 372] on div "105,728.31" at bounding box center [575, 378] width 81 height 20
click at [594, 456] on div "107,877.74" at bounding box center [575, 456] width 81 height 20
click at [595, 494] on div "130,004.76" at bounding box center [575, 496] width 81 height 20
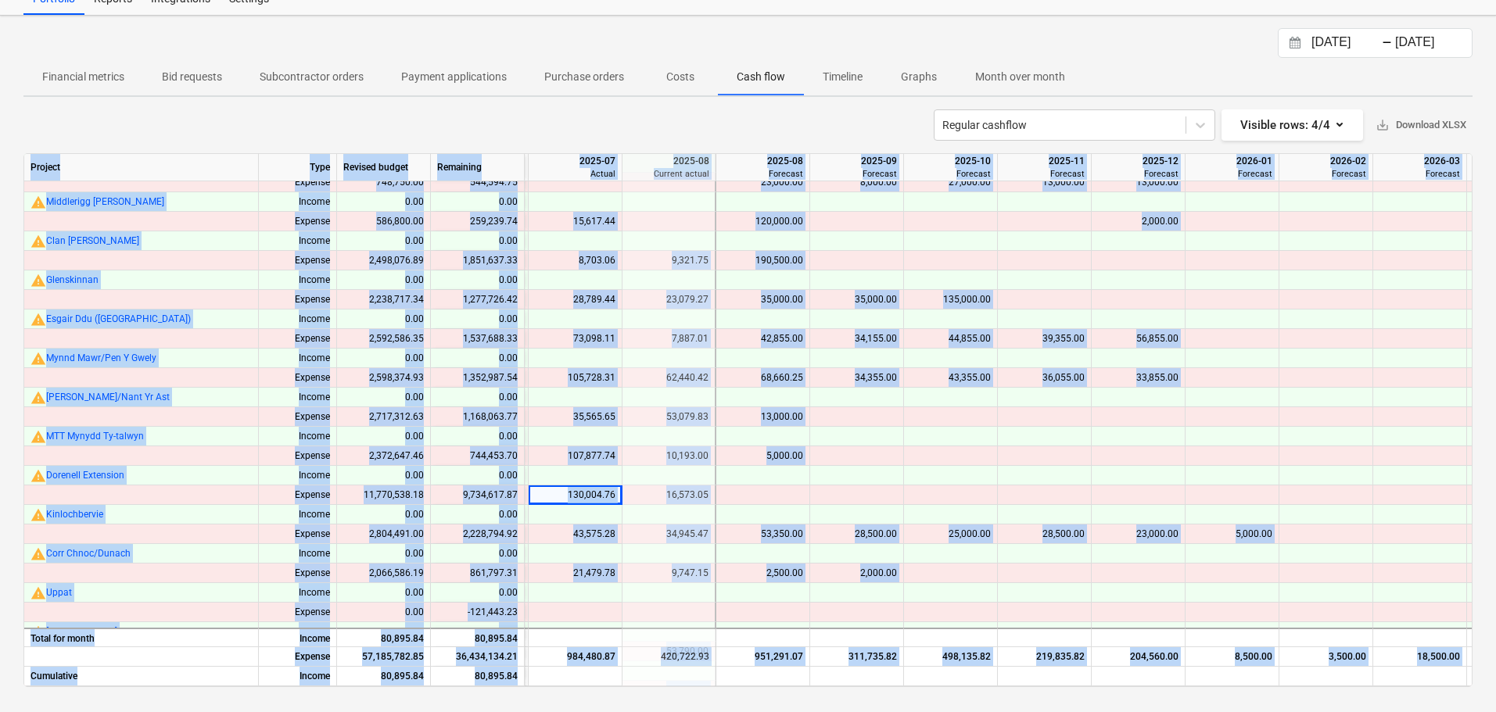
scroll to position [771, 2623]
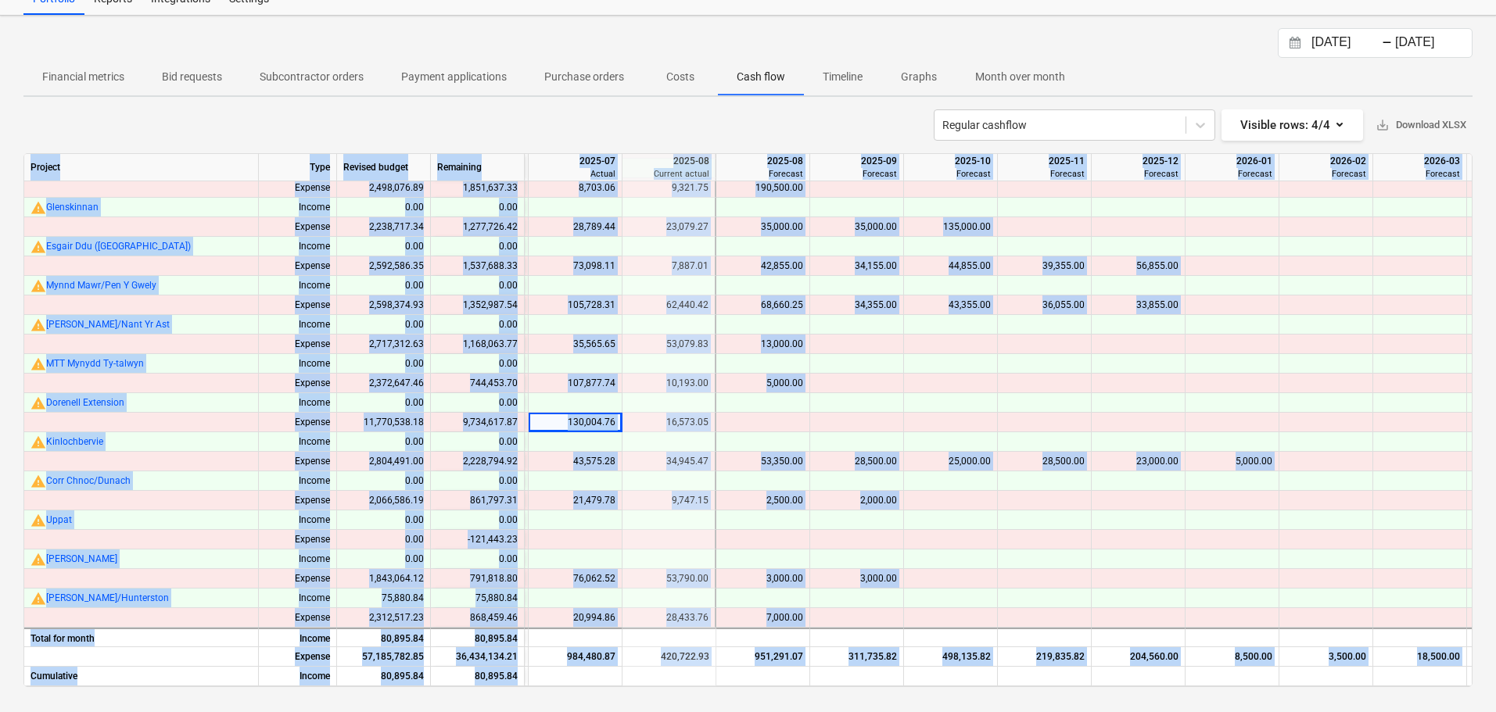
drag, startPoint x: 840, startPoint y: 679, endPoint x: 818, endPoint y: 689, distance: 23.8
click at [818, 689] on div "25.07.2025 Press the down arrow key to interact with the calendar and select a …" at bounding box center [748, 364] width 1496 height 697
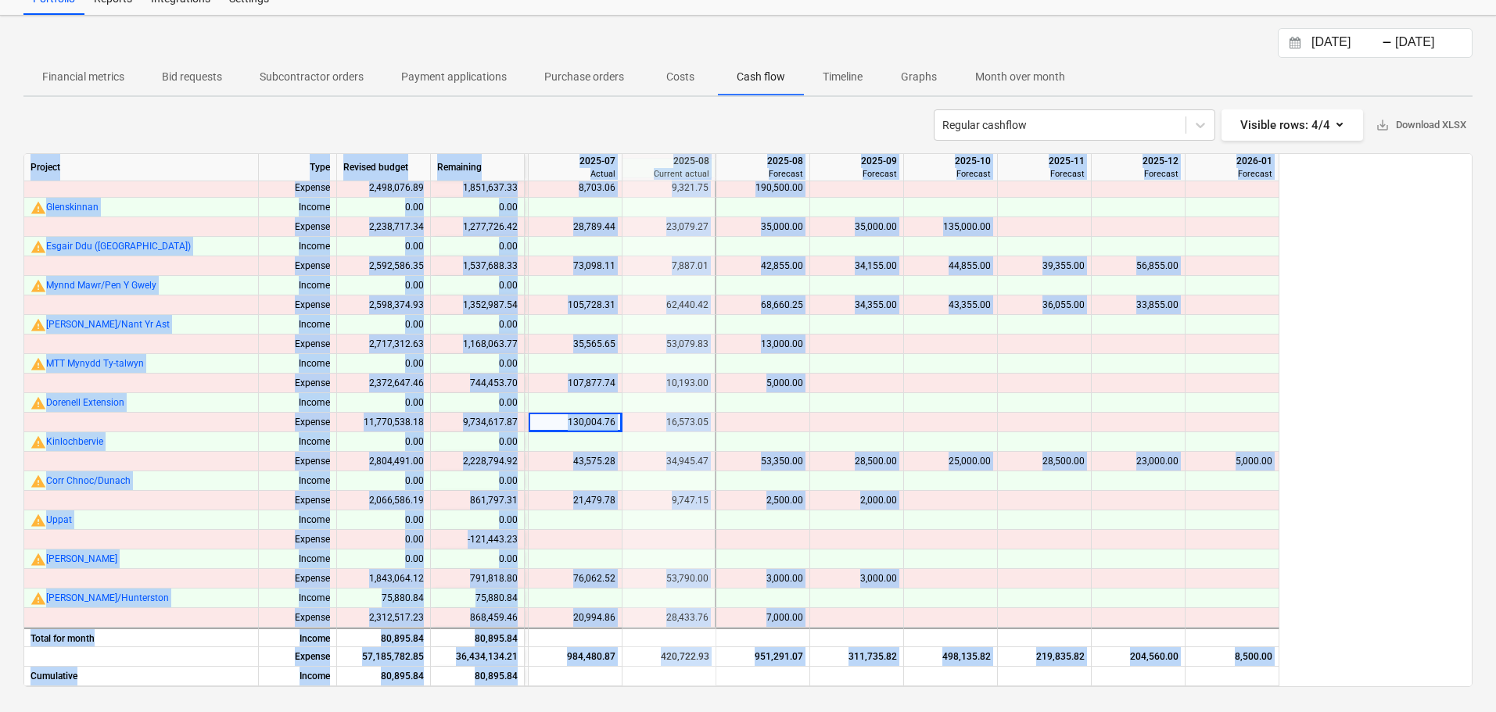
scroll to position [771, 1362]
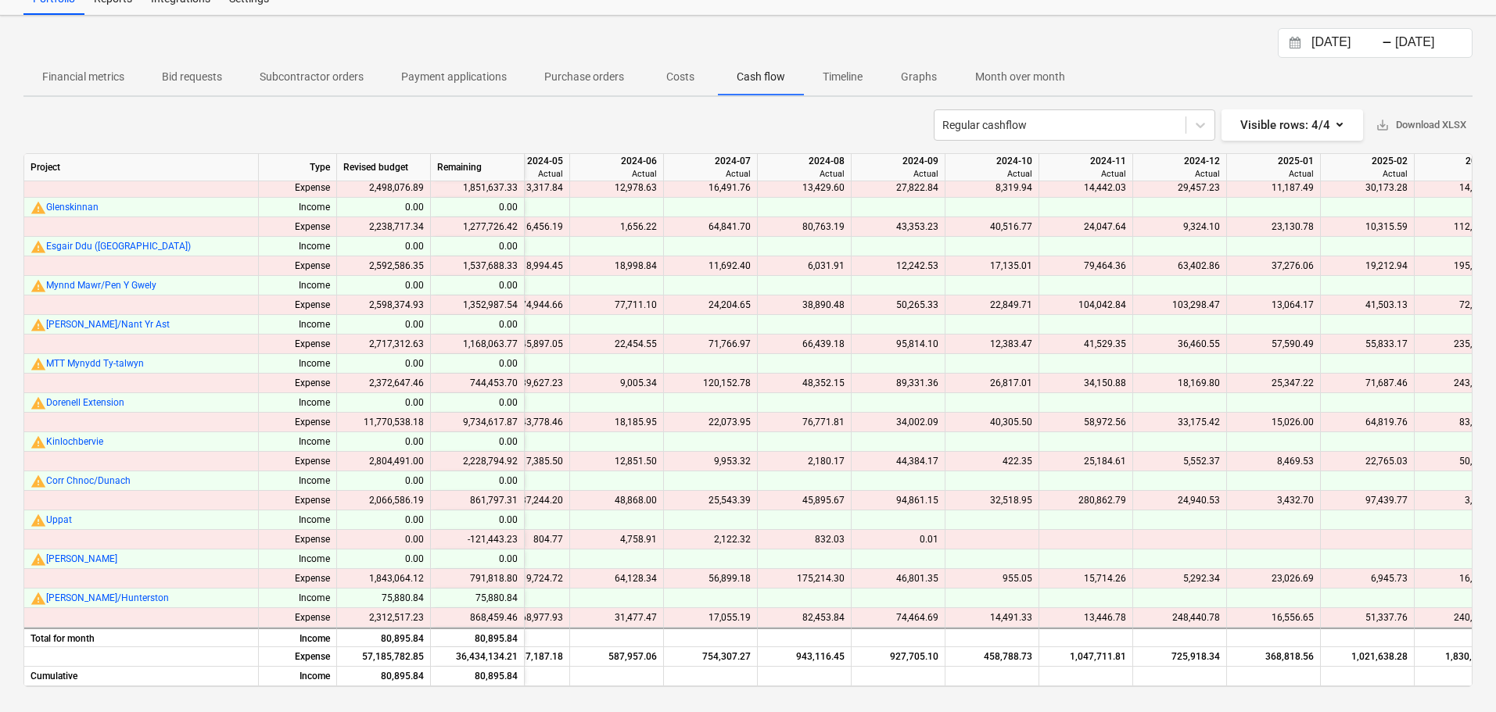
click at [1002, 691] on div "25.07.2025 Press the down arrow key to interact with the calendar and select a …" at bounding box center [748, 364] width 1496 height 697
drag, startPoint x: 696, startPoint y: 688, endPoint x: 811, endPoint y: 687, distance: 114.9
click at [811, 687] on div "25.07.2025 Press the down arrow key to interact with the calendar and select a …" at bounding box center [748, 364] width 1496 height 697
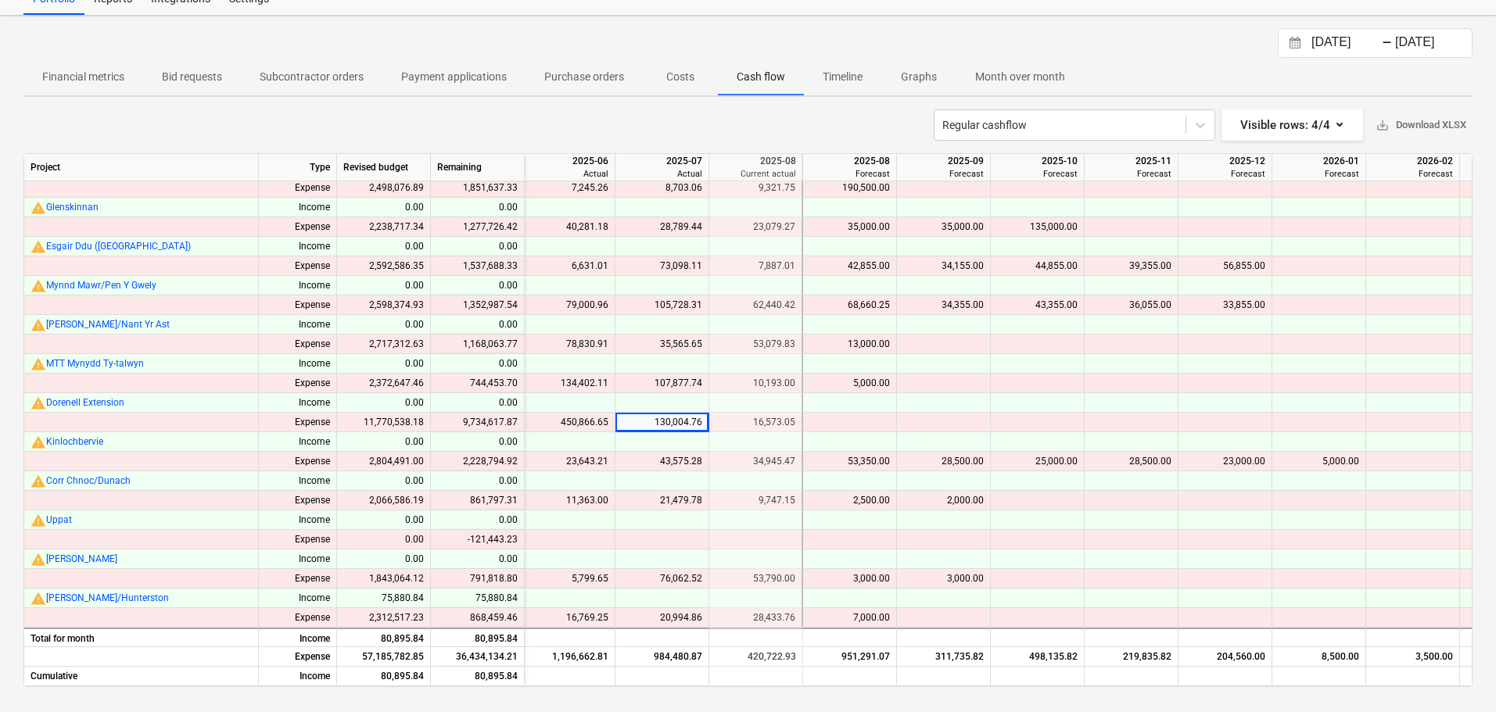
scroll to position [771, 2540]
click at [560, 414] on div "450,866.65" at bounding box center [565, 423] width 81 height 20
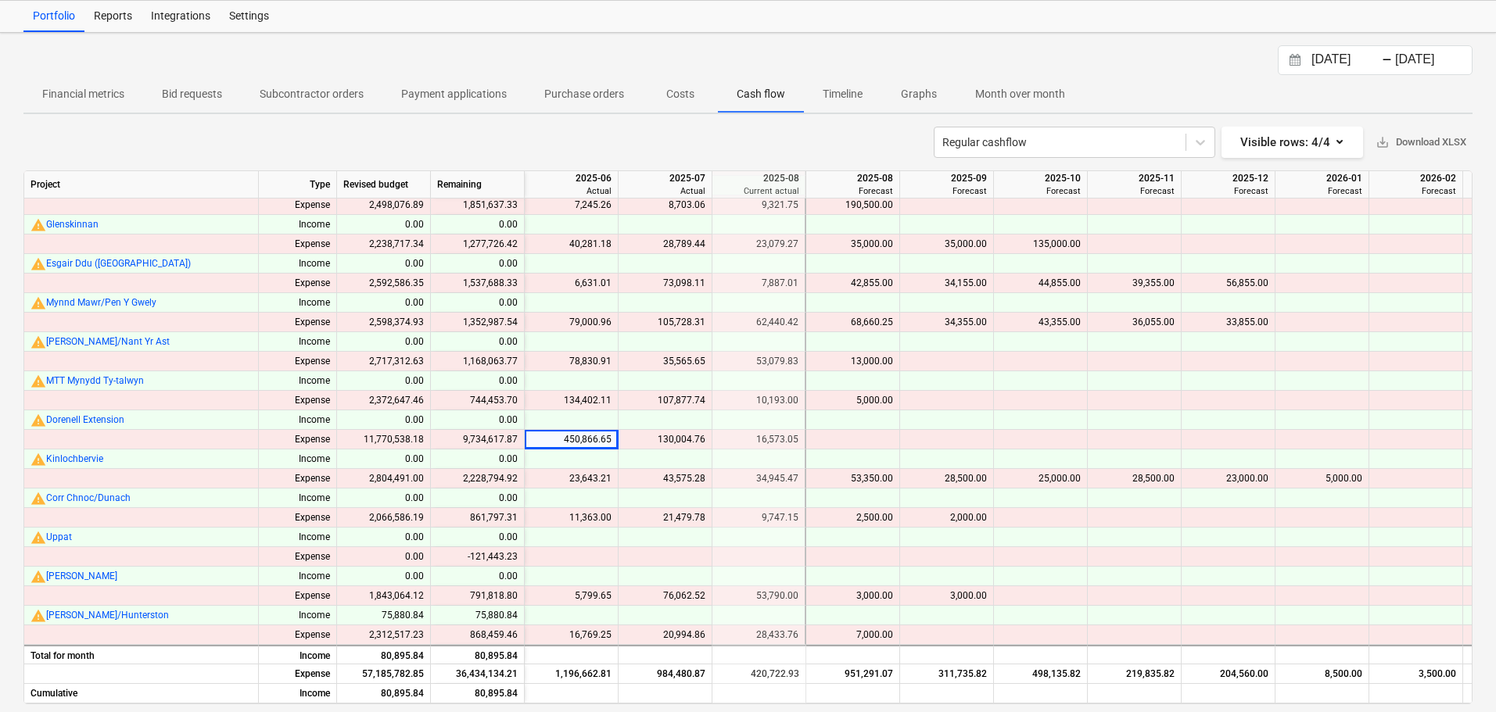
scroll to position [56, 0]
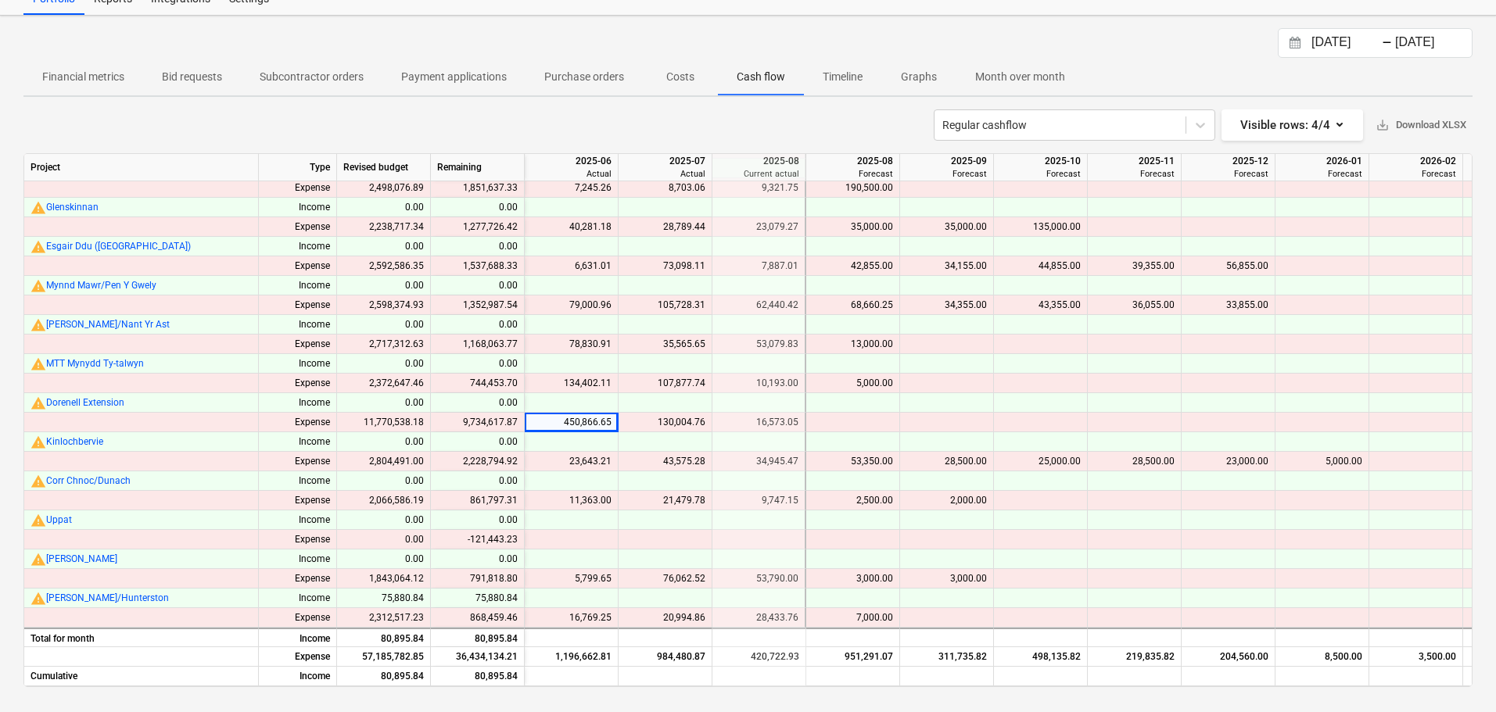
click at [555, 374] on div "134,402.11" at bounding box center [571, 384] width 81 height 20
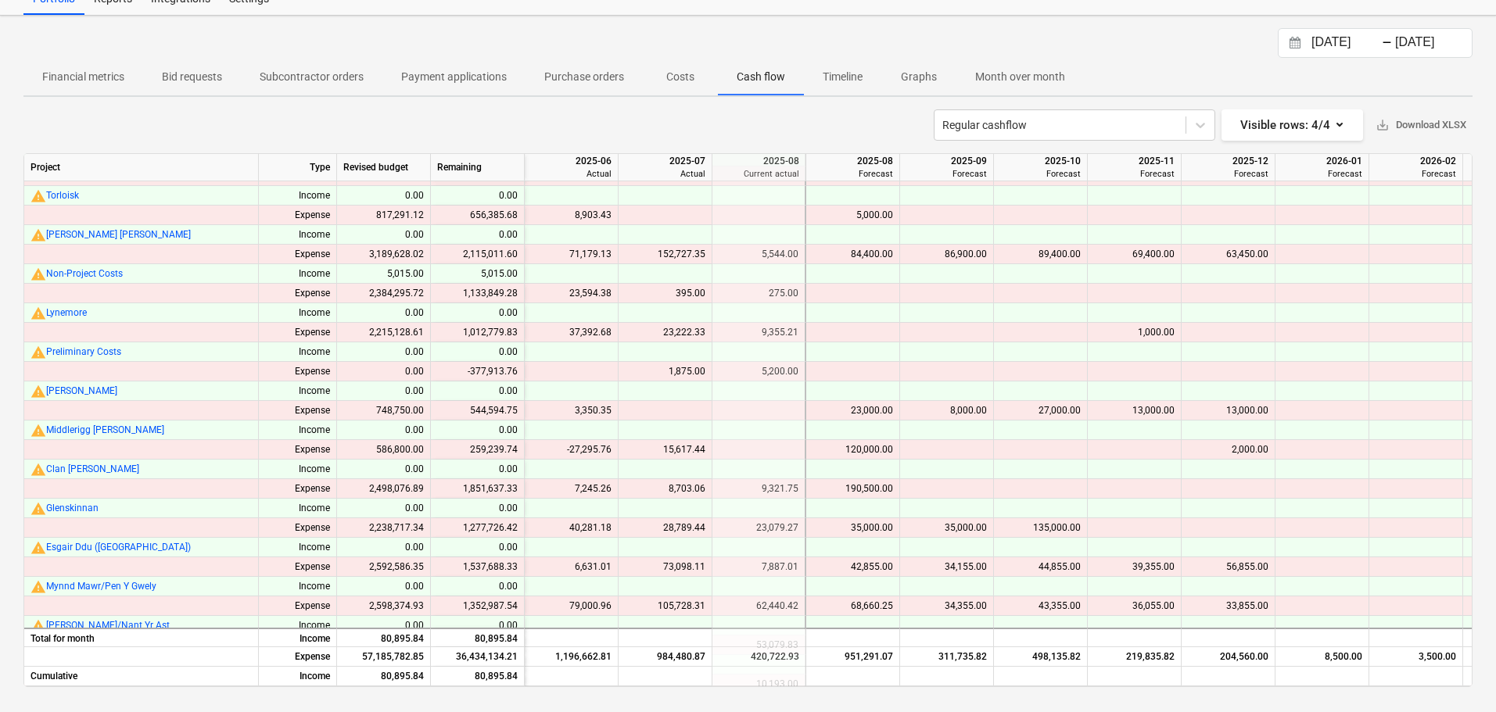
scroll to position [458, 2533]
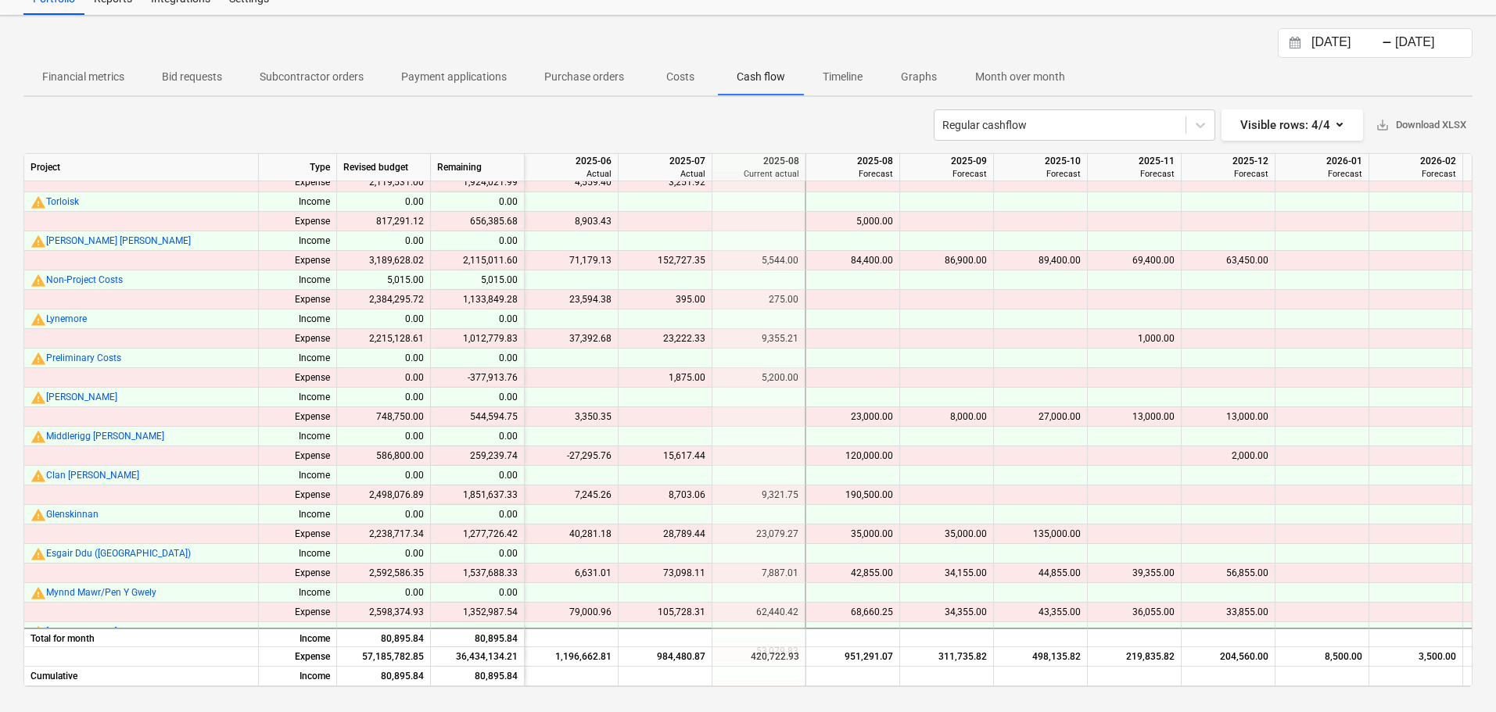
click at [570, 336] on div "37,392.68" at bounding box center [571, 339] width 81 height 20
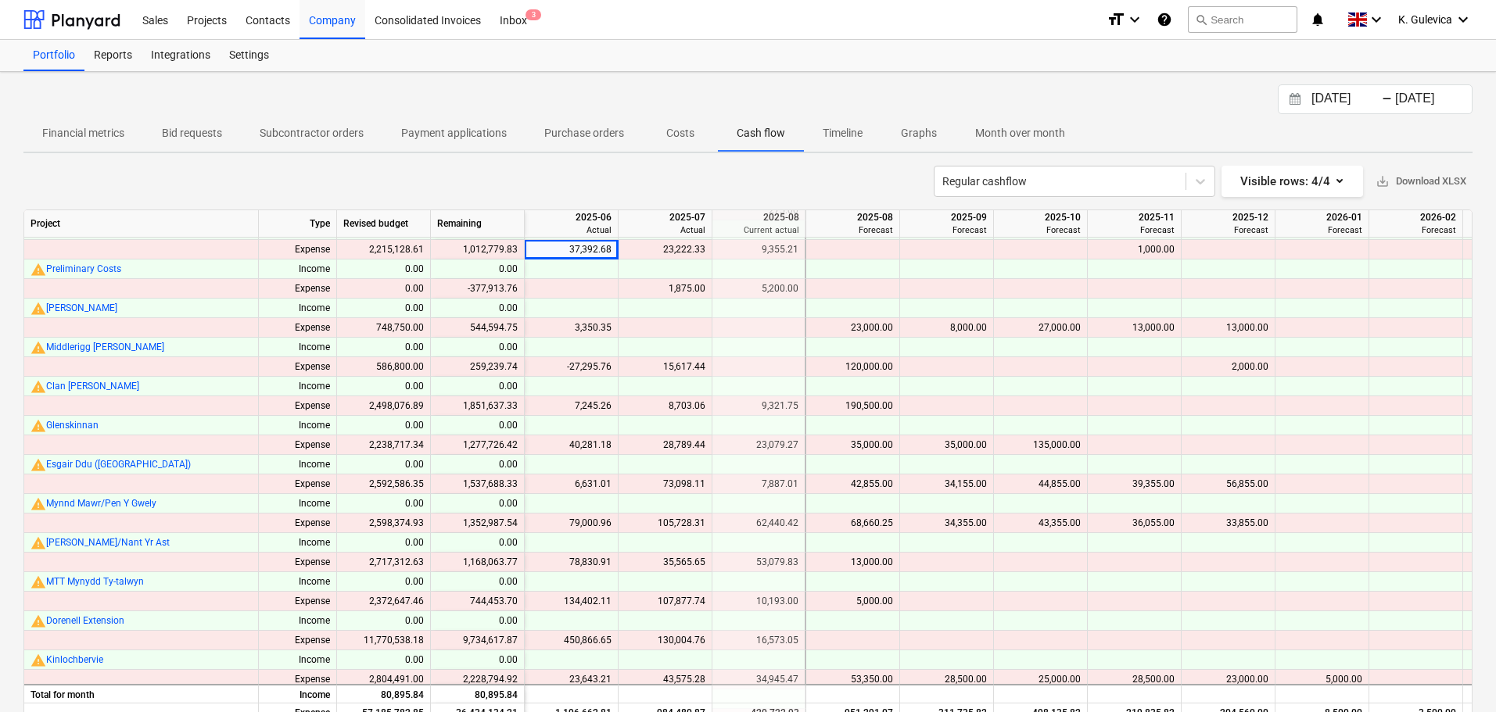
scroll to position [626, 2533]
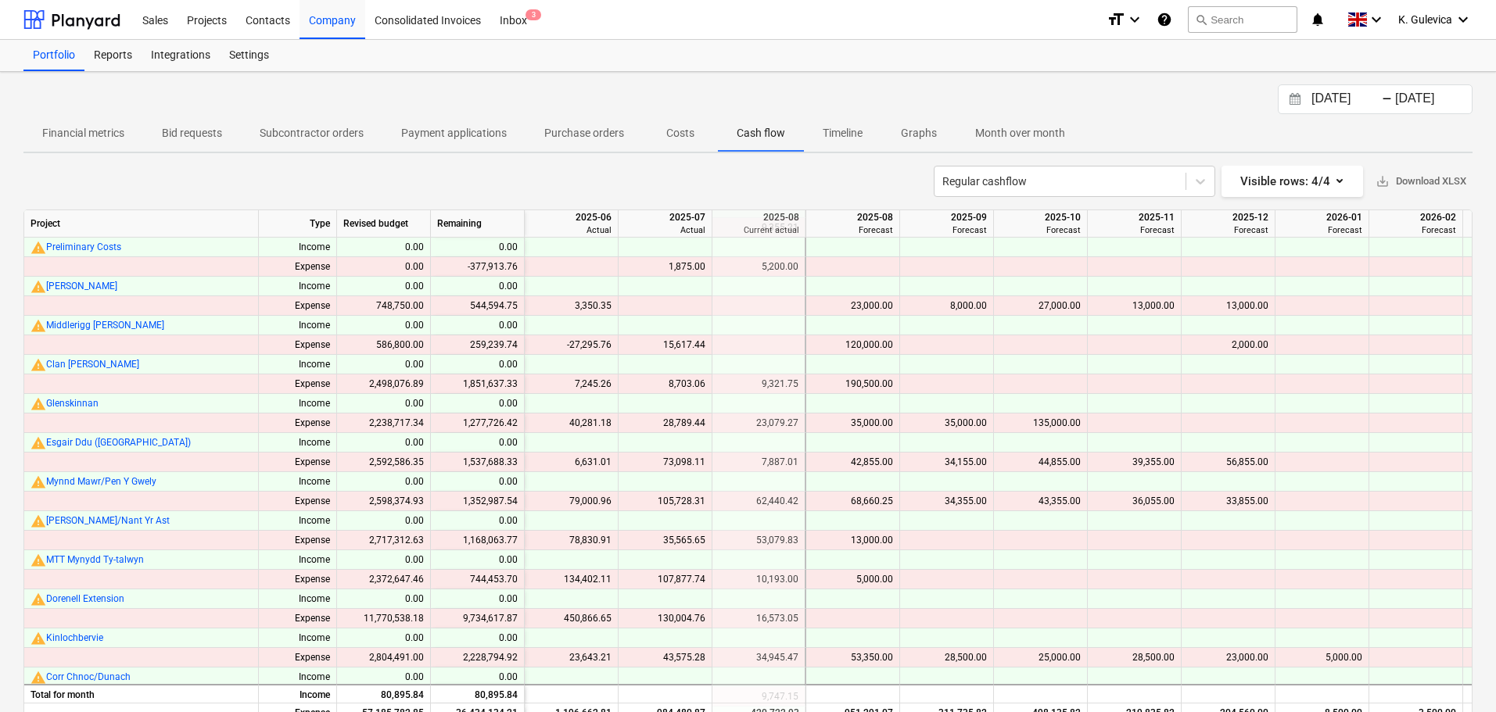
click at [588, 541] on div "78,830.91" at bounding box center [571, 541] width 81 height 20
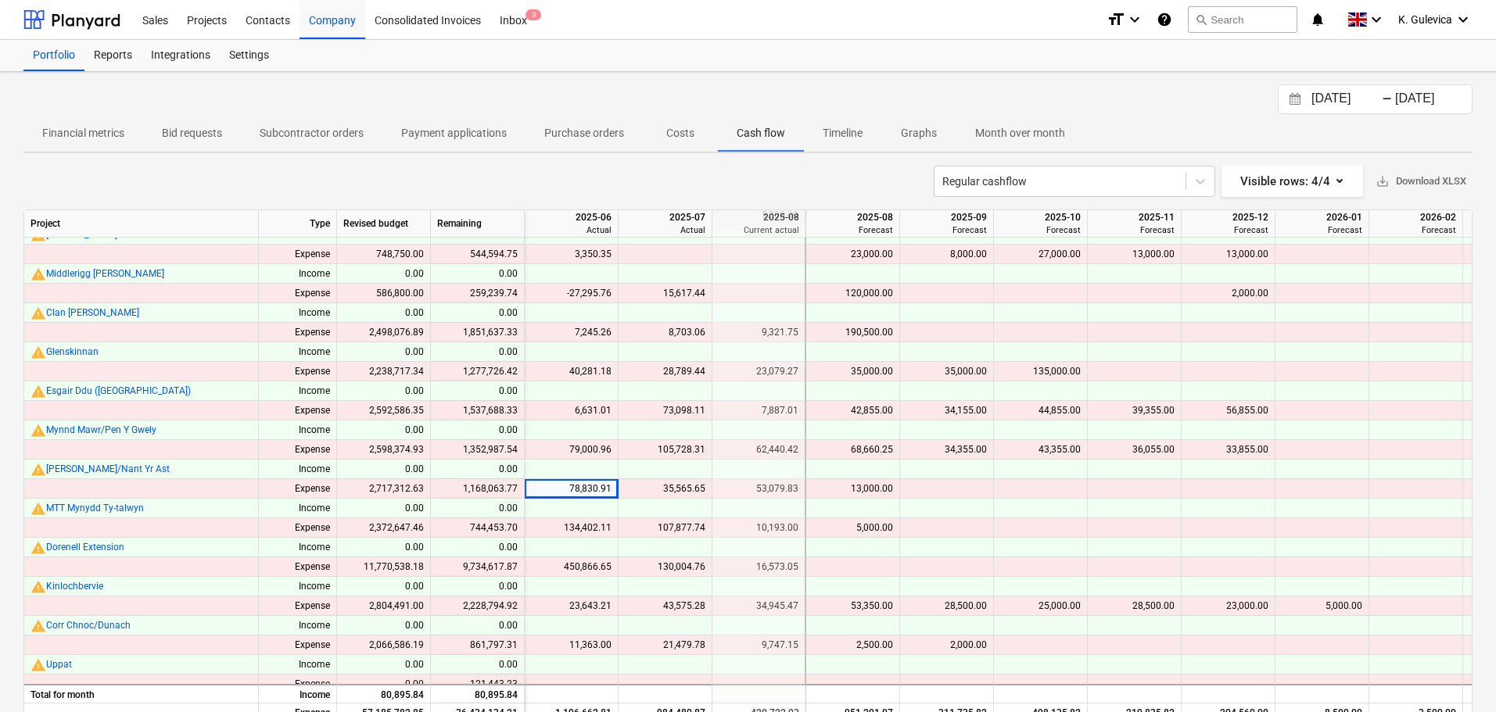
scroll to position [704, 2533]
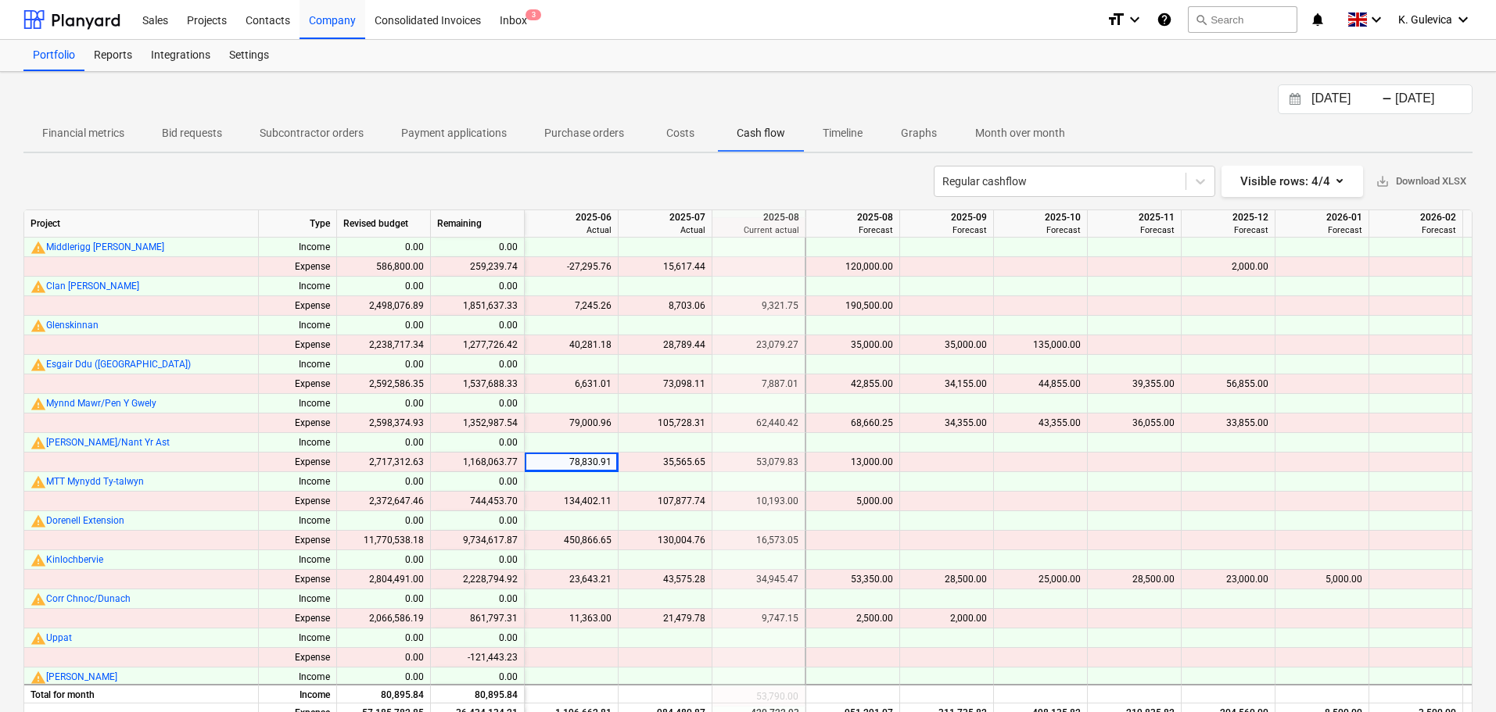
click at [569, 576] on div "23,643.21" at bounding box center [571, 580] width 81 height 20
click at [566, 380] on div "6,631.01" at bounding box center [571, 385] width 81 height 20
click at [602, 421] on div "79,000.96" at bounding box center [571, 424] width 81 height 20
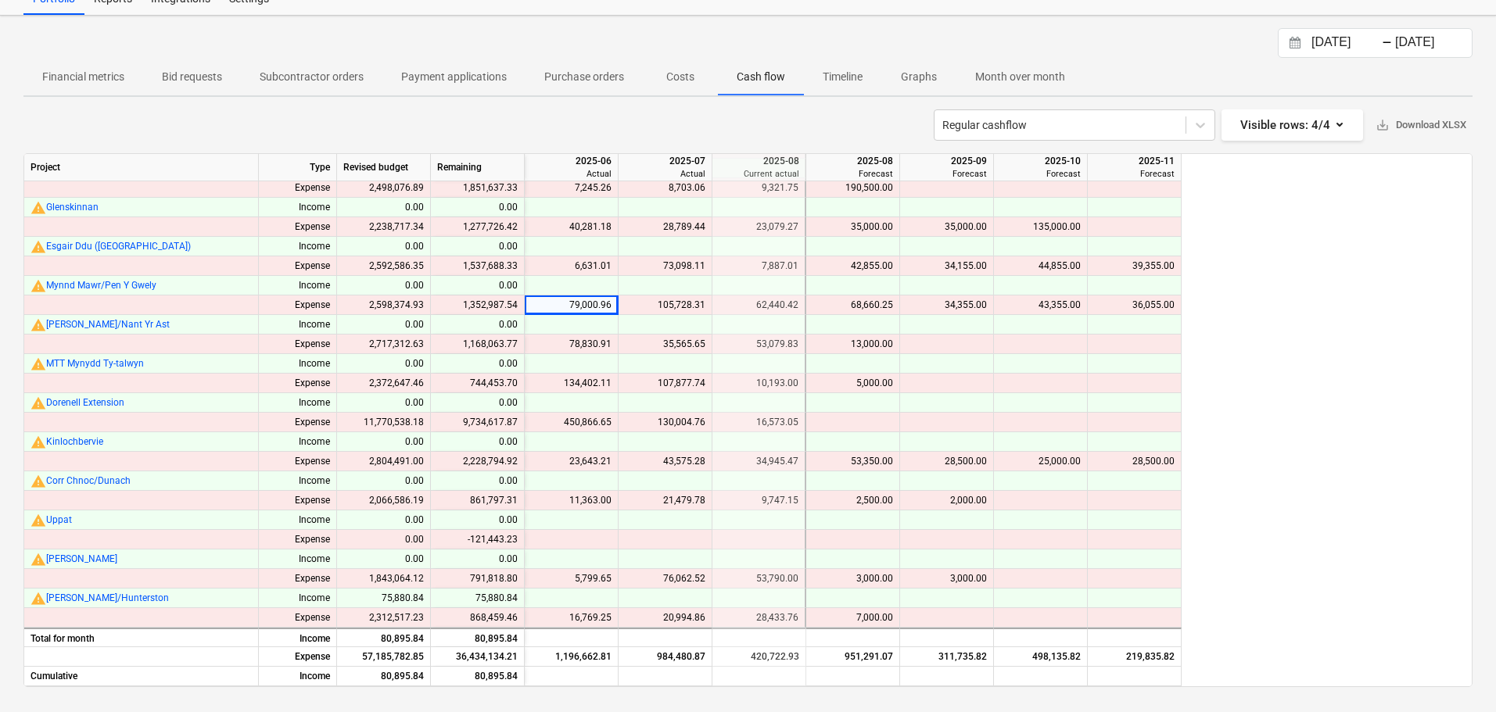
scroll to position [770, 2533]
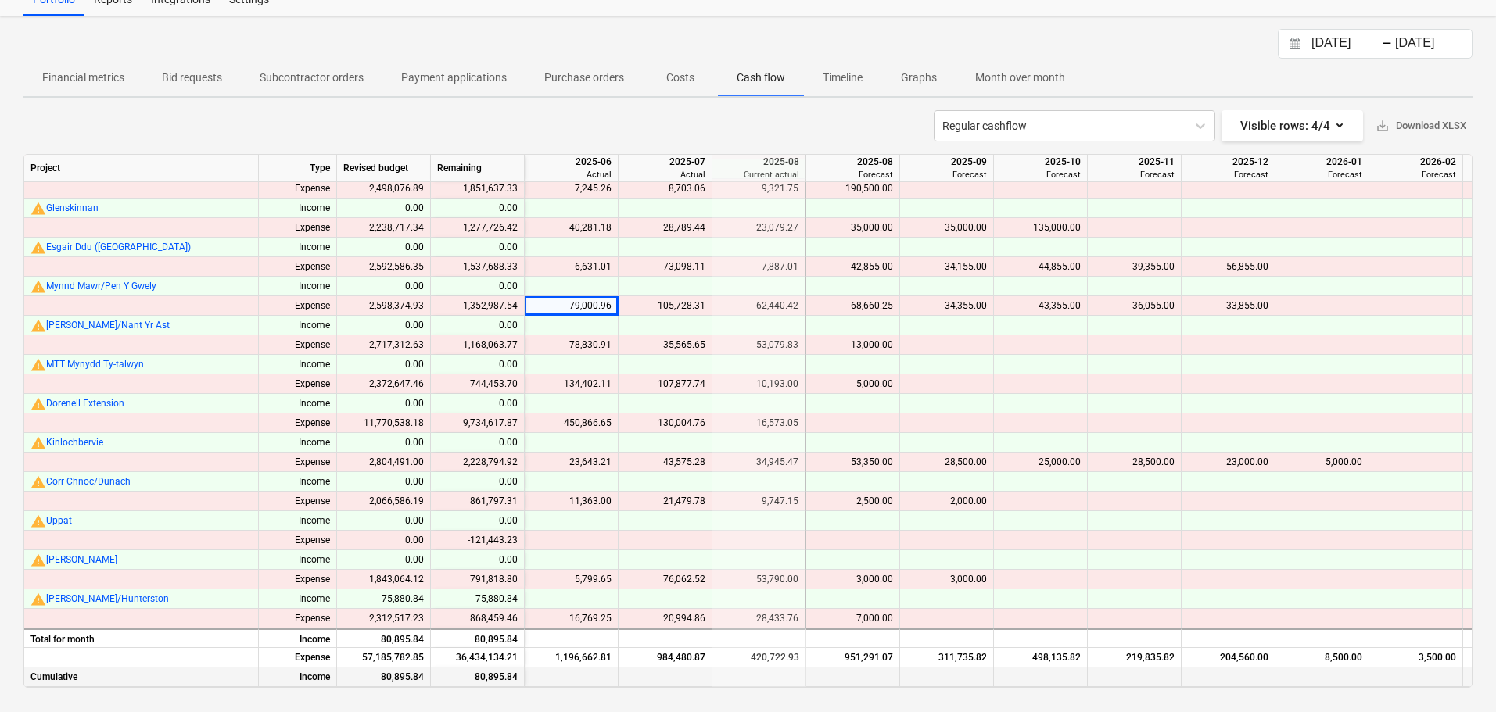
drag, startPoint x: 1021, startPoint y: 678, endPoint x: 1008, endPoint y: 681, distance: 13.7
click at [1008, 681] on div at bounding box center [1041, 678] width 94 height 20
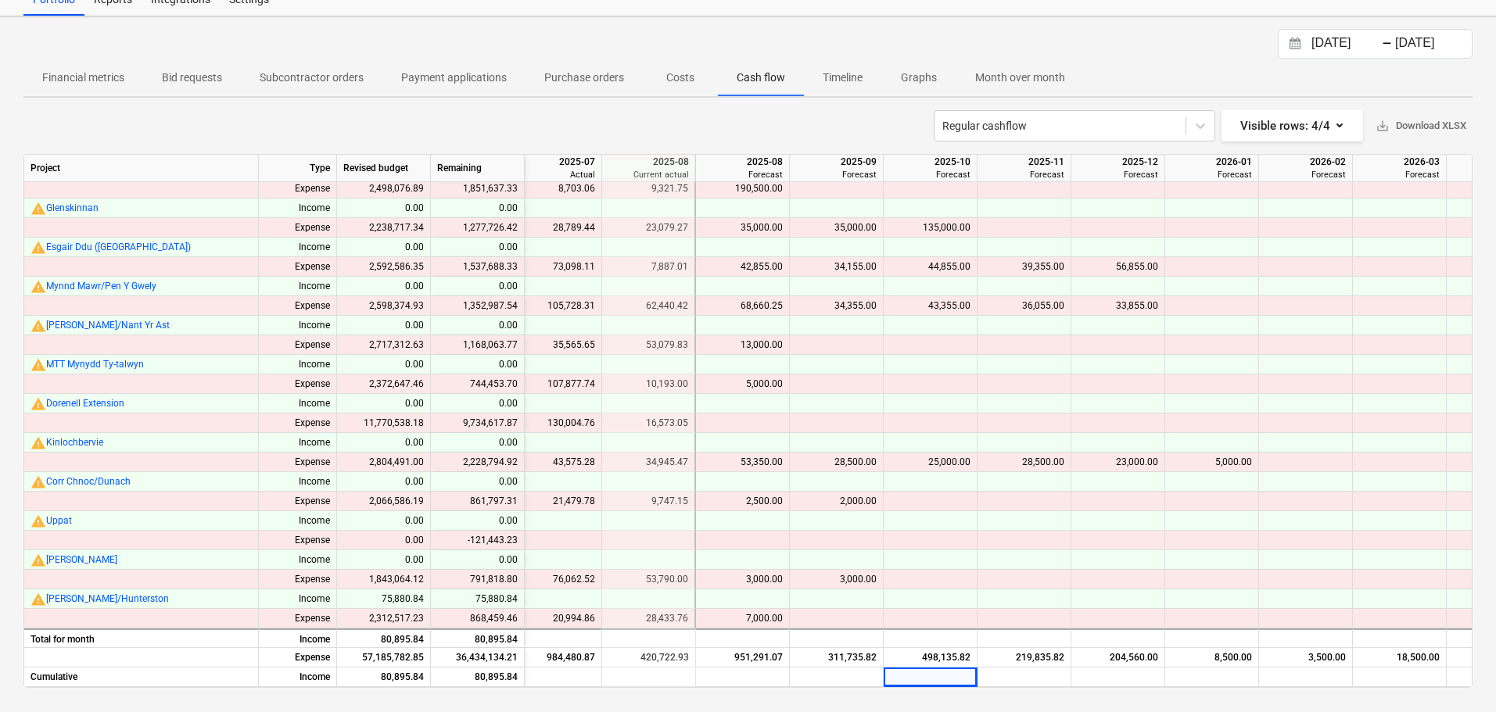
scroll to position [56, 0]
drag, startPoint x: 822, startPoint y: 654, endPoint x: 879, endPoint y: 651, distance: 57.2
click at [879, 651] on div "311,735.82" at bounding box center [837, 657] width 94 height 20
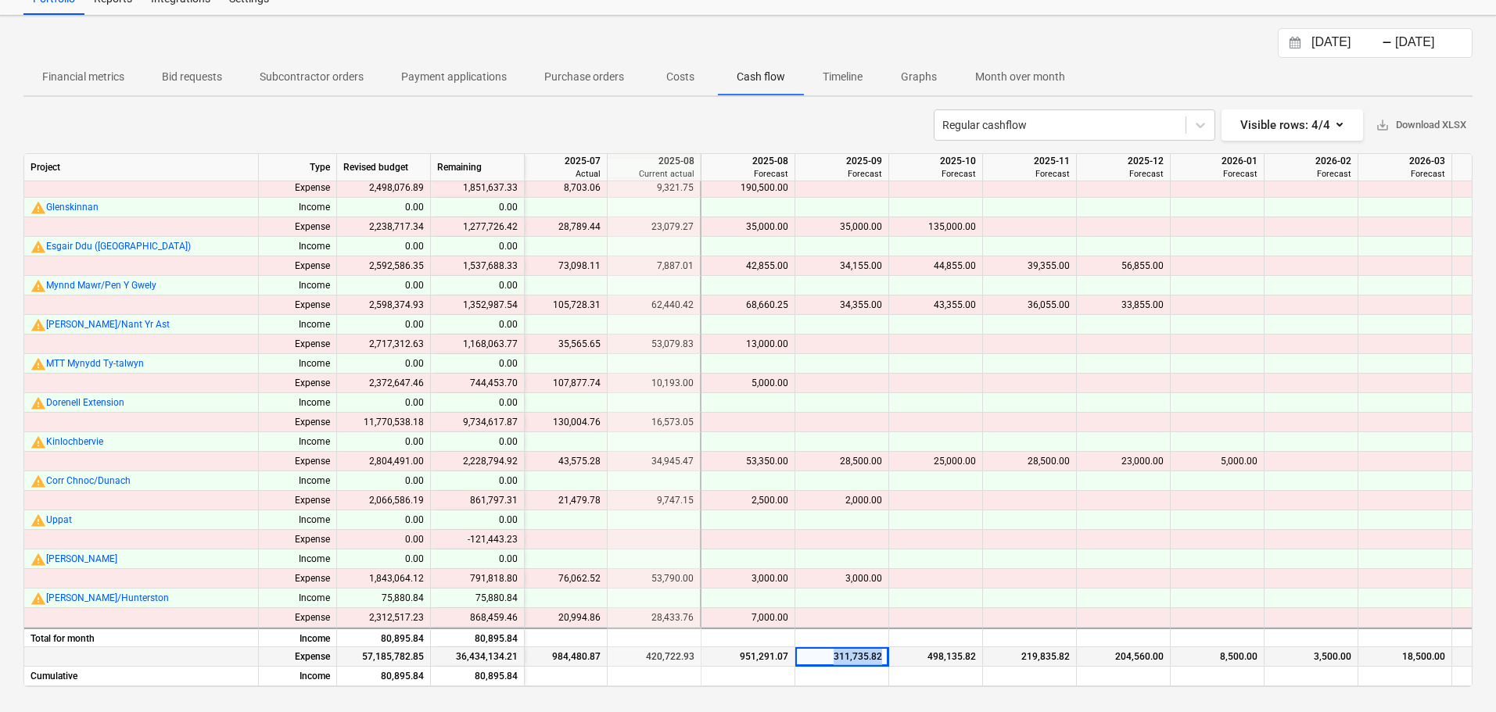
click at [862, 650] on div "311,735.82" at bounding box center [841, 657] width 81 height 20
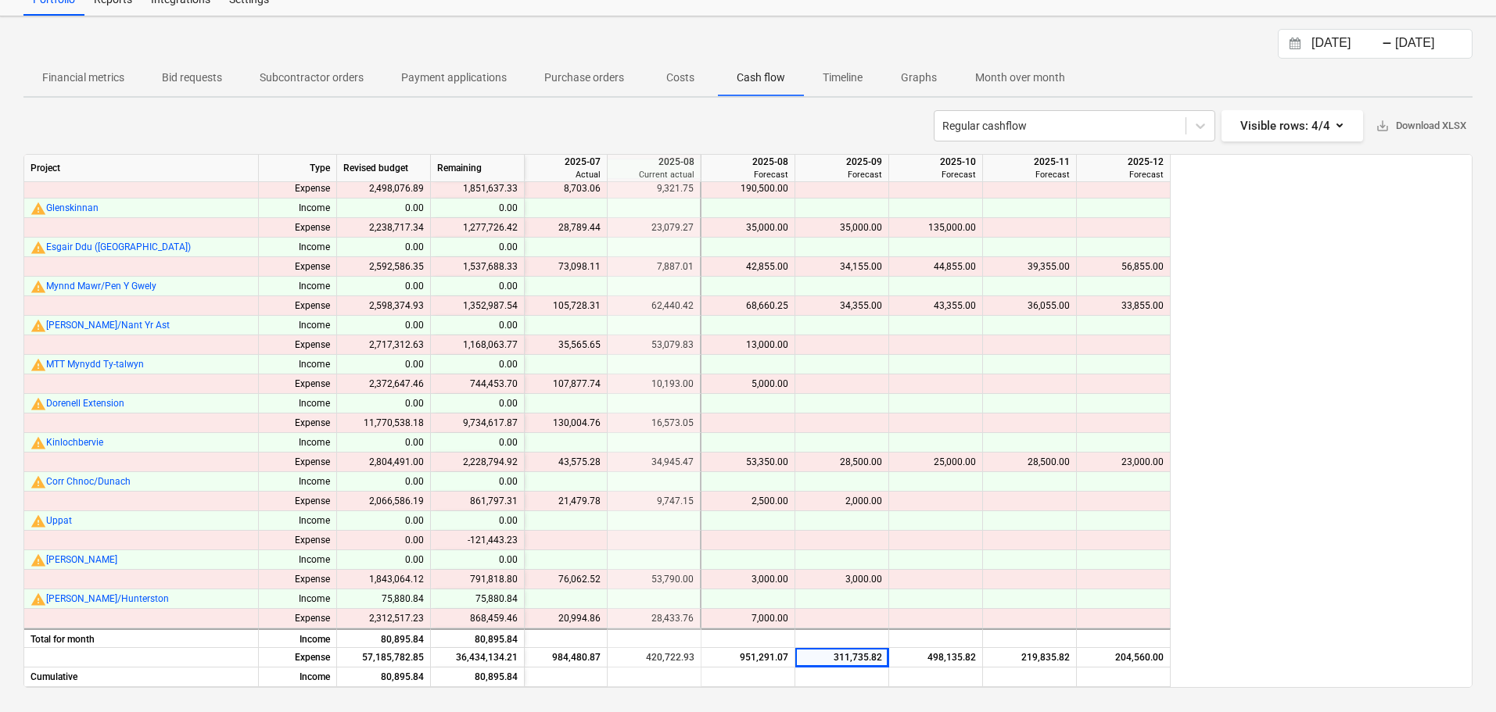
drag, startPoint x: 810, startPoint y: 687, endPoint x: 775, endPoint y: 687, distance: 35.2
click at [775, 687] on div "Project Type Revised budget Remaining 2025-06 Actual 2025-07 Actual 2025-08 Cur…" at bounding box center [747, 421] width 1449 height 534
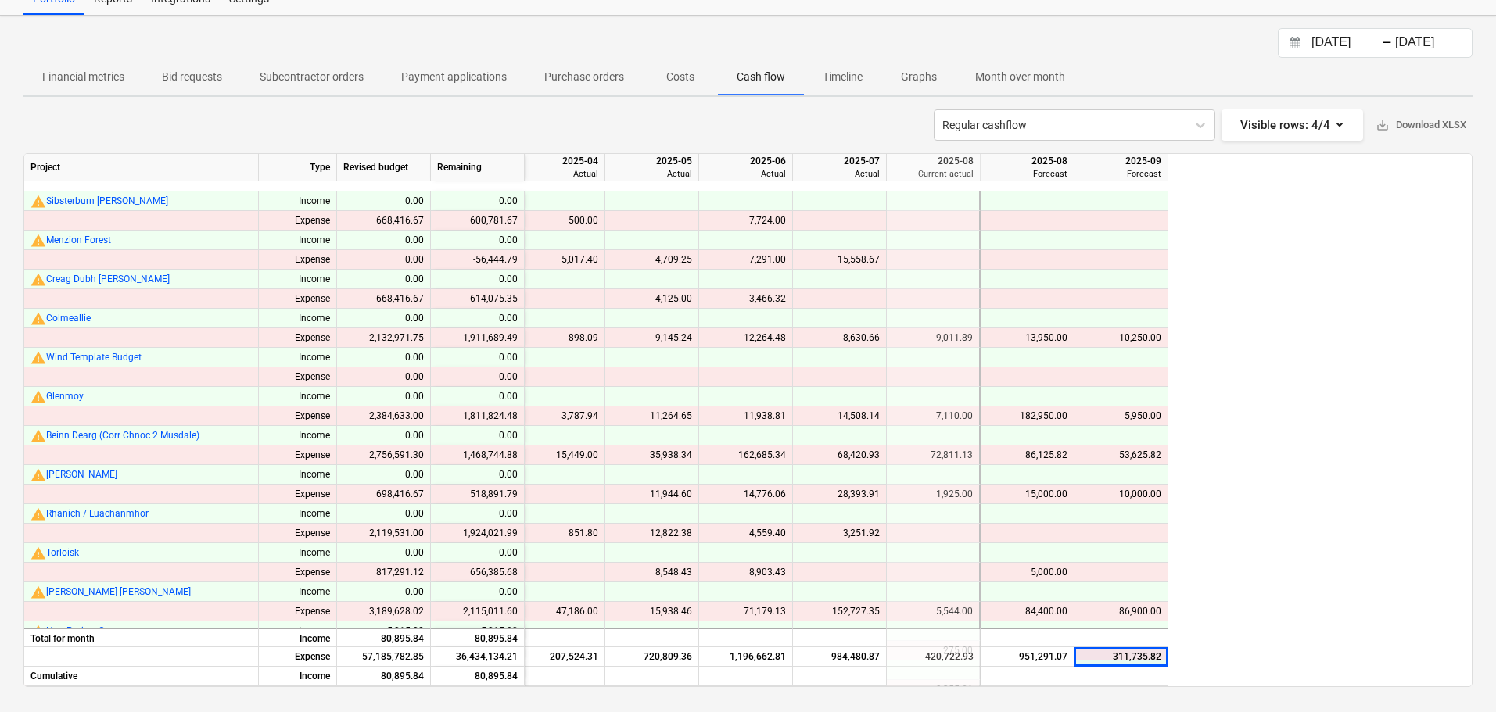
scroll to position [235, 2359]
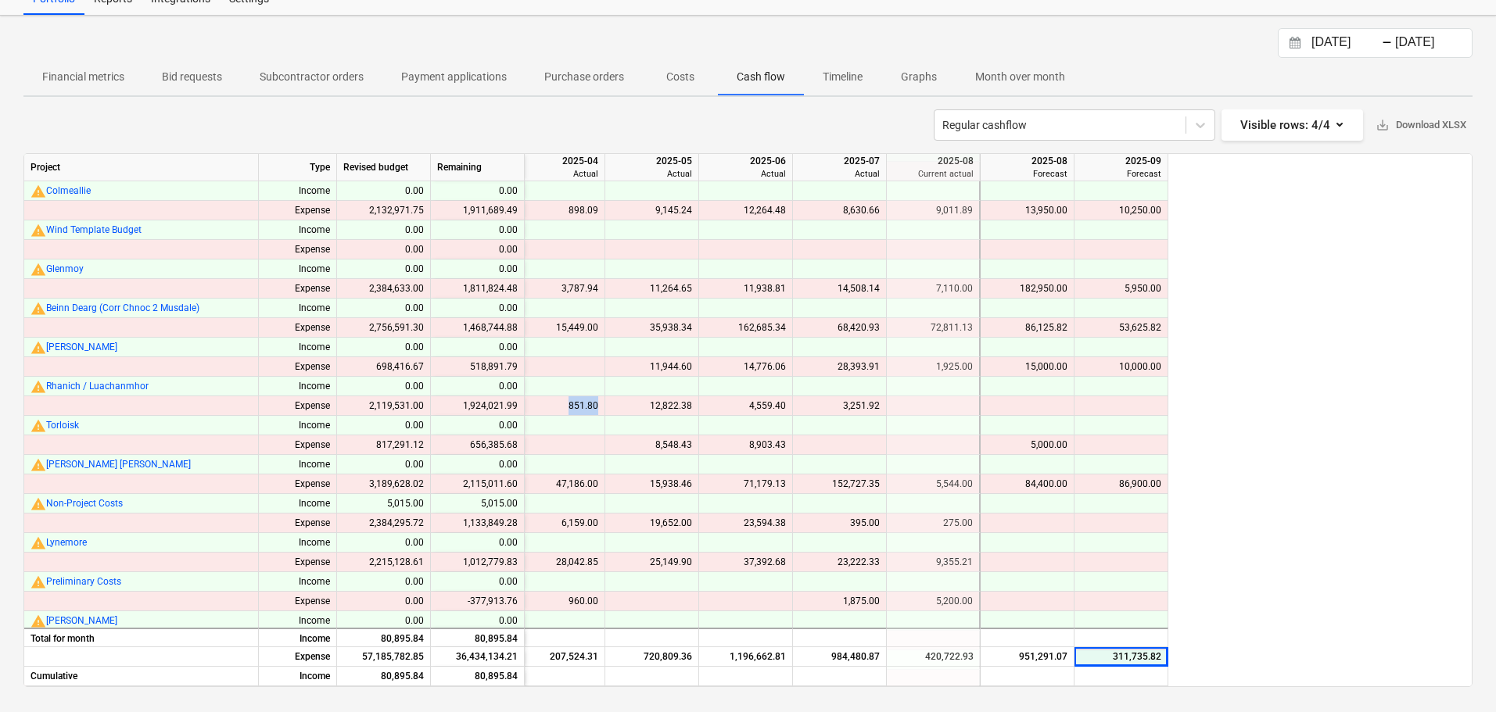
drag, startPoint x: 572, startPoint y: 403, endPoint x: 604, endPoint y: 403, distance: 32.1
click at [604, 403] on div "851.80" at bounding box center [558, 406] width 94 height 20
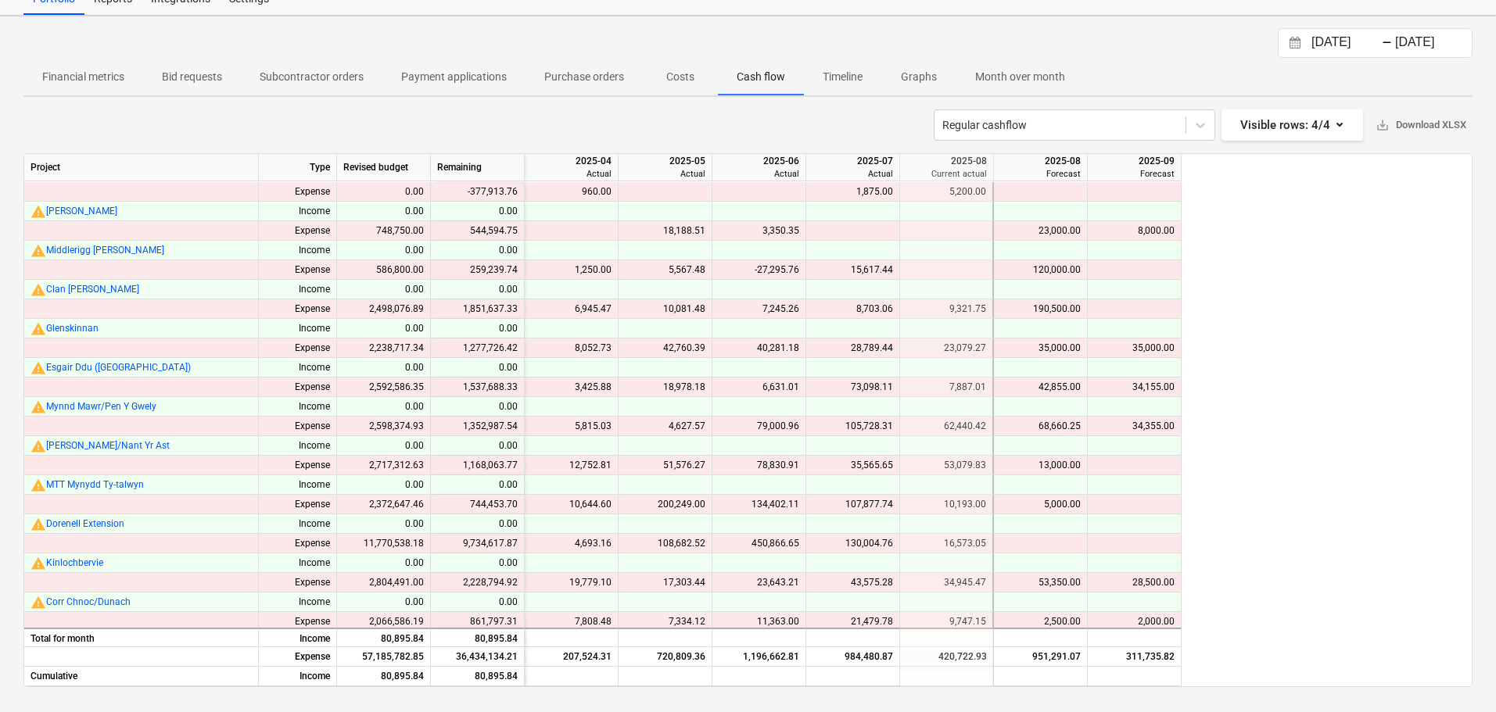
scroll to position [771, 2346]
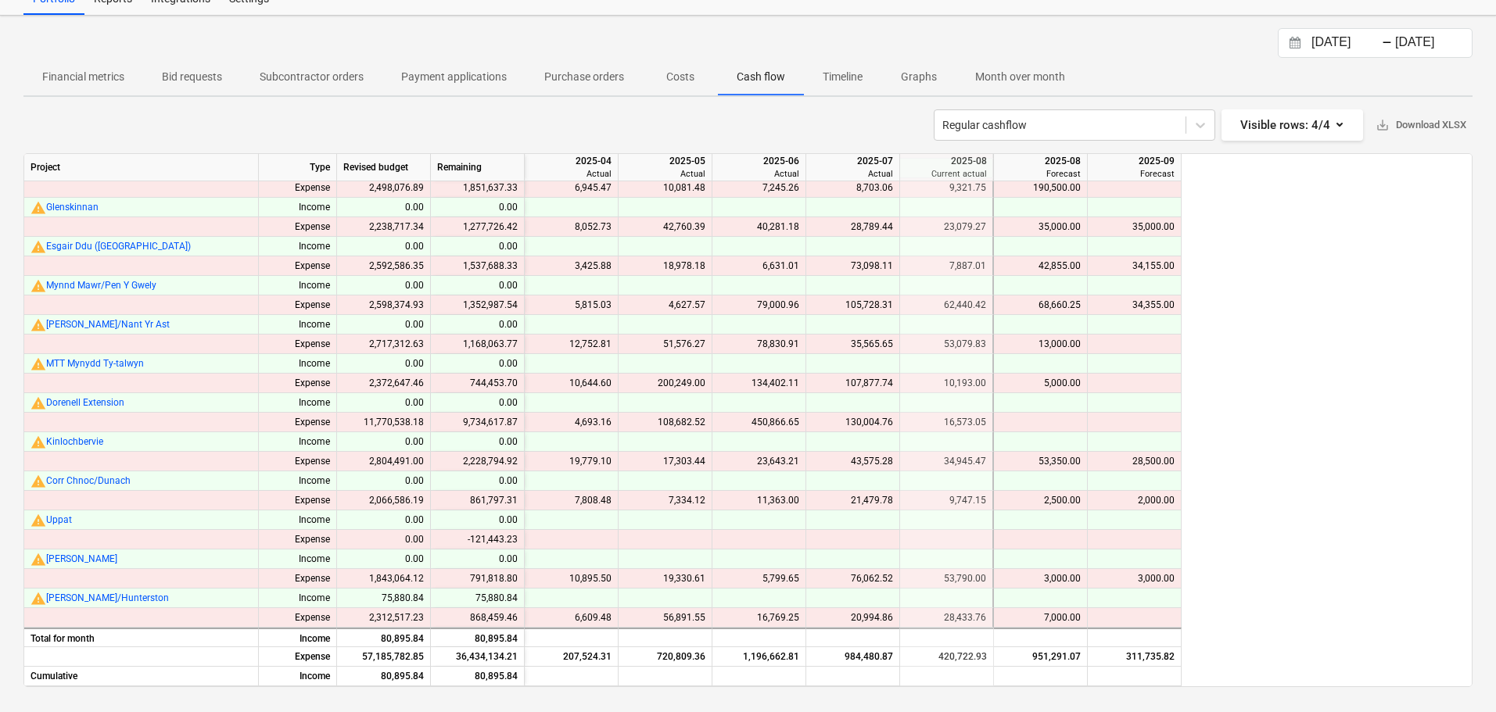
click at [591, 609] on div "6,609.48" at bounding box center [571, 618] width 81 height 20
click at [588, 569] on div "10,895.50" at bounding box center [571, 579] width 81 height 20
click at [601, 374] on div "10,644.60" at bounding box center [571, 384] width 81 height 20
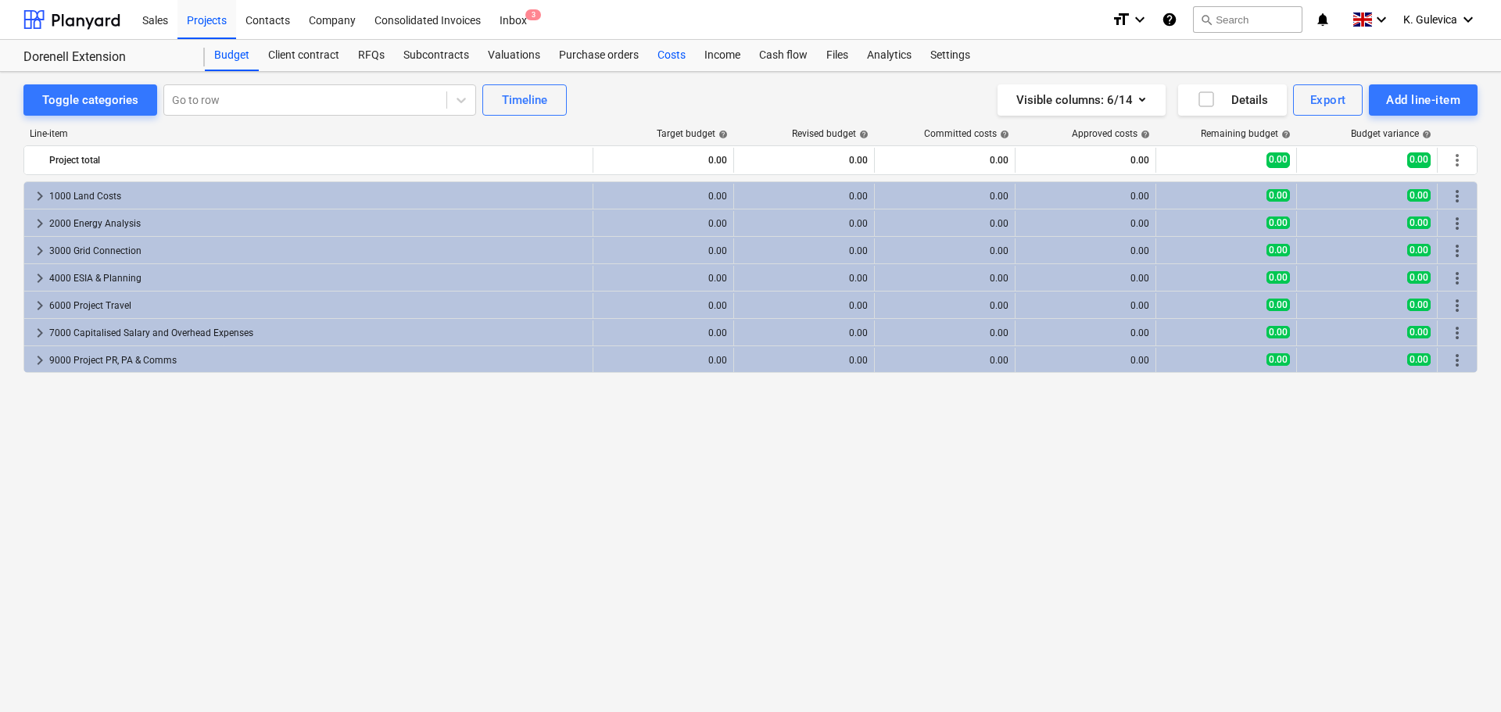
click at [666, 59] on div "Costs" at bounding box center [671, 55] width 47 height 31
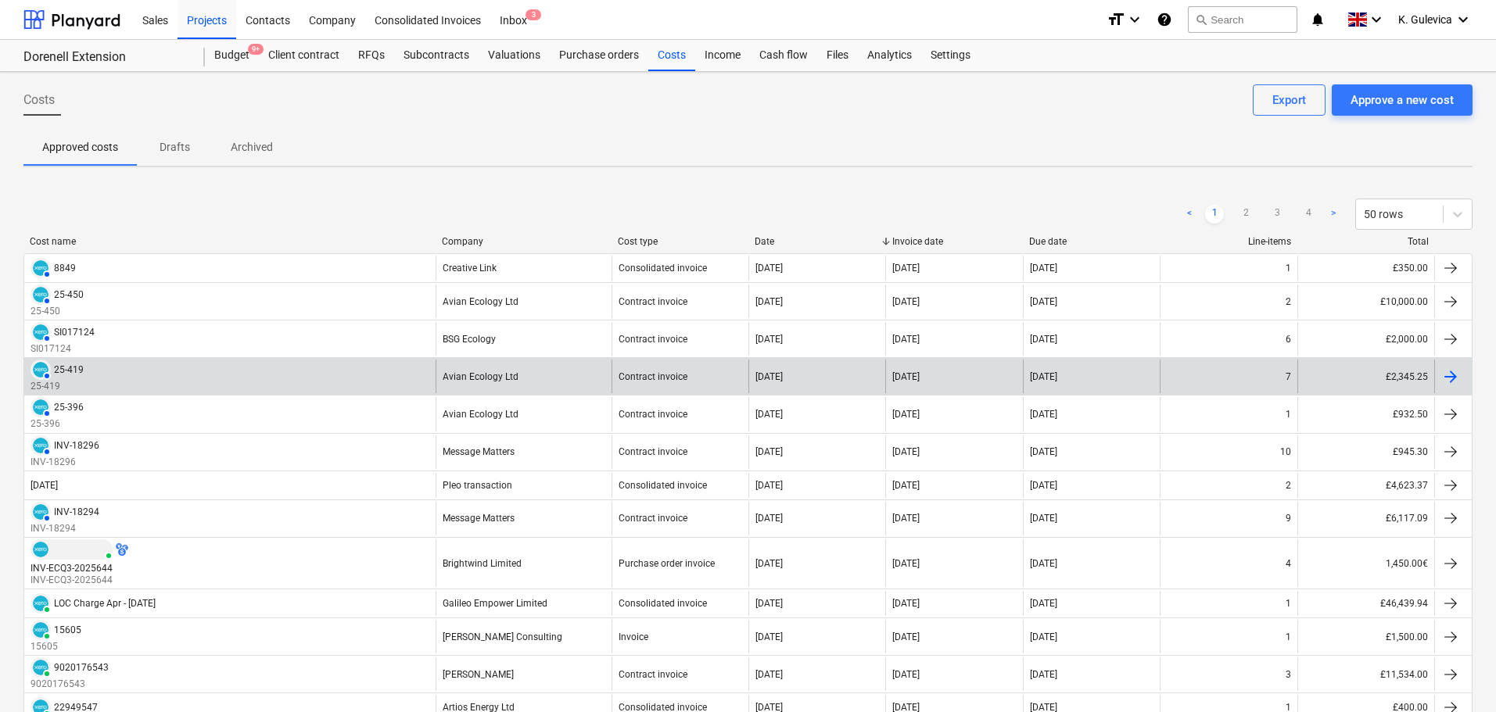
scroll to position [156, 0]
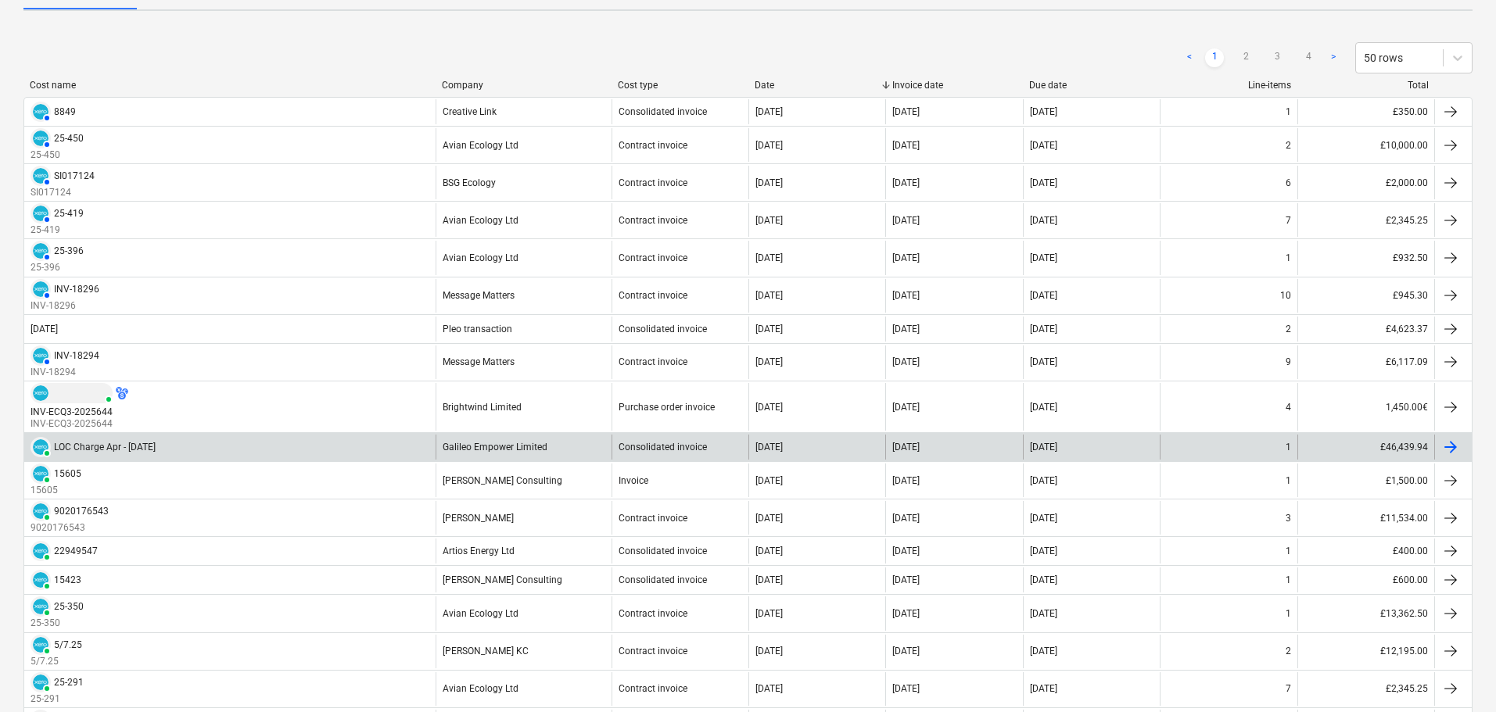
click at [249, 447] on div "PAID LOC Charge Apr - Jun 25" at bounding box center [229, 447] width 411 height 25
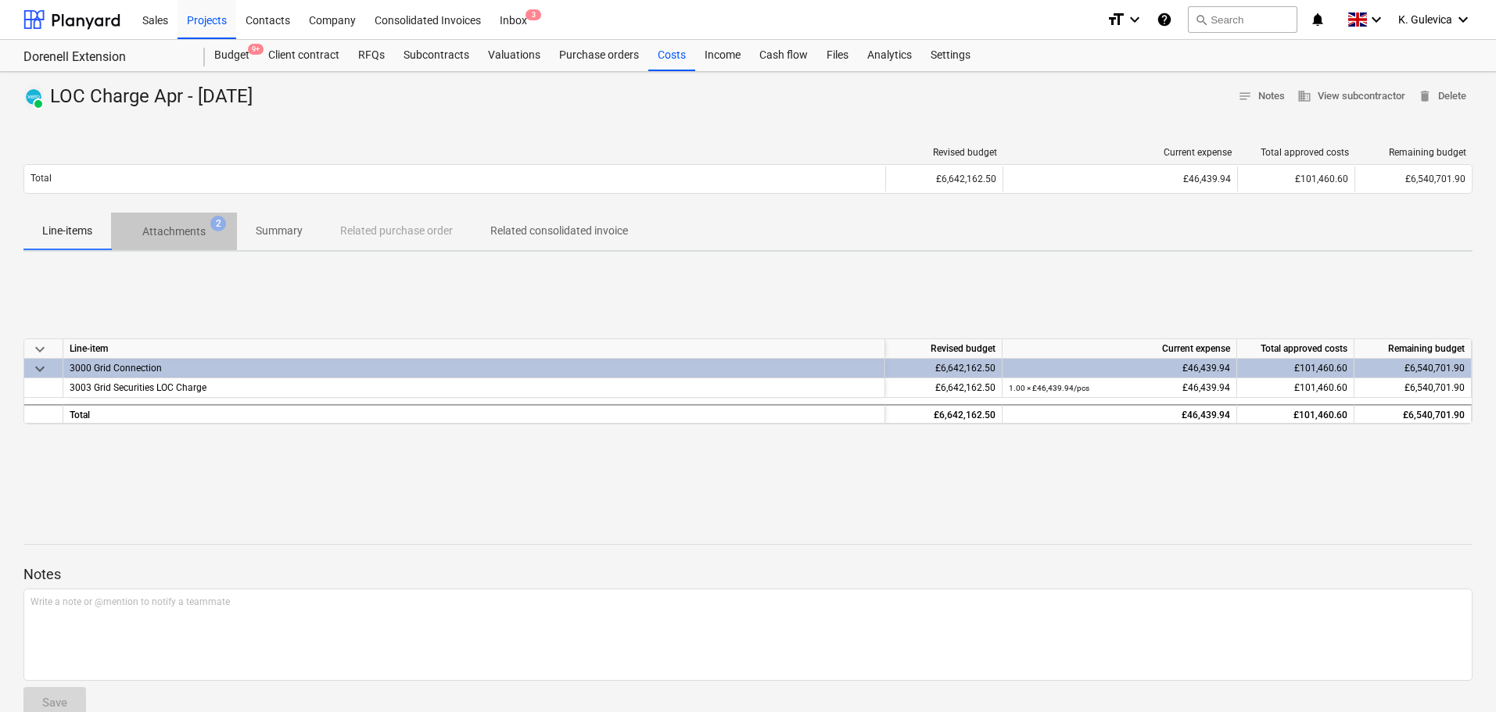
click at [185, 233] on p "Attachments" at bounding box center [173, 232] width 63 height 16
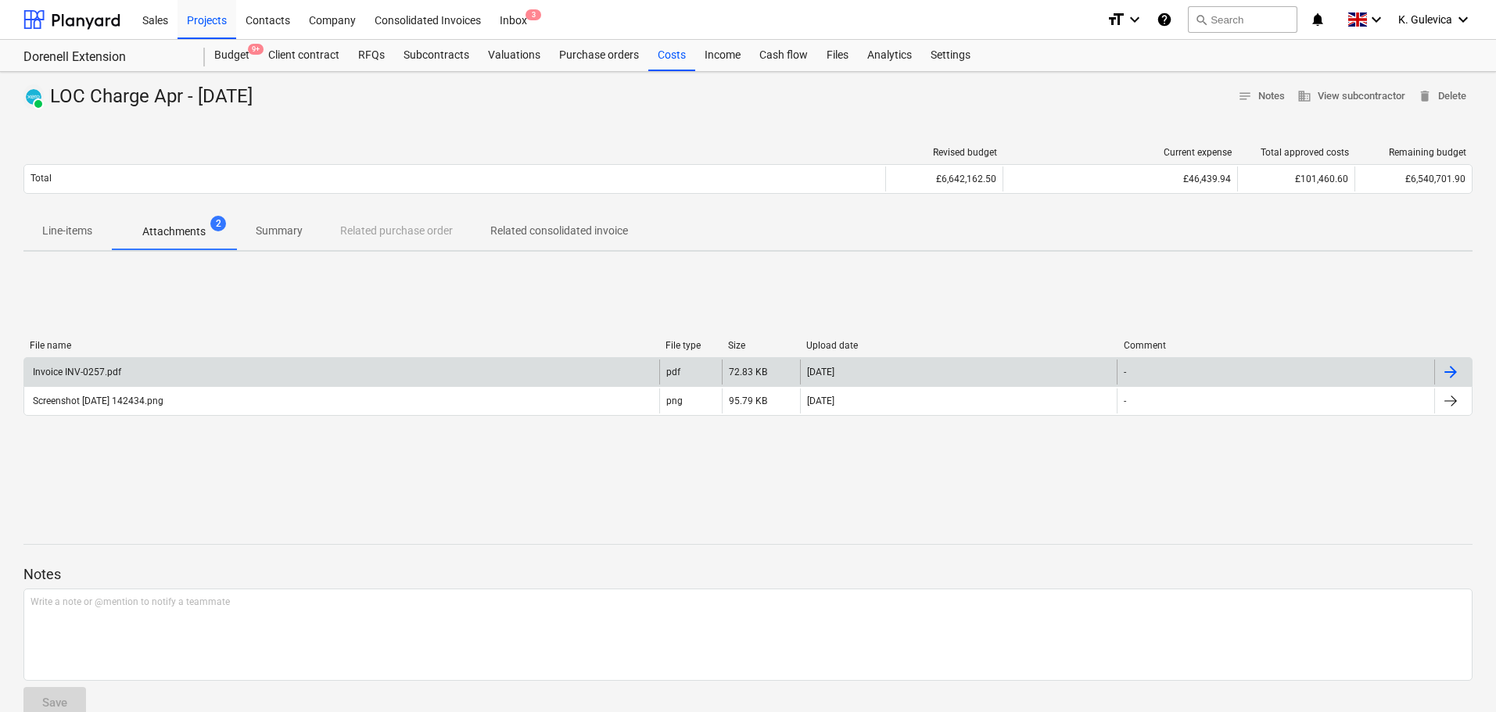
click at [140, 372] on div "Invoice INV-0257.pdf" at bounding box center [341, 372] width 635 height 25
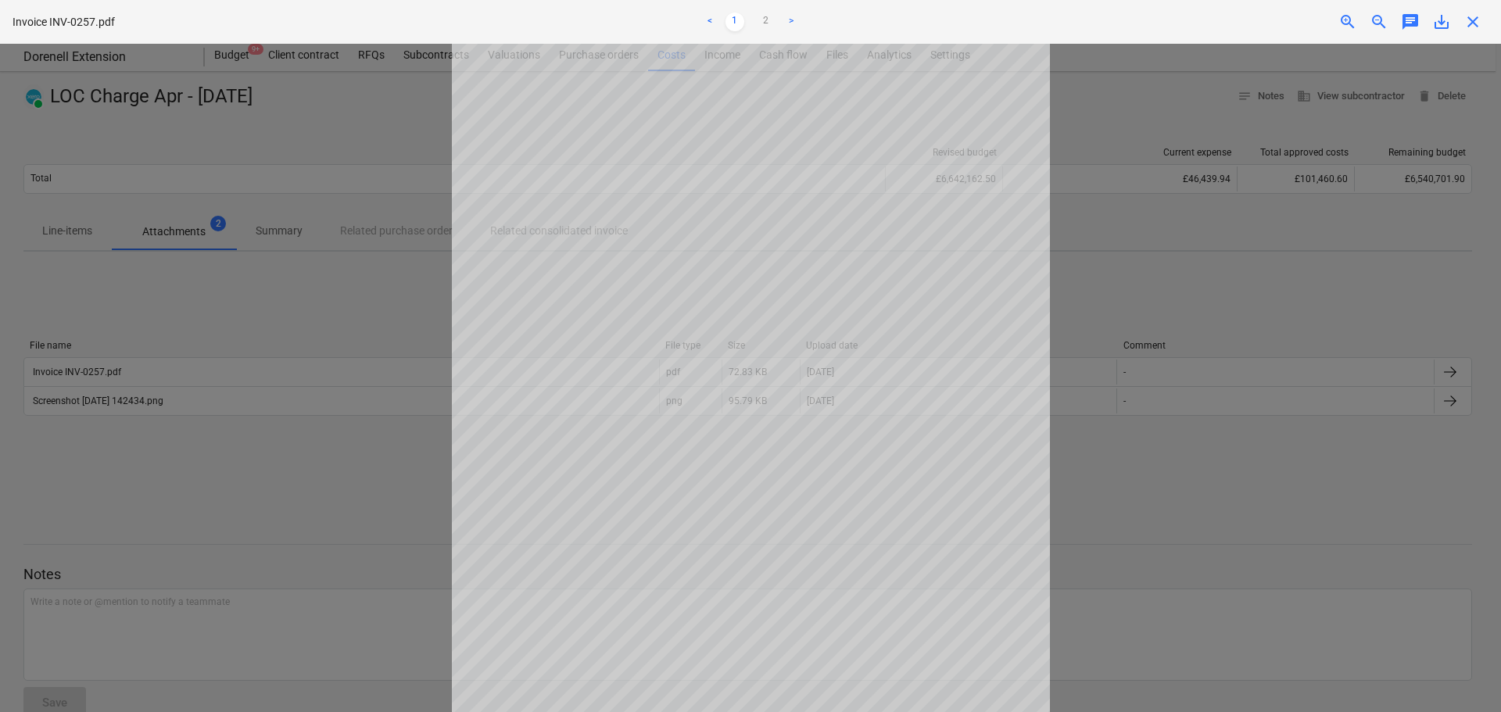
drag, startPoint x: 1472, startPoint y: 23, endPoint x: 1452, endPoint y: 42, distance: 27.7
click at [1472, 23] on span "close" at bounding box center [1473, 22] width 19 height 19
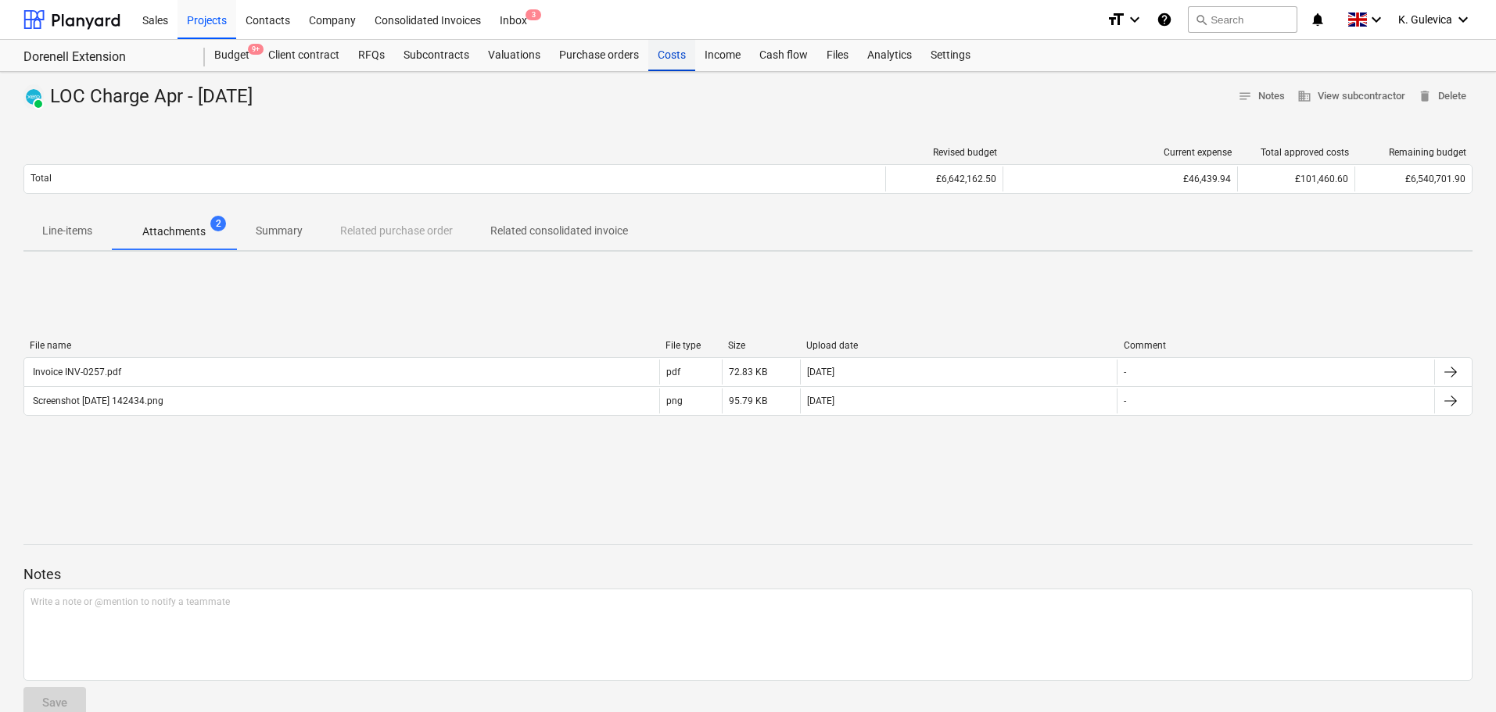
click at [680, 54] on div "Costs" at bounding box center [671, 55] width 47 height 31
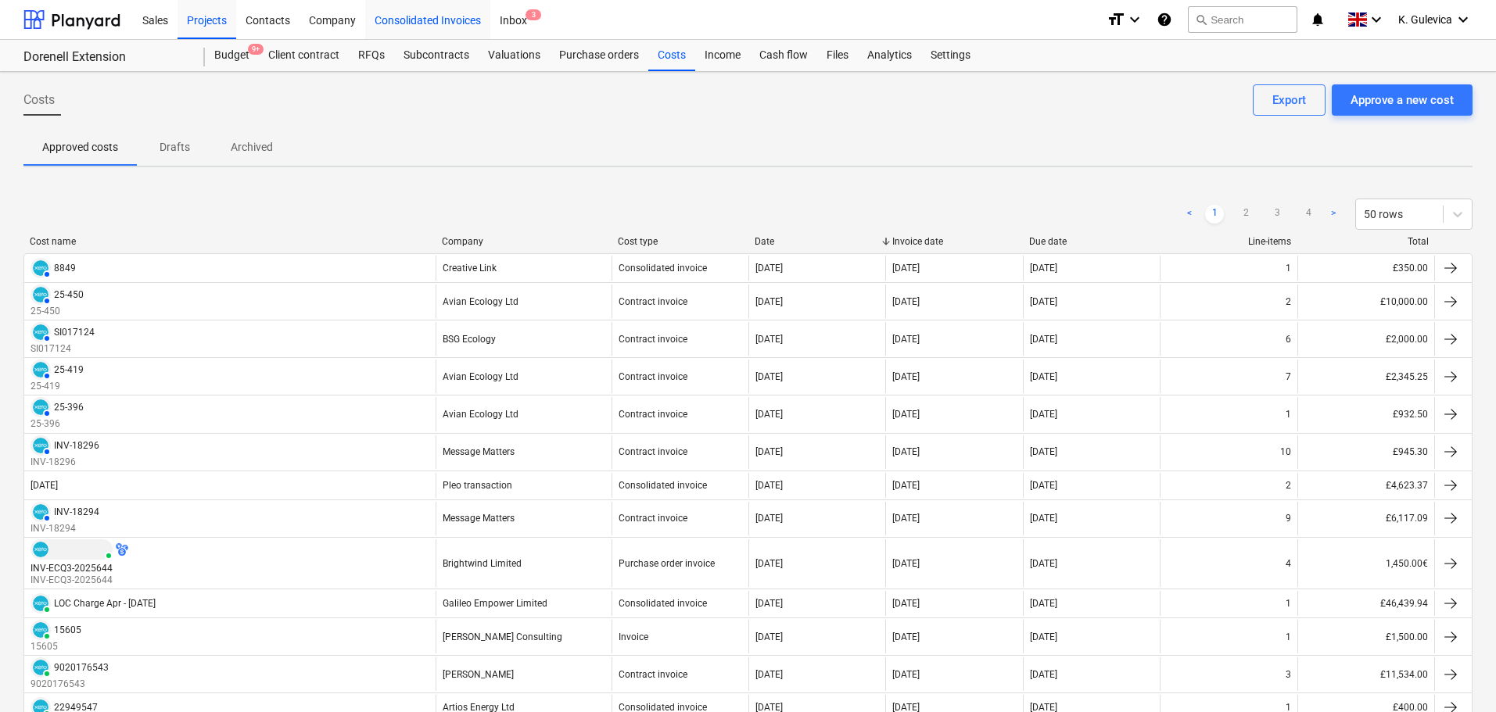
click at [432, 18] on div "Consolidated Invoices" at bounding box center [427, 19] width 125 height 40
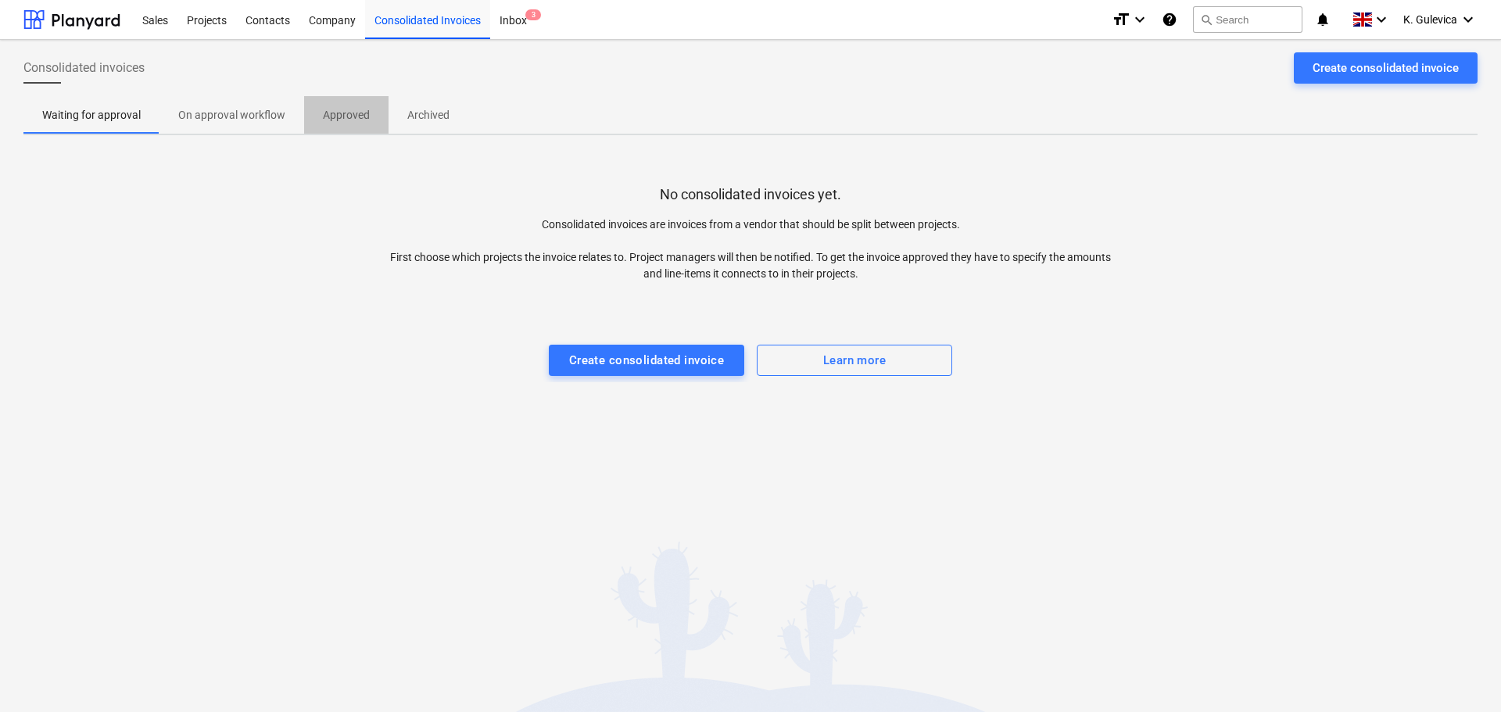
click at [343, 123] on p "Approved" at bounding box center [346, 115] width 47 height 16
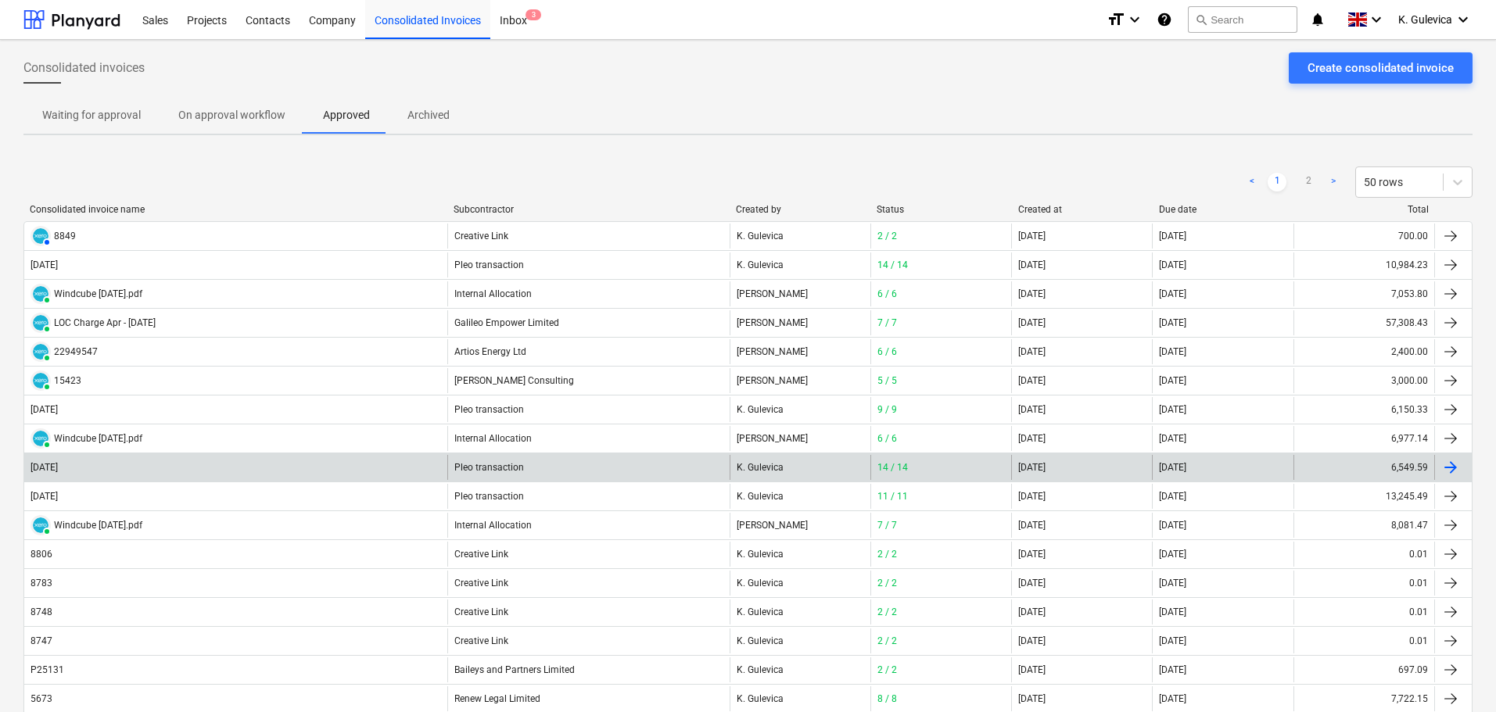
click at [483, 462] on div "Pleo transaction" at bounding box center [588, 467] width 282 height 25
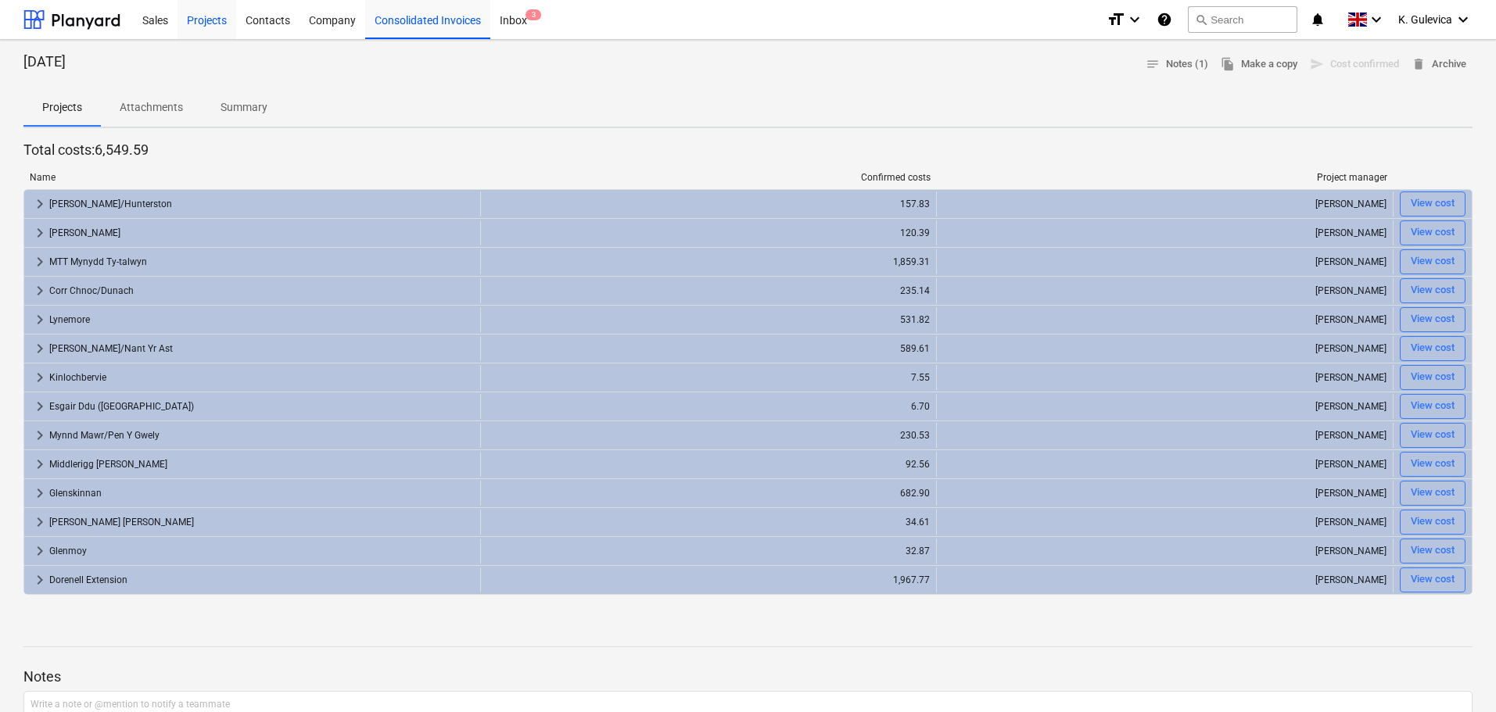
click at [216, 17] on div "Projects" at bounding box center [206, 19] width 59 height 40
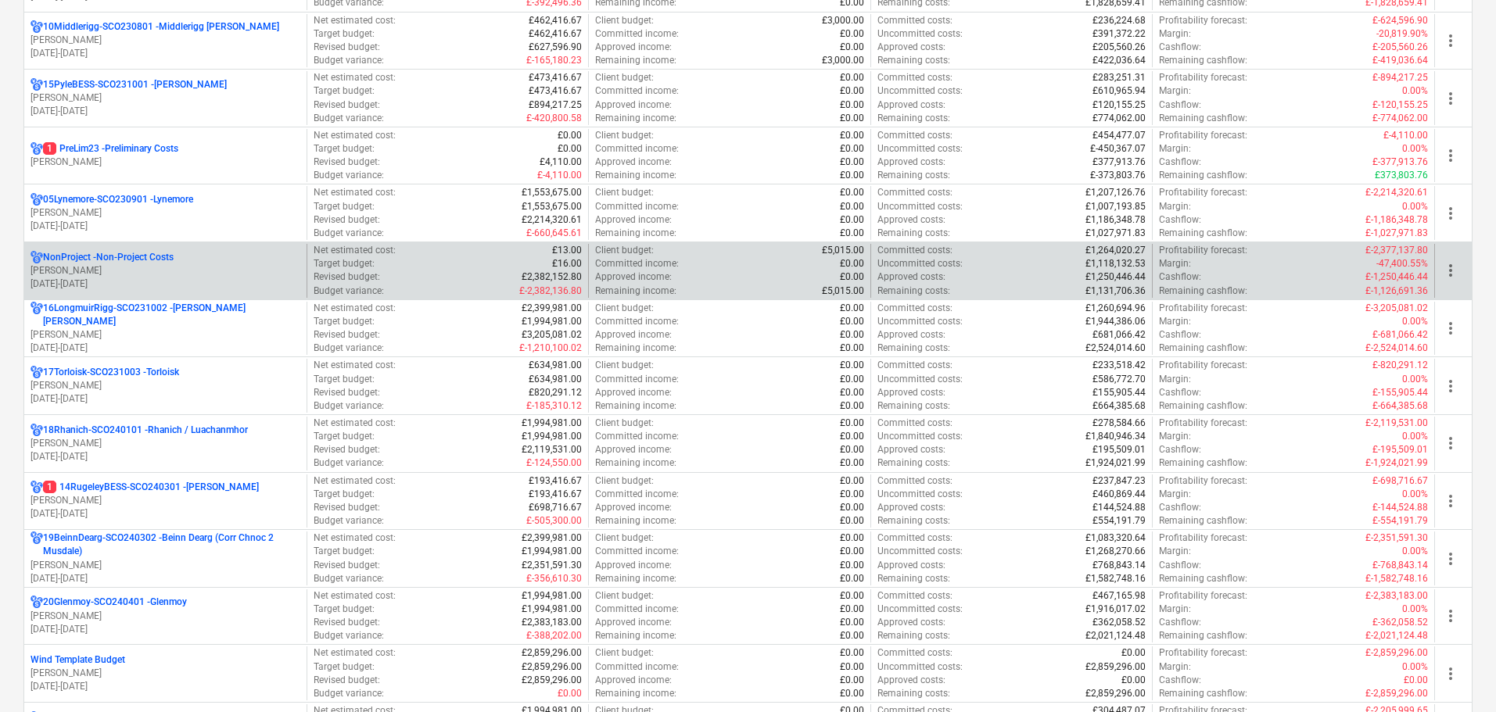
scroll to position [938, 0]
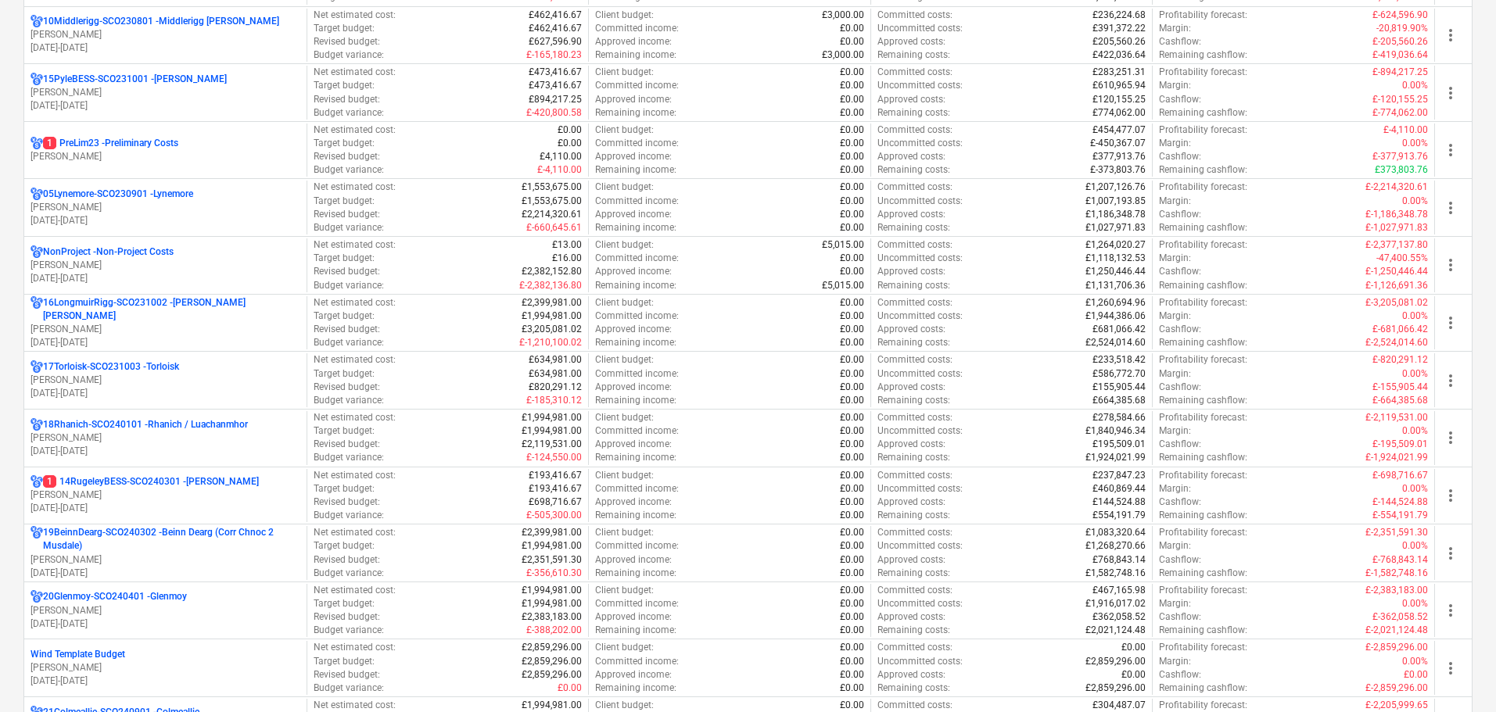
click at [210, 443] on p "[PERSON_NAME]" at bounding box center [165, 438] width 270 height 13
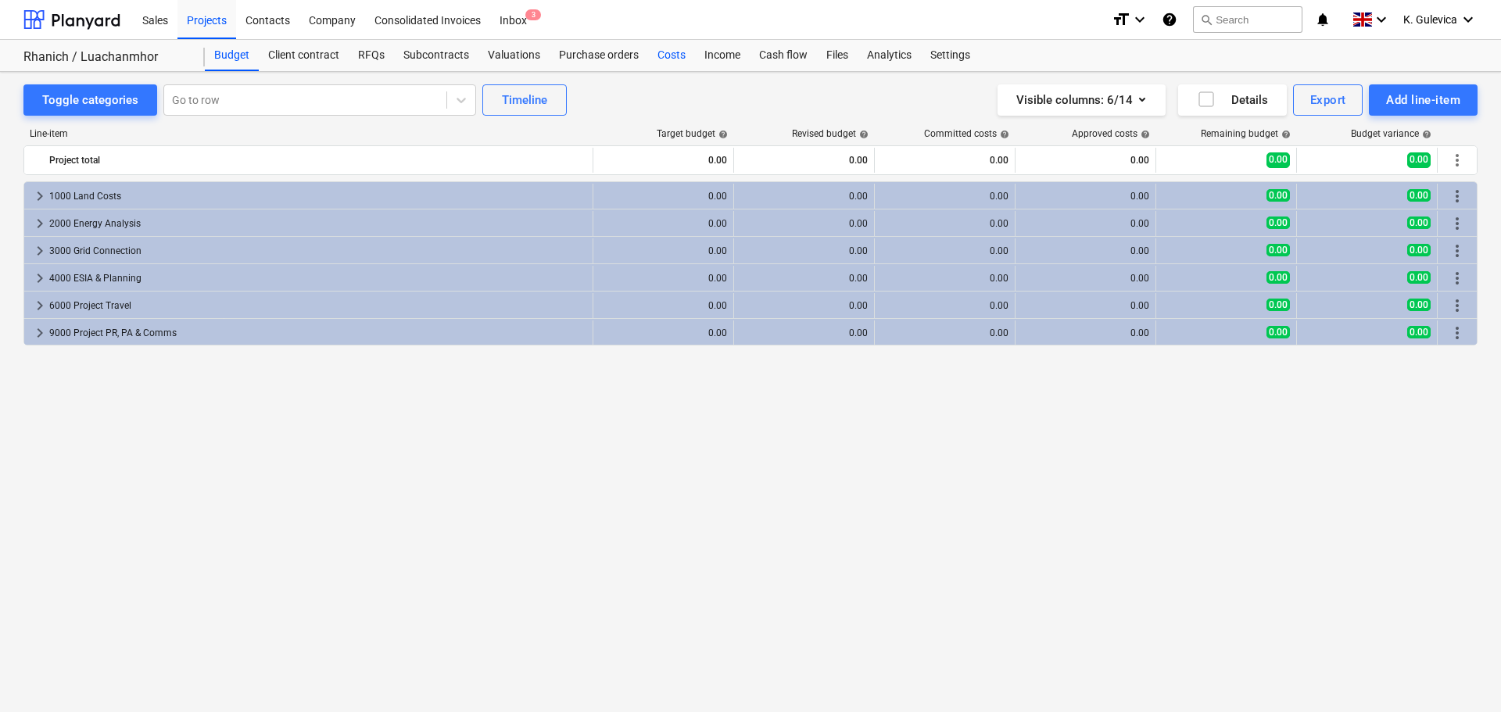
click at [676, 55] on div "Costs" at bounding box center [671, 55] width 47 height 31
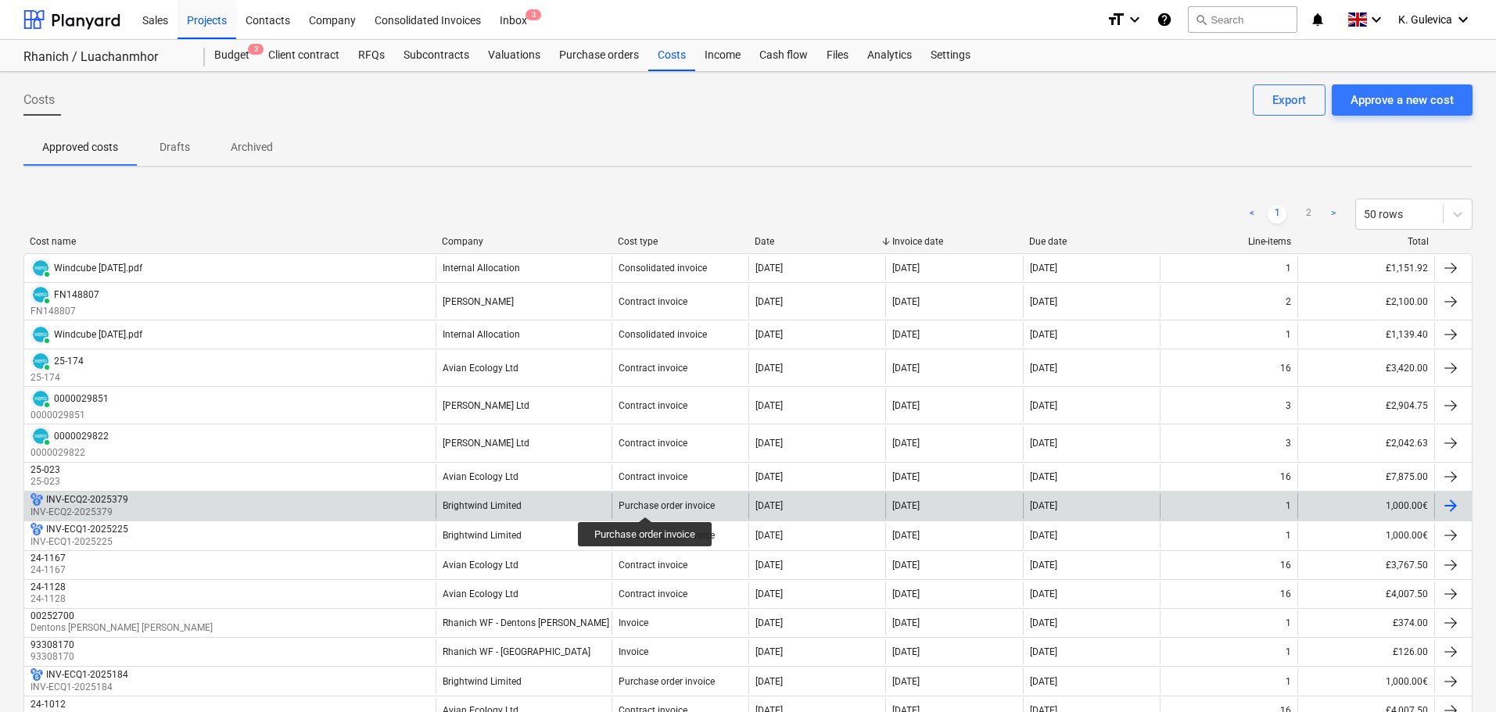
click at [646, 503] on div "Purchase order invoice" at bounding box center [666, 505] width 96 height 11
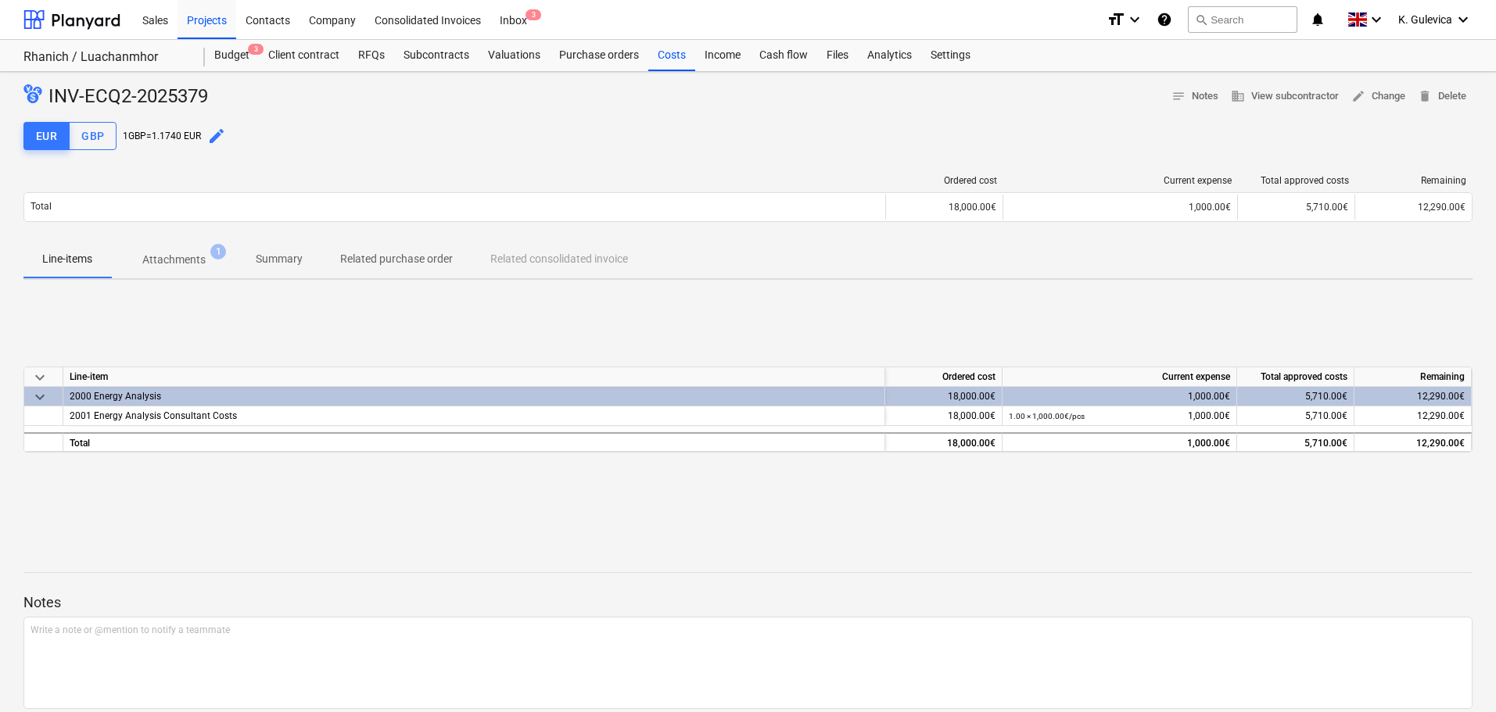
click at [273, 253] on p "Summary" at bounding box center [279, 259] width 47 height 16
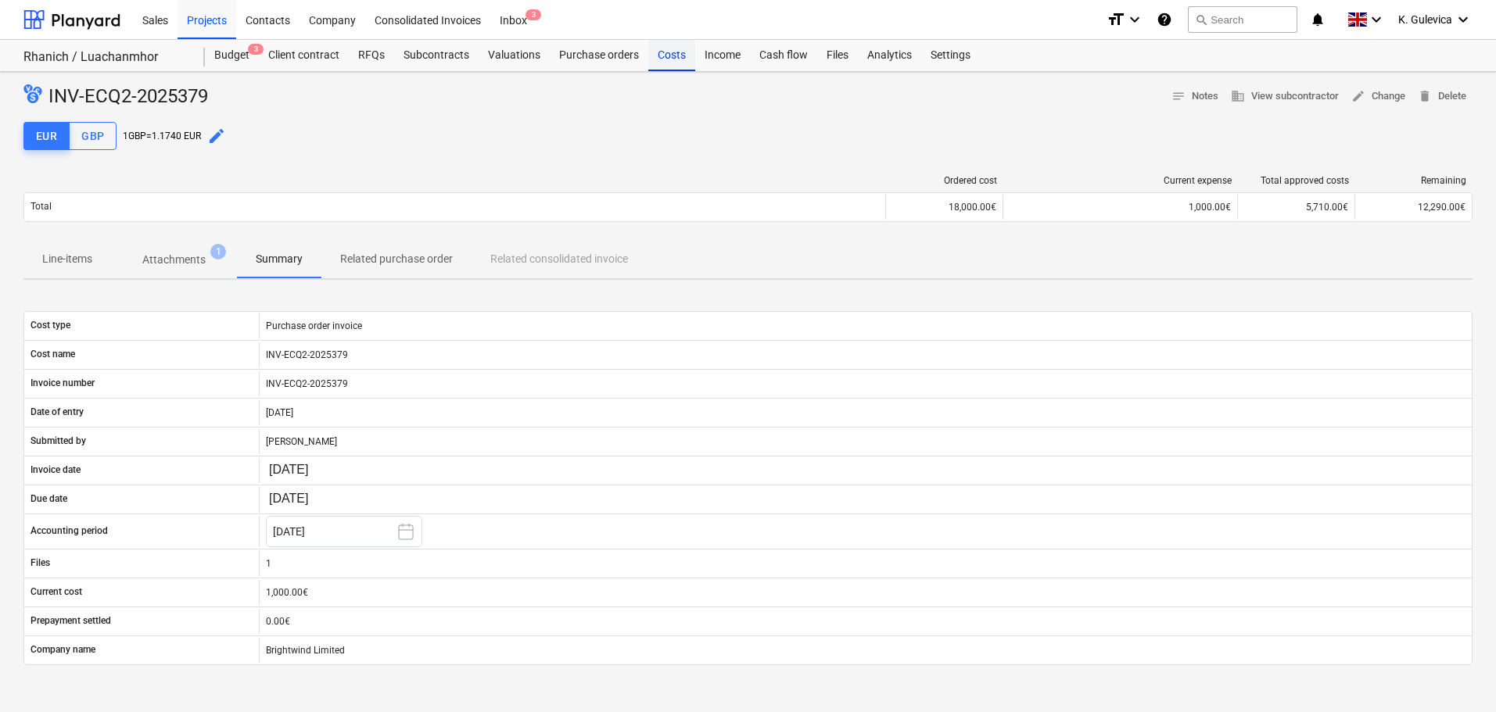
click at [667, 66] on div "Costs" at bounding box center [671, 55] width 47 height 31
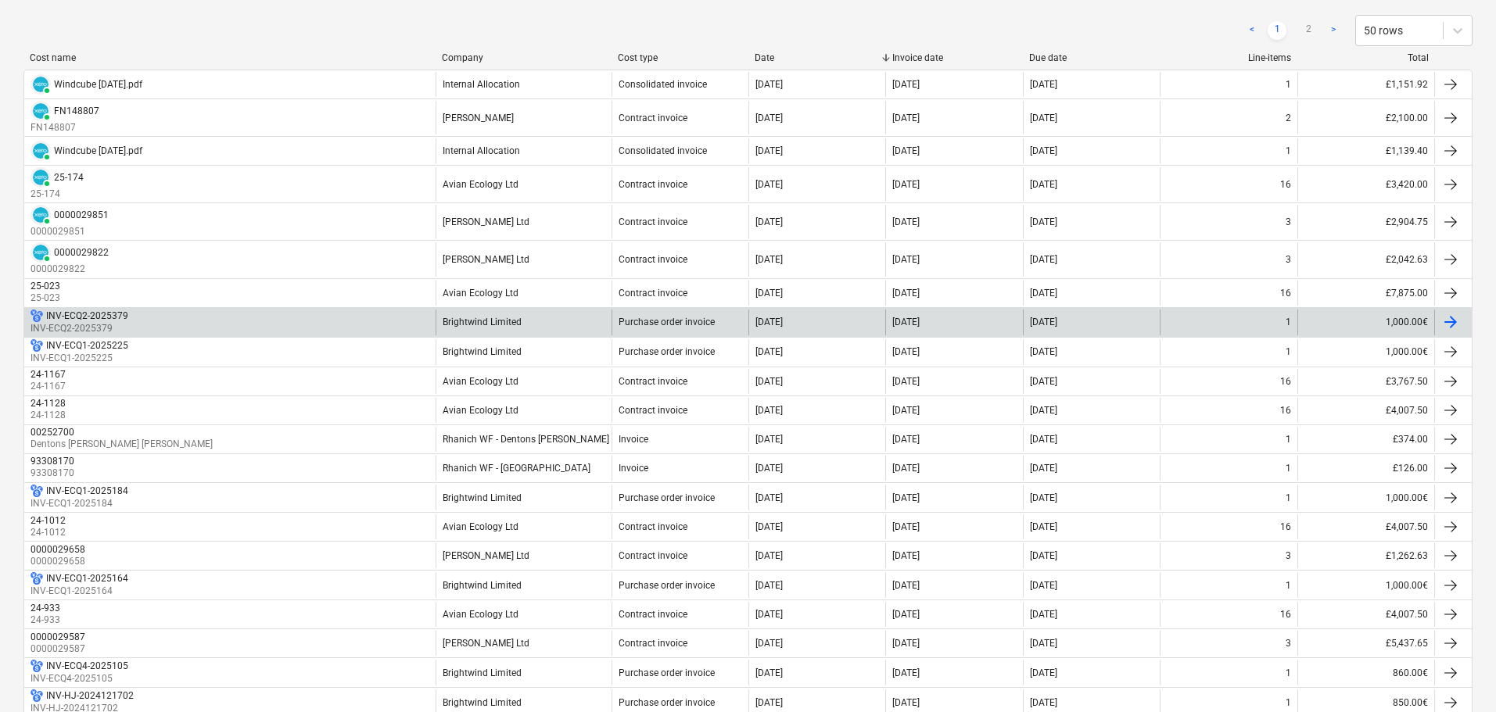
scroll to position [156, 0]
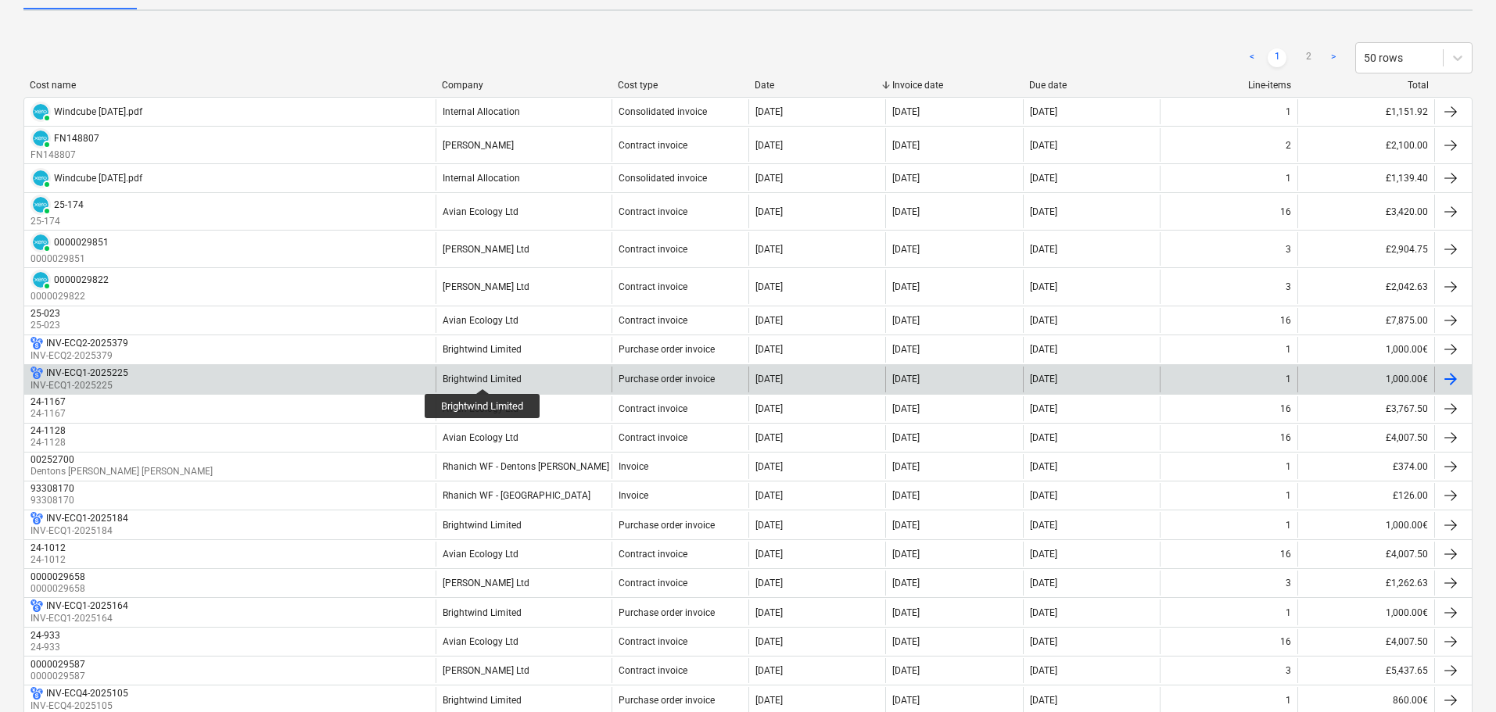
click at [483, 375] on div "Brightwind Limited" at bounding box center [482, 379] width 79 height 11
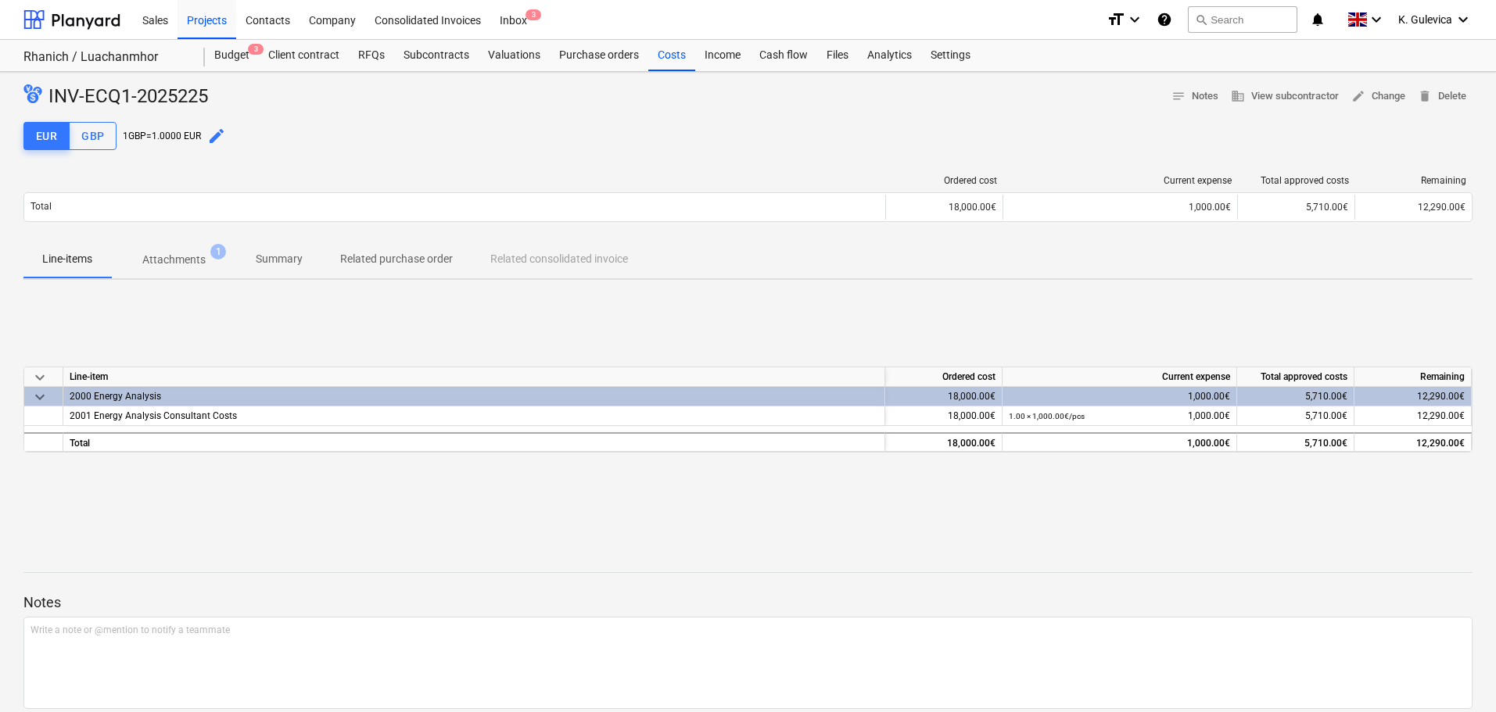
click at [289, 261] on p "Summary" at bounding box center [279, 259] width 47 height 16
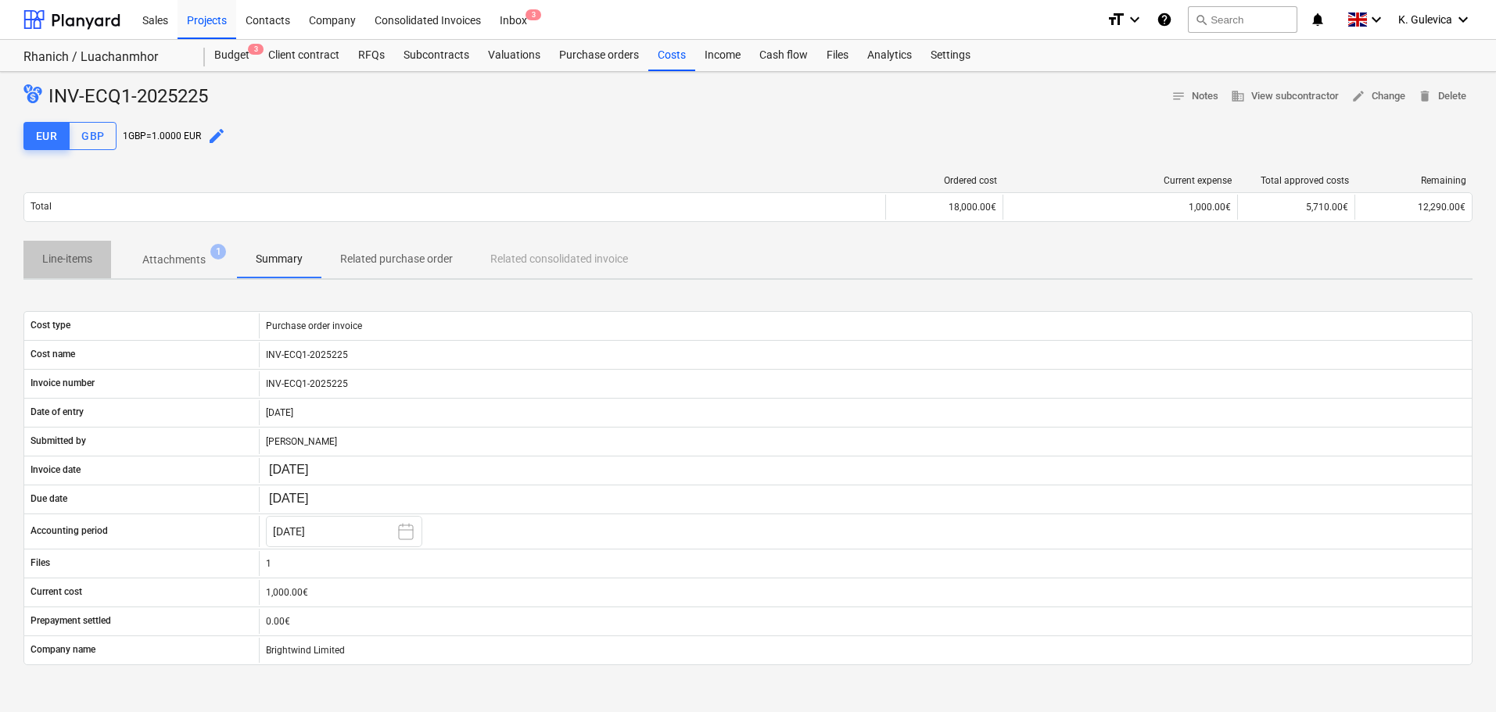
click at [57, 265] on p "Line-items" at bounding box center [67, 259] width 50 height 16
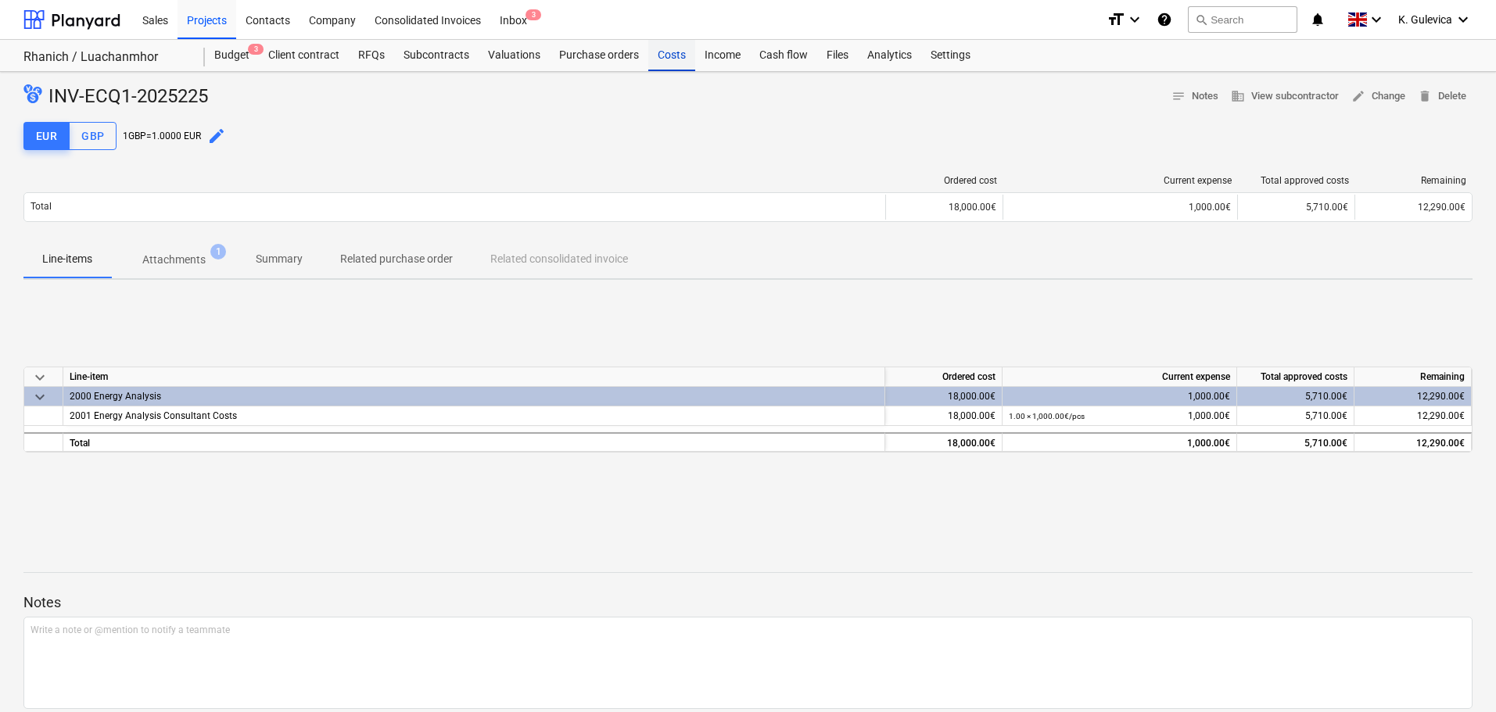
click at [669, 59] on div "Costs" at bounding box center [671, 55] width 47 height 31
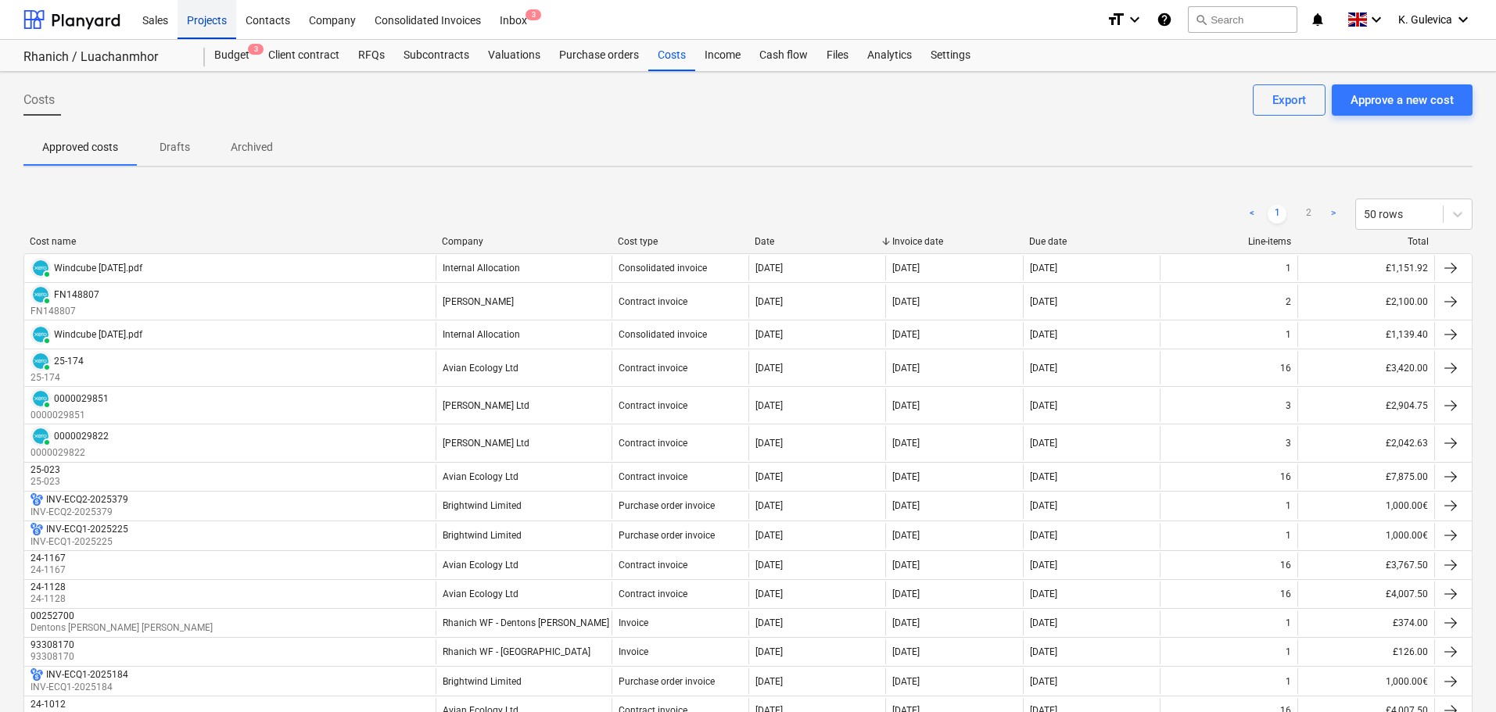
click at [195, 14] on div "Projects" at bounding box center [206, 19] width 59 height 40
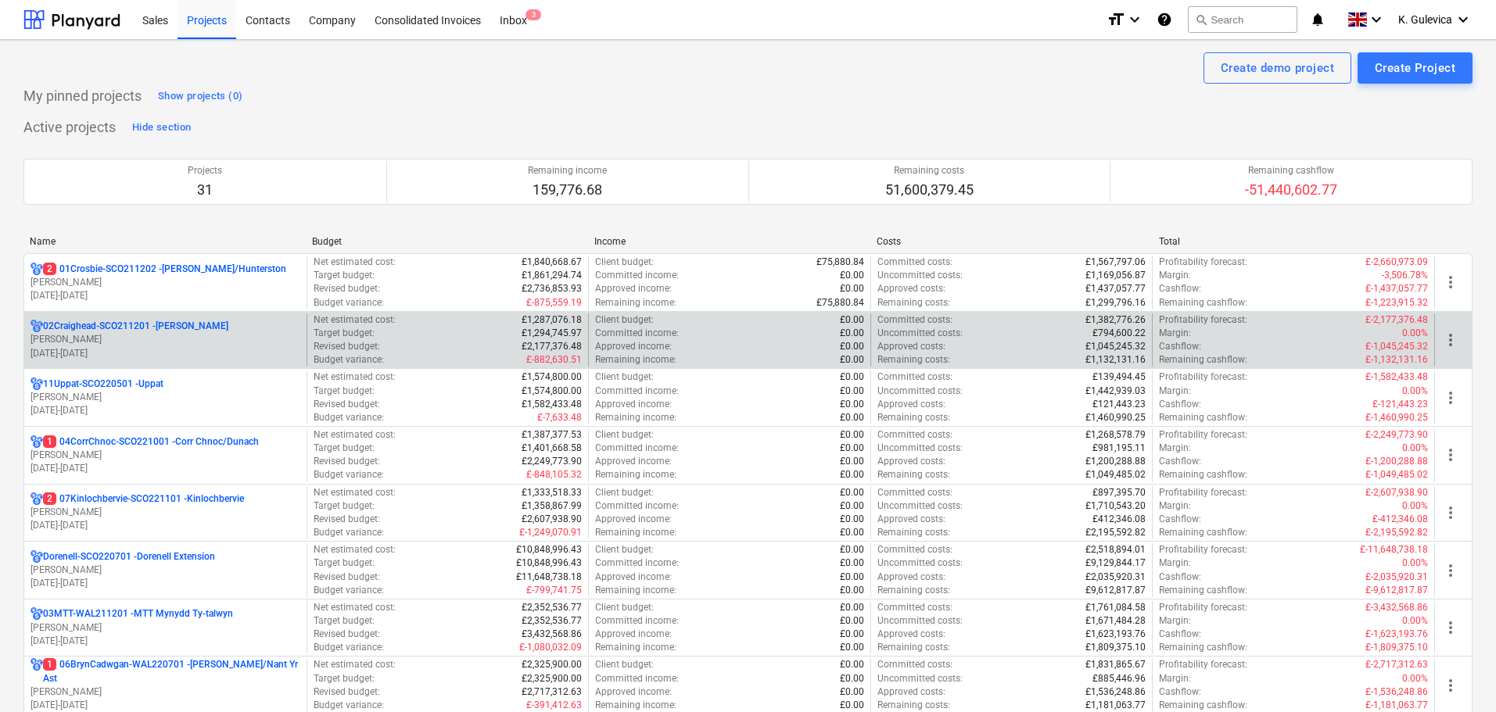
click at [113, 335] on p "[PERSON_NAME]" at bounding box center [165, 339] width 270 height 13
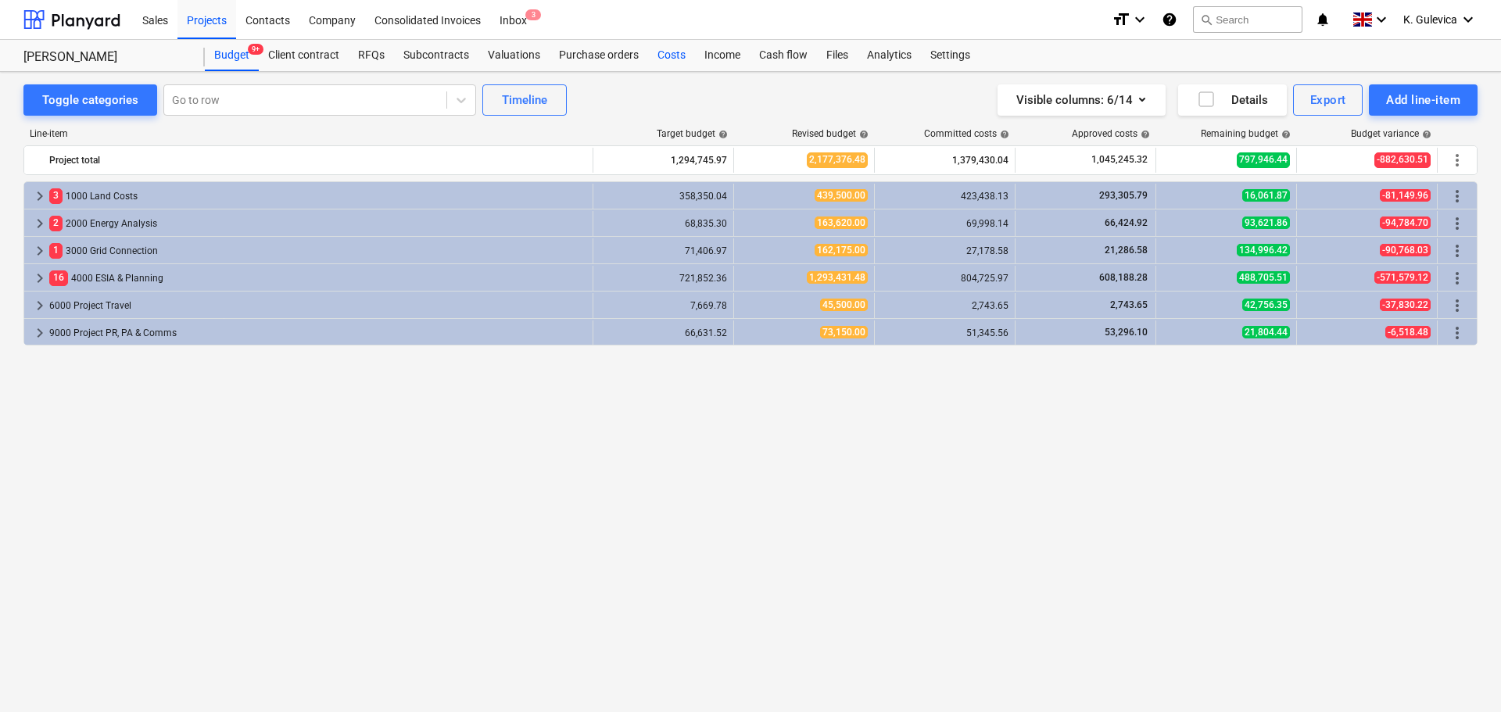
click at [668, 62] on div "Costs" at bounding box center [671, 55] width 47 height 31
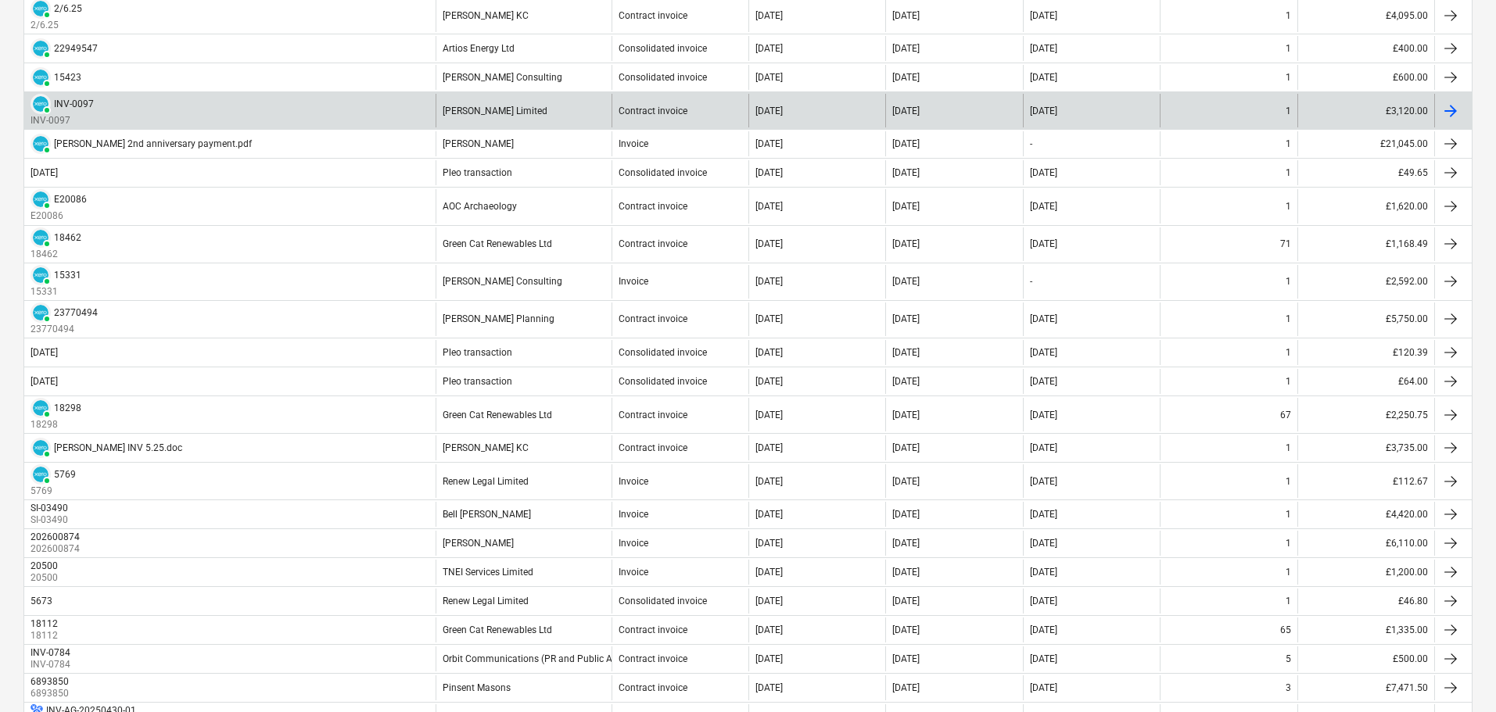
scroll to position [782, 0]
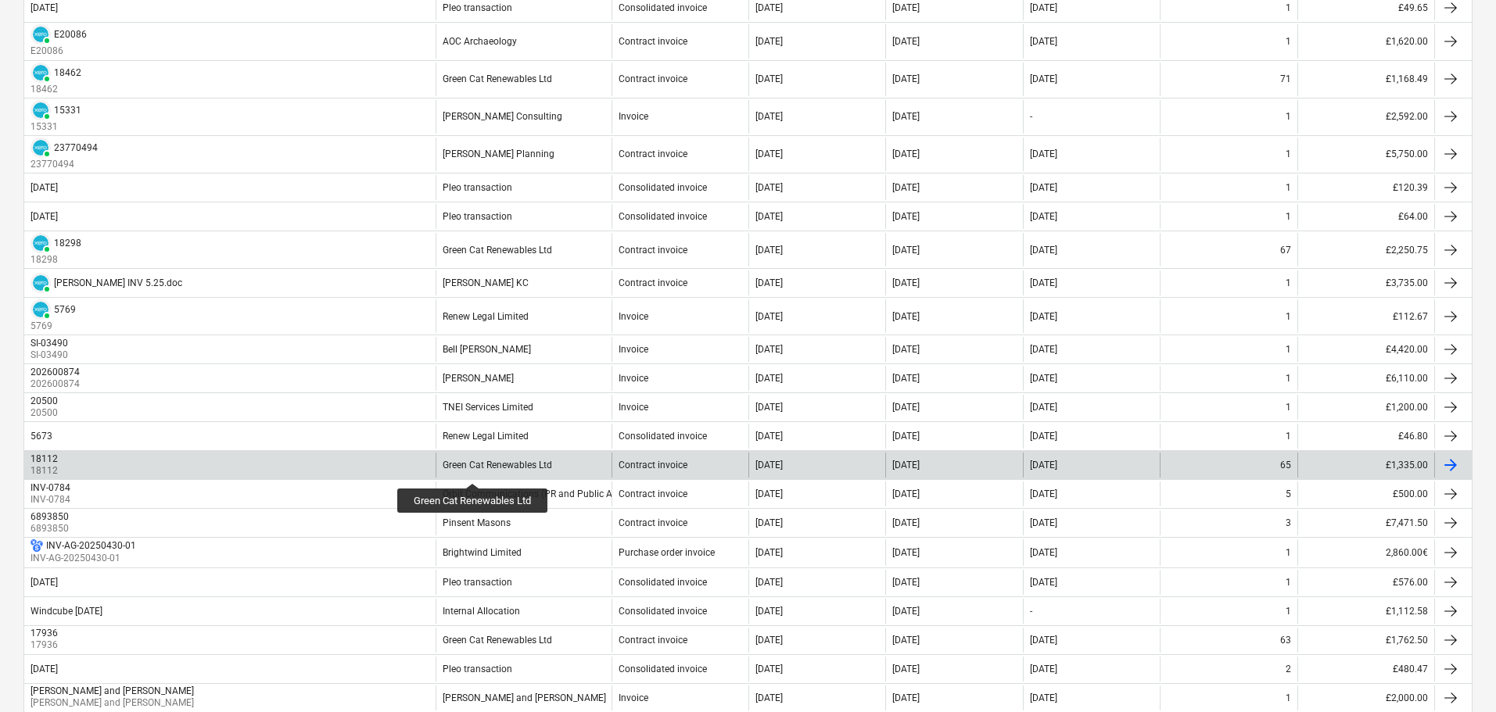
click at [473, 469] on div "Green Cat Renewables Ltd" at bounding box center [497, 465] width 109 height 11
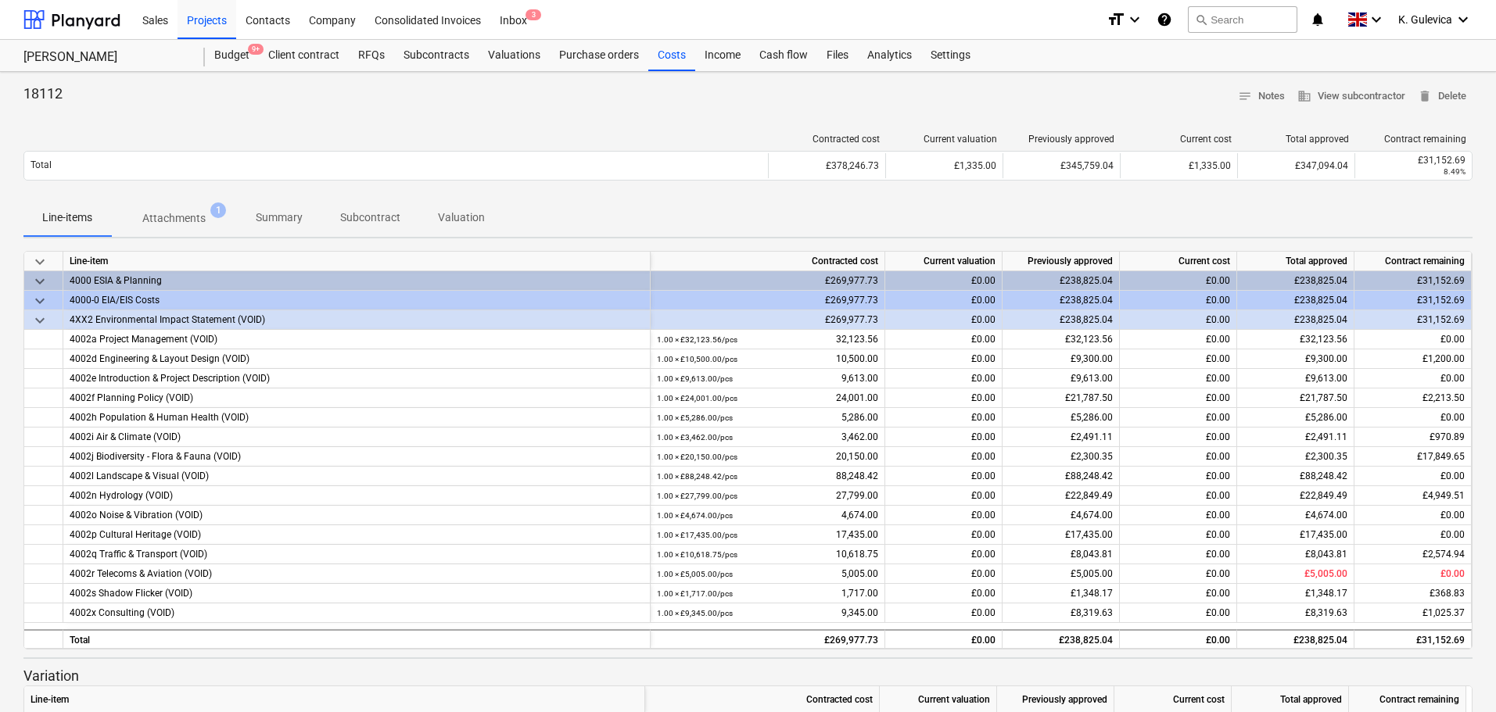
click at [279, 219] on p "Summary" at bounding box center [279, 218] width 47 height 16
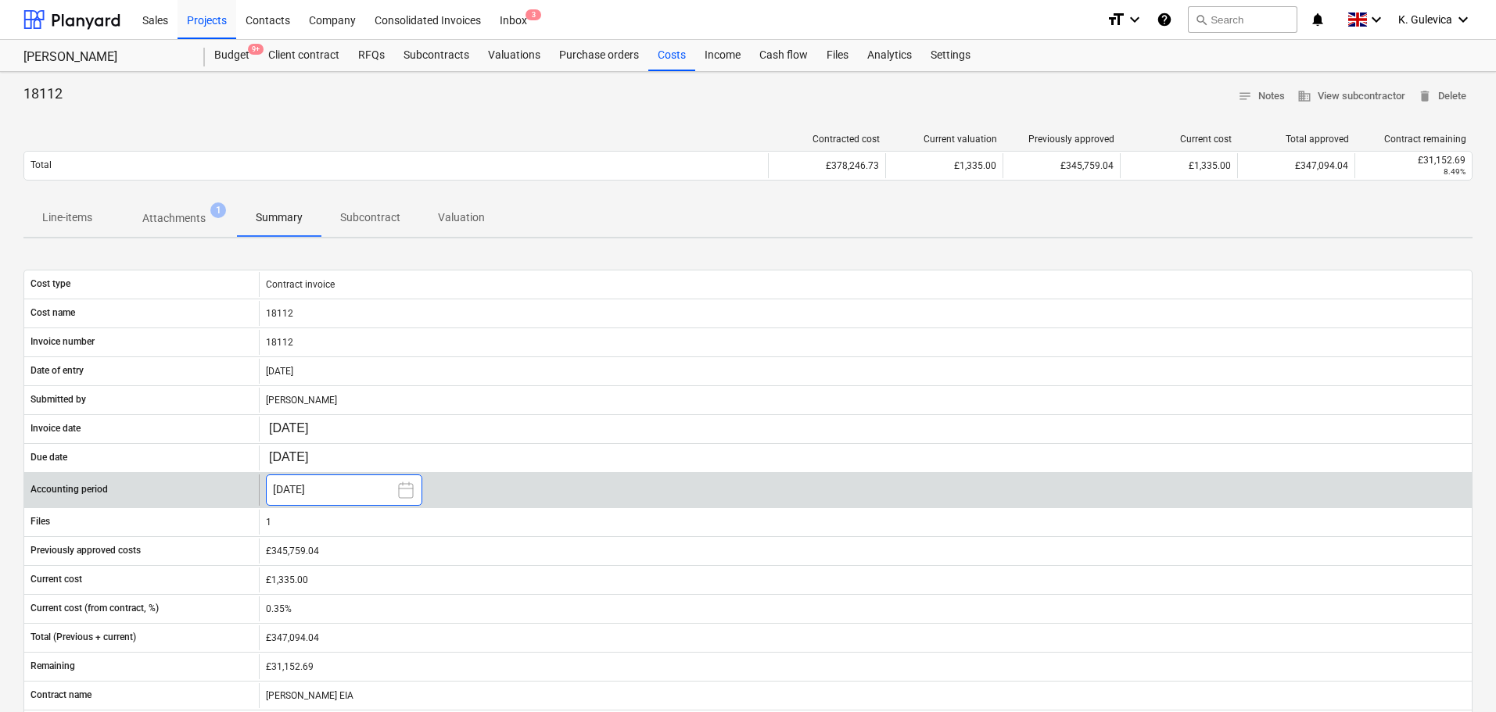
click at [346, 493] on button "[DATE]" at bounding box center [344, 490] width 156 height 31
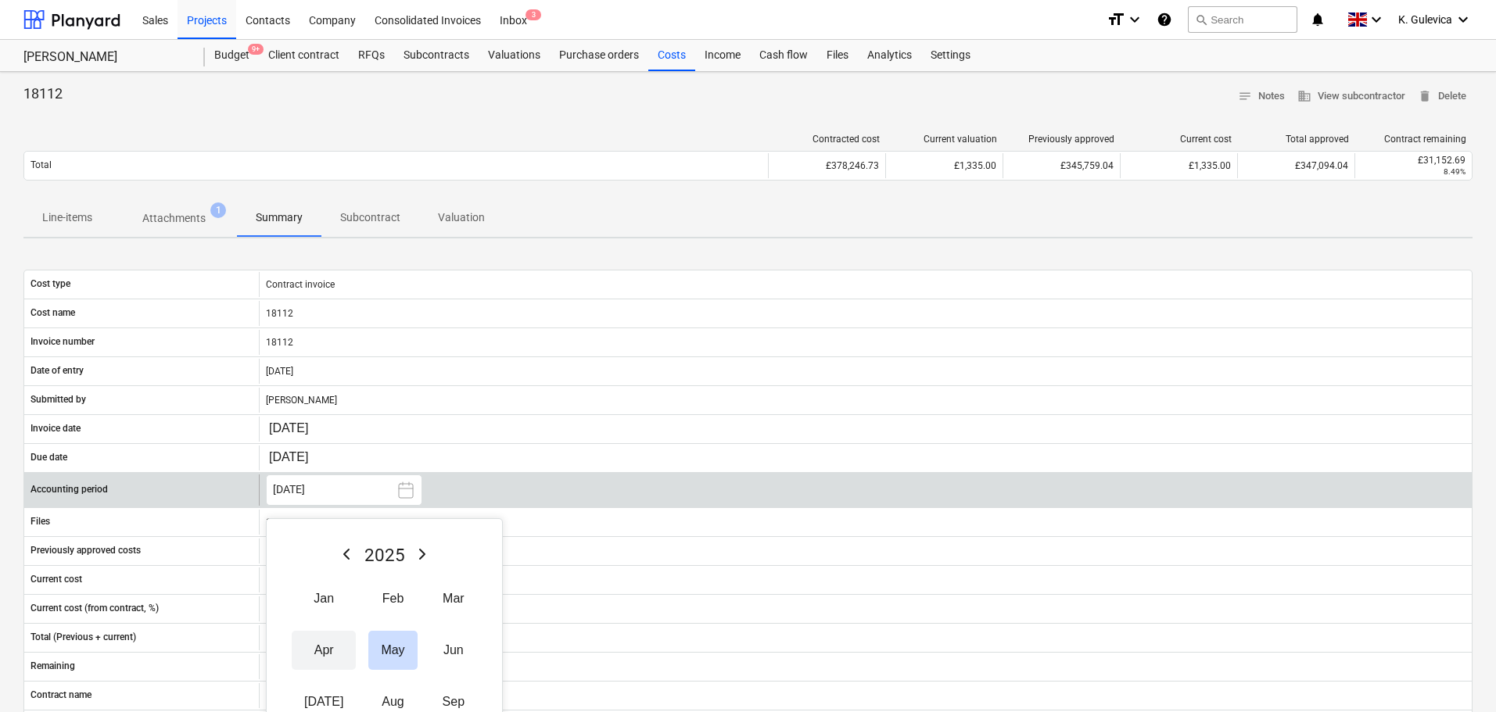
click at [312, 646] on button "Apr" at bounding box center [324, 650] width 64 height 39
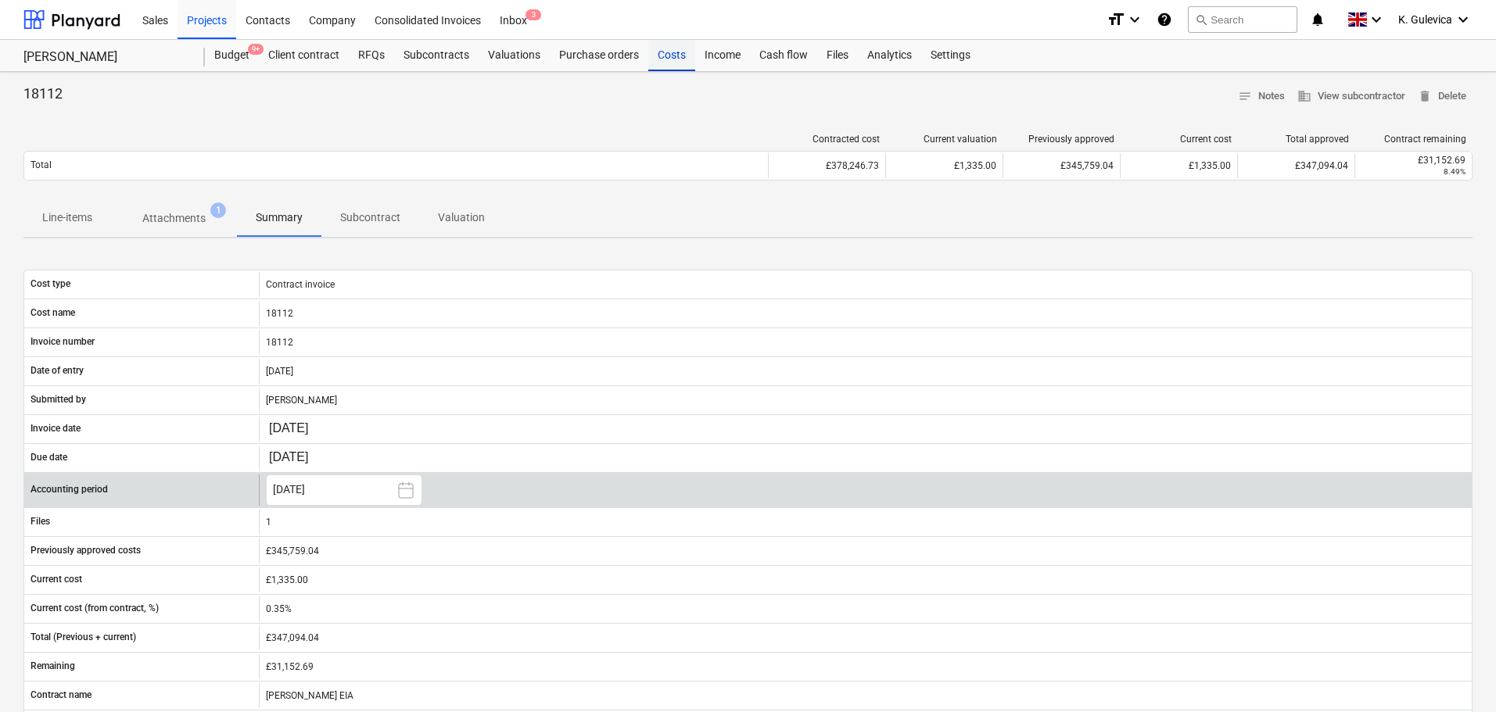
click at [662, 58] on div "Costs" at bounding box center [671, 55] width 47 height 31
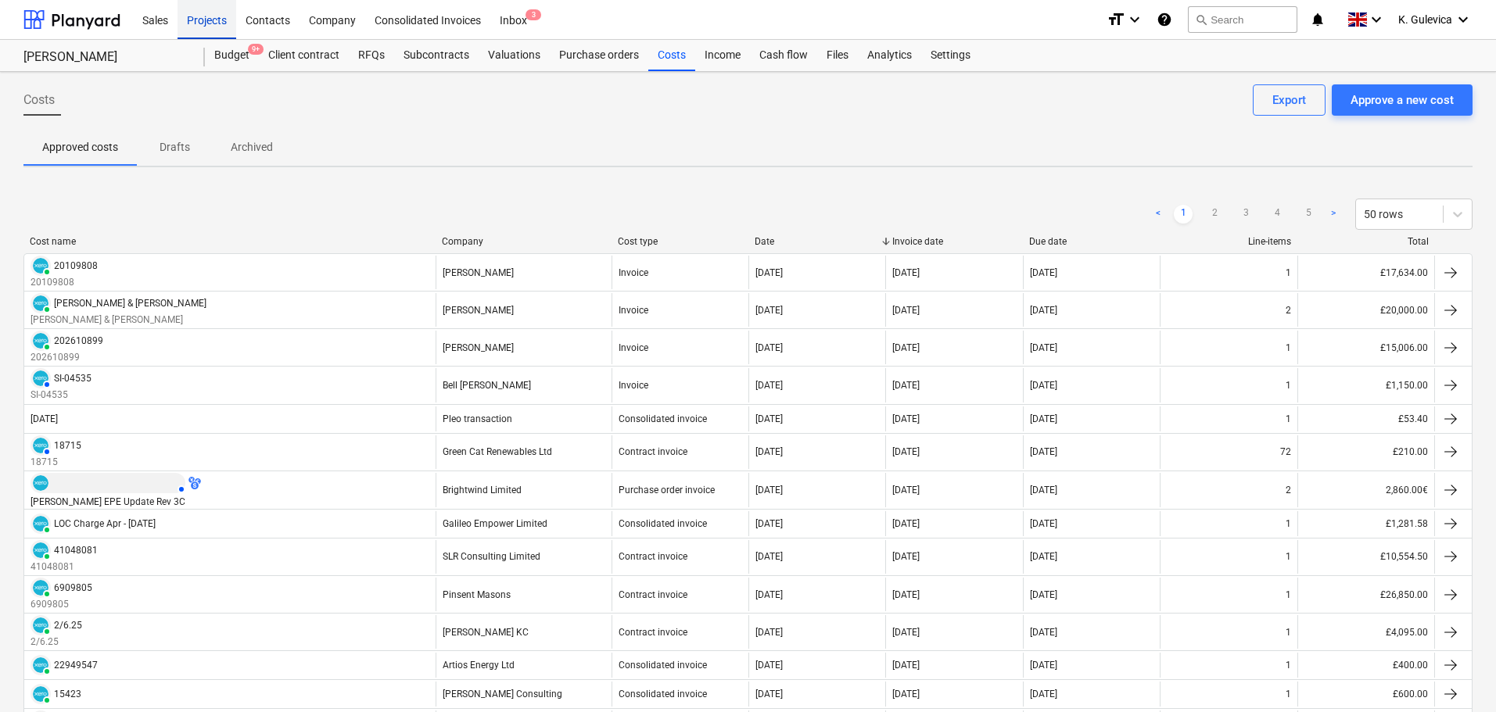
click at [206, 18] on div "Projects" at bounding box center [206, 19] width 59 height 40
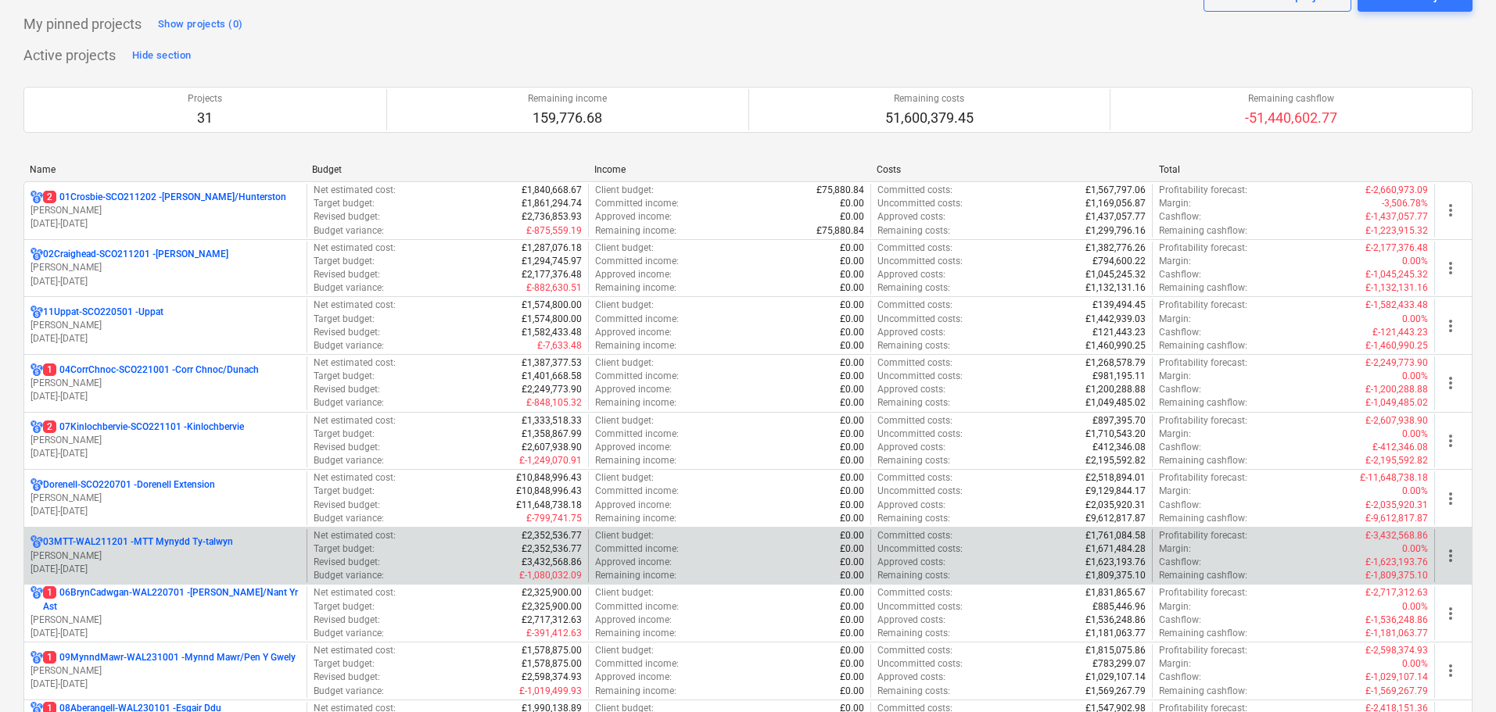
scroll to position [235, 0]
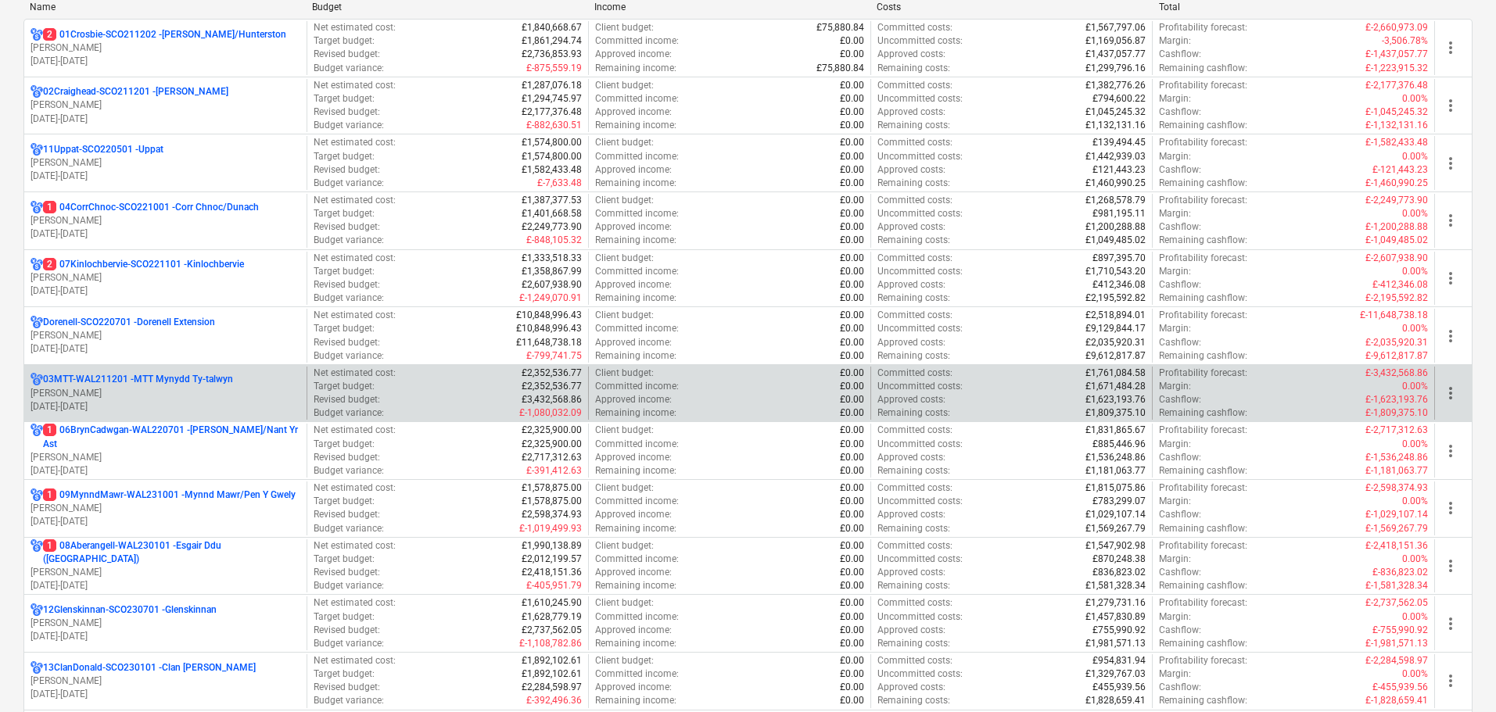
click at [194, 390] on p "[PERSON_NAME]" at bounding box center [165, 393] width 270 height 13
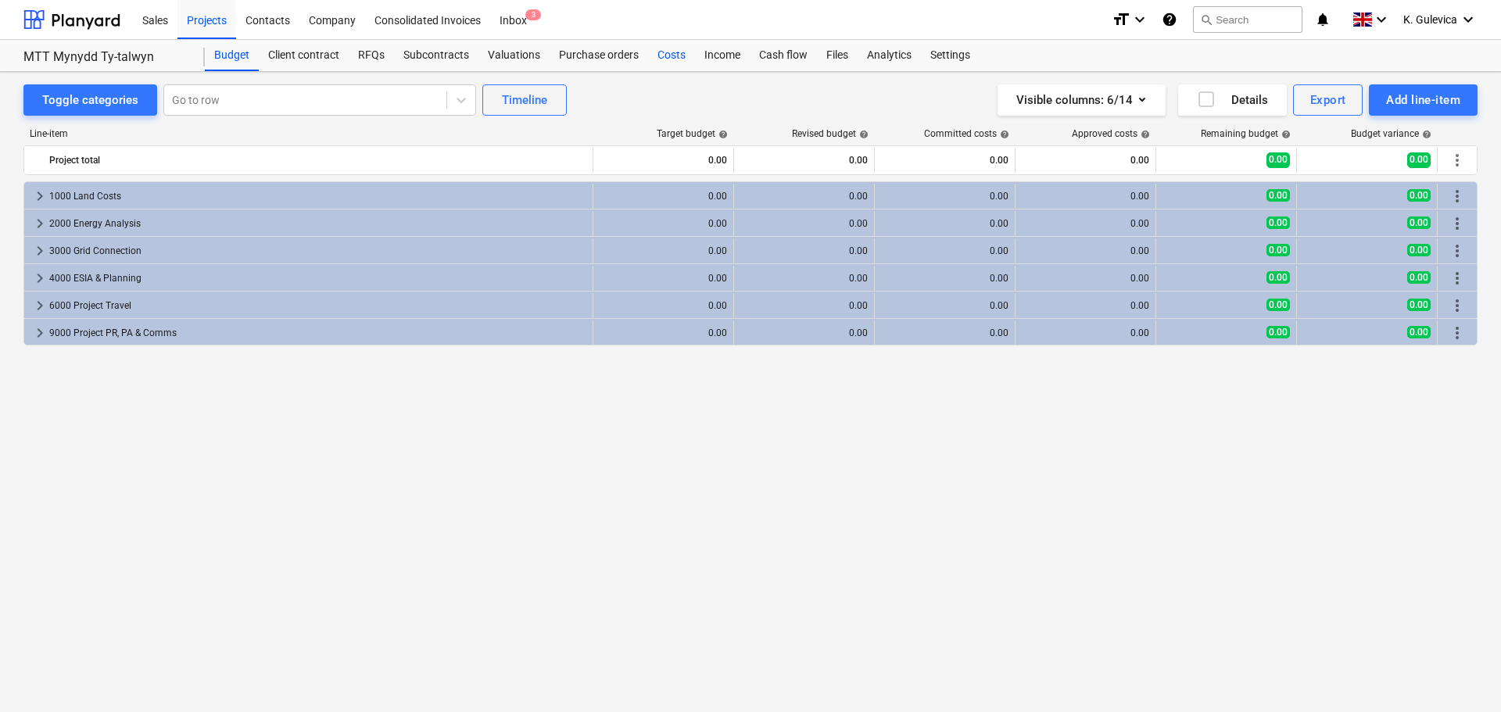
click at [675, 52] on div "Costs" at bounding box center [671, 55] width 47 height 31
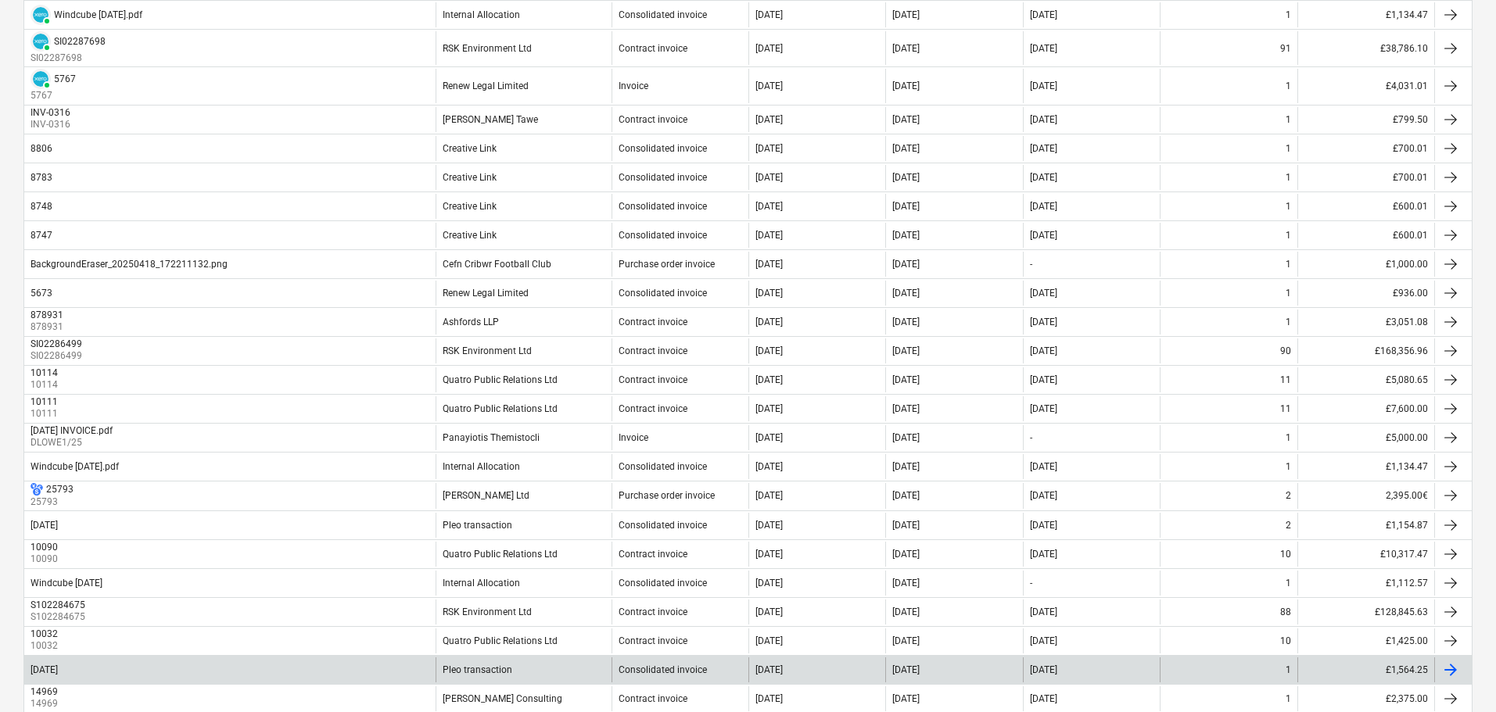
scroll to position [1173, 0]
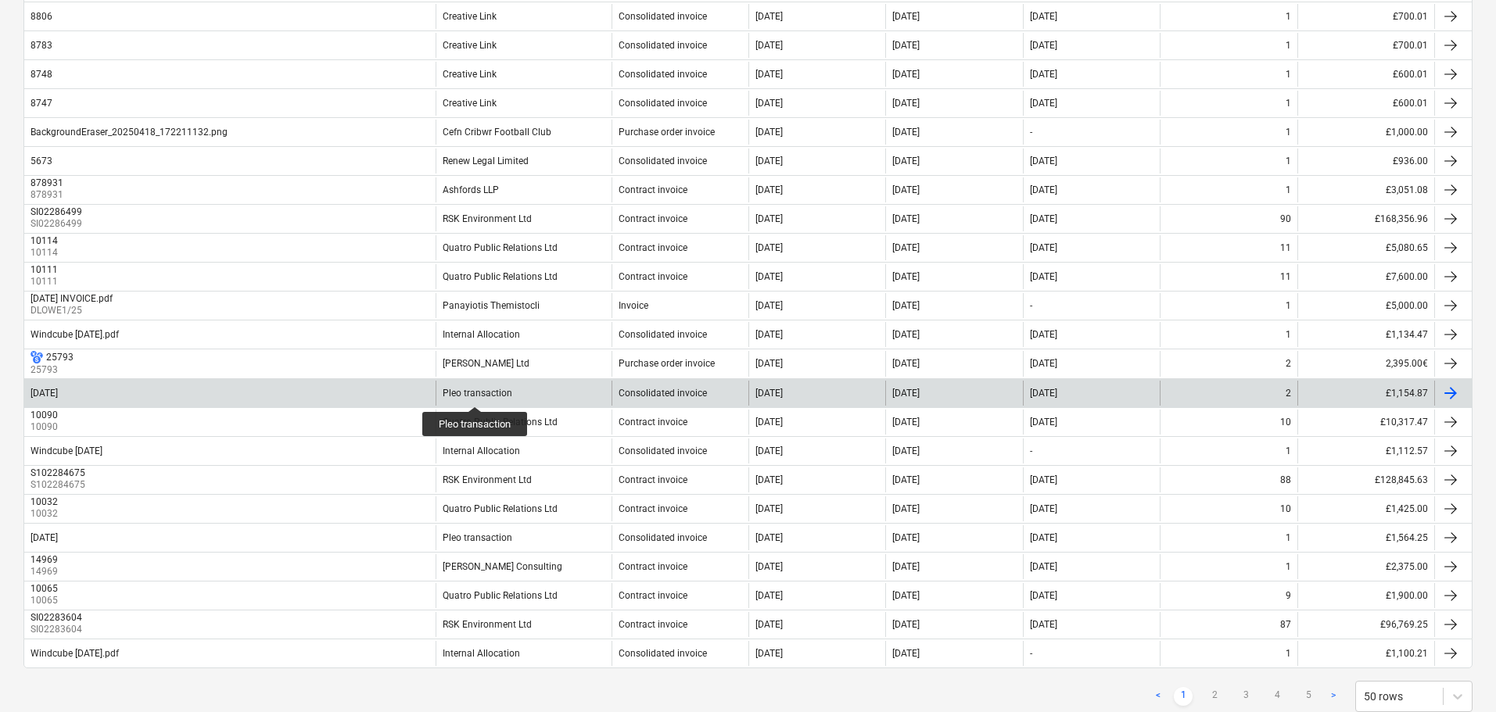
click at [475, 393] on div "Pleo transaction" at bounding box center [478, 393] width 70 height 11
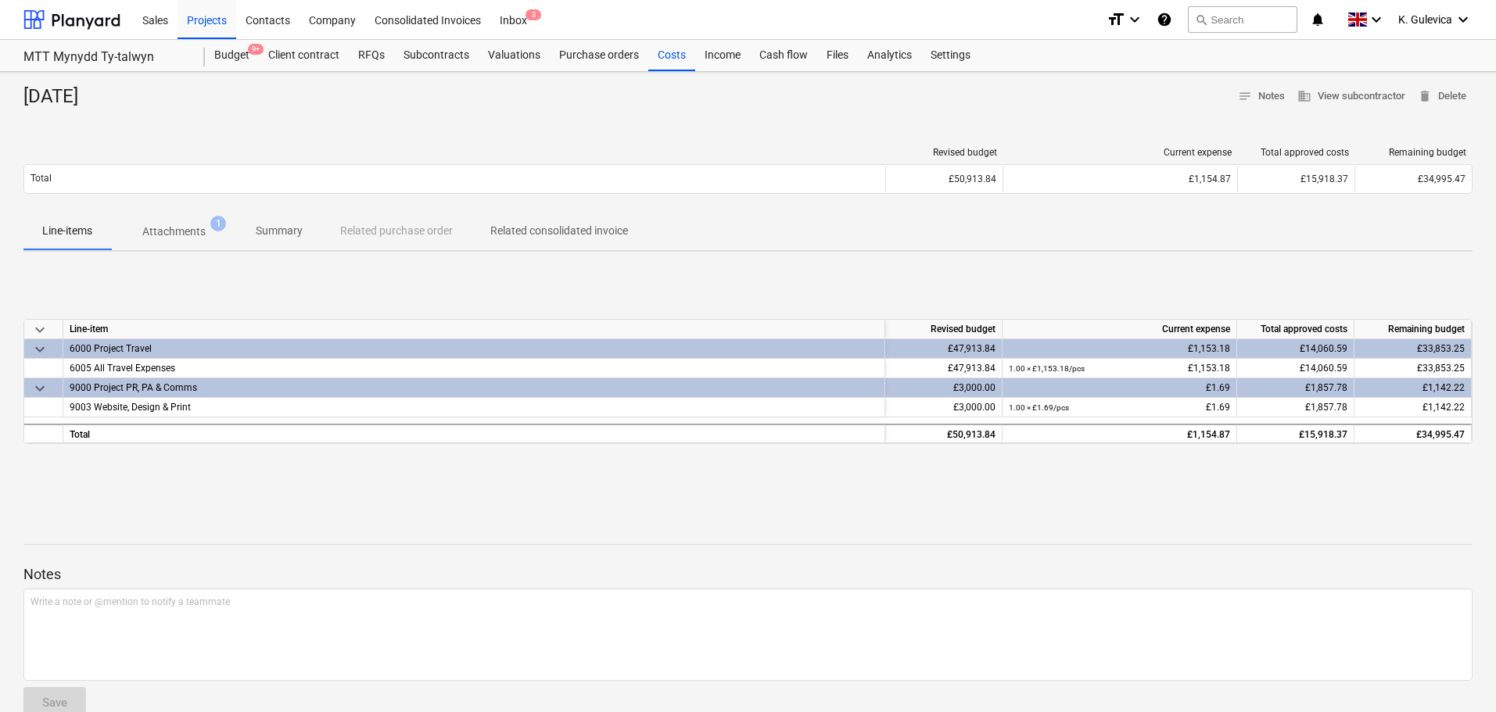
click at [287, 231] on p "Summary" at bounding box center [279, 231] width 47 height 16
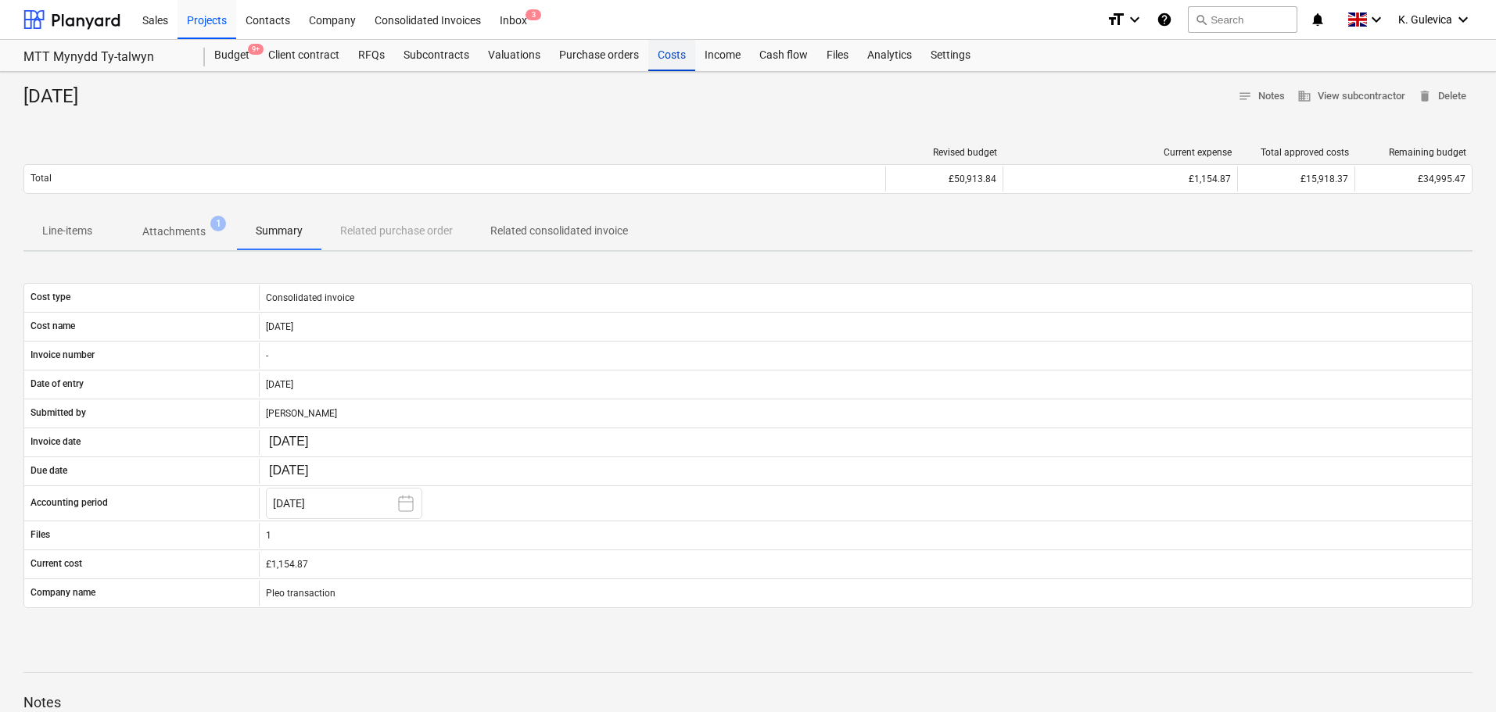
click at [669, 60] on div "Costs" at bounding box center [671, 55] width 47 height 31
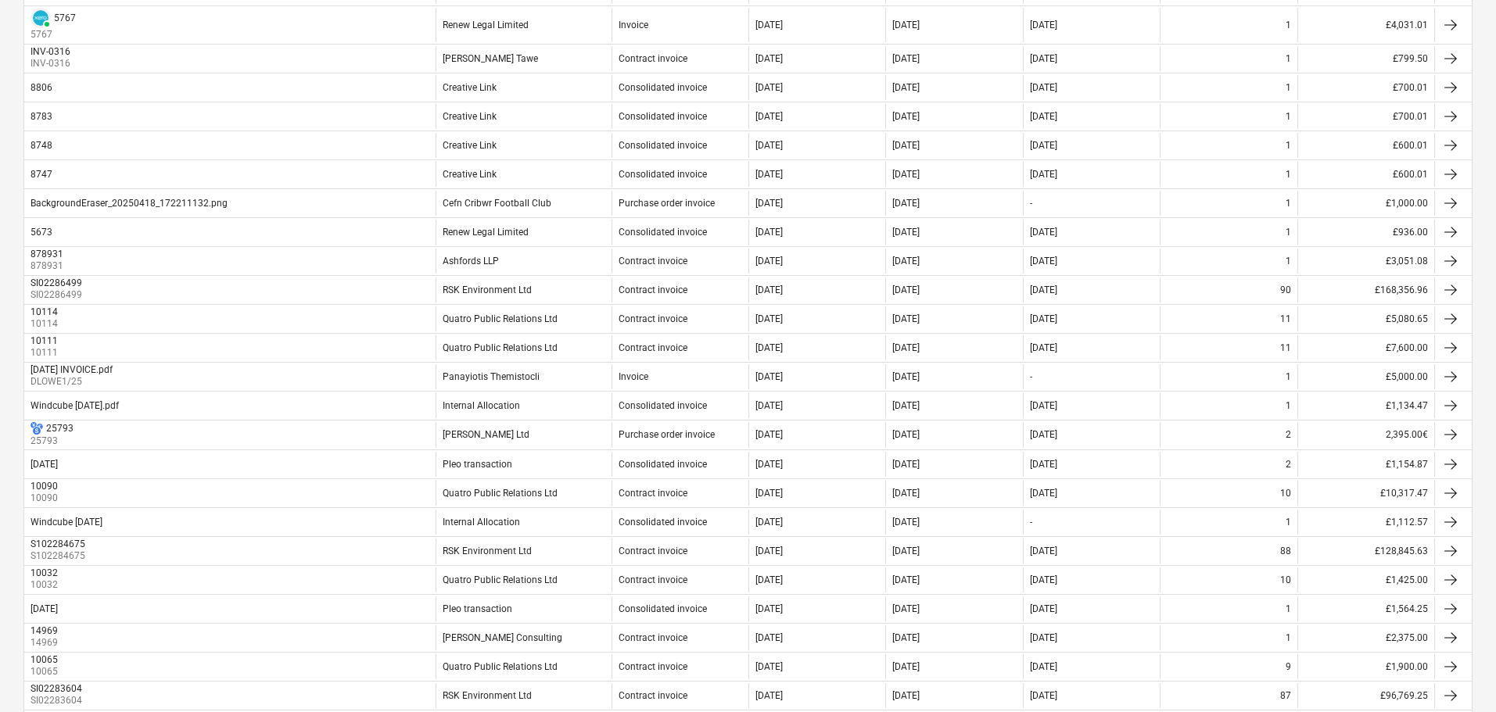
scroll to position [1217, 0]
